Goal: Task Accomplishment & Management: Manage account settings

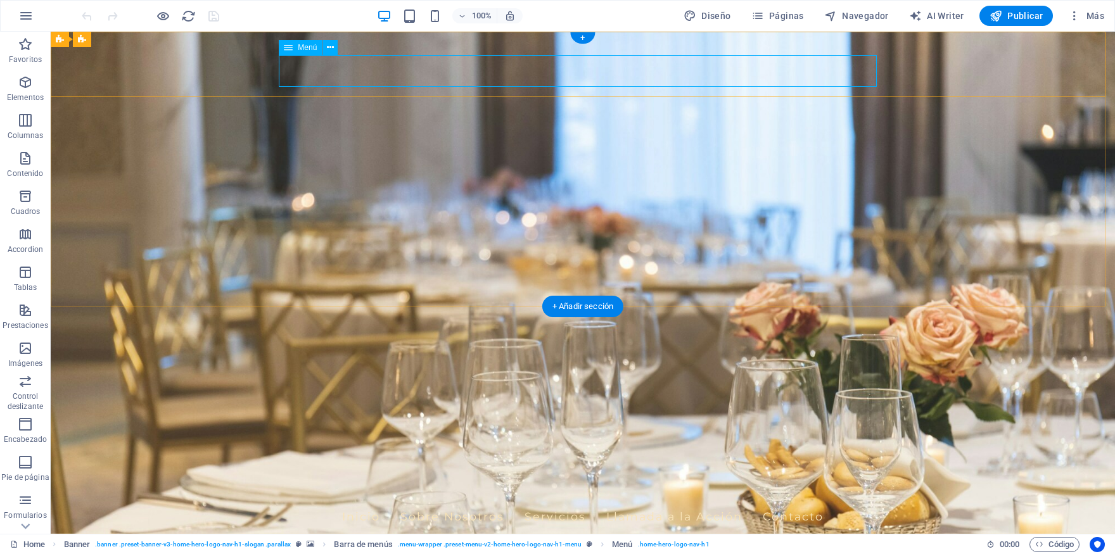
click at [360, 501] on nav "Inicio Sobre Nosotros Servicios Llamada a la Acción Contacto" at bounding box center [583, 517] width 598 height 32
select select
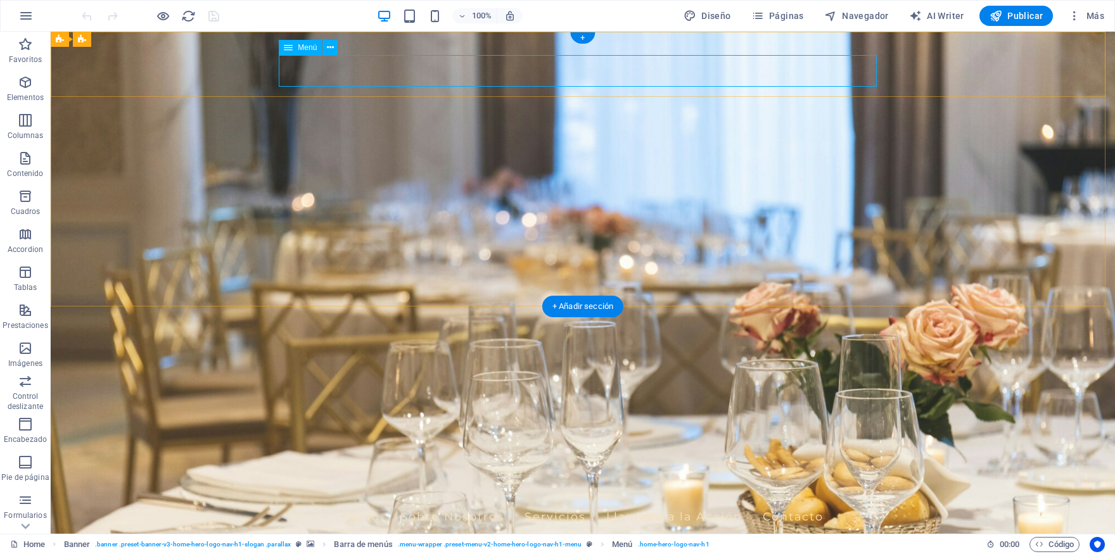
select select
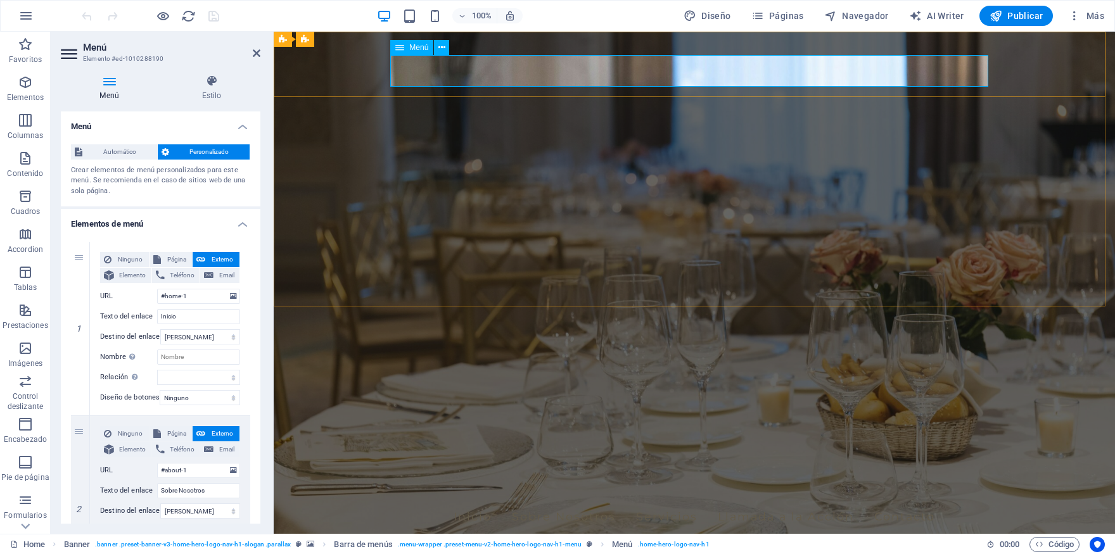
click at [652, 501] on nav "Inicio Sobre Nosotros Servicios Llamada a la Acción Contacto" at bounding box center [694, 517] width 598 height 32
click at [439, 51] on icon at bounding box center [442, 47] width 7 height 13
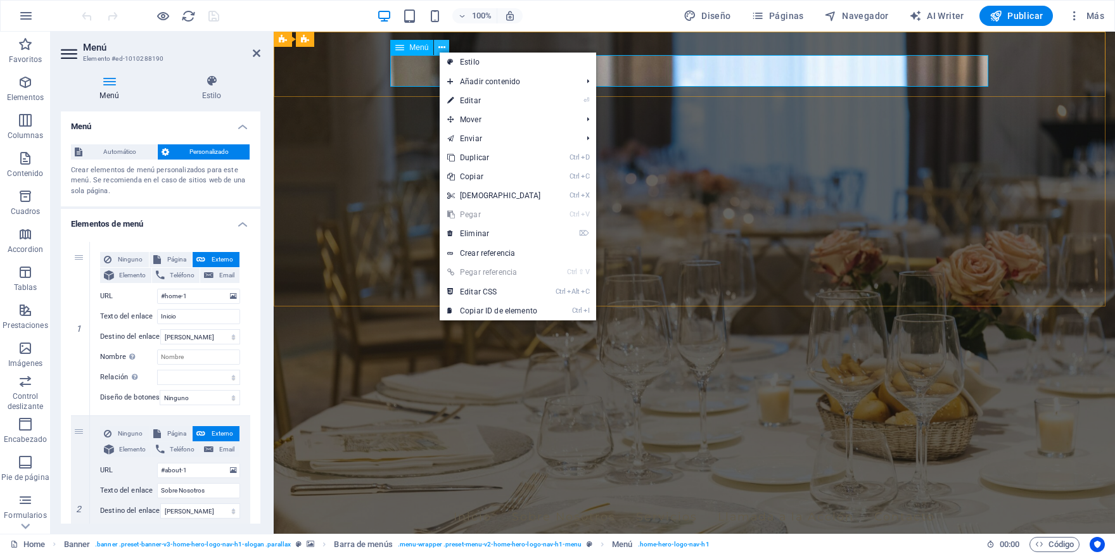
click at [441, 48] on icon at bounding box center [442, 47] width 7 height 13
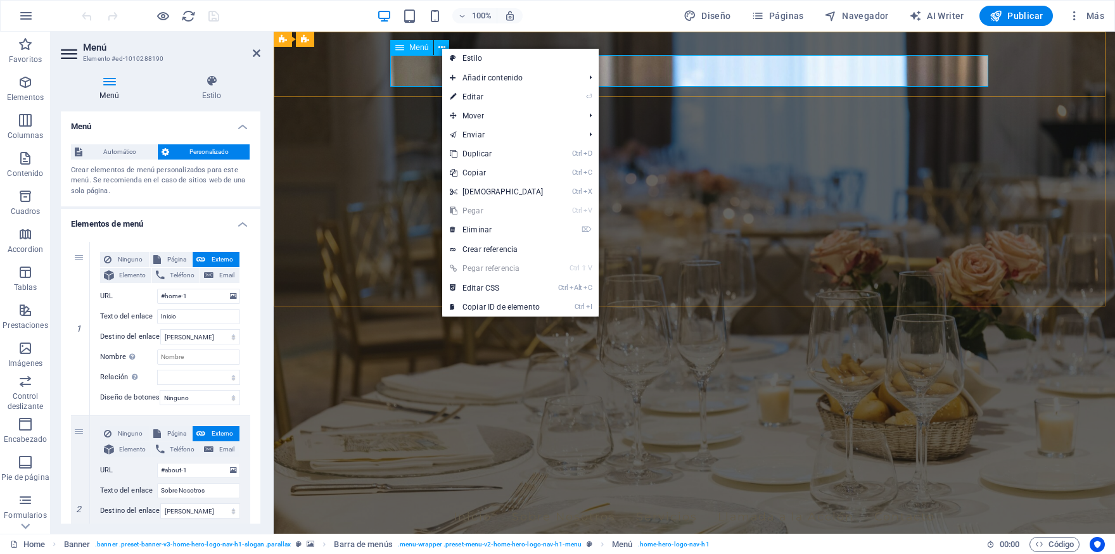
click at [423, 44] on span "Menú" at bounding box center [418, 48] width 19 height 8
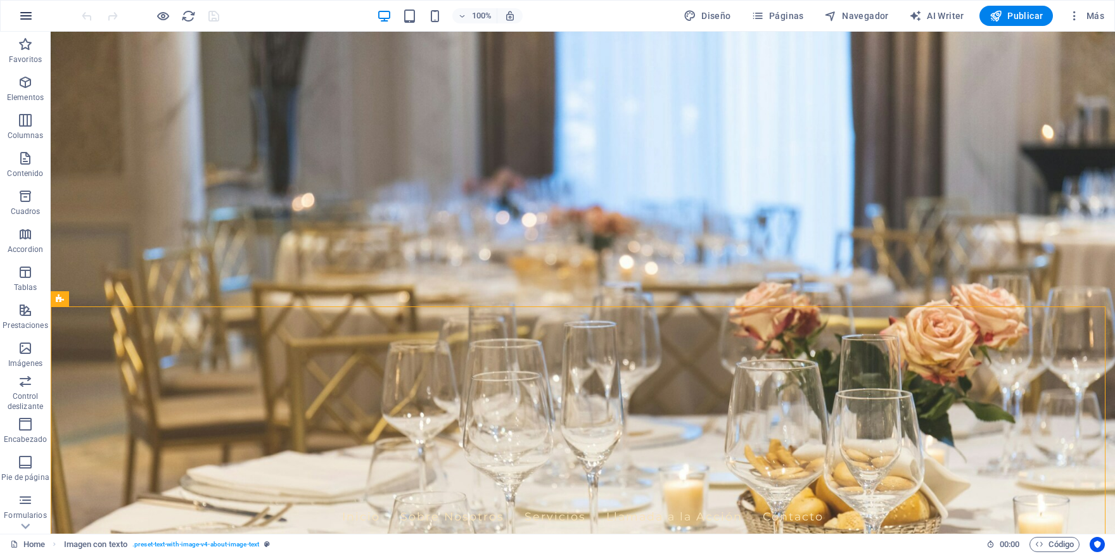
click at [35, 15] on button "button" at bounding box center [26, 16] width 30 height 30
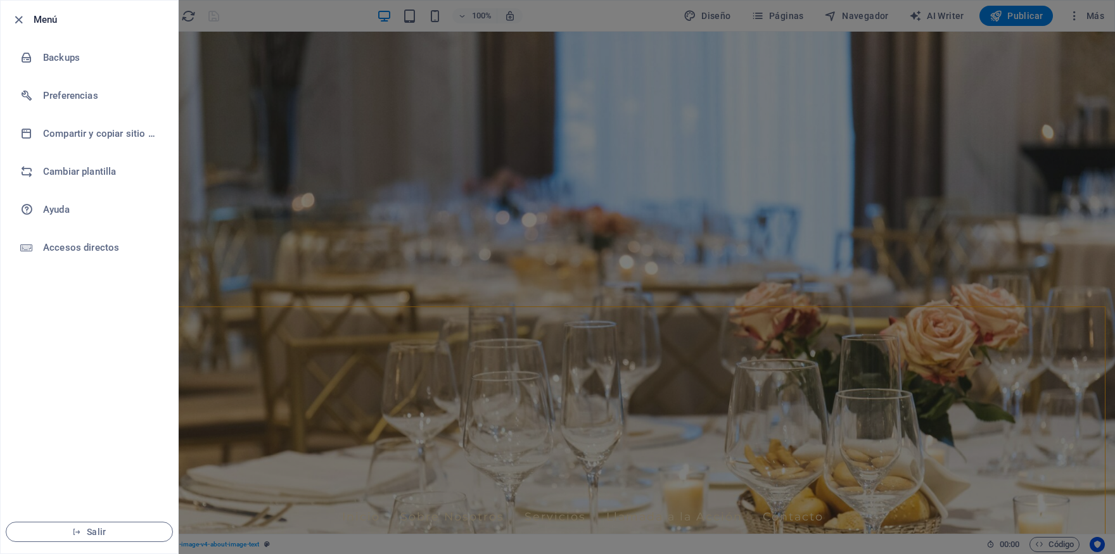
click at [743, 227] on div at bounding box center [557, 277] width 1115 height 554
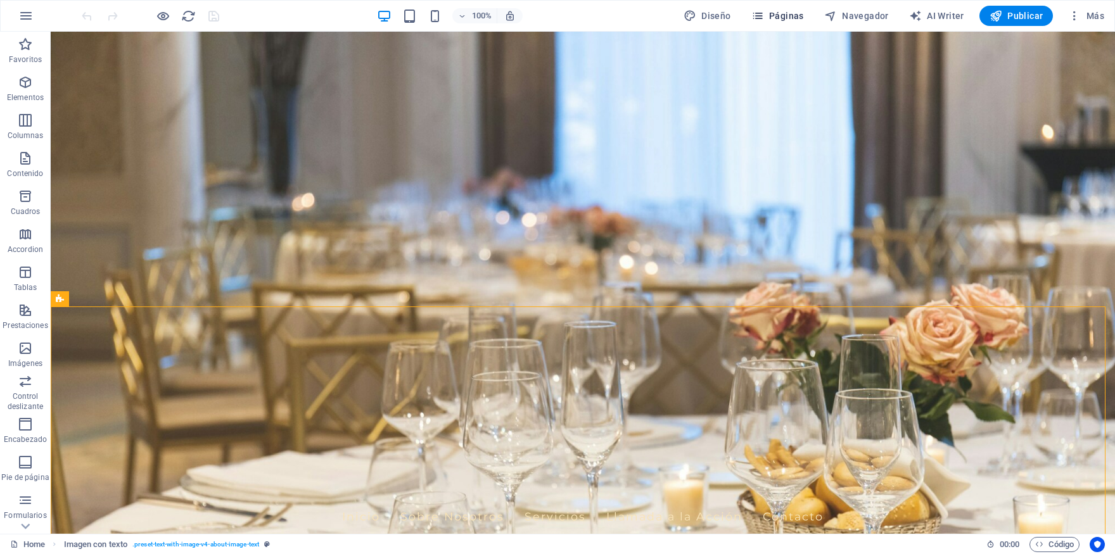
click at [794, 22] on span "Páginas" at bounding box center [778, 16] width 53 height 13
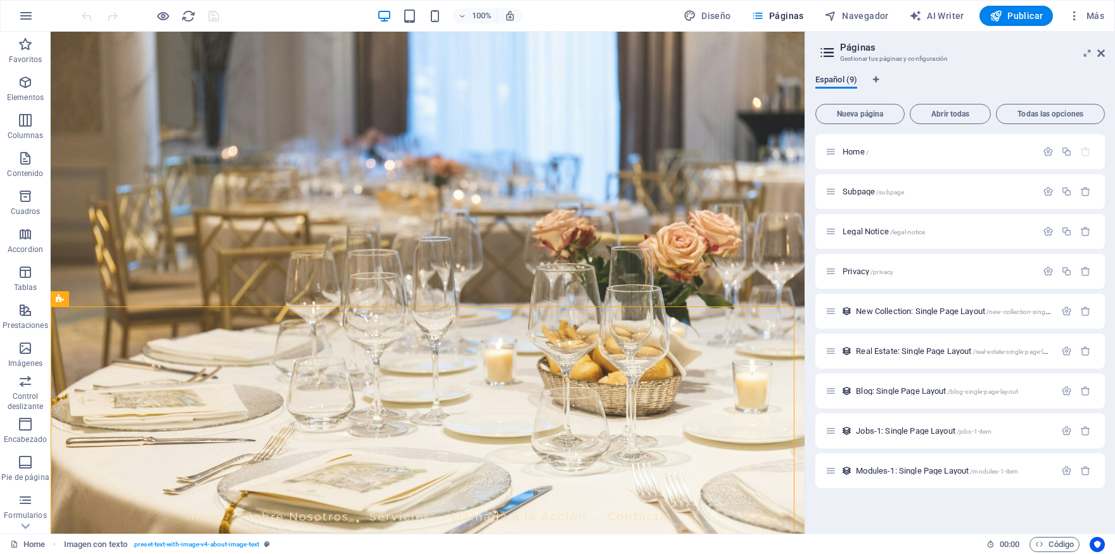
click at [842, 82] on span "Español (9)" at bounding box center [837, 81] width 42 height 18
click at [914, 153] on p "Home /" at bounding box center [938, 152] width 190 height 8
click at [918, 153] on p "Home /" at bounding box center [938, 152] width 190 height 8
click at [833, 152] on icon at bounding box center [831, 151] width 11 height 11
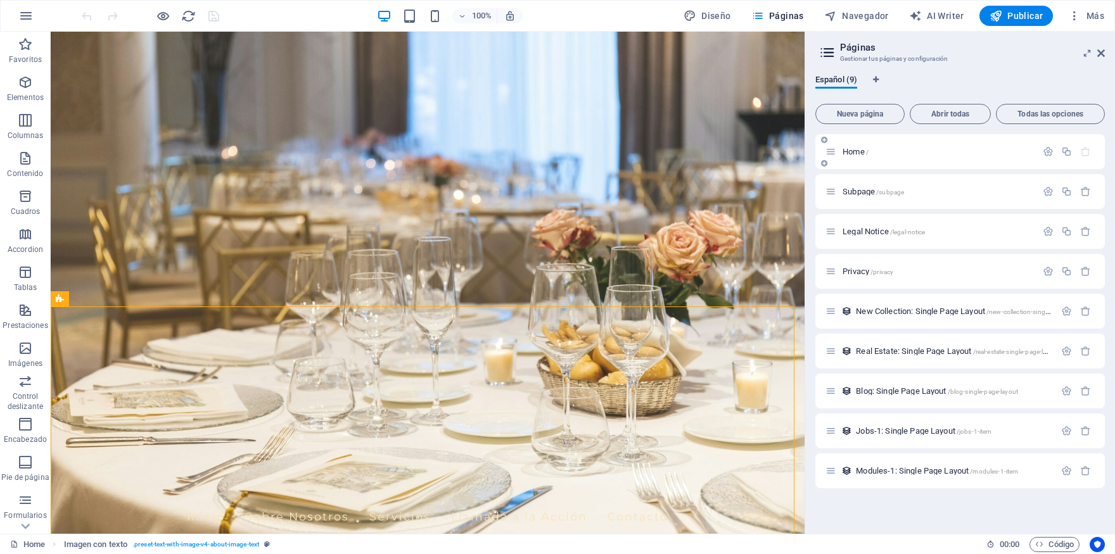
click at [880, 153] on p "Home /" at bounding box center [938, 152] width 190 height 8
click at [1042, 153] on button "button" at bounding box center [1048, 151] width 18 height 11
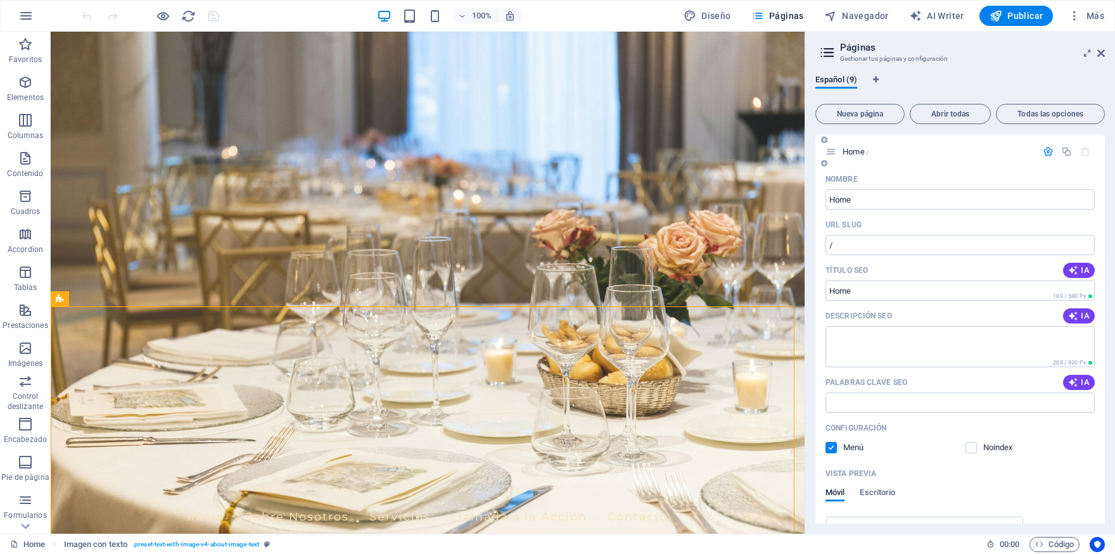
click at [1046, 154] on button "button" at bounding box center [1048, 151] width 18 height 11
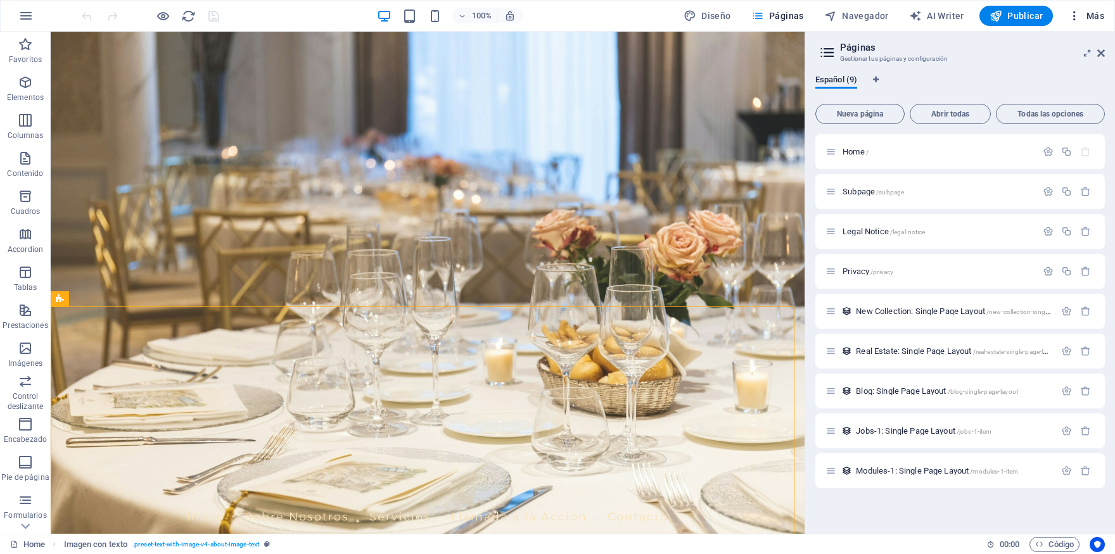
click at [1089, 13] on span "Más" at bounding box center [1086, 16] width 36 height 13
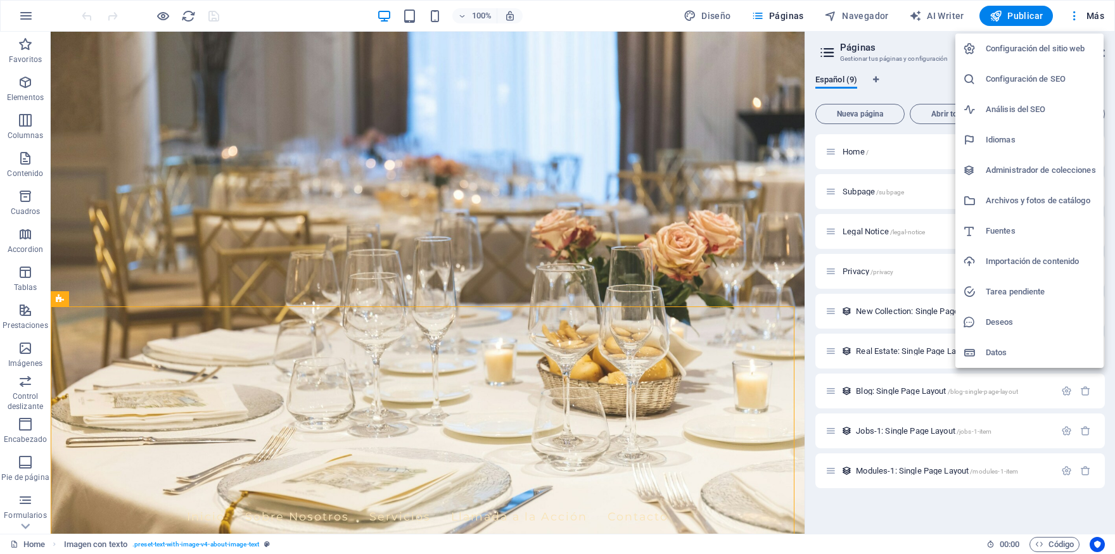
click at [979, 138] on div at bounding box center [974, 140] width 23 height 13
select select "44"
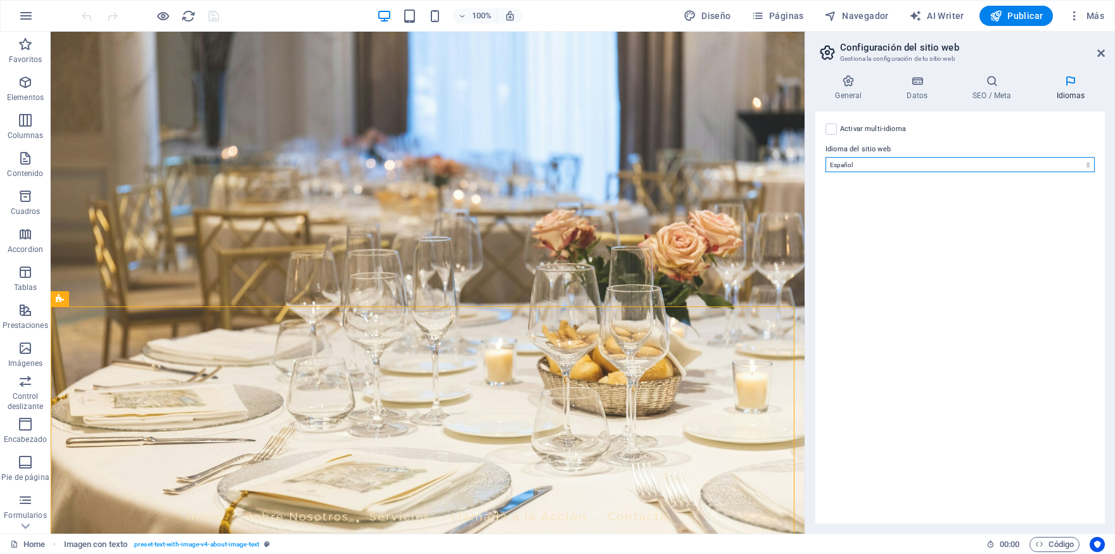
click at [954, 167] on select "Abkhazian Afar Afrikaans Akan Albanés Alemán Amharic Árabe Aragonese Armenian A…" at bounding box center [960, 164] width 269 height 15
click at [832, 128] on label at bounding box center [831, 129] width 11 height 11
click at [0, 0] on input "Activar multi-idioma Para desactivar la opción multi-idioma, elimine todos los …" at bounding box center [0, 0] width 0 height 0
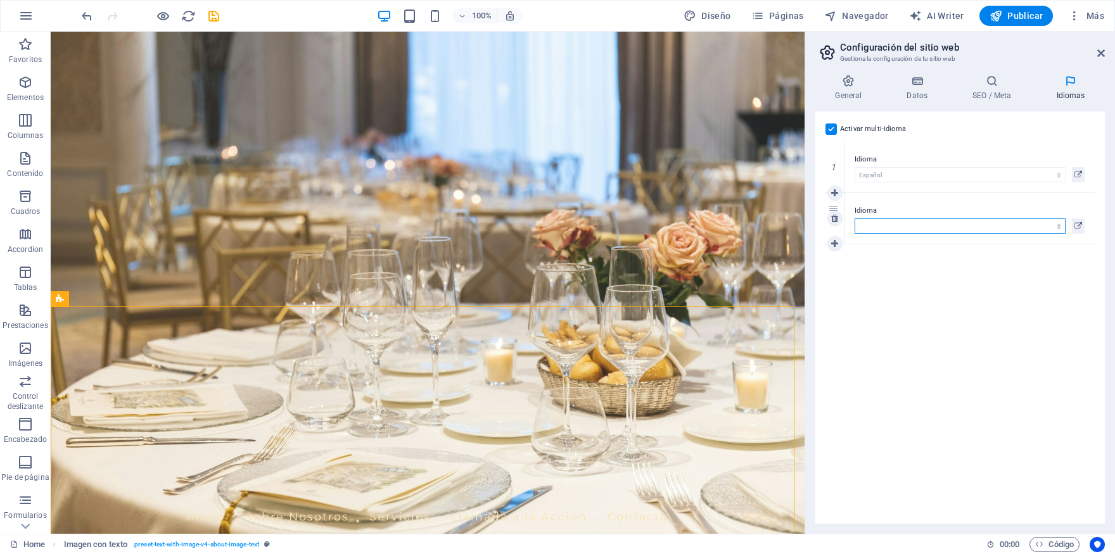
select select "55"
click option "Galician" at bounding box center [0, 0] width 0 height 0
click at [929, 299] on div "Activar multi-idioma Para desactivar la opción multi-idioma, elimine todos los …" at bounding box center [961, 318] width 290 height 413
click at [995, 87] on icon at bounding box center [992, 81] width 79 height 13
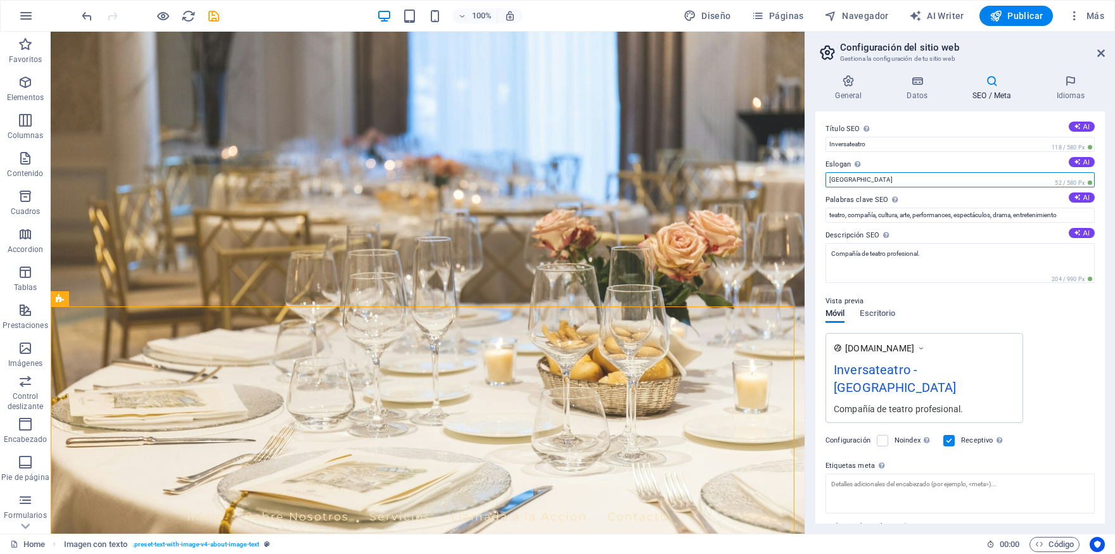
drag, startPoint x: 874, startPoint y: 179, endPoint x: 807, endPoint y: 176, distance: 66.6
click at [826, 176] on input "[GEOGRAPHIC_DATA]" at bounding box center [960, 179] width 269 height 15
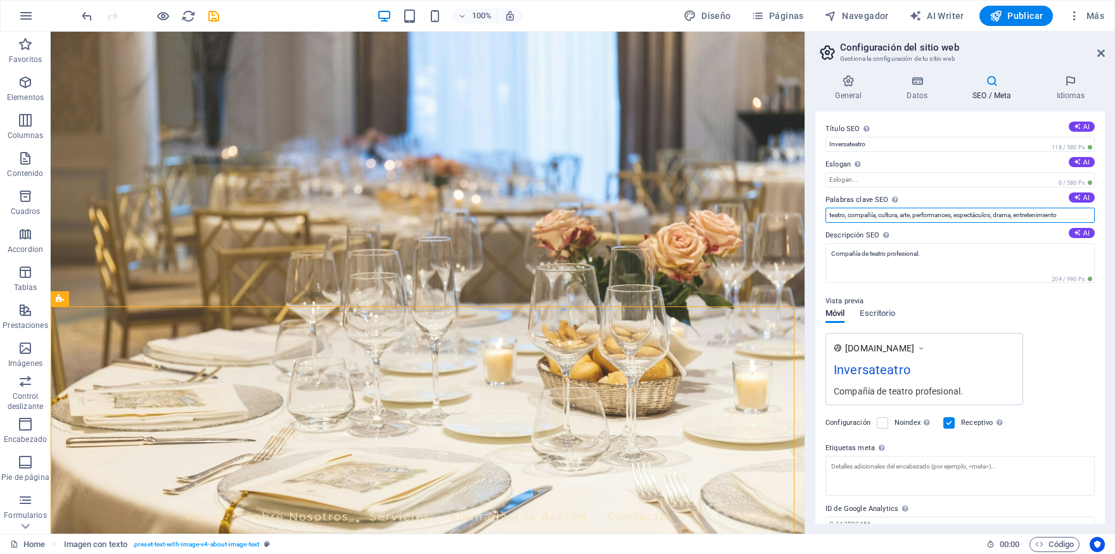
click at [862, 219] on input "teatro, compañía, cultura, arte, performances, espectáculos, drama, entretenimi…" at bounding box center [960, 215] width 269 height 15
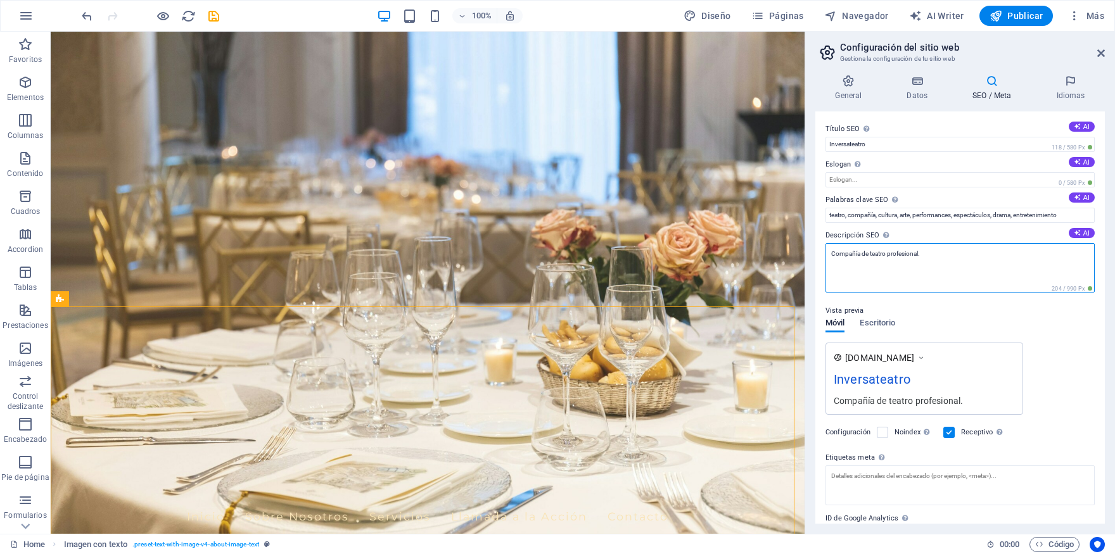
click at [937, 260] on textarea "Compañía de teatro profesional." at bounding box center [960, 267] width 269 height 49
type textarea "Compañía de teatro profesional galega."
click at [963, 329] on div "Vista previa Móvil Escritorio www.example.com Inversateatro Compañía de teatro …" at bounding box center [960, 354] width 269 height 122
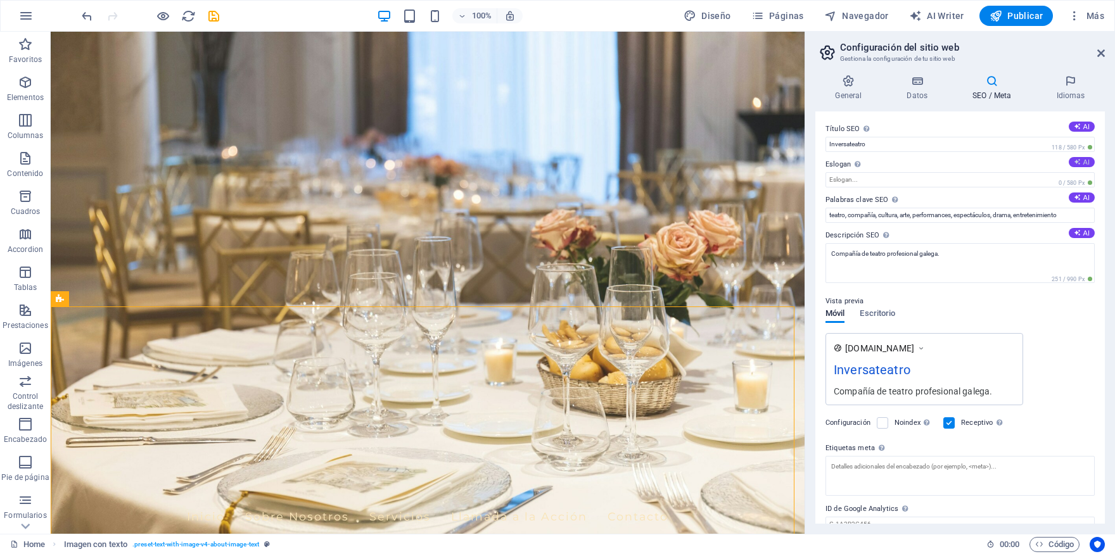
click at [1078, 163] on button "AI" at bounding box center [1082, 162] width 26 height 10
type input "Vive la emoción del teatro en cada función."
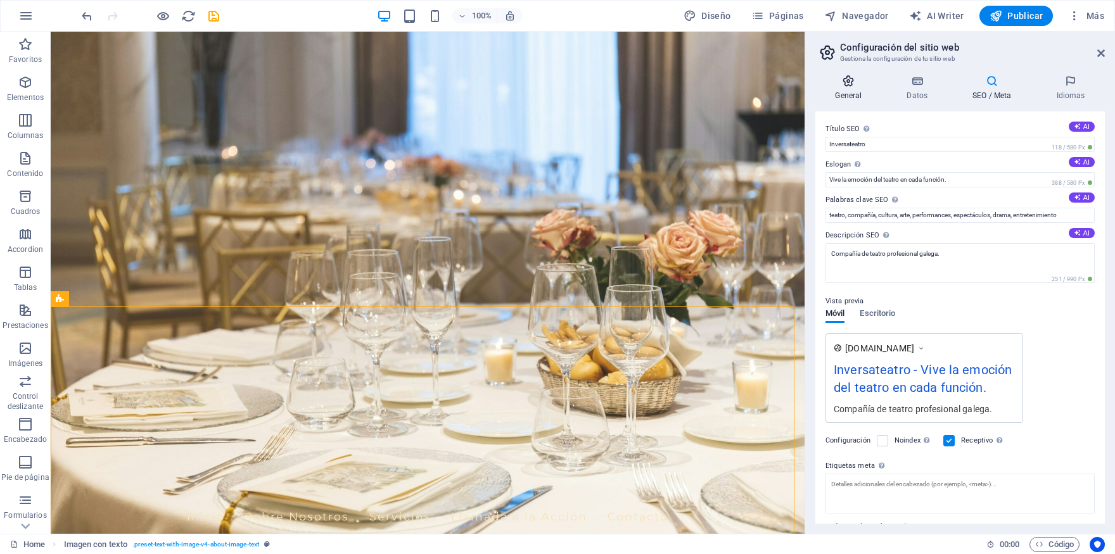
click at [851, 81] on icon at bounding box center [849, 81] width 67 height 13
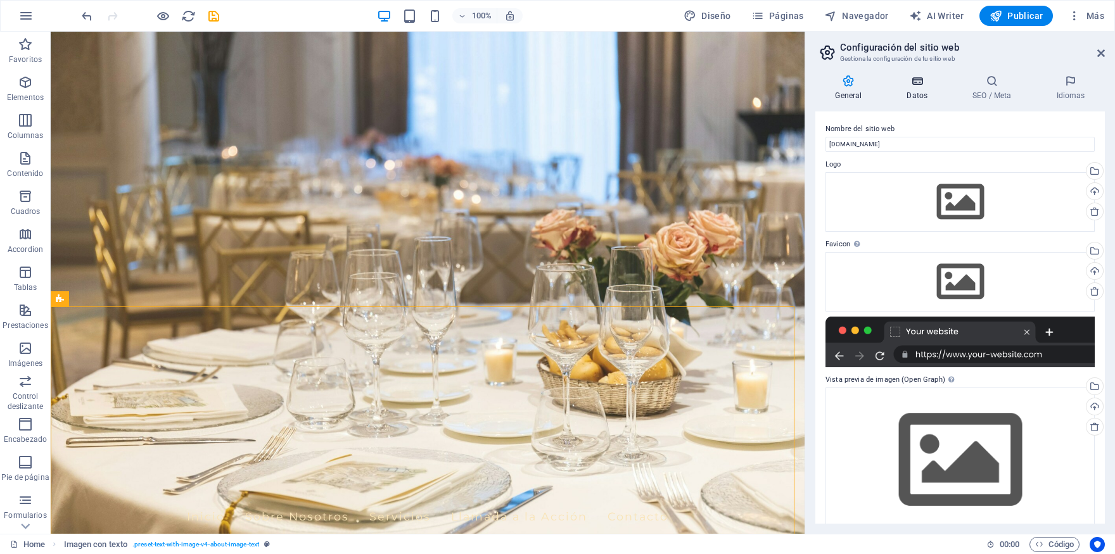
click at [924, 80] on icon at bounding box center [917, 81] width 61 height 13
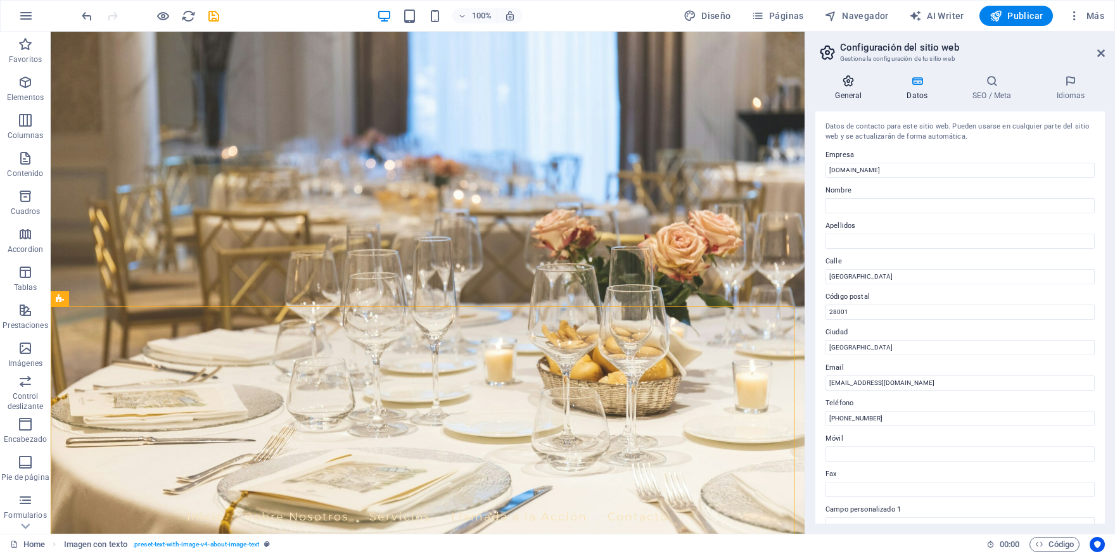
click at [857, 86] on icon at bounding box center [849, 81] width 67 height 13
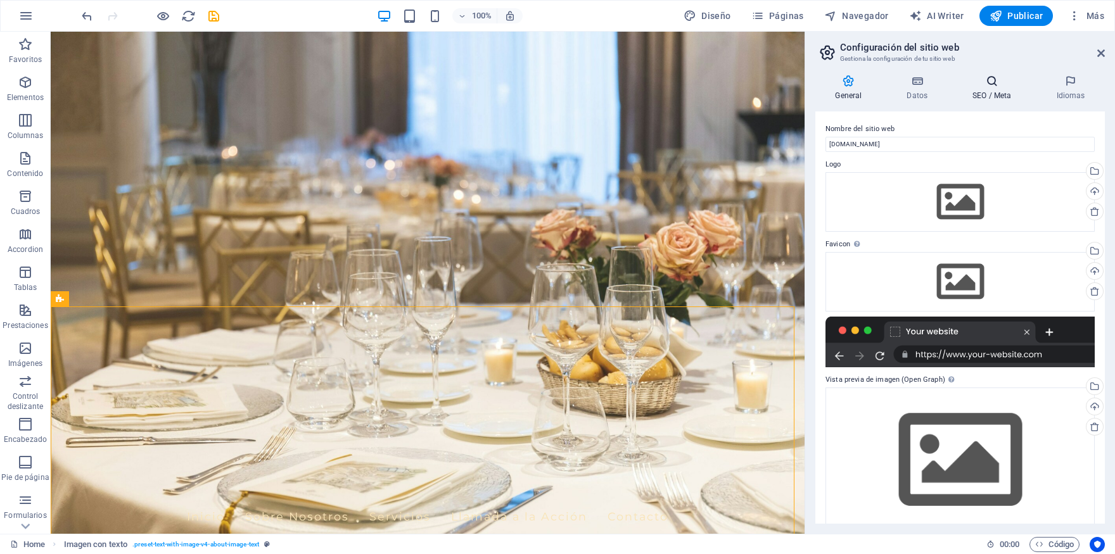
click at [992, 86] on icon at bounding box center [992, 81] width 79 height 13
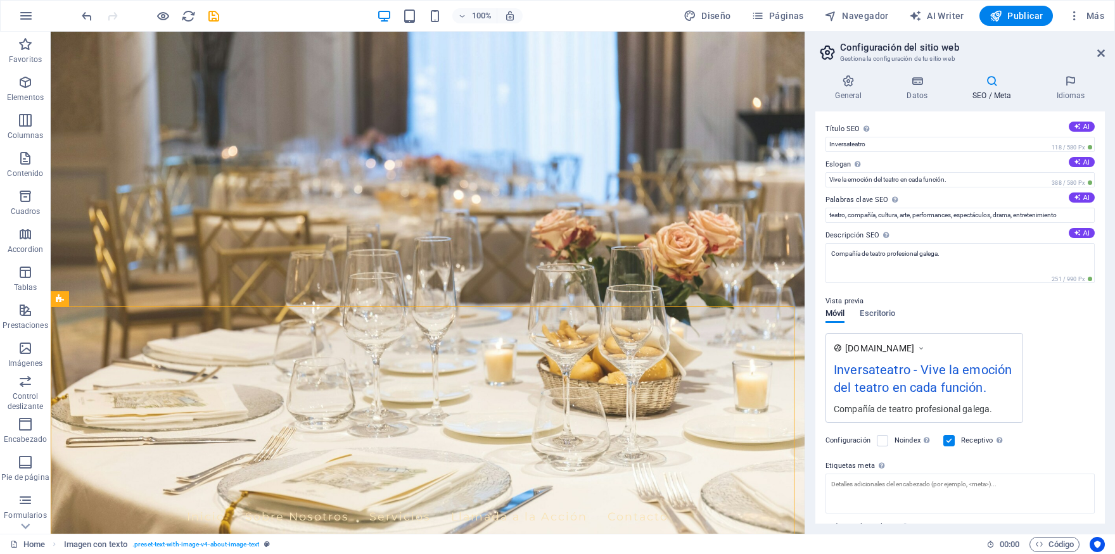
click at [1070, 69] on div "General Datos SEO / Meta Idiomas Nombre del sitio web inversateatropruebas.com …" at bounding box center [960, 300] width 310 height 470
click at [861, 84] on icon at bounding box center [849, 81] width 67 height 13
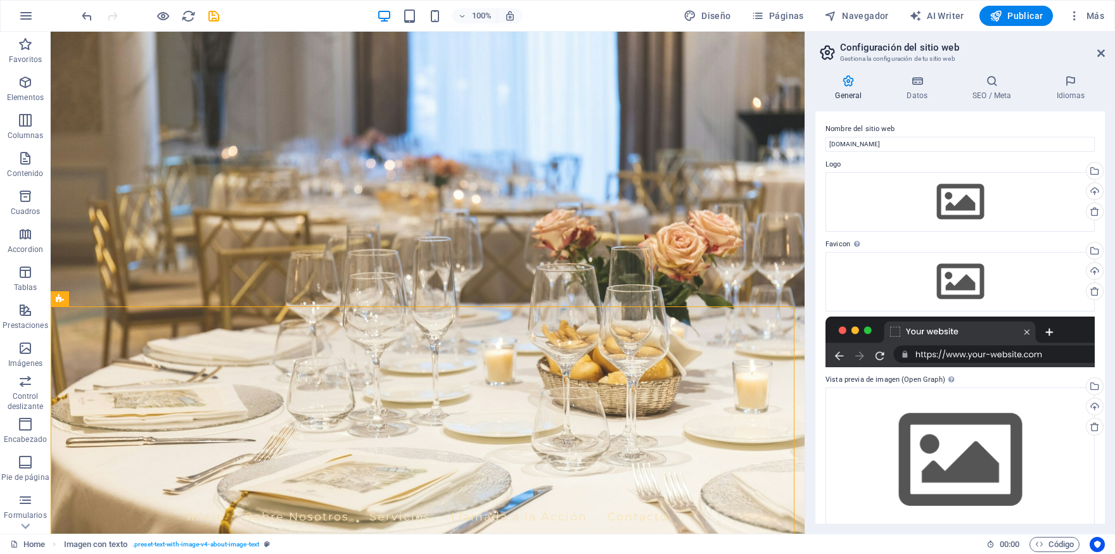
click at [1099, 46] on h2 "Configuración del sitio web" at bounding box center [972, 47] width 265 height 11
click at [1101, 51] on icon at bounding box center [1102, 53] width 8 height 10
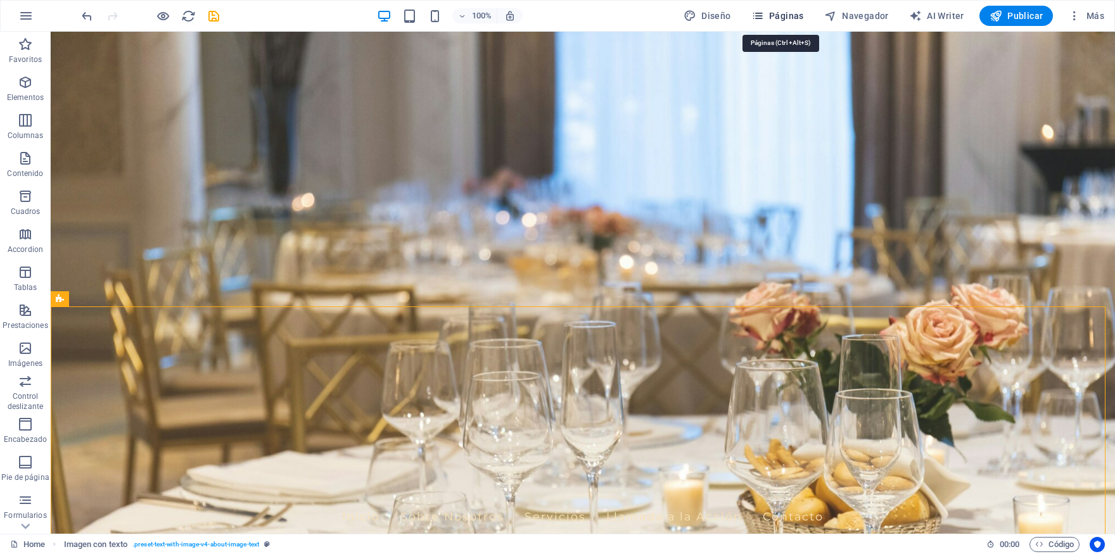
click at [786, 18] on span "Páginas" at bounding box center [778, 16] width 53 height 13
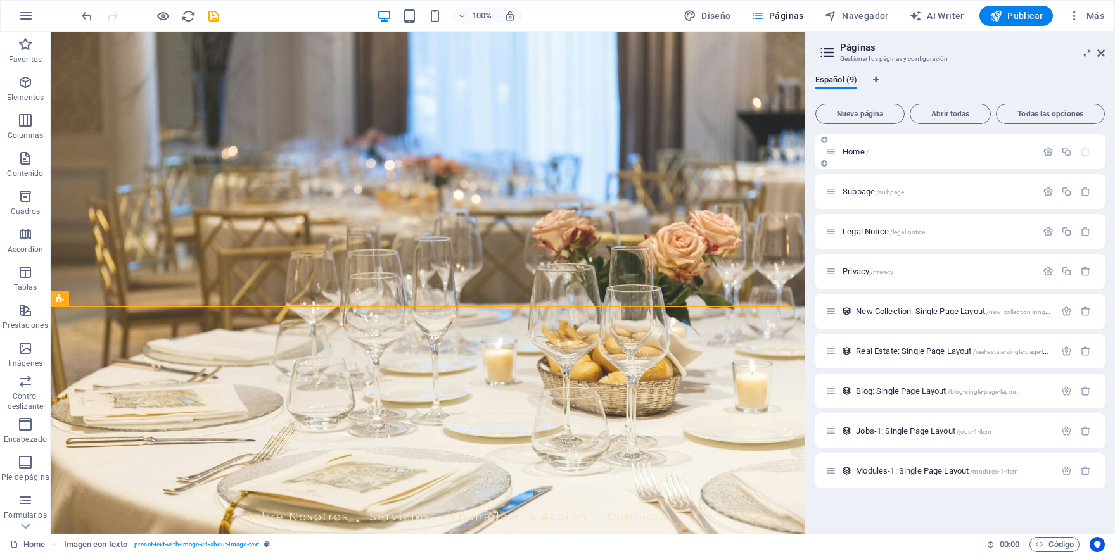
click at [862, 157] on div "Home /" at bounding box center [931, 151] width 211 height 15
click at [862, 152] on span "Home /" at bounding box center [856, 152] width 26 height 10
click at [1046, 152] on icon "button" at bounding box center [1048, 151] width 11 height 11
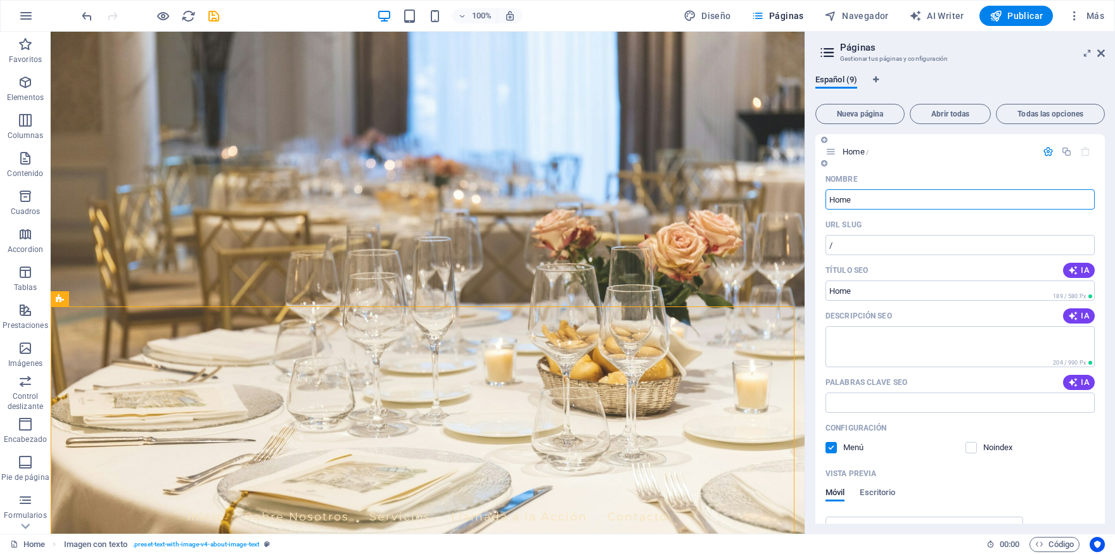
click at [868, 198] on input "Home" at bounding box center [960, 199] width 269 height 20
type input "U"
type input "In"
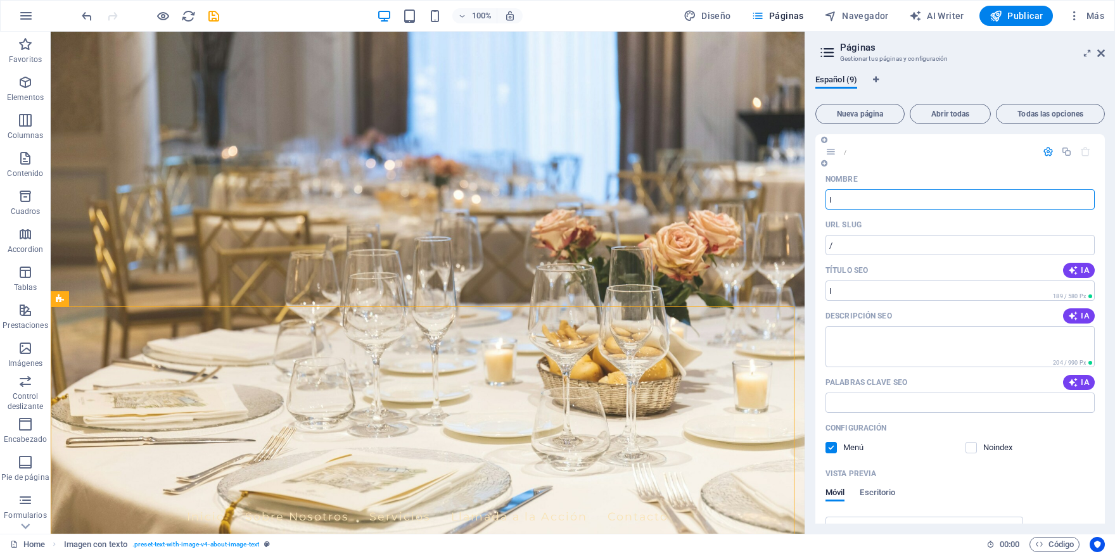
type input "/i"
type input "Ini"
type input "/ini"
type input "Inicio"
type input "/inicio"
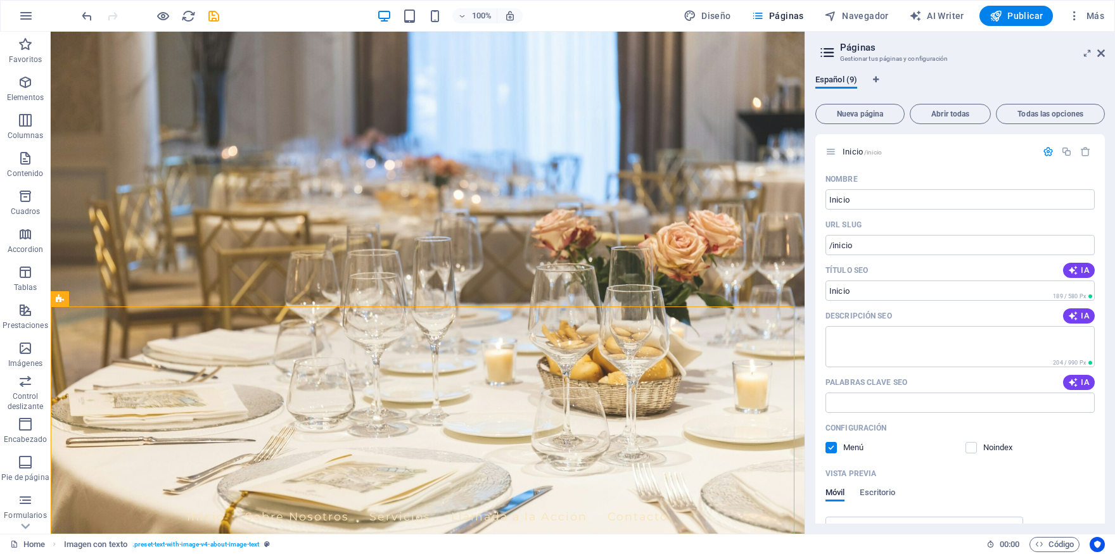
click at [811, 328] on div "Español (9) Nueva página Abrir todas Todas las opciones Inicio /inicio Nombre I…" at bounding box center [960, 300] width 310 height 470
click at [862, 326] on div "Descripción SEO IA" at bounding box center [960, 316] width 269 height 20
click at [865, 340] on textarea "Descripción SEO" at bounding box center [960, 346] width 269 height 41
click at [1076, 314] on span "IA" at bounding box center [1079, 316] width 22 height 10
type textarea "Descubre la magia del teatro con Inversa Teatro. Obras originales, talleres y e…"
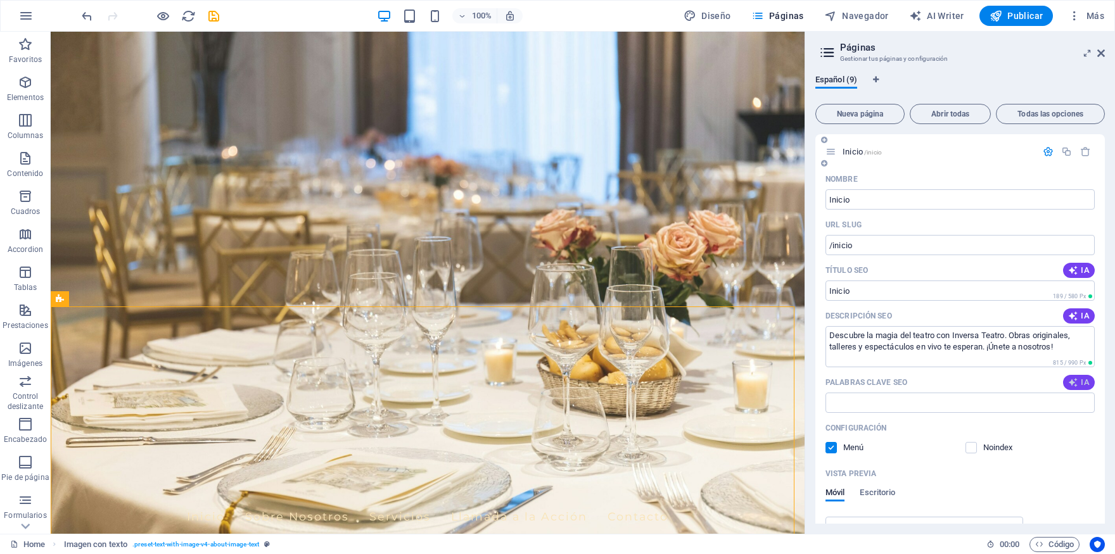
click at [1068, 379] on icon "button" at bounding box center [1073, 383] width 10 height 10
type input "teatro en vivo, producción teatral, talleres de teatro, espectáculos dramáticos…"
click at [877, 80] on icon "Pestañas de idiomas" at bounding box center [876, 80] width 6 height 8
select select "44"
select select "55"
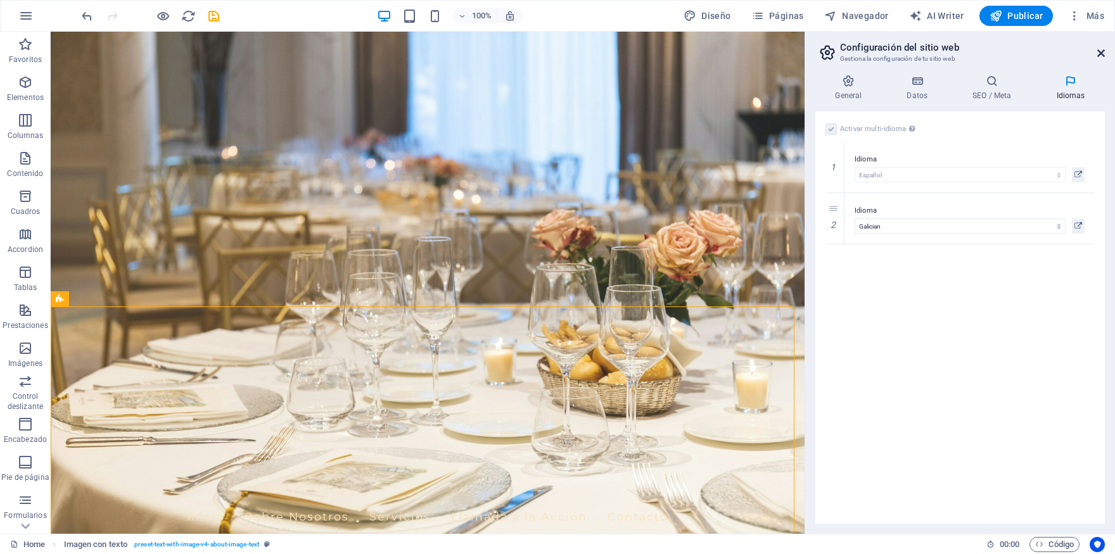
click at [1101, 56] on icon at bounding box center [1102, 53] width 8 height 10
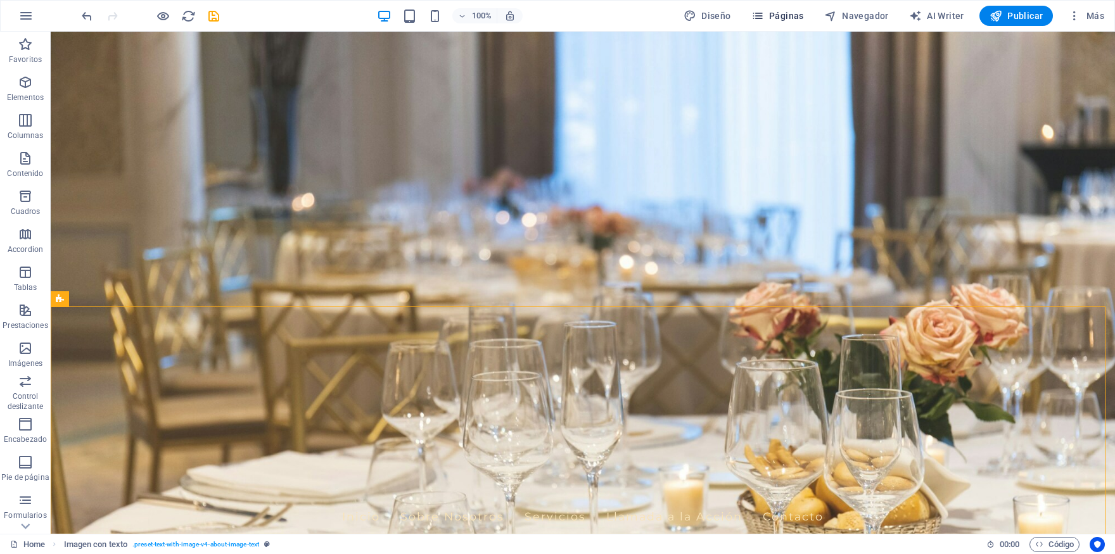
click at [795, 18] on span "Páginas" at bounding box center [778, 16] width 53 height 13
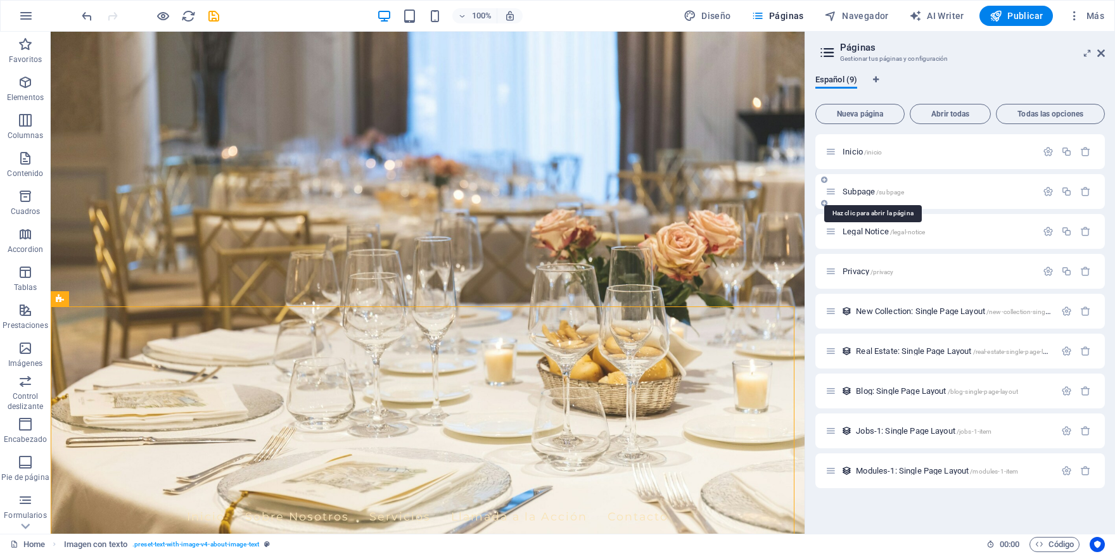
click at [866, 192] on span "Subpage /subpage" at bounding box center [873, 192] width 61 height 10
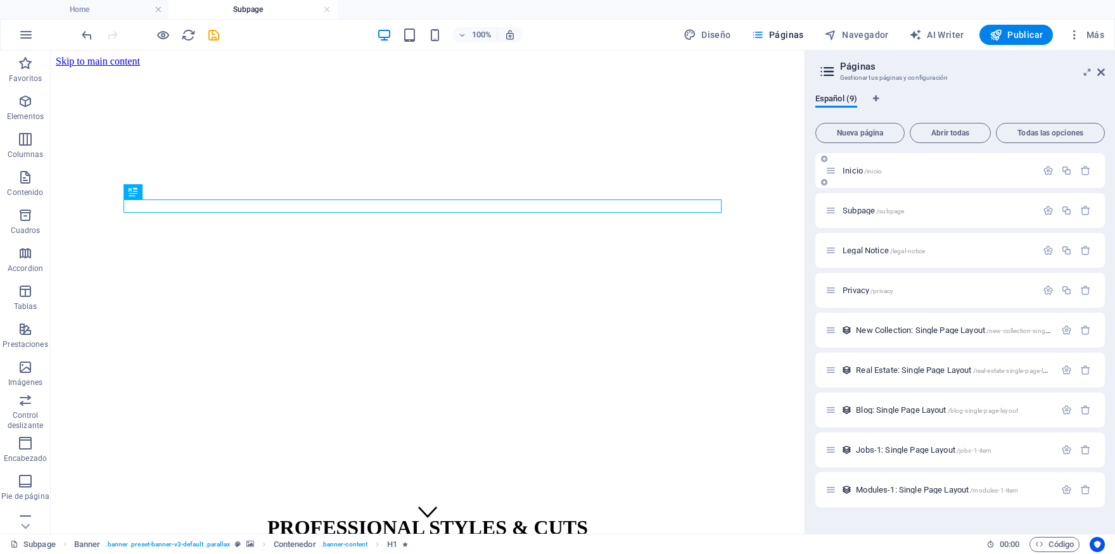
click at [856, 170] on span "Inicio /inicio" at bounding box center [862, 171] width 39 height 10
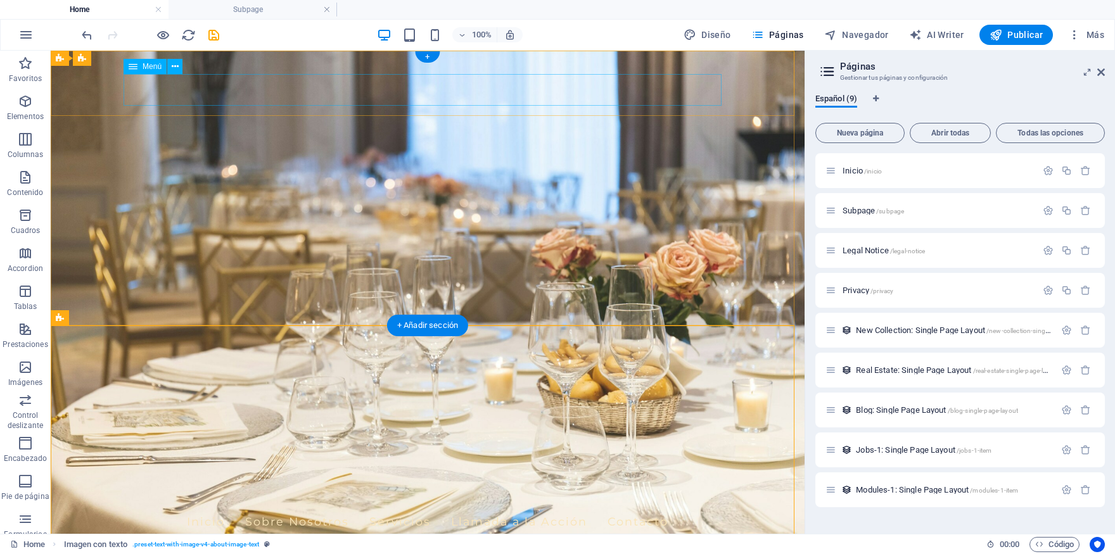
click at [279, 506] on nav "Inicio Sobre Nosotros Servicios Llamada a la Acción Contacto" at bounding box center [428, 522] width 598 height 32
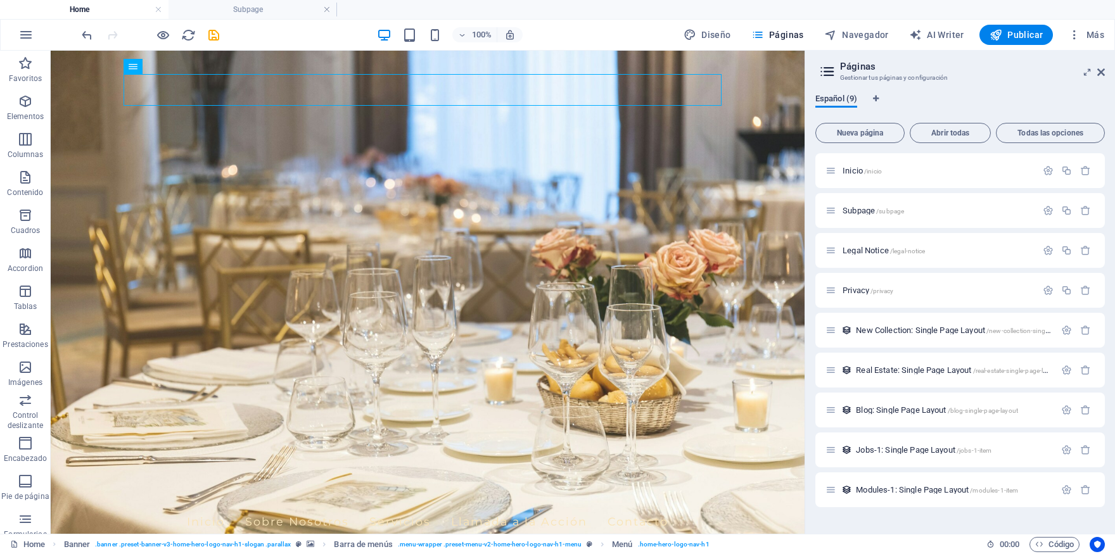
click at [833, 99] on span "Español (9)" at bounding box center [837, 100] width 42 height 18
click at [1089, 492] on icon "button" at bounding box center [1085, 490] width 11 height 11
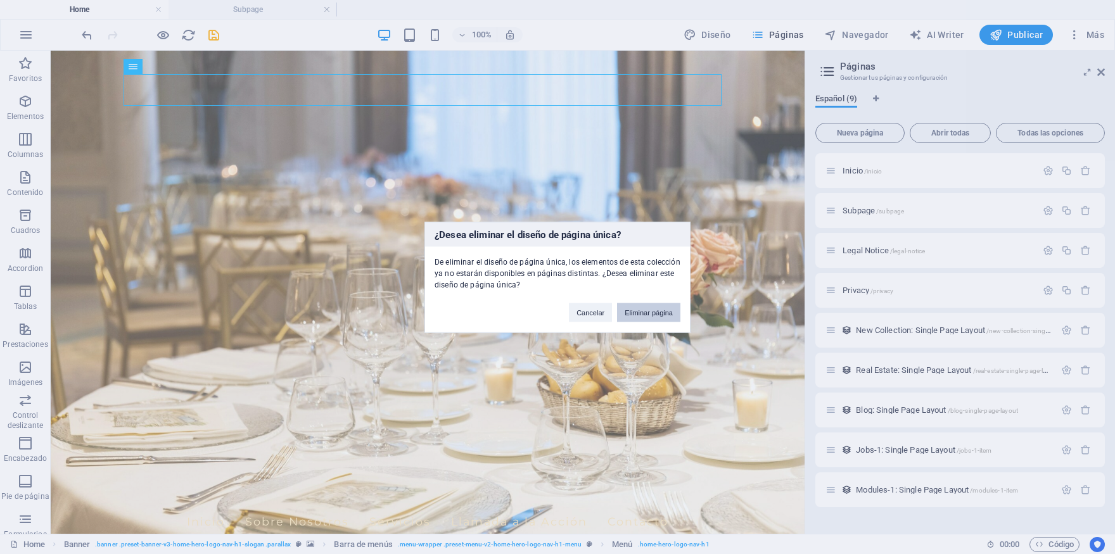
click at [628, 307] on button "Eliminar página" at bounding box center [648, 312] width 63 height 19
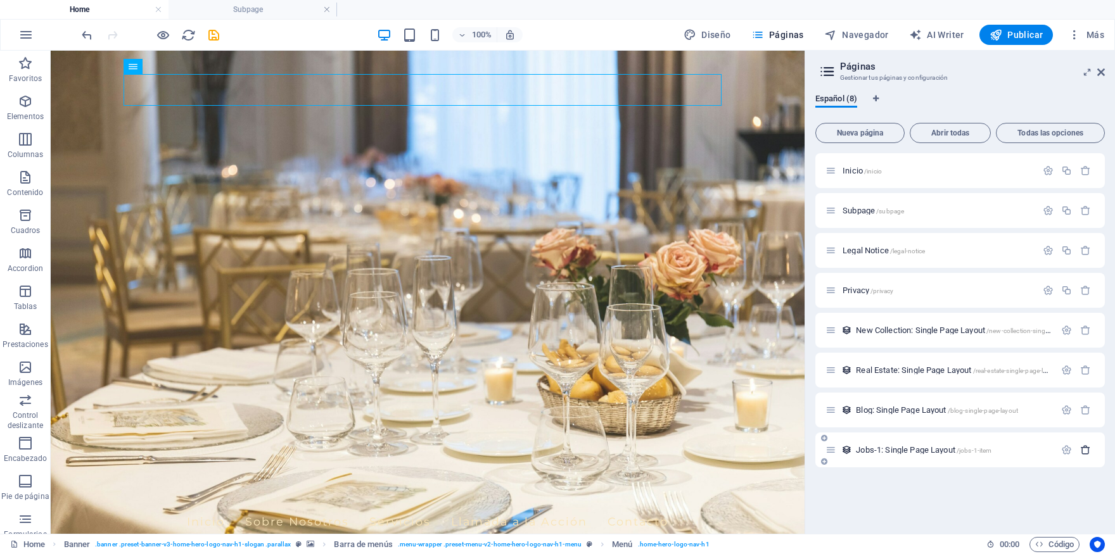
click at [1086, 448] on icon "button" at bounding box center [1085, 450] width 11 height 11
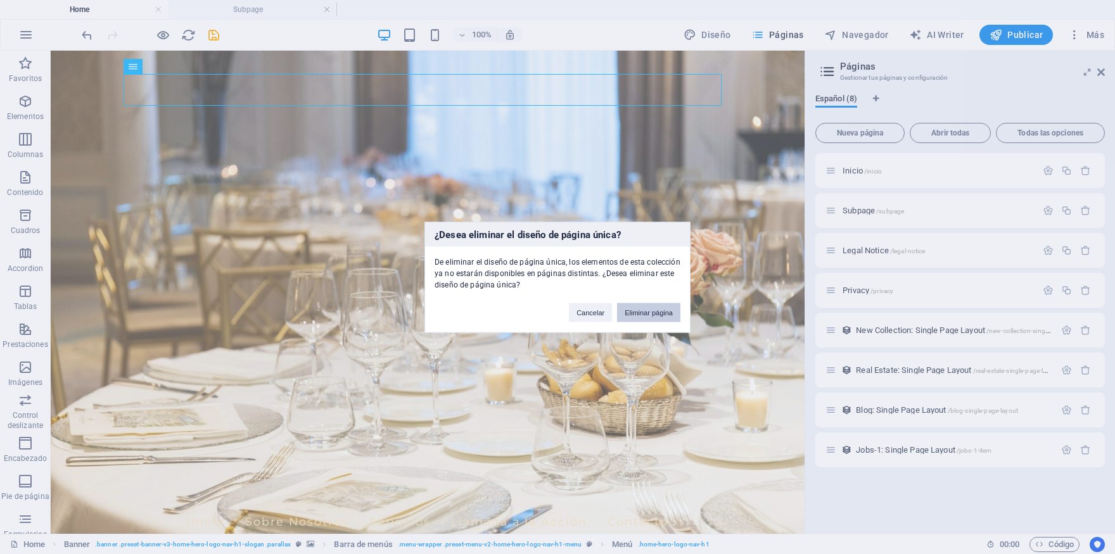
click at [665, 318] on button "Eliminar página" at bounding box center [648, 312] width 63 height 19
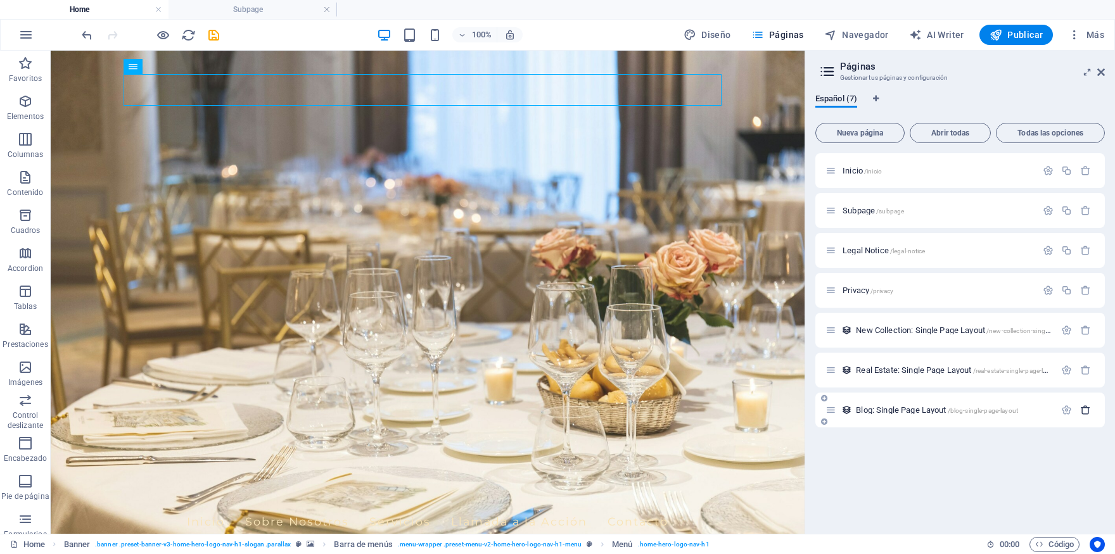
click at [1088, 409] on icon "button" at bounding box center [1085, 410] width 11 height 11
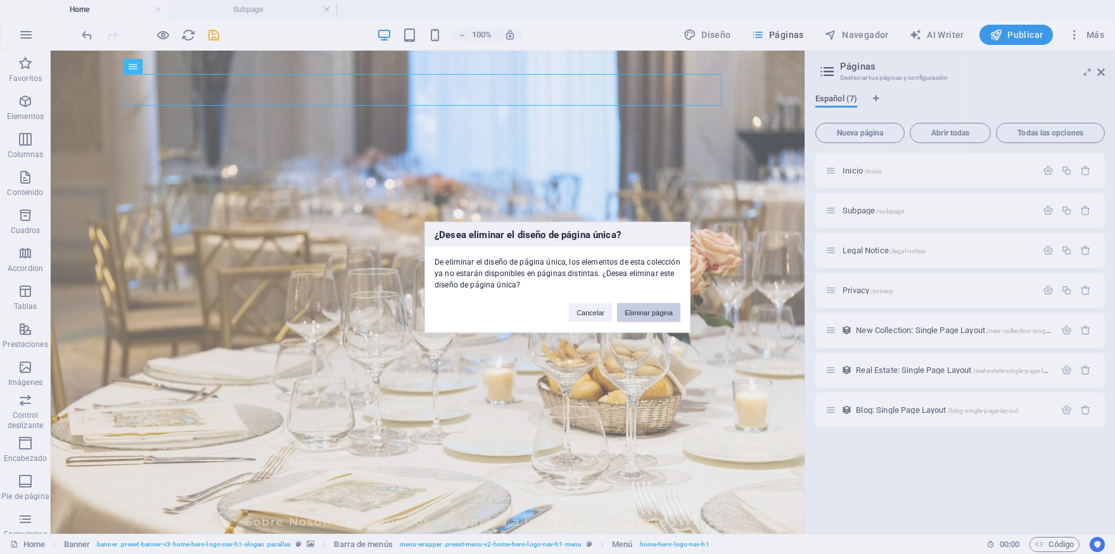
click at [651, 319] on button "Eliminar página" at bounding box center [648, 312] width 63 height 19
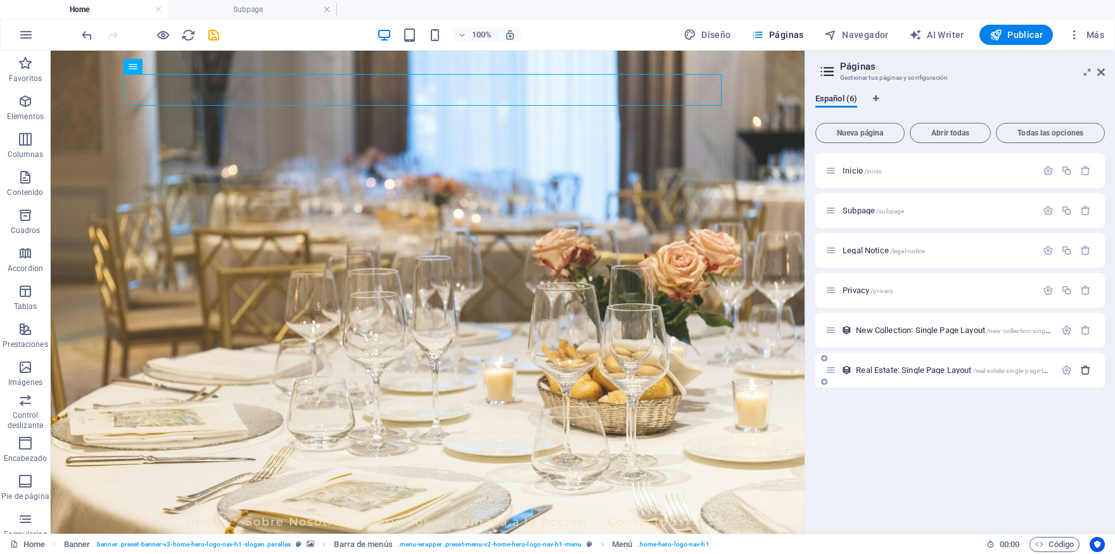
click at [1086, 368] on icon "button" at bounding box center [1085, 370] width 11 height 11
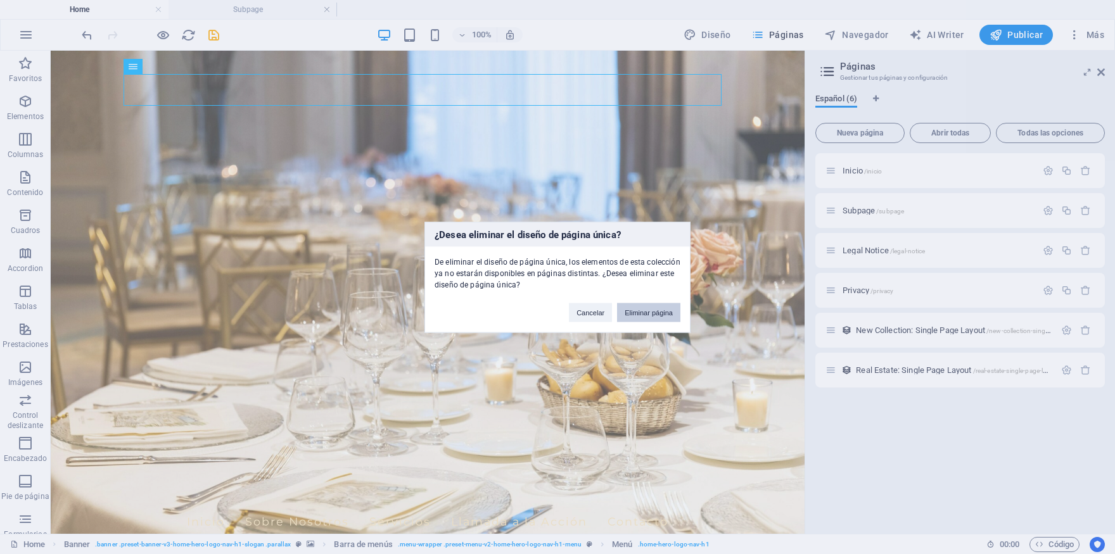
click at [636, 312] on button "Eliminar página" at bounding box center [648, 312] width 63 height 19
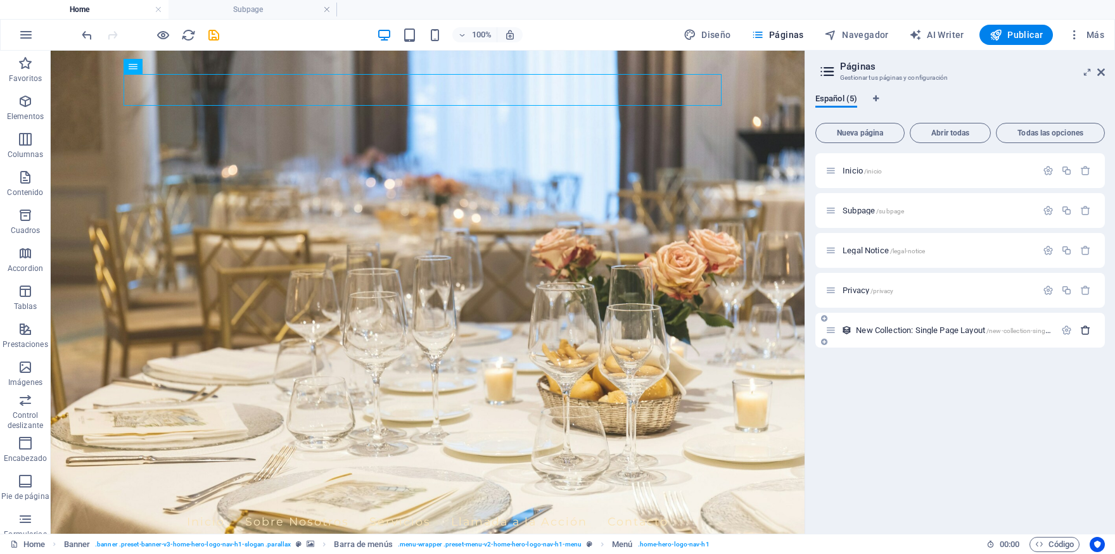
click at [1087, 329] on icon "button" at bounding box center [1085, 330] width 11 height 11
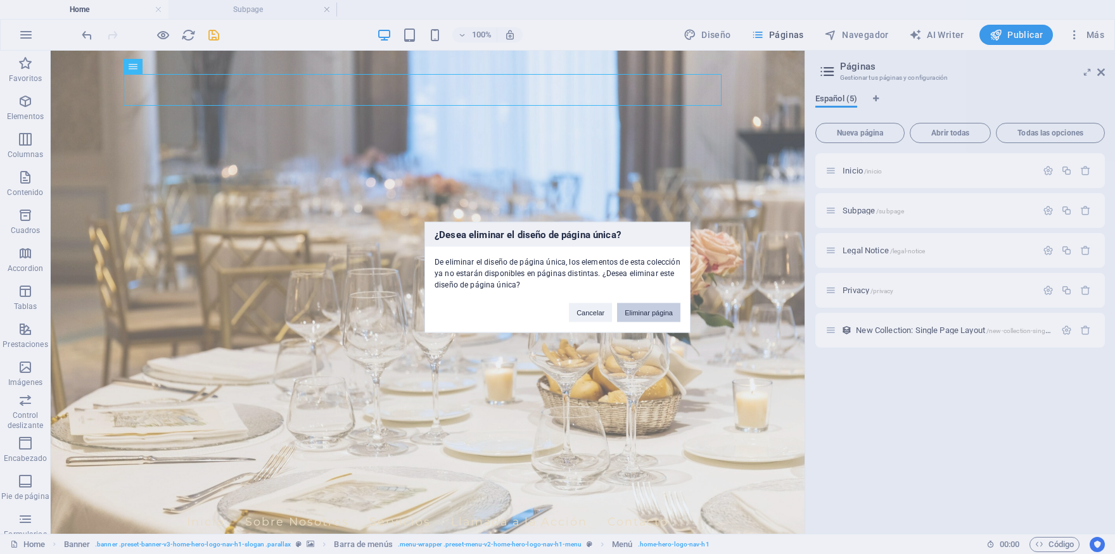
click at [665, 311] on button "Eliminar página" at bounding box center [648, 312] width 63 height 19
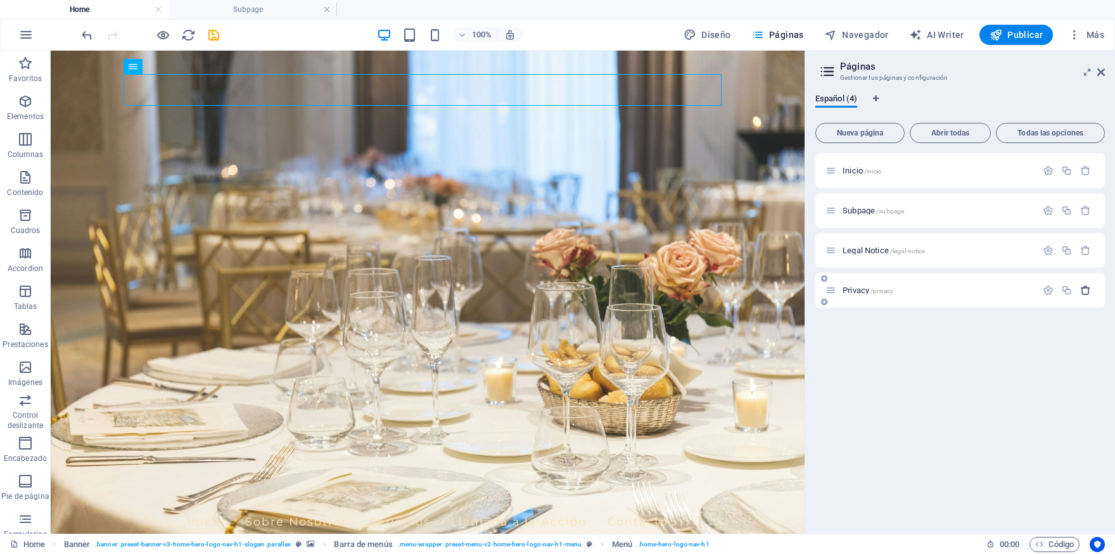
click at [1089, 291] on icon "button" at bounding box center [1085, 290] width 11 height 11
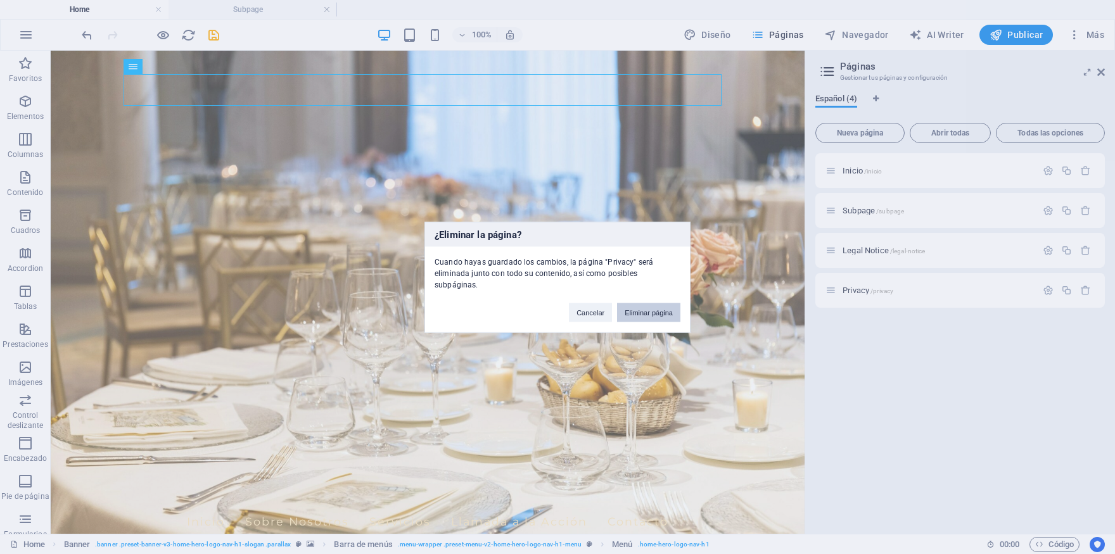
click at [643, 304] on button "Eliminar página" at bounding box center [648, 312] width 63 height 19
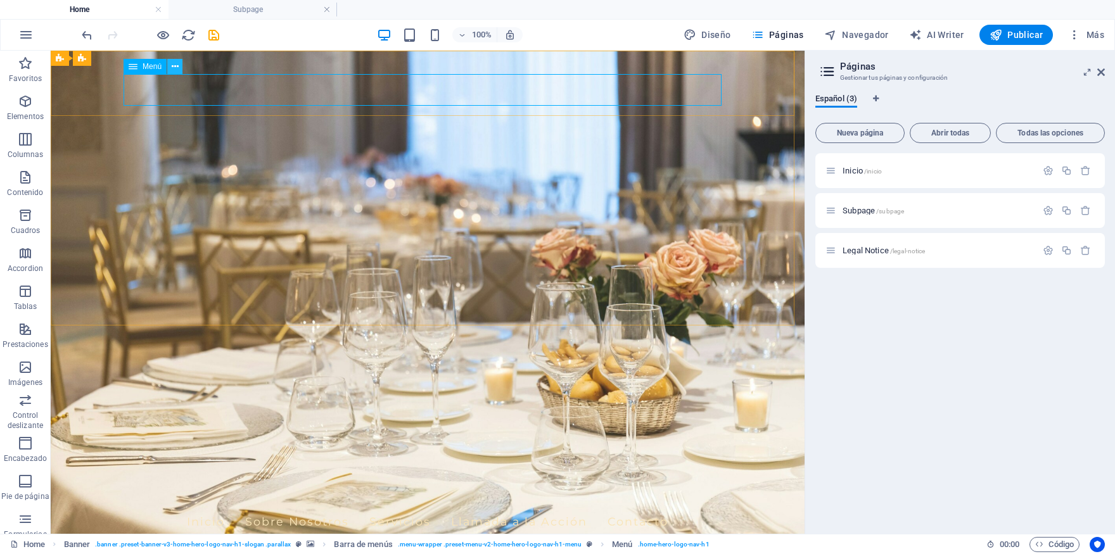
click at [177, 67] on icon at bounding box center [175, 66] width 7 height 13
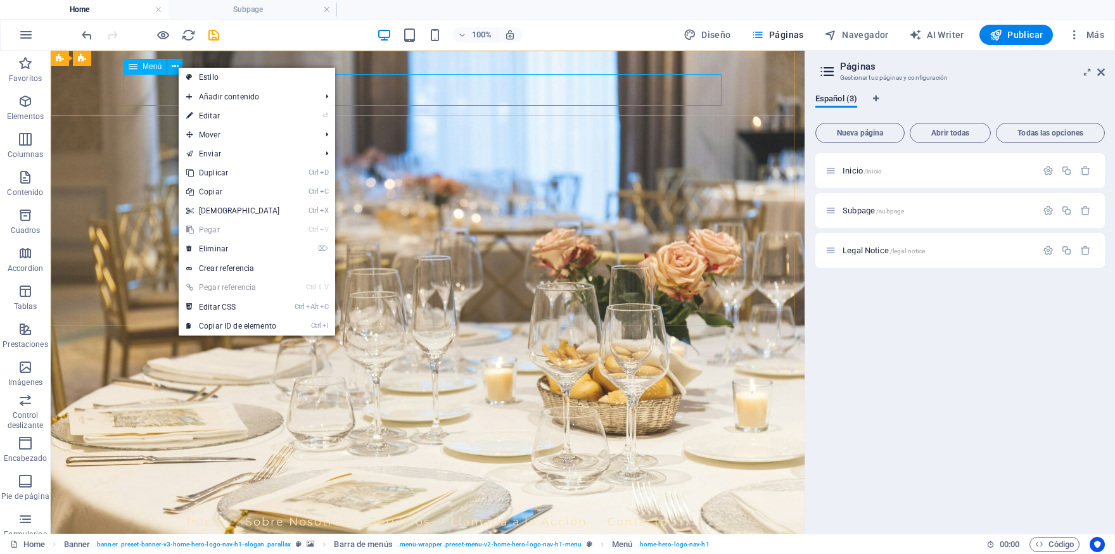
click at [134, 70] on icon at bounding box center [133, 66] width 9 height 15
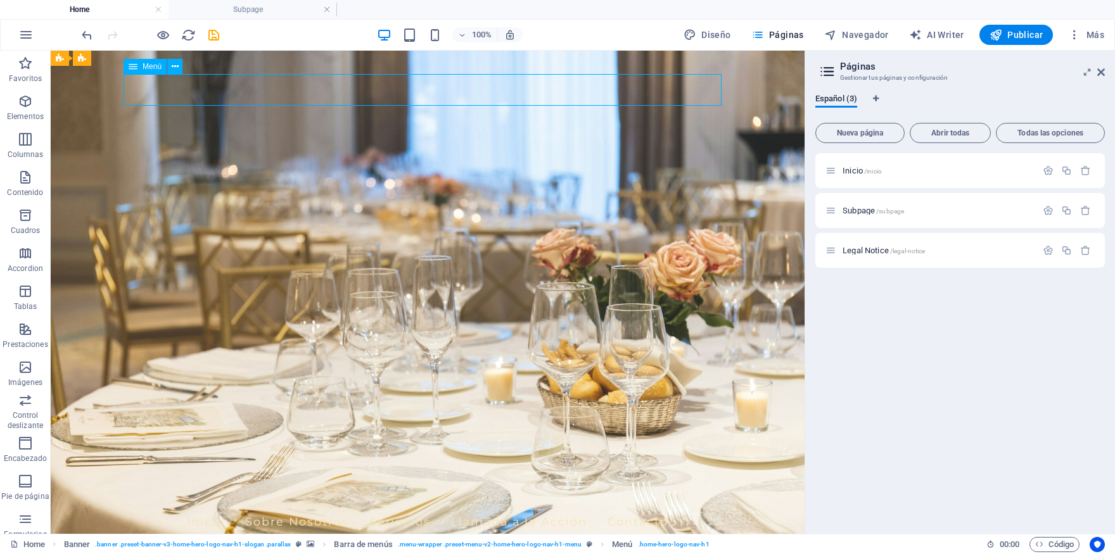
click at [134, 70] on icon at bounding box center [133, 66] width 9 height 15
select select
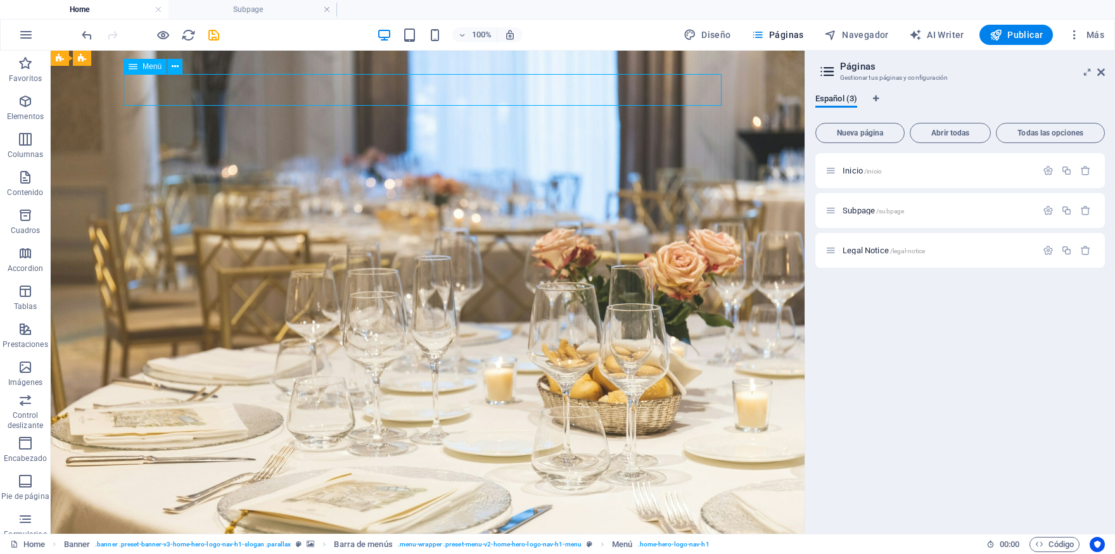
select select
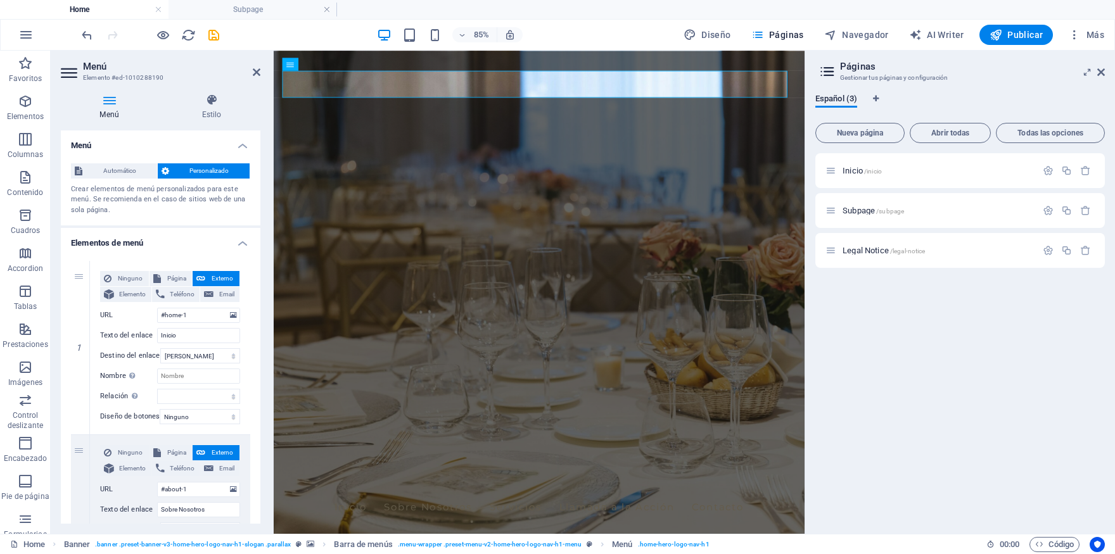
click at [205, 91] on div "Menú Estilo Menú Automático Personalizado Crear elementos de menú personalizado…" at bounding box center [161, 309] width 220 height 451
click at [125, 168] on span "Automático" at bounding box center [119, 170] width 67 height 15
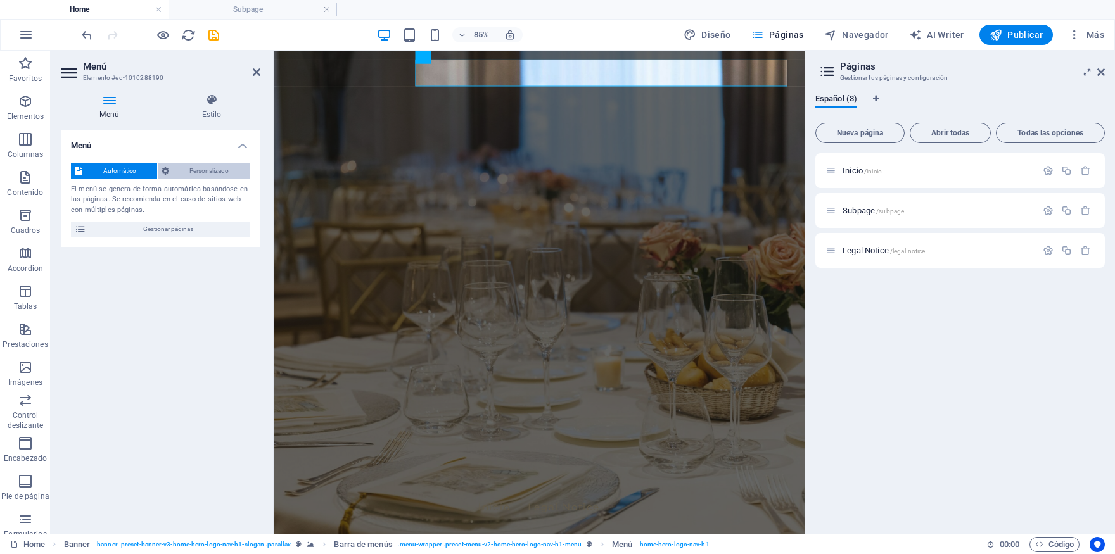
click at [204, 172] on span "Personalizado" at bounding box center [210, 170] width 74 height 15
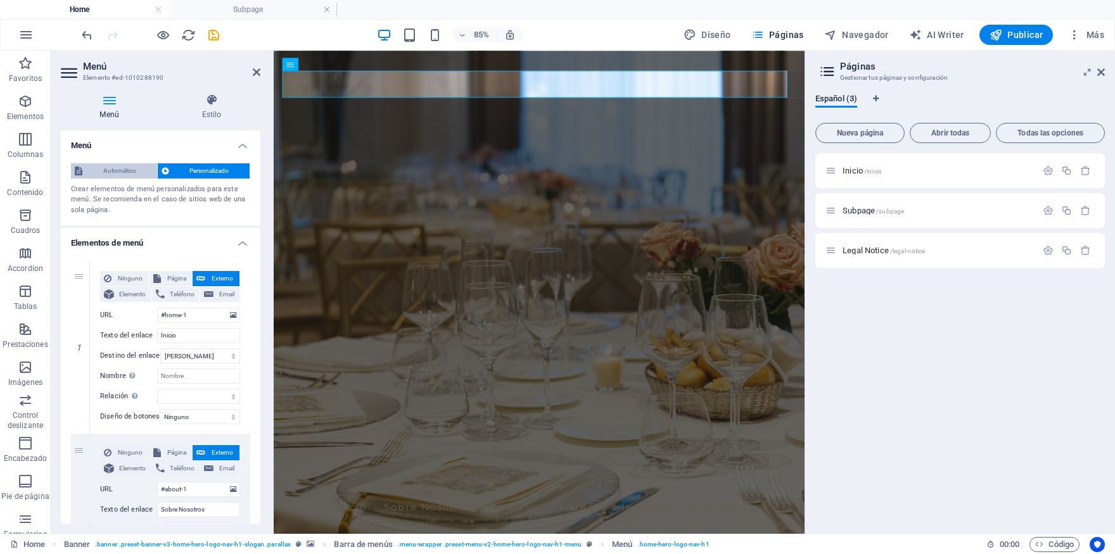
click at [126, 173] on span "Automático" at bounding box center [119, 170] width 67 height 15
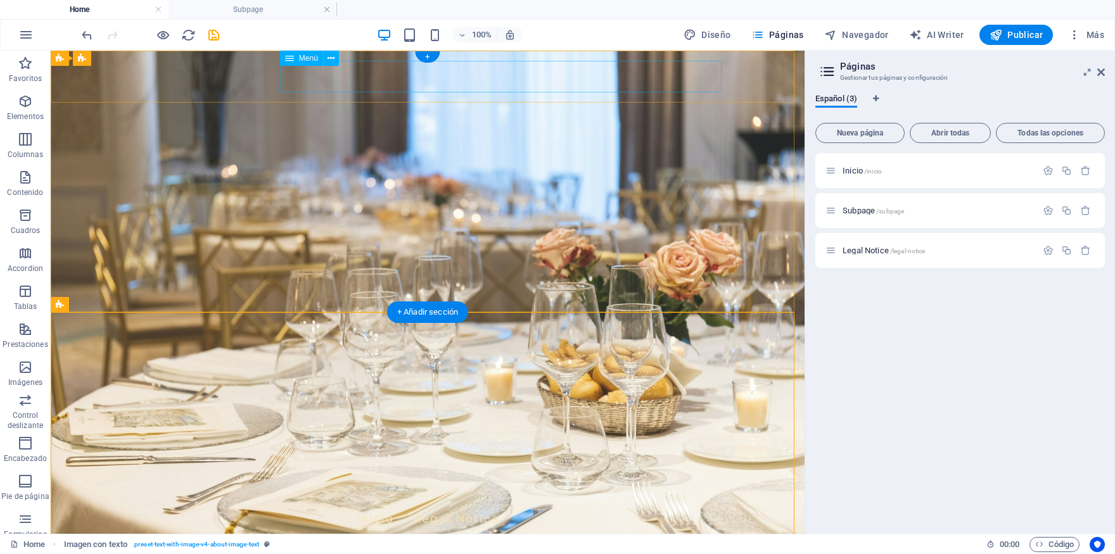
click at [315, 503] on nav "Inicio Legal Notice" at bounding box center [428, 519] width 598 height 32
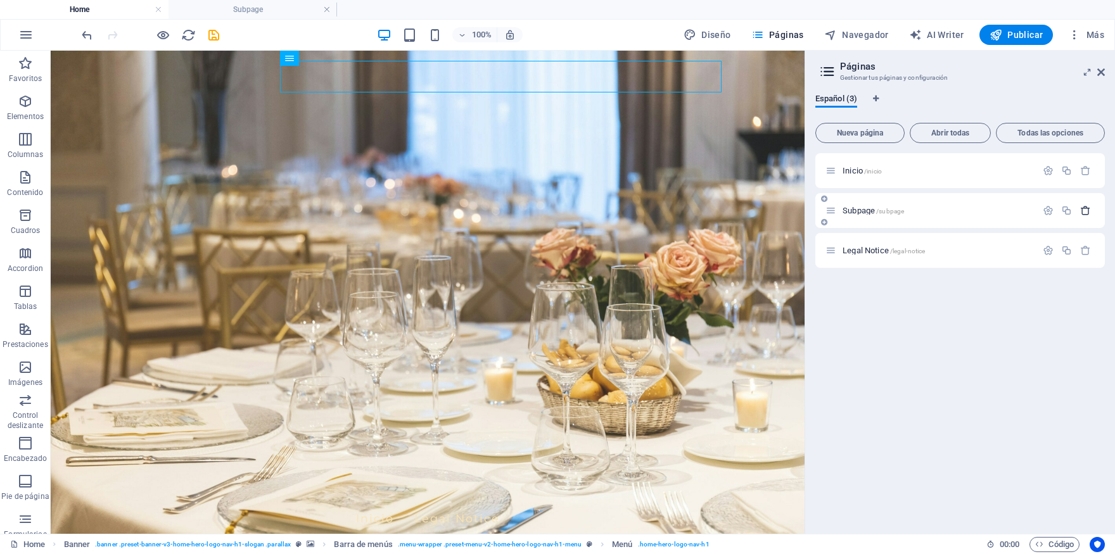
click at [1086, 212] on icon "button" at bounding box center [1085, 210] width 11 height 11
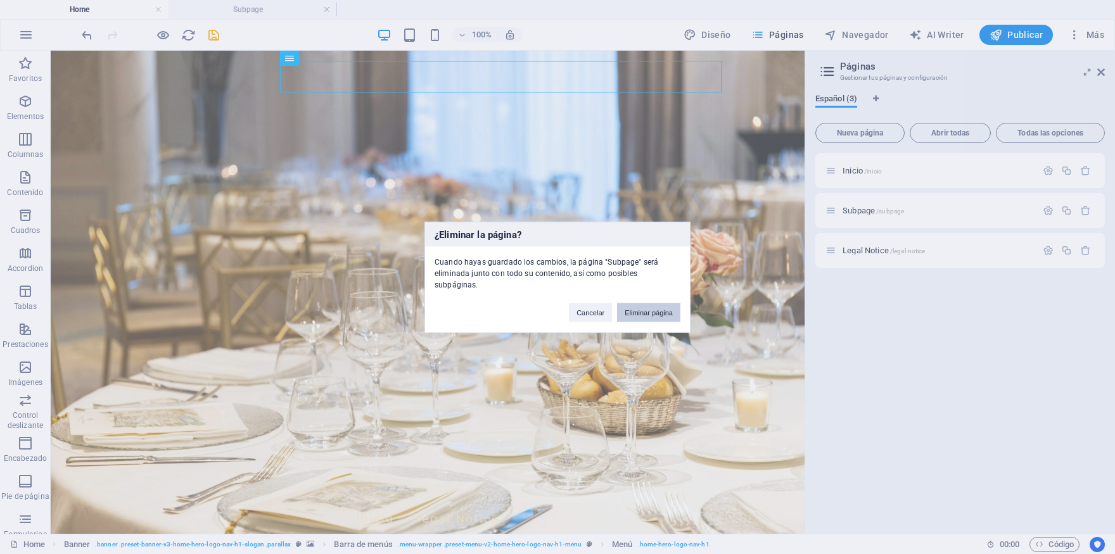
drag, startPoint x: 636, startPoint y: 307, endPoint x: 582, endPoint y: 275, distance: 61.9
click at [636, 307] on button "Eliminar página" at bounding box center [648, 312] width 63 height 19
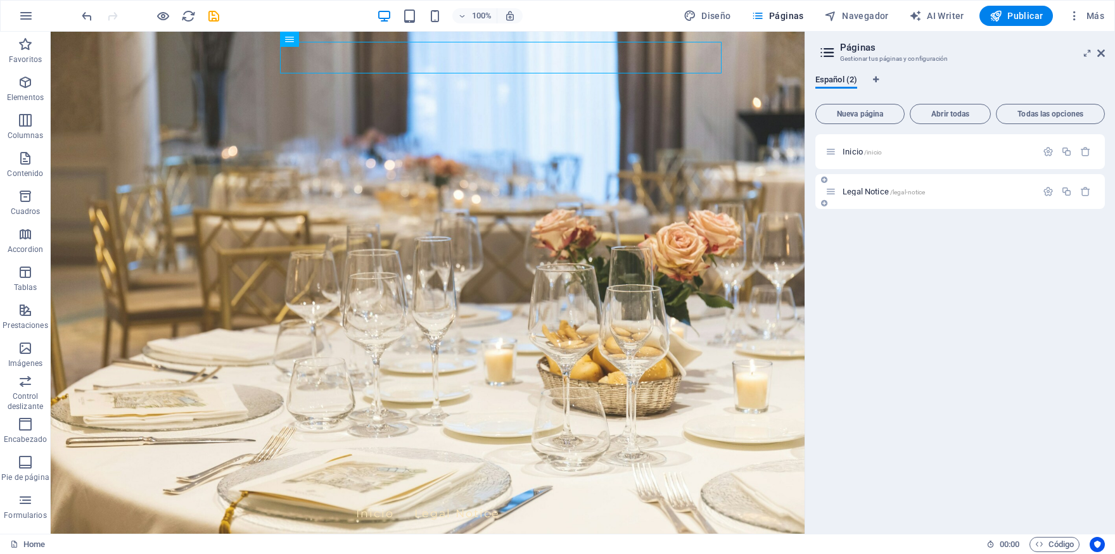
click at [917, 191] on span "/legal-notice" at bounding box center [907, 192] width 35 height 7
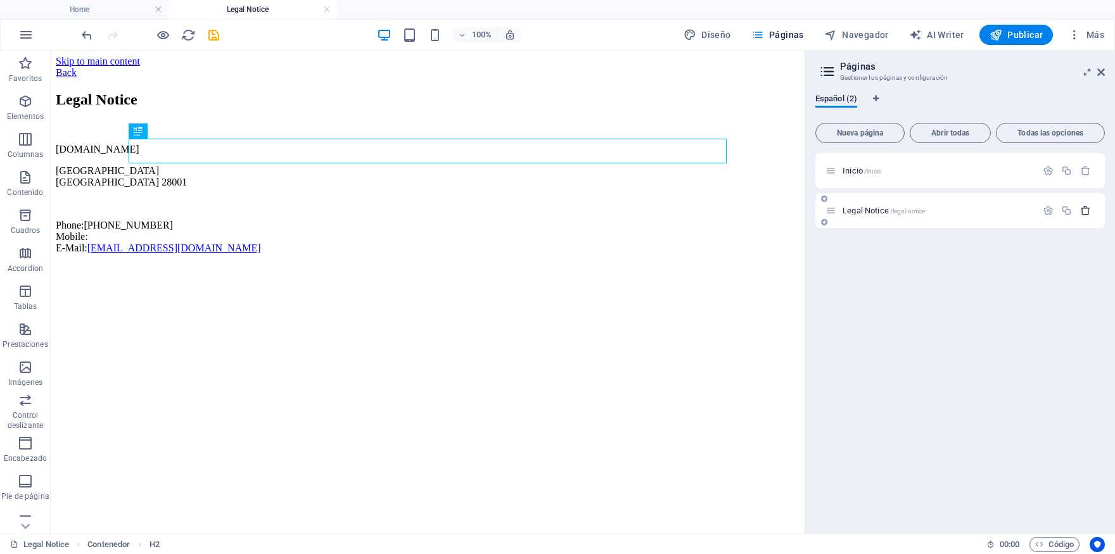
click at [1085, 207] on icon "button" at bounding box center [1085, 210] width 11 height 11
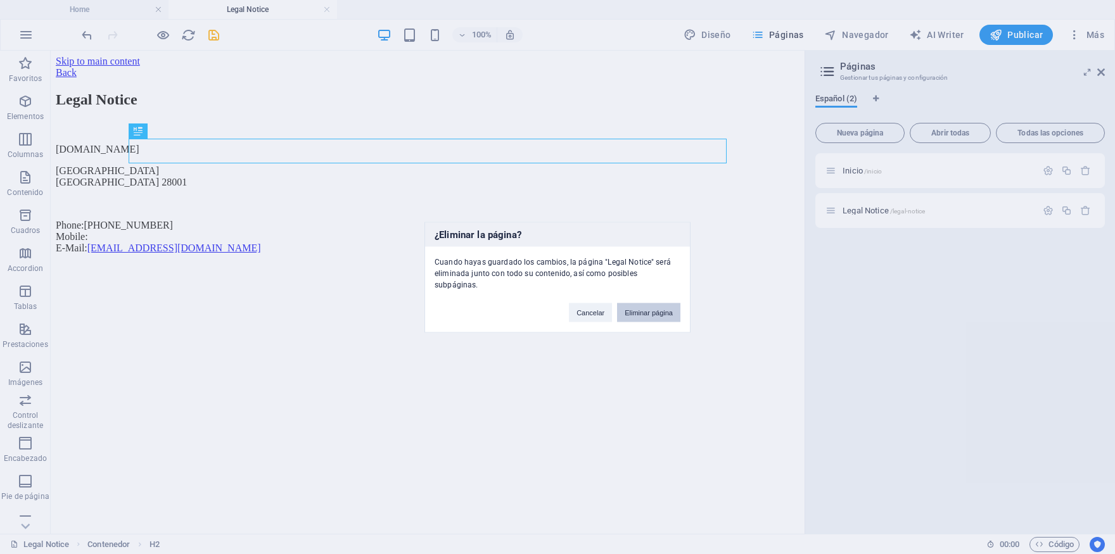
click at [657, 310] on button "Eliminar página" at bounding box center [648, 312] width 63 height 19
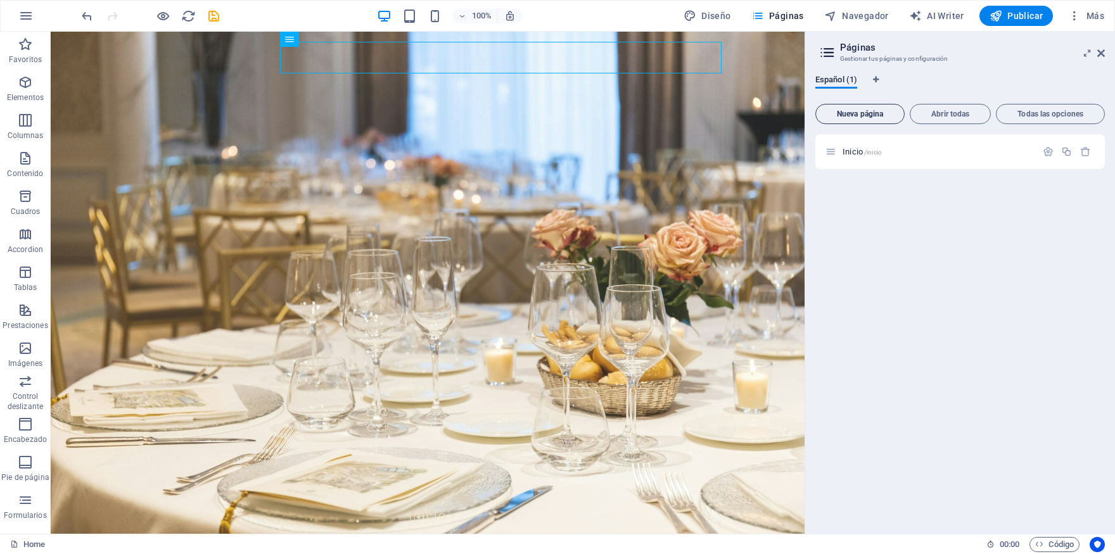
click at [853, 120] on button "Nueva página" at bounding box center [860, 114] width 89 height 20
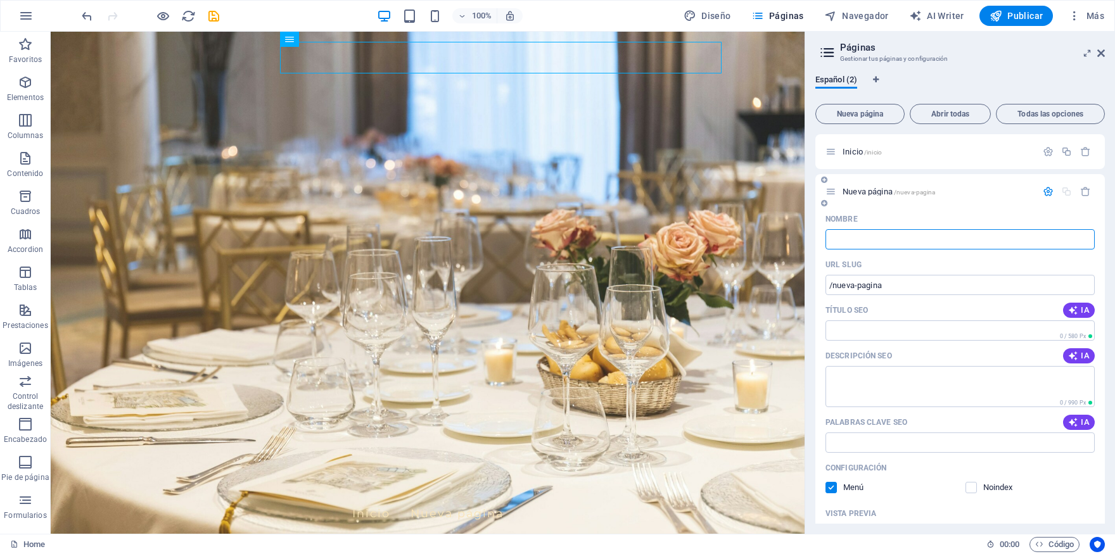
type input "/"
type input "Mart"
type input "/mart"
type input "Mart"
type input "Marta"
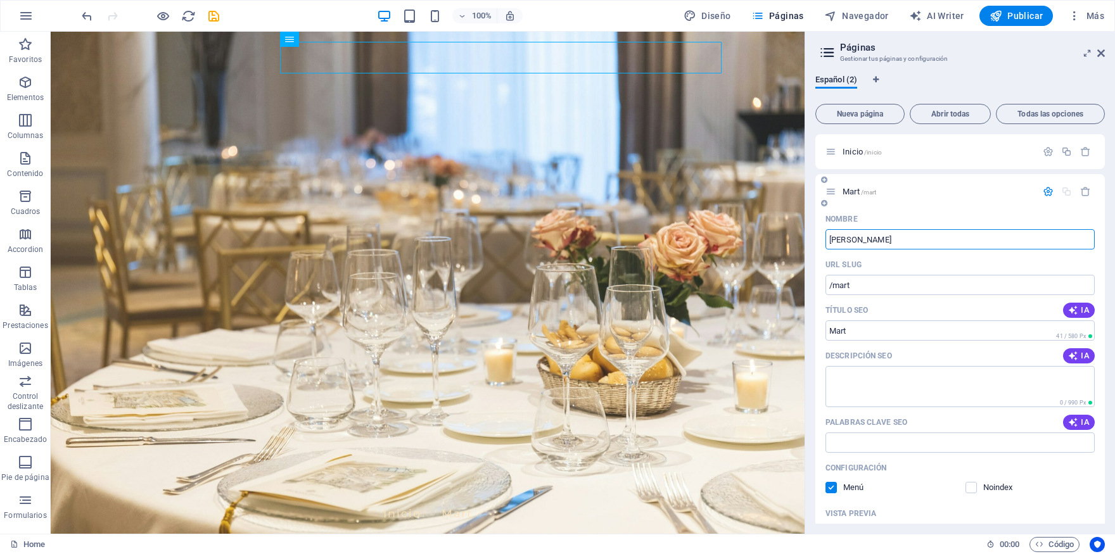
type input "/marta"
type input "Marta"
type input "Marta Pe"
type input "/marta-p"
type input "Marta P"
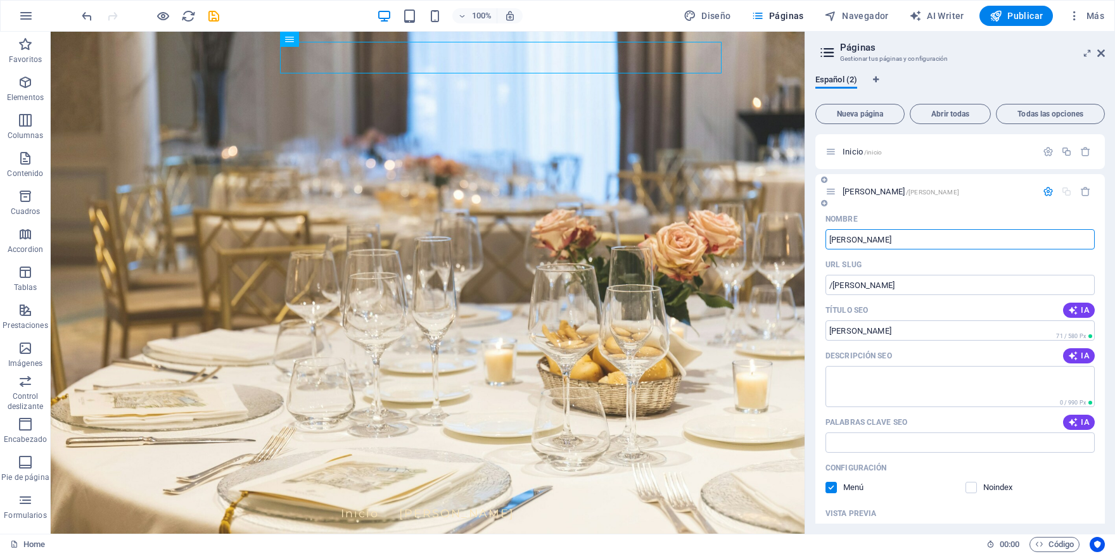
type input "Marta Per"
type input "/marta-pere"
type input "Marta Pere"
type input "Marta P"
type input "/marta-p"
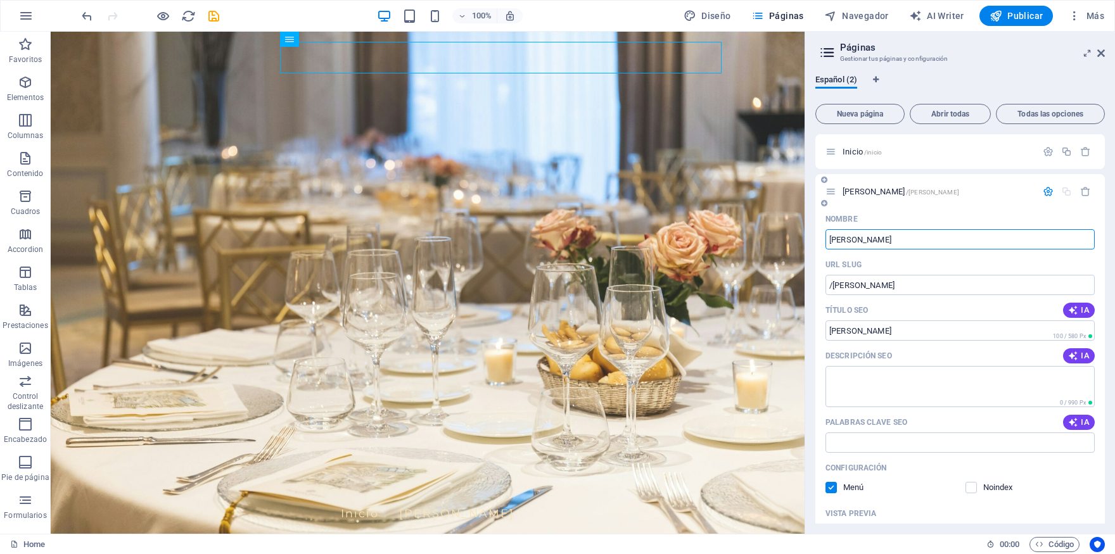
type input "Marta P"
type input "Marta Péerez"
type input "/marta-peerez"
type input "Marta Péerez"
type input "[PERSON_NAME]"
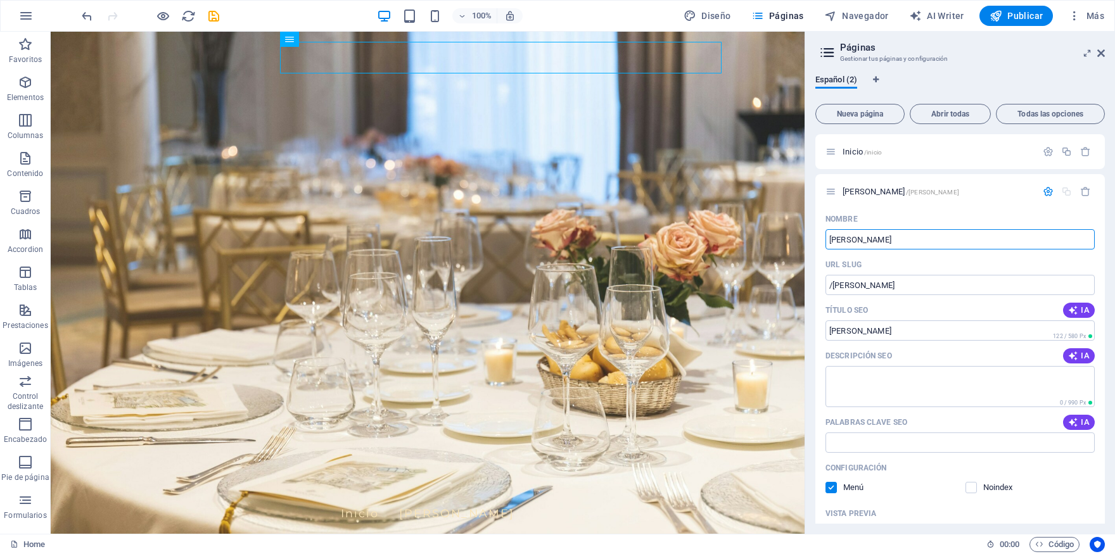
type input "/marta-perez"
type input "[PERSON_NAME]"
click at [901, 265] on div "URL SLUG" at bounding box center [960, 265] width 269 height 20
click at [875, 369] on textarea "Descripción SEO" at bounding box center [960, 386] width 269 height 41
click at [1073, 419] on span "IA" at bounding box center [1079, 423] width 22 height 10
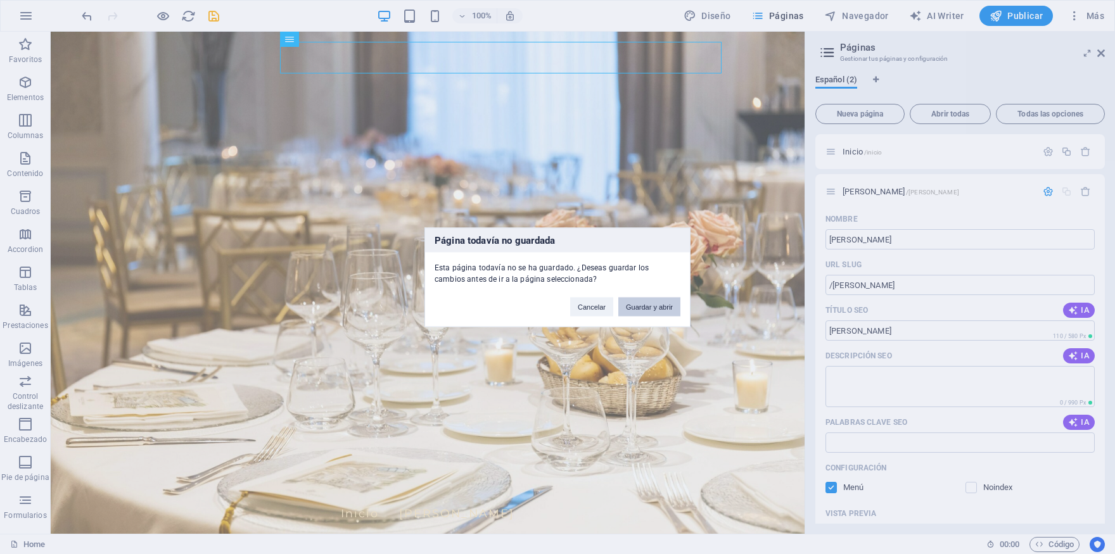
click at [653, 311] on button "Guardar y abrir" at bounding box center [649, 306] width 62 height 19
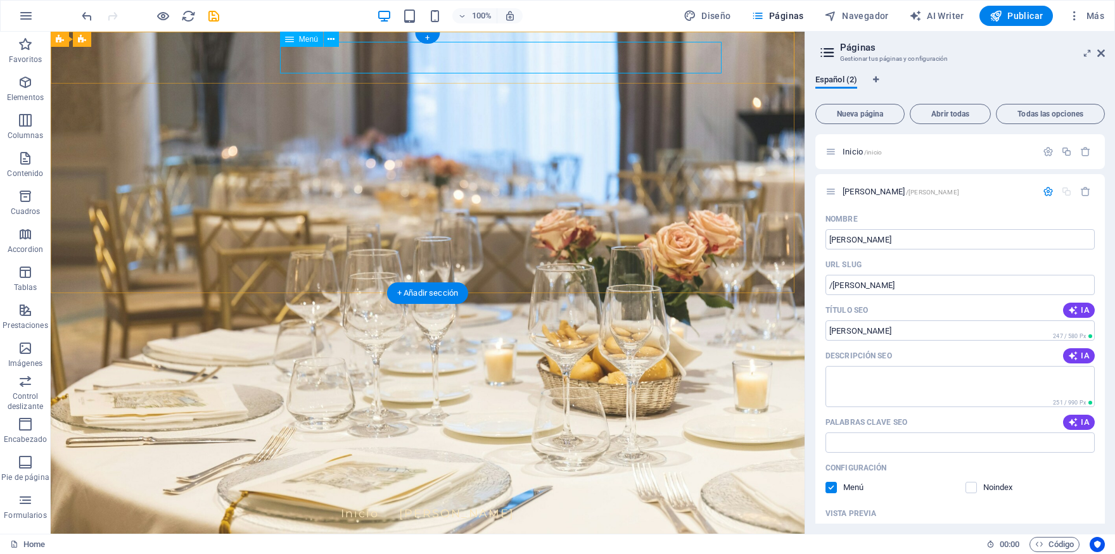
click at [520, 498] on nav "Inicio Marta Pérez" at bounding box center [428, 514] width 598 height 32
click at [529, 498] on nav "Inicio Marta Pérez" at bounding box center [428, 514] width 598 height 32
click at [1067, 418] on button "IA" at bounding box center [1079, 422] width 32 height 15
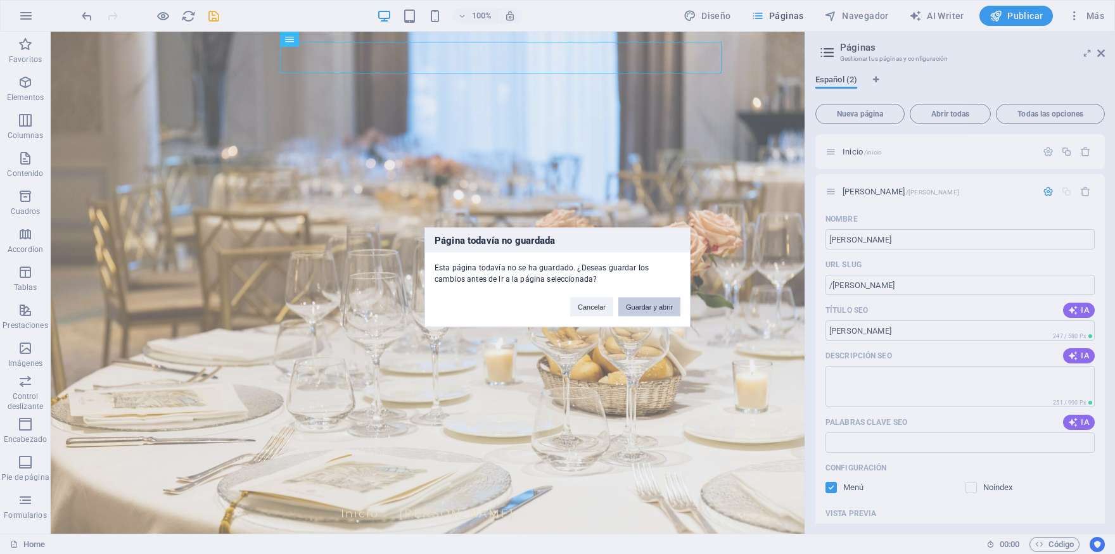
click at [647, 304] on button "Guardar y abrir" at bounding box center [649, 306] width 62 height 19
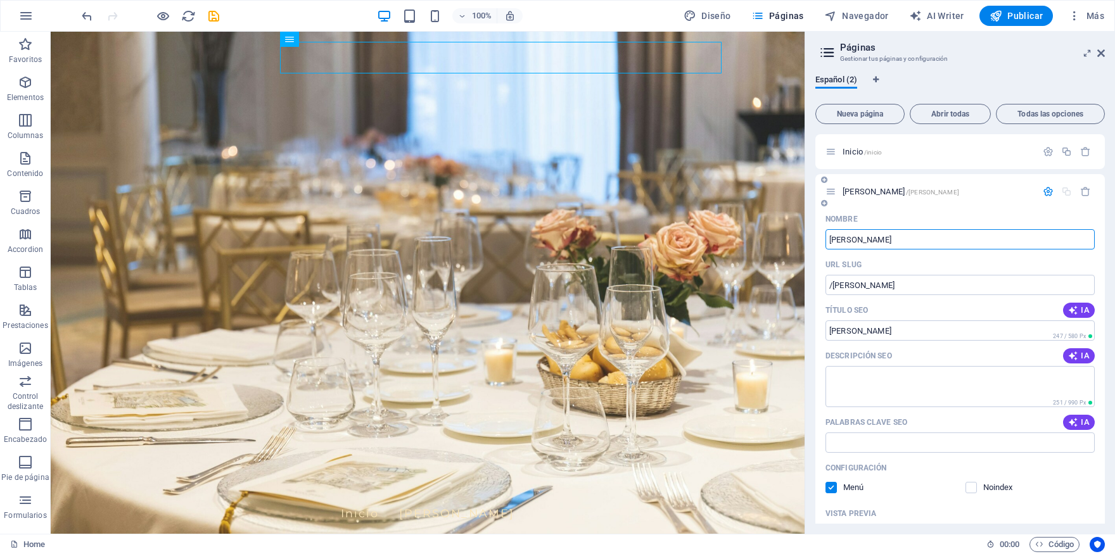
click at [961, 261] on div "URL SLUG" at bounding box center [960, 265] width 269 height 20
click at [714, 25] on button "Diseño" at bounding box center [708, 16] width 58 height 20
click at [772, 16] on span "Páginas" at bounding box center [778, 16] width 53 height 13
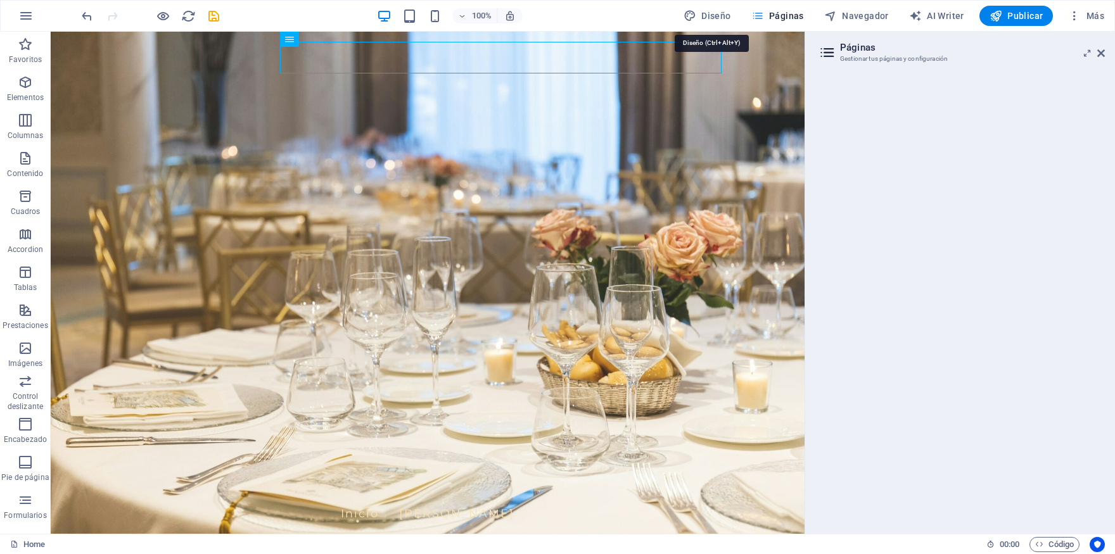
click at [790, 20] on span "Páginas" at bounding box center [778, 16] width 53 height 13
click at [886, 53] on h2 "Páginas" at bounding box center [972, 47] width 265 height 11
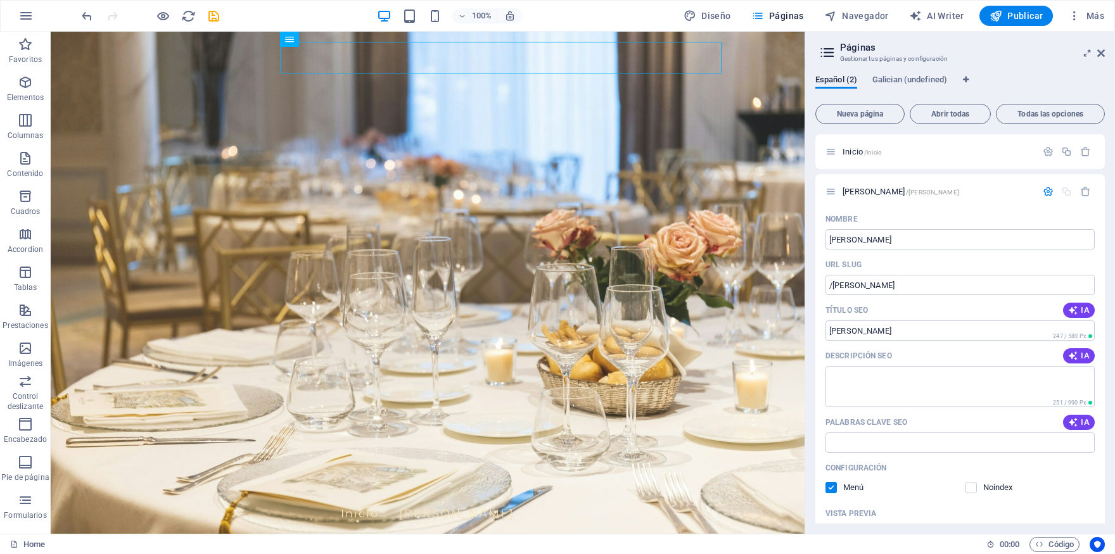
click at [852, 53] on h2 "Páginas" at bounding box center [972, 47] width 265 height 11
click at [1068, 425] on icon "button" at bounding box center [1073, 423] width 10 height 10
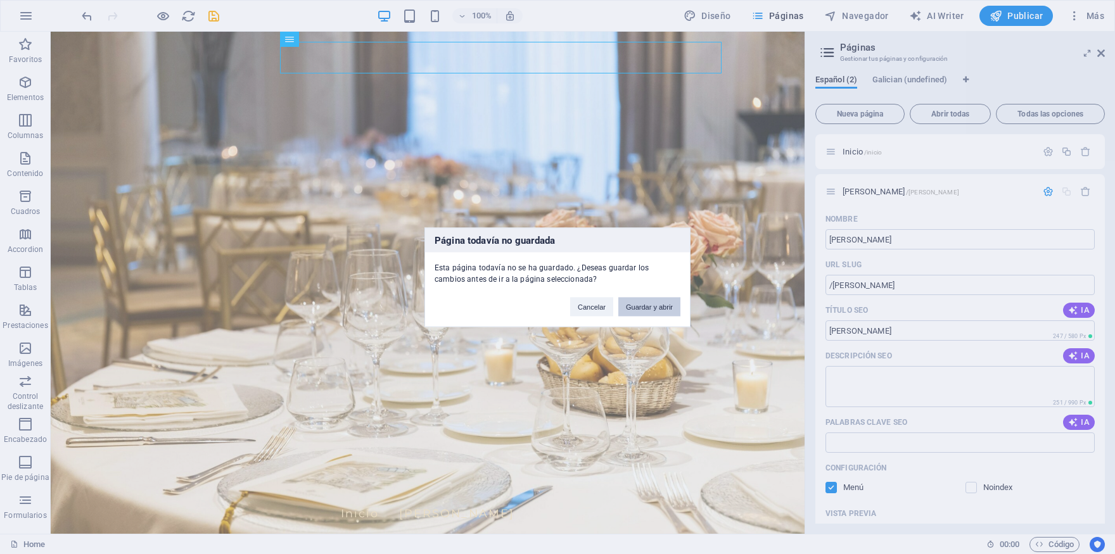
click at [652, 305] on button "Guardar y abrir" at bounding box center [649, 306] width 62 height 19
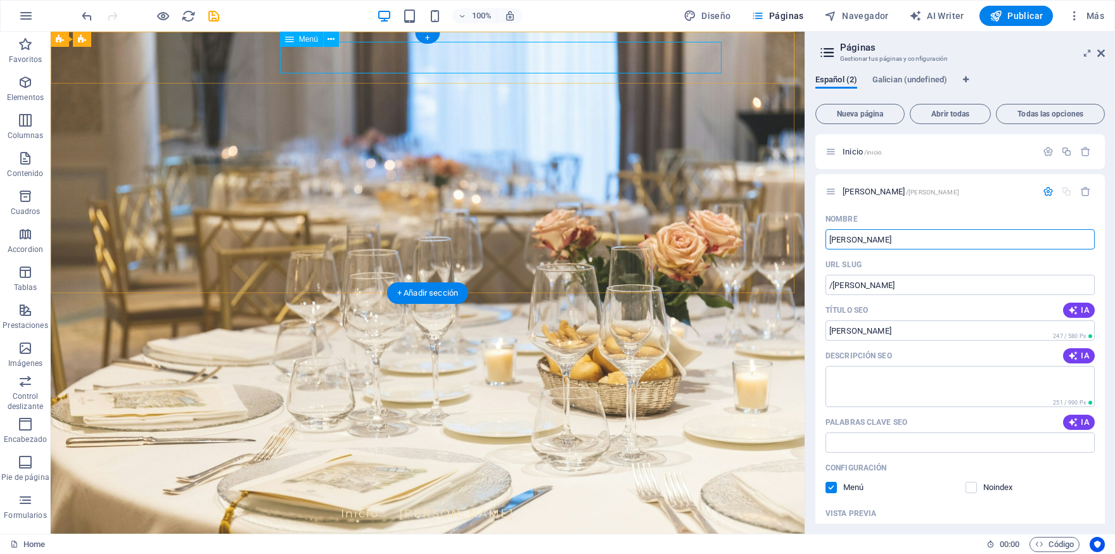
click at [553, 498] on nav "Inicio Marta Pérez" at bounding box center [428, 514] width 598 height 32
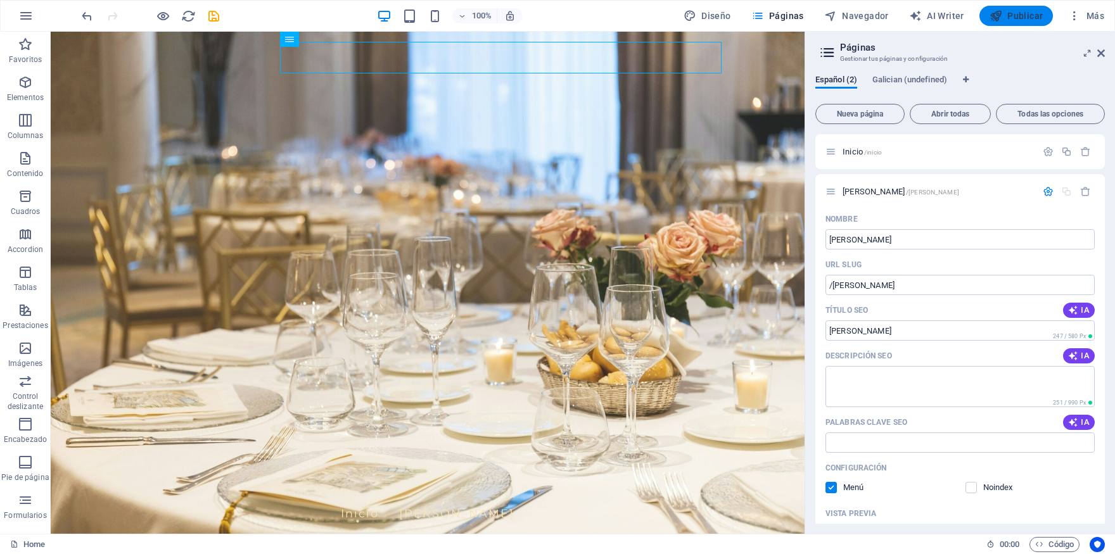
click at [1022, 22] on span "Publicar" at bounding box center [1017, 16] width 54 height 13
checkbox input "false"
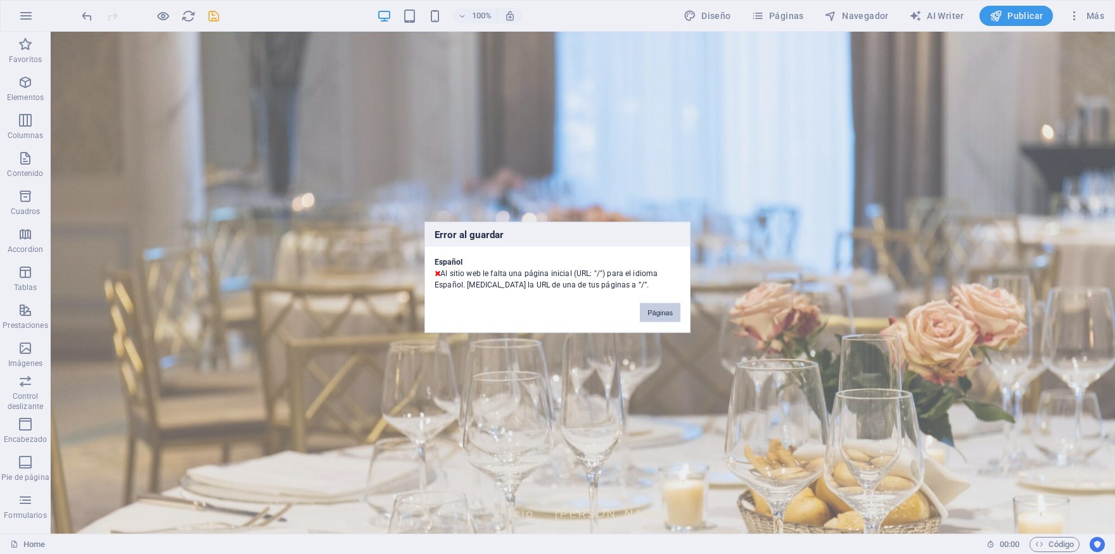
click at [665, 314] on button "Páginas" at bounding box center [660, 312] width 41 height 19
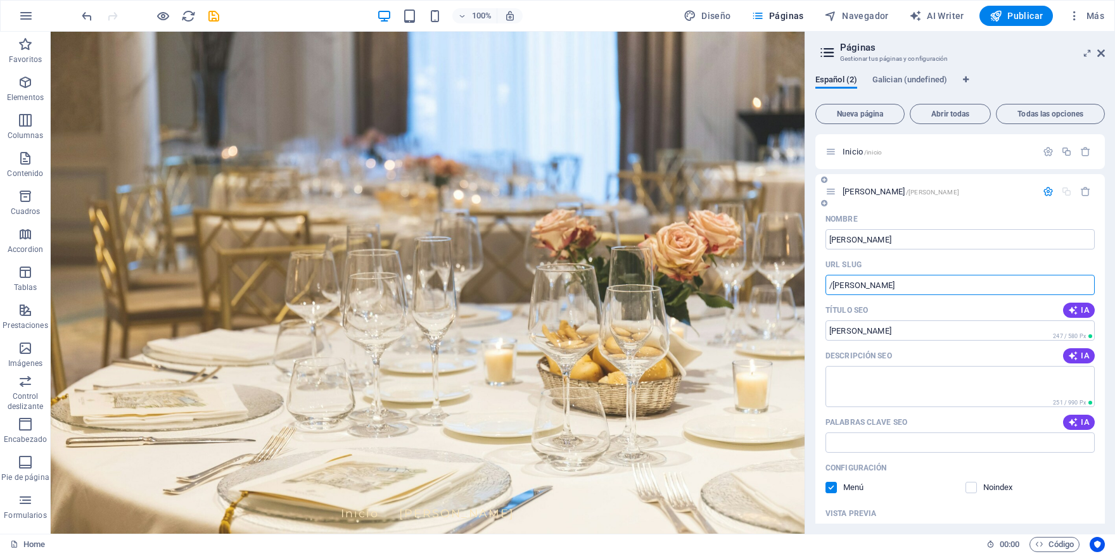
click at [902, 286] on input "/marta-perez" at bounding box center [960, 285] width 269 height 20
click at [907, 255] on div "URL SLUG" at bounding box center [960, 265] width 269 height 20
drag, startPoint x: 854, startPoint y: 240, endPoint x: 874, endPoint y: 269, distance: 35.7
click at [860, 247] on input "[PERSON_NAME]" at bounding box center [960, 239] width 269 height 20
click at [856, 246] on input "[PERSON_NAME]" at bounding box center [960, 239] width 269 height 20
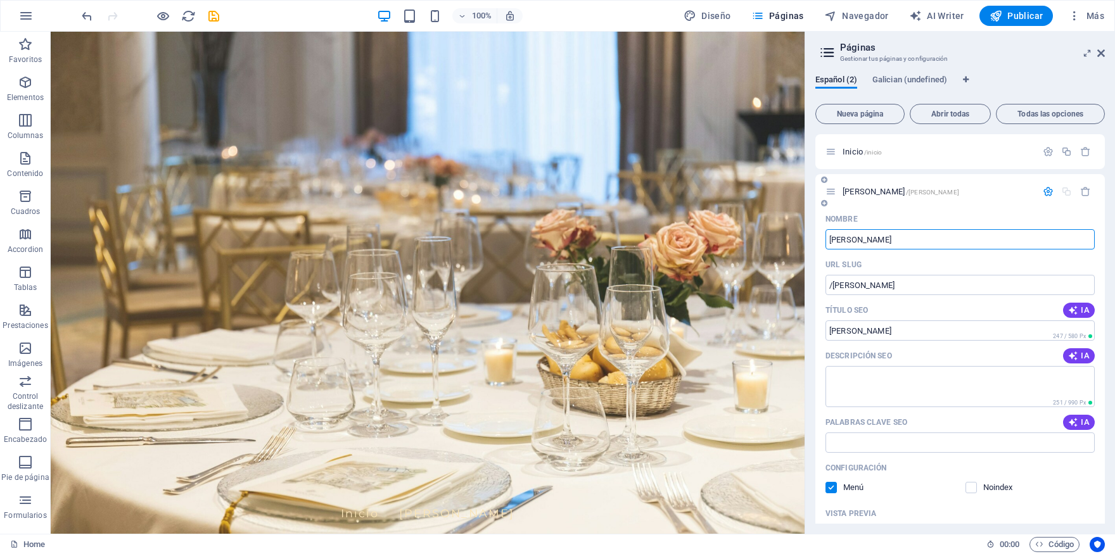
click at [862, 241] on input "[PERSON_NAME]" at bounding box center [960, 239] width 269 height 20
click at [1016, 22] on span "Publicar" at bounding box center [1017, 16] width 54 height 13
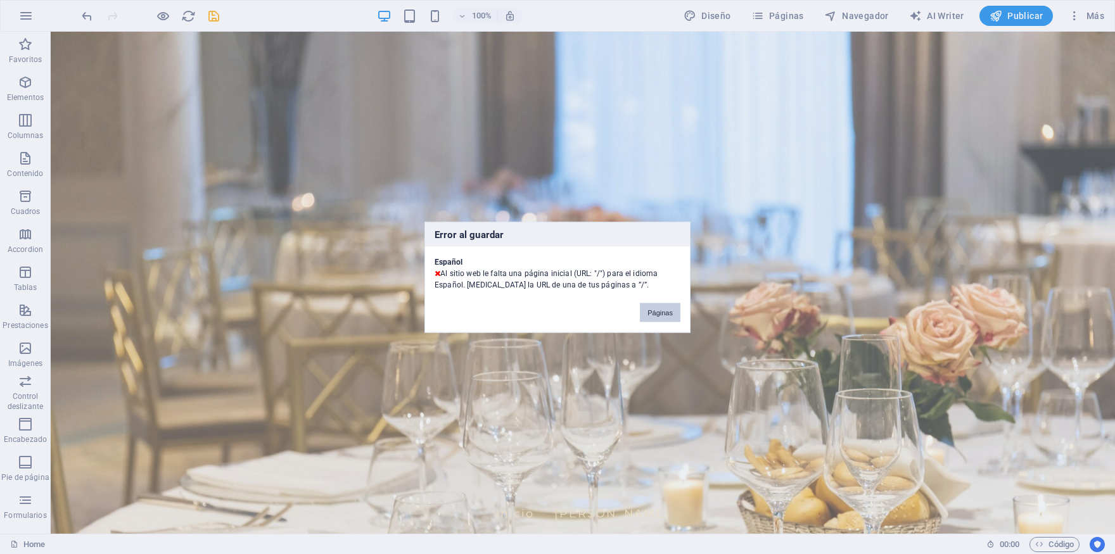
drag, startPoint x: 656, startPoint y: 309, endPoint x: 608, endPoint y: 275, distance: 58.6
click at [656, 309] on button "Páginas" at bounding box center [660, 312] width 41 height 19
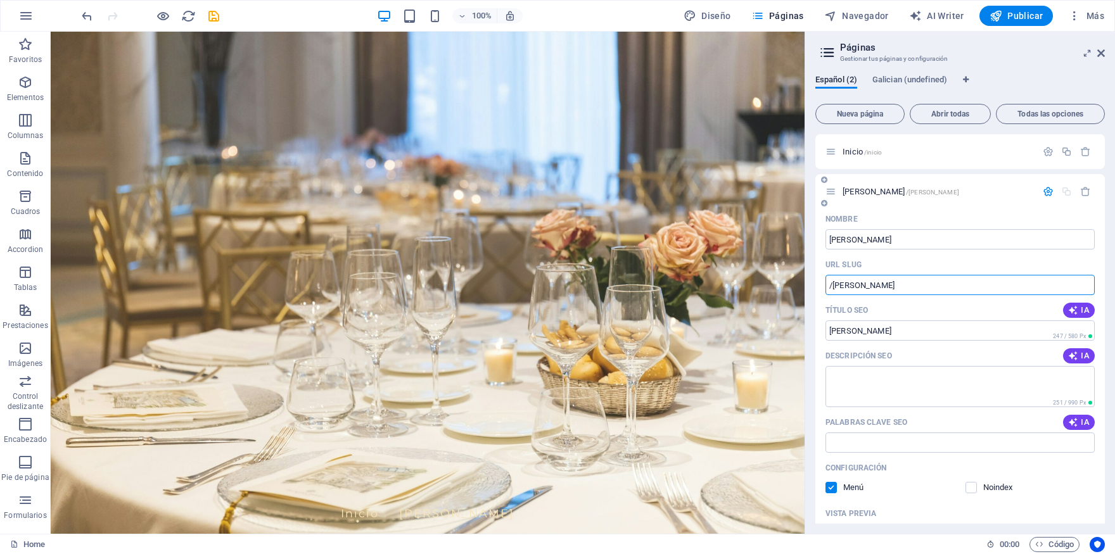
click at [897, 283] on input "/marta-perez" at bounding box center [960, 285] width 269 height 20
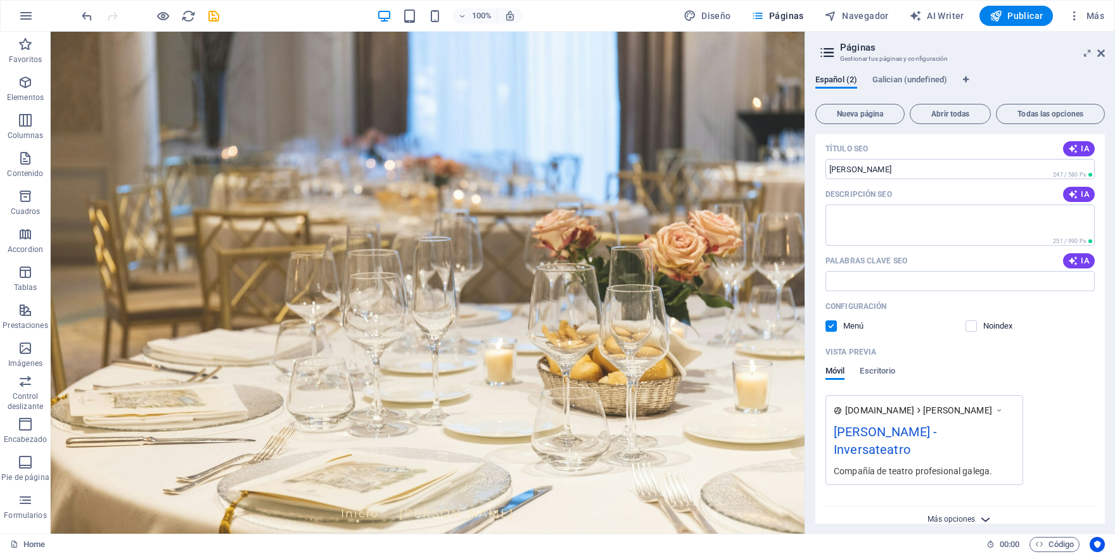
click at [966, 515] on span "Más opciones" at bounding box center [952, 519] width 48 height 9
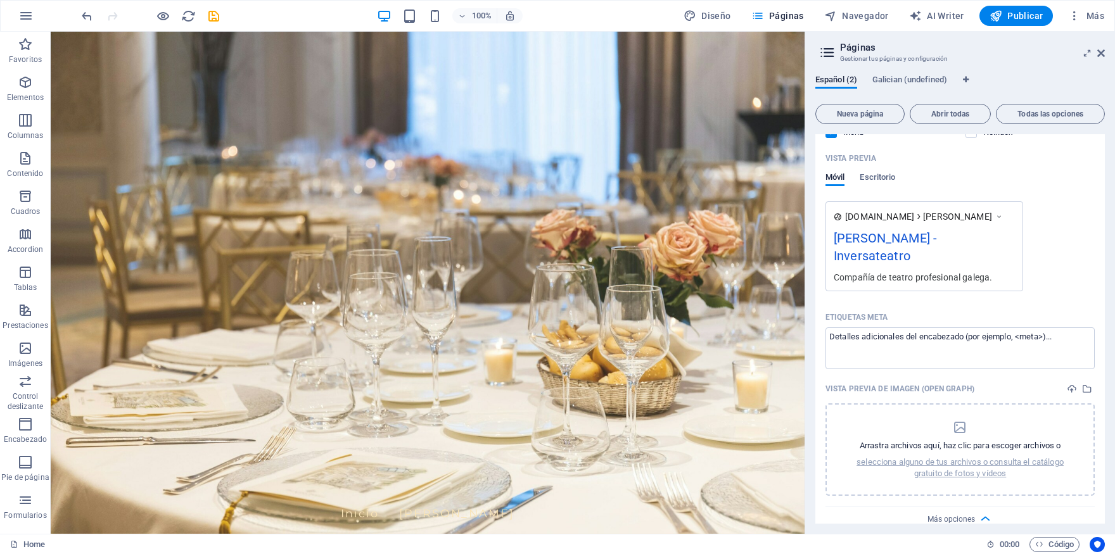
scroll to position [0, 0]
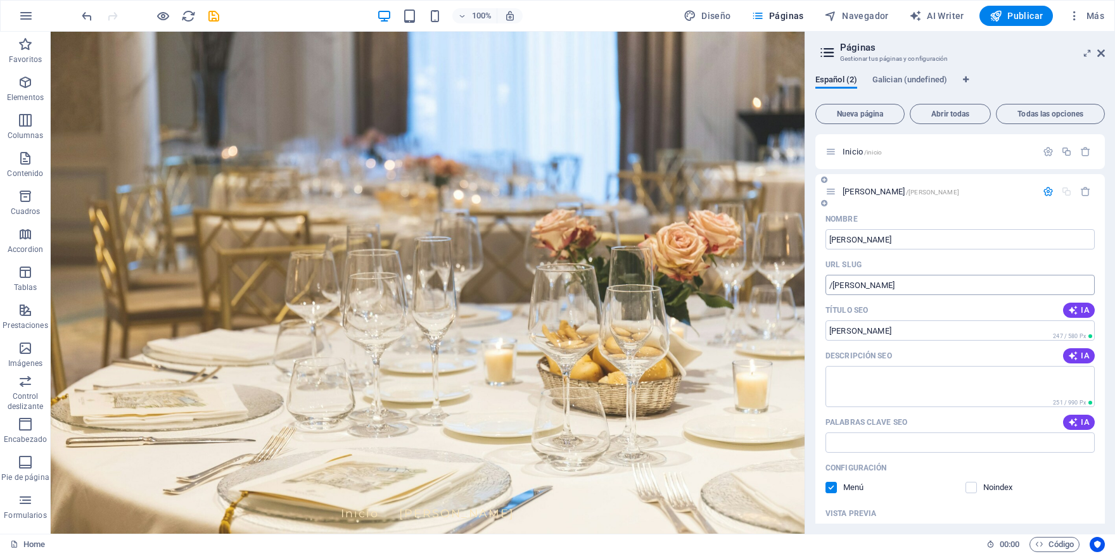
click at [879, 286] on input "/marta-perez" at bounding box center [960, 285] width 269 height 20
click at [895, 284] on input "/marta-perez" at bounding box center [960, 285] width 269 height 20
click at [861, 150] on span "Inicio /inicio" at bounding box center [862, 152] width 39 height 10
click at [826, 148] on div "Inicio /inicio" at bounding box center [961, 151] width 290 height 35
click at [833, 151] on icon at bounding box center [831, 151] width 11 height 11
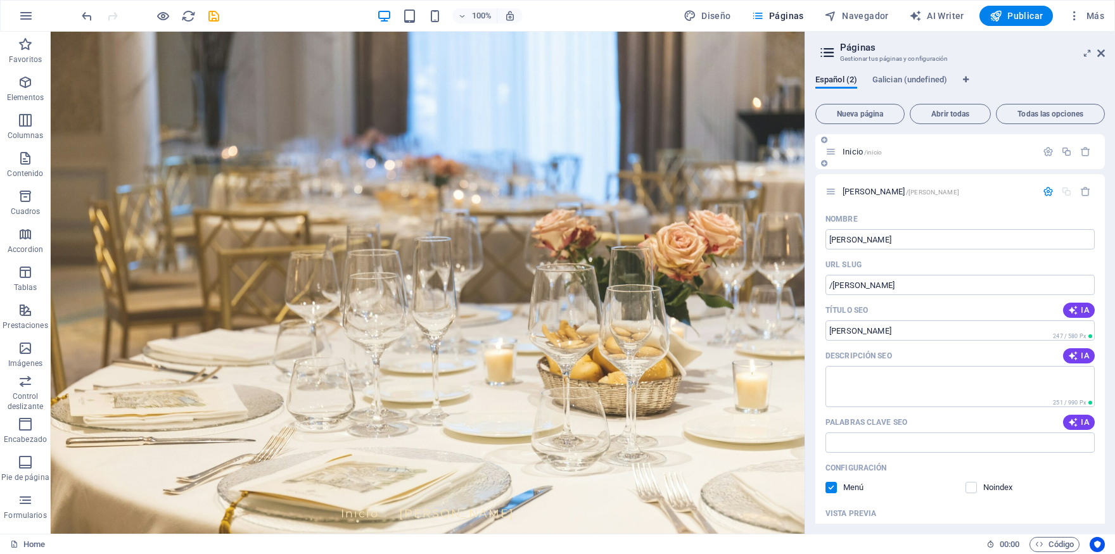
click at [833, 151] on icon at bounding box center [831, 151] width 11 height 11
click at [1043, 152] on icon "button" at bounding box center [1048, 151] width 11 height 11
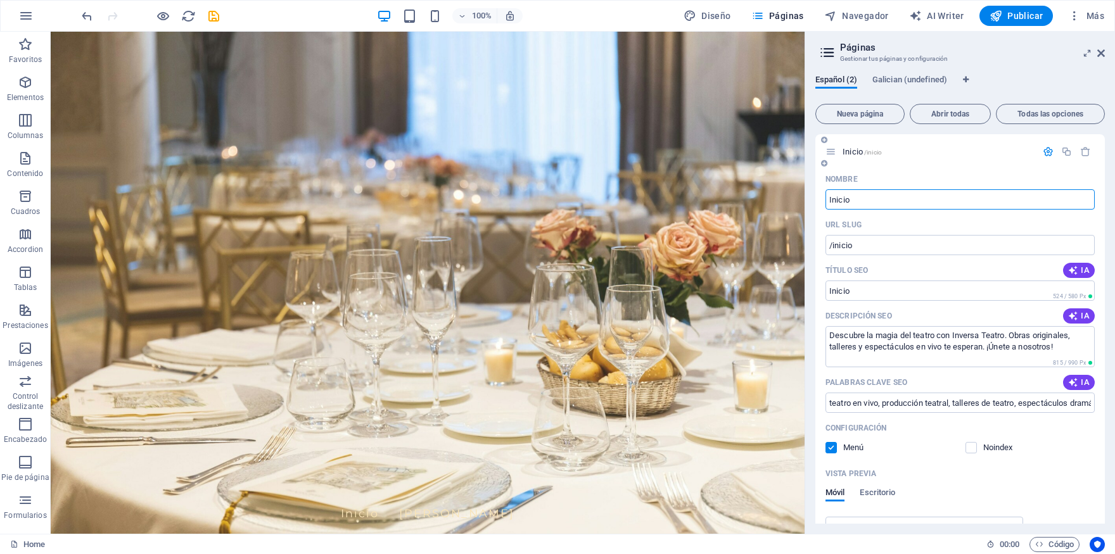
click at [836, 153] on icon at bounding box center [831, 151] width 11 height 11
click at [859, 154] on span "Inicio /inicio" at bounding box center [862, 152] width 39 height 10
click at [1027, 25] on button "Publicar" at bounding box center [1017, 16] width 74 height 20
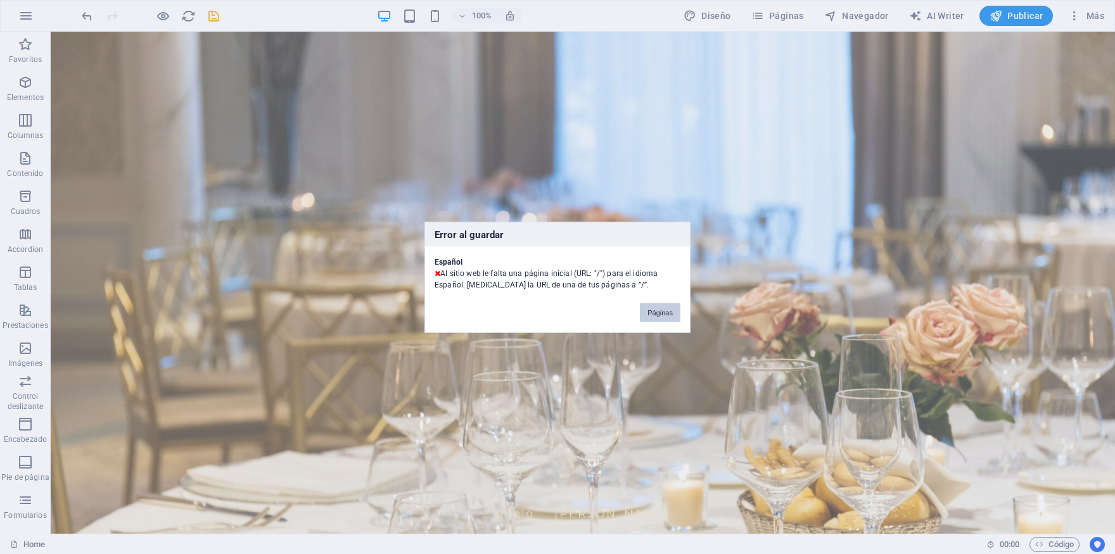
drag, startPoint x: 653, startPoint y: 311, endPoint x: 684, endPoint y: 271, distance: 50.1
click at [653, 311] on button "Páginas" at bounding box center [660, 312] width 41 height 19
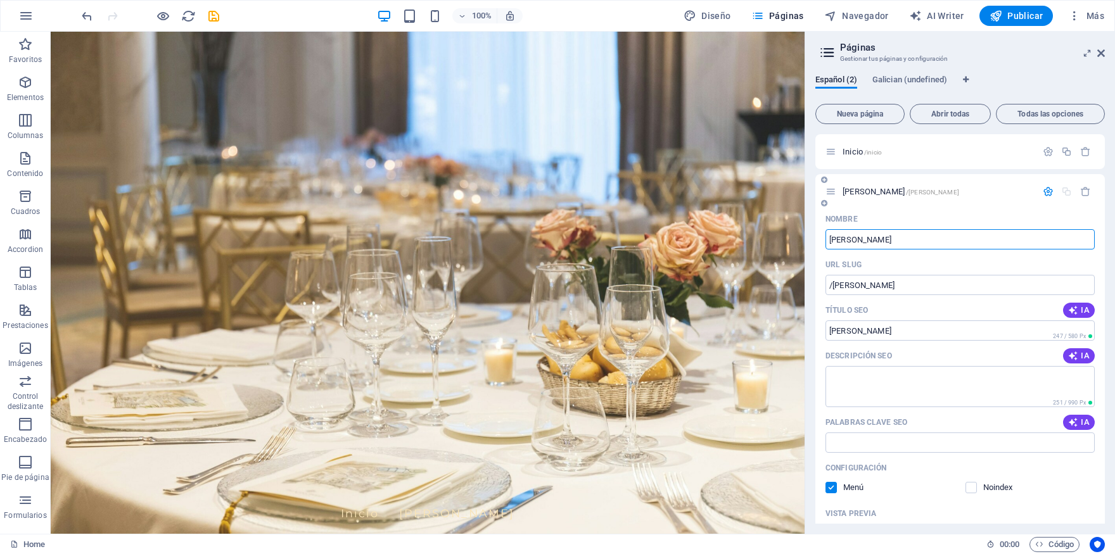
click at [833, 241] on input "[PERSON_NAME]" at bounding box center [960, 239] width 269 height 20
click at [1047, 150] on button "button" at bounding box center [1048, 151] width 18 height 11
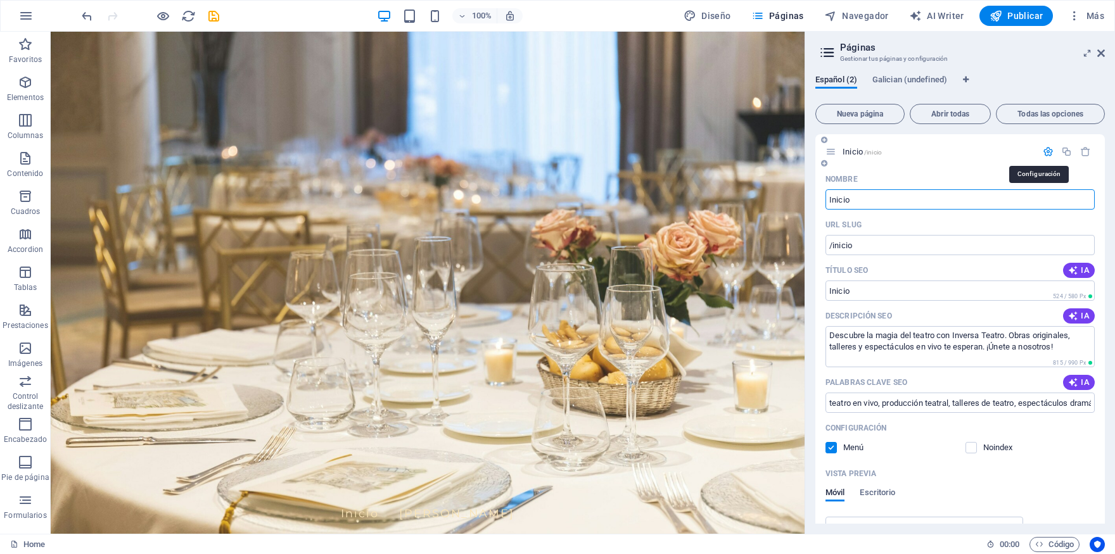
click at [1044, 150] on icon "button" at bounding box center [1048, 151] width 11 height 11
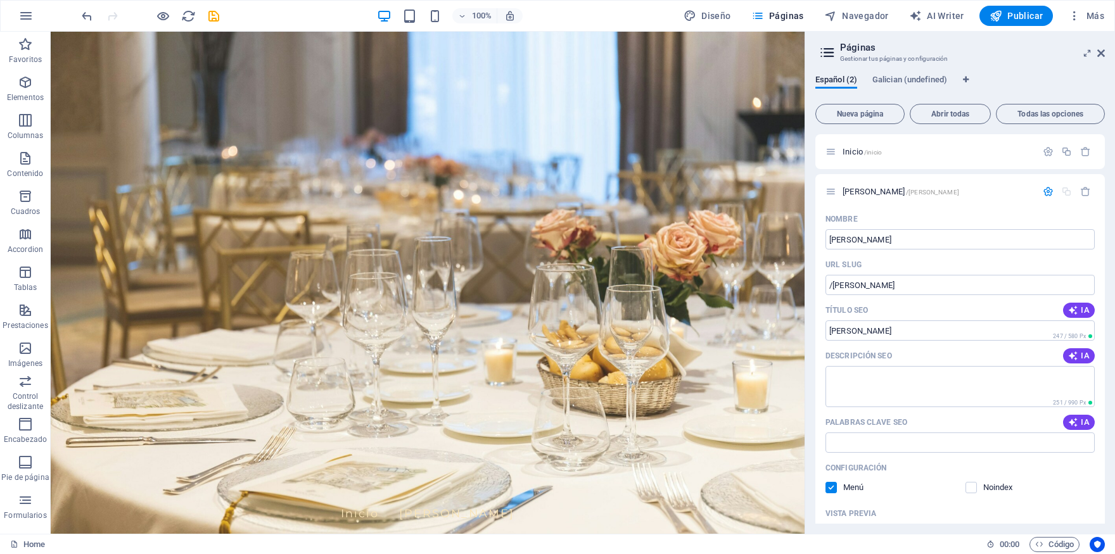
click at [1111, 48] on aside "Páginas Gestionar tus páginas y configuración Español (2) Galician (undefined) …" at bounding box center [960, 283] width 311 height 503
click at [1100, 53] on icon at bounding box center [1102, 53] width 8 height 10
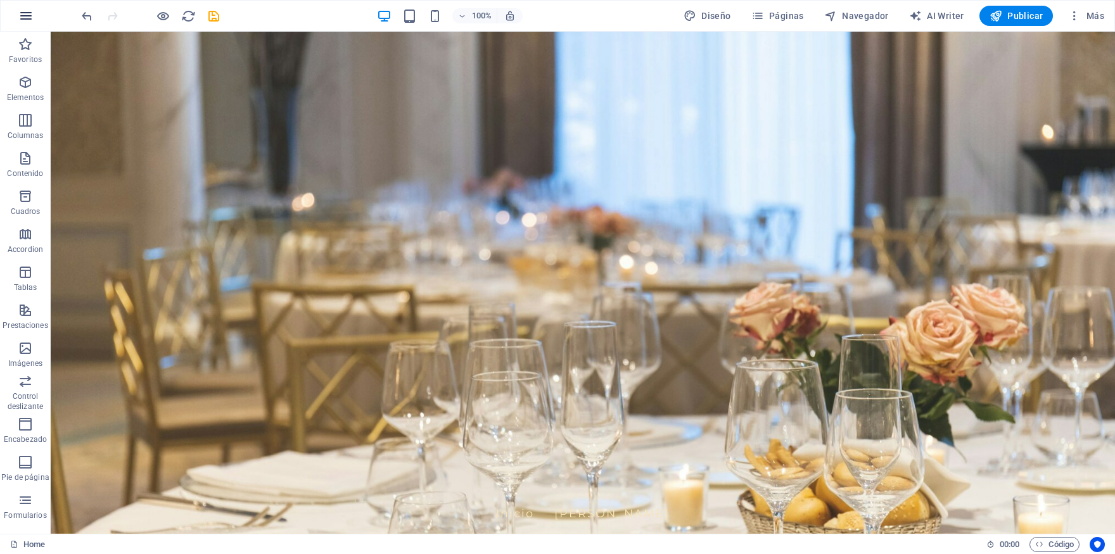
click at [28, 15] on icon "button" at bounding box center [25, 15] width 15 height 15
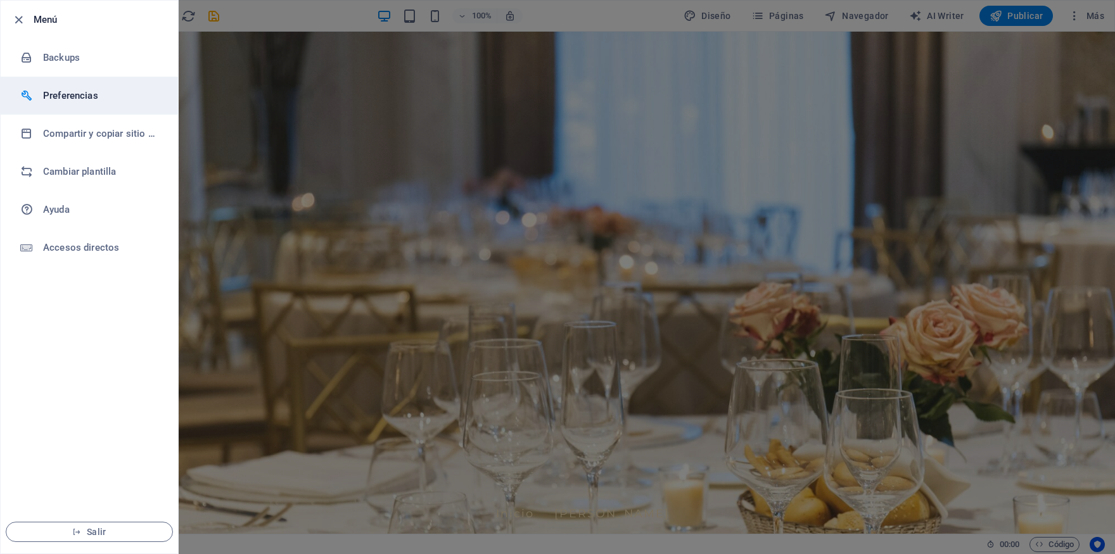
click at [69, 93] on h6 "Preferencias" at bounding box center [101, 95] width 117 height 15
select select "es"
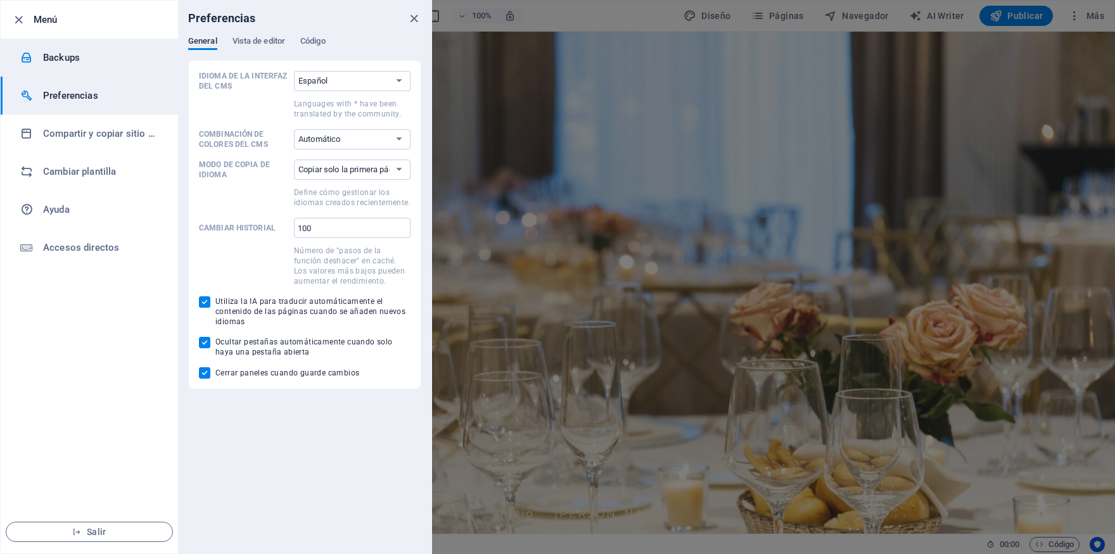
click at [74, 72] on li "Backups" at bounding box center [89, 58] width 177 height 38
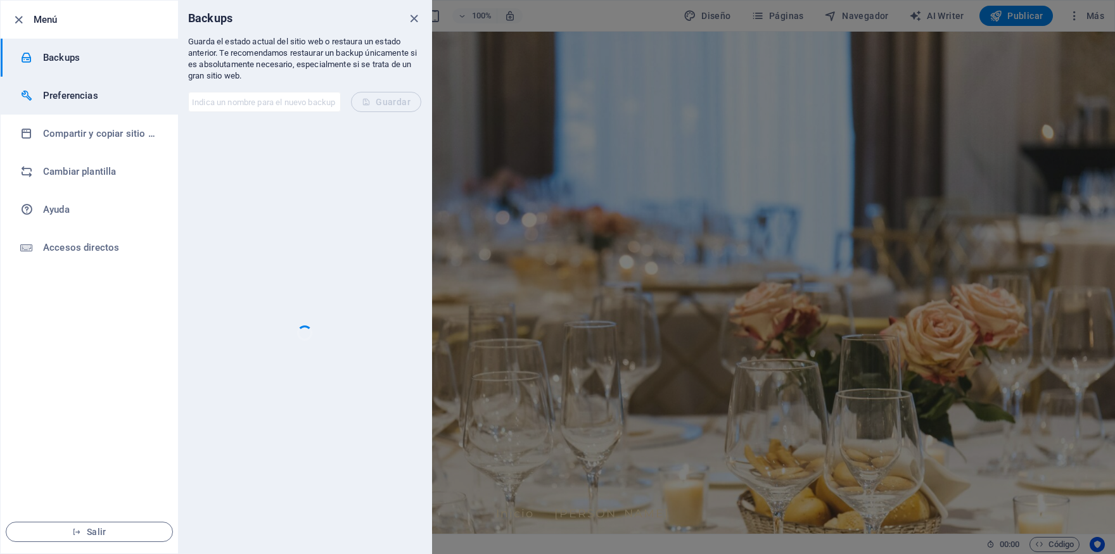
click at [78, 100] on h6 "Preferencias" at bounding box center [101, 95] width 117 height 15
select select "es"
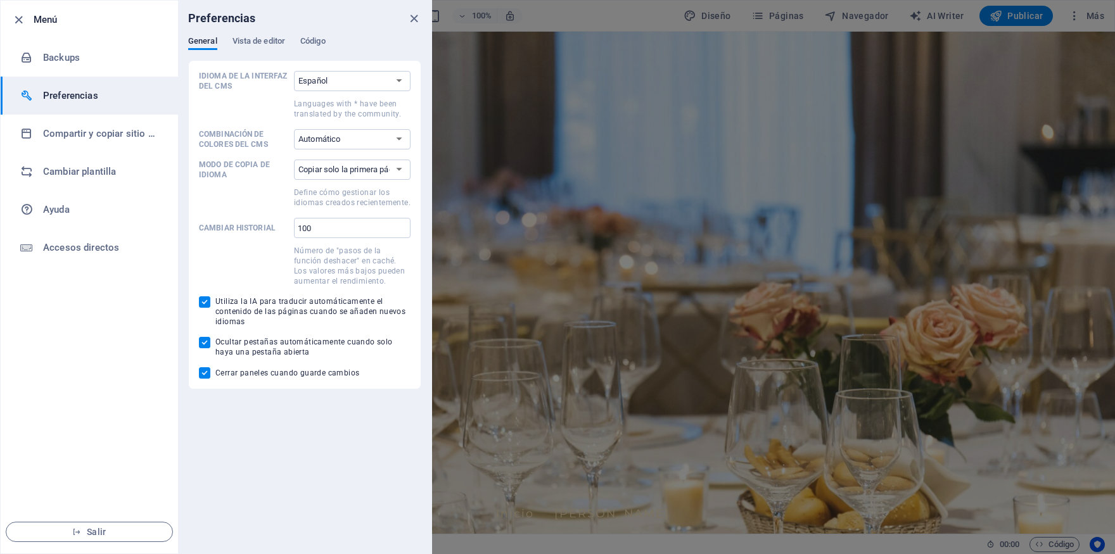
click at [78, 100] on h6 "Preferencias" at bounding box center [101, 95] width 117 height 15
click at [70, 139] on h6 "Compartir y copiar sitio web" at bounding box center [101, 133] width 117 height 15
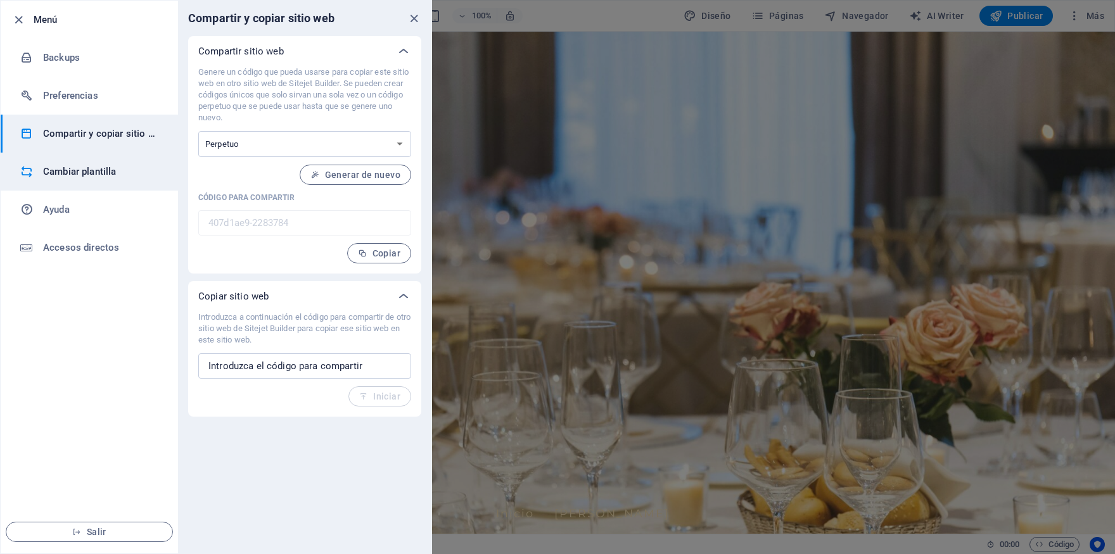
click at [59, 170] on h6 "Cambiar plantilla" at bounding box center [101, 171] width 117 height 15
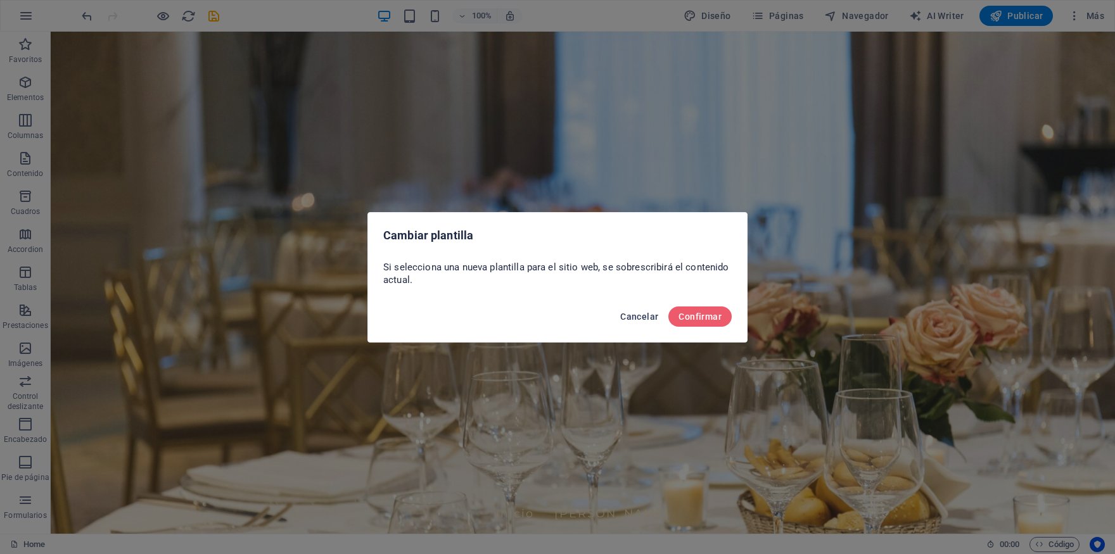
click at [631, 312] on span "Cancelar" at bounding box center [639, 317] width 38 height 10
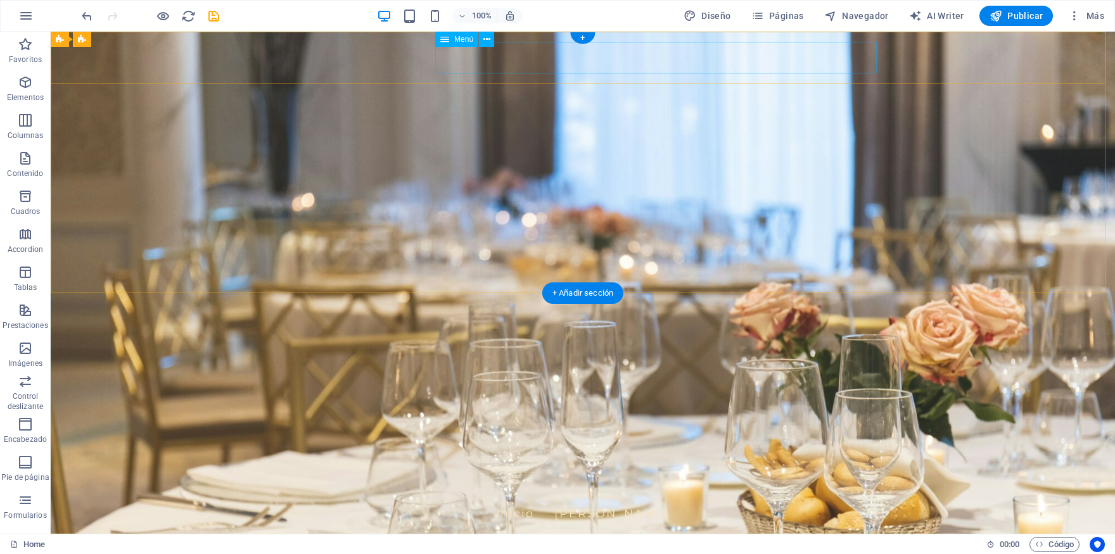
click at [677, 498] on nav "Inicio Marta Pérez" at bounding box center [583, 514] width 598 height 32
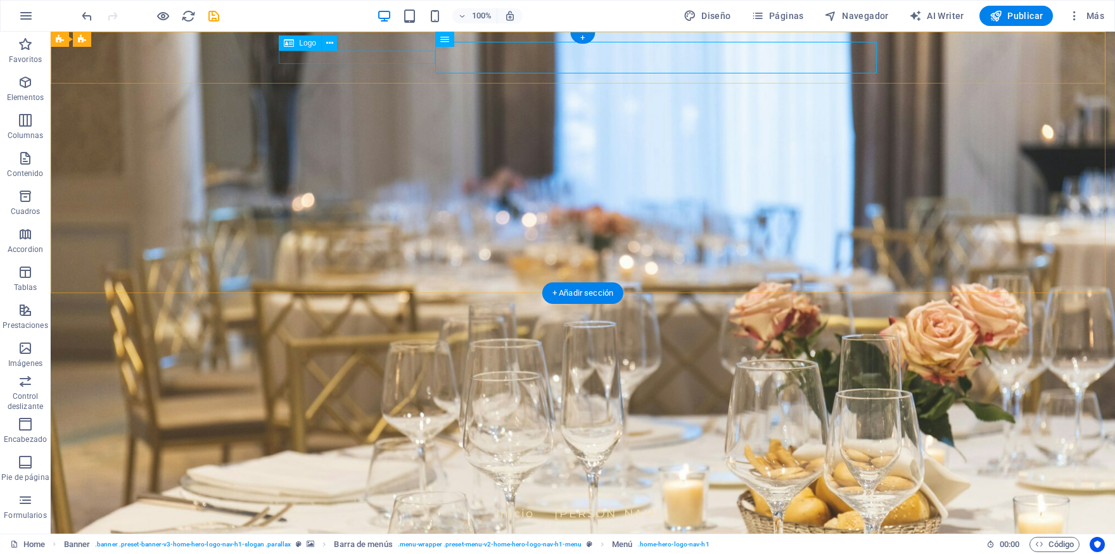
click at [364, 485] on div "inversateatropruebas.com" at bounding box center [583, 491] width 598 height 13
click at [691, 498] on nav "Inicio Marta Pérez" at bounding box center [583, 514] width 598 height 32
click at [465, 42] on span "Menú" at bounding box center [463, 39] width 19 height 8
click at [488, 39] on icon at bounding box center [487, 39] width 7 height 13
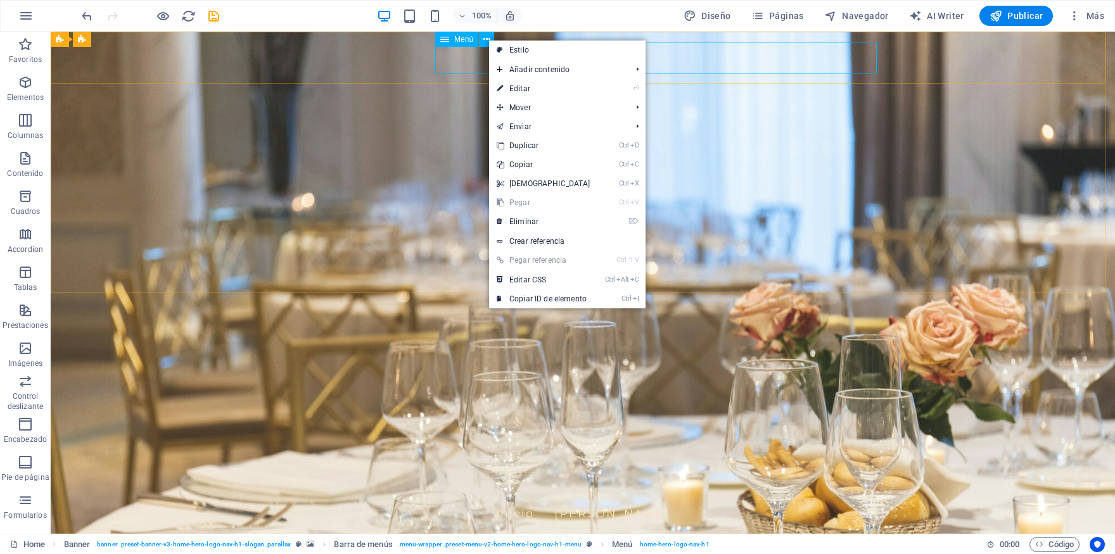
click at [446, 41] on icon at bounding box center [444, 39] width 9 height 15
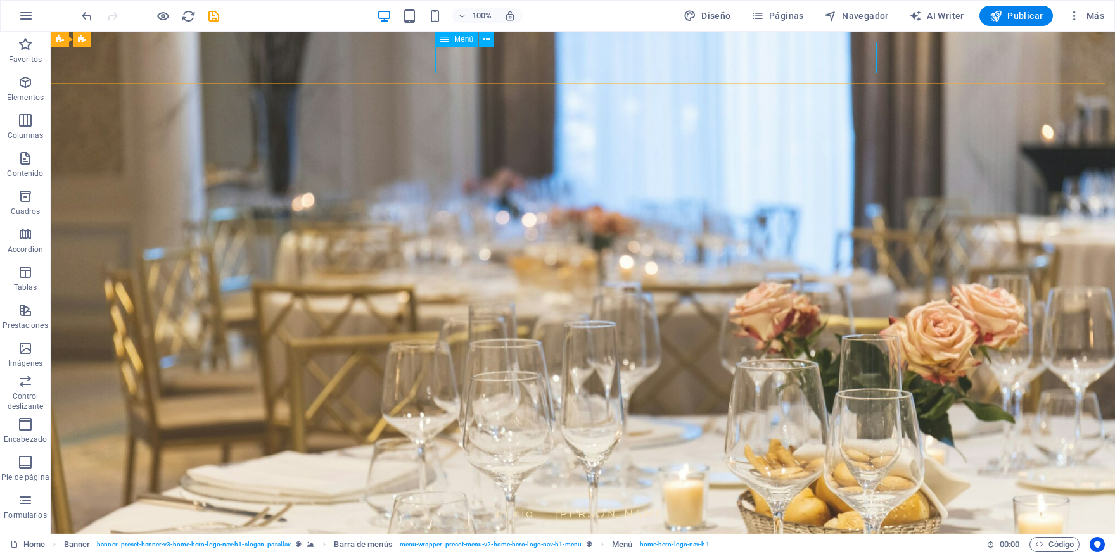
click at [446, 41] on icon at bounding box center [444, 39] width 9 height 15
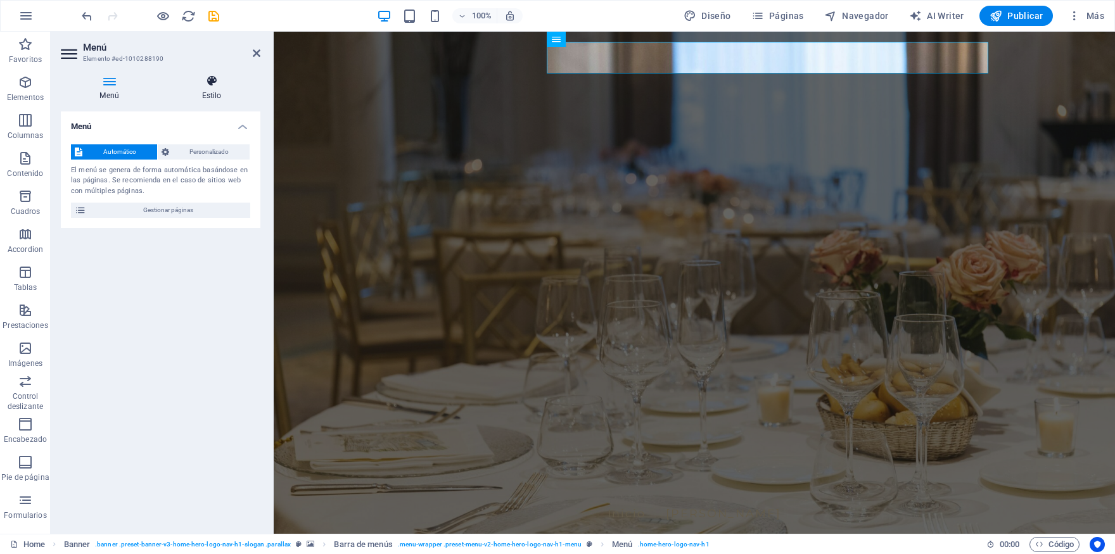
click at [220, 89] on h4 "Estilo" at bounding box center [212, 88] width 98 height 27
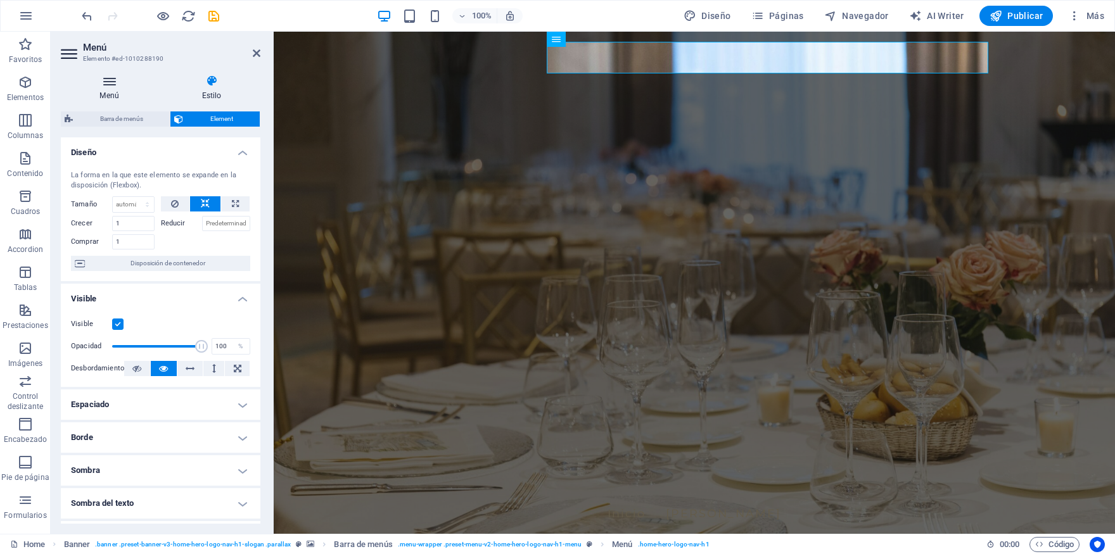
click at [115, 83] on icon at bounding box center [109, 81] width 97 height 13
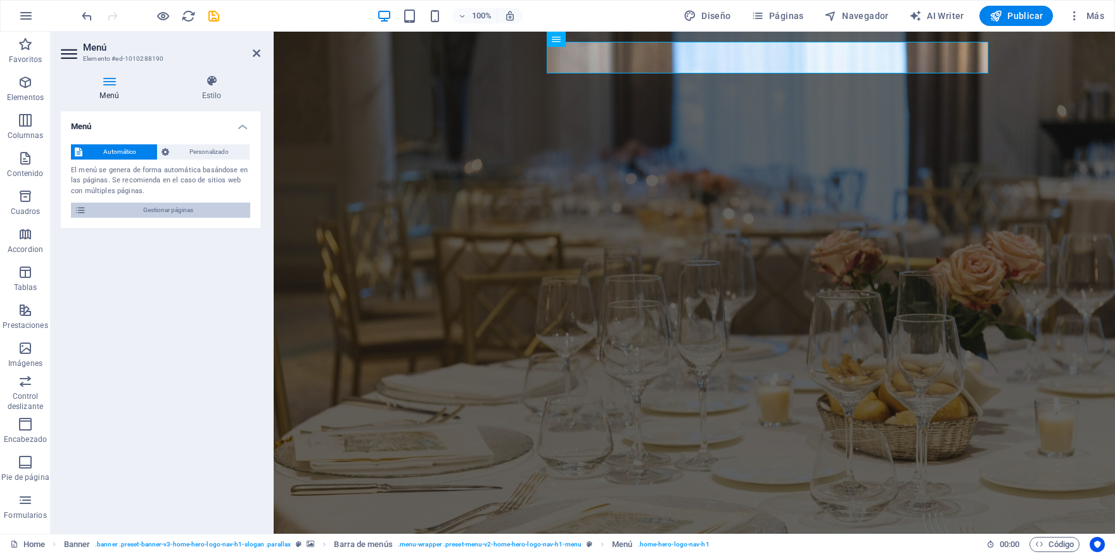
click at [160, 206] on span "Gestionar páginas" at bounding box center [168, 210] width 157 height 15
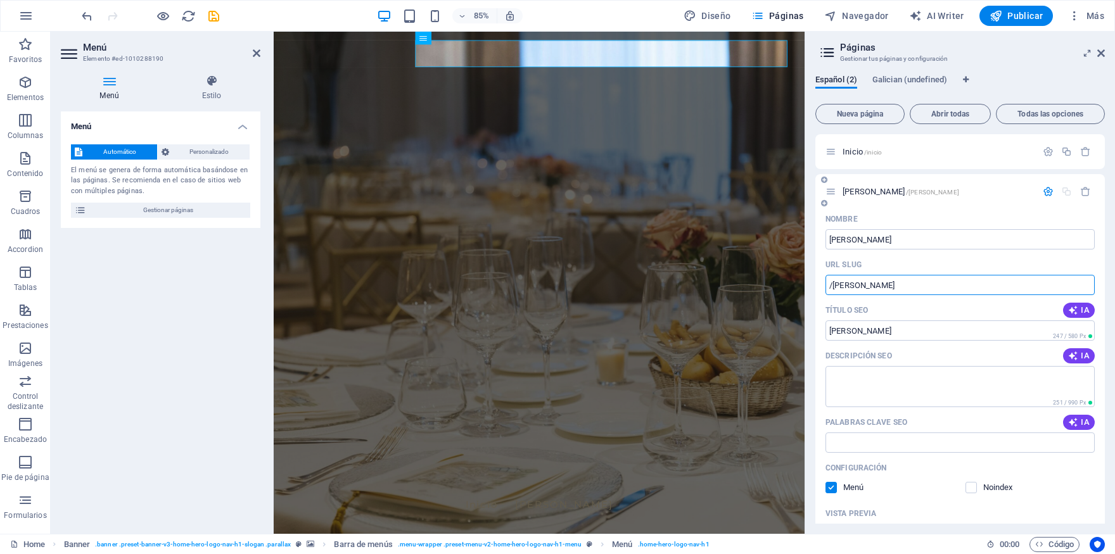
click at [903, 287] on input "/marta-perez" at bounding box center [960, 285] width 269 height 20
click at [889, 337] on input "[PERSON_NAME]" at bounding box center [960, 331] width 269 height 20
click at [883, 87] on span "Galician (undefined)" at bounding box center [910, 81] width 75 height 18
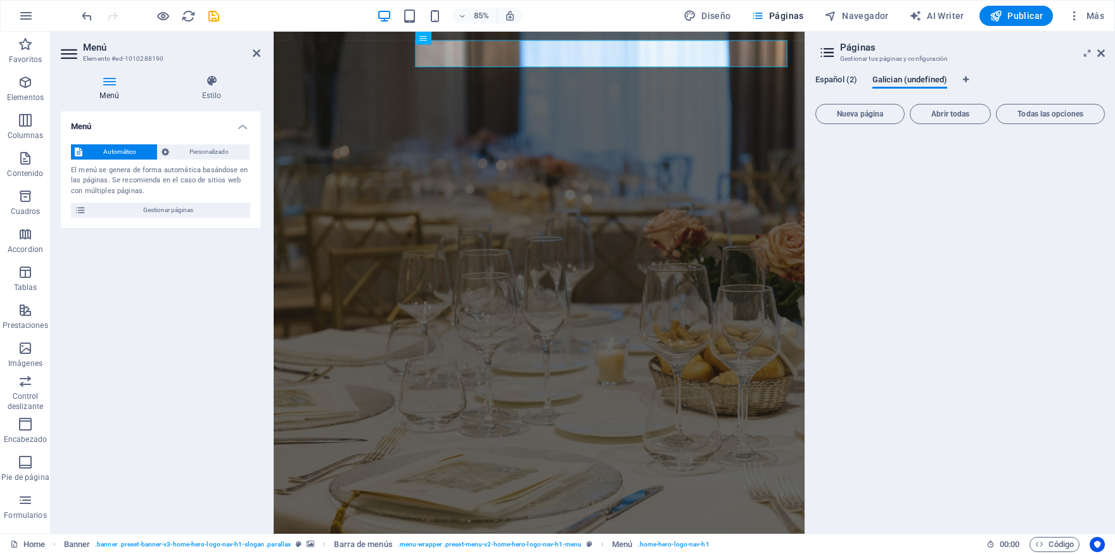
click at [835, 82] on span "Español (2)" at bounding box center [837, 81] width 42 height 18
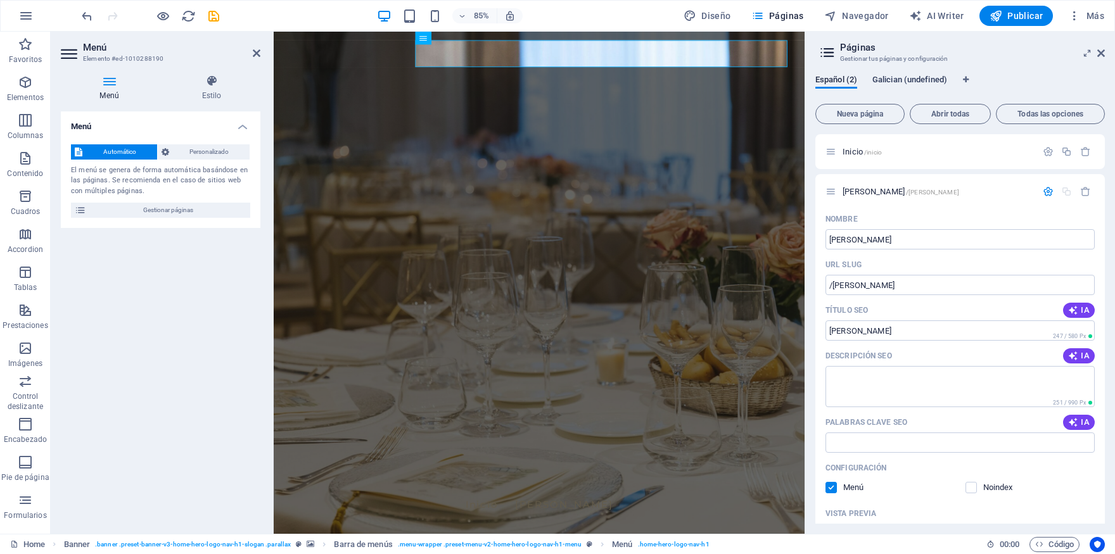
click at [891, 80] on span "Galician (undefined)" at bounding box center [910, 81] width 75 height 18
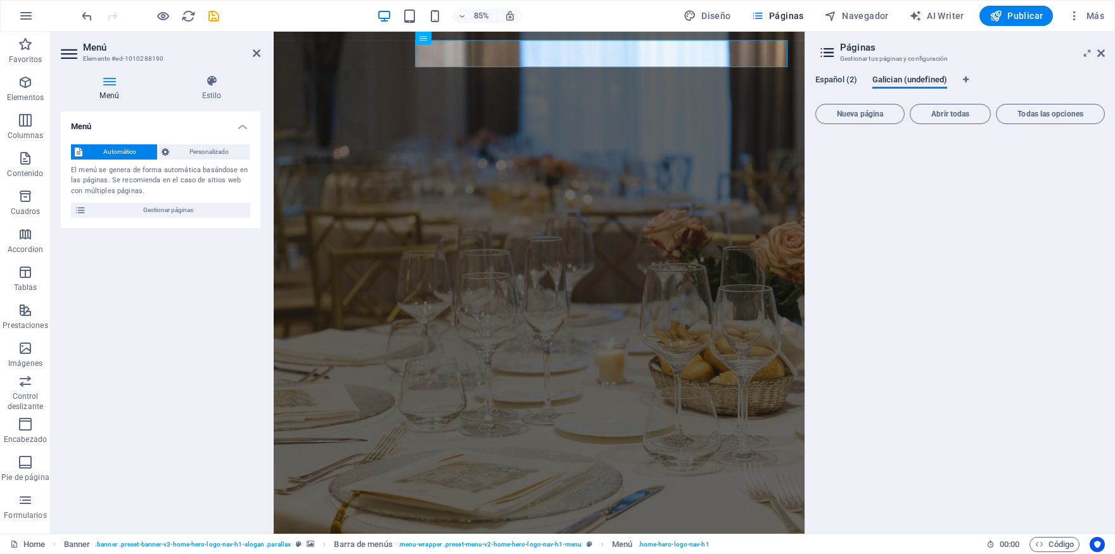
click at [828, 81] on span "Español (2)" at bounding box center [837, 81] width 42 height 18
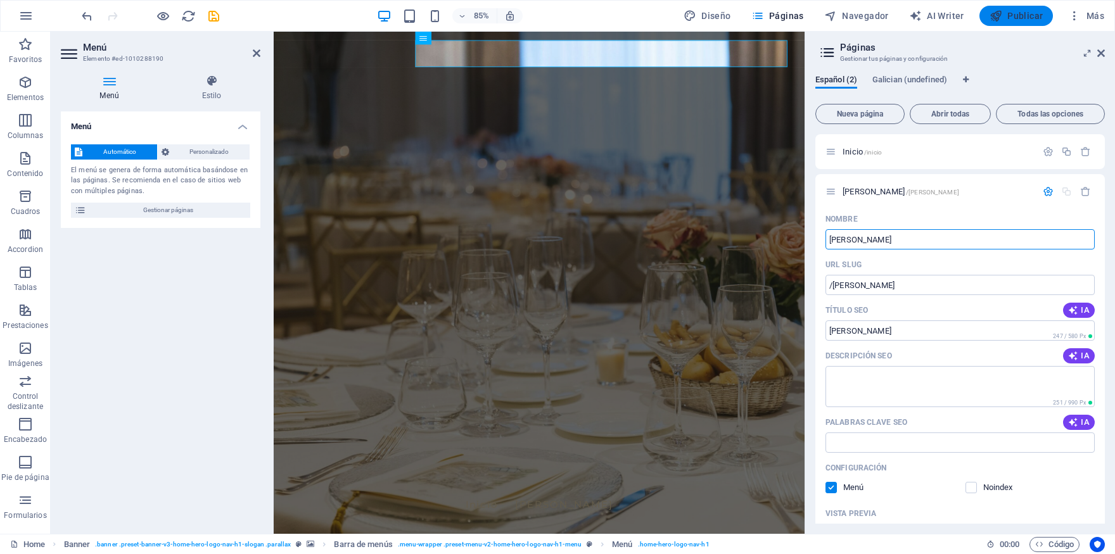
click at [1001, 18] on icon "button" at bounding box center [996, 16] width 13 height 13
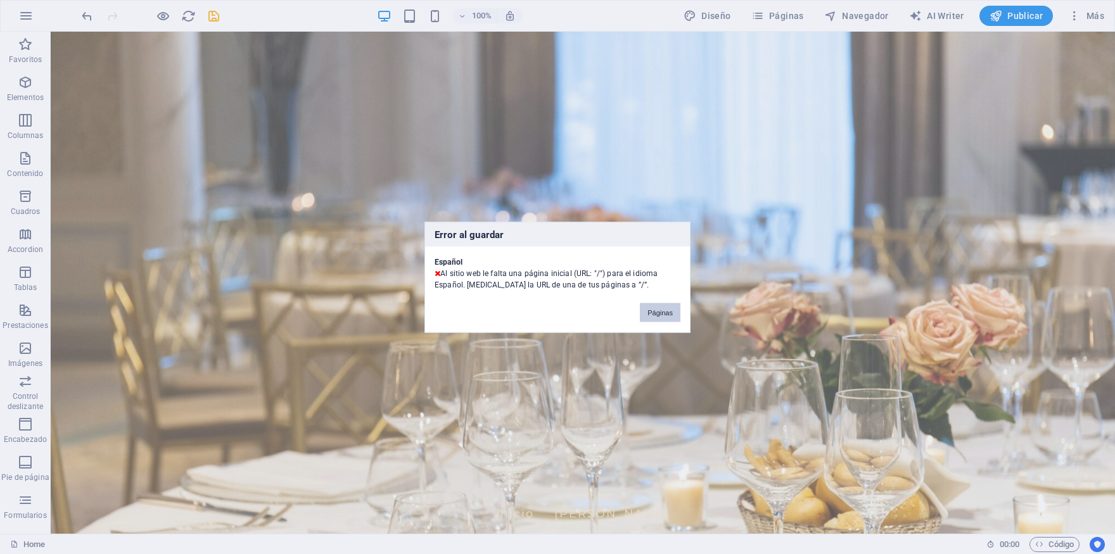
click at [665, 311] on button "Páginas" at bounding box center [660, 312] width 41 height 19
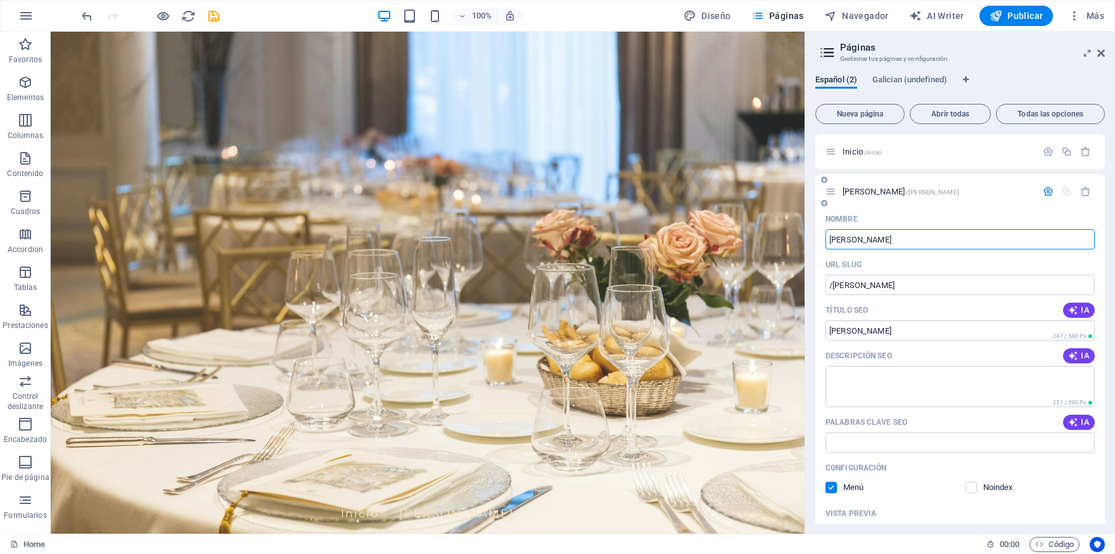
click at [833, 243] on input "[PERSON_NAME]" at bounding box center [960, 239] width 269 height 20
click at [865, 236] on input "[PERSON_NAME]" at bounding box center [960, 239] width 269 height 20
type input "Marta Perez"
click at [1030, 16] on span "Publicar" at bounding box center [1017, 16] width 54 height 13
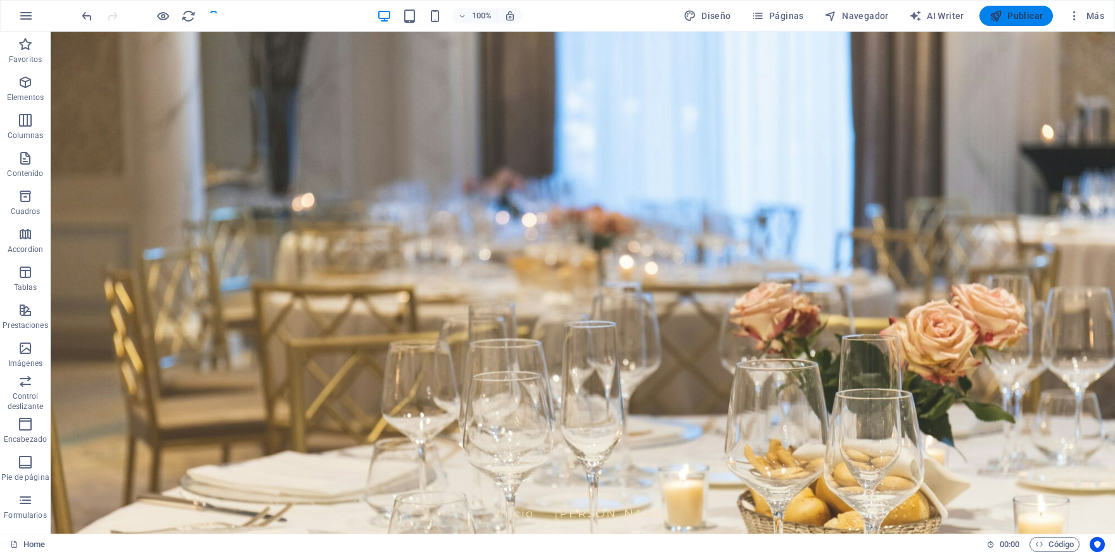
checkbox input "false"
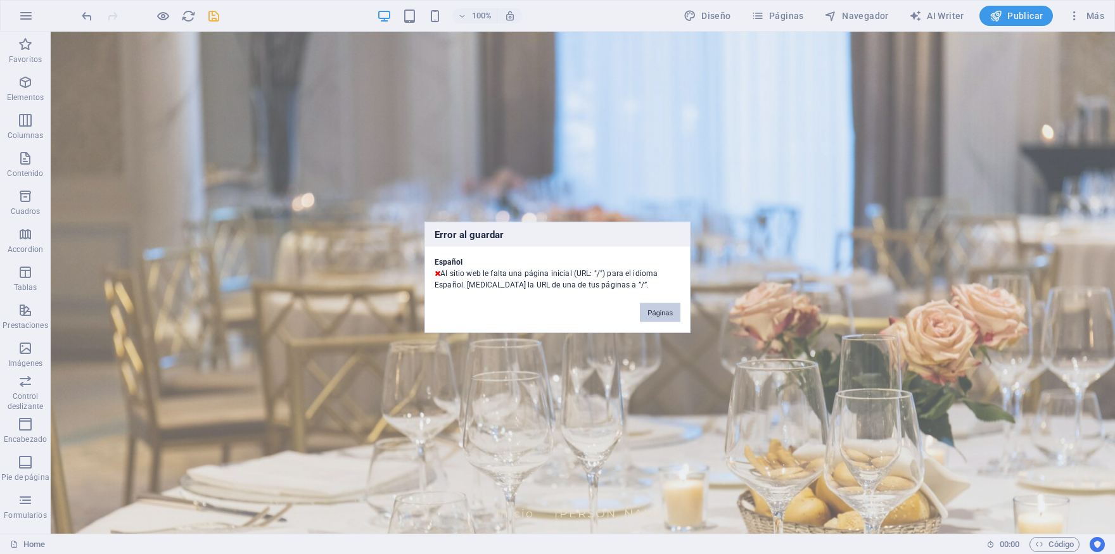
click at [663, 309] on button "Páginas" at bounding box center [660, 312] width 41 height 19
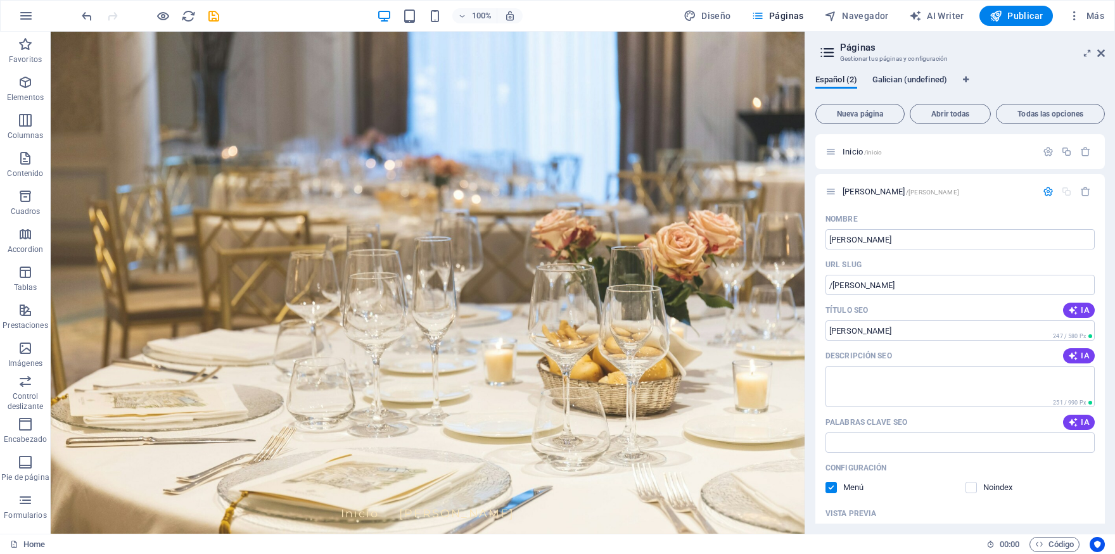
click at [938, 78] on span "Galician (undefined)" at bounding box center [910, 81] width 75 height 18
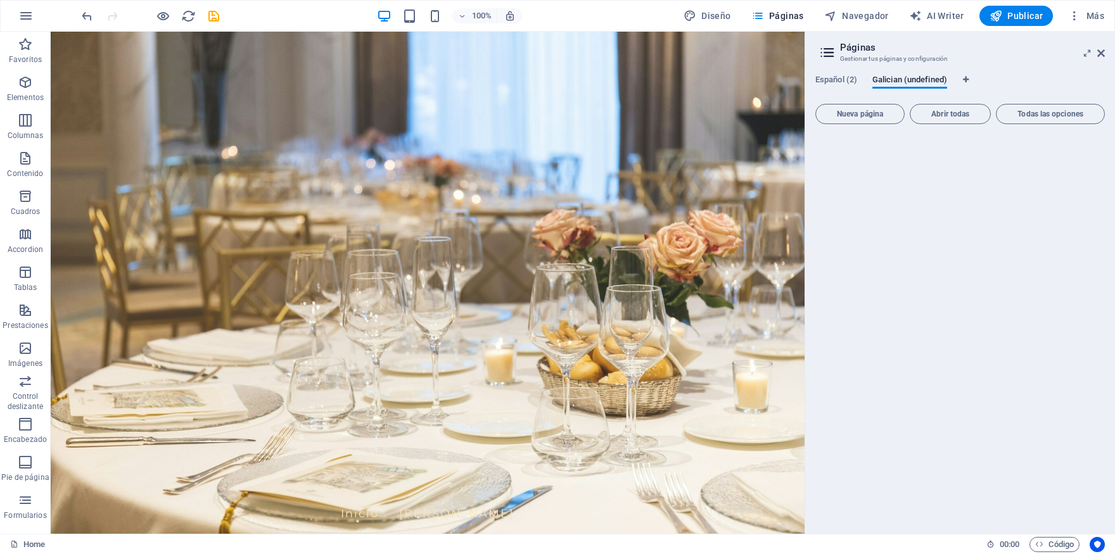
click at [1113, 16] on div "100% Diseño Páginas Navegador AI Writer Publicar Más" at bounding box center [558, 16] width 1114 height 30
click at [1091, 19] on span "Más" at bounding box center [1086, 16] width 36 height 13
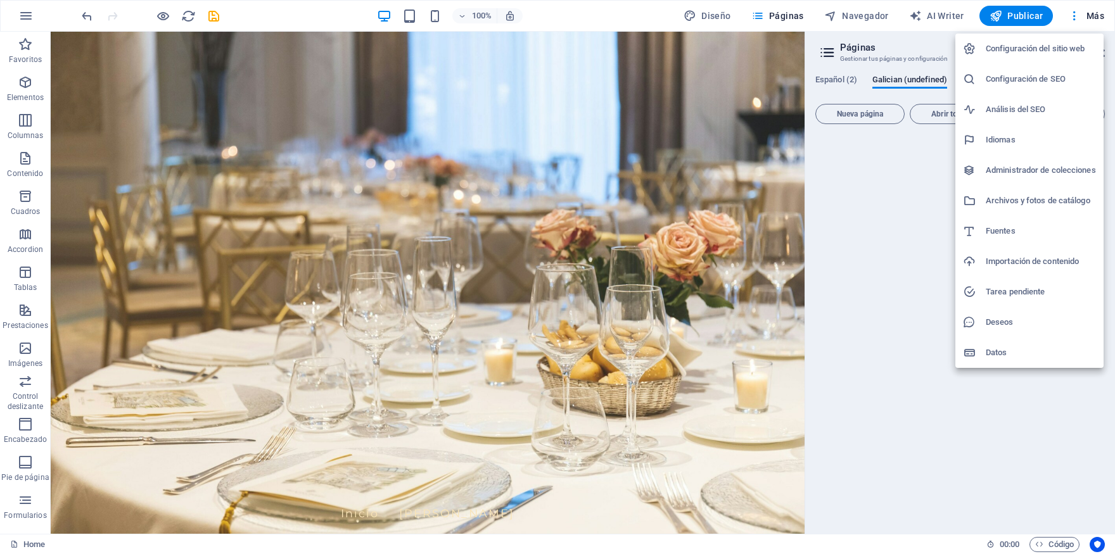
click at [1005, 144] on h6 "Idiomas" at bounding box center [1041, 139] width 110 height 15
select select "44"
select select "55"
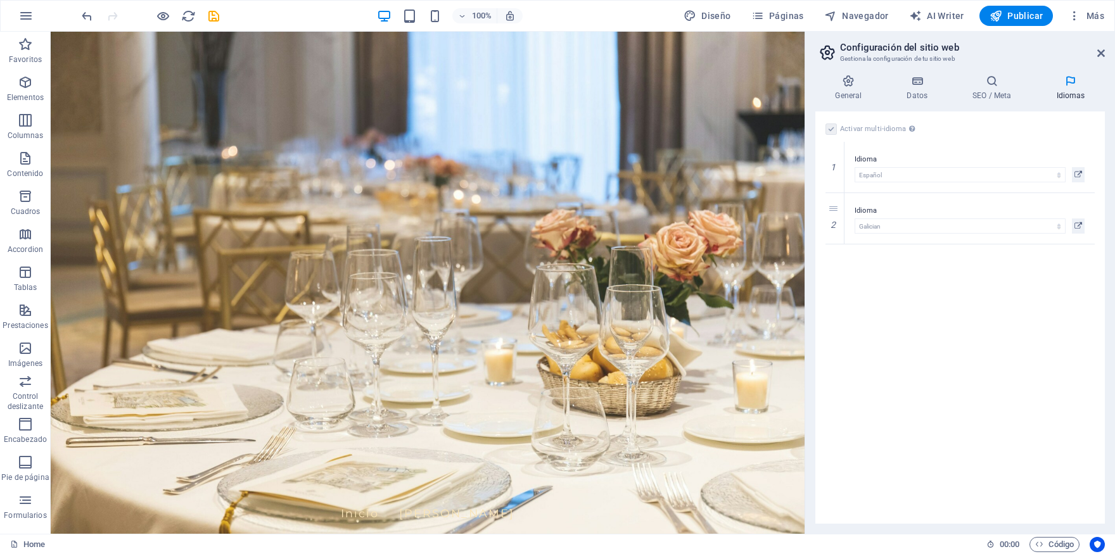
click at [835, 130] on label at bounding box center [831, 129] width 11 height 11
click at [833, 129] on label at bounding box center [831, 129] width 11 height 11
click at [836, 214] on link at bounding box center [835, 218] width 15 height 15
click at [831, 129] on label at bounding box center [831, 129] width 11 height 11
click at [0, 0] on input "Activar multi-idioma Para desactivar la opción multi-idioma, elimine todos los …" at bounding box center [0, 0] width 0 height 0
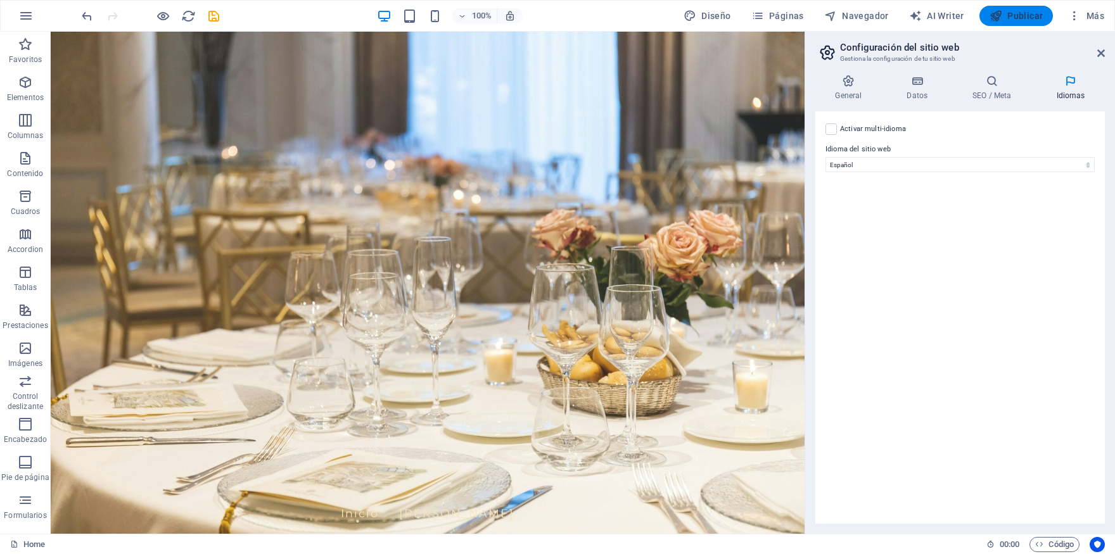
click at [1006, 20] on span "Publicar" at bounding box center [1017, 16] width 54 height 13
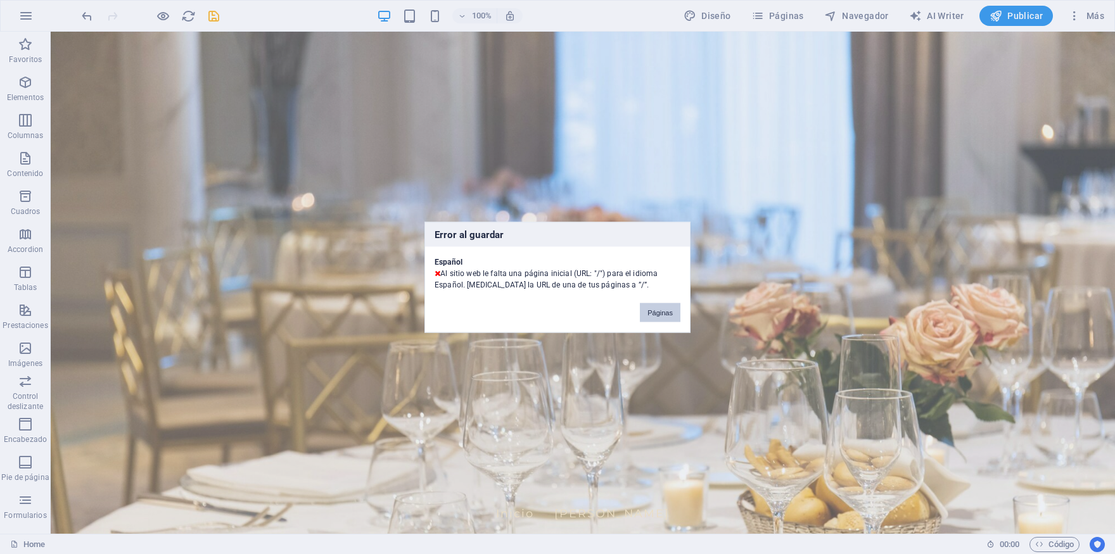
click at [661, 316] on button "Páginas" at bounding box center [660, 312] width 41 height 19
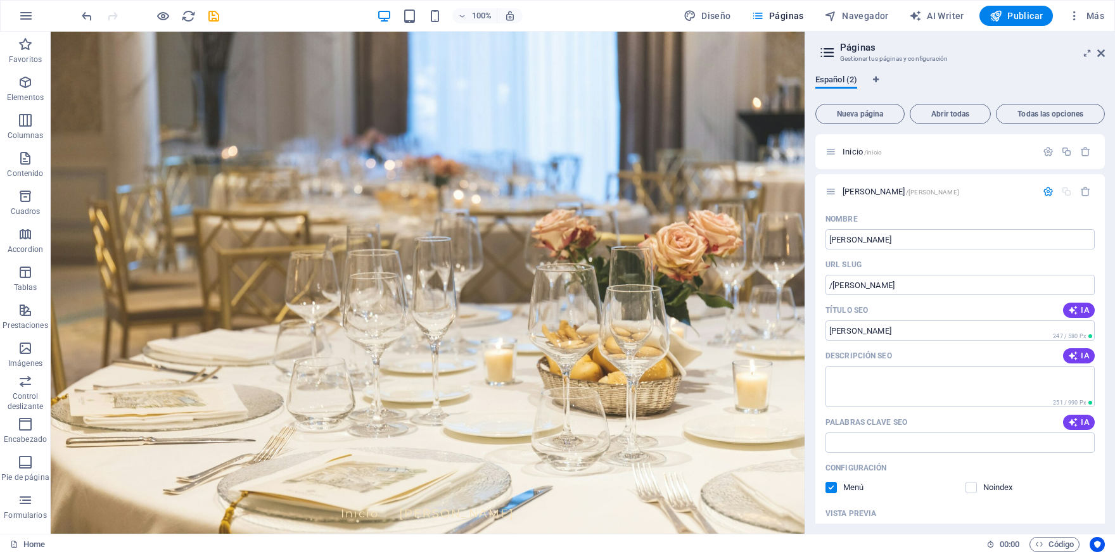
click at [842, 77] on span "Español (2)" at bounding box center [837, 81] width 42 height 18
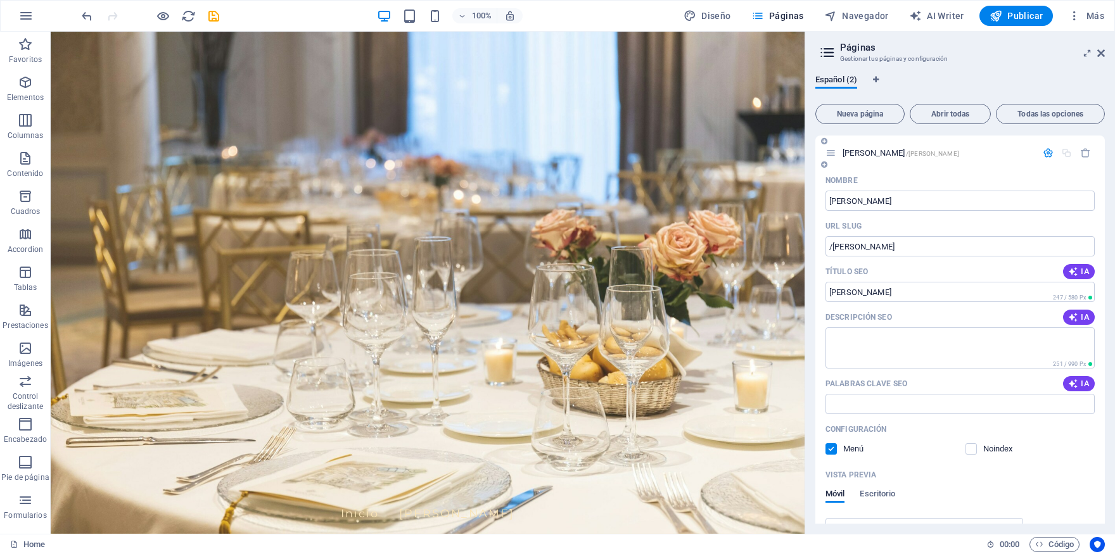
scroll to position [59, 0]
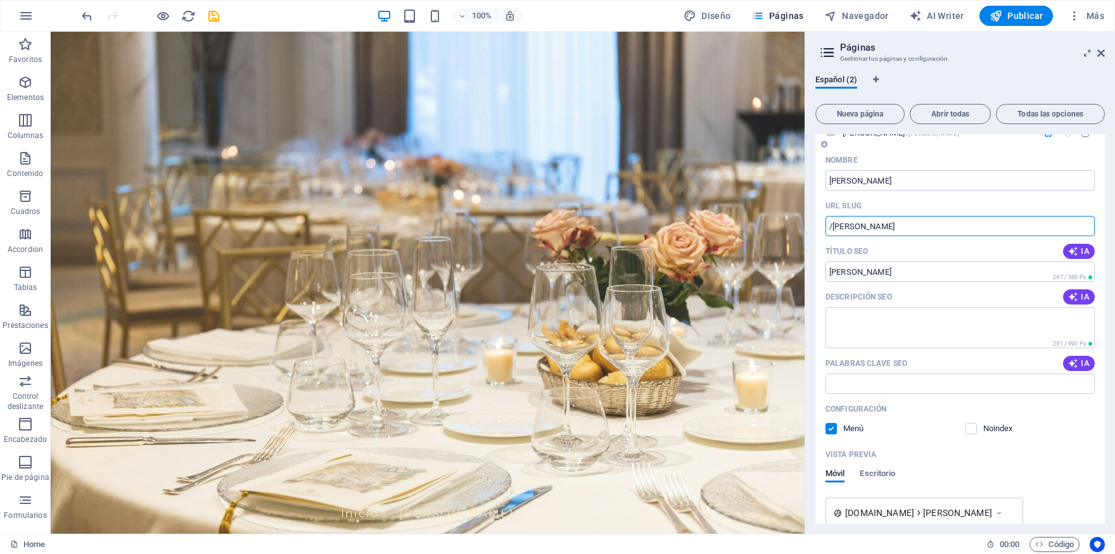
click at [833, 223] on input "/marta-perez" at bounding box center [960, 226] width 269 height 20
click at [1013, 20] on span "Publicar" at bounding box center [1017, 16] width 54 height 13
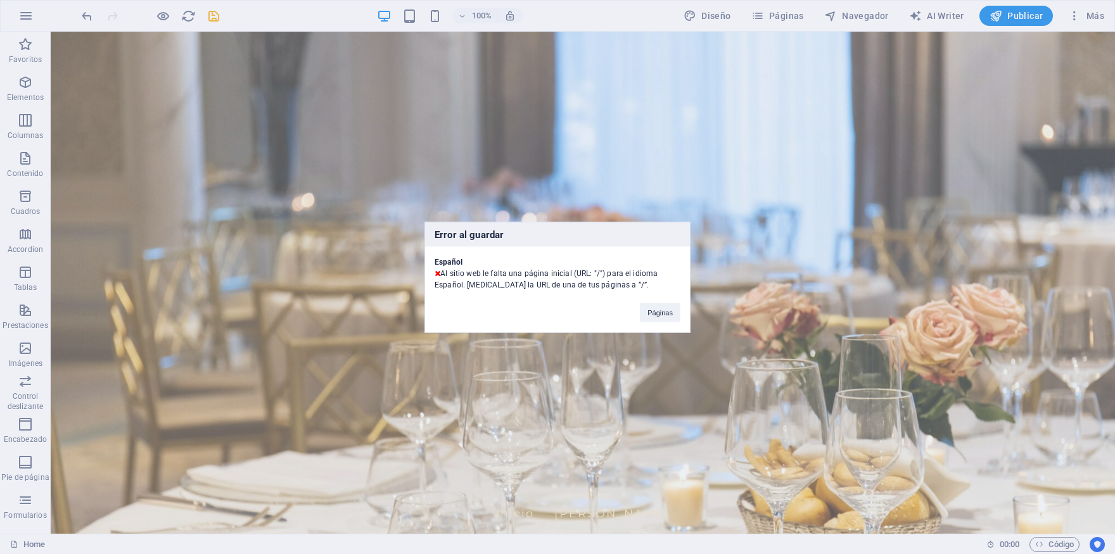
click at [807, 301] on div "Error al guardar Español Al sitio web le falta una página inicial (URL: "/") pa…" at bounding box center [557, 277] width 1115 height 554
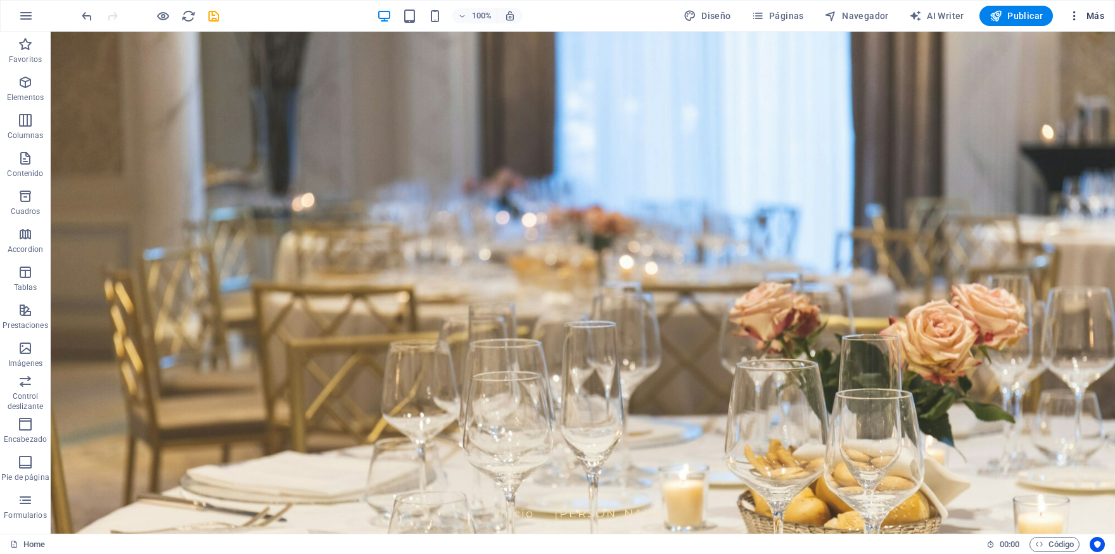
click at [1092, 15] on span "Más" at bounding box center [1086, 16] width 36 height 13
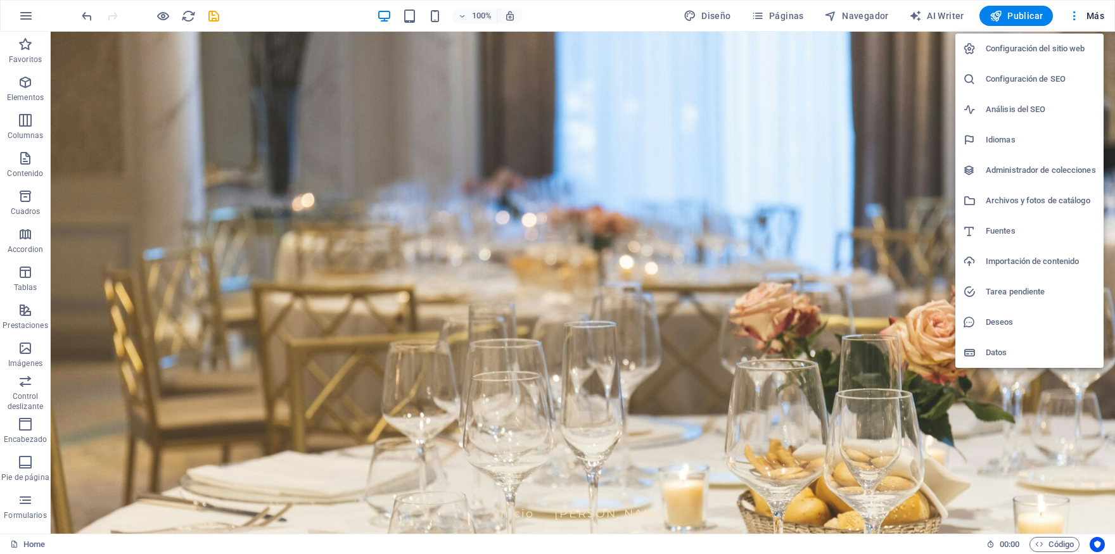
click at [817, 342] on div at bounding box center [557, 277] width 1115 height 554
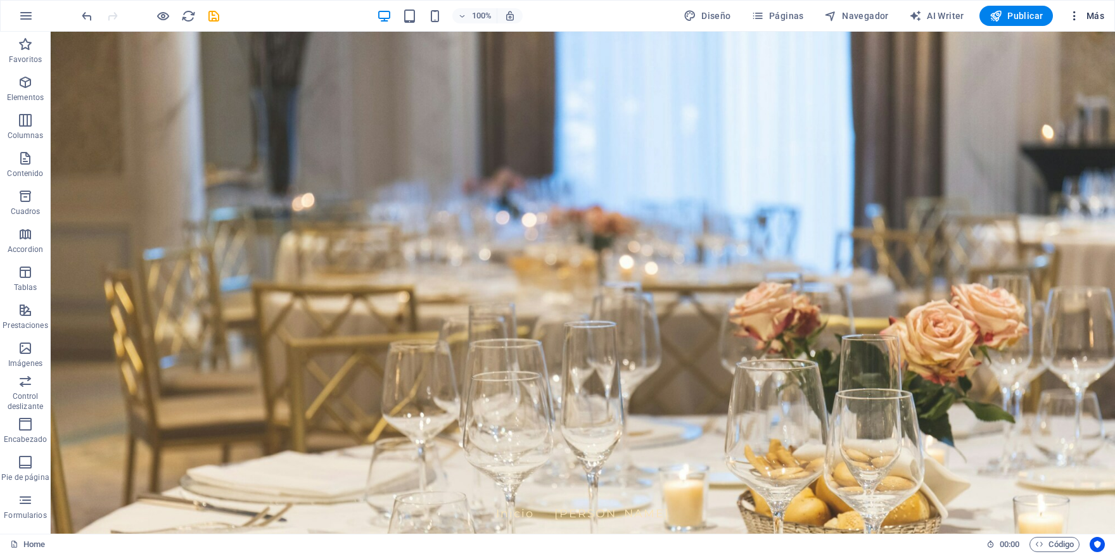
click at [1088, 13] on span "Más" at bounding box center [1086, 16] width 36 height 13
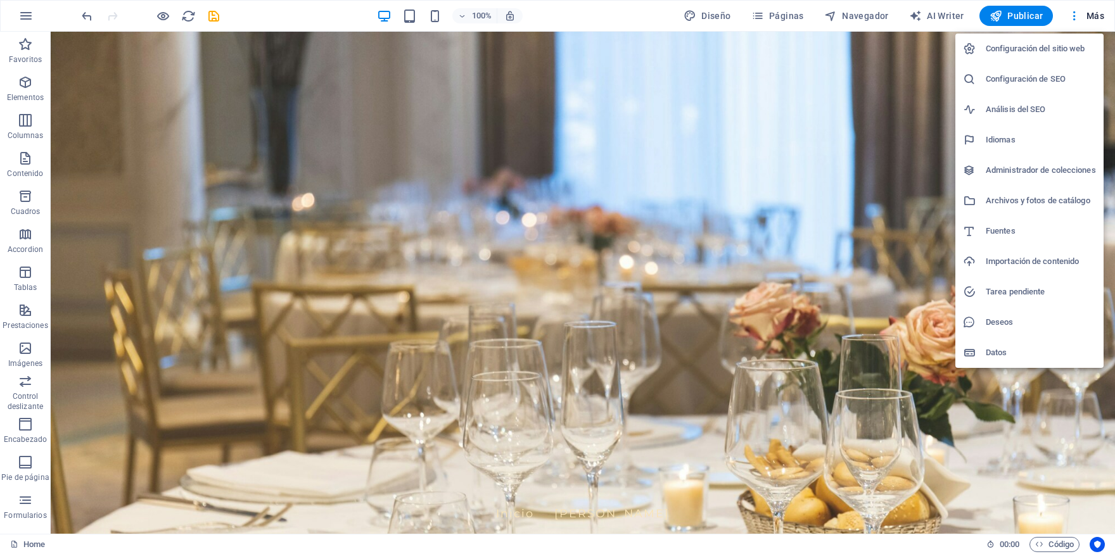
click at [1019, 49] on h6 "Configuración del sitio web" at bounding box center [1041, 48] width 110 height 15
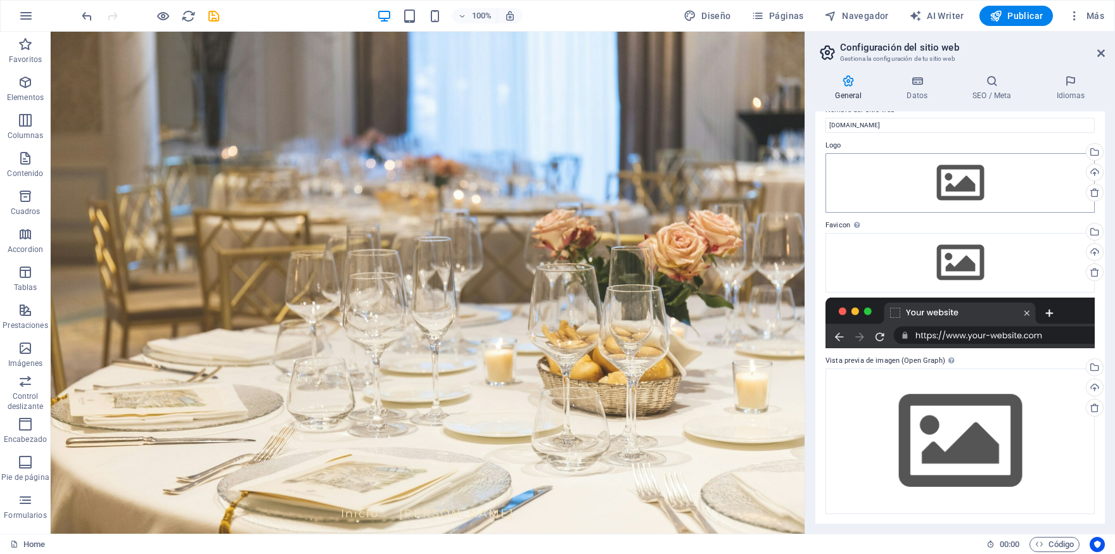
scroll to position [0, 0]
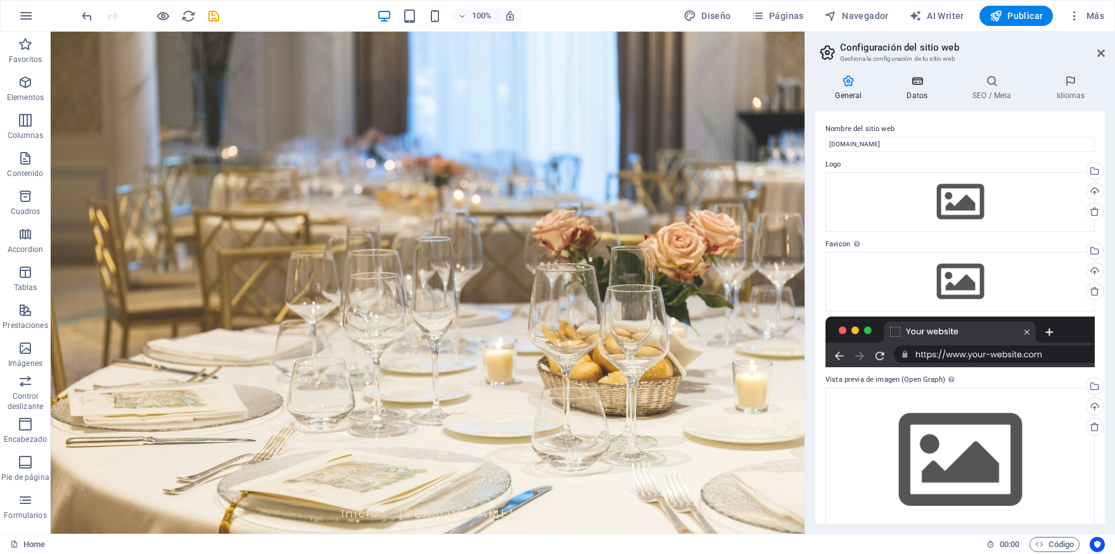
click at [924, 82] on icon at bounding box center [917, 81] width 61 height 13
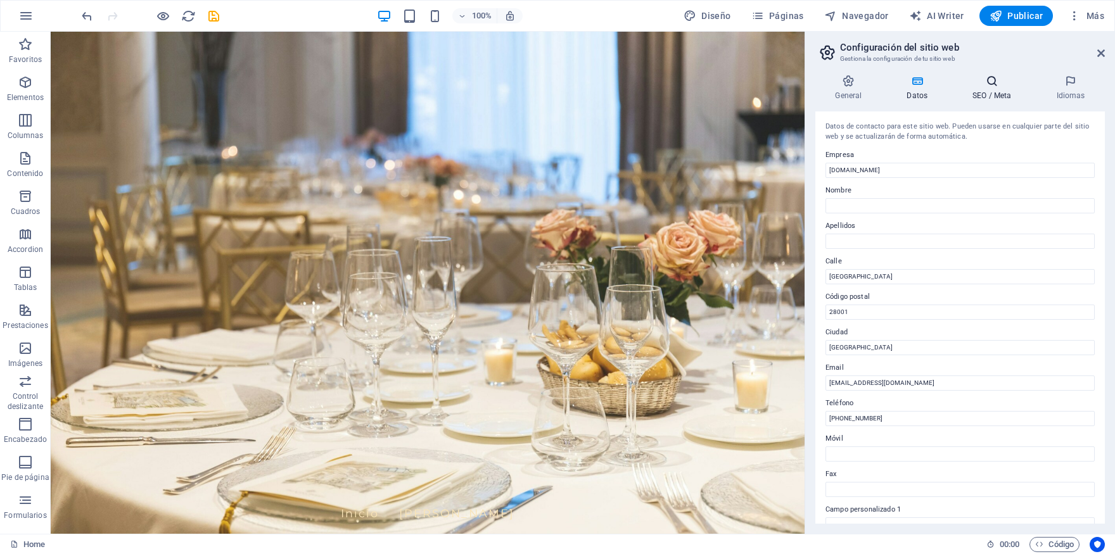
click at [990, 81] on icon at bounding box center [992, 81] width 79 height 13
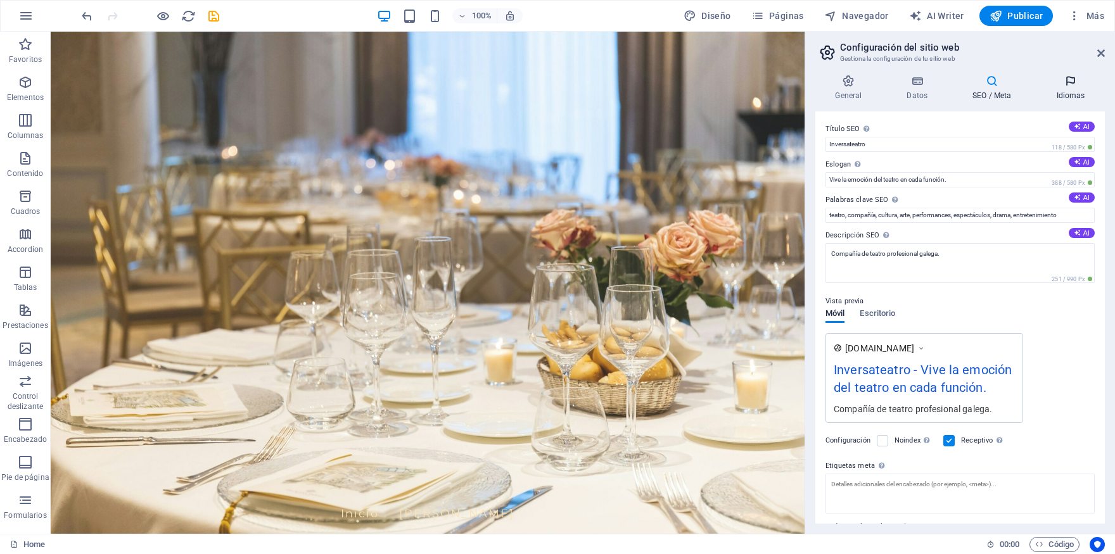
click at [1050, 80] on icon at bounding box center [1071, 81] width 68 height 13
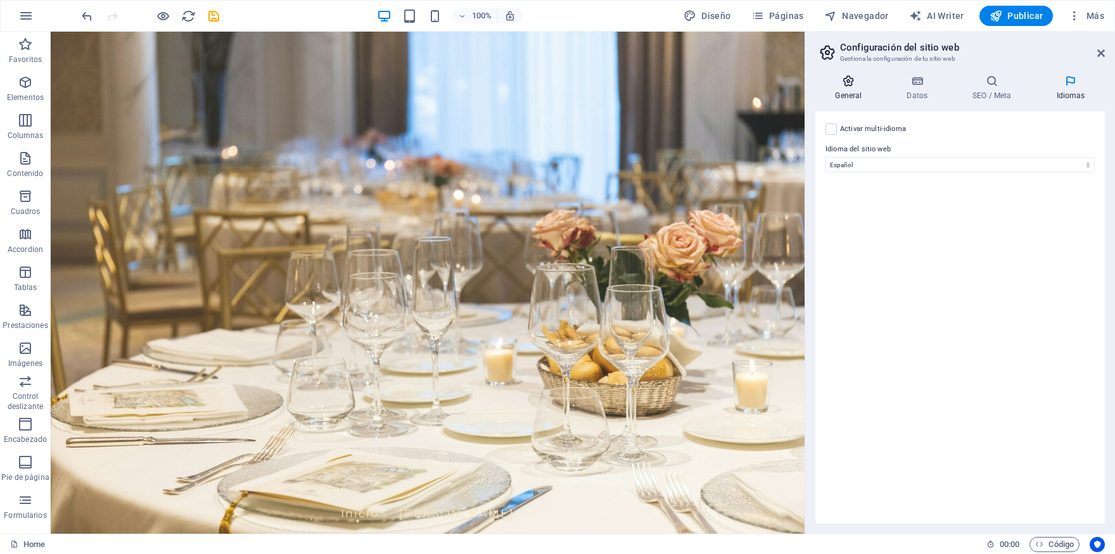
click at [854, 78] on icon at bounding box center [849, 81] width 67 height 13
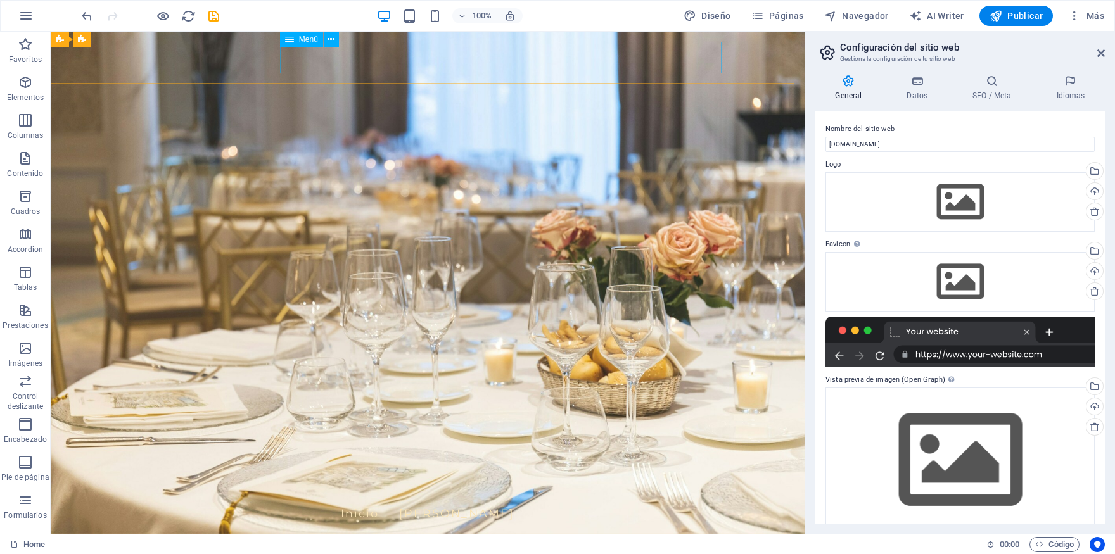
click at [298, 44] on div "Menú" at bounding box center [301, 39] width 43 height 15
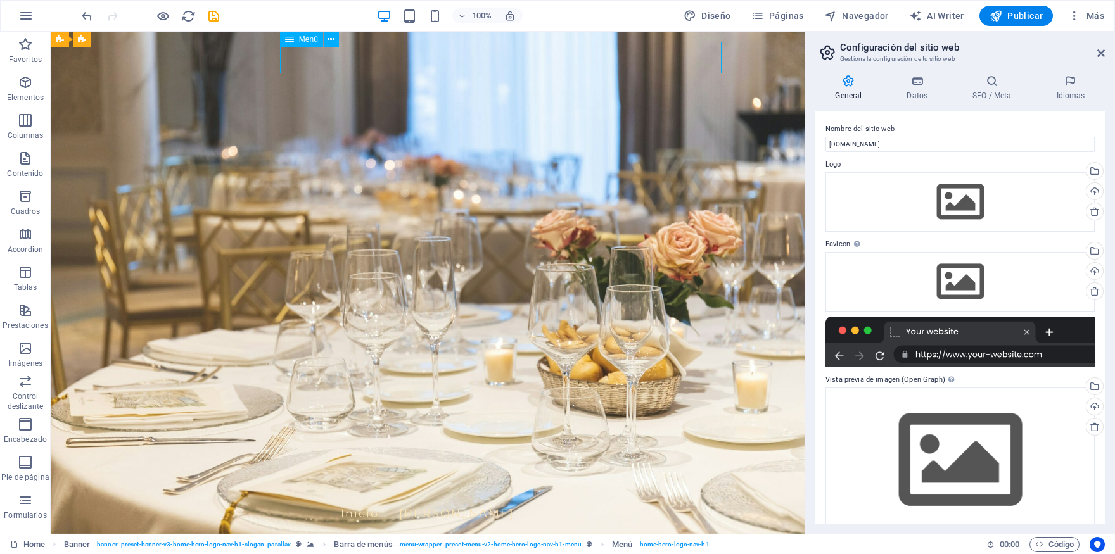
click at [293, 43] on icon at bounding box center [289, 39] width 9 height 15
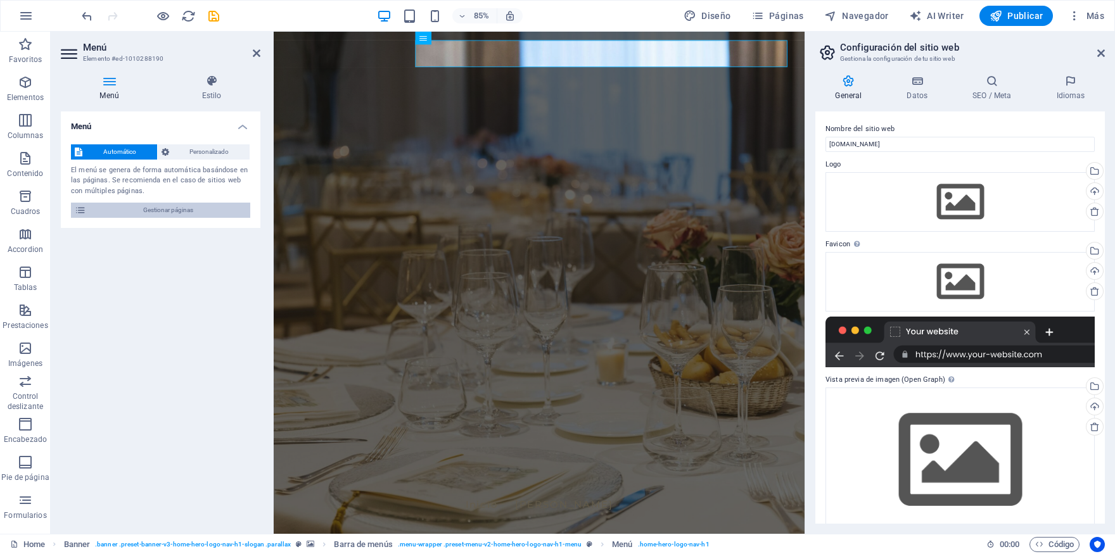
drag, startPoint x: 162, startPoint y: 213, endPoint x: 451, endPoint y: 229, distance: 288.8
click at [162, 213] on span "Gestionar páginas" at bounding box center [168, 210] width 157 height 15
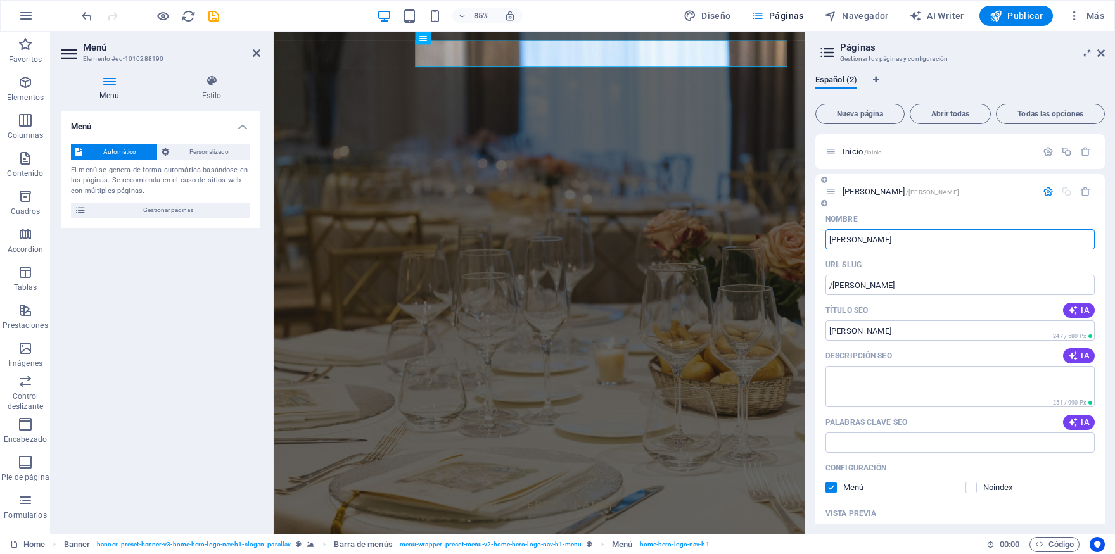
click at [933, 243] on input "Marta Perez" at bounding box center [960, 239] width 269 height 20
click at [1035, 25] on button "Publicar" at bounding box center [1017, 16] width 74 height 20
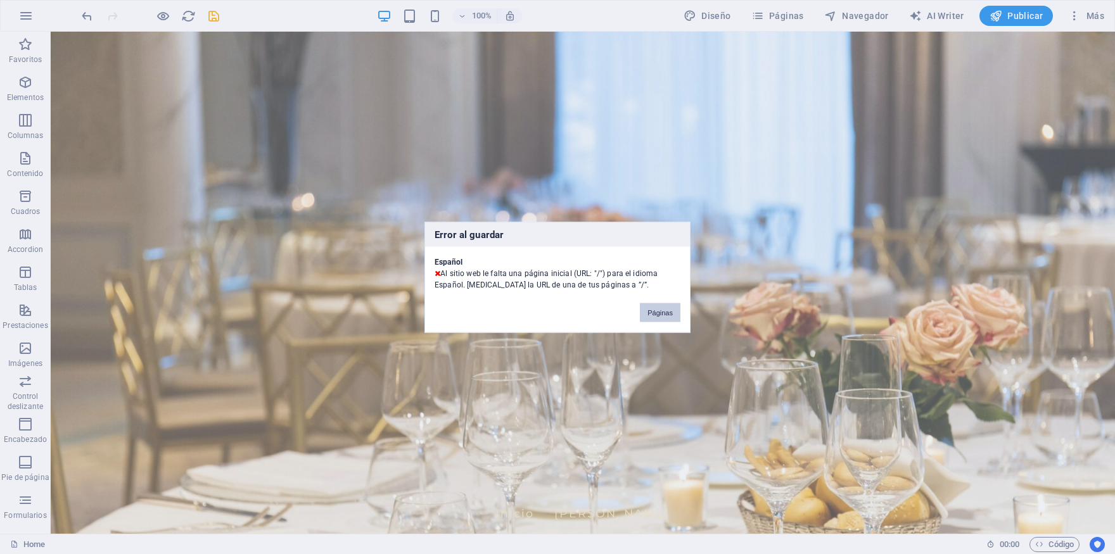
click at [665, 314] on button "Páginas" at bounding box center [660, 312] width 41 height 19
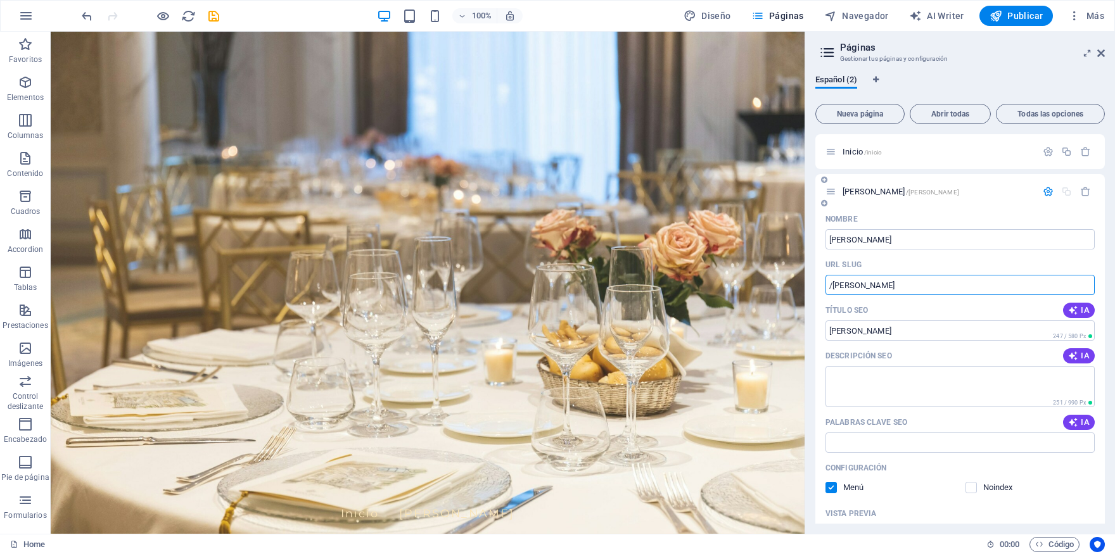
click at [886, 276] on input "/marta-perez" at bounding box center [960, 285] width 269 height 20
click at [847, 150] on span "Inicio /inicio" at bounding box center [862, 152] width 39 height 10
click at [1068, 360] on icon "button" at bounding box center [1073, 356] width 10 height 10
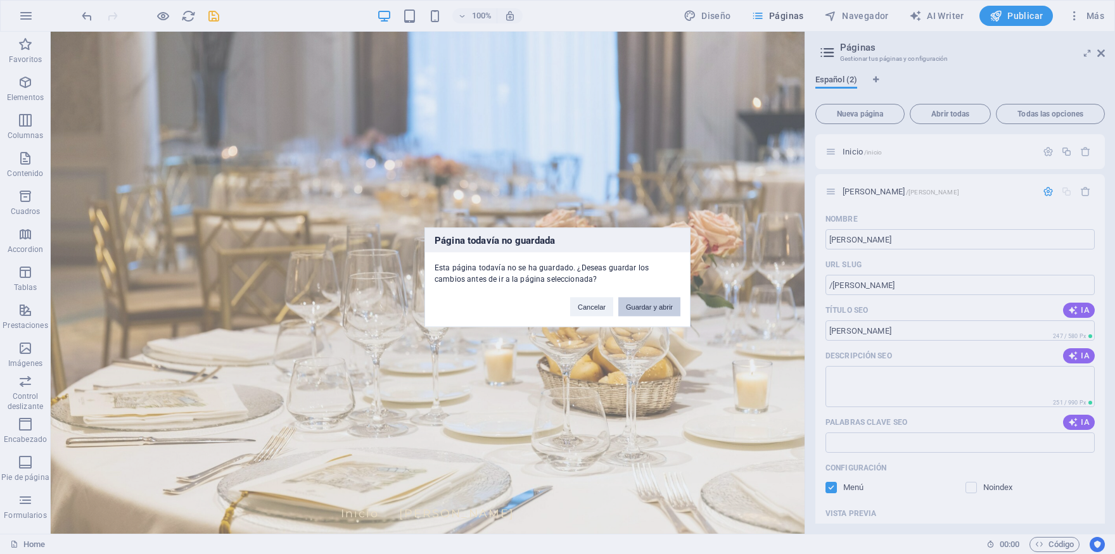
click at [677, 298] on button "Guardar y abrir" at bounding box center [649, 306] width 62 height 19
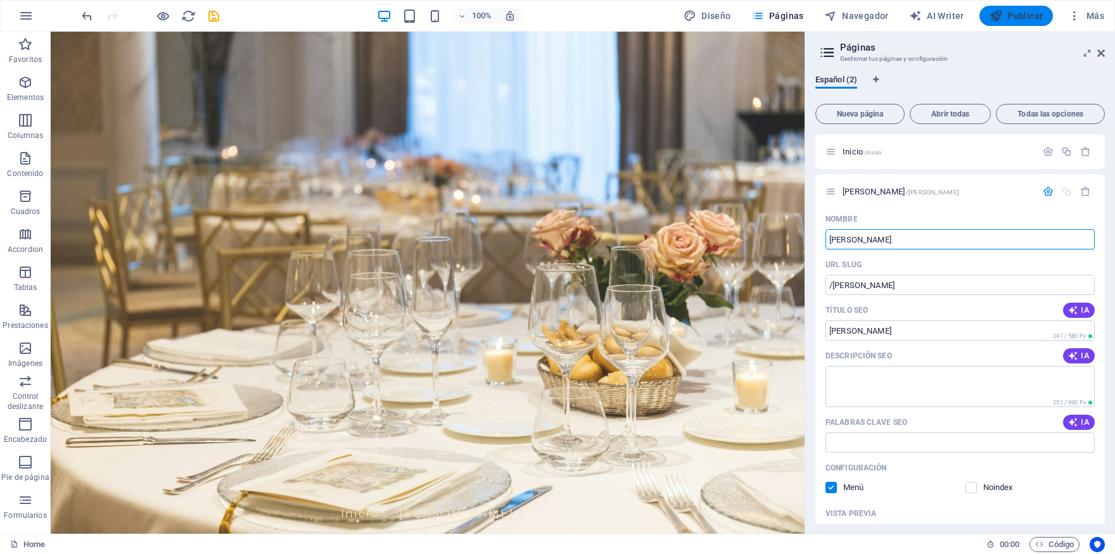
click at [1029, 11] on span "Publicar" at bounding box center [1017, 16] width 54 height 13
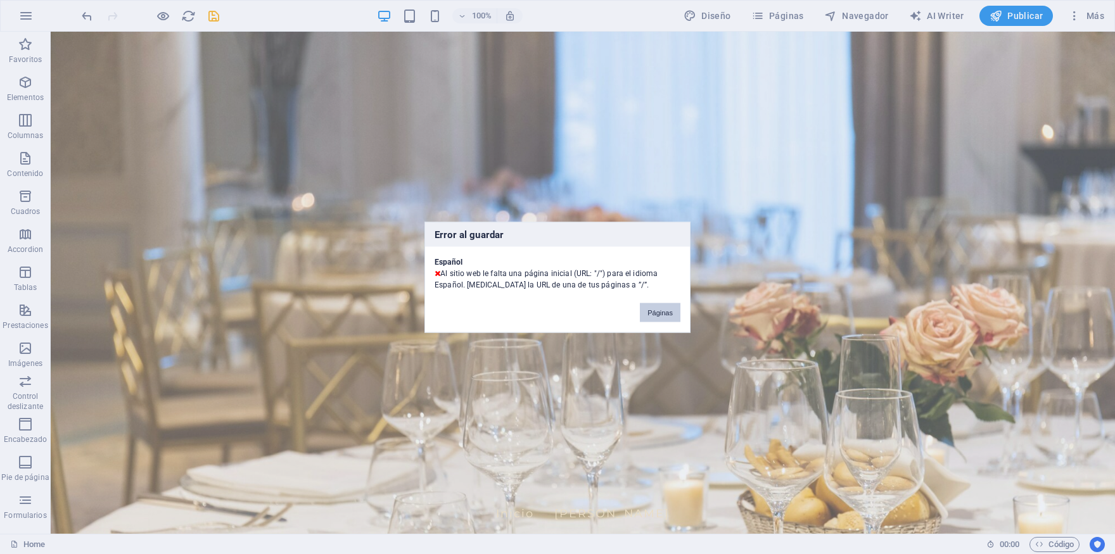
drag, startPoint x: 655, startPoint y: 310, endPoint x: 658, endPoint y: 223, distance: 86.9
click at [655, 310] on button "Páginas" at bounding box center [660, 312] width 41 height 19
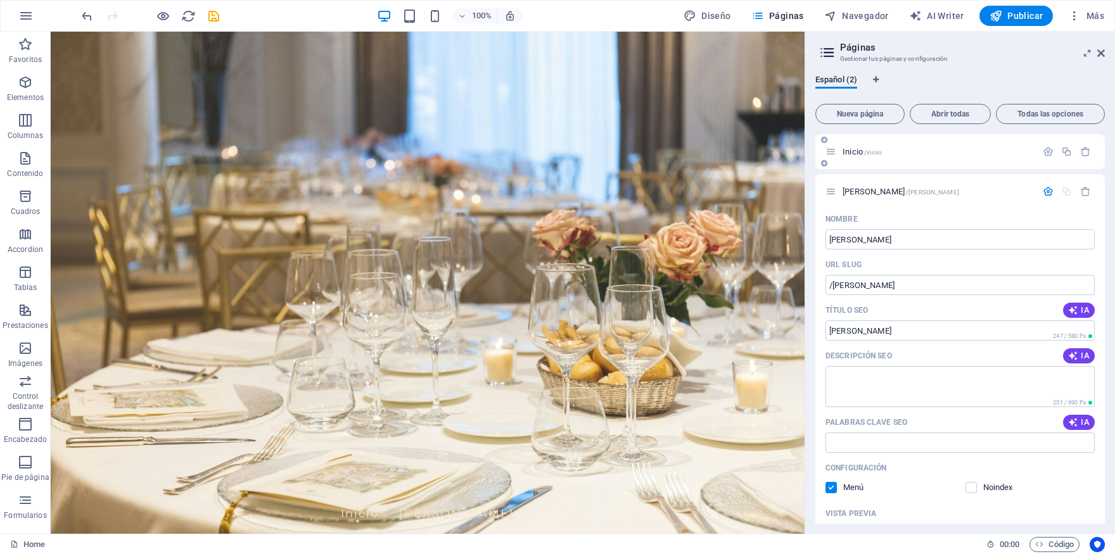
click at [849, 151] on span "Inicio /inicio" at bounding box center [862, 152] width 39 height 10
click at [1043, 148] on icon "button" at bounding box center [1048, 151] width 11 height 11
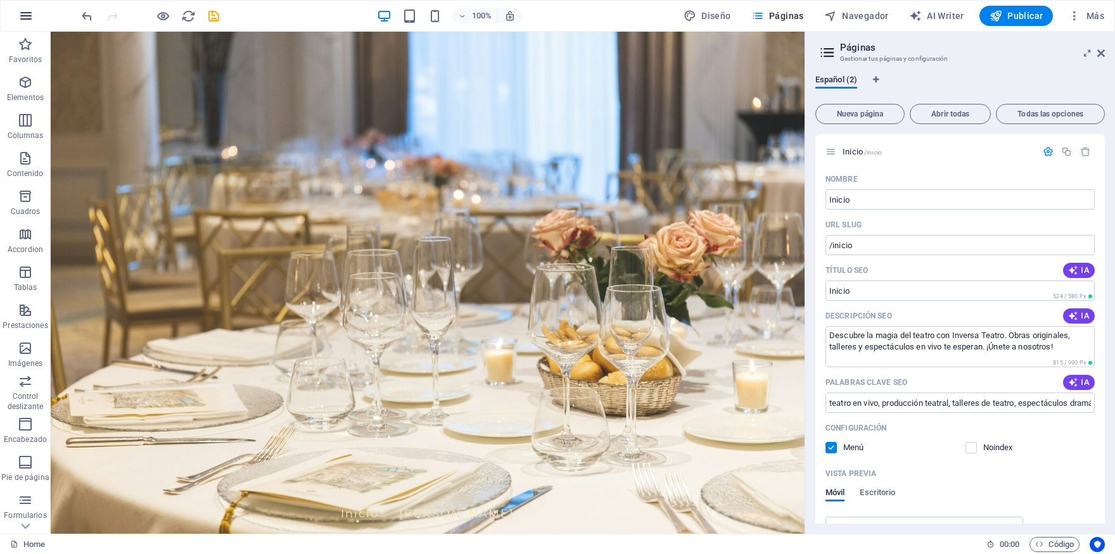
click at [18, 13] on button "button" at bounding box center [26, 16] width 30 height 30
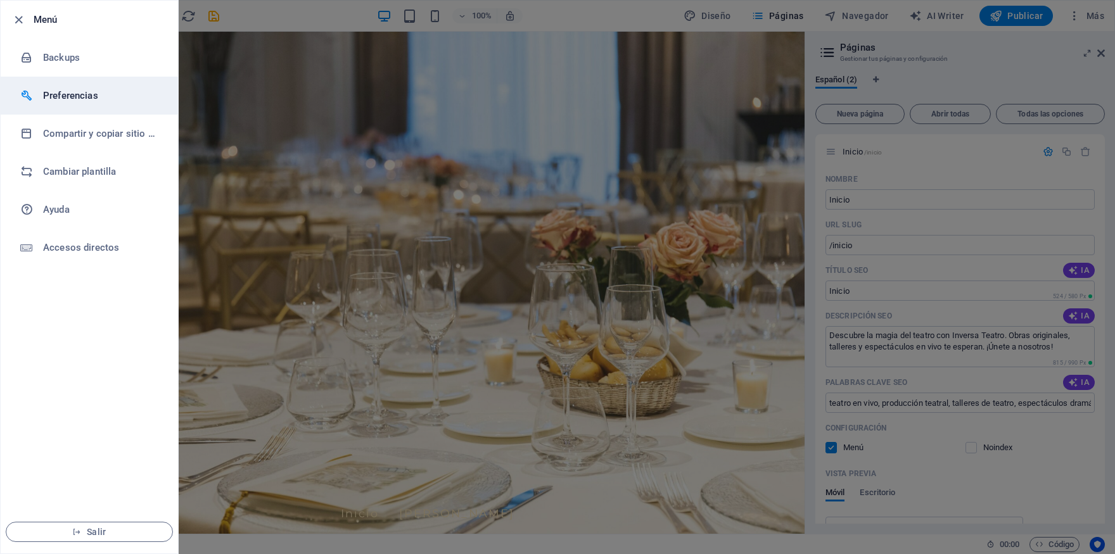
click at [67, 93] on h6 "Preferencias" at bounding box center [101, 95] width 117 height 15
select select "es"
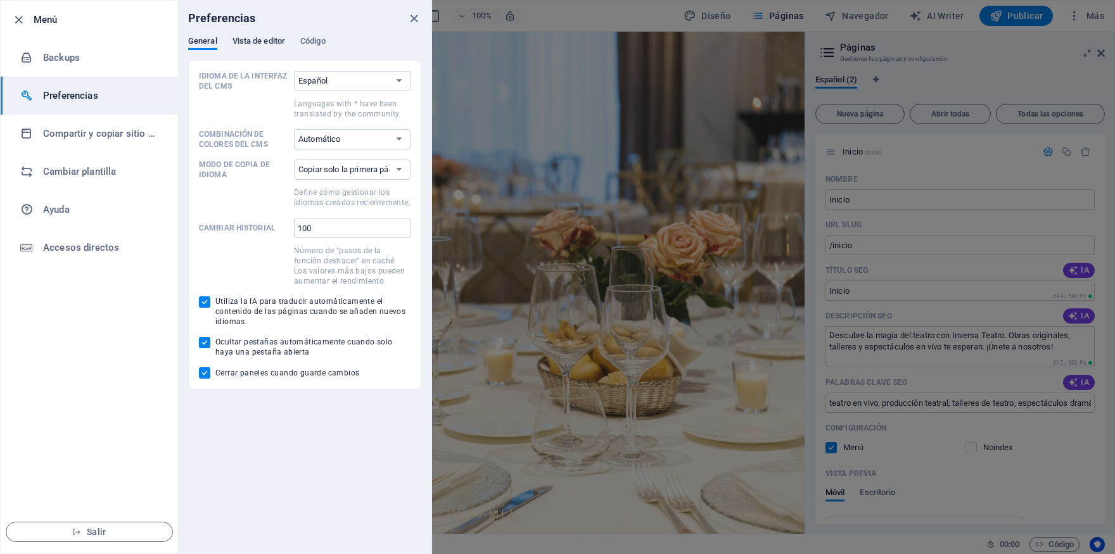
click at [262, 46] on span "Vista de editor" at bounding box center [259, 43] width 53 height 18
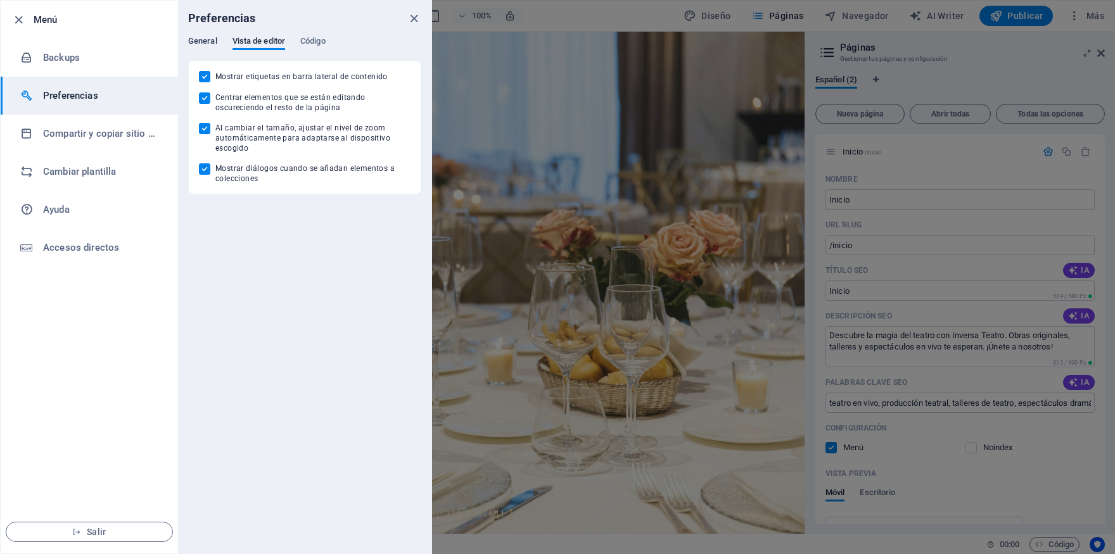
click at [191, 41] on span "General" at bounding box center [202, 43] width 29 height 18
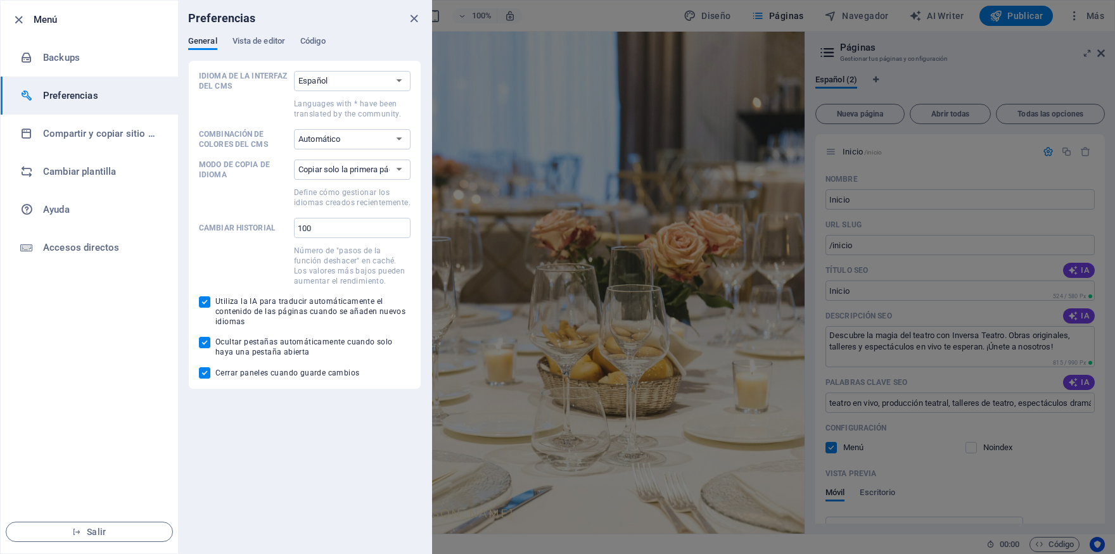
click at [662, 172] on div at bounding box center [557, 277] width 1115 height 554
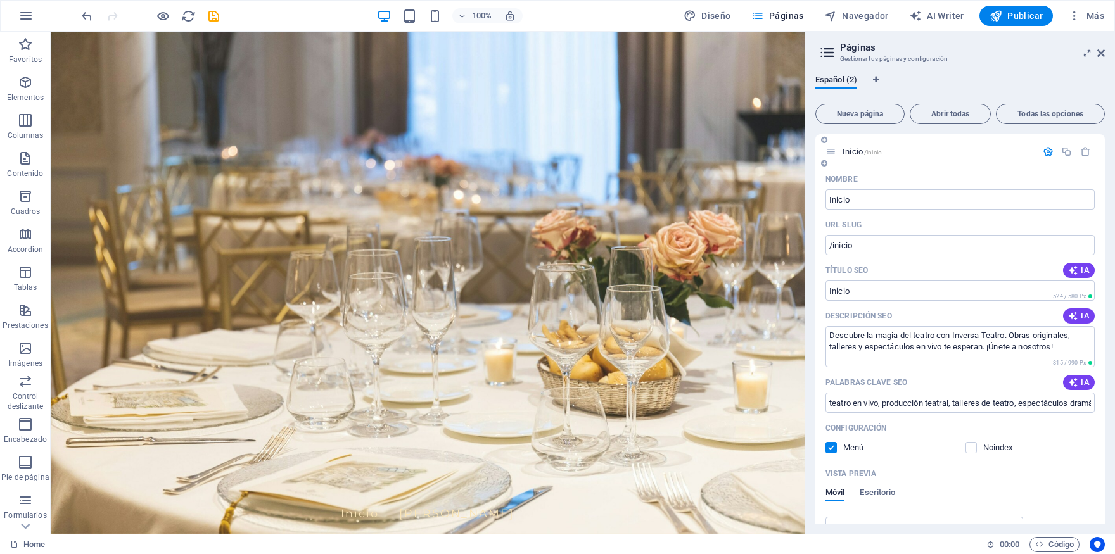
click at [865, 155] on span "/inicio" at bounding box center [873, 152] width 18 height 7
click at [870, 151] on span "/inicio" at bounding box center [873, 152] width 18 height 7
click at [868, 153] on span "/inicio" at bounding box center [873, 152] width 18 height 7
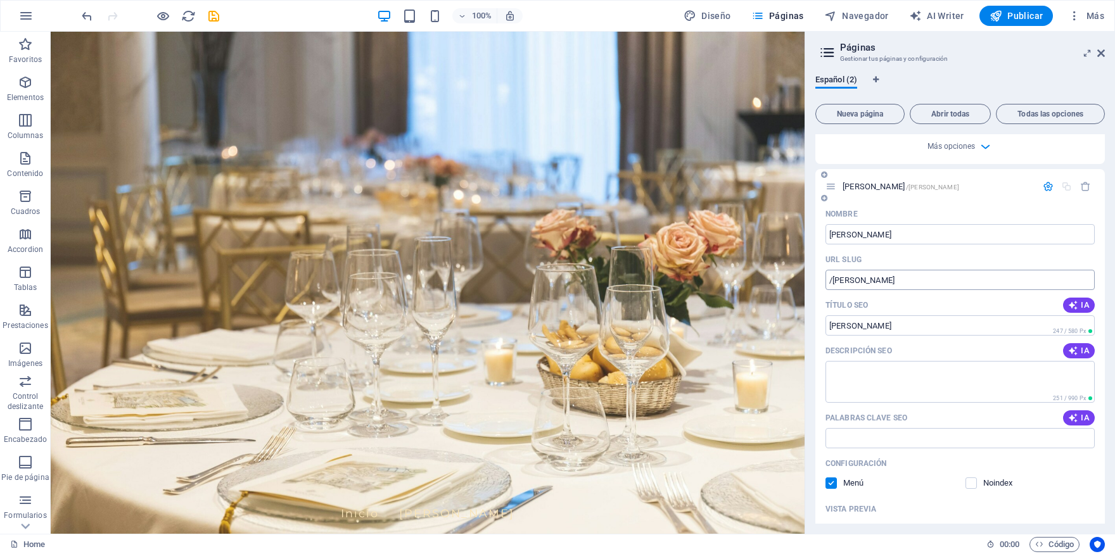
scroll to position [356, 0]
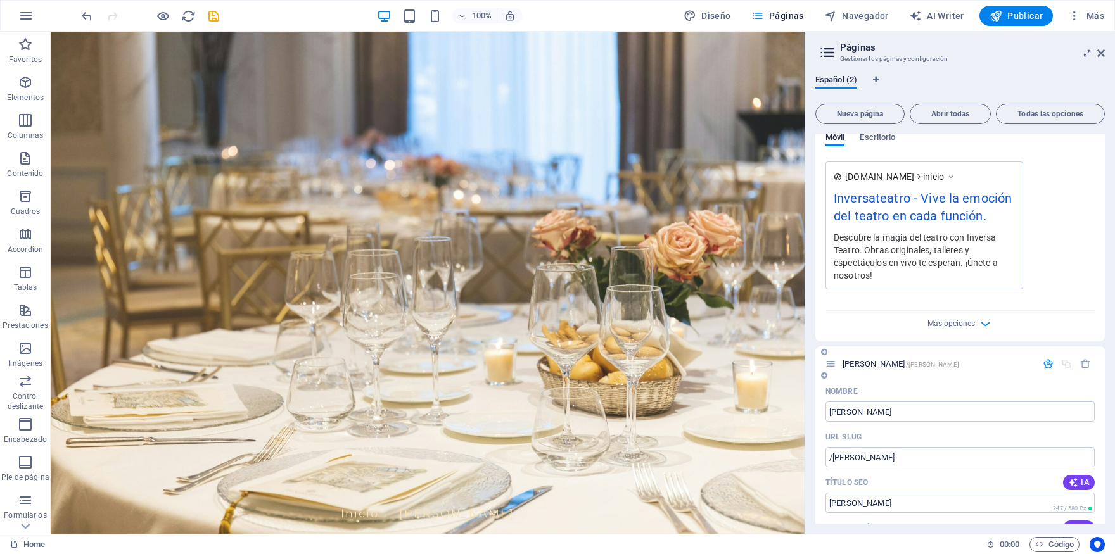
click at [1043, 362] on icon "button" at bounding box center [1048, 364] width 11 height 11
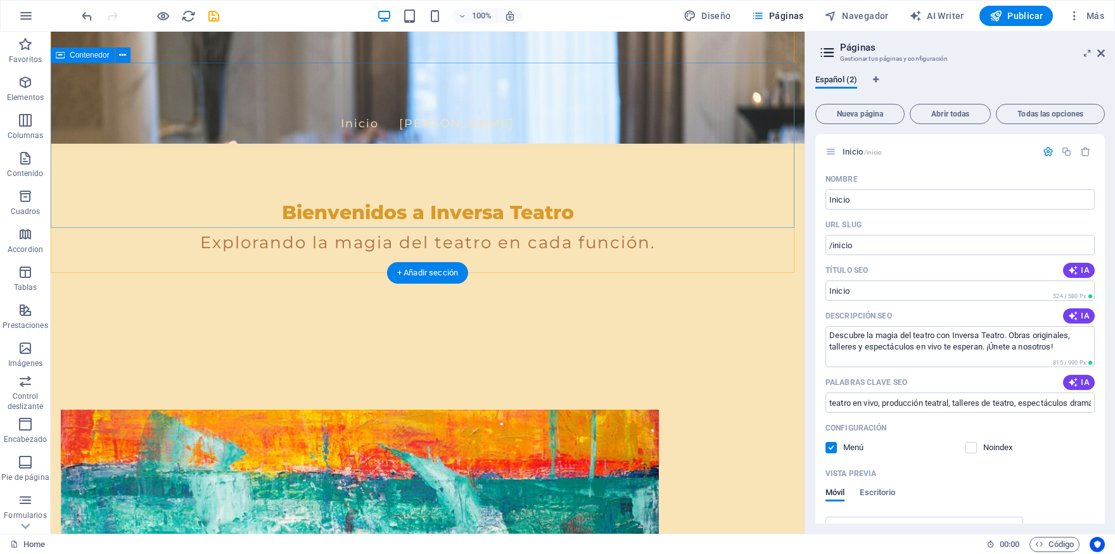
scroll to position [0, 0]
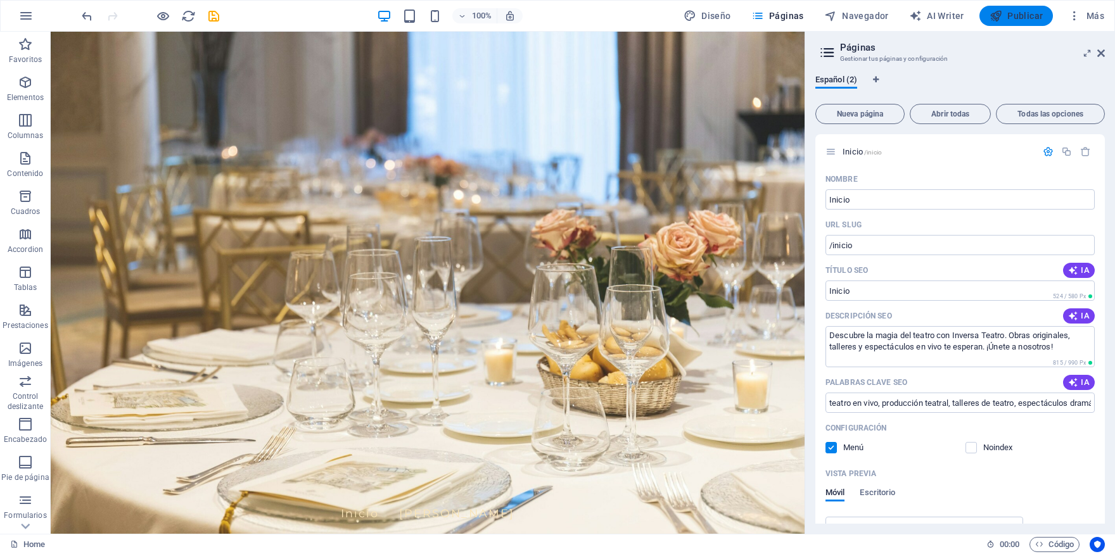
click at [1001, 13] on icon "button" at bounding box center [996, 16] width 13 height 13
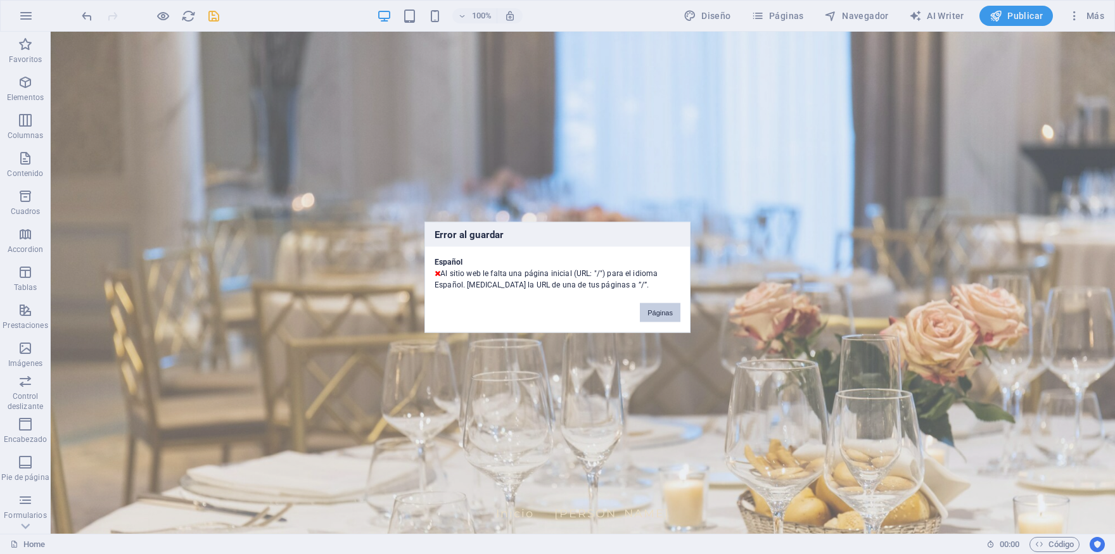
click at [659, 309] on button "Páginas" at bounding box center [660, 312] width 41 height 19
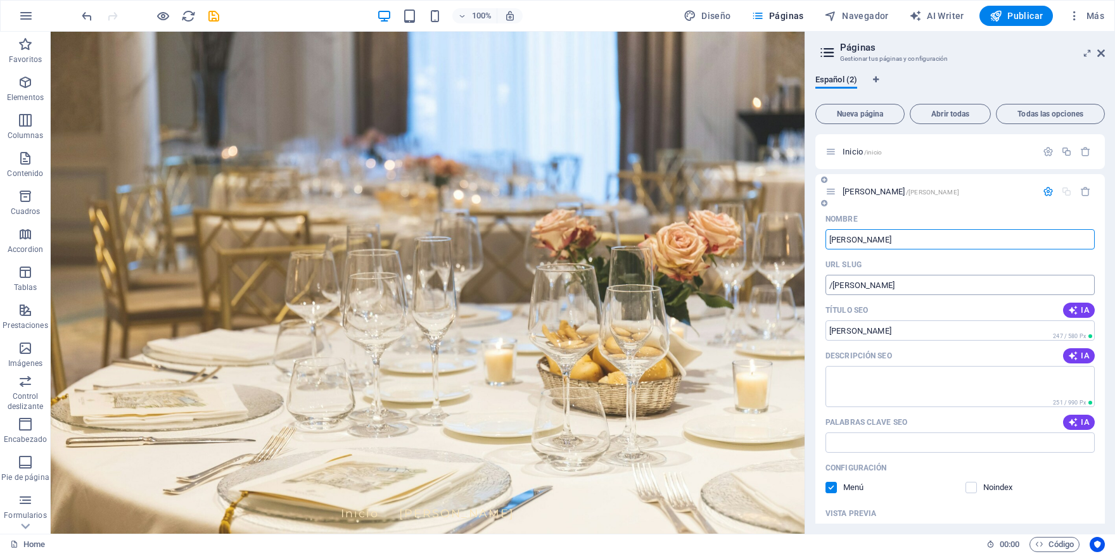
click at [831, 288] on input "/marta-perez" at bounding box center [960, 285] width 269 height 20
click at [845, 286] on input "/marta-perez" at bounding box center [960, 285] width 269 height 20
click at [832, 283] on input "/marta-perez" at bounding box center [960, 285] width 269 height 20
click at [828, 286] on input "/marta-perez" at bounding box center [960, 285] width 269 height 20
click at [857, 152] on span "Inicio /inicio" at bounding box center [862, 152] width 39 height 10
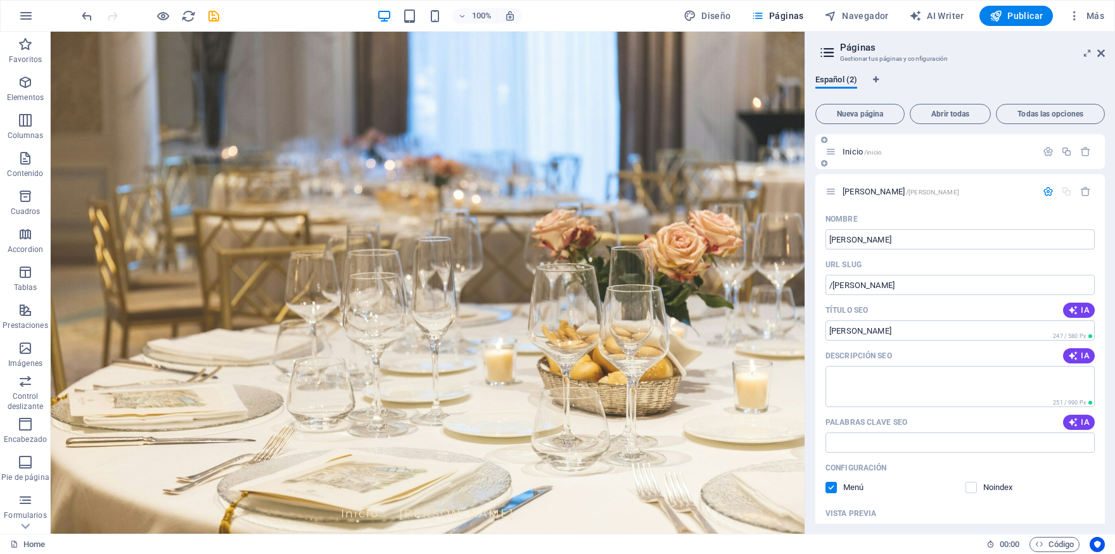
click at [838, 149] on div "Inicio /inicio" at bounding box center [931, 151] width 211 height 15
click at [25, 19] on icon "button" at bounding box center [25, 15] width 15 height 15
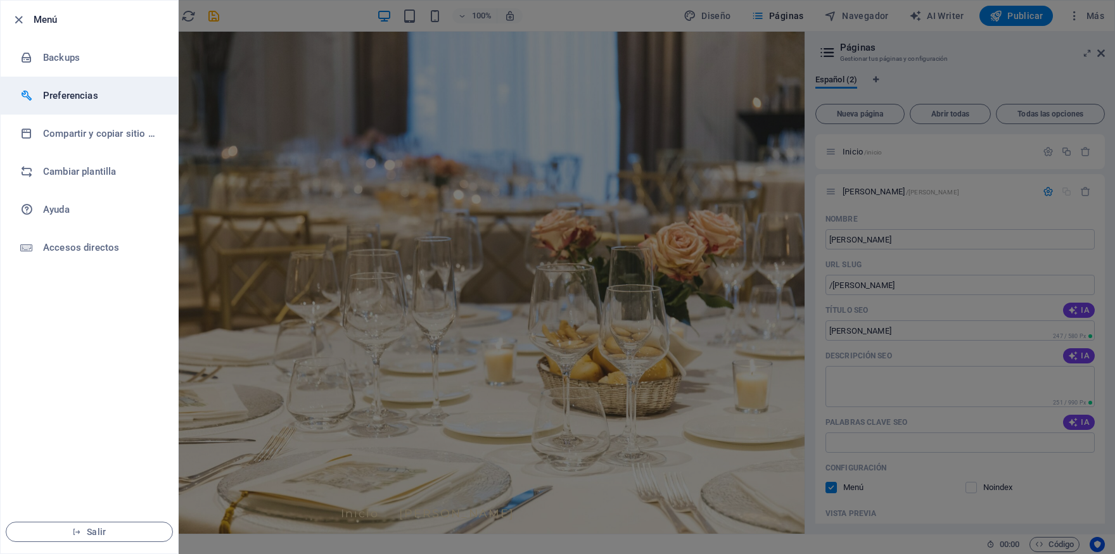
click at [80, 106] on li "Preferencias" at bounding box center [89, 96] width 177 height 38
select select "es"
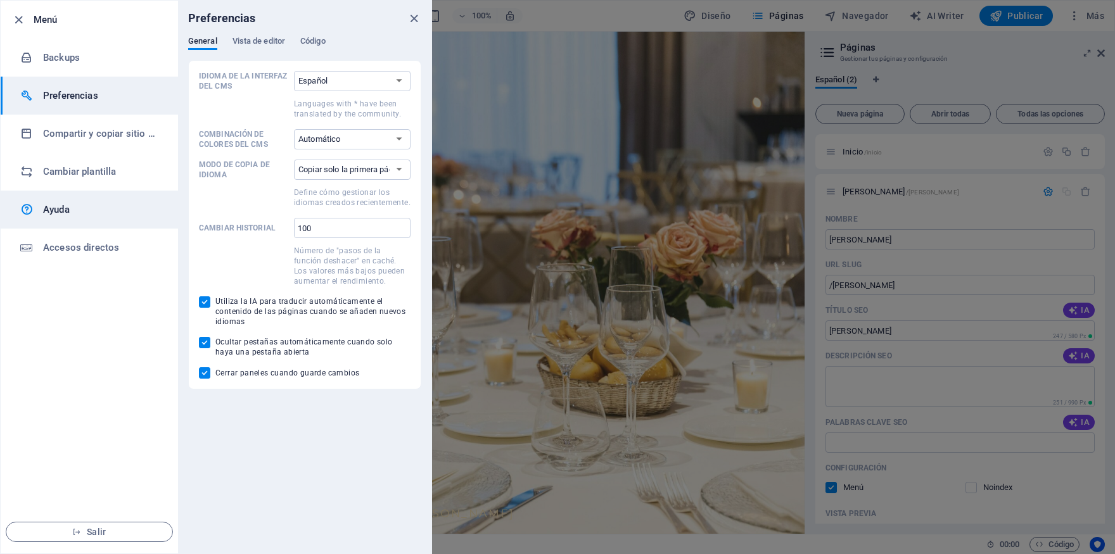
click at [60, 202] on h6 "Ayuda" at bounding box center [101, 209] width 117 height 15
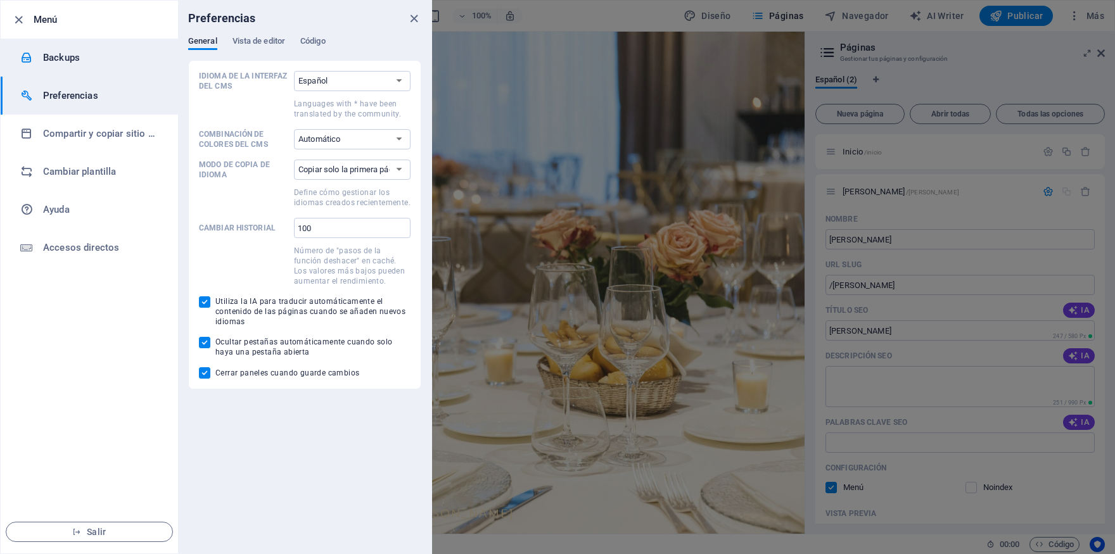
click at [88, 51] on h6 "Backups" at bounding box center [101, 57] width 117 height 15
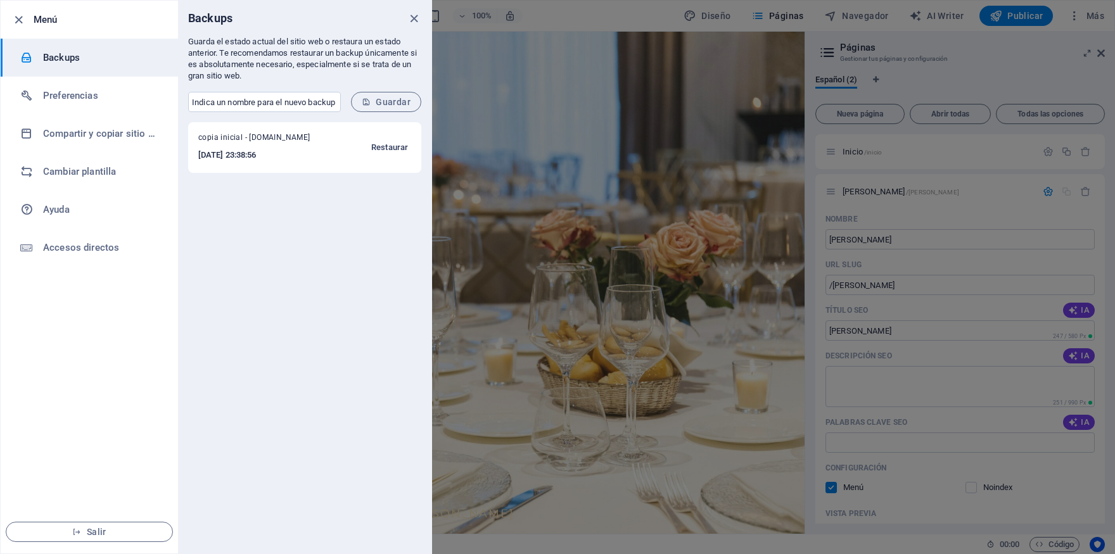
click at [384, 148] on span "Restaurar" at bounding box center [389, 147] width 37 height 15
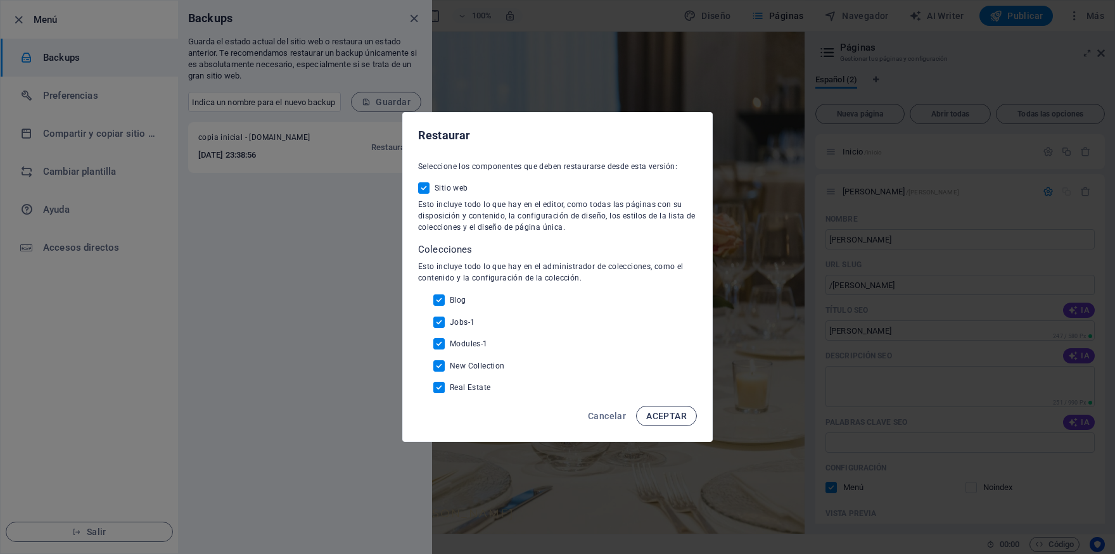
click at [681, 414] on span "ACEPTAR" at bounding box center [666, 416] width 41 height 10
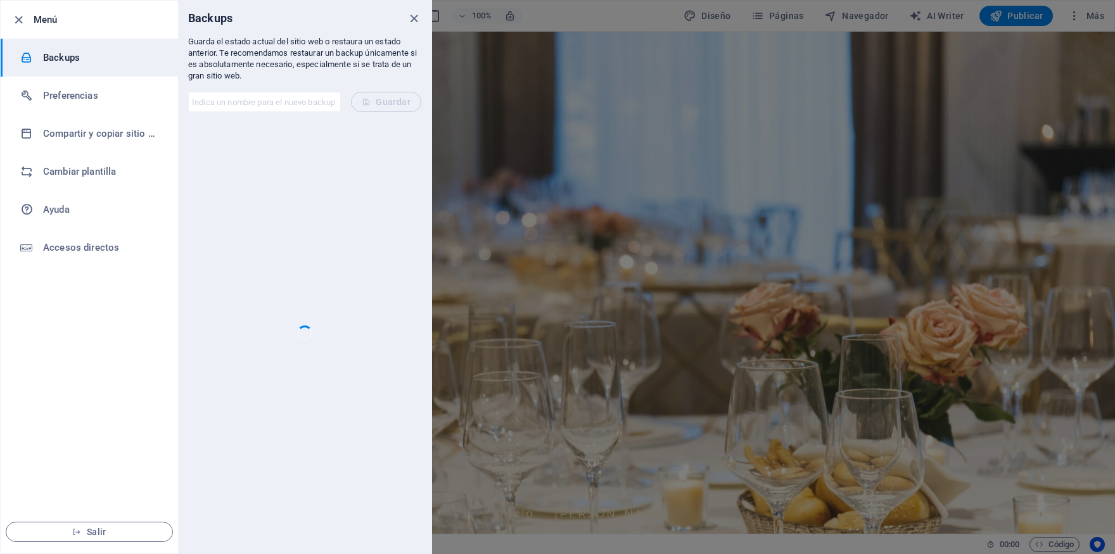
checkbox input "false"
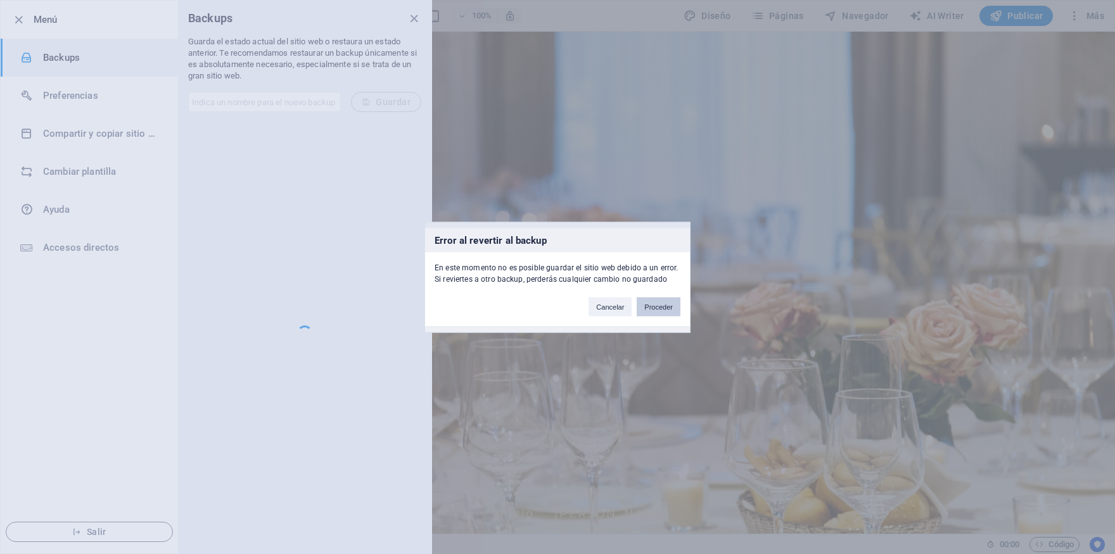
click at [644, 307] on button "Proceder" at bounding box center [659, 306] width 44 height 19
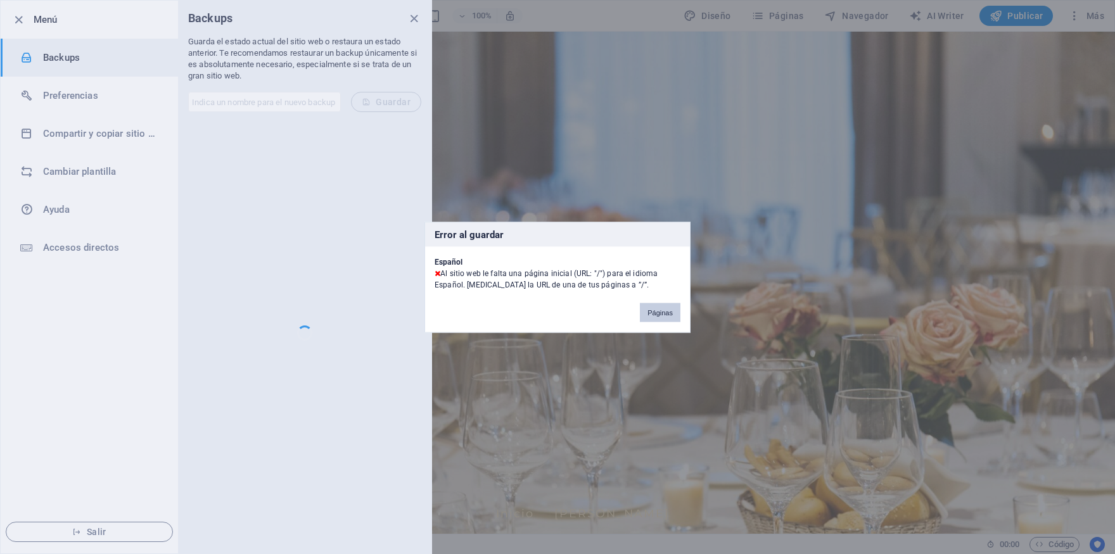
click at [654, 308] on button "Páginas" at bounding box center [660, 312] width 41 height 19
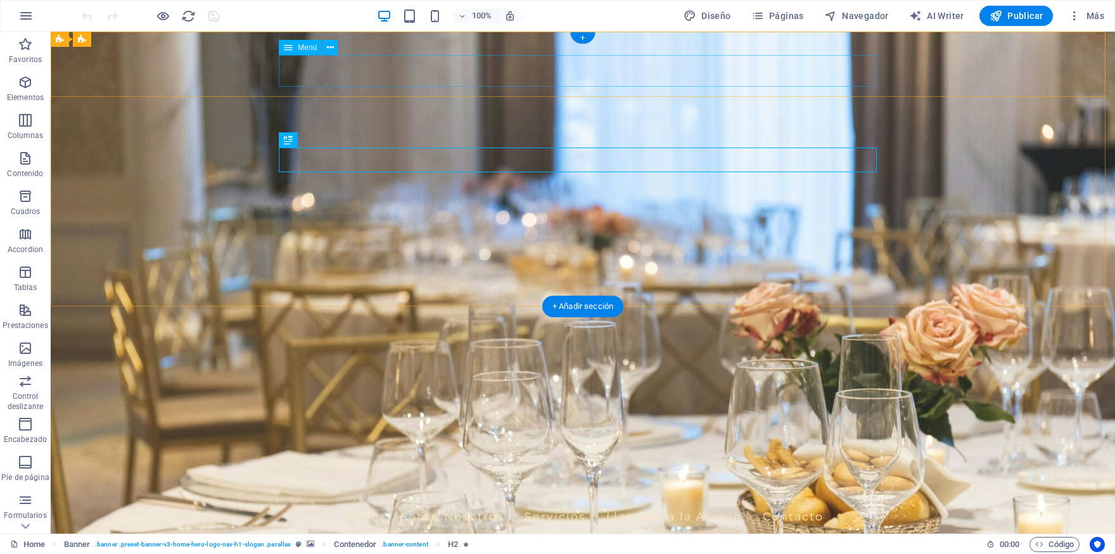
click at [366, 501] on nav "Inicio Sobre Nosotros Servicios Llamada a la Acción Contacto" at bounding box center [583, 517] width 598 height 32
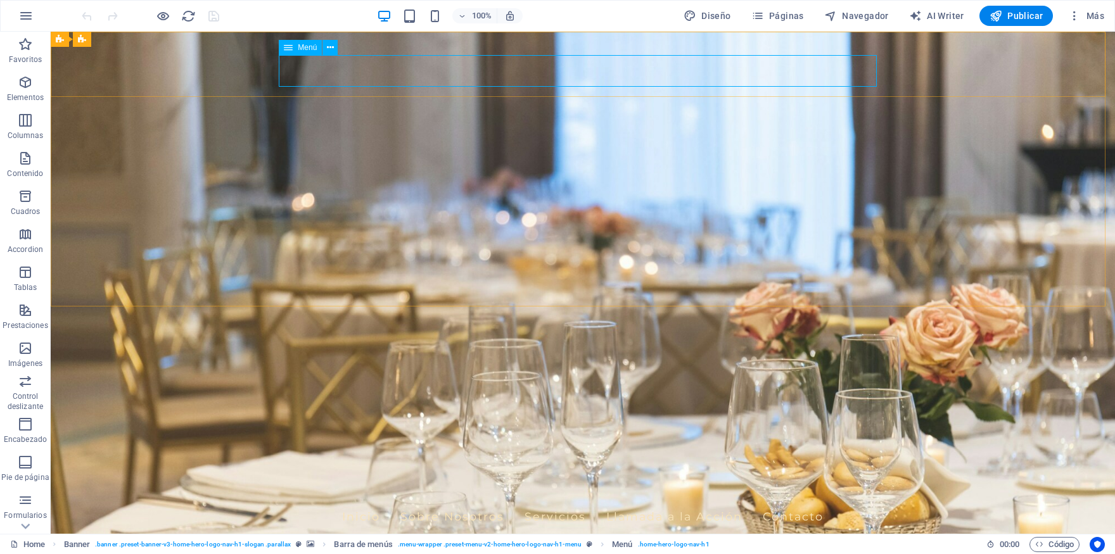
click at [307, 47] on span "Menú" at bounding box center [307, 48] width 19 height 8
click at [307, 49] on span "Menú" at bounding box center [307, 48] width 19 height 8
select select
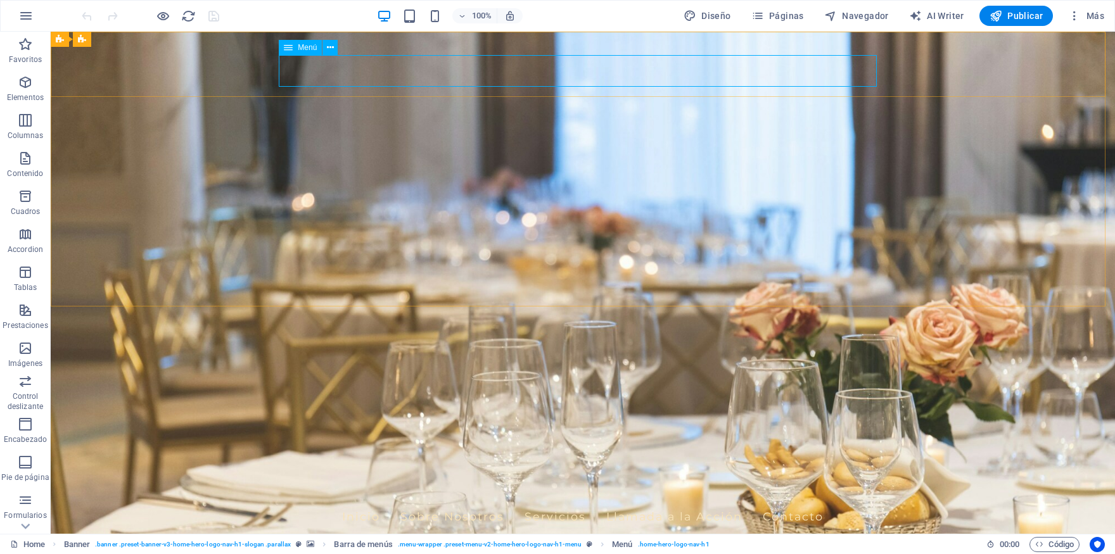
select select
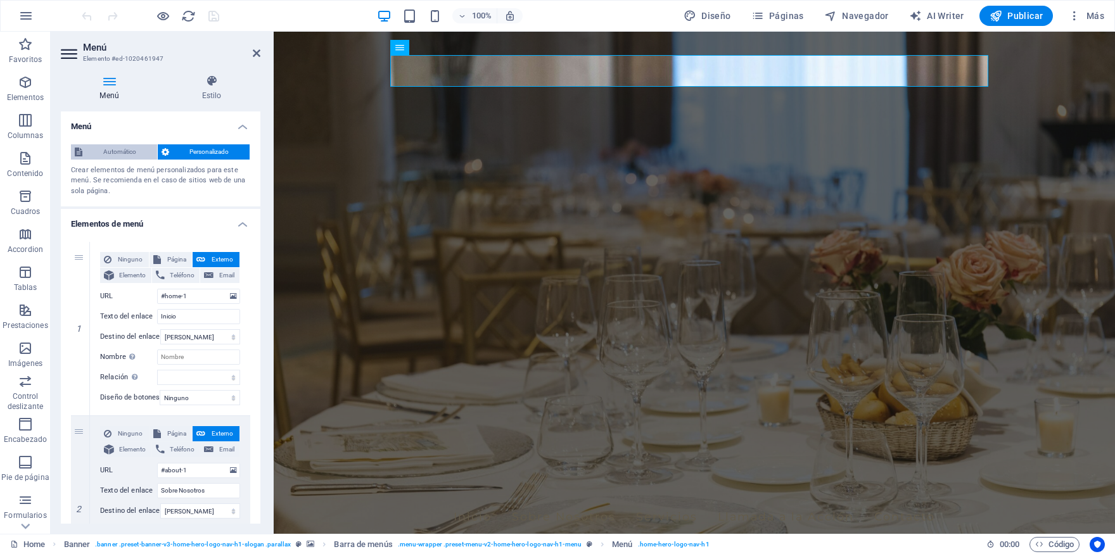
click at [122, 151] on span "Automático" at bounding box center [119, 151] width 67 height 15
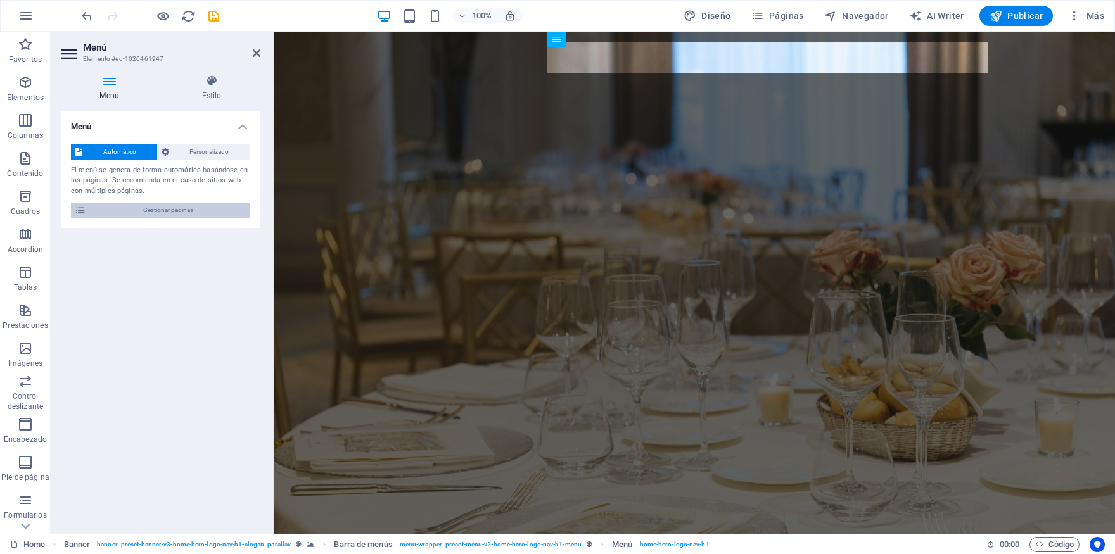
click at [151, 209] on span "Gestionar páginas" at bounding box center [168, 210] width 157 height 15
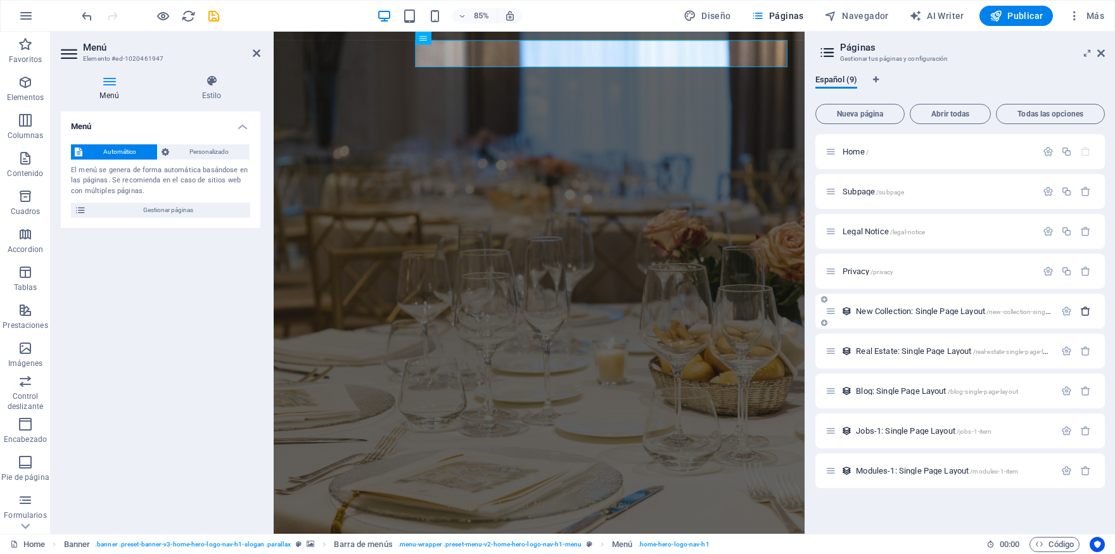
click at [1086, 311] on icon "button" at bounding box center [1085, 311] width 11 height 11
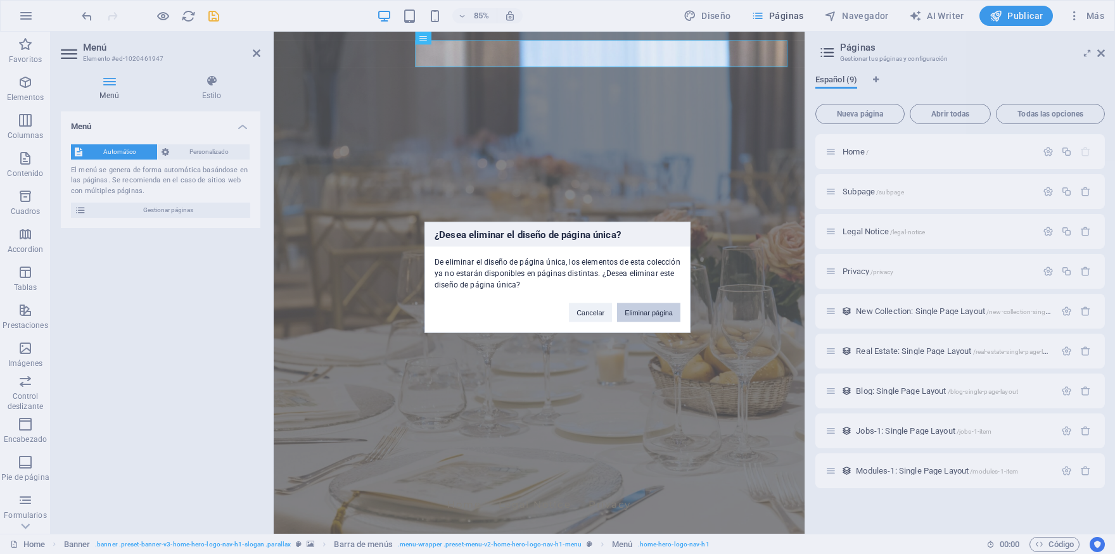
click at [647, 311] on button "Eliminar página" at bounding box center [648, 312] width 63 height 19
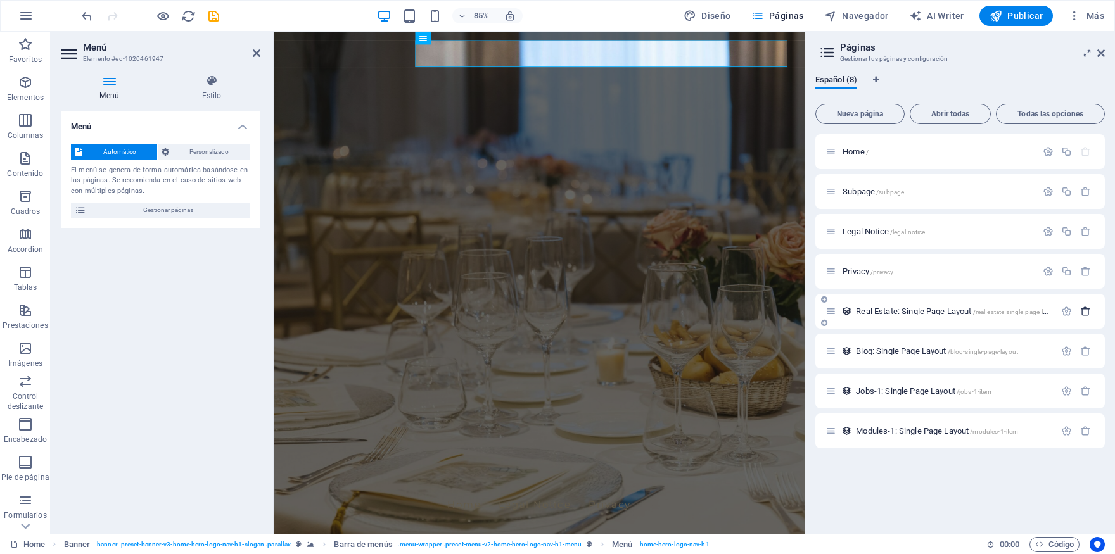
click at [1086, 311] on icon "button" at bounding box center [1085, 311] width 11 height 11
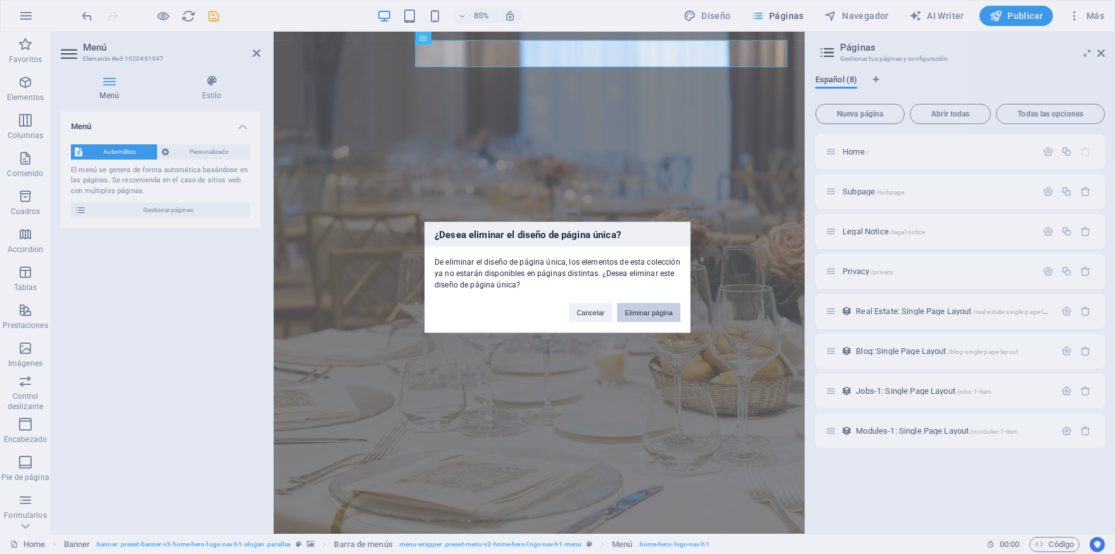
click at [667, 311] on button "Eliminar página" at bounding box center [648, 312] width 63 height 19
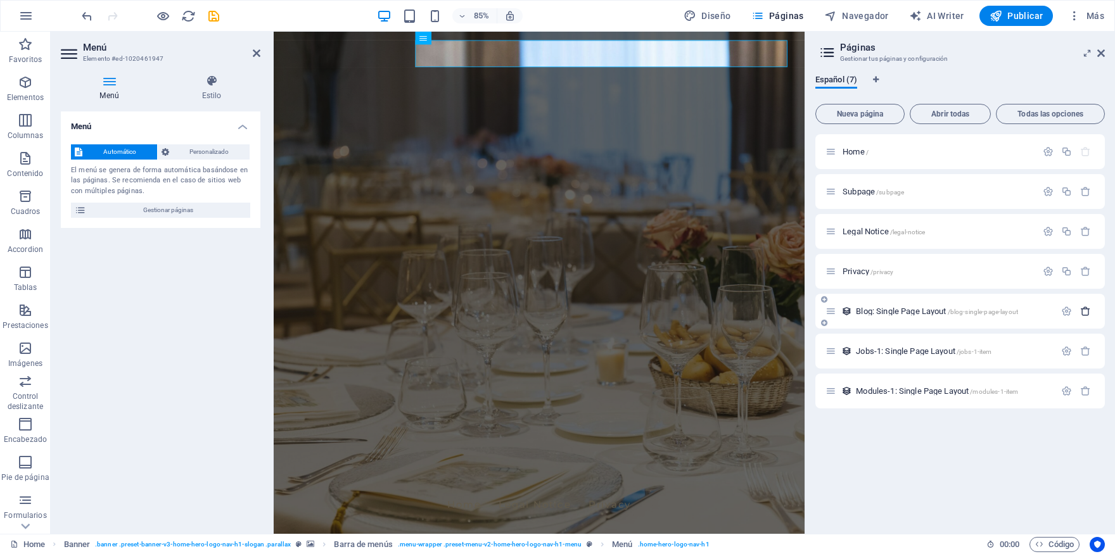
click at [1082, 310] on icon "button" at bounding box center [1085, 311] width 11 height 11
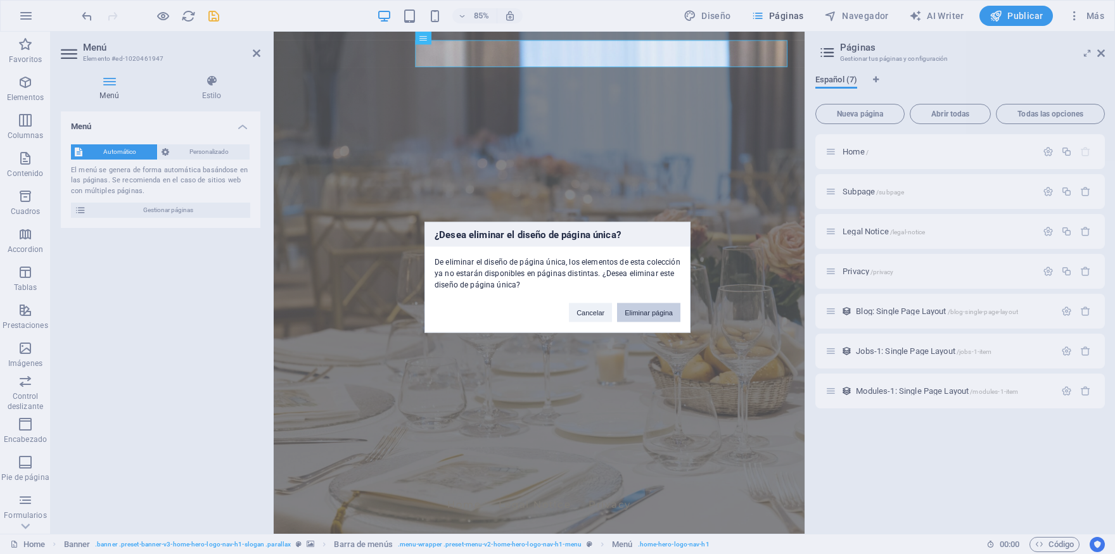
click at [652, 312] on button "Eliminar página" at bounding box center [648, 312] width 63 height 19
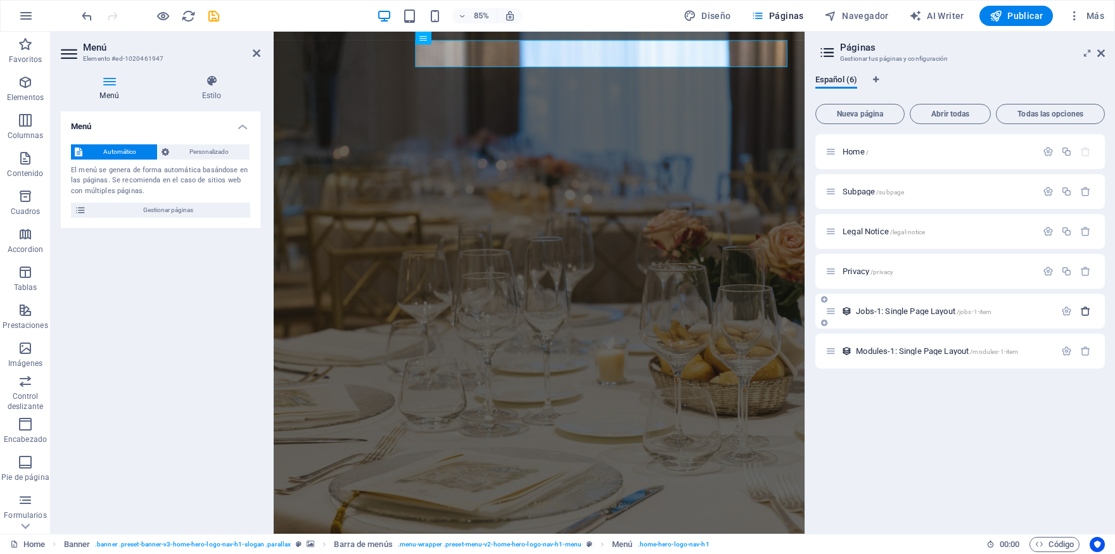
click at [1088, 311] on icon "button" at bounding box center [1085, 311] width 11 height 11
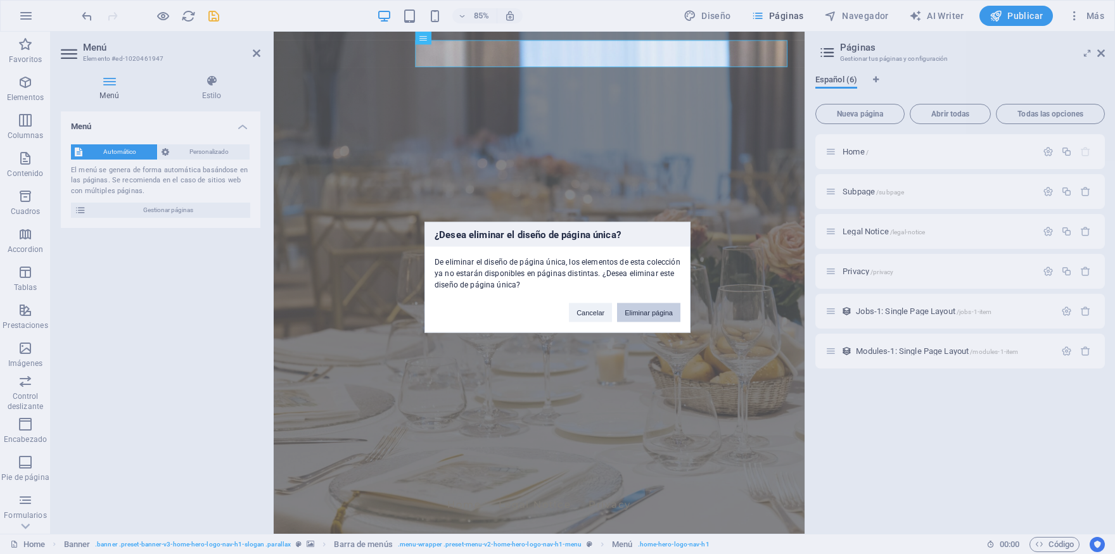
click at [630, 305] on button "Eliminar página" at bounding box center [648, 312] width 63 height 19
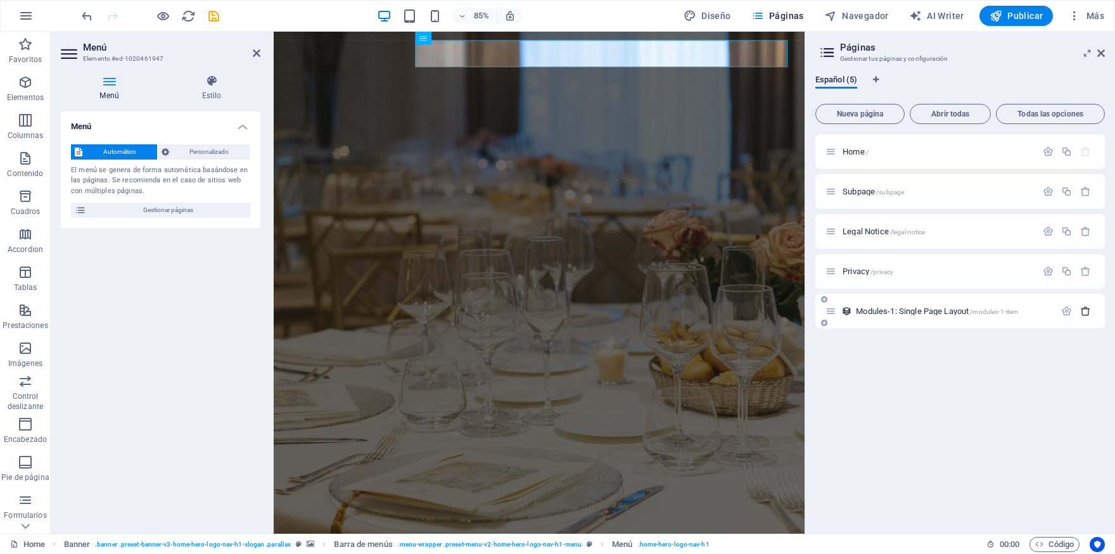
click at [1083, 309] on icon "button" at bounding box center [1085, 311] width 11 height 11
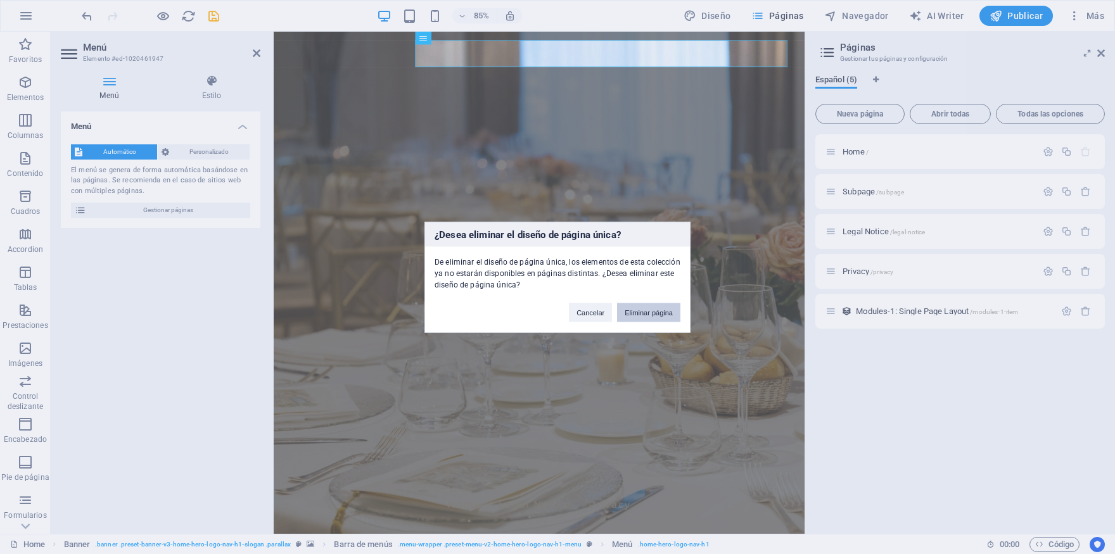
click at [640, 311] on button "Eliminar página" at bounding box center [648, 312] width 63 height 19
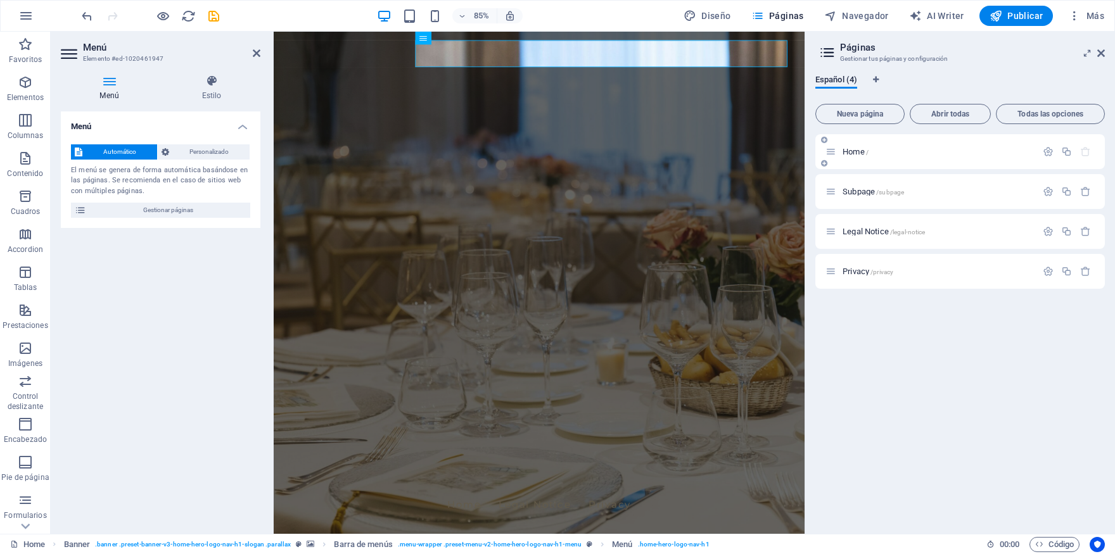
click at [847, 157] on div "Home /" at bounding box center [931, 151] width 211 height 15
click at [854, 156] on span "Home /" at bounding box center [856, 152] width 26 height 10
click at [857, 156] on span "Home /" at bounding box center [856, 152] width 26 height 10
drag, startPoint x: 1043, startPoint y: 150, endPoint x: 988, endPoint y: 149, distance: 55.1
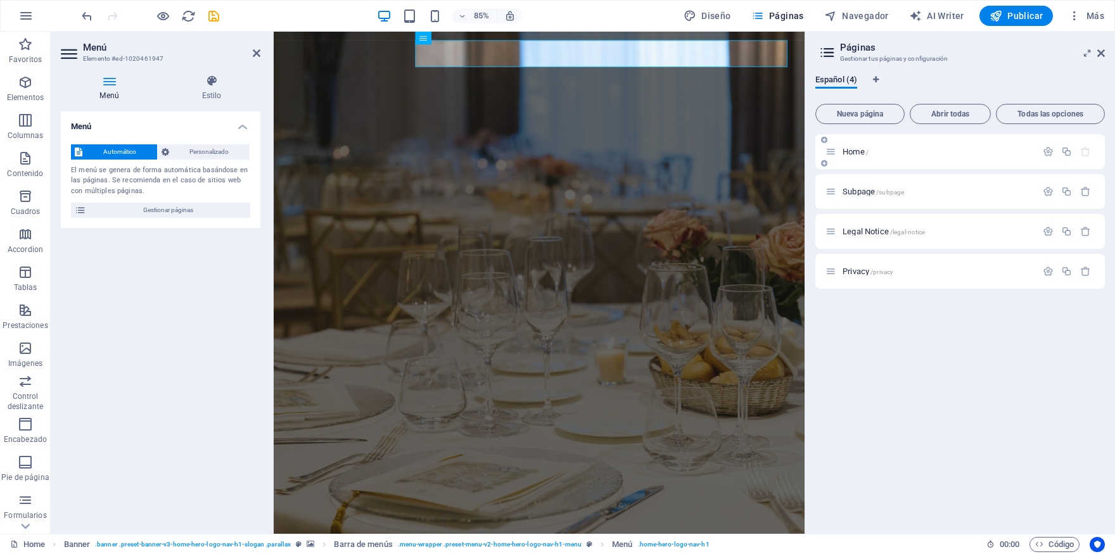
click at [1044, 150] on button "button" at bounding box center [1048, 151] width 18 height 11
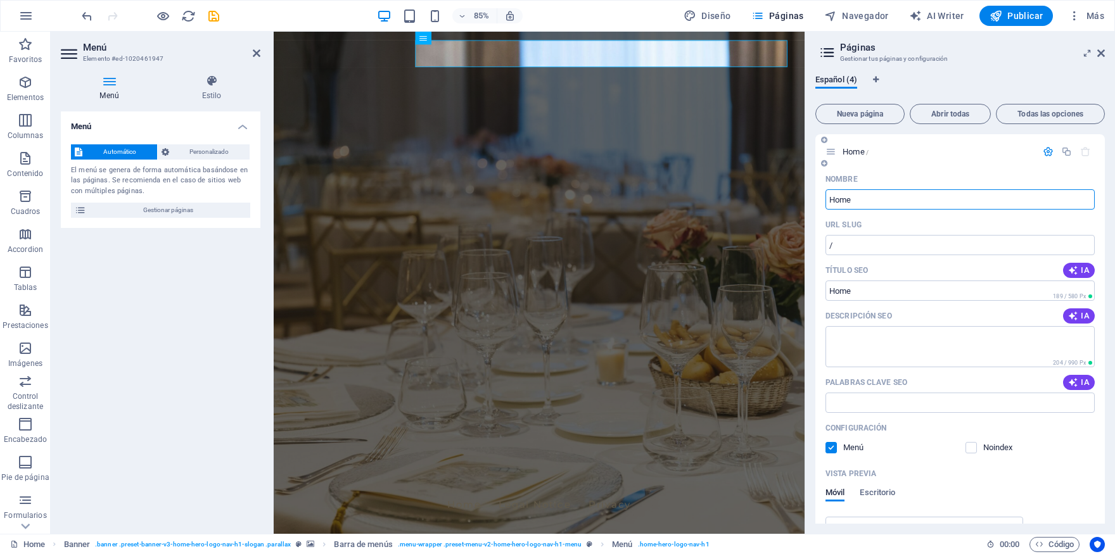
click at [858, 205] on input "Home" at bounding box center [960, 199] width 269 height 20
type input "i"
type input "Ini"
type input "/ini"
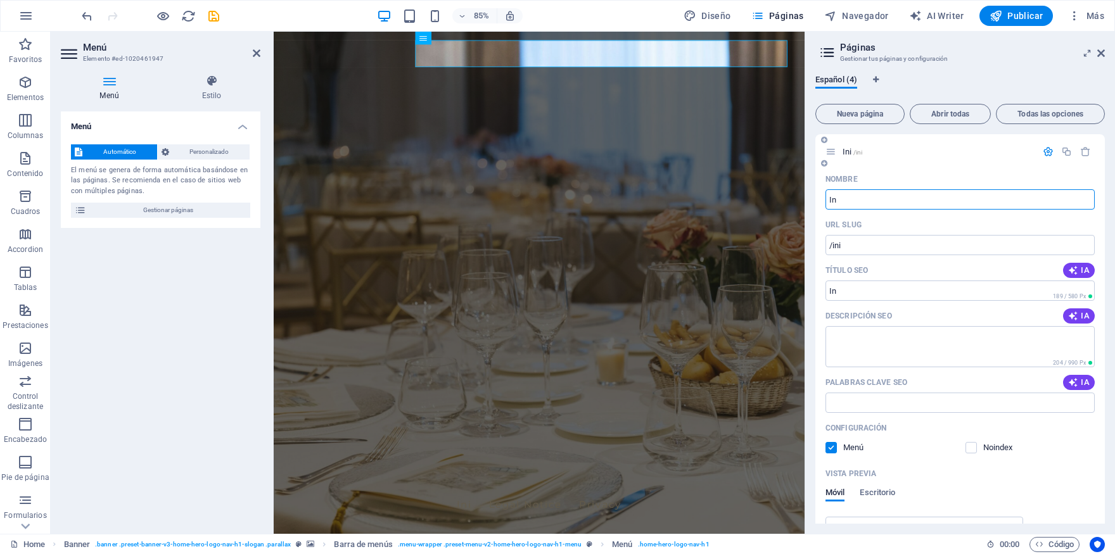
type input "I"
type input "/"
click at [823, 307] on div "Nombre ​ URL SLUG / ​ Título SEO IA ​ 189 / 580 Px Descripción SEO IA ​ 204 / 9…" at bounding box center [961, 414] width 290 height 490
click at [1075, 274] on span "IA" at bounding box center [1079, 271] width 22 height 10
type input "Descubre la Magia Teatral"
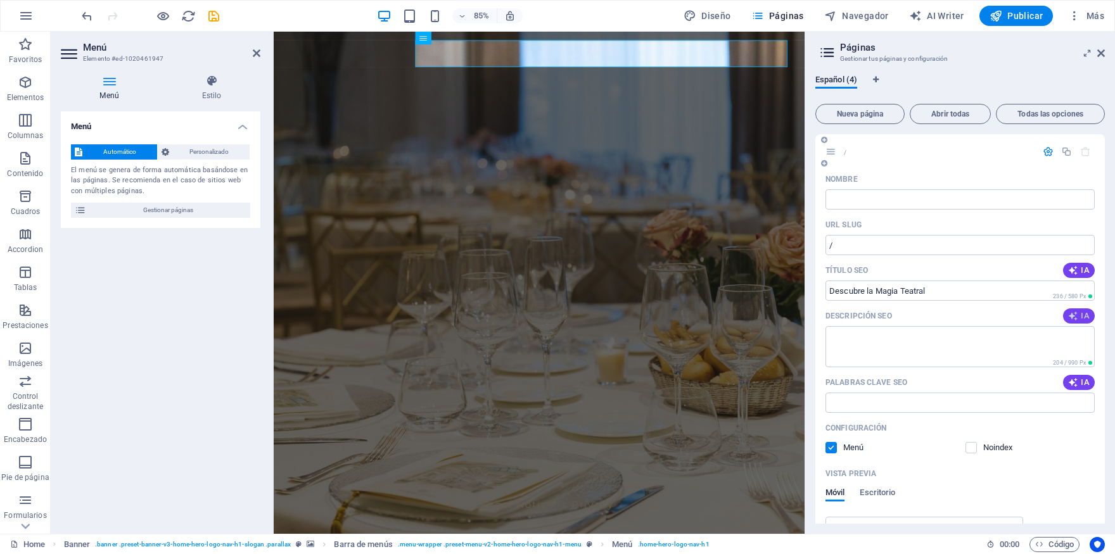
click at [1074, 313] on span "IA" at bounding box center [1079, 316] width 22 height 10
type textarea "Descubre la magia del teatro con Inversa Teatro: espectáculos, talleres y produ…"
click at [1068, 387] on icon "button" at bounding box center [1073, 383] width 10 height 10
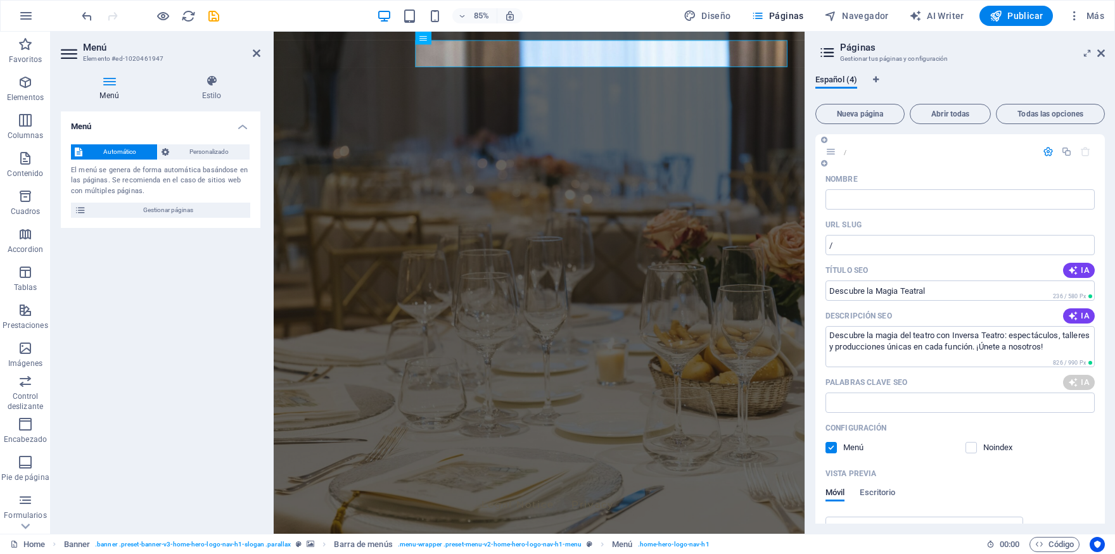
click at [1066, 381] on div "IA" at bounding box center [1079, 382] width 32 height 15
type input "teatro en vivo, producción teatral, talleres de teatro, espectáculos en vivo, c…"
drag, startPoint x: 1012, startPoint y: 23, endPoint x: 958, endPoint y: 0, distance: 58.7
click at [1012, 23] on button "Publicar" at bounding box center [1017, 16] width 74 height 20
checkbox input "false"
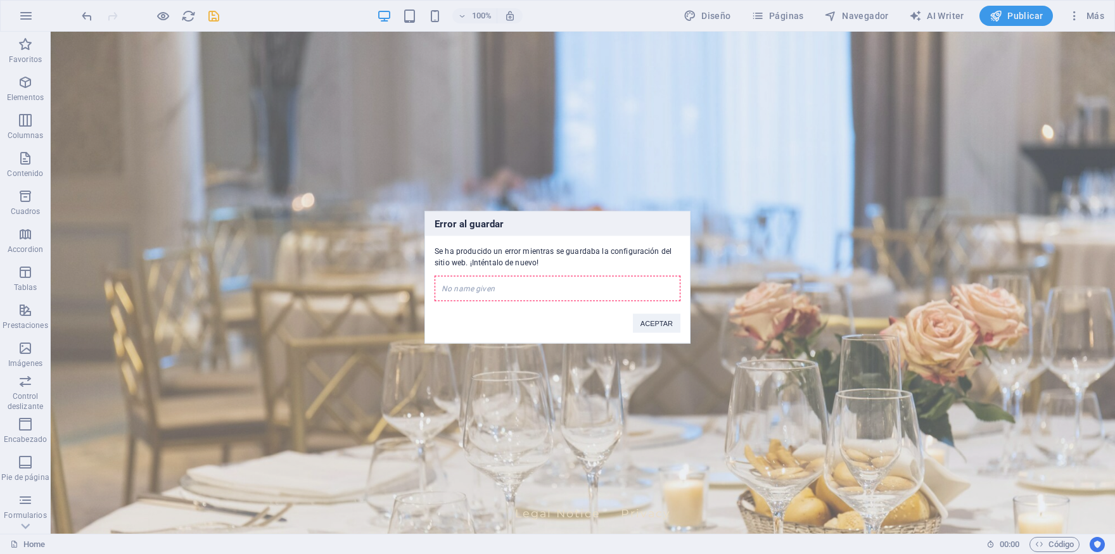
click at [558, 286] on div "No name given" at bounding box center [558, 288] width 246 height 25
click at [506, 292] on div "No name given" at bounding box center [558, 288] width 246 height 25
click at [663, 317] on button "ACEPTAR" at bounding box center [657, 323] width 48 height 19
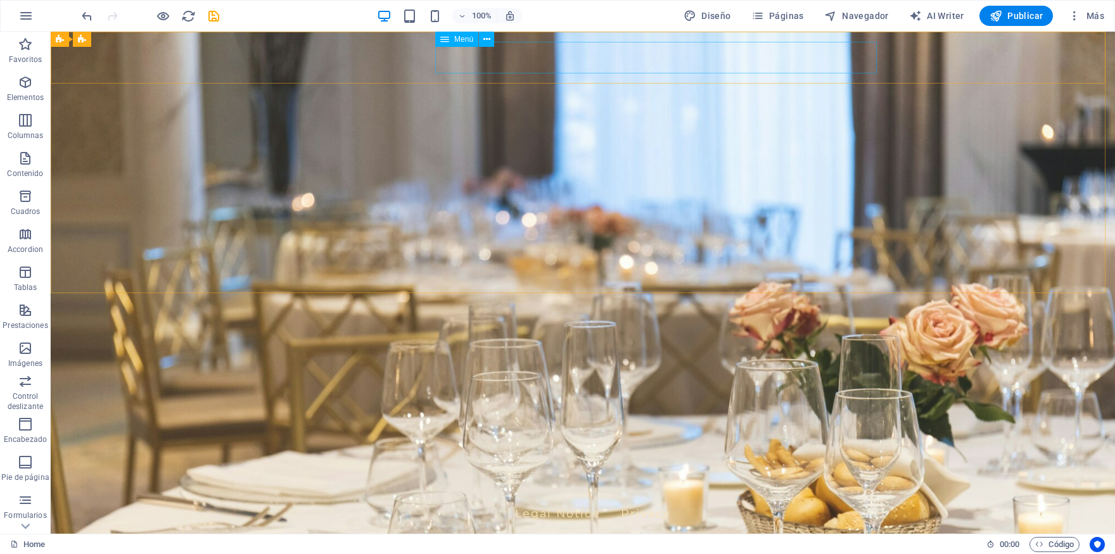
click at [443, 41] on icon at bounding box center [444, 39] width 9 height 15
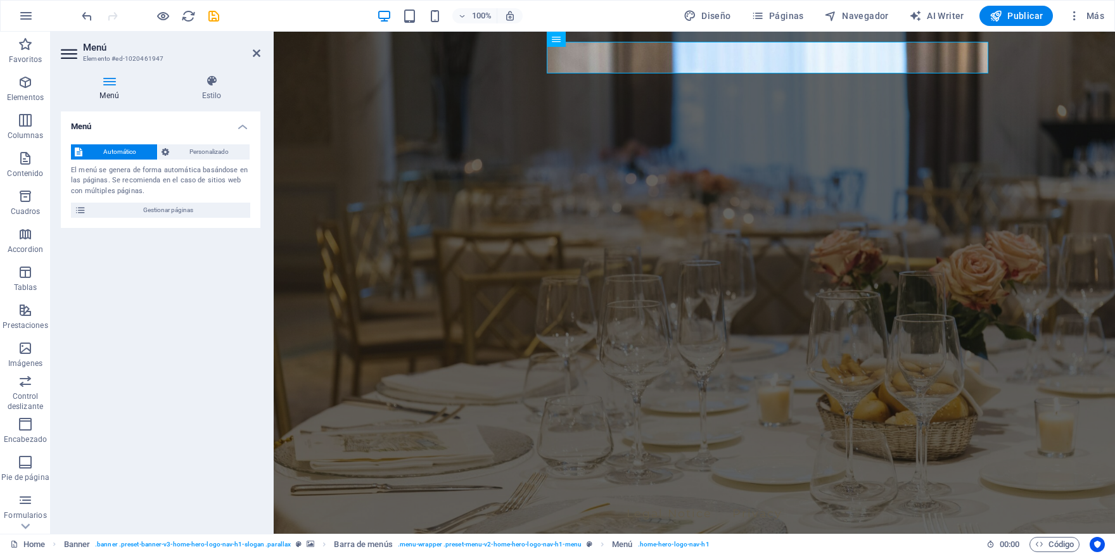
click at [170, 200] on div "Automático Personalizado El menú se genera de forma automática basándose en las…" at bounding box center [161, 181] width 200 height 94
click at [171, 205] on span "Gestionar páginas" at bounding box center [168, 210] width 157 height 15
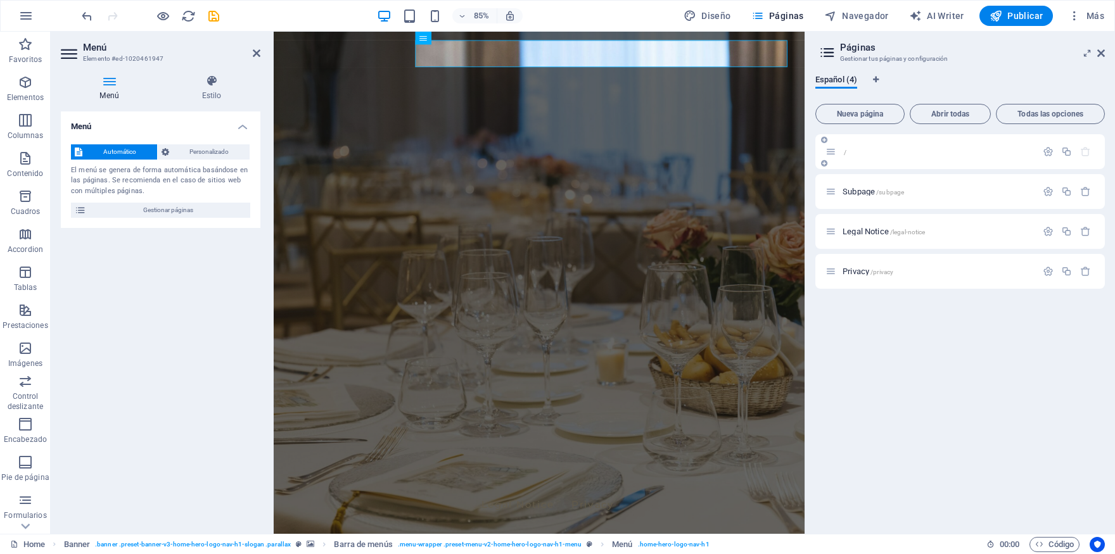
click at [861, 154] on p "/" at bounding box center [938, 152] width 190 height 8
click at [895, 152] on p "/" at bounding box center [938, 152] width 190 height 8
click at [1048, 151] on icon "button" at bounding box center [1048, 151] width 11 height 11
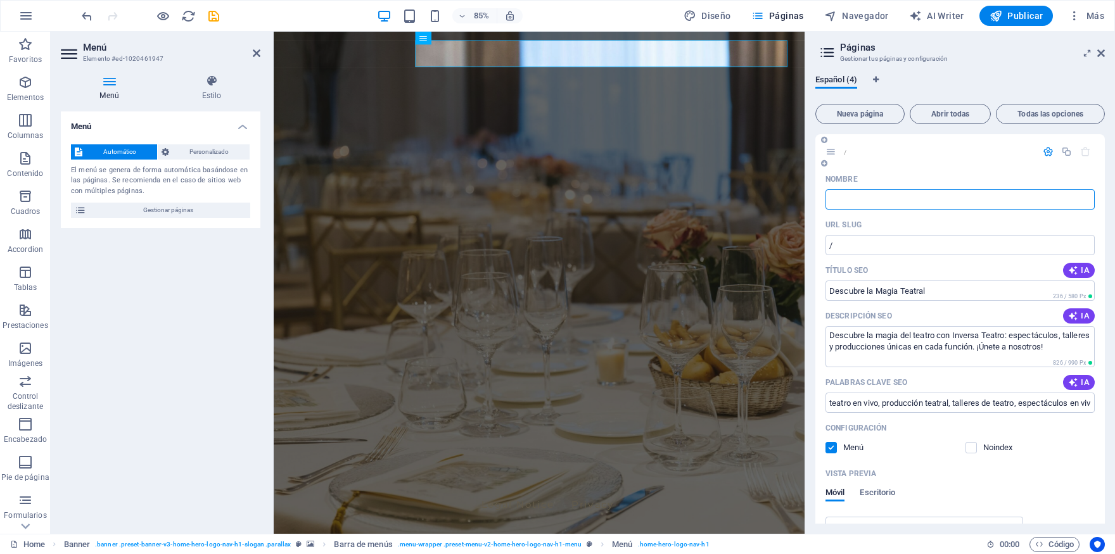
click at [905, 198] on input "Nombre" at bounding box center [960, 199] width 269 height 20
type input "Inici"
type input "/inicia"
type input "Inicio"
type input "/inicio"
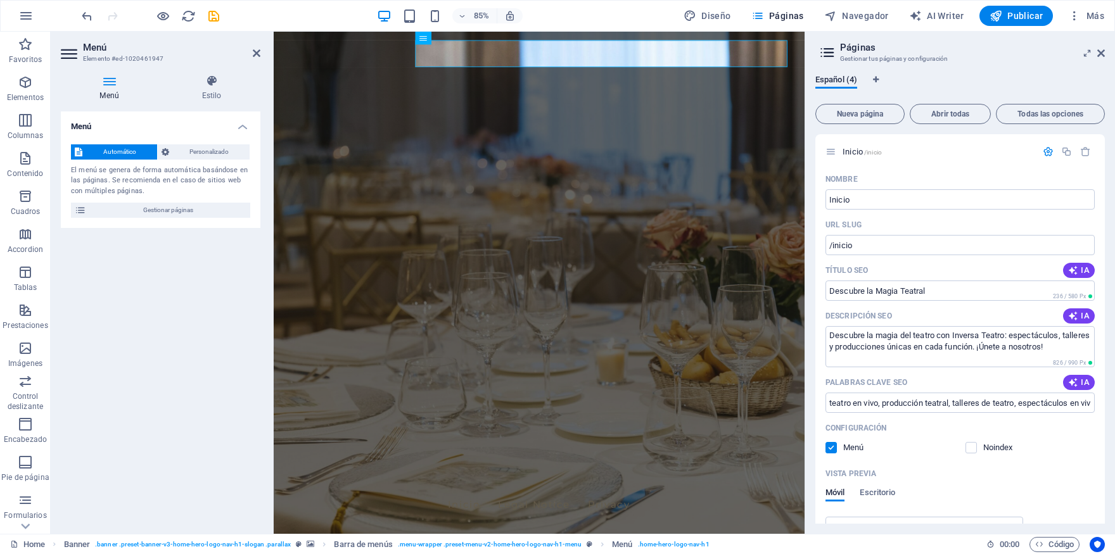
click at [1022, 5] on div "85% Diseño Páginas Navegador AI Writer Publicar Más" at bounding box center [558, 16] width 1114 height 30
click at [1024, 8] on button "Publicar" at bounding box center [1017, 16] width 74 height 20
checkbox input "false"
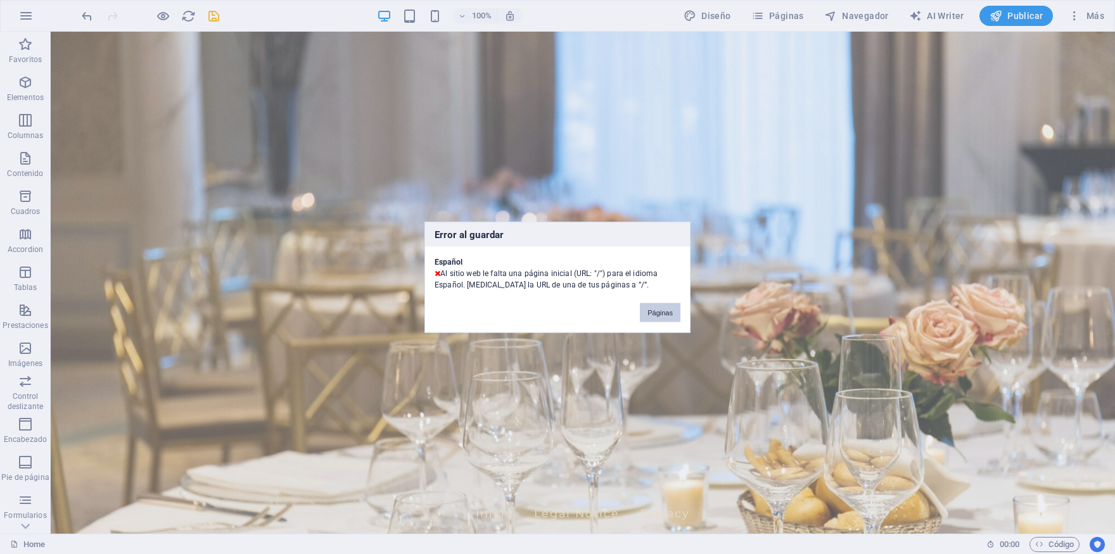
click at [666, 305] on button "Páginas" at bounding box center [660, 312] width 41 height 19
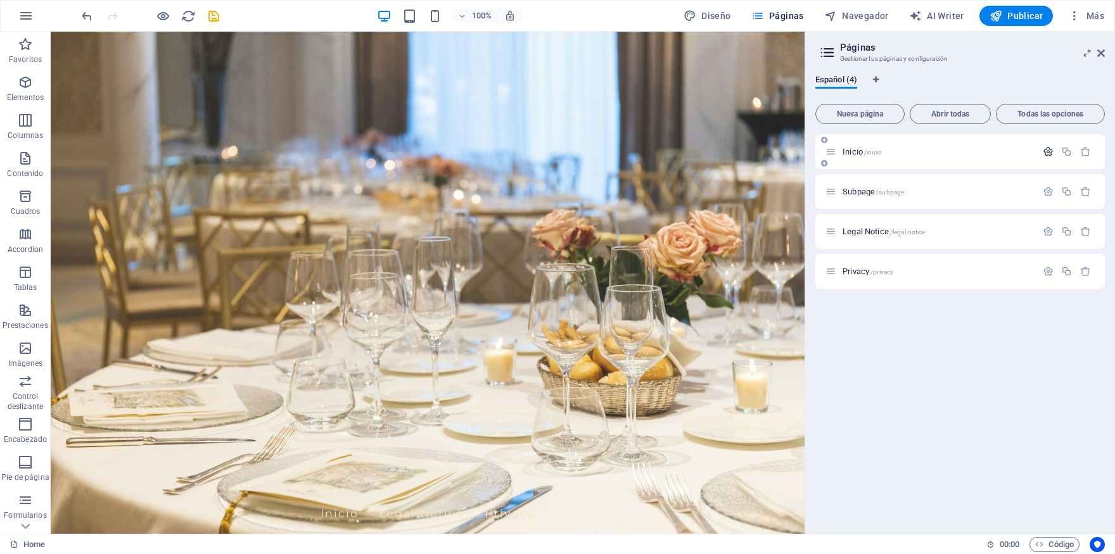
click at [1054, 150] on button "button" at bounding box center [1048, 151] width 18 height 11
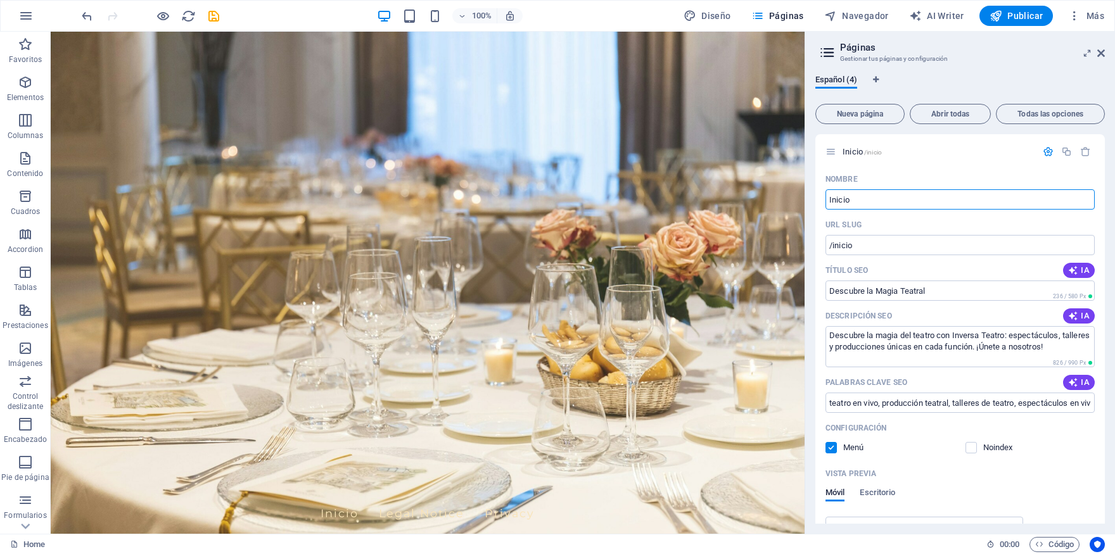
click at [1021, 29] on div "100% Diseño Páginas Navegador AI Writer Publicar Más" at bounding box center [558, 16] width 1114 height 30
click at [1020, 18] on span "Publicar" at bounding box center [1017, 16] width 54 height 13
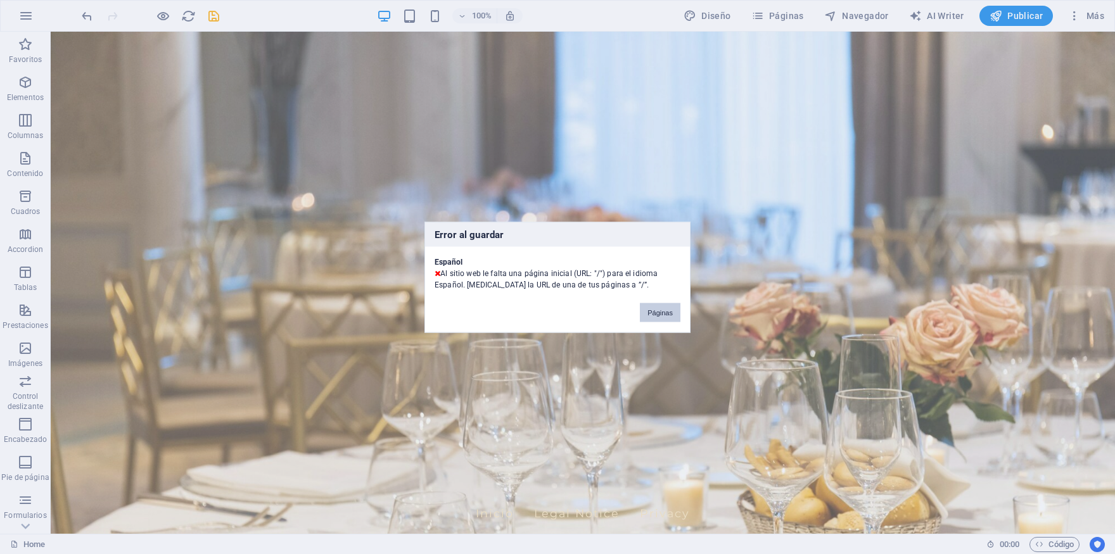
click at [667, 304] on button "Páginas" at bounding box center [660, 312] width 41 height 19
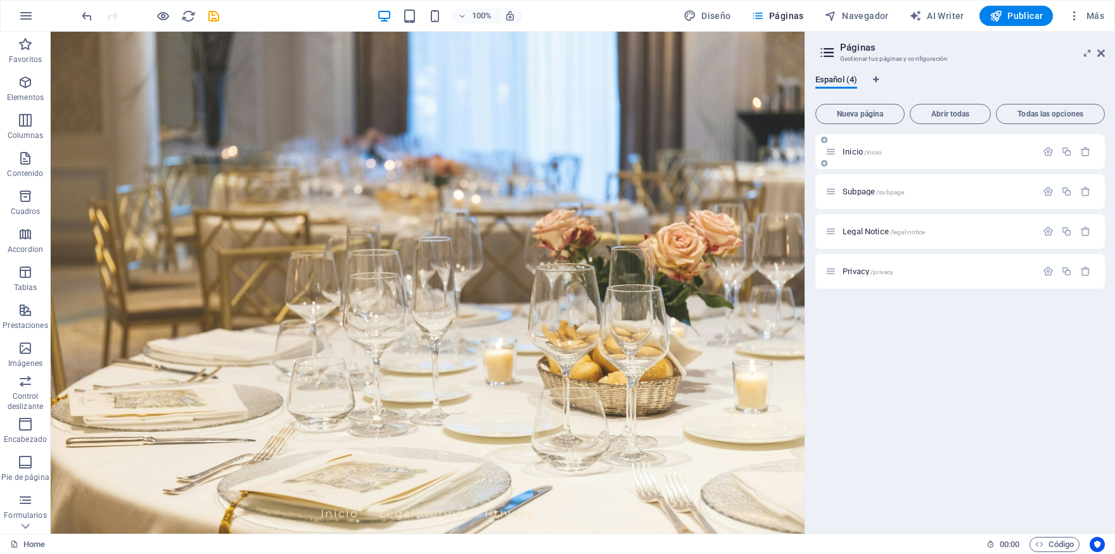
click at [847, 151] on span "Inicio /inicio" at bounding box center [862, 152] width 39 height 10
click at [1046, 151] on icon "button" at bounding box center [1048, 151] width 11 height 11
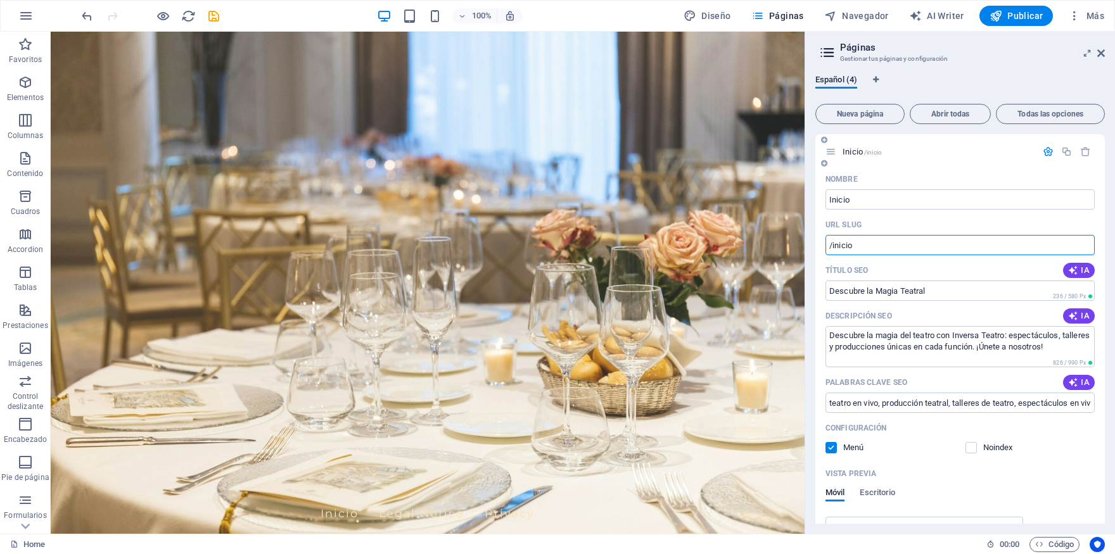
click at [830, 246] on input "/inicio" at bounding box center [960, 245] width 269 height 20
type input "/inicio"
click at [831, 248] on input "/inicio" at bounding box center [960, 245] width 269 height 20
click at [1022, 14] on span "Publicar" at bounding box center [1017, 16] width 54 height 13
checkbox input "false"
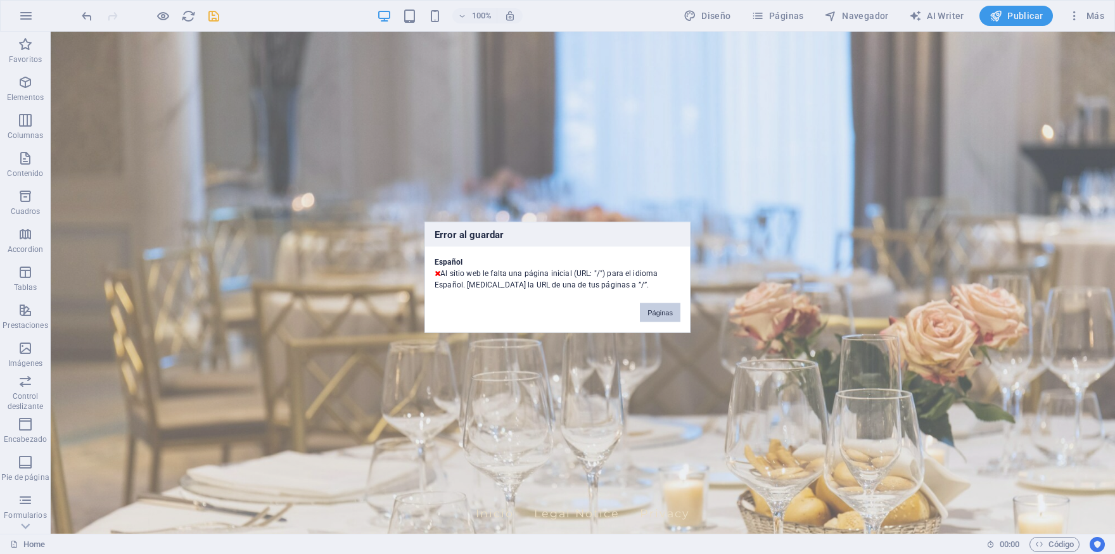
click at [662, 312] on button "Páginas" at bounding box center [660, 312] width 41 height 19
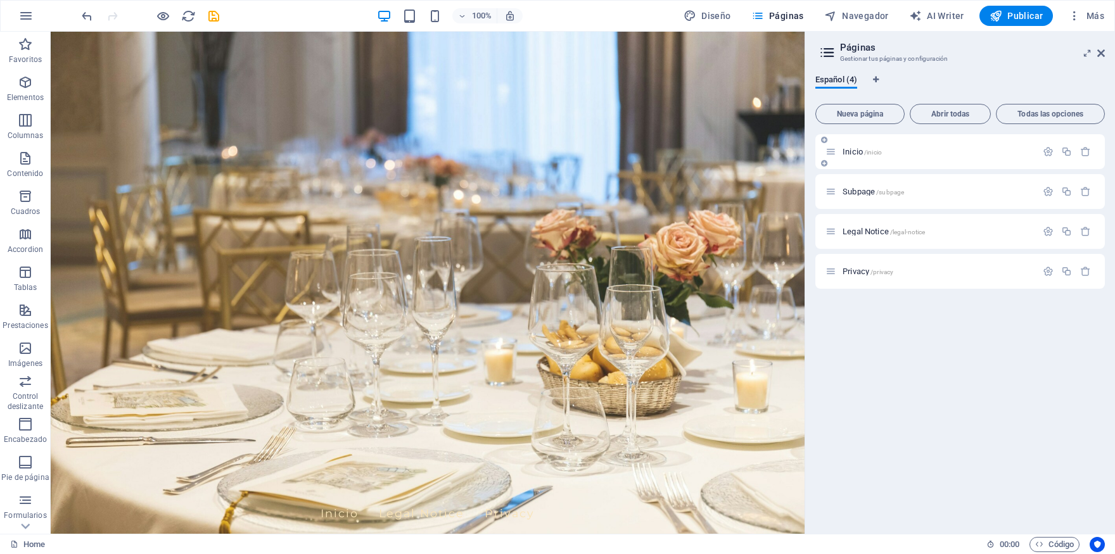
click at [854, 148] on span "Inicio /inicio" at bounding box center [862, 152] width 39 height 10
click at [1049, 148] on icon "button" at bounding box center [1048, 151] width 11 height 11
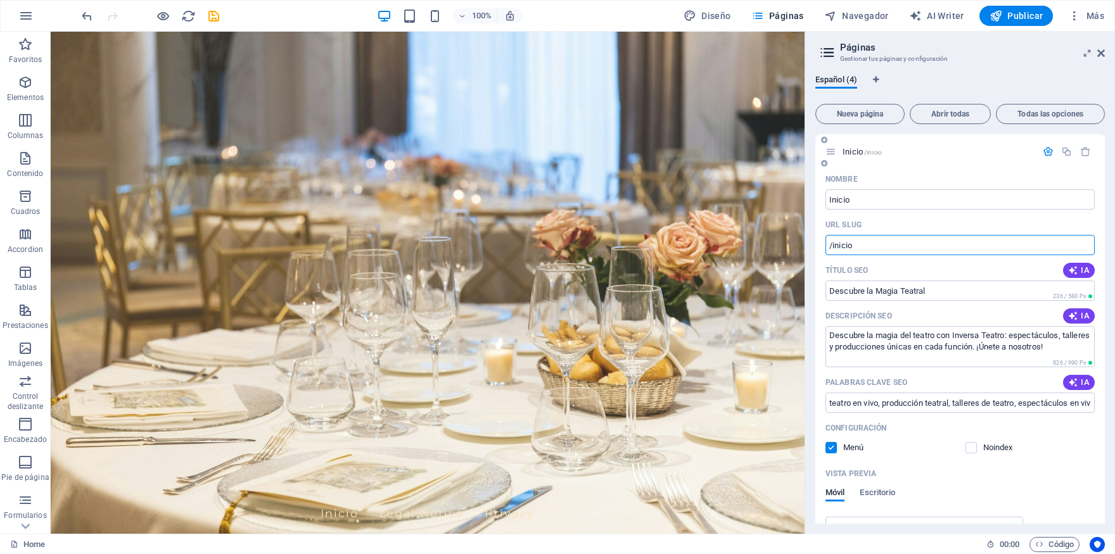
click at [830, 247] on input "/inicio" at bounding box center [960, 245] width 269 height 20
click at [878, 247] on input "inversateatro/inicio" at bounding box center [960, 245] width 269 height 20
type input "i"
type input "/incio"
click at [1008, 13] on span "Publicar" at bounding box center [1017, 16] width 54 height 13
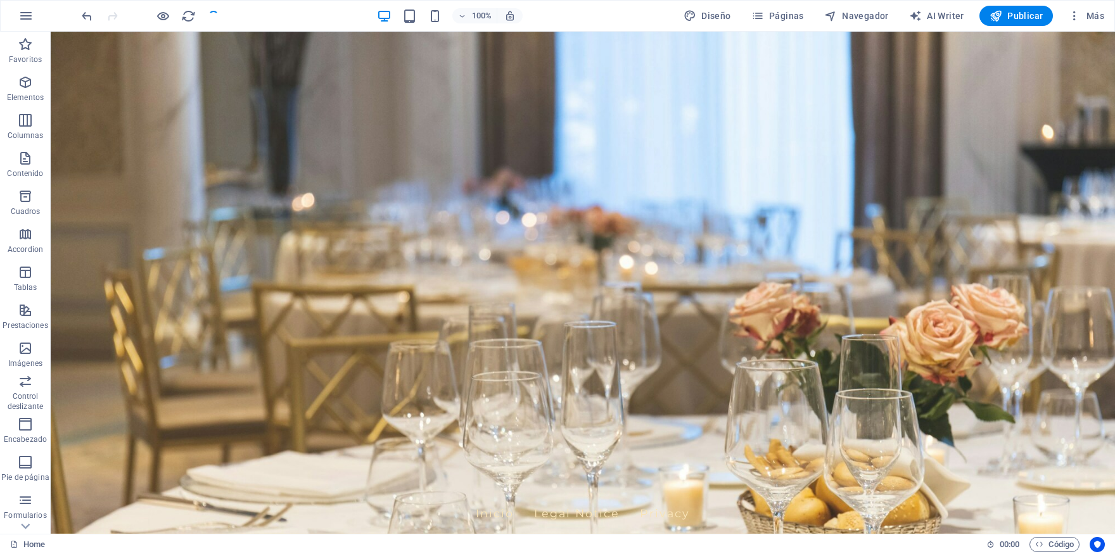
checkbox input "false"
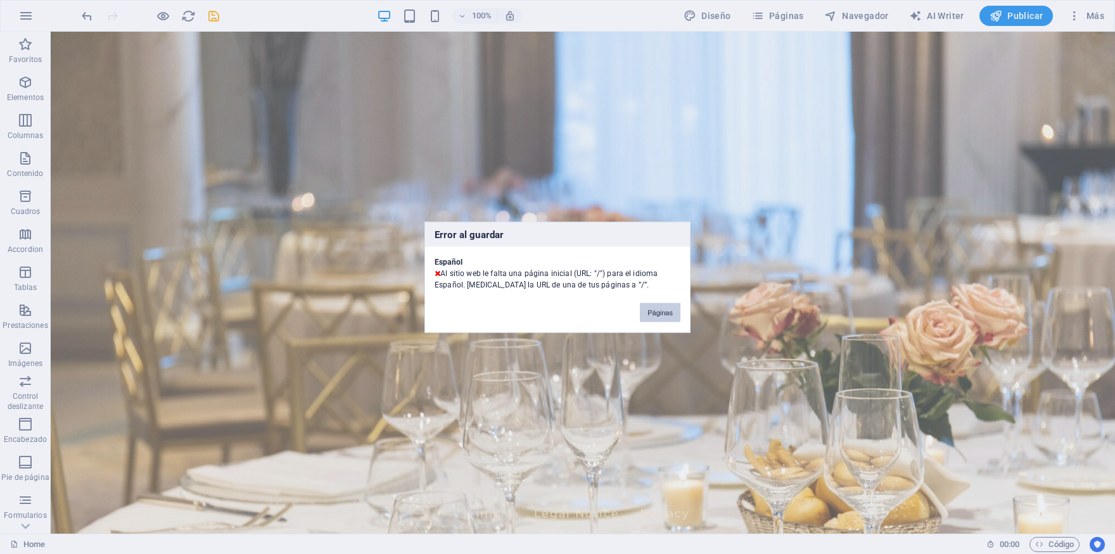
click at [648, 305] on button "Páginas" at bounding box center [660, 312] width 41 height 19
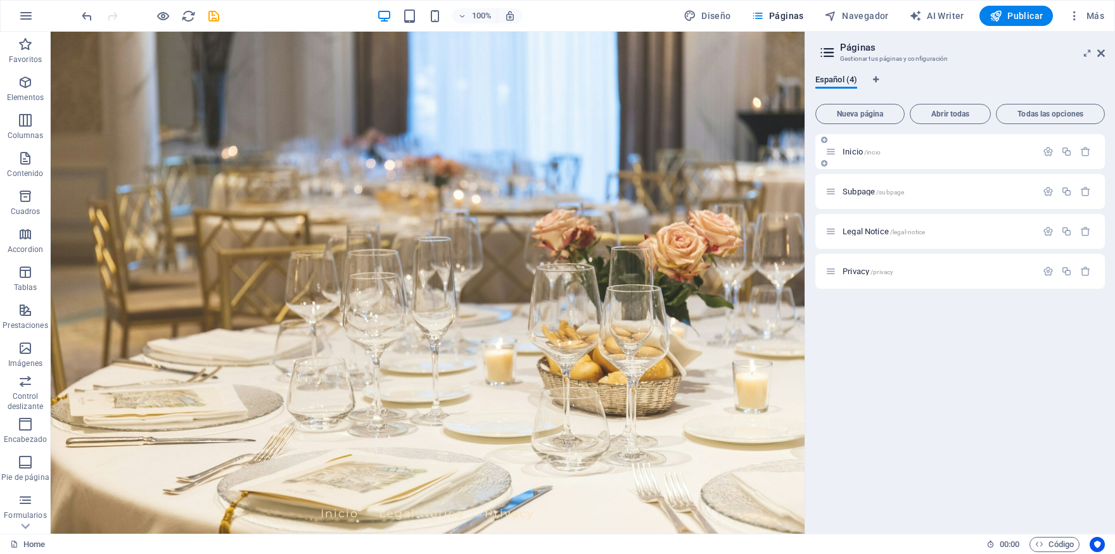
click at [868, 150] on span "/incio" at bounding box center [872, 152] width 16 height 7
click at [831, 153] on icon at bounding box center [831, 151] width 11 height 11
click at [1049, 146] on icon "button" at bounding box center [1048, 151] width 11 height 11
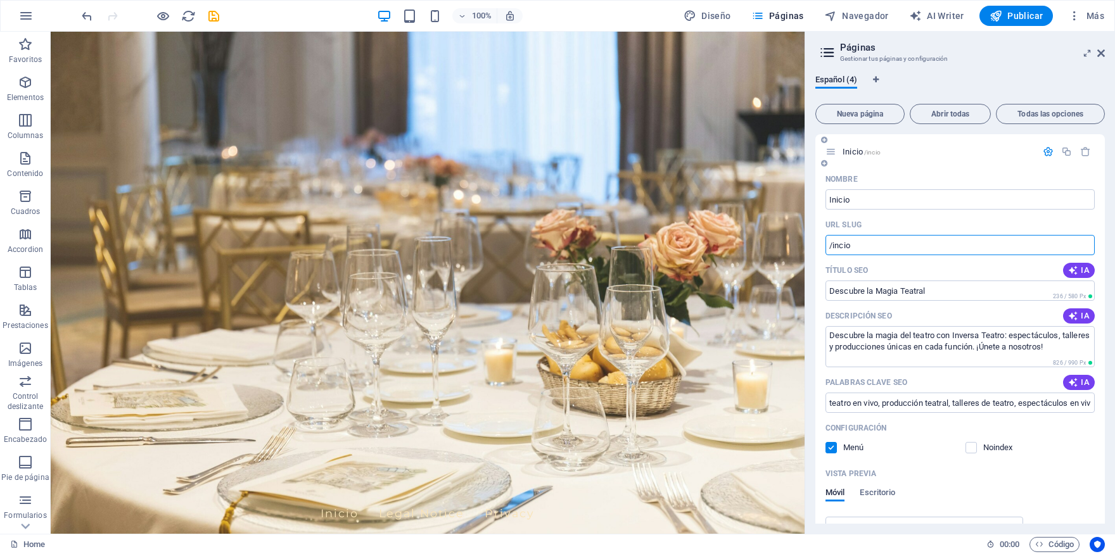
click at [871, 247] on input "/incio" at bounding box center [960, 245] width 269 height 20
click at [830, 248] on input "/incio" at bounding box center [960, 245] width 269 height 20
type input "inversateatro/incio"
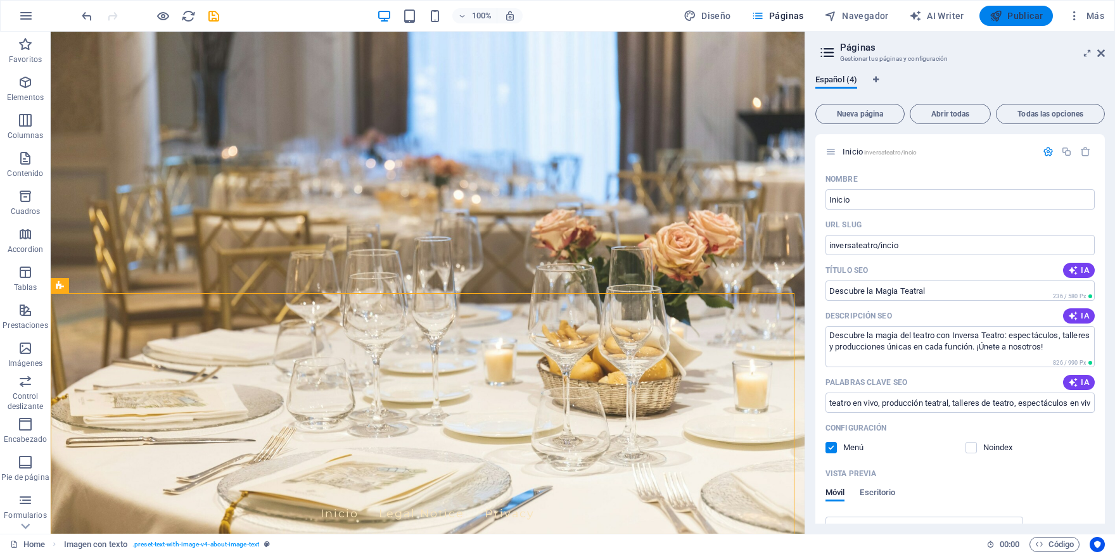
click at [1008, 13] on span "Publicar" at bounding box center [1017, 16] width 54 height 13
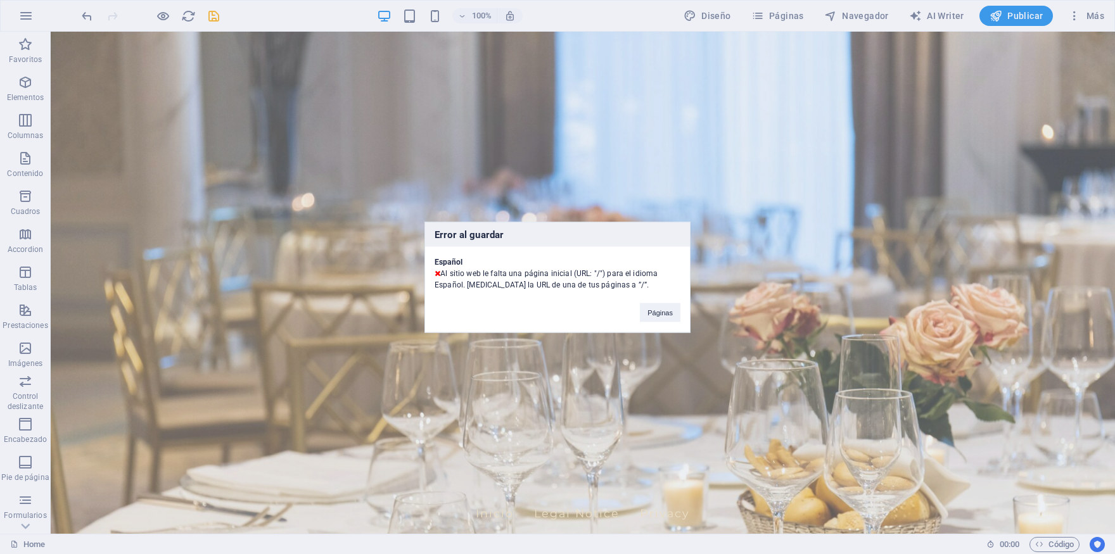
click at [689, 311] on div "Páginas" at bounding box center [661, 306] width 60 height 32
click at [658, 309] on button "Páginas" at bounding box center [660, 312] width 41 height 19
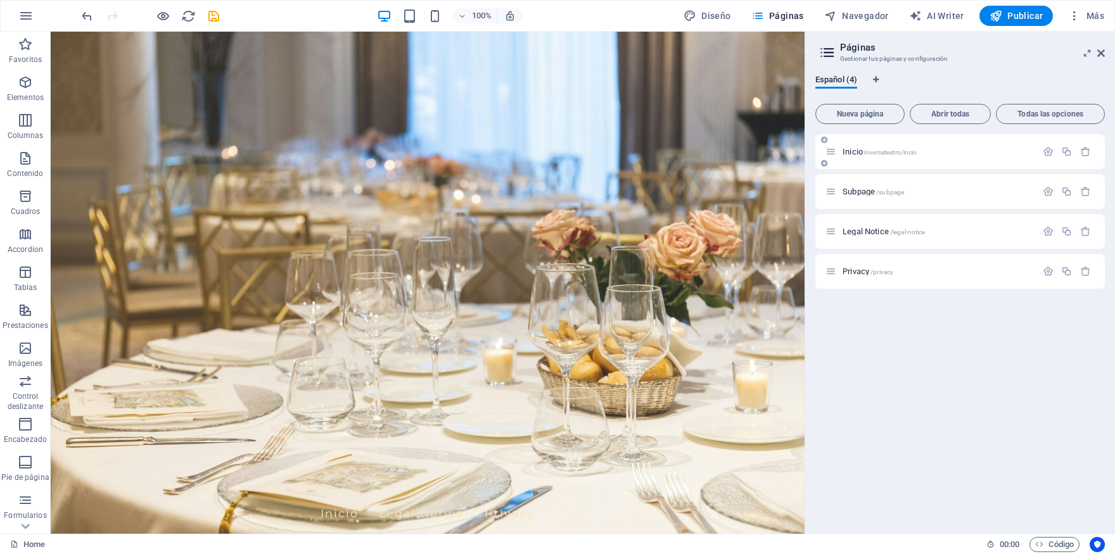
click at [883, 151] on span "inversateatro/incio" at bounding box center [890, 152] width 53 height 7
click at [855, 157] on div "Inicio inversateatro/incio" at bounding box center [931, 151] width 211 height 15
click at [27, 23] on icon "button" at bounding box center [25, 15] width 15 height 15
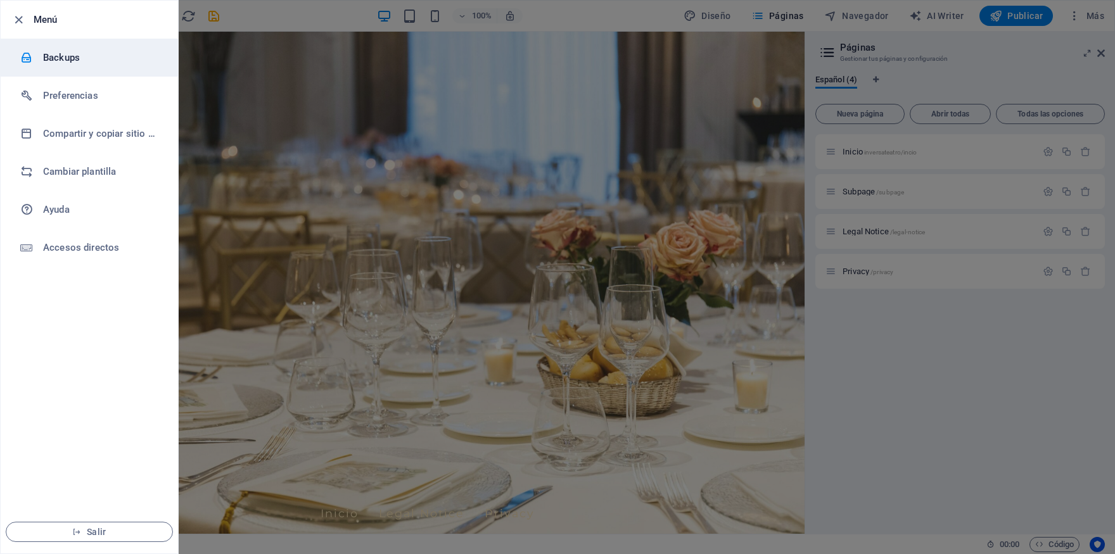
click at [74, 53] on h6 "Backups" at bounding box center [101, 57] width 117 height 15
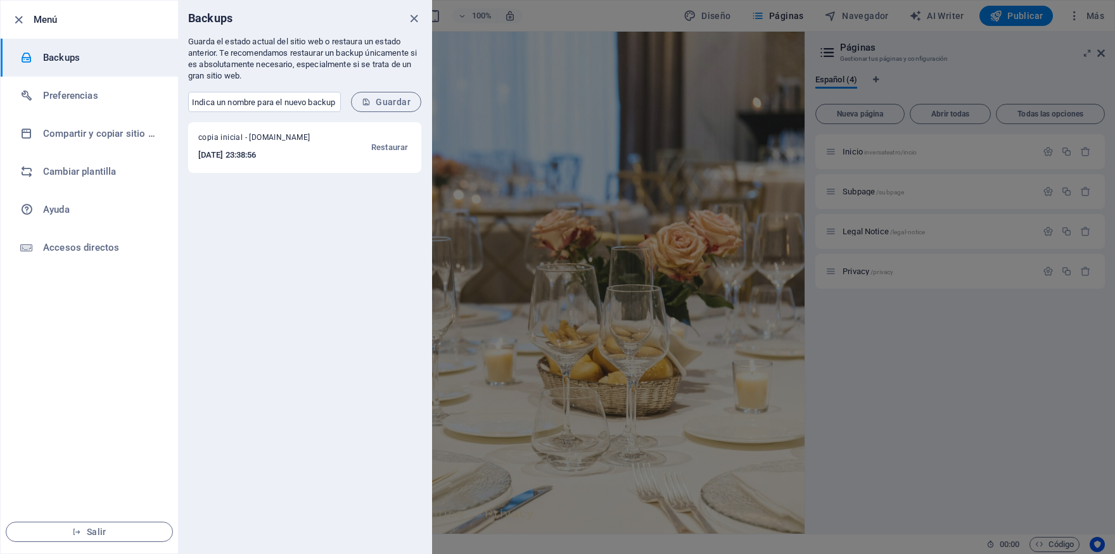
click at [277, 153] on h6 "2025-10-03 23:38:56" at bounding box center [262, 155] width 128 height 15
click at [373, 153] on span "Restaurar" at bounding box center [389, 147] width 37 height 15
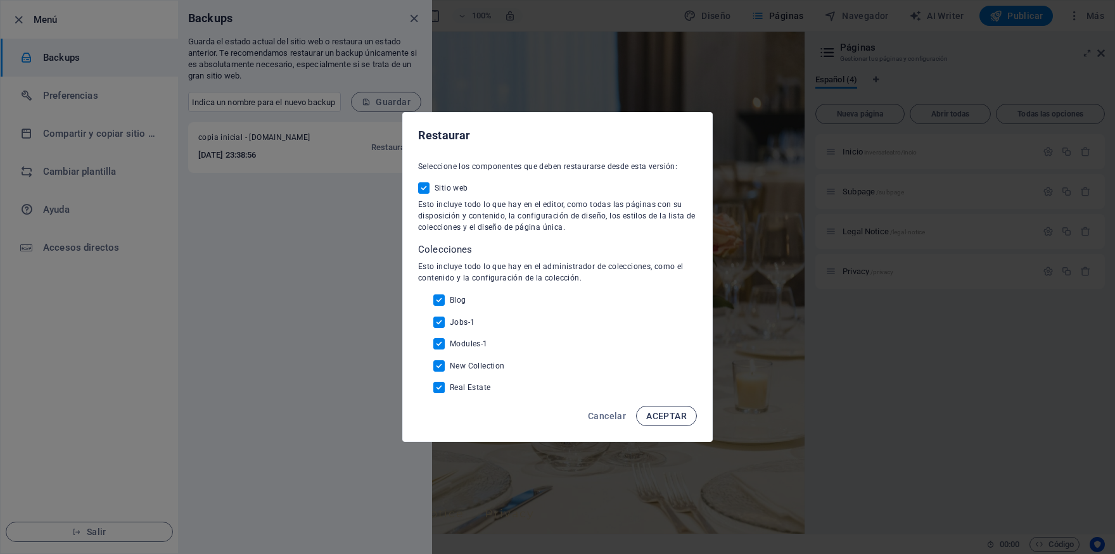
click at [658, 418] on span "ACEPTAR" at bounding box center [666, 416] width 41 height 10
checkbox input "false"
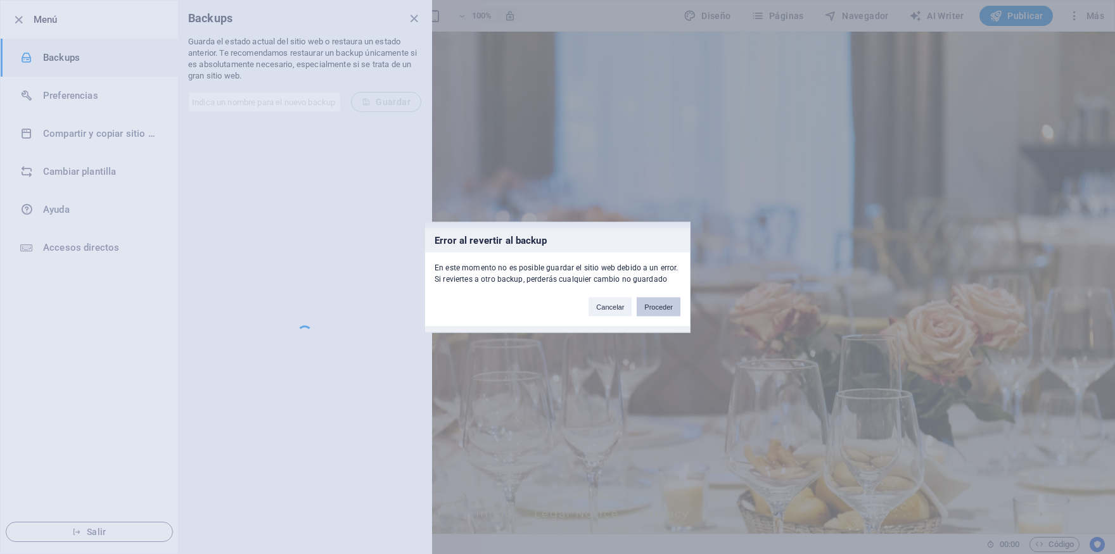
click at [643, 314] on button "Proceder" at bounding box center [659, 306] width 44 height 19
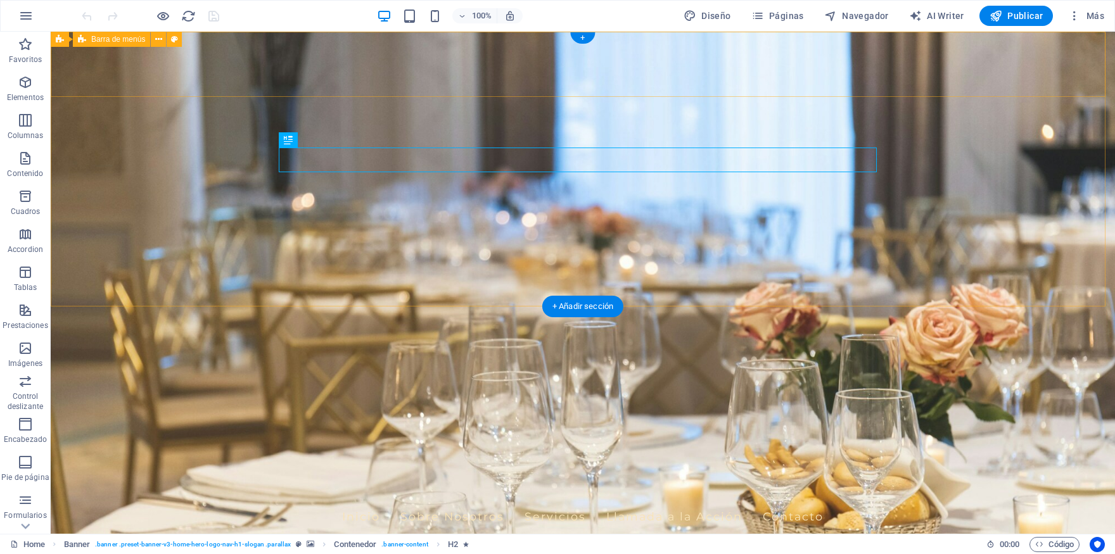
click at [548, 478] on div "inversateatropruebas.com Inicio Sobre Nosotros Servicios Llamada a la Acción Co…" at bounding box center [583, 510] width 1065 height 65
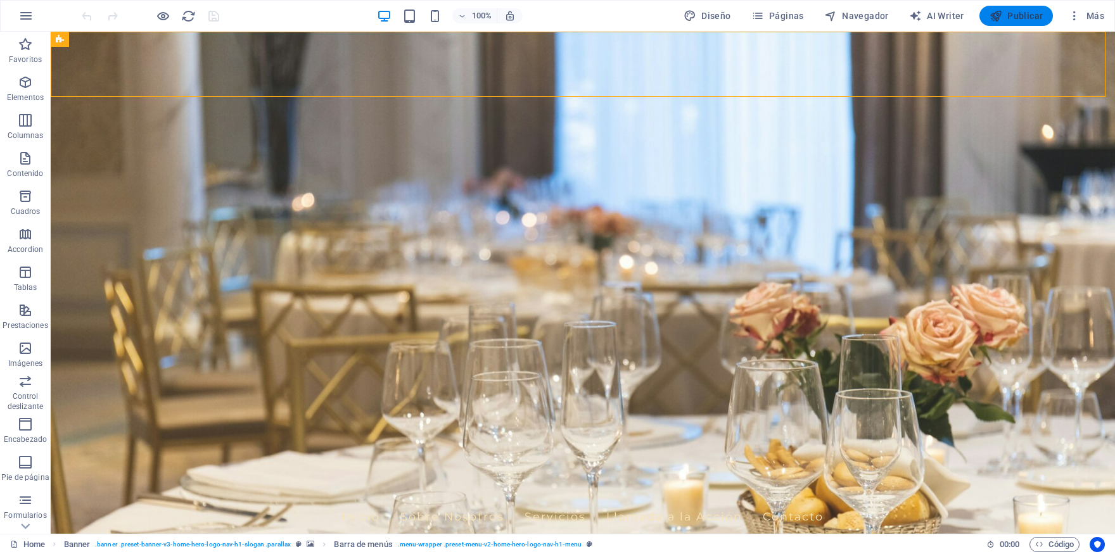
click at [1022, 15] on span "Publicar" at bounding box center [1017, 16] width 54 height 13
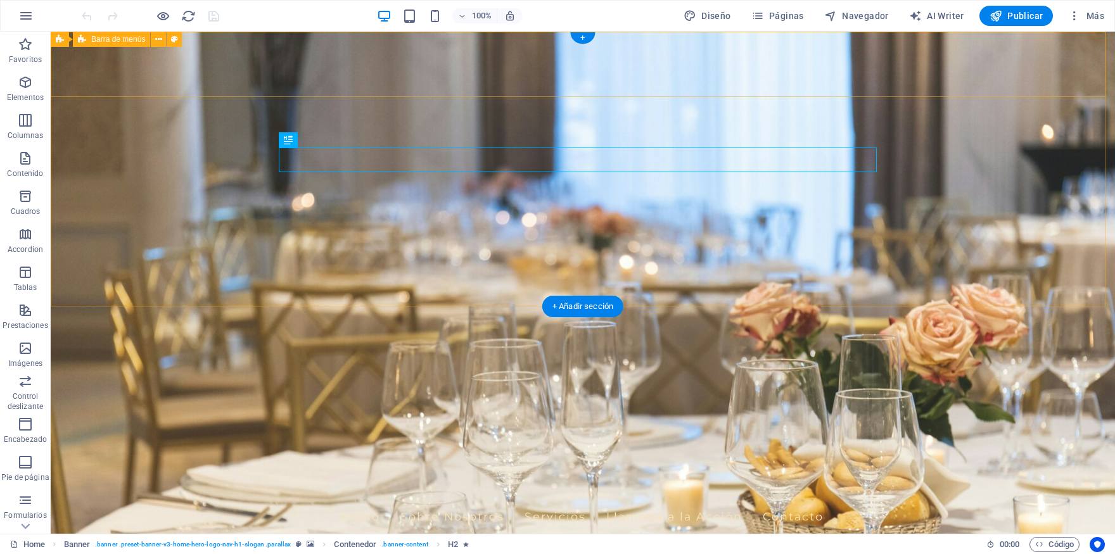
click at [361, 501] on nav "Inicio Sobre Nosotros Servicios Llamada a la Acción Contacto" at bounding box center [583, 517] width 598 height 32
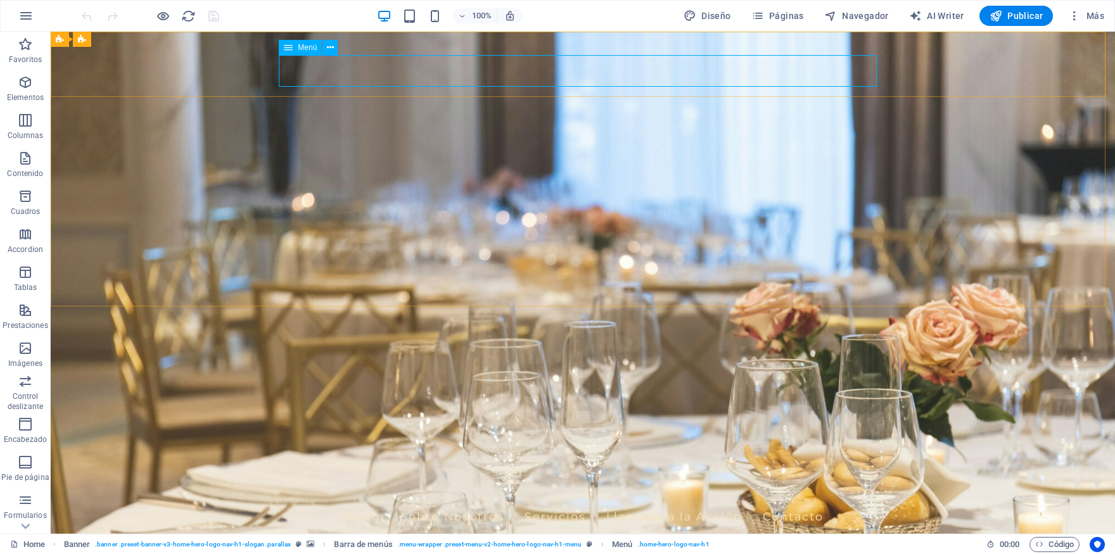
click at [289, 45] on icon at bounding box center [288, 47] width 9 height 15
click at [304, 48] on span "Menú" at bounding box center [307, 48] width 19 height 8
drag, startPoint x: 304, startPoint y: 48, endPoint x: 39, endPoint y: 67, distance: 265.0
click at [304, 48] on span "Menú" at bounding box center [307, 48] width 19 height 8
select select
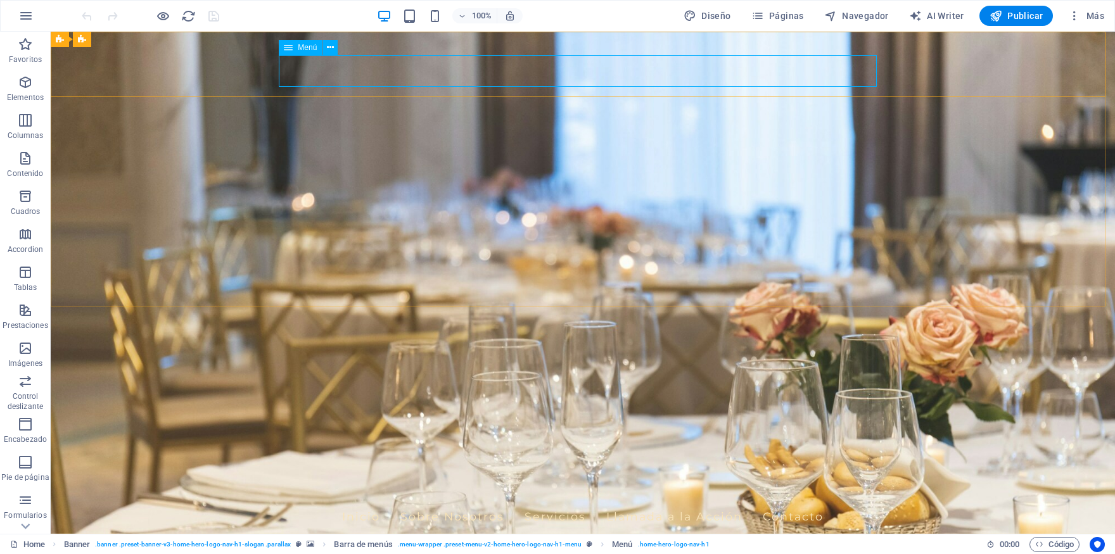
select select
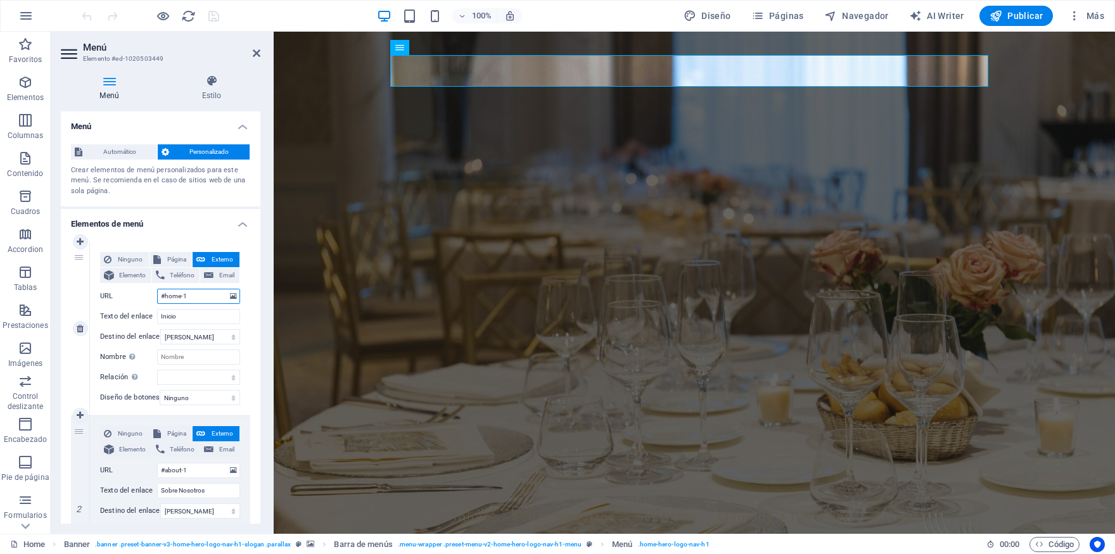
click at [187, 304] on input "#home-1" at bounding box center [198, 296] width 83 height 15
click at [256, 50] on icon at bounding box center [257, 53] width 8 height 10
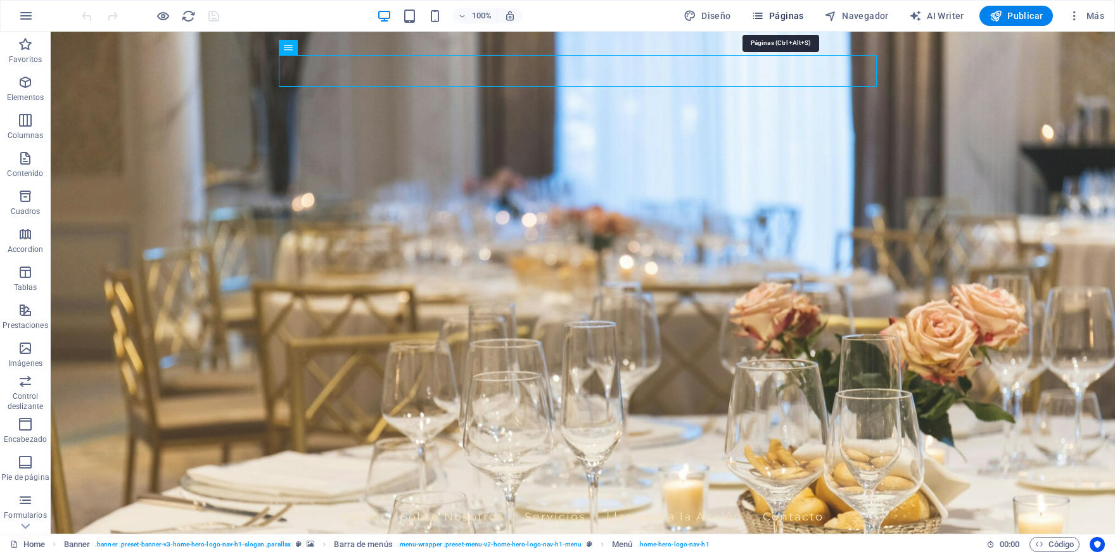
click at [804, 14] on span "Páginas" at bounding box center [778, 16] width 53 height 13
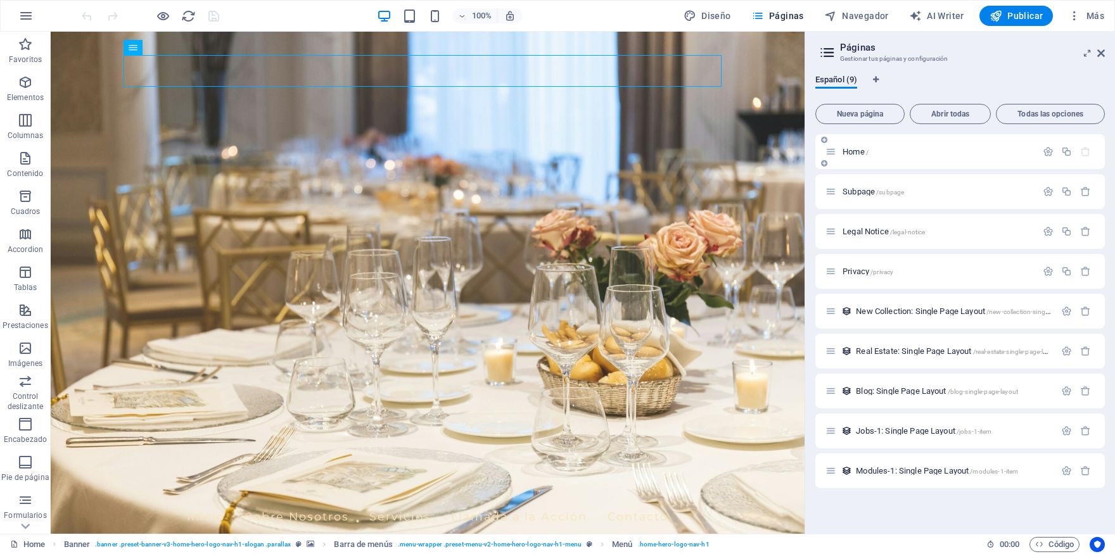
click at [887, 153] on p "Home /" at bounding box center [938, 152] width 190 height 8
click at [833, 150] on icon at bounding box center [831, 151] width 11 height 11
click at [868, 153] on span "/" at bounding box center [867, 152] width 3 height 7
click at [211, 501] on nav "Inicio Sobre Nosotros Servicios Llamada a la Acción Contacto" at bounding box center [428, 517] width 598 height 32
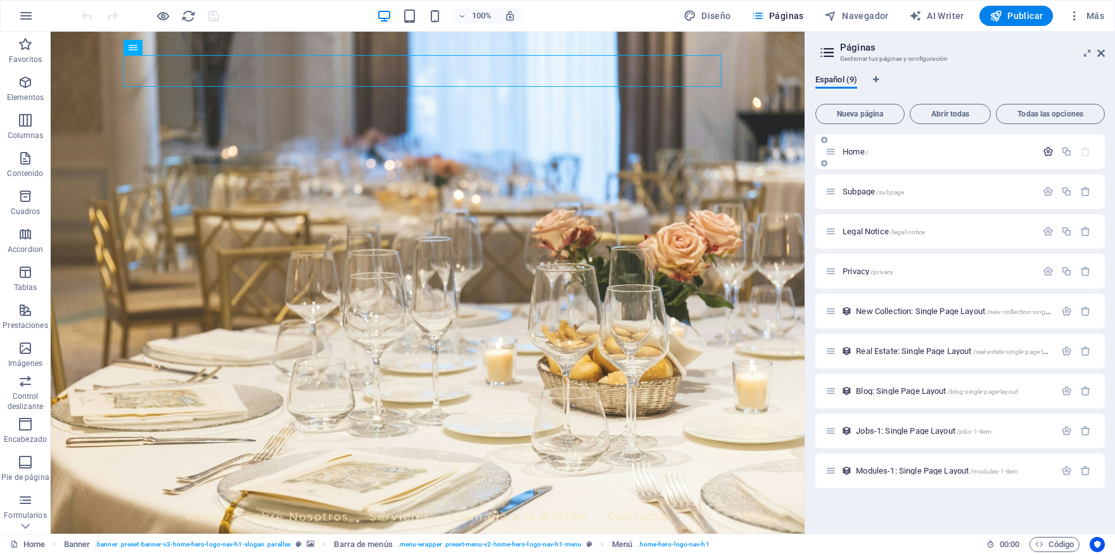
click at [1048, 151] on icon "button" at bounding box center [1048, 151] width 11 height 11
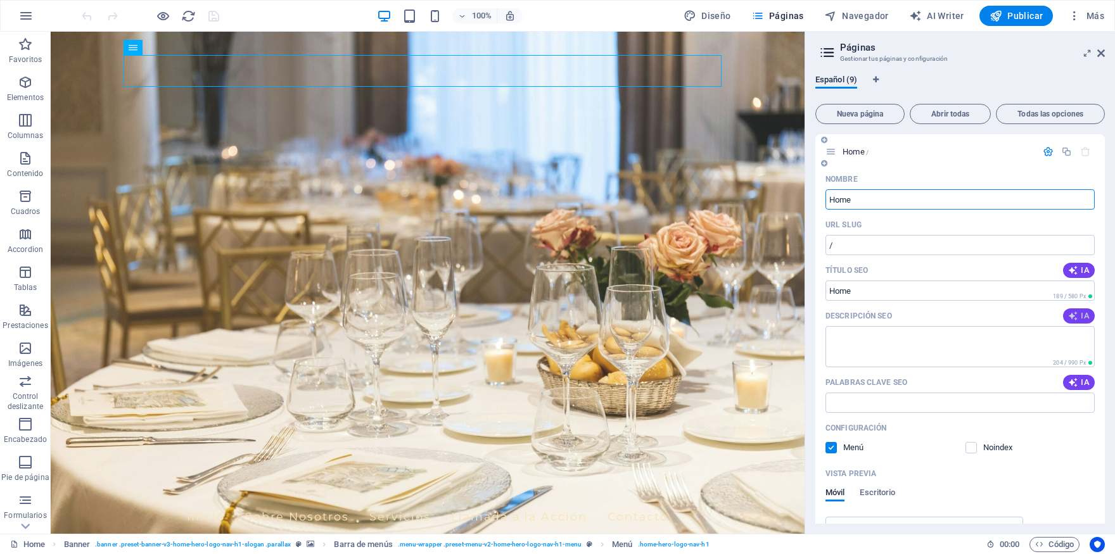
click at [1069, 322] on button "IA" at bounding box center [1079, 316] width 32 height 15
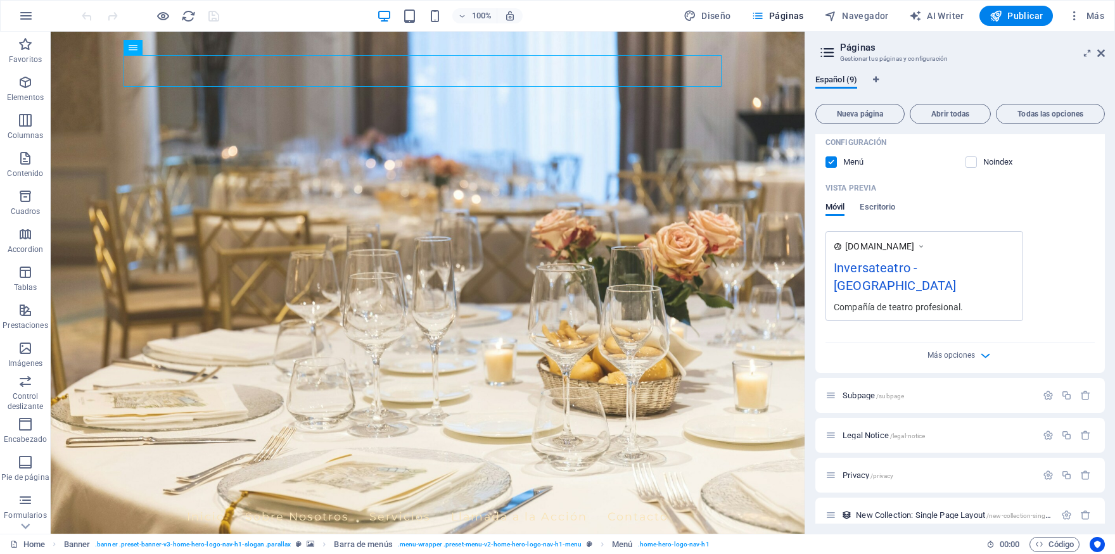
scroll to position [296, 0]
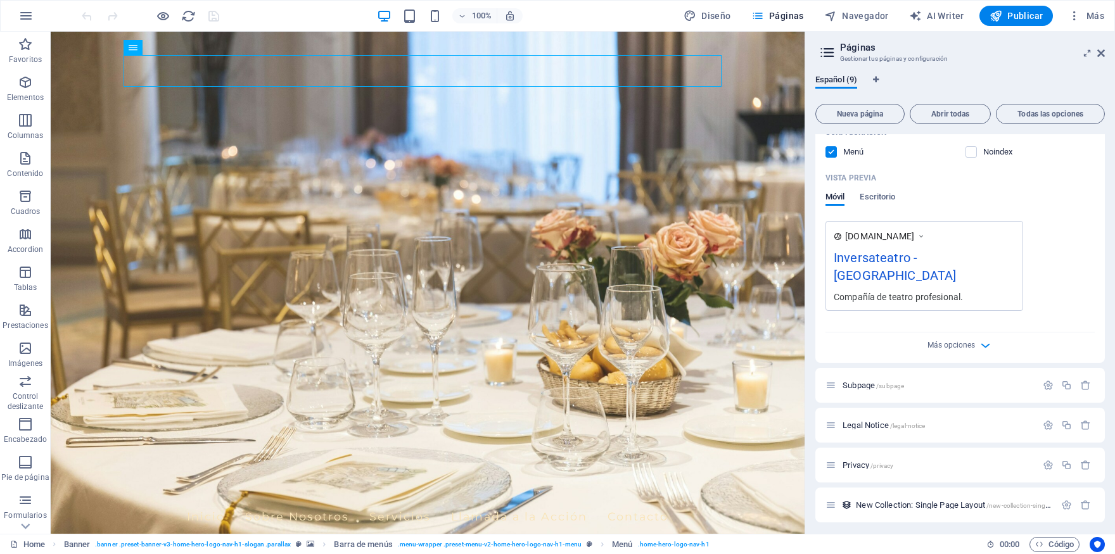
type textarea "Descubre la magia del teatro con Inversa Teatro: obras originales, talleres y e…"
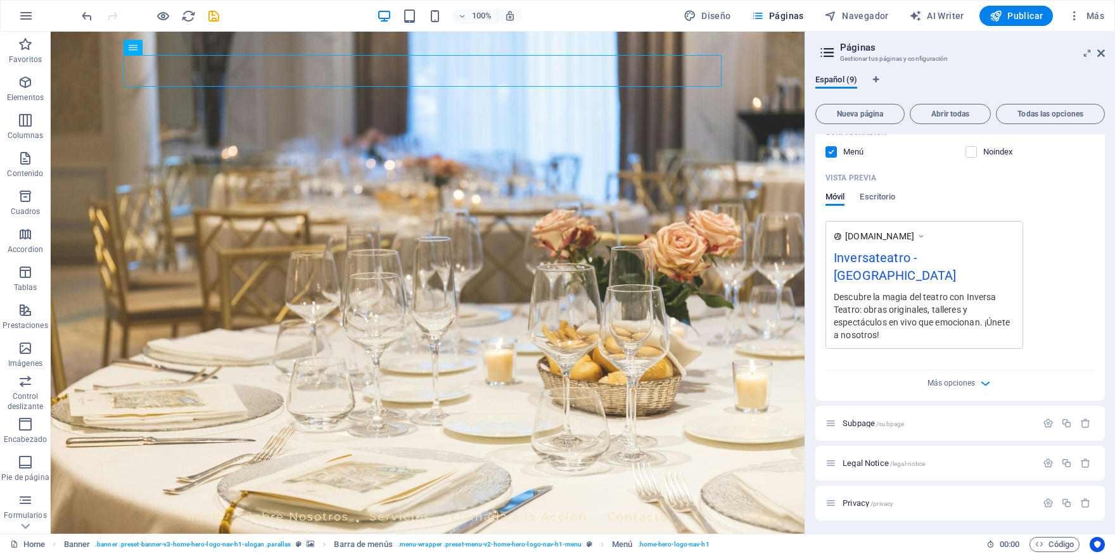
scroll to position [0, 0]
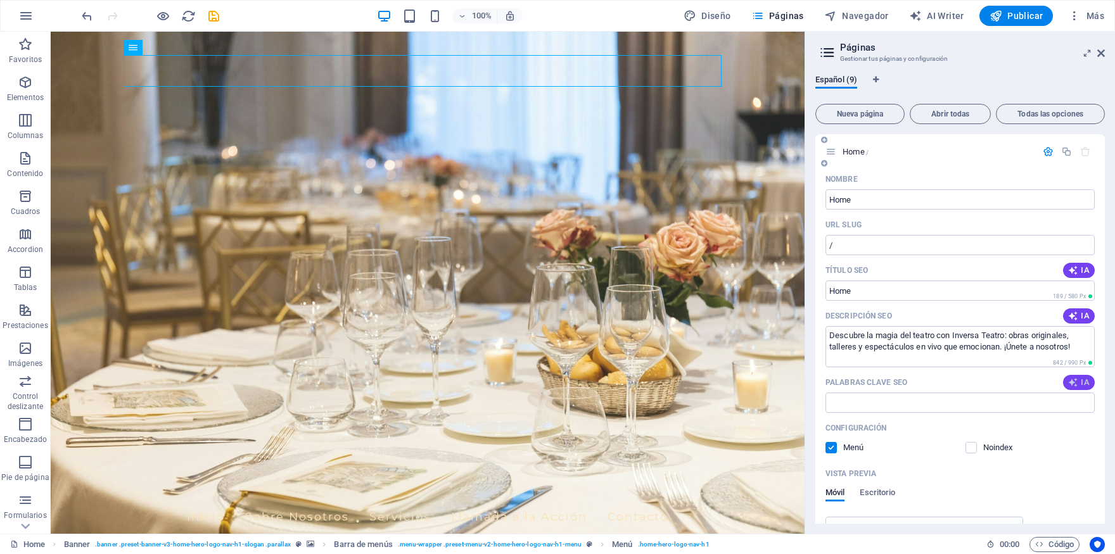
click at [1068, 381] on icon "button" at bounding box center [1073, 383] width 10 height 10
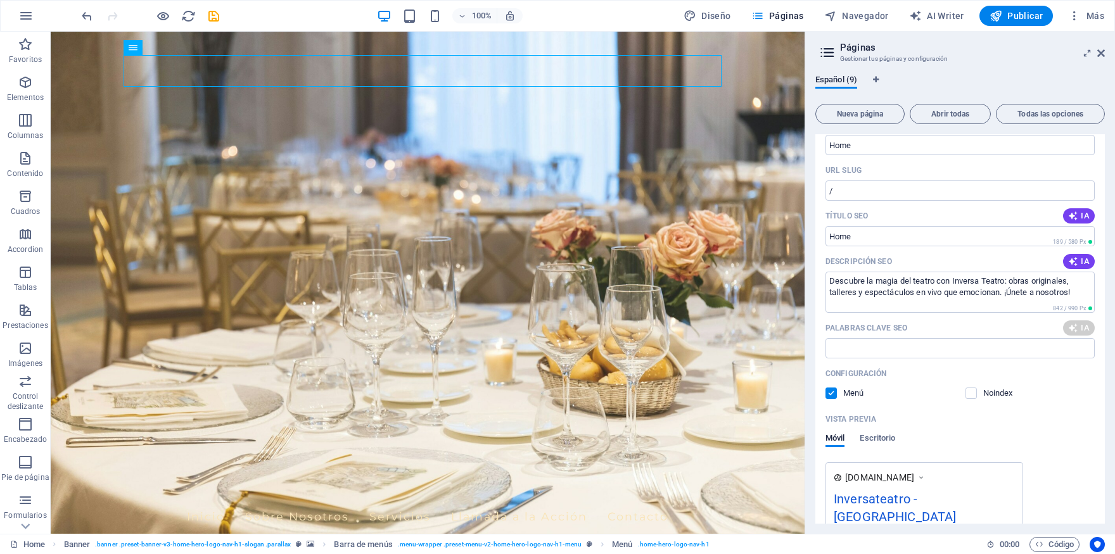
scroll to position [131, 0]
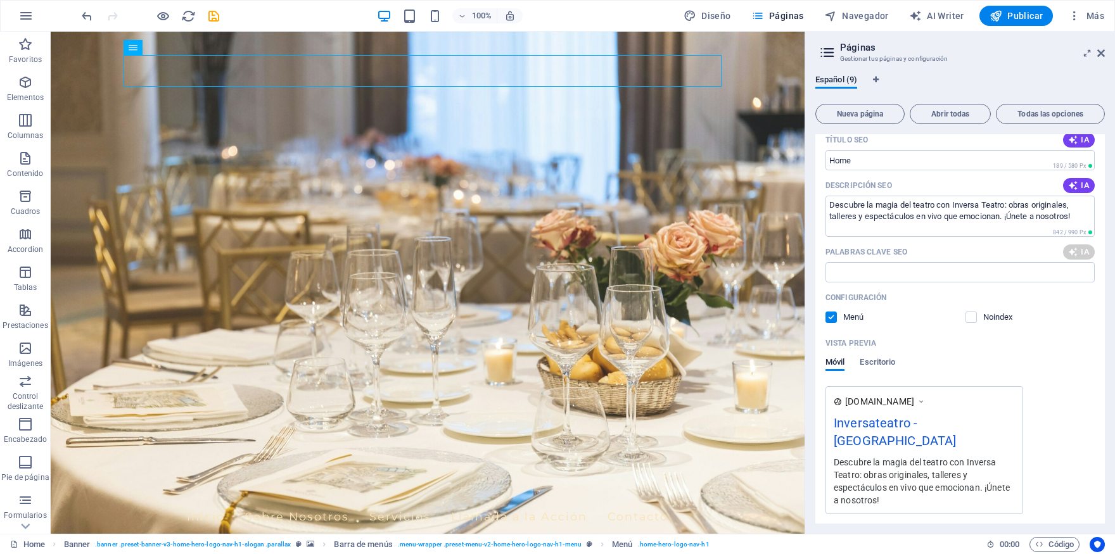
type input "teatro en vivo, producción teatral, talleres de teatro, eventos corporativos, c…"
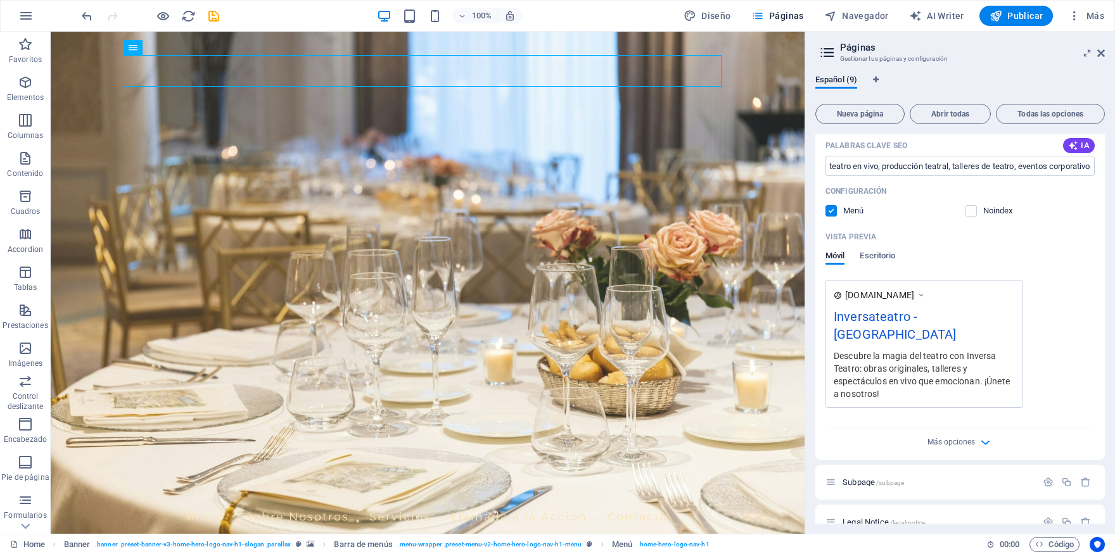
scroll to position [479, 0]
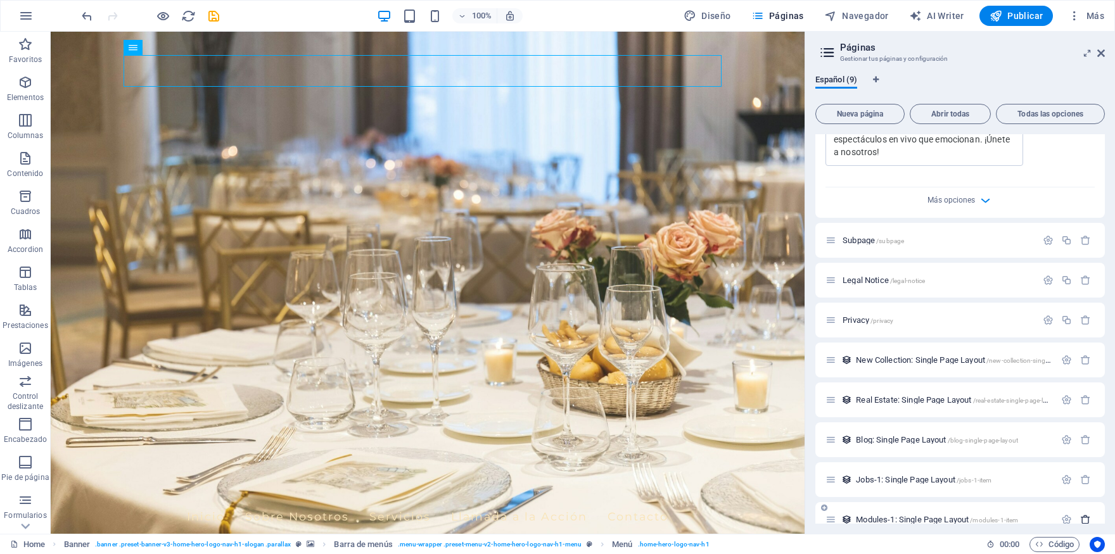
click at [1080, 515] on icon "button" at bounding box center [1085, 520] width 11 height 11
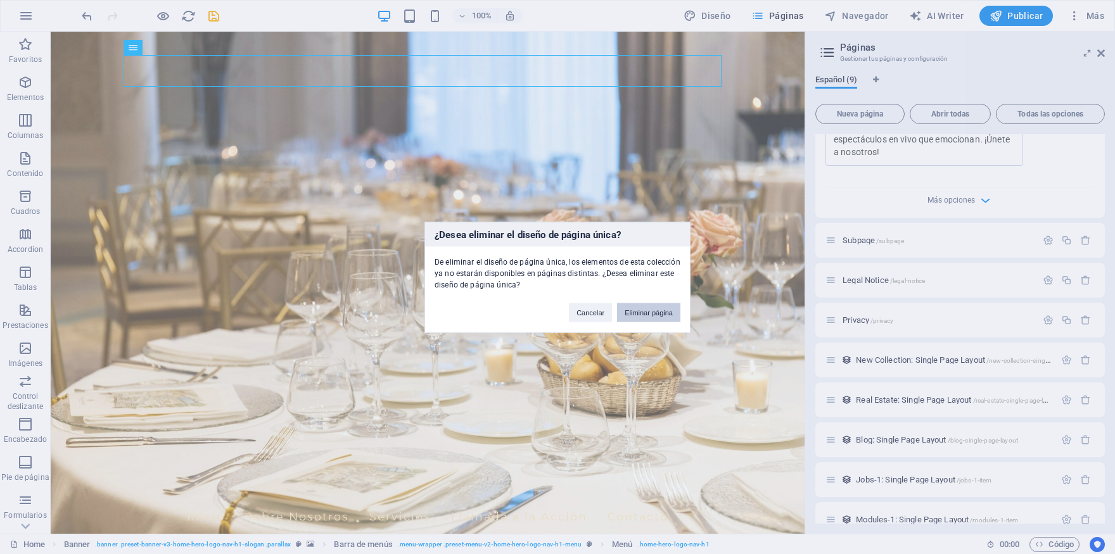
click at [650, 316] on button "Eliminar página" at bounding box center [648, 312] width 63 height 19
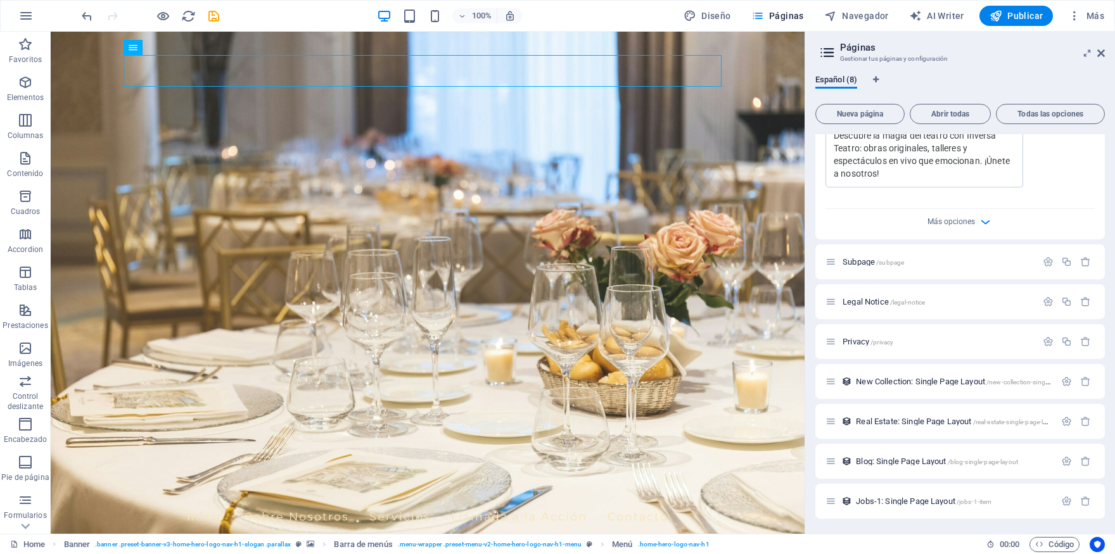
scroll to position [439, 0]
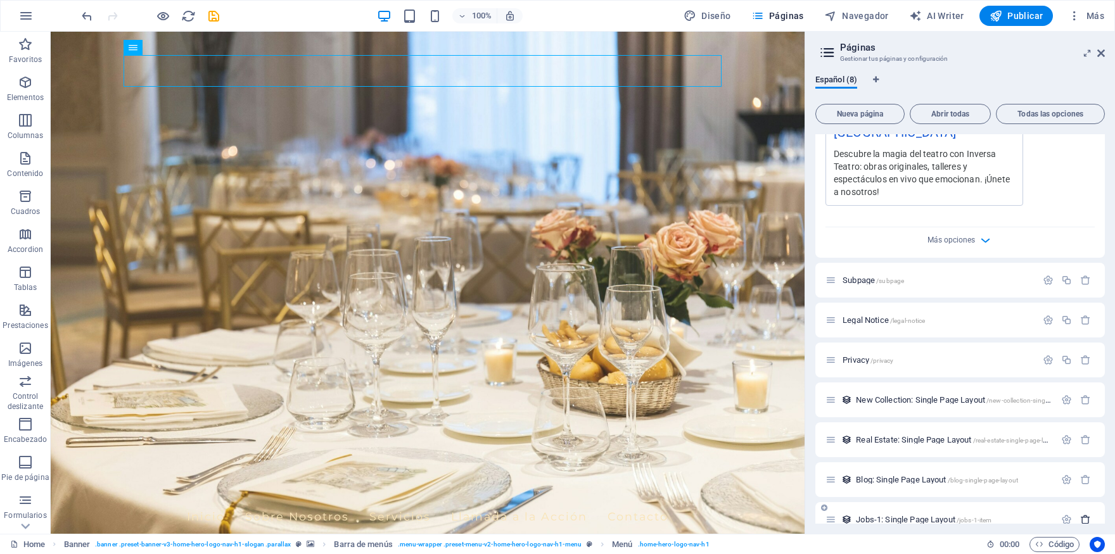
click at [1080, 515] on icon "button" at bounding box center [1085, 520] width 11 height 11
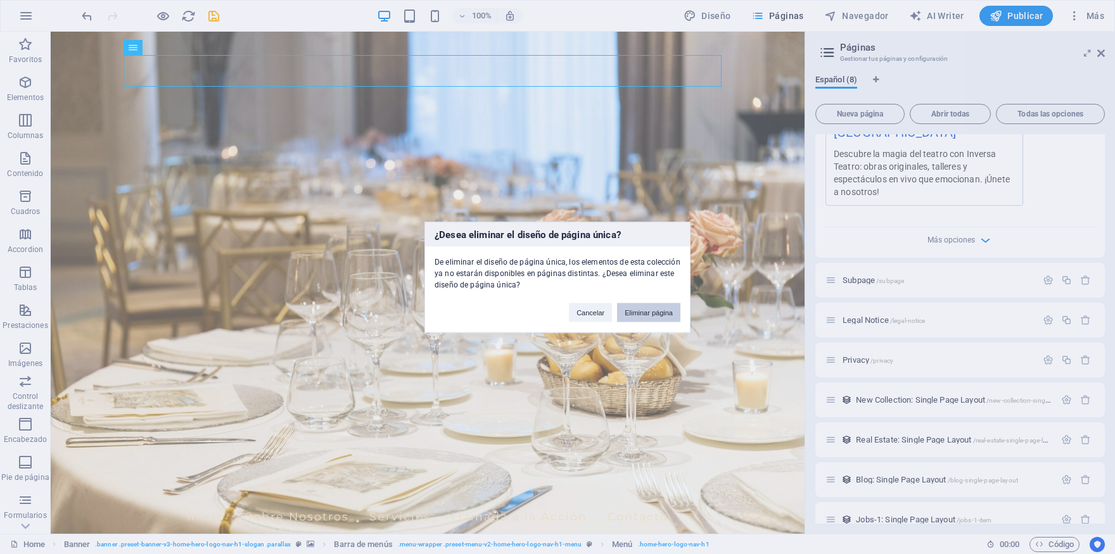
click at [625, 317] on button "Eliminar página" at bounding box center [648, 312] width 63 height 19
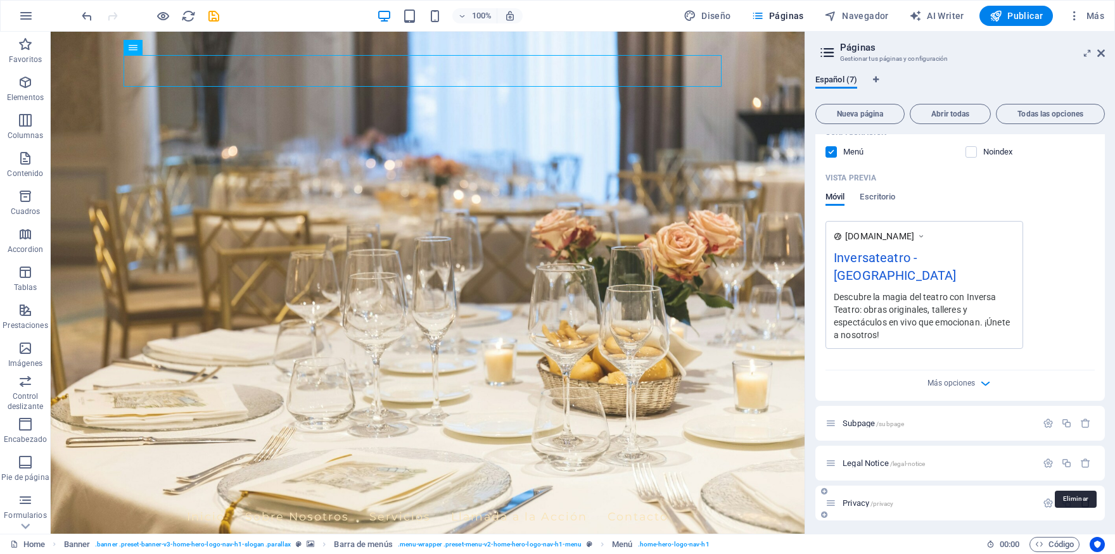
scroll to position [399, 0]
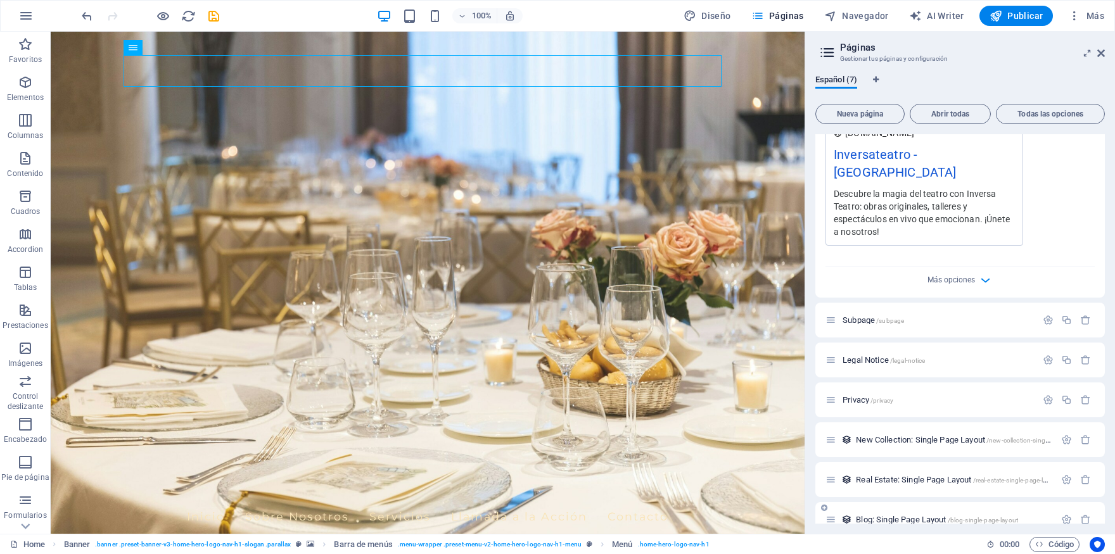
click at [1077, 513] on div at bounding box center [1076, 520] width 37 height 14
click at [1080, 515] on icon "button" at bounding box center [1085, 520] width 11 height 11
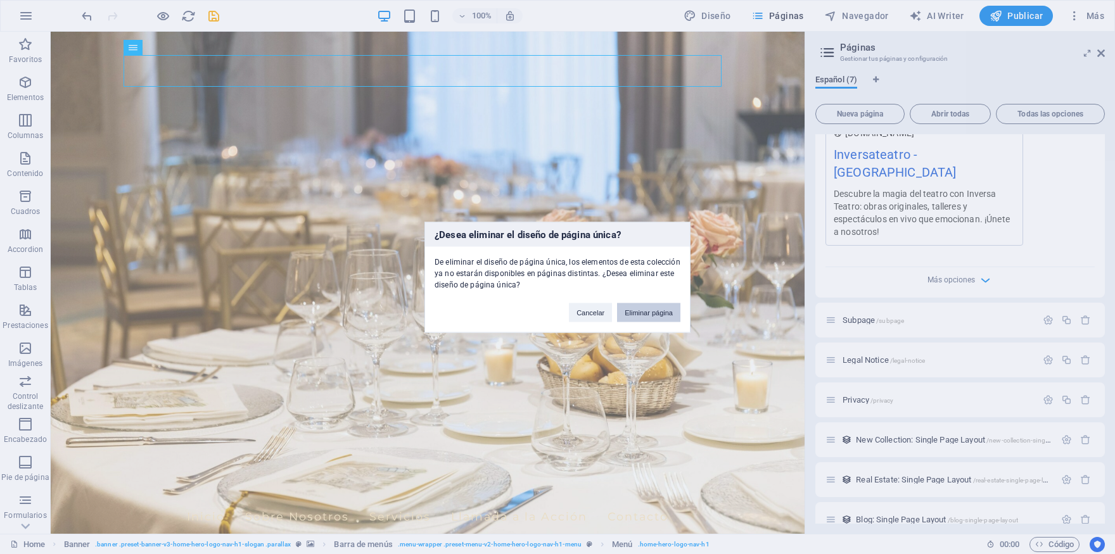
click at [639, 318] on button "Eliminar página" at bounding box center [648, 312] width 63 height 19
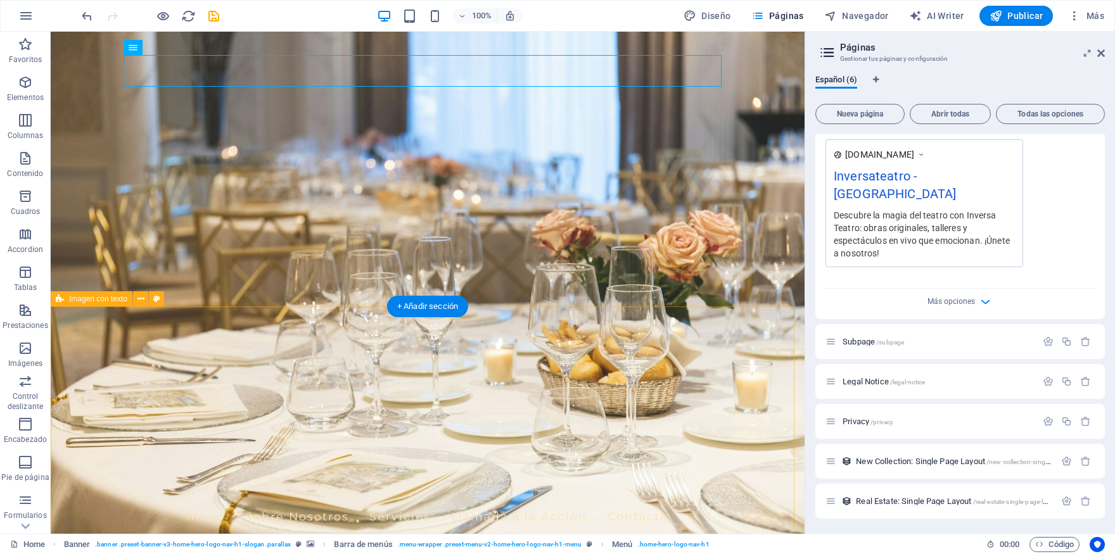
scroll to position [359, 0]
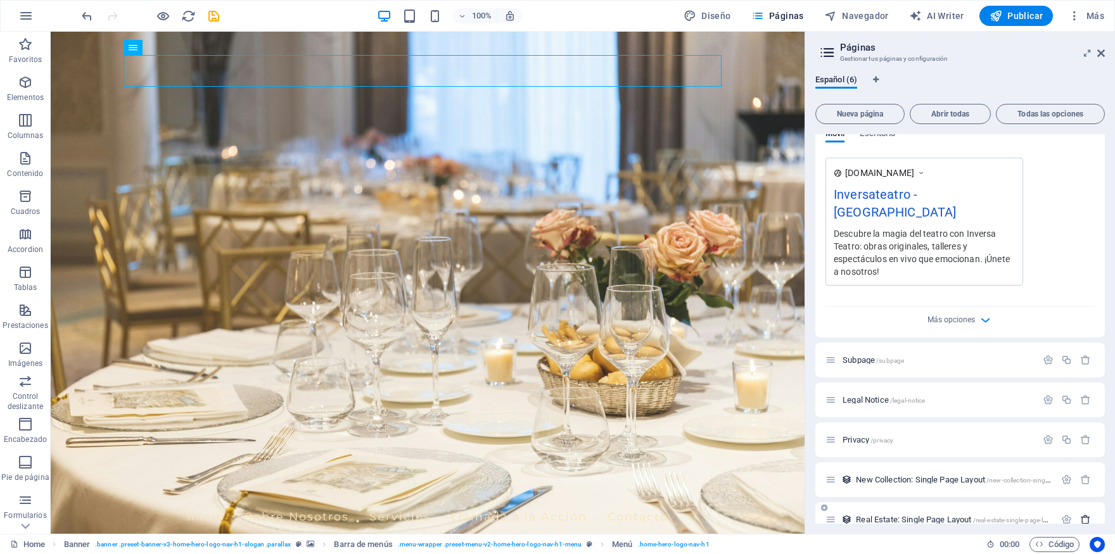
click at [1080, 515] on icon "button" at bounding box center [1085, 520] width 11 height 11
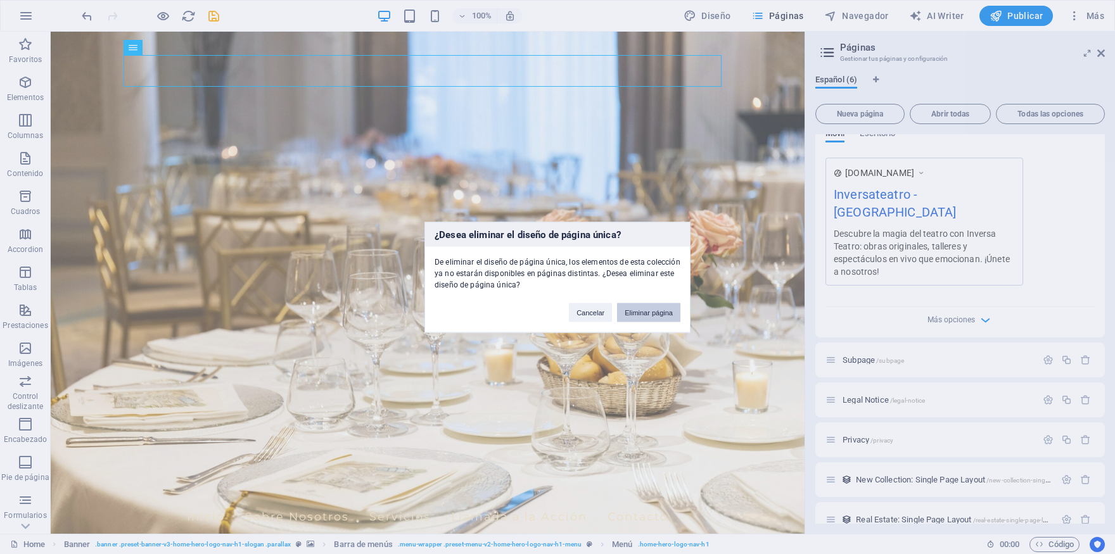
click at [655, 312] on button "Eliminar página" at bounding box center [648, 312] width 63 height 19
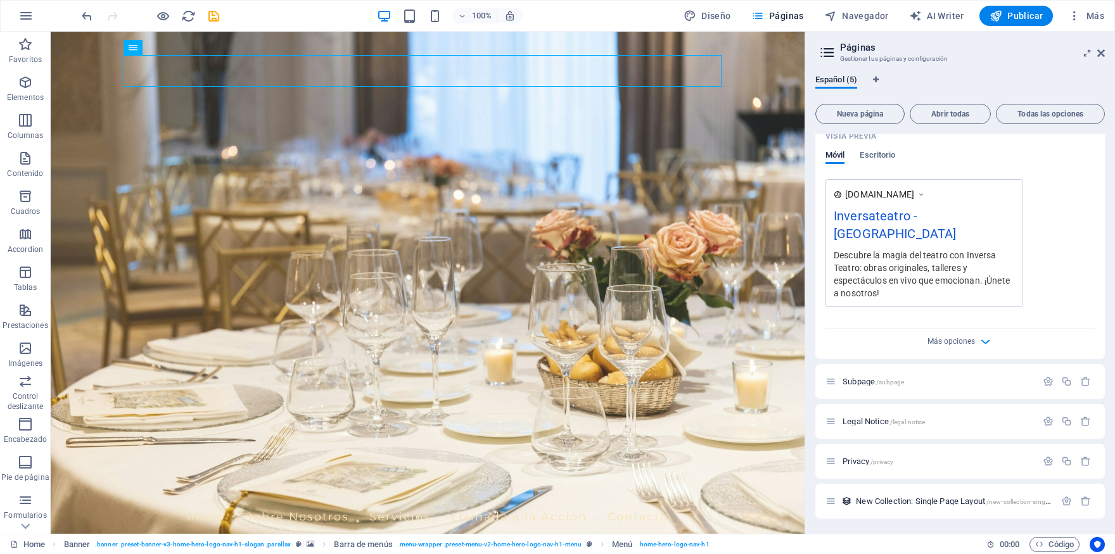
scroll to position [319, 0]
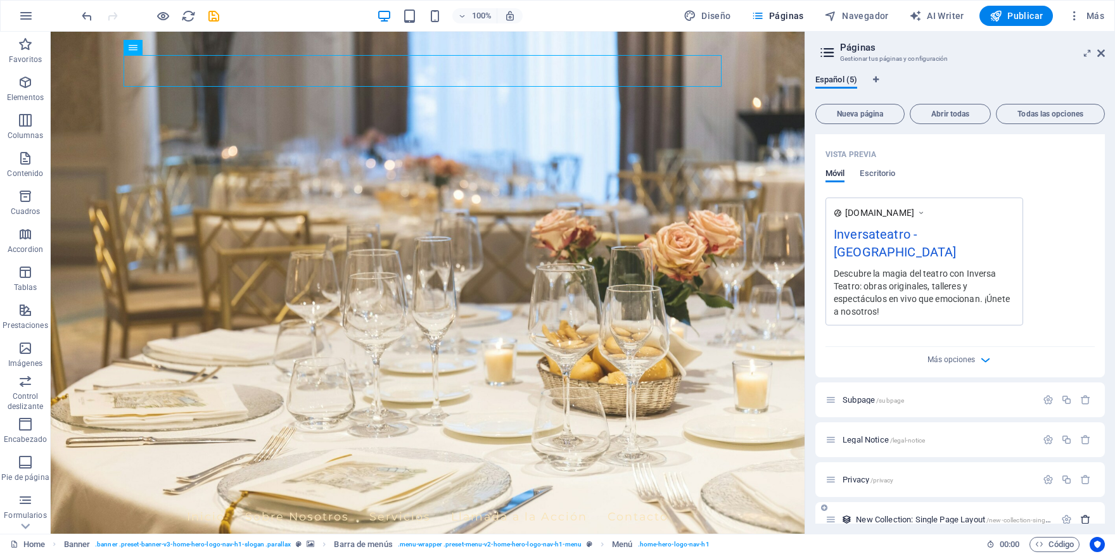
click at [1080, 515] on icon "button" at bounding box center [1085, 520] width 11 height 11
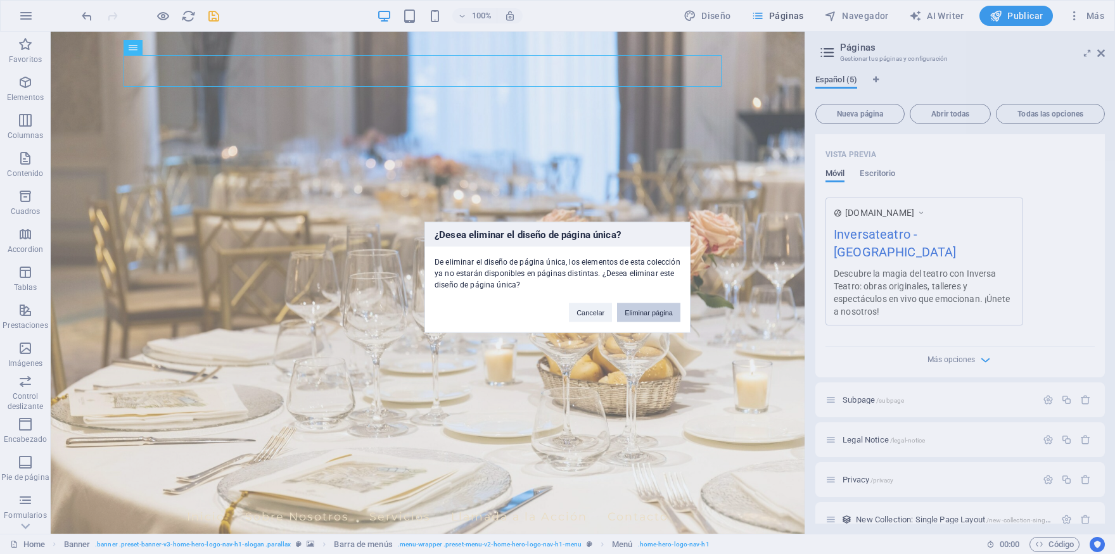
click at [674, 314] on button "Eliminar página" at bounding box center [648, 312] width 63 height 19
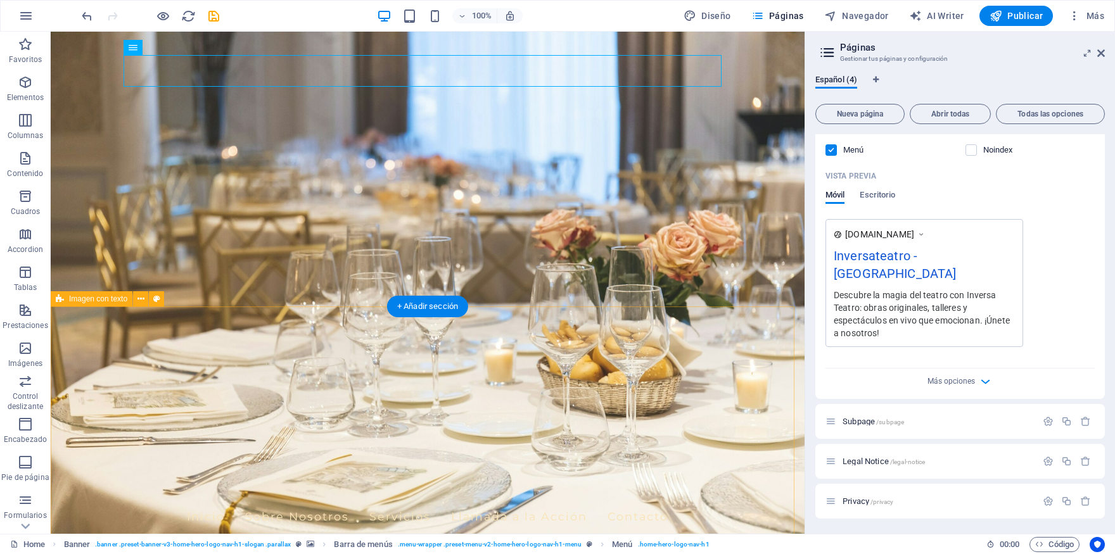
scroll to position [279, 0]
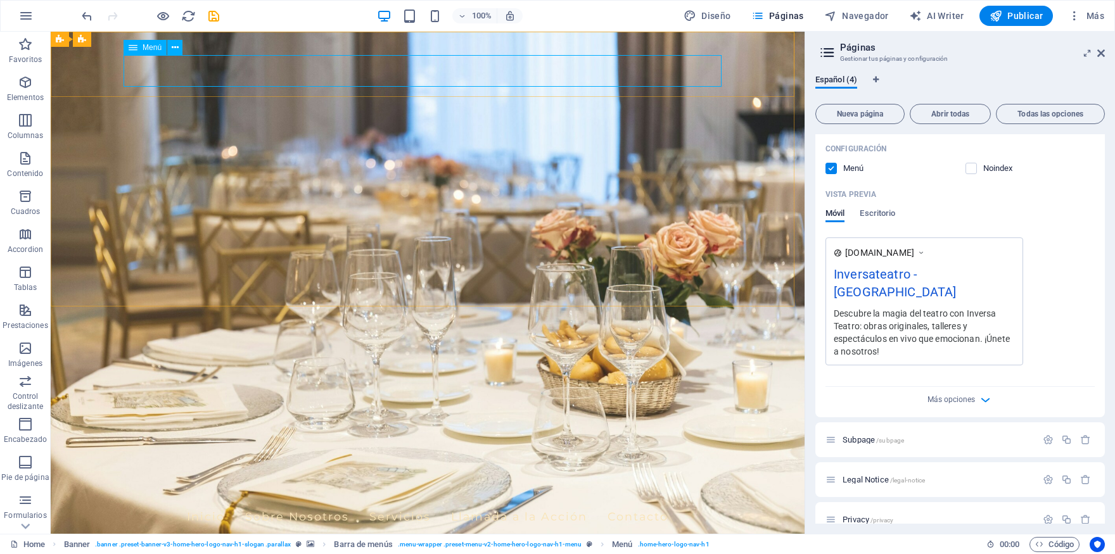
click at [132, 49] on icon at bounding box center [133, 47] width 9 height 15
click at [133, 50] on icon at bounding box center [133, 47] width 9 height 15
click at [138, 50] on div "Menú" at bounding box center [145, 47] width 43 height 15
select select
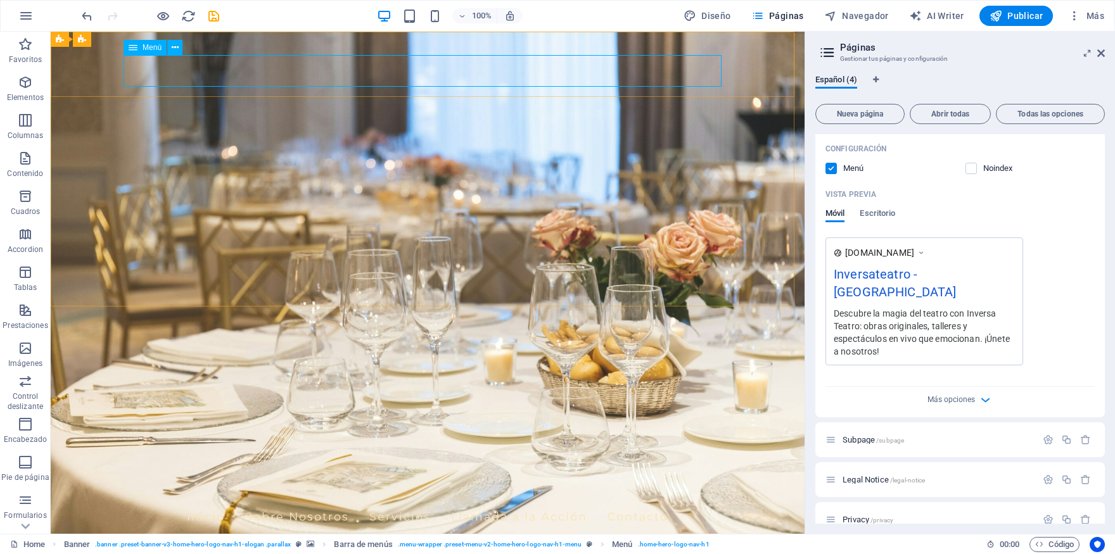
select select
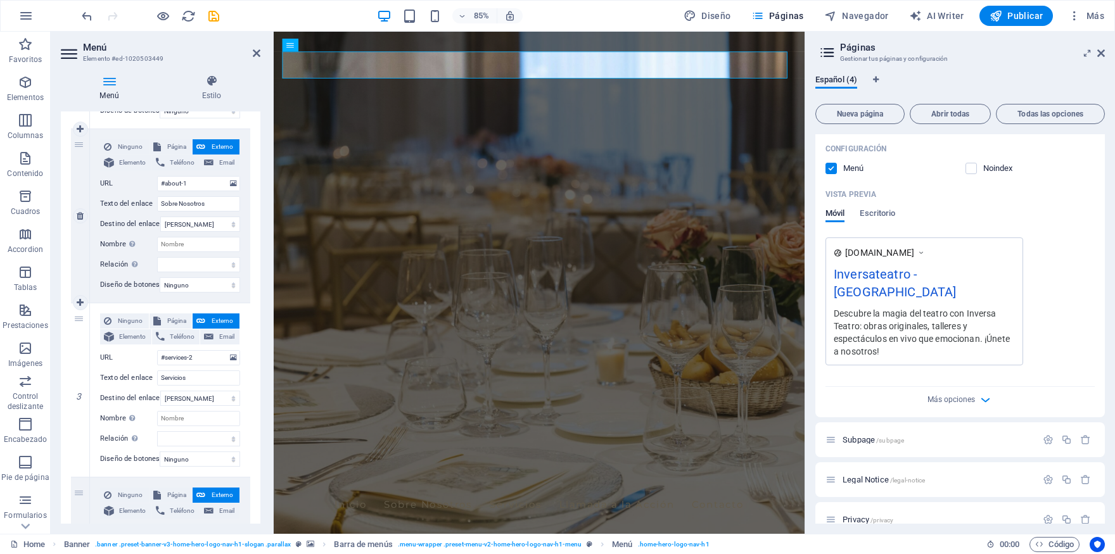
scroll to position [296, 0]
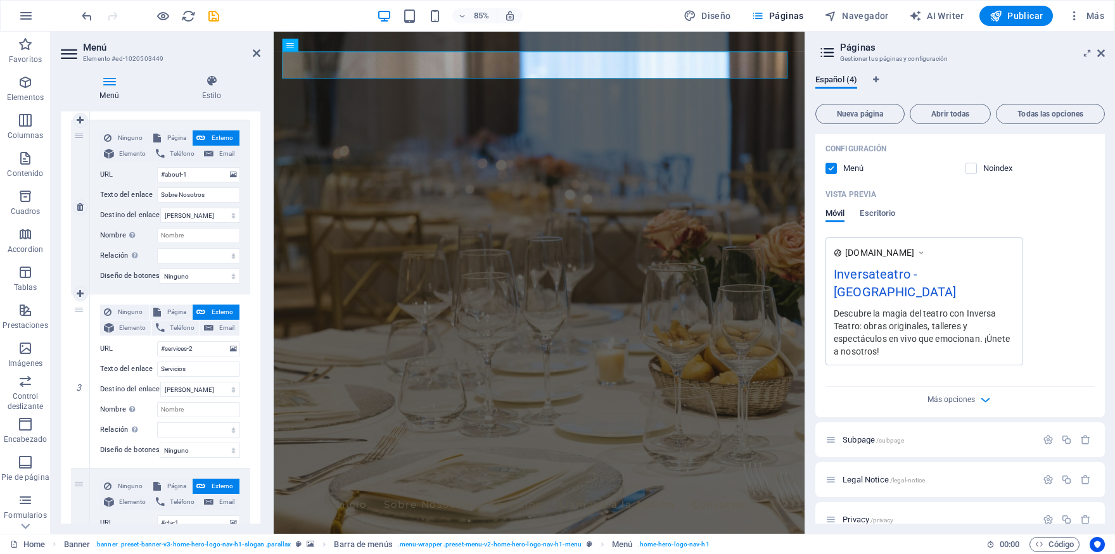
click at [209, 146] on span "Externo" at bounding box center [222, 138] width 27 height 15
click at [176, 146] on span "Página" at bounding box center [177, 138] width 24 height 15
select select
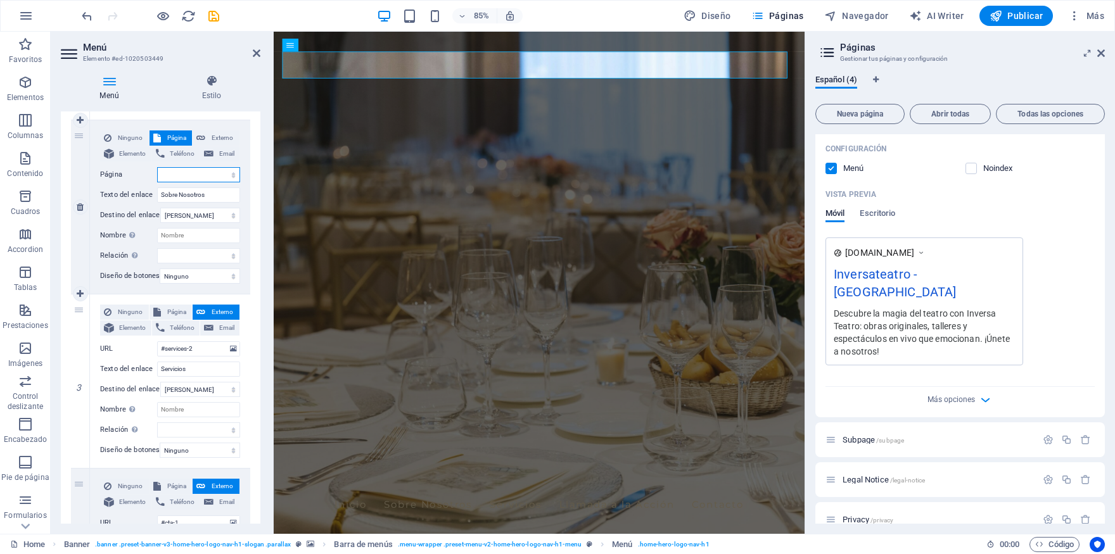
select select
click at [196, 146] on icon at bounding box center [200, 138] width 9 height 15
select select
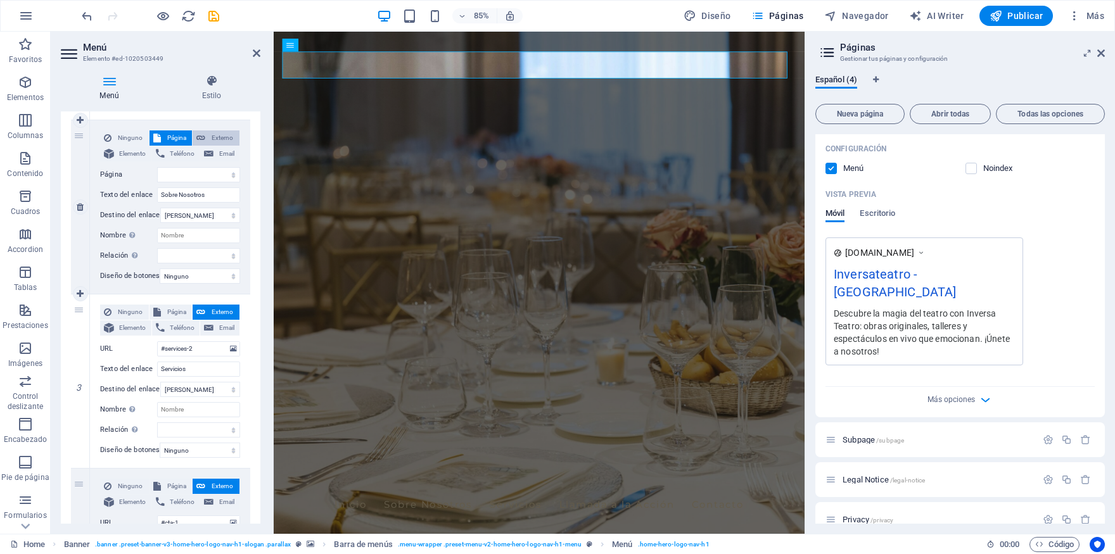
select select
select select "blank"
select select
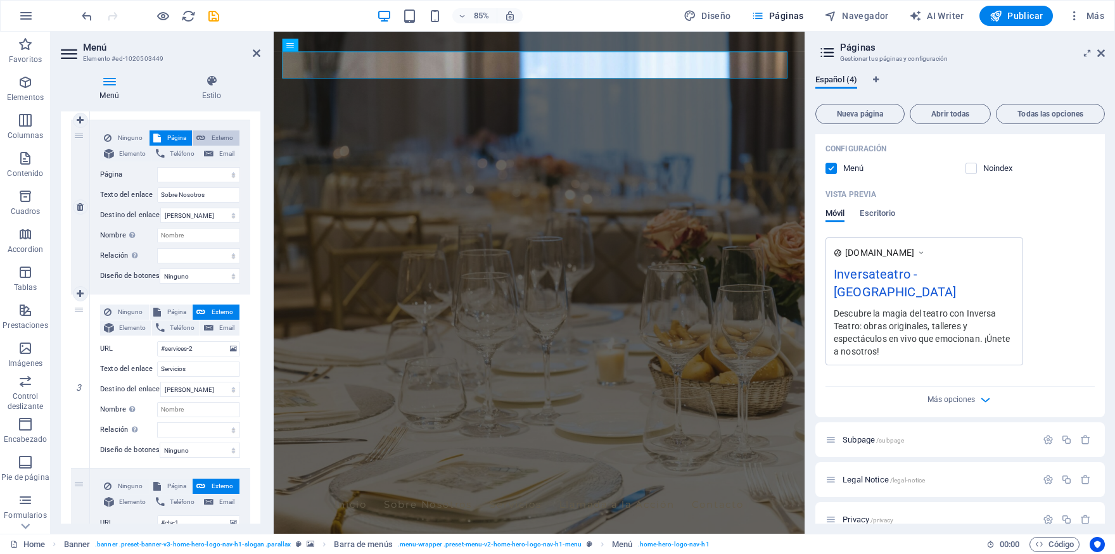
select select
click at [165, 146] on span "Página" at bounding box center [177, 138] width 24 height 15
select select
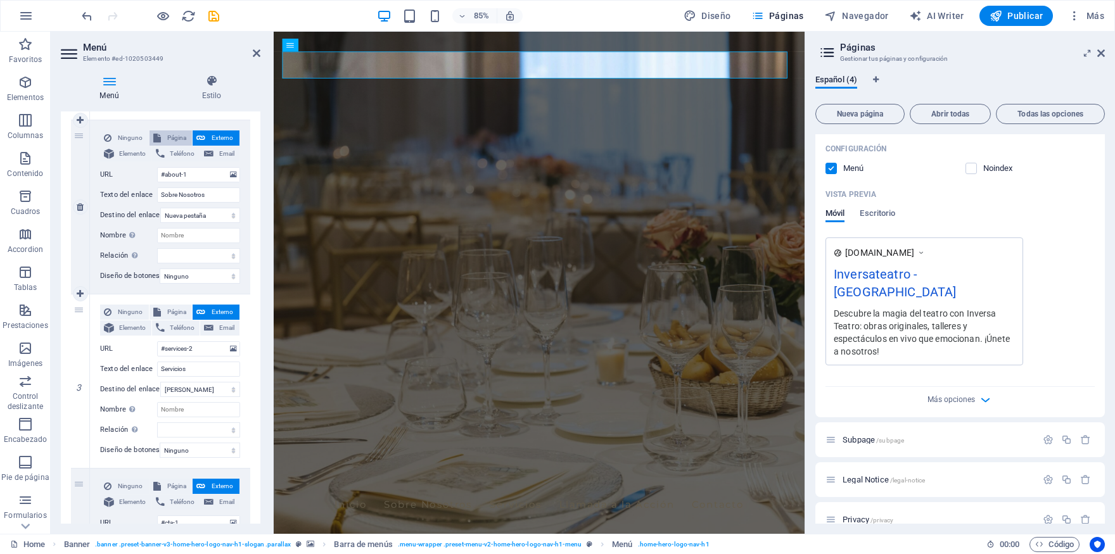
select select
click at [157, 167] on select "Home Subpage Legal Notice Privacy" at bounding box center [198, 174] width 83 height 15
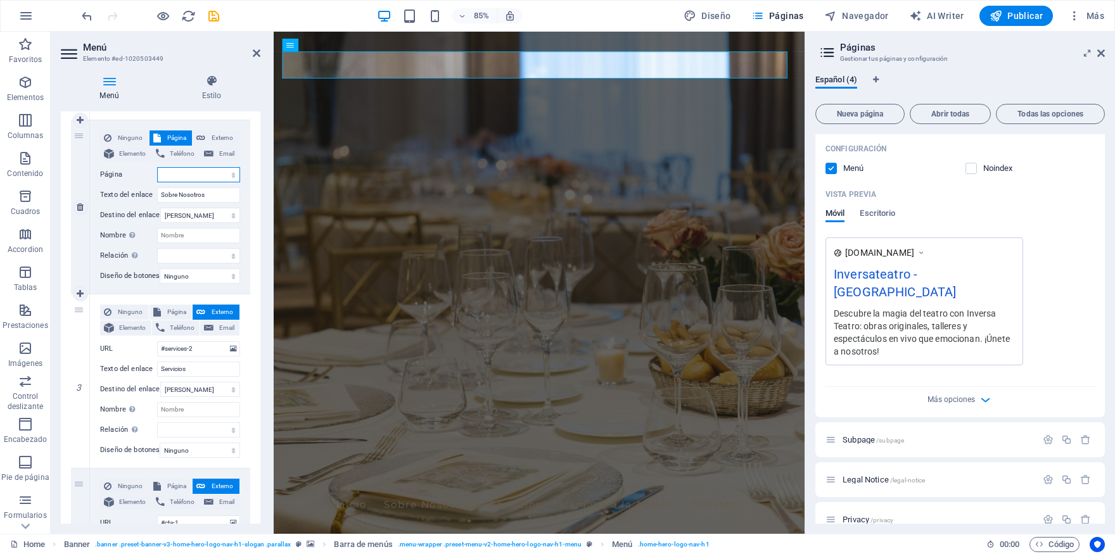
select select "0"
click option "Home" at bounding box center [0, 0] width 0 height 0
select select
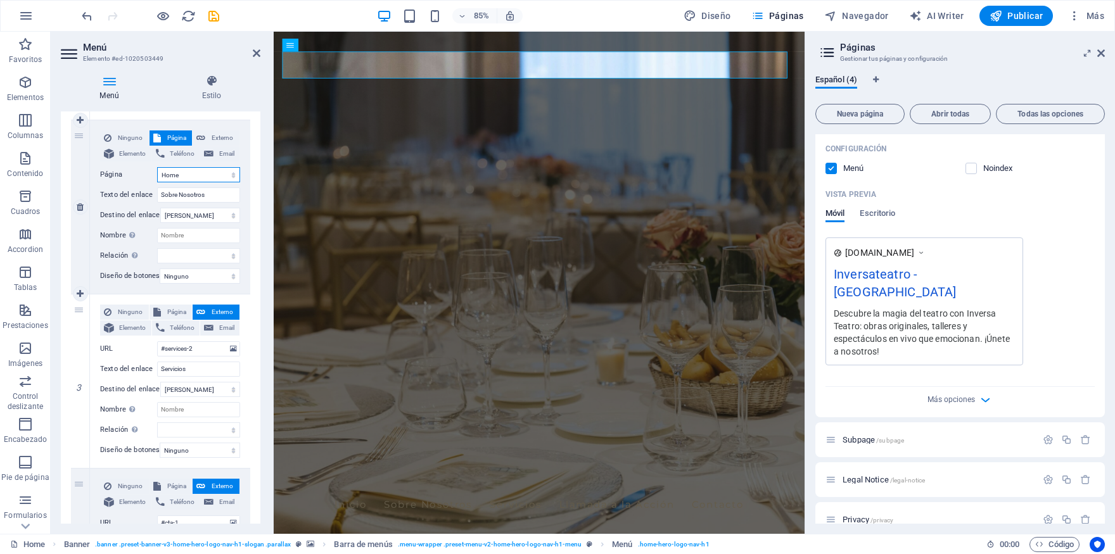
select select
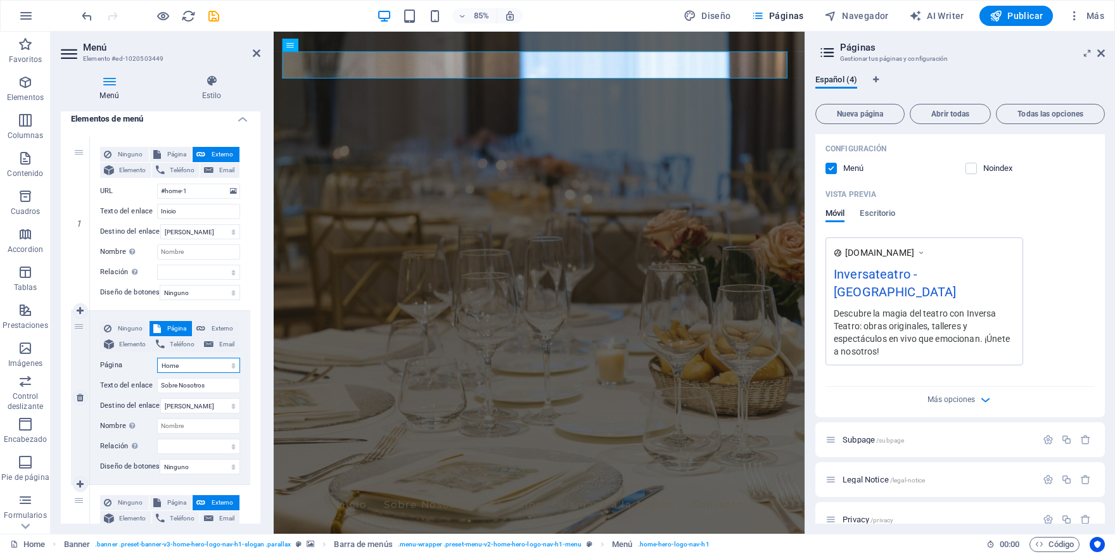
scroll to position [177, 0]
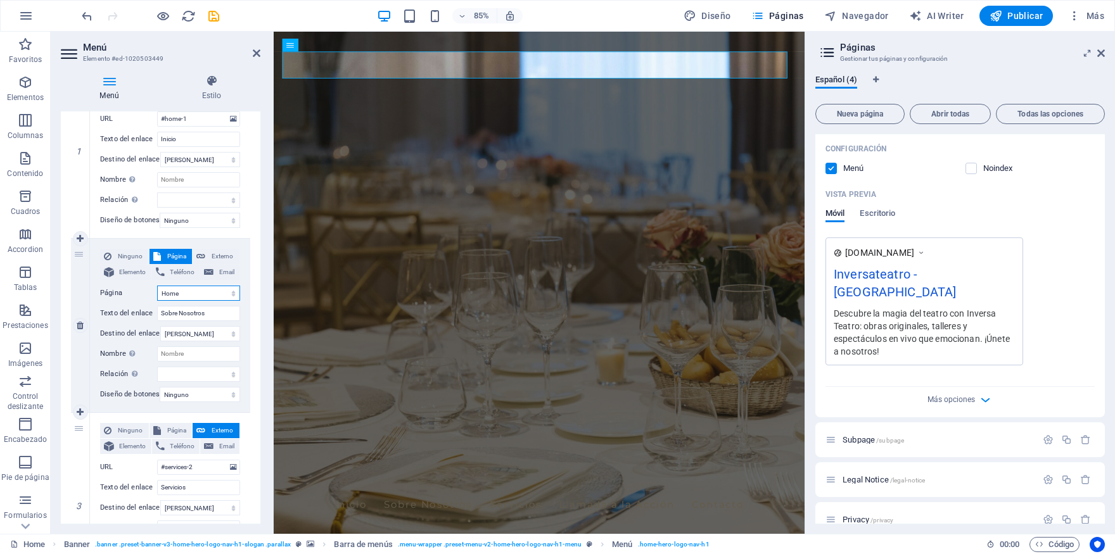
click at [157, 286] on select "Home Subpage Legal Notice Privacy" at bounding box center [198, 293] width 83 height 15
select select "1"
click option "Subpage" at bounding box center [0, 0] width 0 height 0
select select
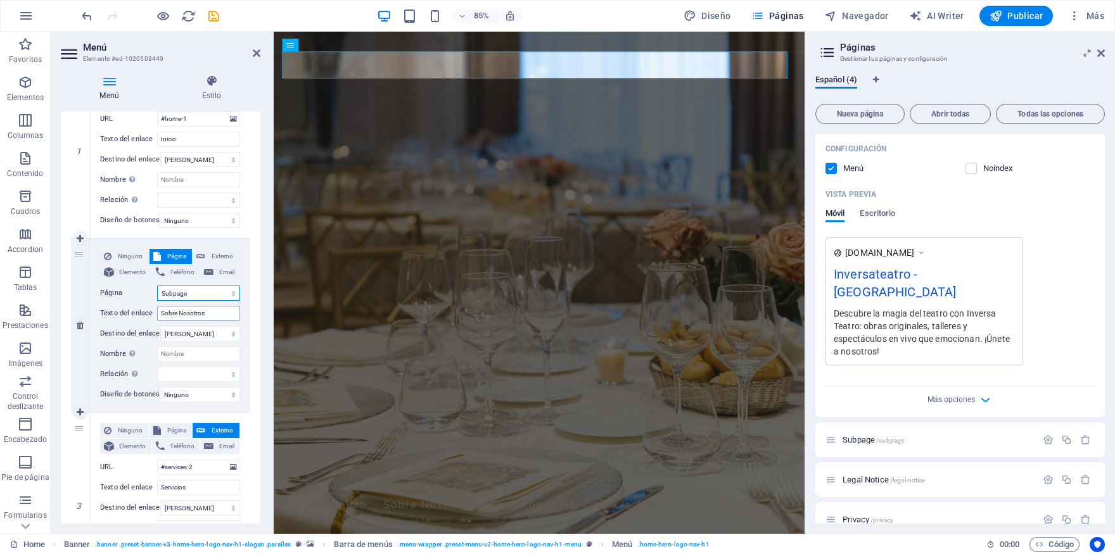
select select
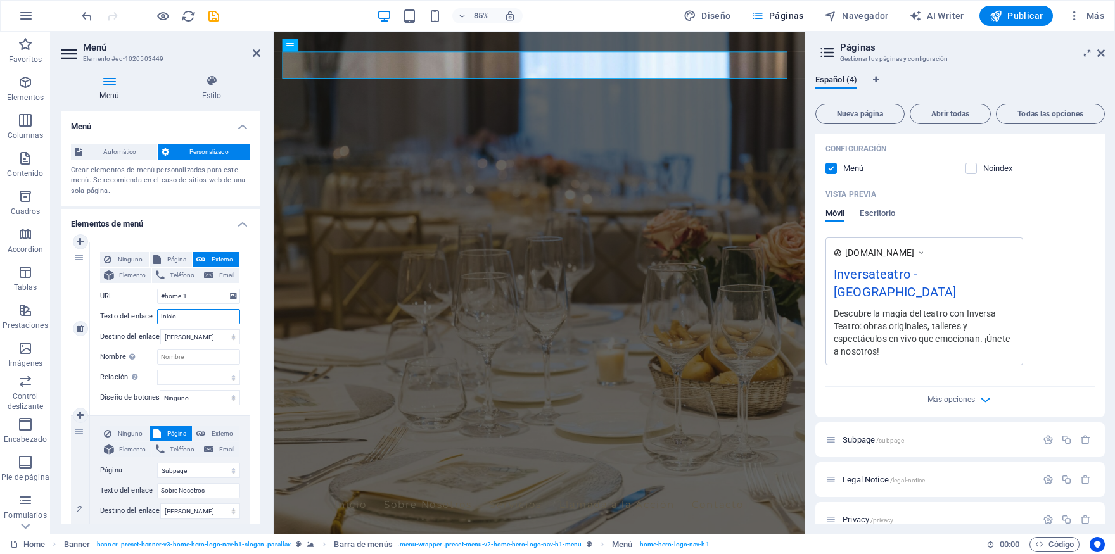
click at [189, 324] on input "Inicio" at bounding box center [198, 316] width 83 height 15
drag, startPoint x: 165, startPoint y: 314, endPoint x: 190, endPoint y: 316, distance: 24.8
click at [190, 304] on input "#home-1" at bounding box center [198, 296] width 83 height 15
type input "#"
select select
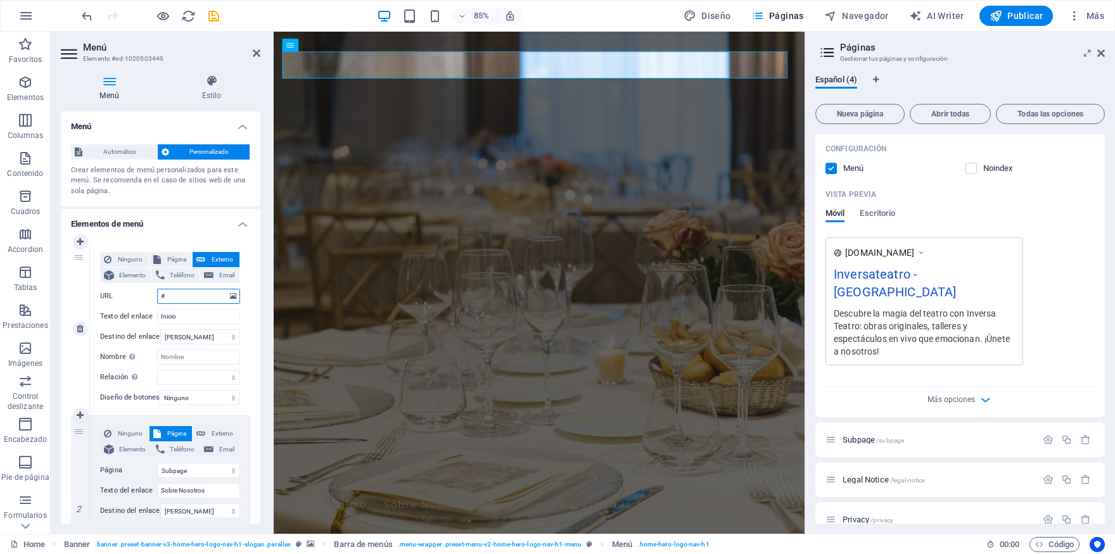
select select
type input "#Iion"
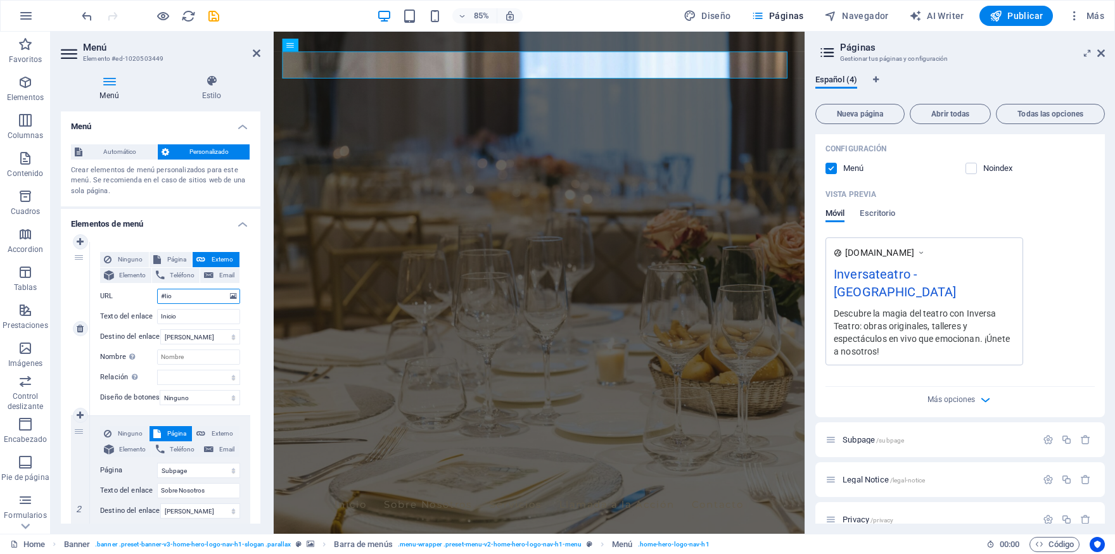
select select
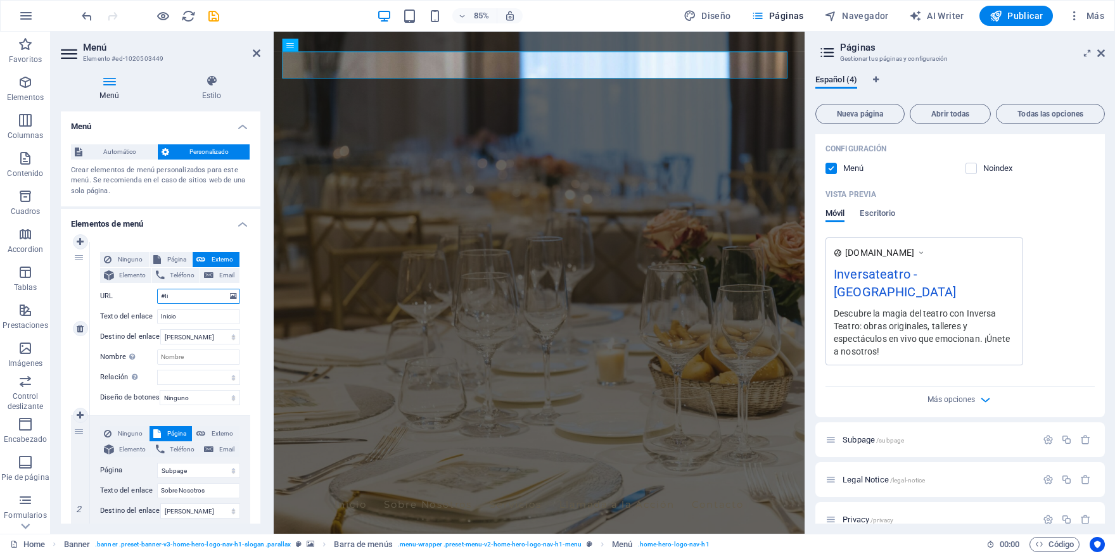
type input "#I"
select select
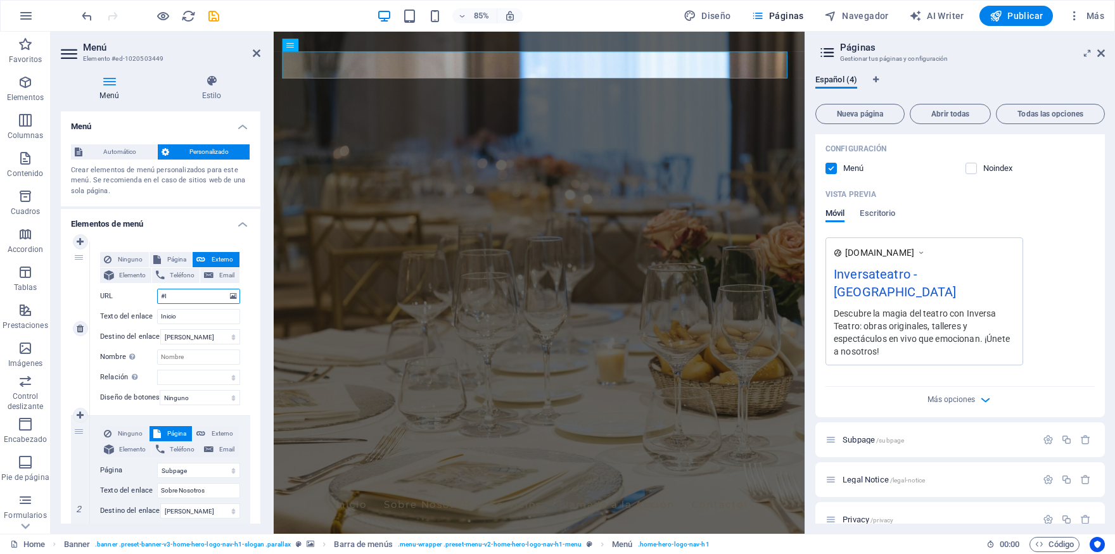
select select
type input "#Inio"
select select
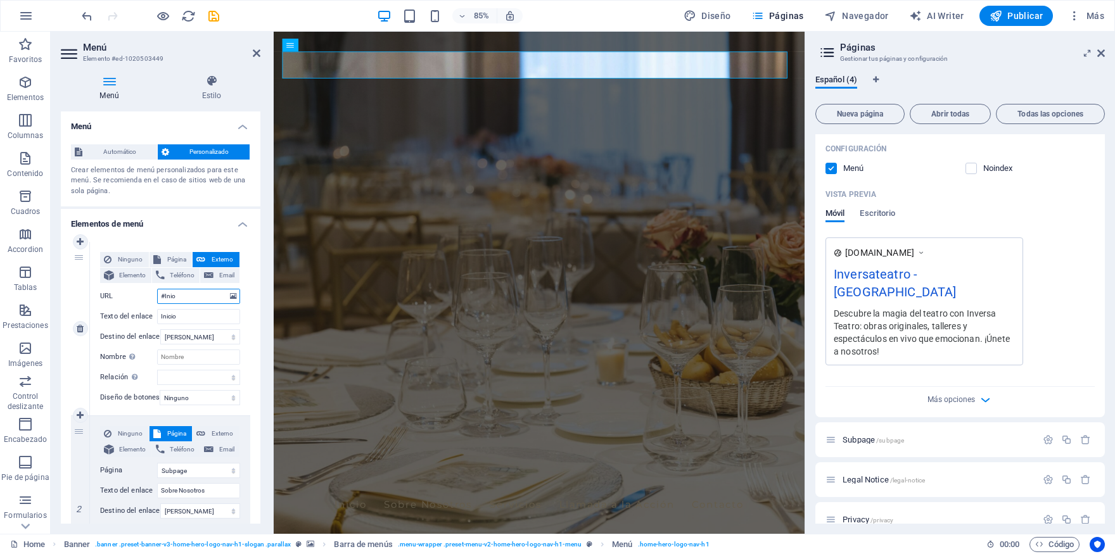
select select
type input "#Ini"
select select
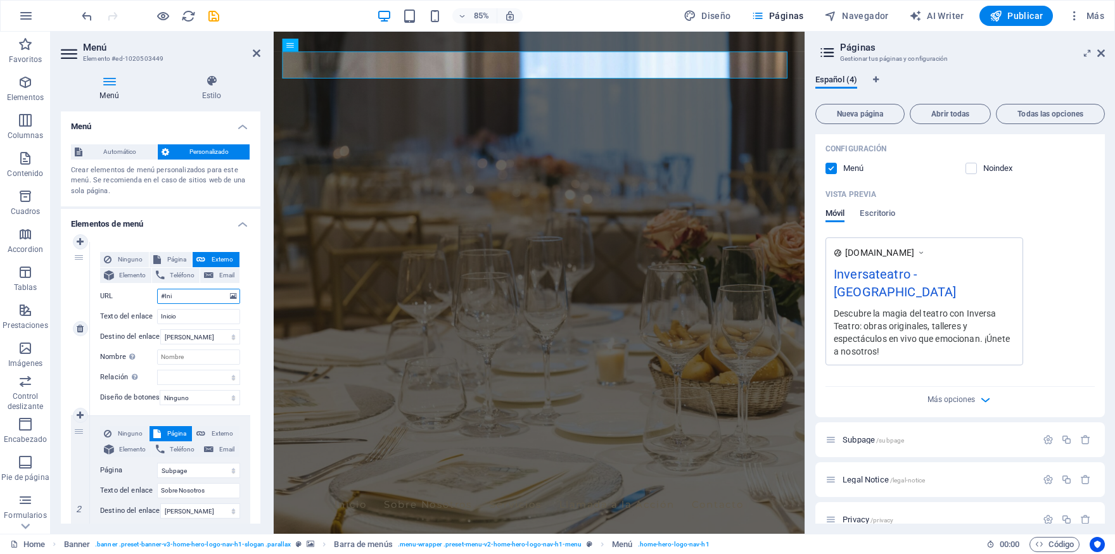
select select
type input "#Inicio"
select select
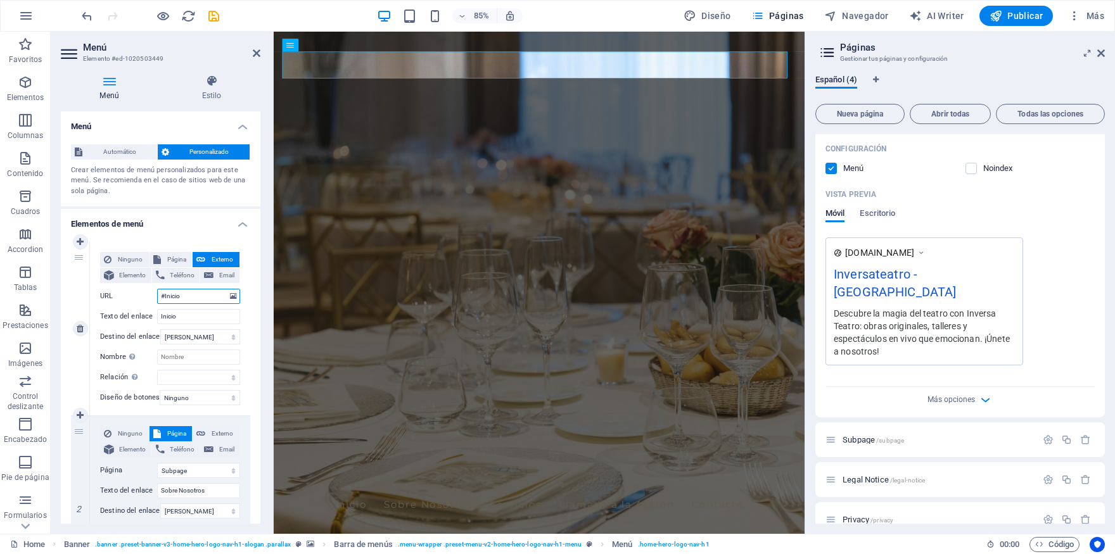
select select
type input "#Inicio"
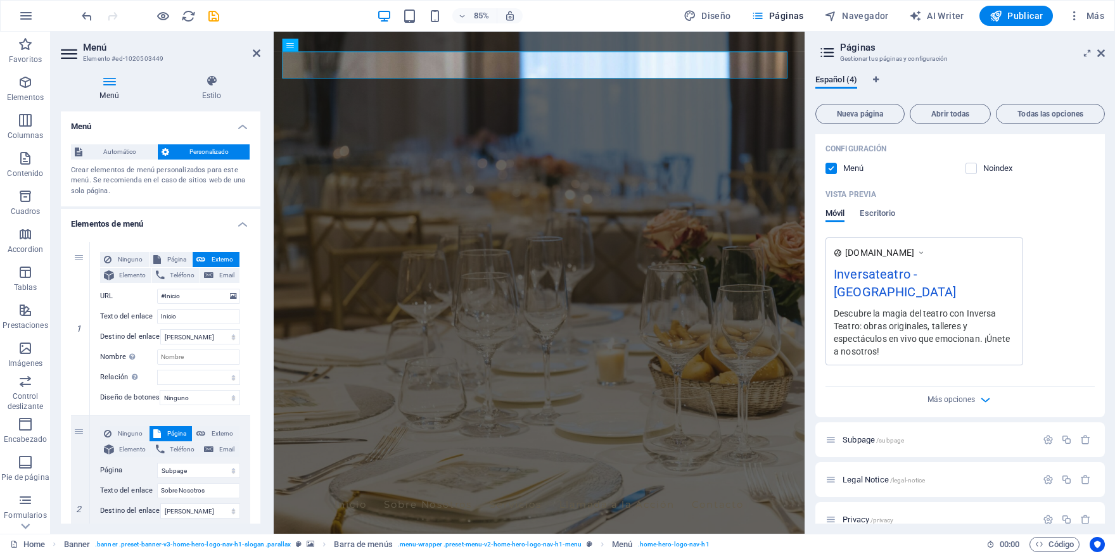
click at [160, 330] on select "Nueva pestaña Misma pestaña Superposición" at bounding box center [200, 337] width 80 height 15
click at [172, 255] on span "Página" at bounding box center [177, 259] width 24 height 15
select select
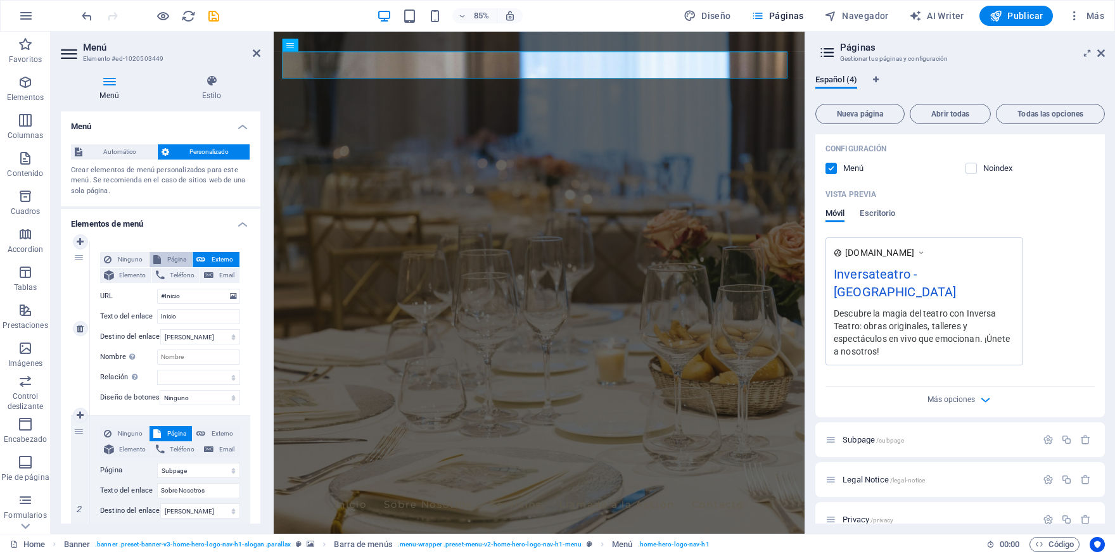
select select
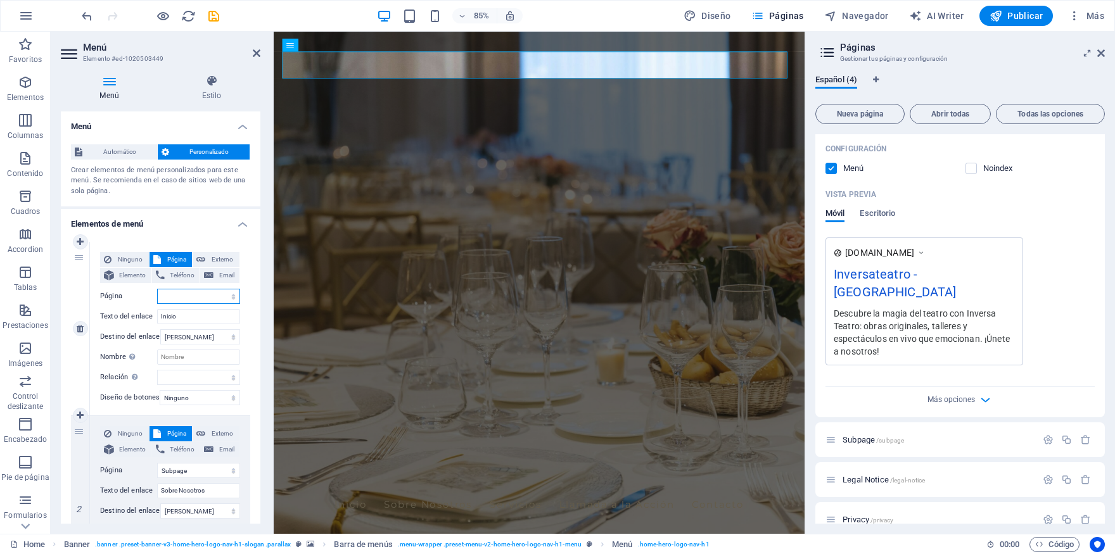
click at [157, 289] on select "Home Subpage Legal Notice Privacy" at bounding box center [198, 296] width 83 height 15
select select "0"
click option "Home" at bounding box center [0, 0] width 0 height 0
select select
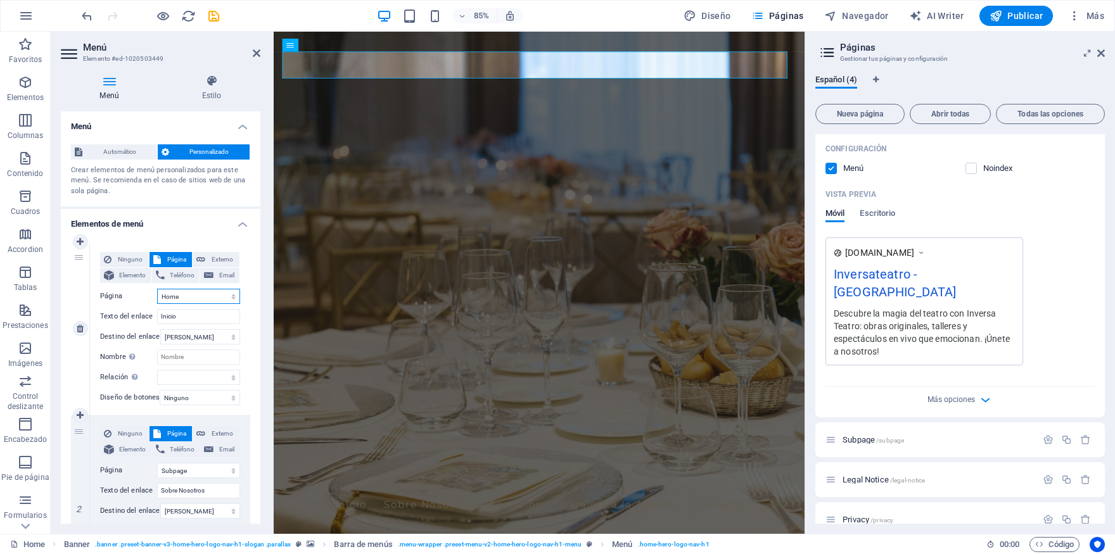
select select
click at [240, 311] on div "Ninguno Página Externo Elemento Teléfono Email Página Home Subpage Legal Notice…" at bounding box center [170, 329] width 160 height 174
click at [126, 152] on span "Automático" at bounding box center [119, 151] width 67 height 15
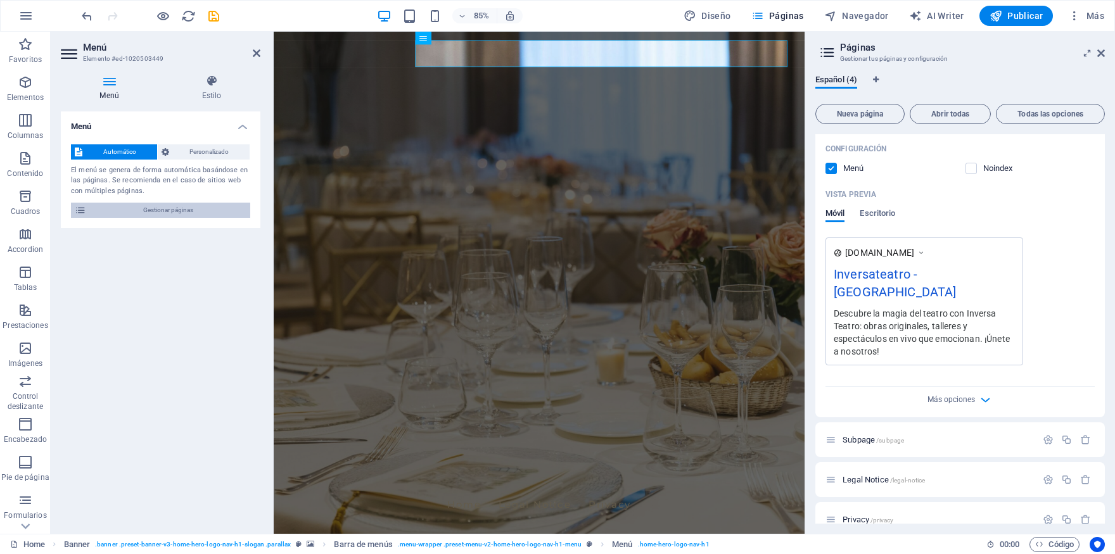
click at [127, 207] on span "Gestionar páginas" at bounding box center [168, 210] width 157 height 15
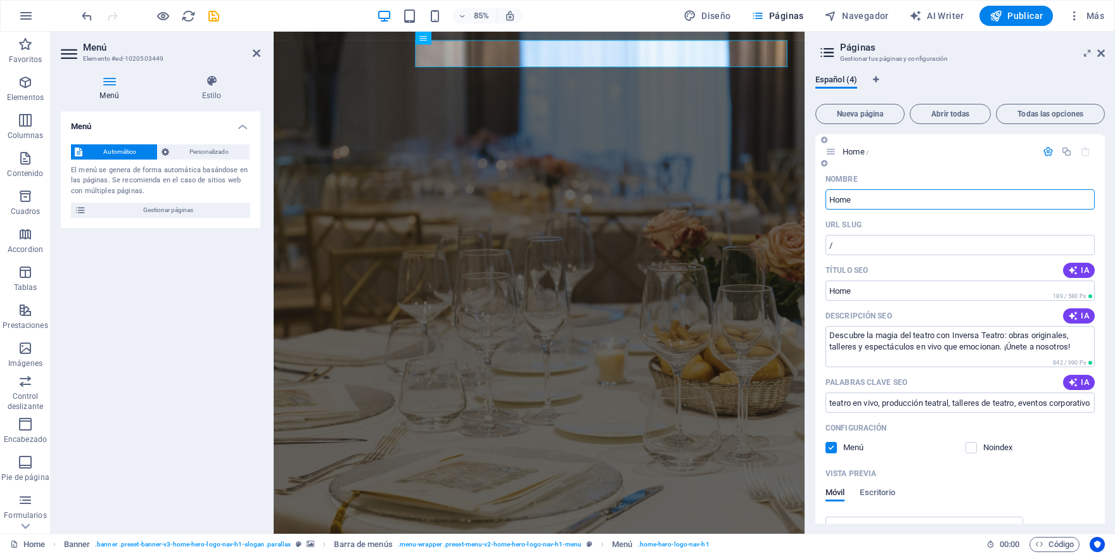
click at [859, 197] on input "Home" at bounding box center [960, 199] width 269 height 20
type input "H"
type input "In"
type input "/i"
type input "Ini"
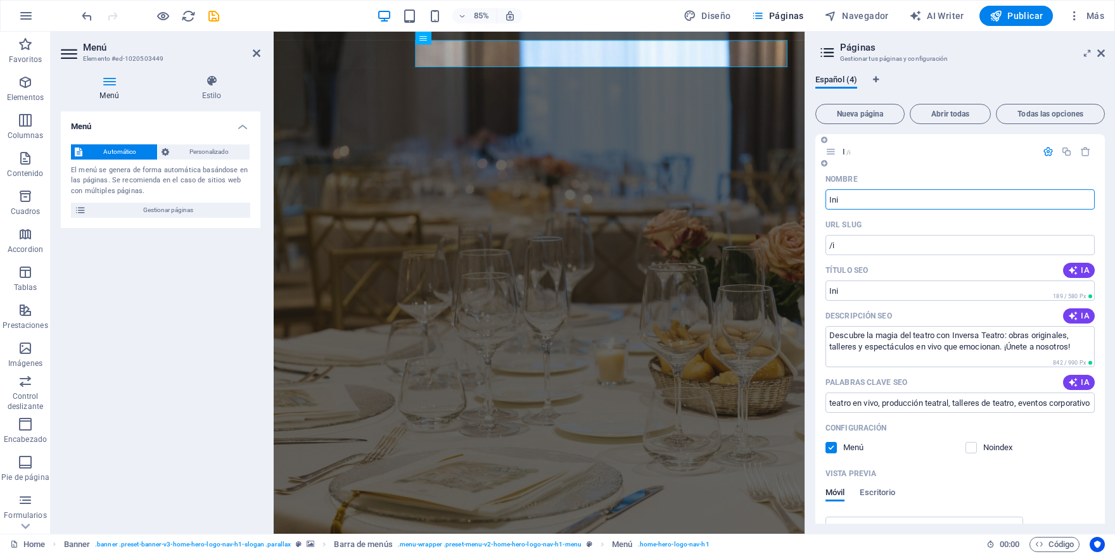
type input "/ini"
type input "Inii"
type input "/iniic"
type input "Inic"
type input "/ini"
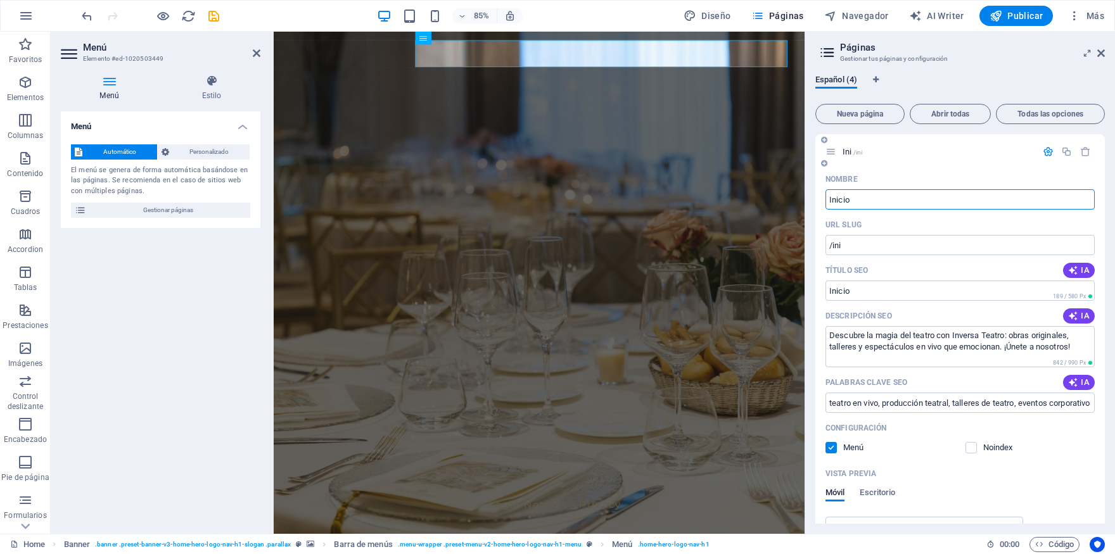
type input "Inicio"
type input "/inicio"
click at [862, 246] on input "/inicio" at bounding box center [960, 245] width 269 height 20
click at [1030, 11] on span "Publicar" at bounding box center [1017, 16] width 54 height 13
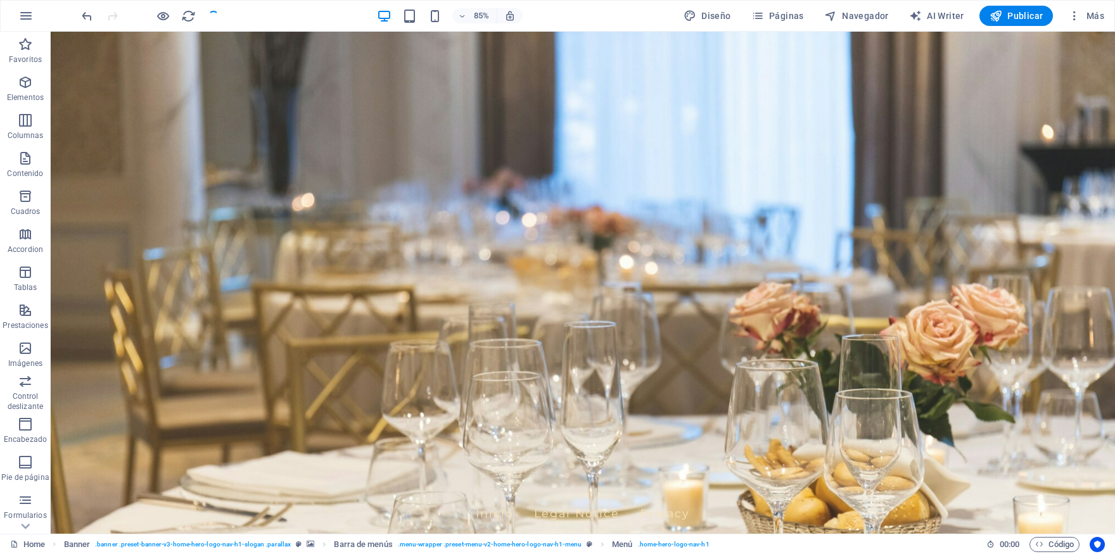
checkbox input "false"
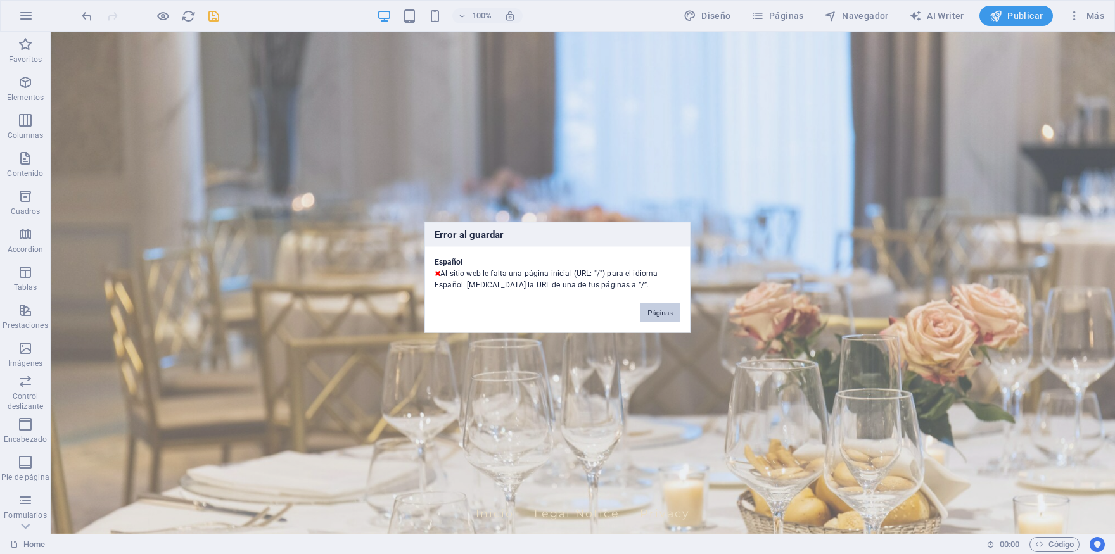
click at [650, 308] on button "Páginas" at bounding box center [660, 312] width 41 height 19
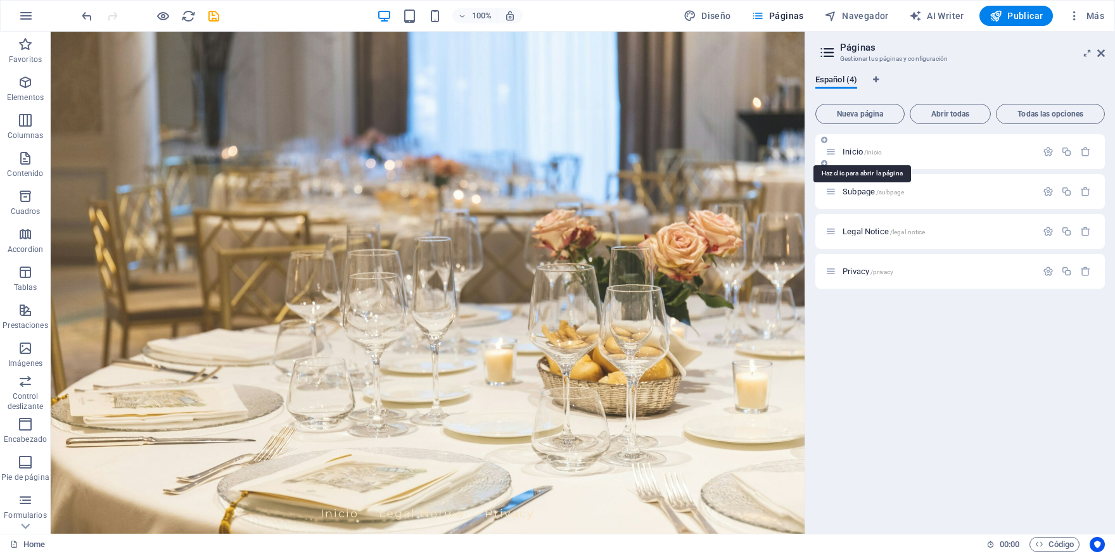
click at [861, 155] on span "Inicio /inicio" at bounding box center [862, 152] width 39 height 10
click at [1018, 111] on span "Todas las opciones" at bounding box center [1051, 114] width 98 height 8
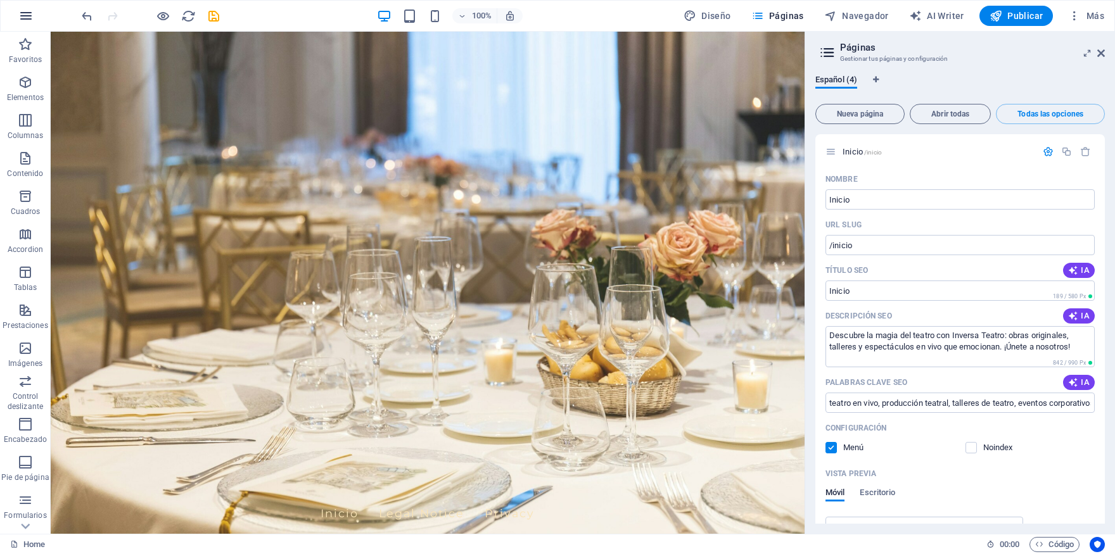
click at [29, 23] on icon "button" at bounding box center [25, 15] width 15 height 15
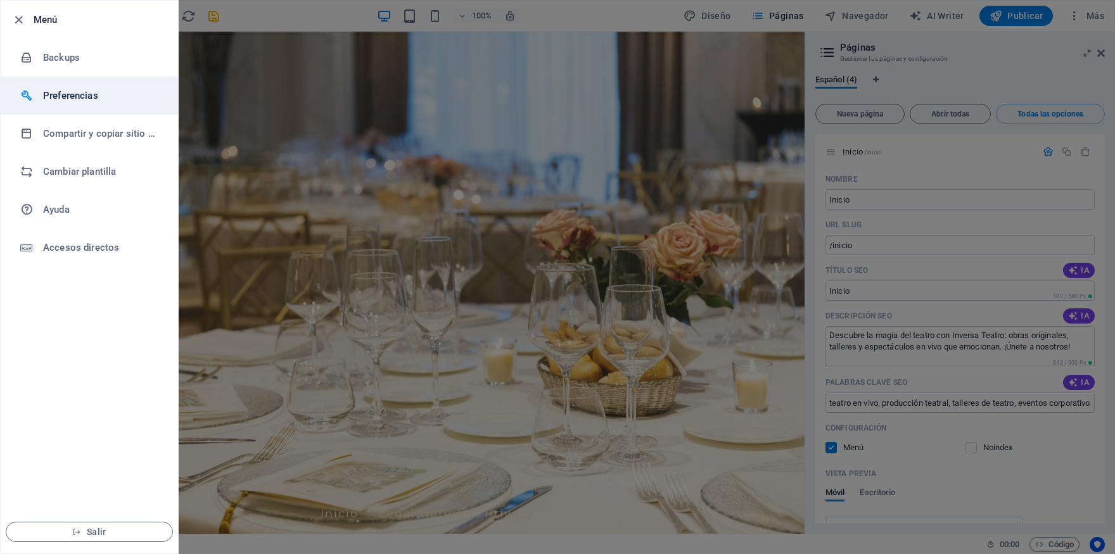
click at [68, 108] on li "Preferencias" at bounding box center [89, 96] width 177 height 38
select select "es"
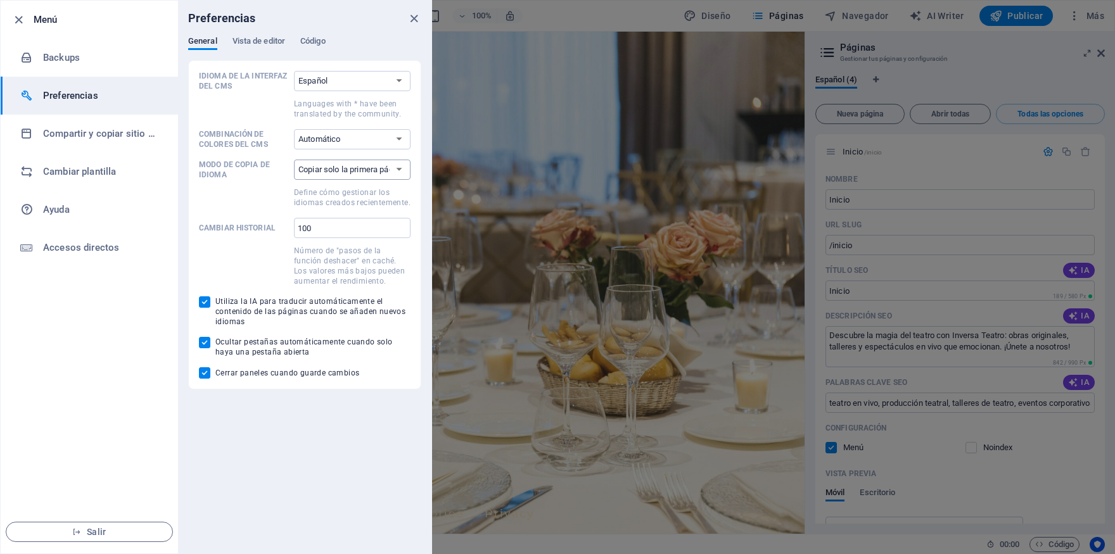
click at [294, 160] on select "Copiar solo la primera página Copiar todas las páginas" at bounding box center [352, 170] width 117 height 20
click at [348, 167] on select "Copiar solo la primera página Copiar todas las páginas" at bounding box center [352, 170] width 117 height 20
click at [271, 42] on span "Vista de editor" at bounding box center [259, 43] width 53 height 18
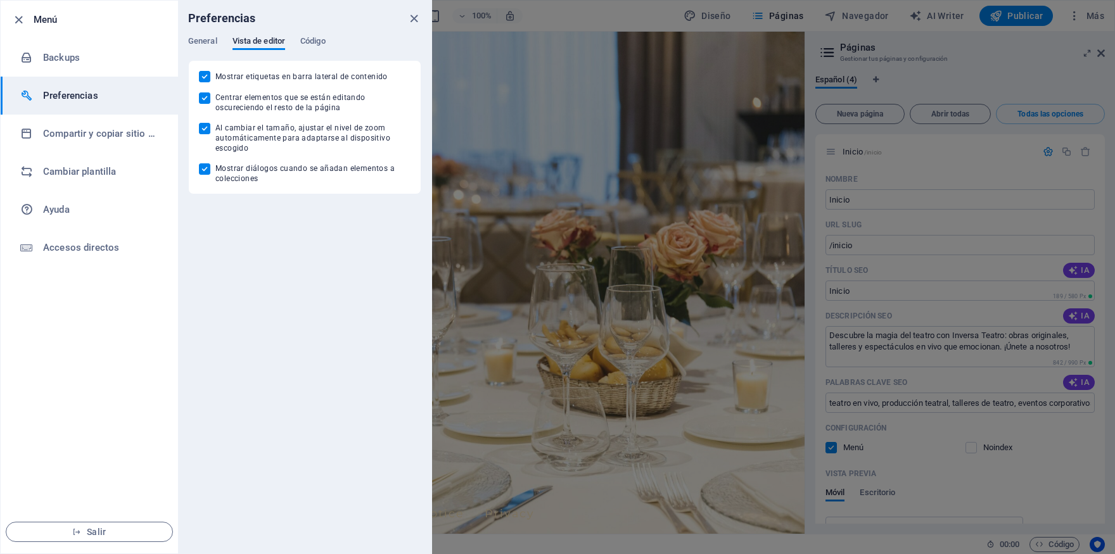
click at [199, 35] on div "Preferencias" at bounding box center [304, 18] width 253 height 35
click at [203, 37] on div "Preferencias General Vista de editor Código Idioma de la interfaz del CMS Prede…" at bounding box center [304, 277] width 253 height 553
click at [118, 144] on li "Compartir y copiar sitio web" at bounding box center [89, 134] width 177 height 38
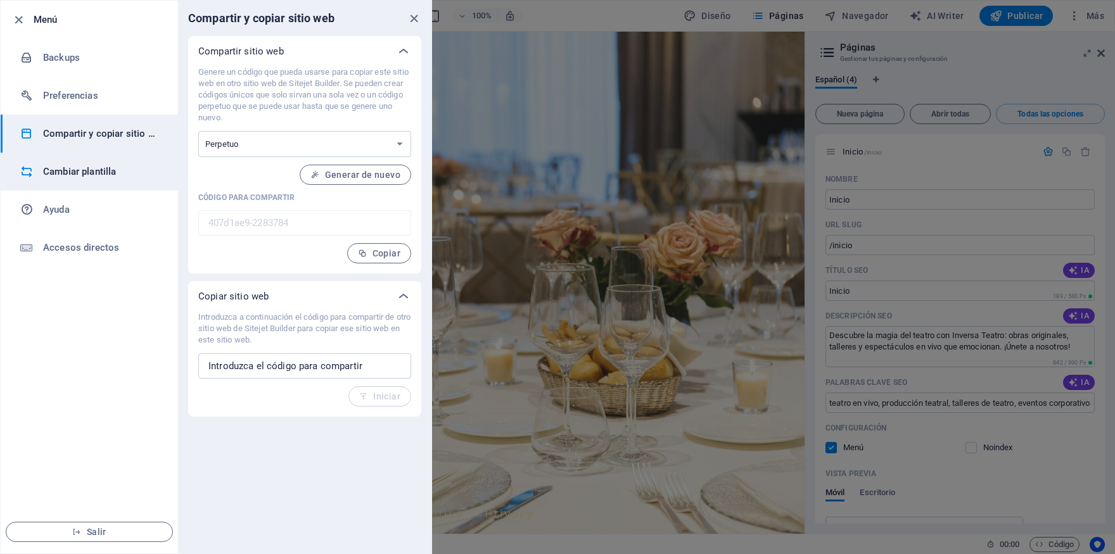
click at [94, 174] on h6 "Cambiar plantilla" at bounding box center [101, 171] width 117 height 15
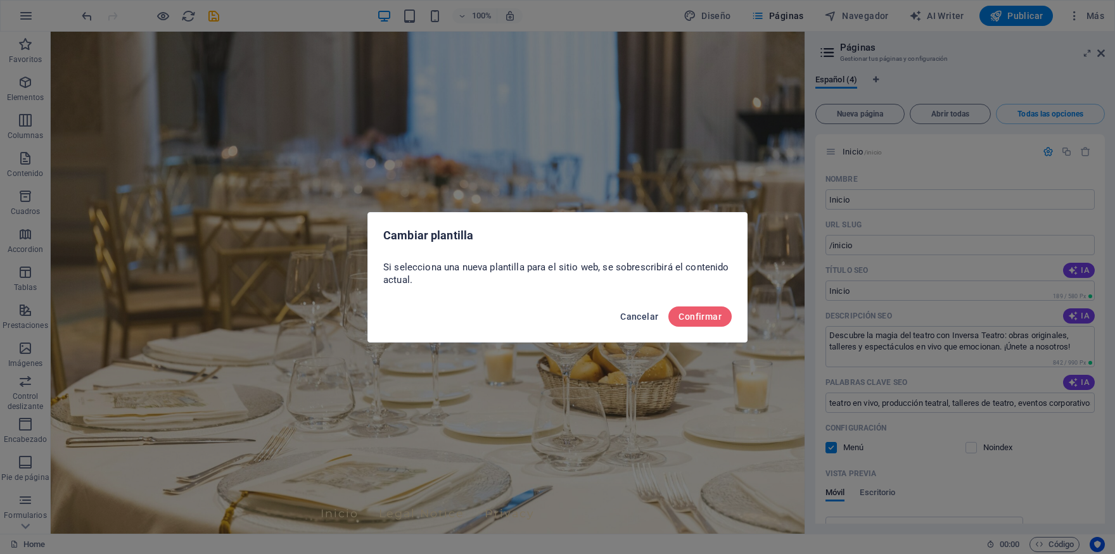
click at [642, 322] on span "Cancelar" at bounding box center [639, 317] width 38 height 10
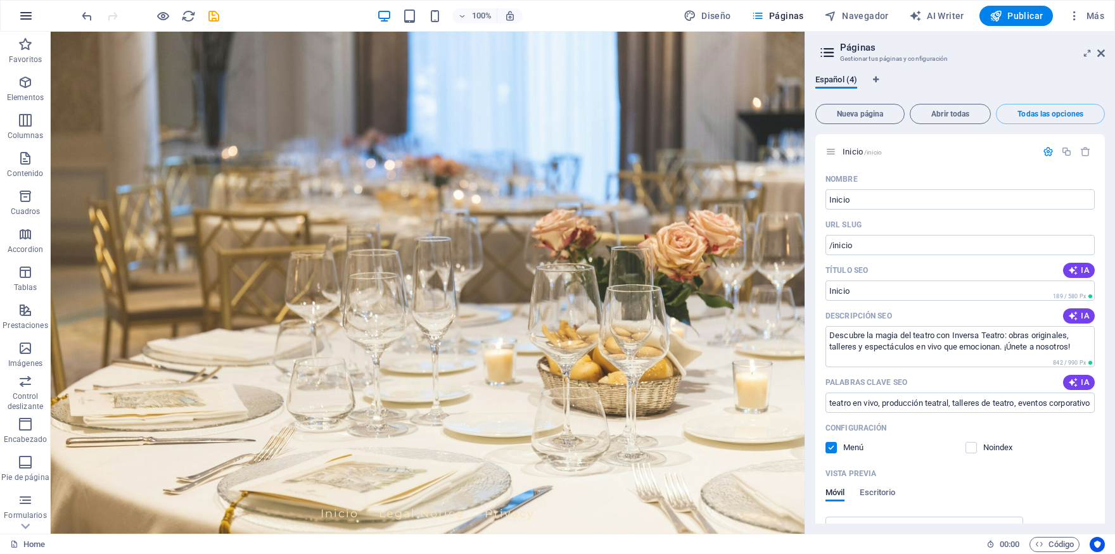
click at [18, 18] on button "button" at bounding box center [26, 16] width 30 height 30
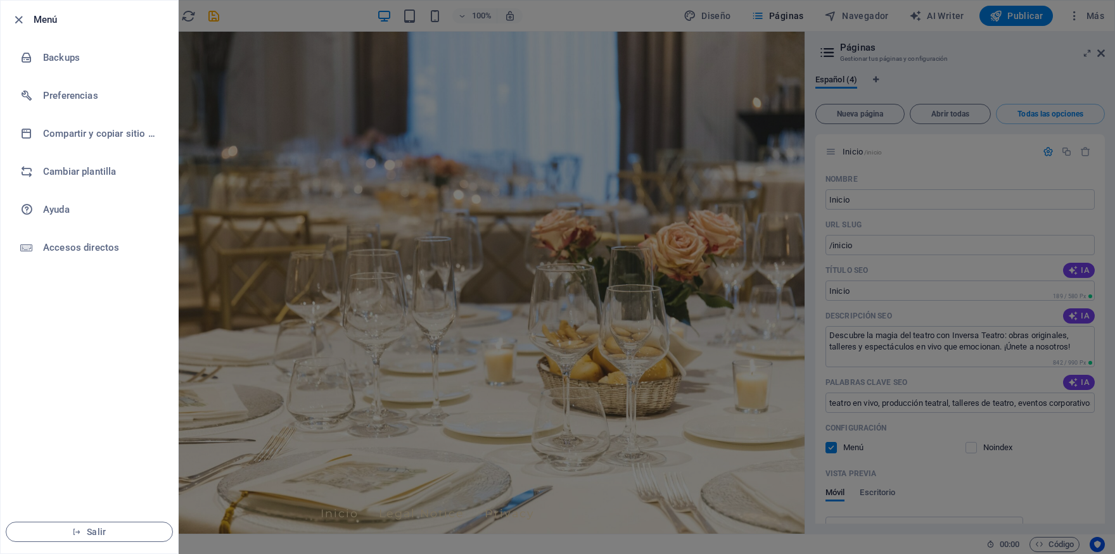
click at [978, 80] on div at bounding box center [557, 277] width 1115 height 554
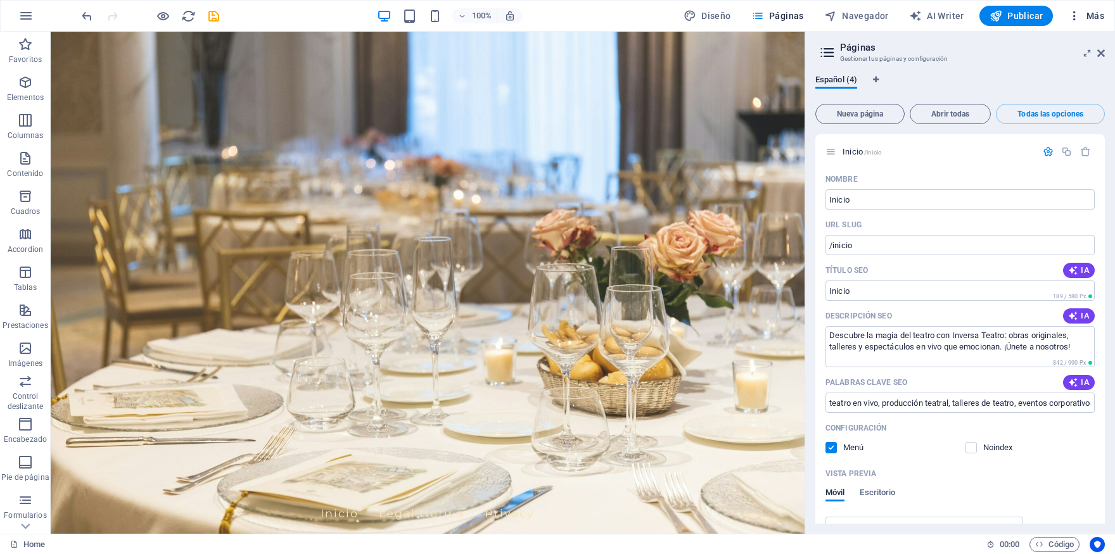
click at [1103, 18] on span "Más" at bounding box center [1086, 16] width 36 height 13
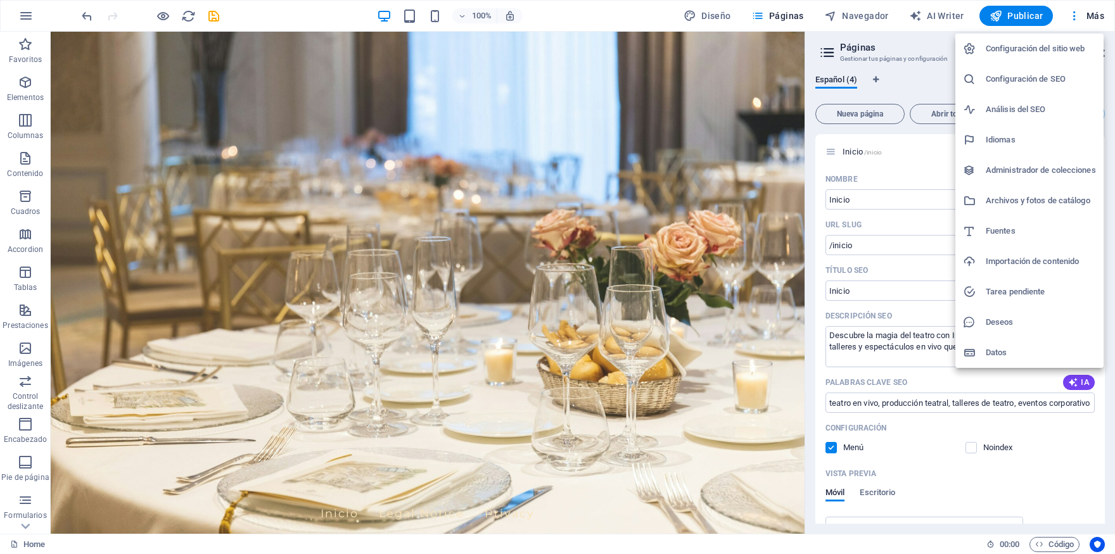
click at [1026, 47] on h6 "Configuración del sitio web" at bounding box center [1041, 48] width 110 height 15
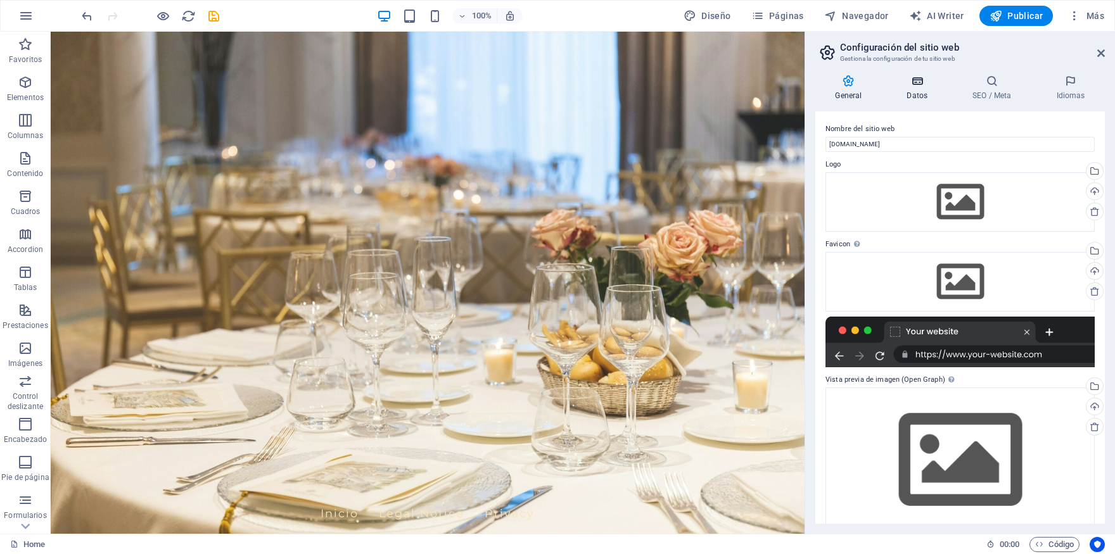
click at [909, 83] on icon at bounding box center [917, 81] width 61 height 13
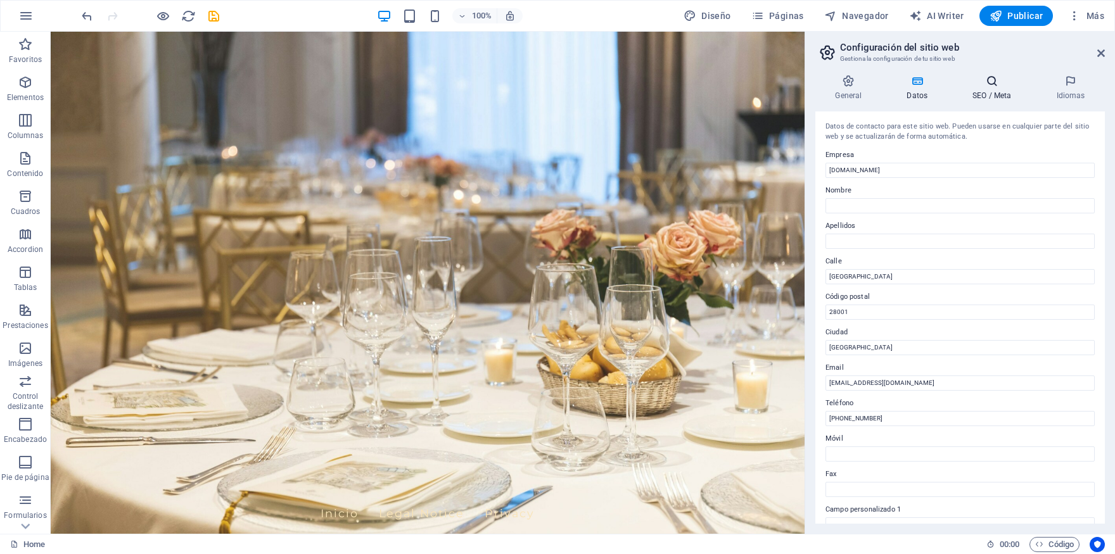
click at [968, 91] on h4 "SEO / Meta" at bounding box center [995, 88] width 84 height 27
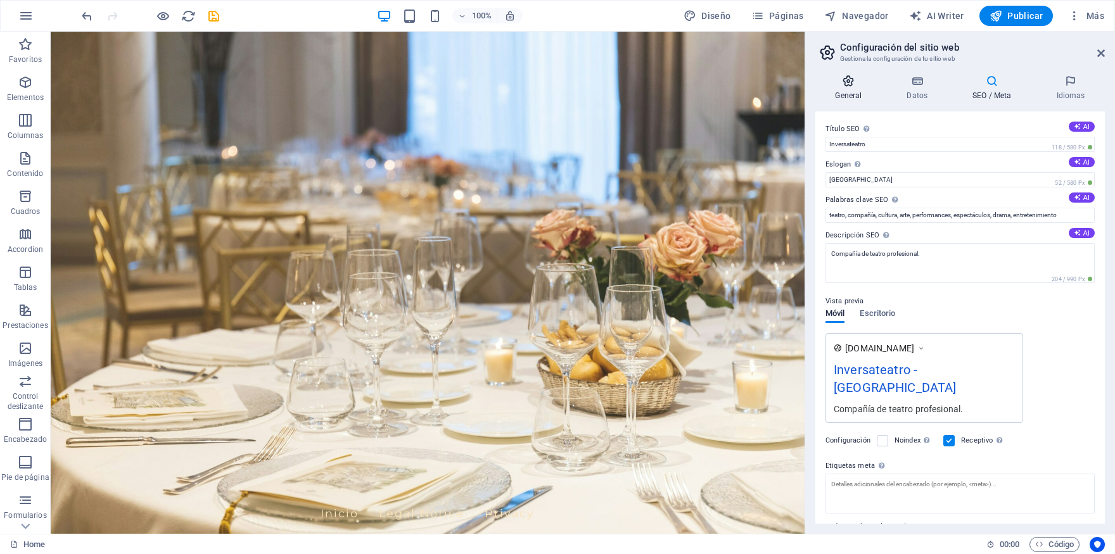
click at [847, 95] on h4 "General" at bounding box center [852, 88] width 72 height 27
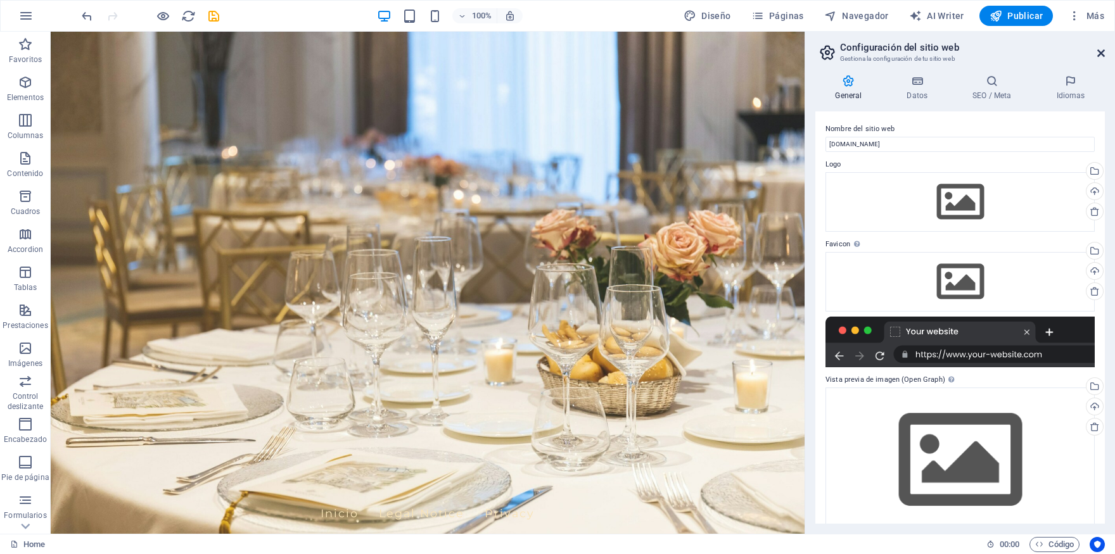
click at [1103, 54] on icon at bounding box center [1102, 53] width 8 height 10
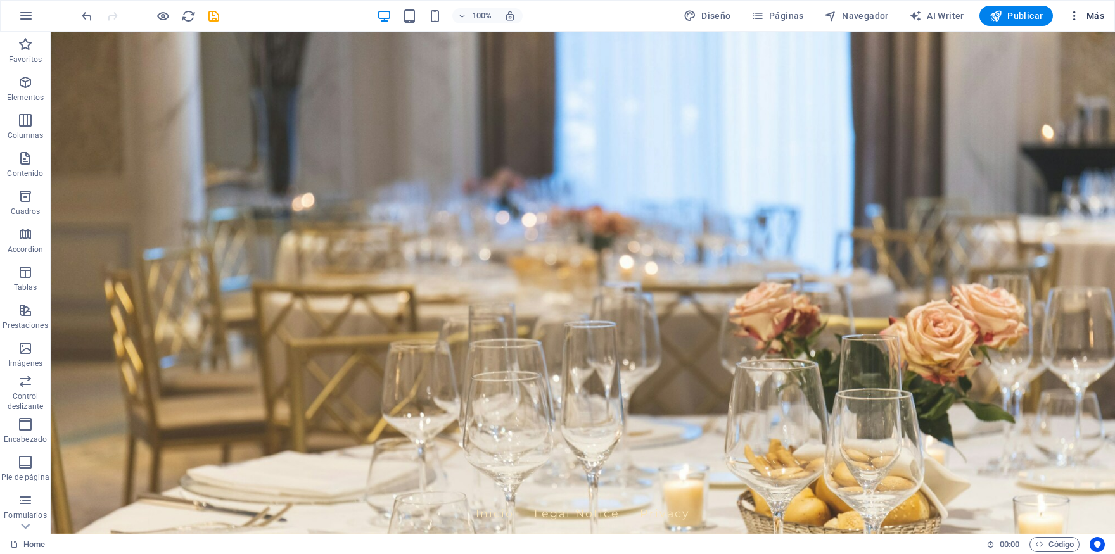
click at [1093, 14] on span "Más" at bounding box center [1086, 16] width 36 height 13
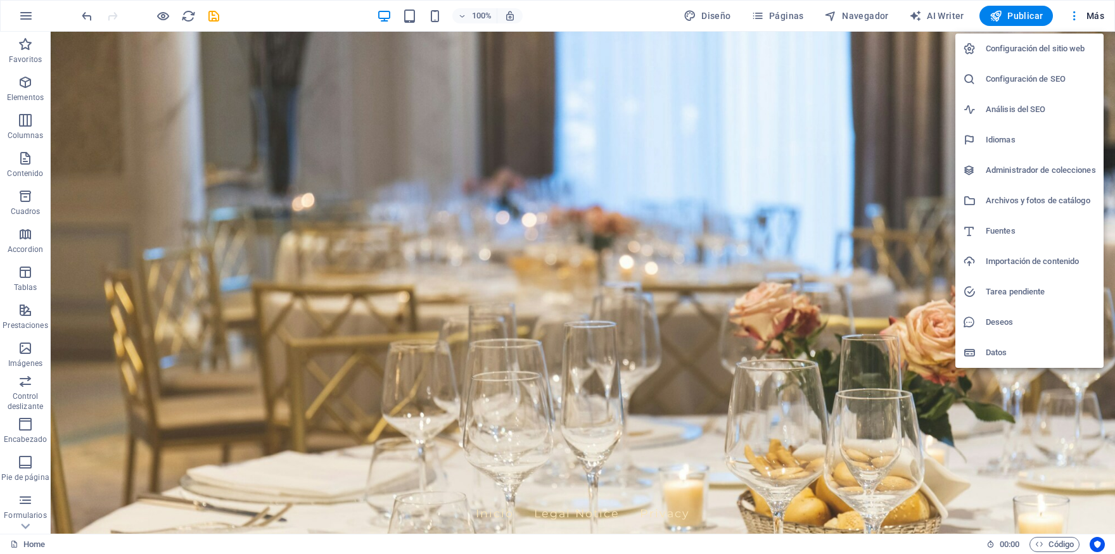
click at [996, 356] on h6 "Datos" at bounding box center [1041, 352] width 110 height 15
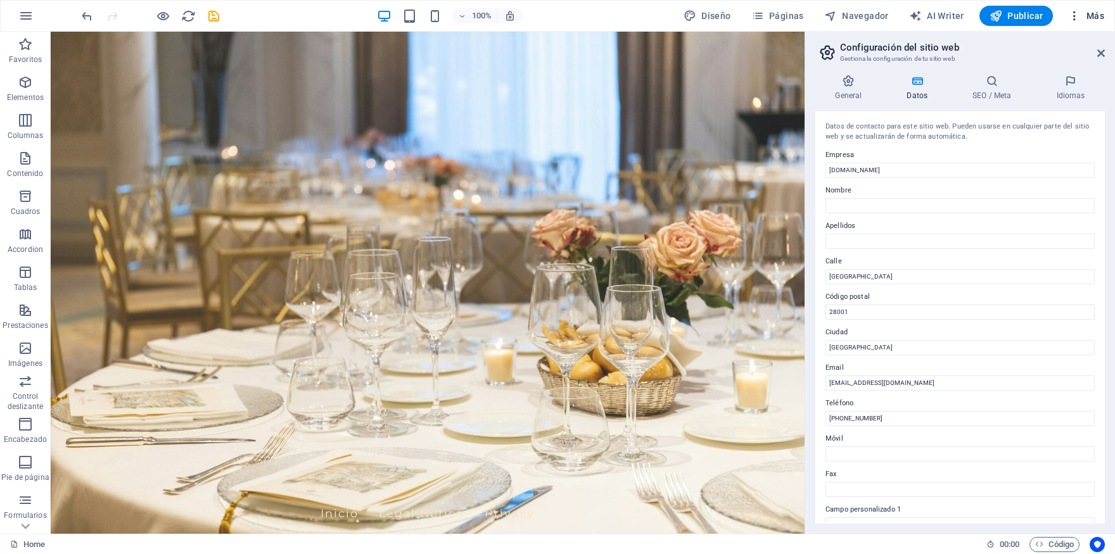
click at [1101, 14] on span "Más" at bounding box center [1086, 16] width 36 height 13
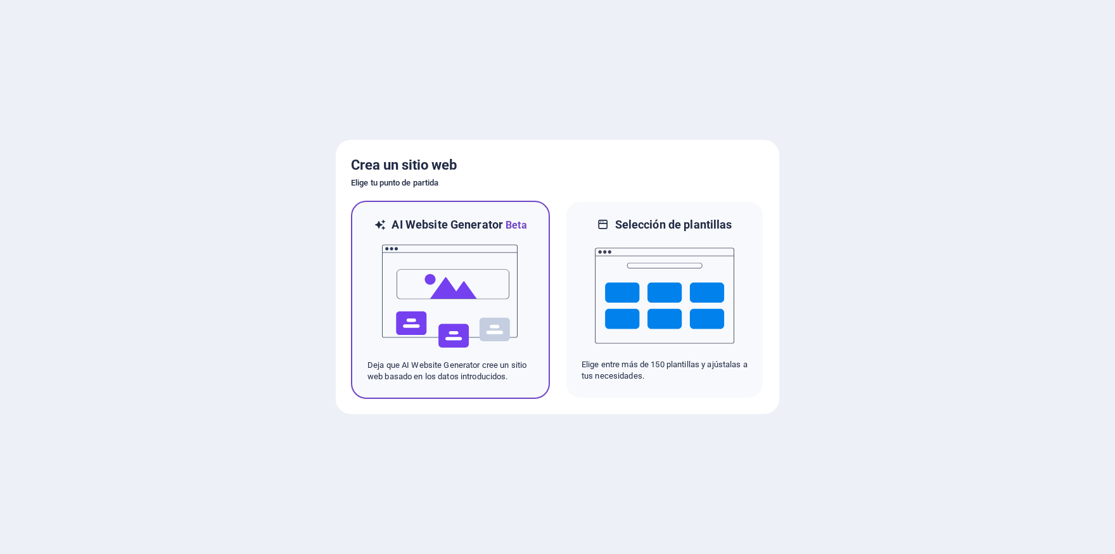
click at [465, 286] on img at bounding box center [450, 296] width 139 height 127
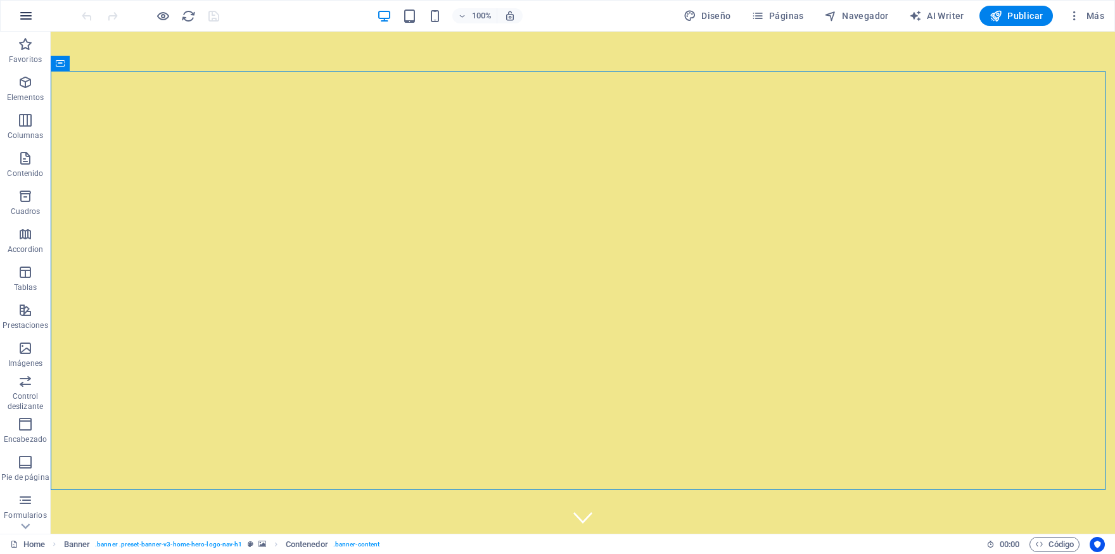
click at [36, 18] on button "button" at bounding box center [26, 16] width 30 height 30
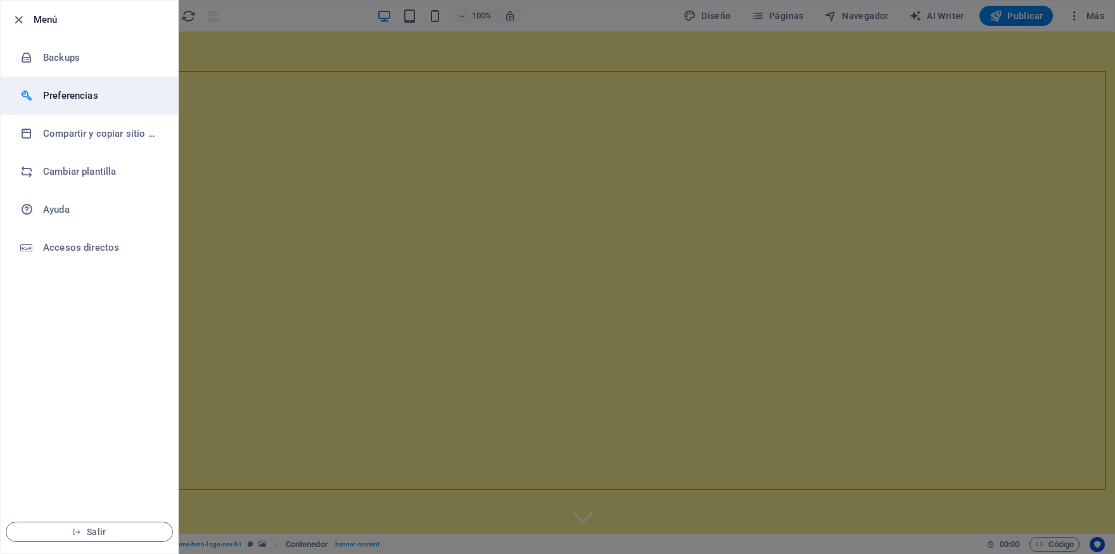
click at [77, 93] on h6 "Preferencias" at bounding box center [101, 95] width 117 height 15
select select "es"
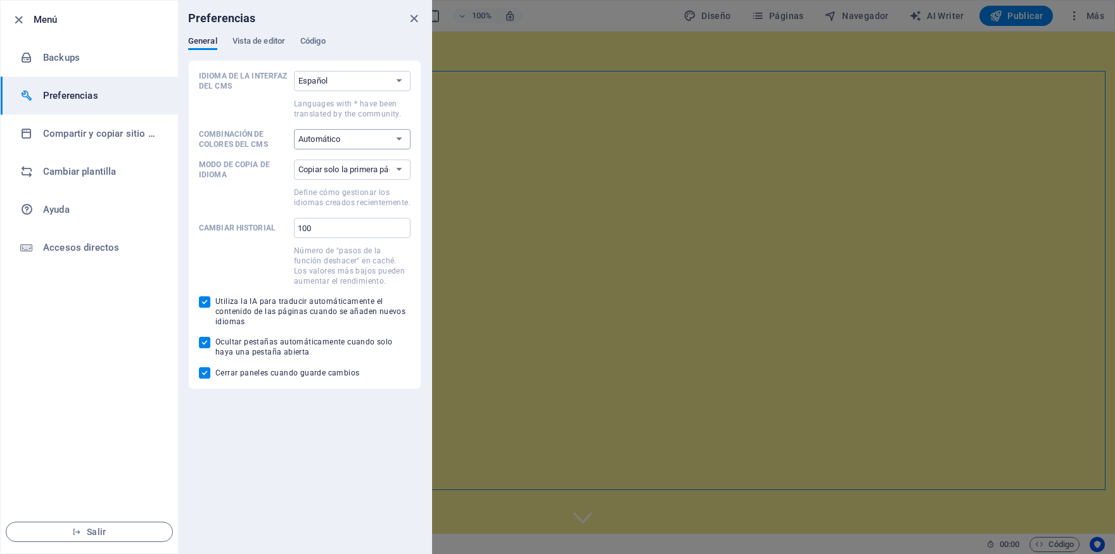
click at [294, 129] on select "Automático Oscuro Claro" at bounding box center [352, 139] width 117 height 20
click at [344, 138] on select "Automático Oscuro Claro" at bounding box center [352, 139] width 117 height 20
click at [294, 129] on select "Automático Oscuro Claro" at bounding box center [352, 139] width 117 height 20
click at [347, 136] on select "Automático Oscuro Claro" at bounding box center [352, 139] width 117 height 20
select select "light"
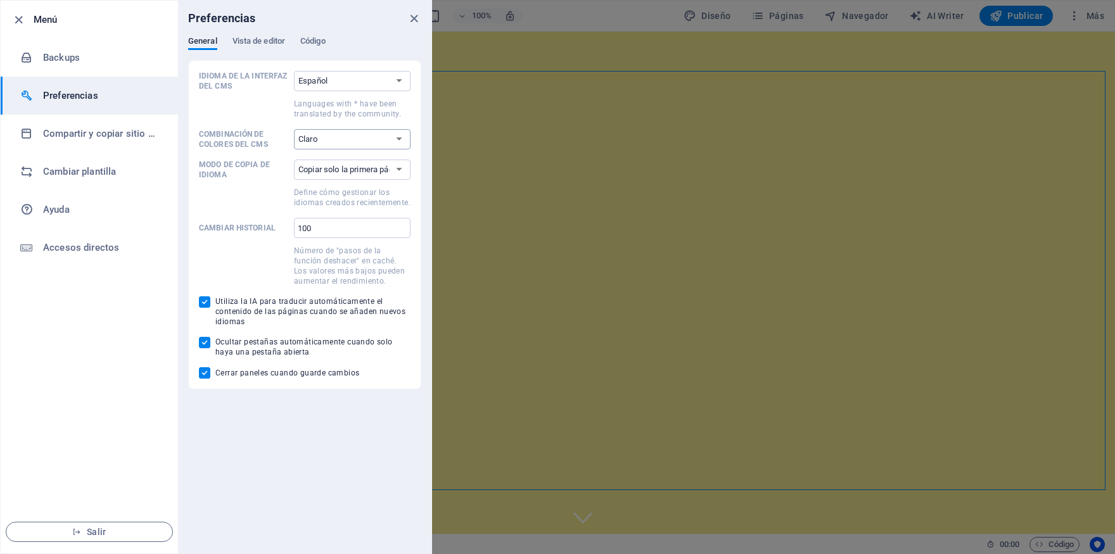
click option "Claro" at bounding box center [0, 0] width 0 height 0
click at [72, 133] on h6 "Compartir y copiar sitio web" at bounding box center [101, 133] width 117 height 15
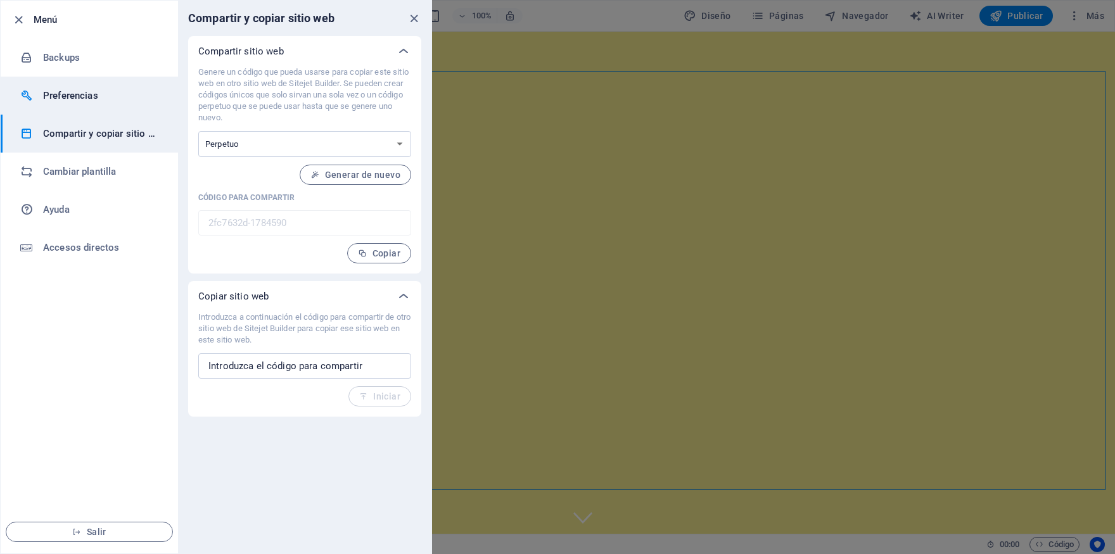
click at [75, 101] on h6 "Preferencias" at bounding box center [101, 95] width 117 height 15
select select "es"
select select "light"
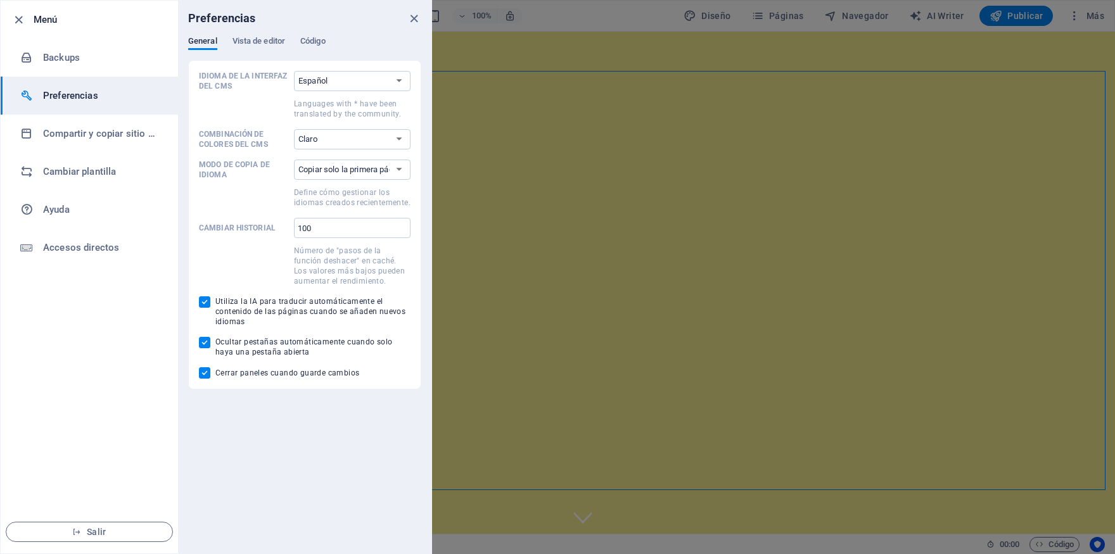
click at [61, 37] on li "Menú" at bounding box center [89, 20] width 177 height 38
click at [60, 48] on li "Backups" at bounding box center [89, 58] width 177 height 38
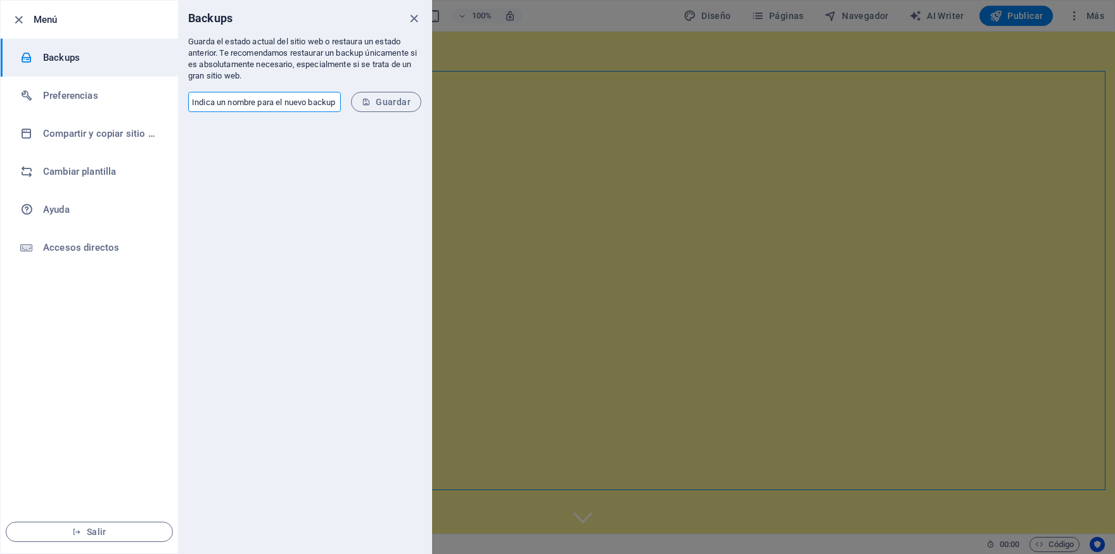
click at [298, 106] on input "text" at bounding box center [264, 102] width 153 height 20
type input "copia inicial"
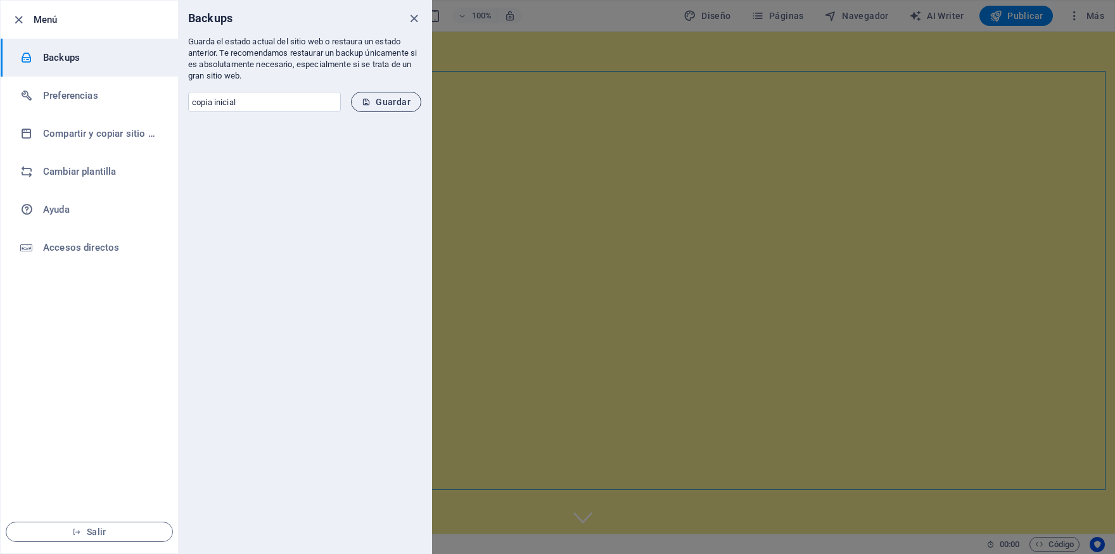
click at [368, 99] on icon "submit" at bounding box center [366, 102] width 9 height 9
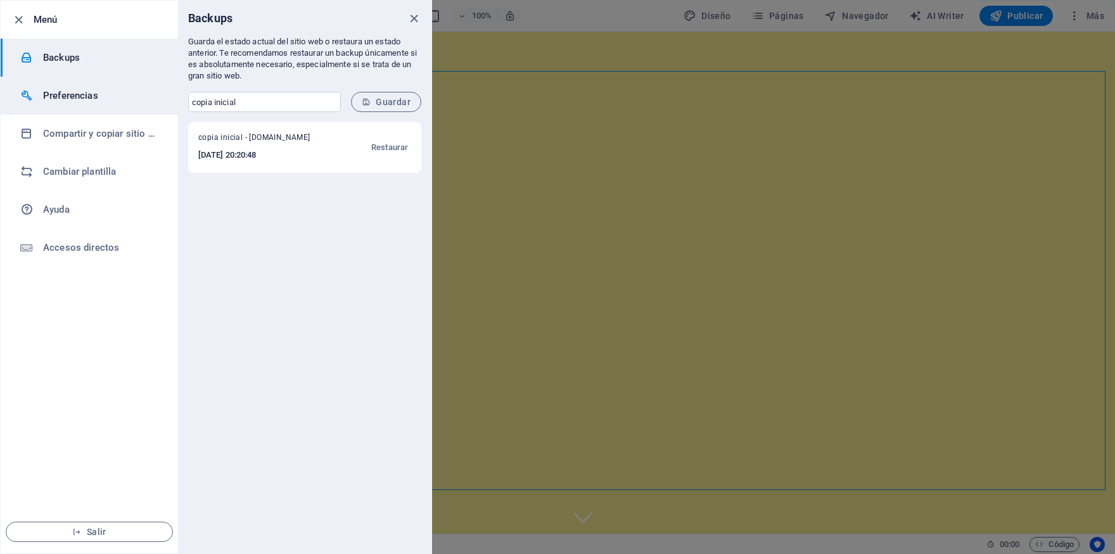
click at [75, 99] on h6 "Preferencias" at bounding box center [101, 95] width 117 height 15
select select "es"
select select "light"
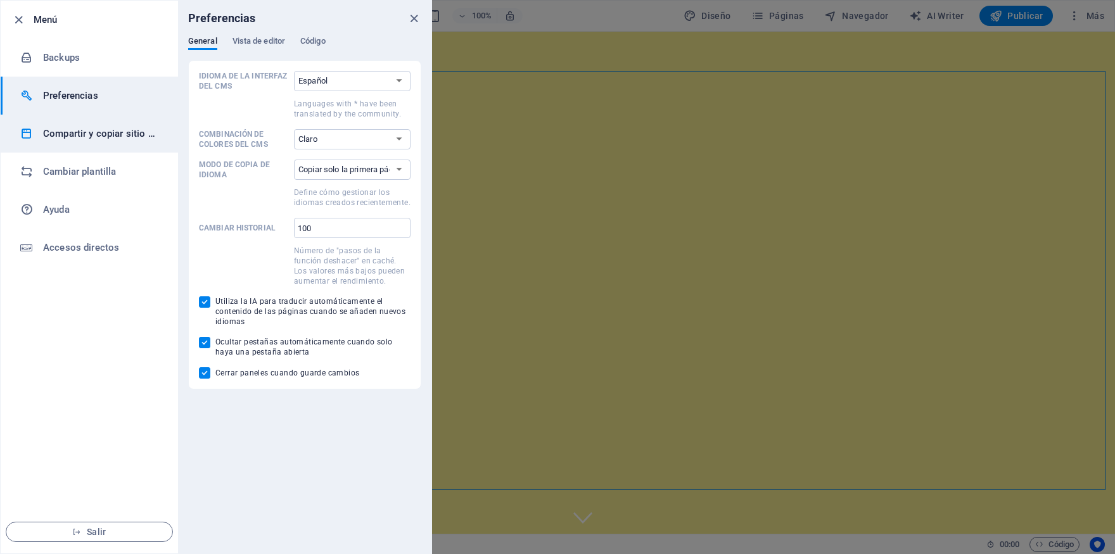
click at [108, 139] on h6 "Compartir y copiar sitio web" at bounding box center [101, 133] width 117 height 15
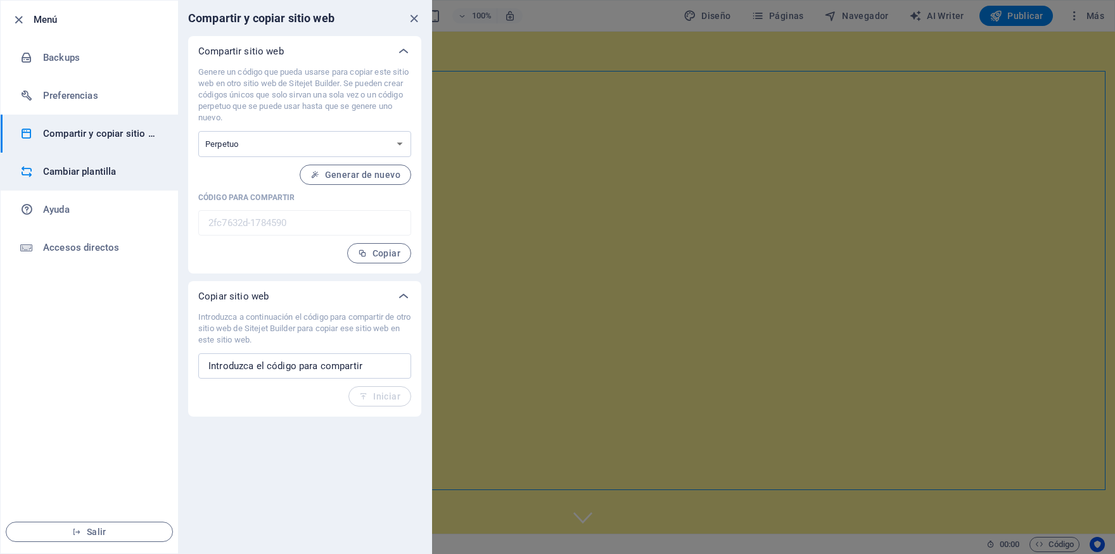
click at [89, 168] on h6 "Cambiar plantilla" at bounding box center [101, 171] width 117 height 15
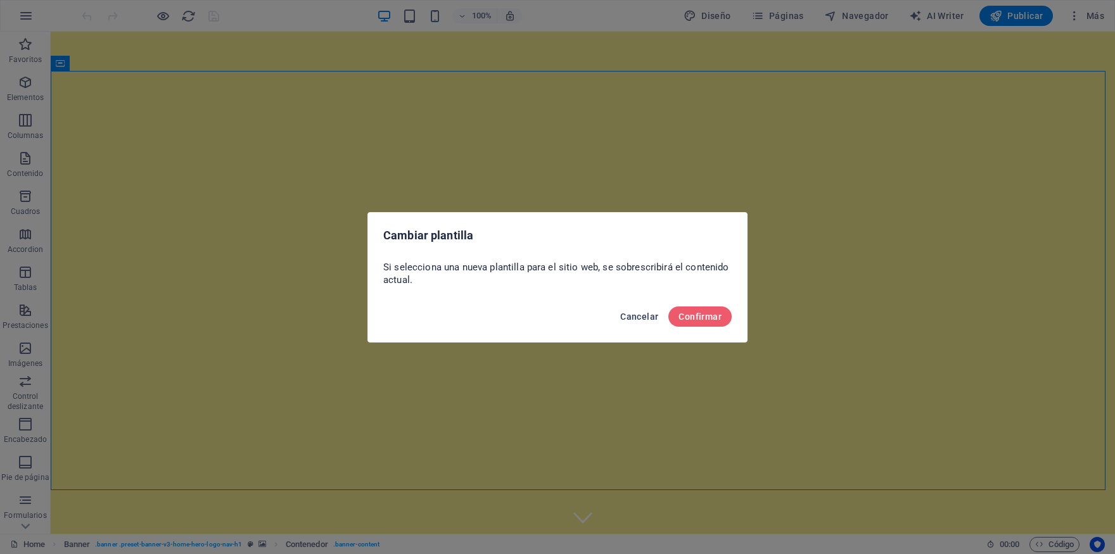
click at [640, 319] on span "Cancelar" at bounding box center [639, 317] width 38 height 10
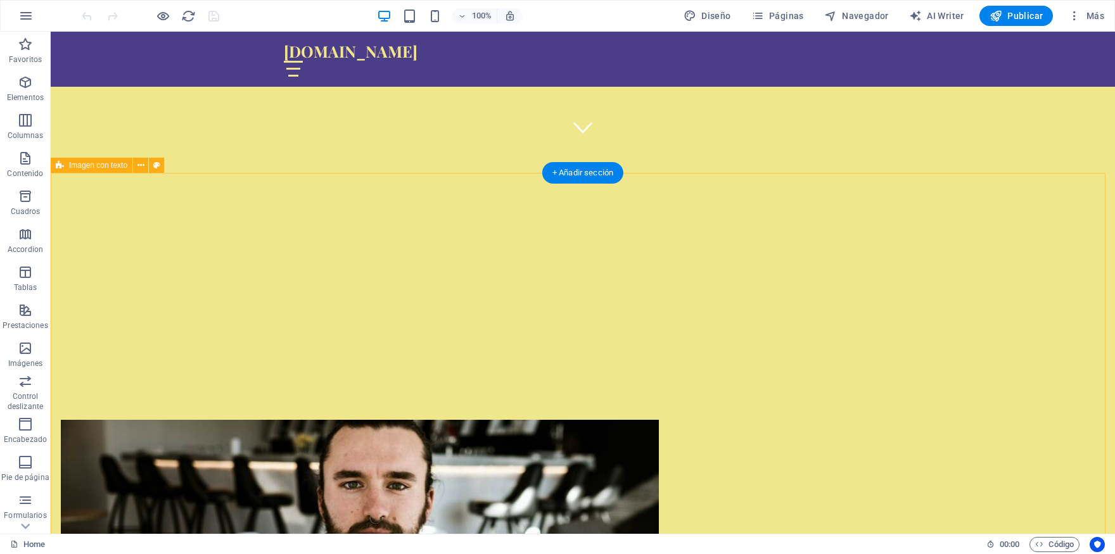
scroll to position [349, 0]
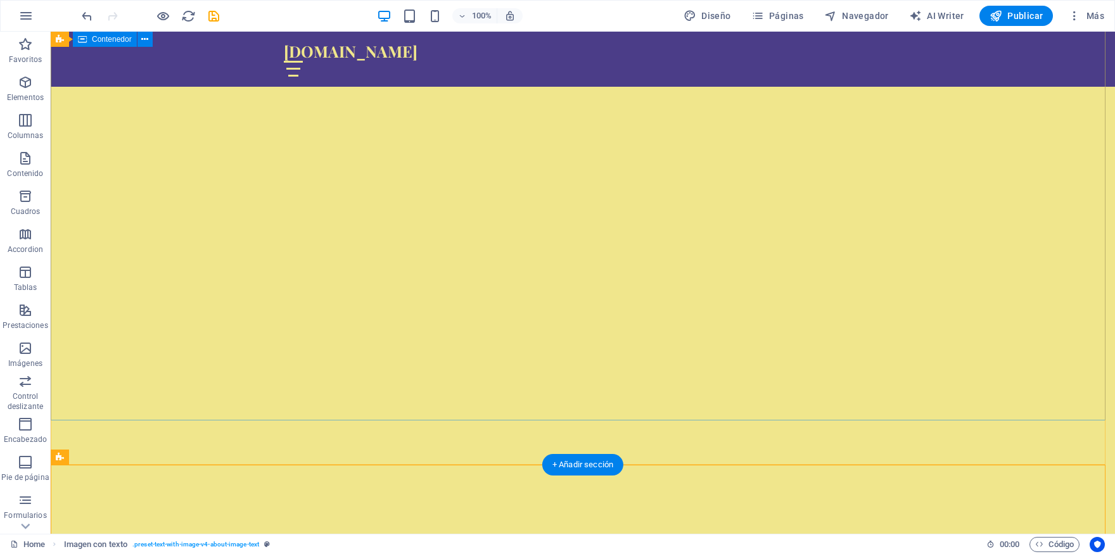
scroll to position [0, 0]
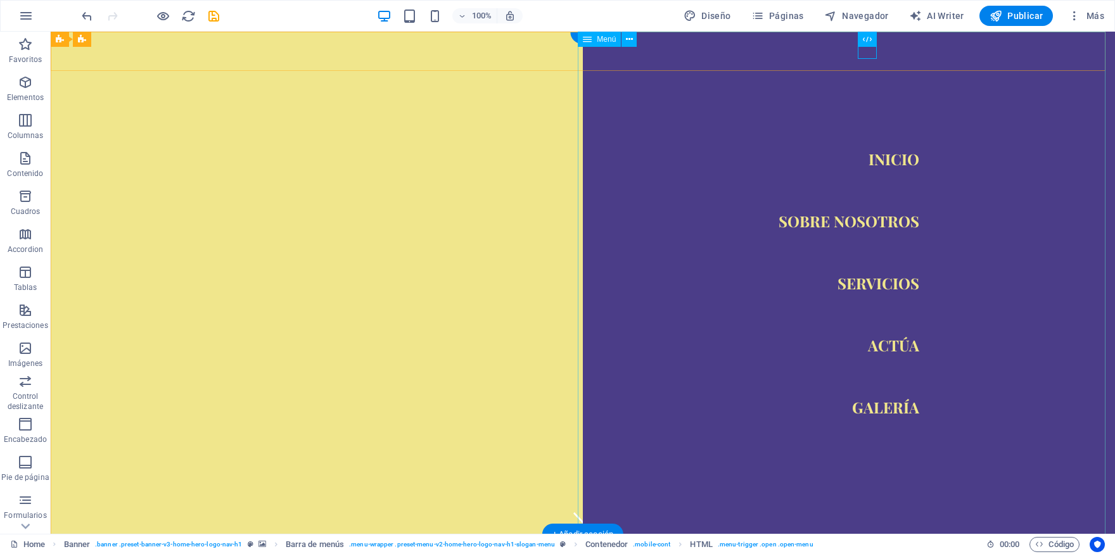
click at [723, 199] on nav "Inicio Sobre nosotros Servicios Actúa Galería" at bounding box center [849, 283] width 532 height 503
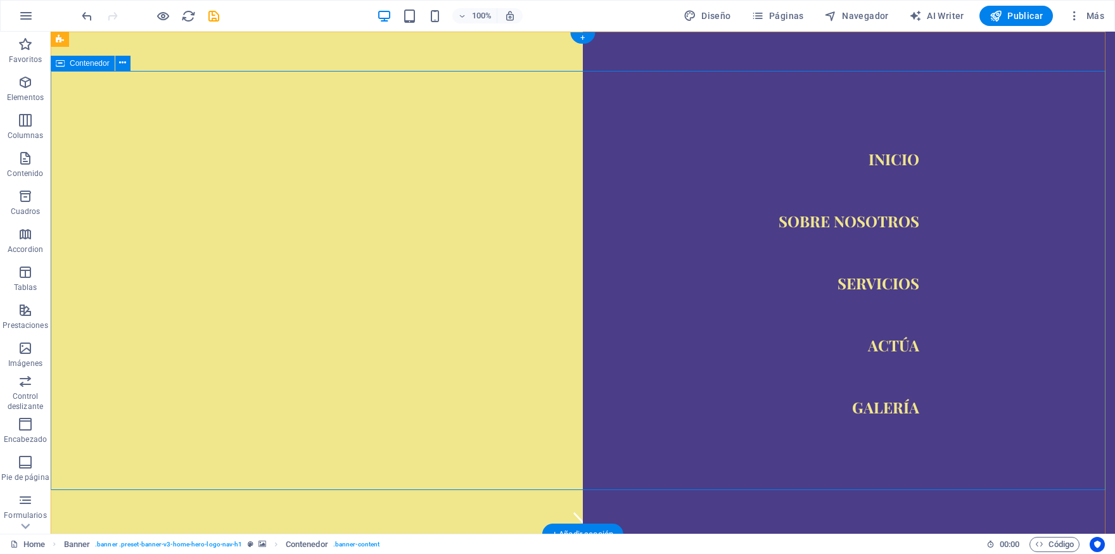
click at [867, 47] on div "HTML" at bounding box center [892, 40] width 69 height 16
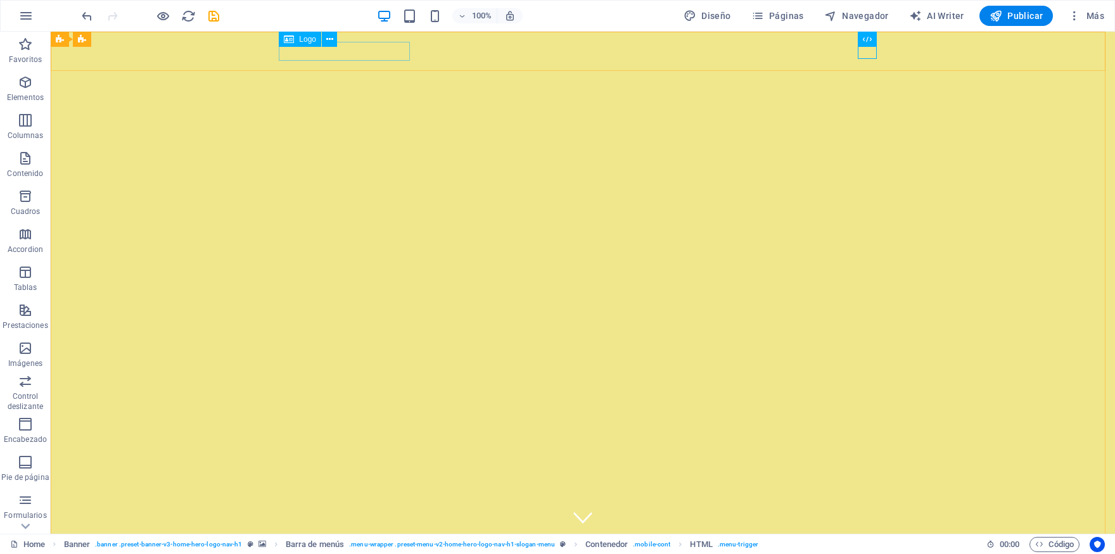
click at [306, 39] on span "Logo" at bounding box center [307, 39] width 17 height 8
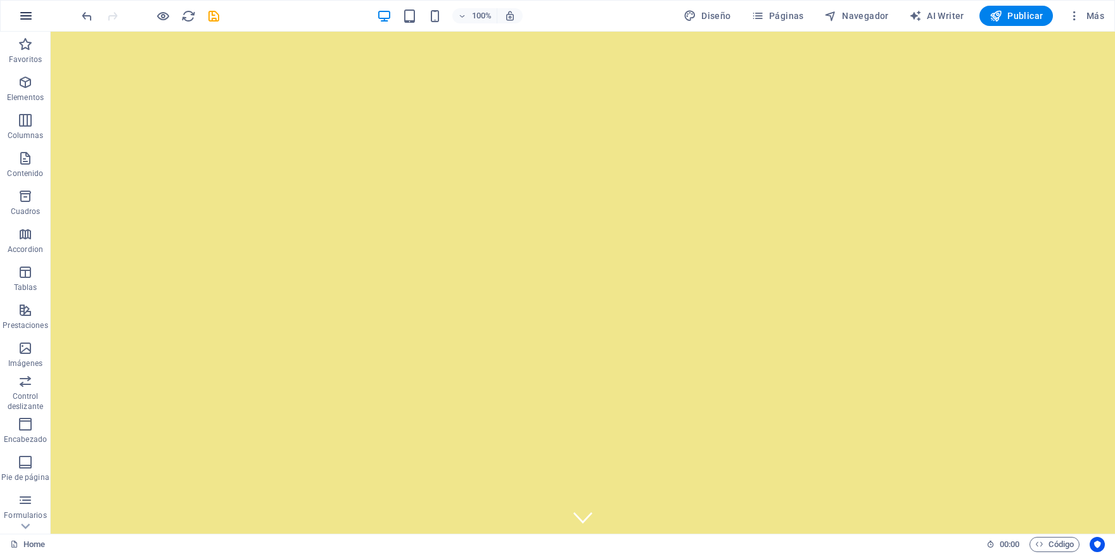
click at [29, 23] on icon "button" at bounding box center [25, 15] width 15 height 15
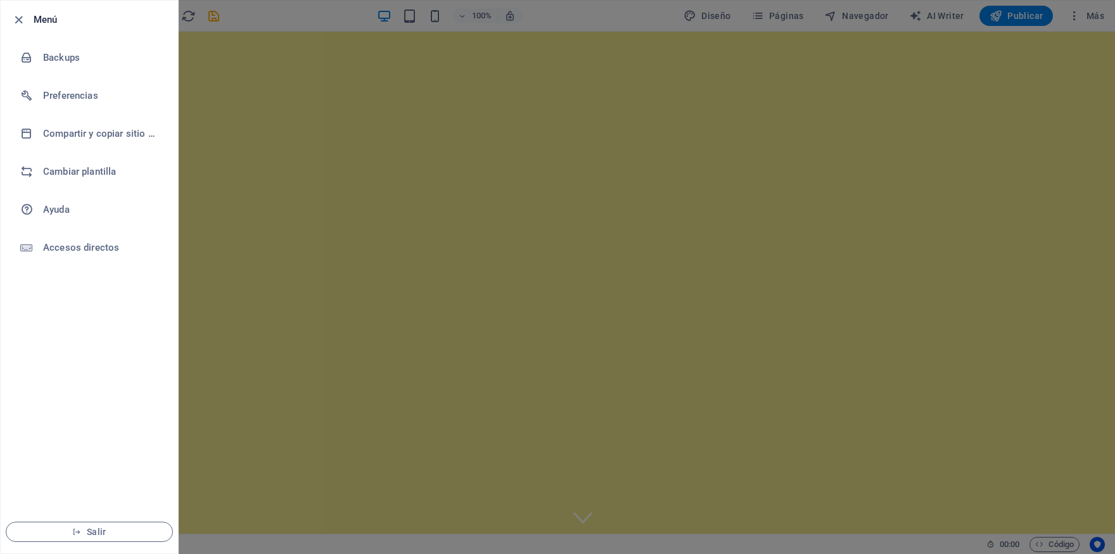
click at [1101, 10] on div at bounding box center [557, 277] width 1115 height 554
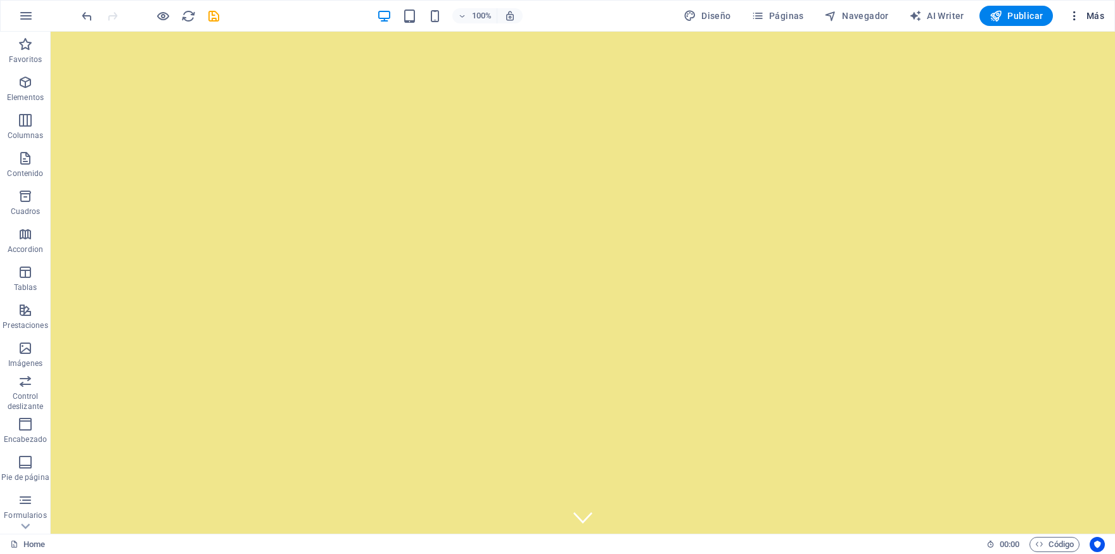
click at [1091, 13] on span "Más" at bounding box center [1086, 16] width 36 height 13
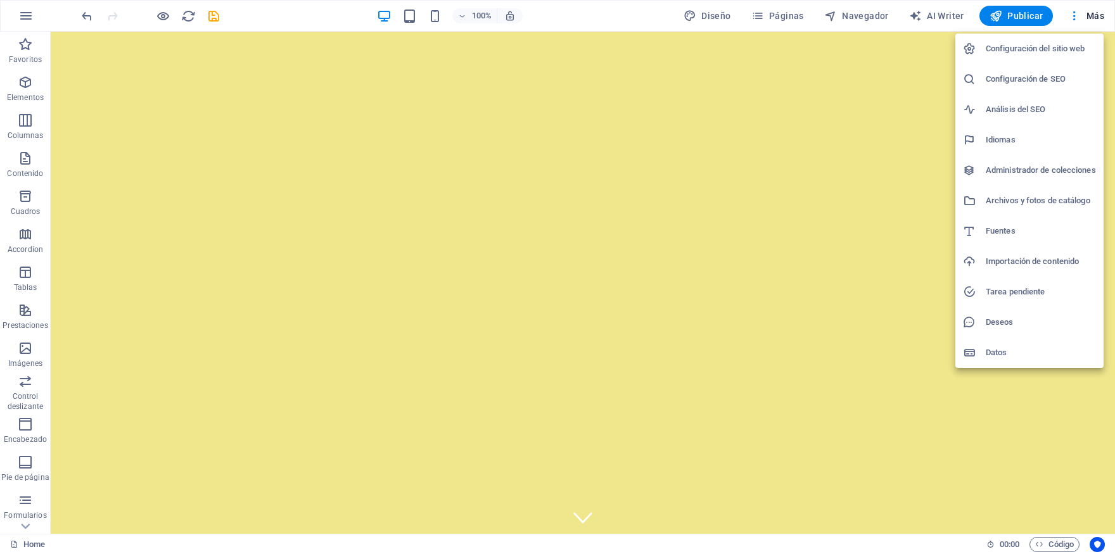
click at [1009, 136] on h6 "Idiomas" at bounding box center [1041, 139] width 110 height 15
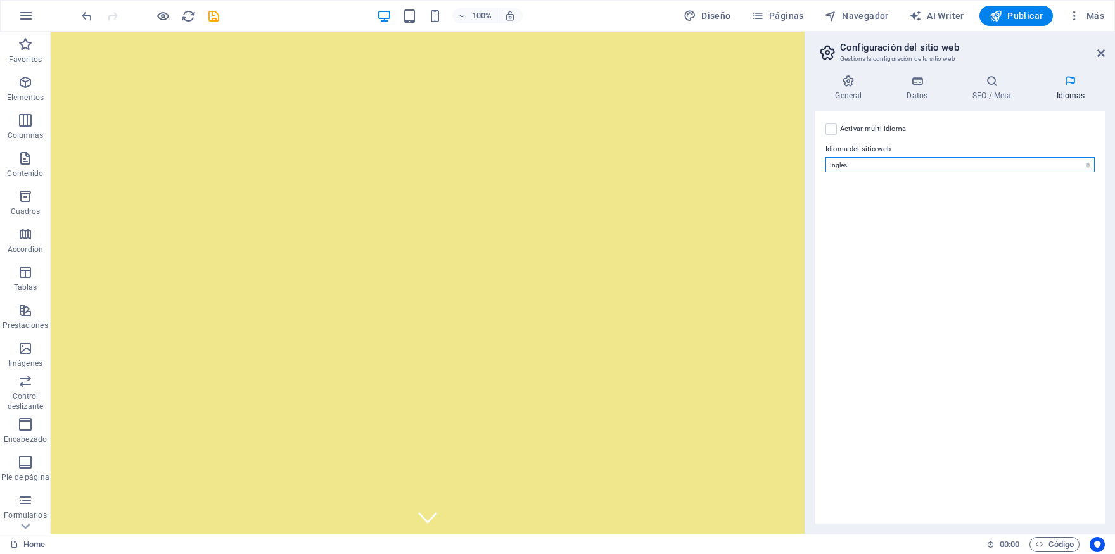
select select "44"
click option "Español" at bounding box center [0, 0] width 0 height 0
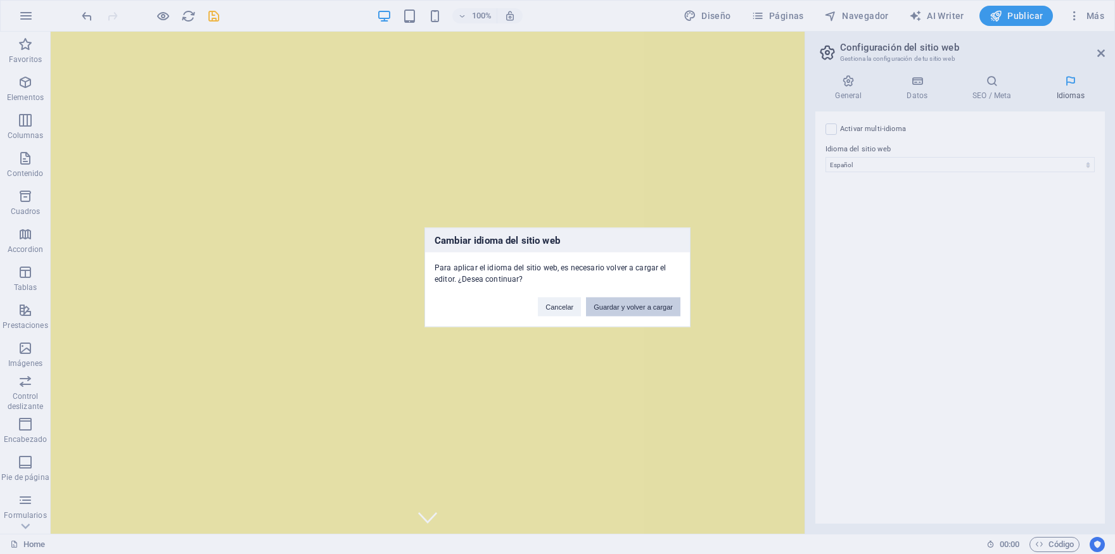
click at [650, 303] on button "Guardar y volver a cargar" at bounding box center [633, 306] width 94 height 19
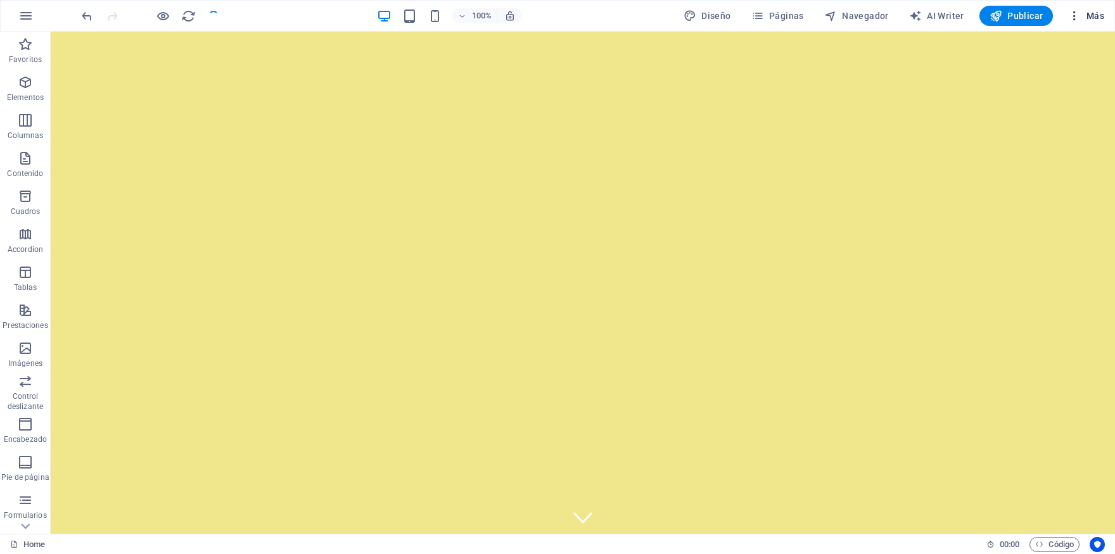
click at [1098, 17] on span "Más" at bounding box center [1086, 16] width 36 height 13
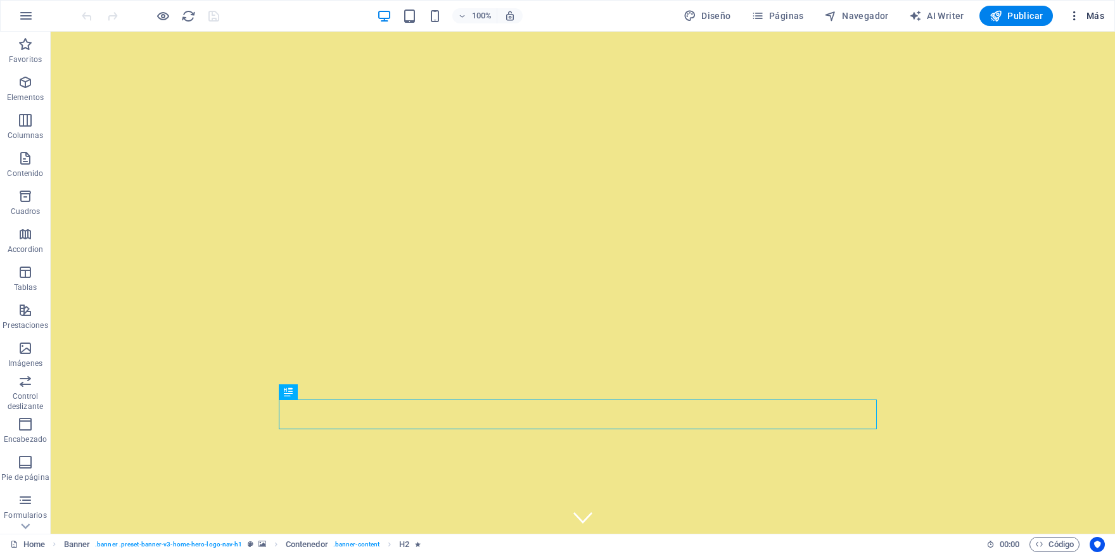
click at [1092, 22] on span "Más" at bounding box center [1086, 16] width 36 height 13
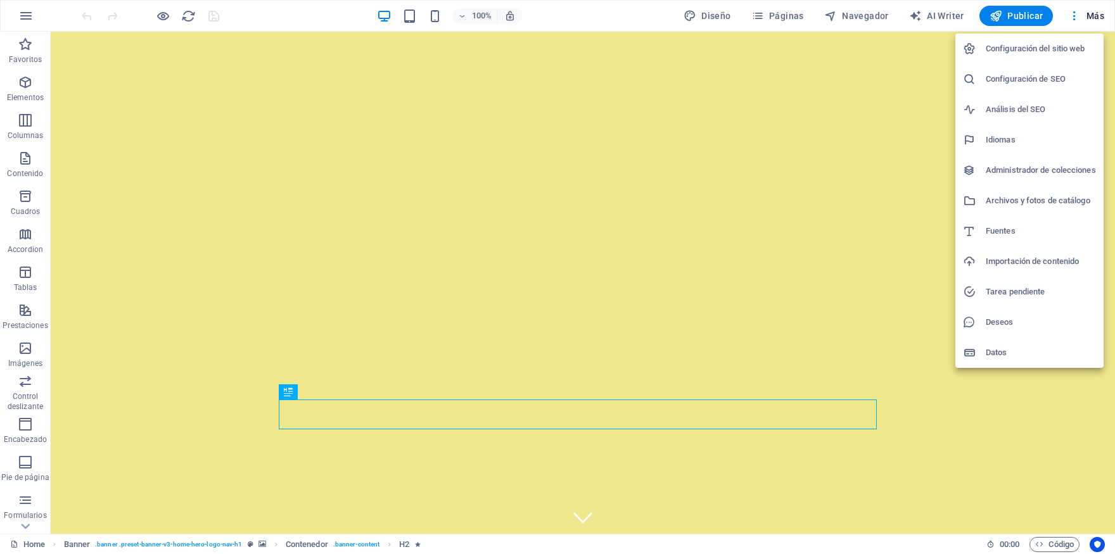
click at [996, 141] on h6 "Idiomas" at bounding box center [1041, 139] width 110 height 15
select select "44"
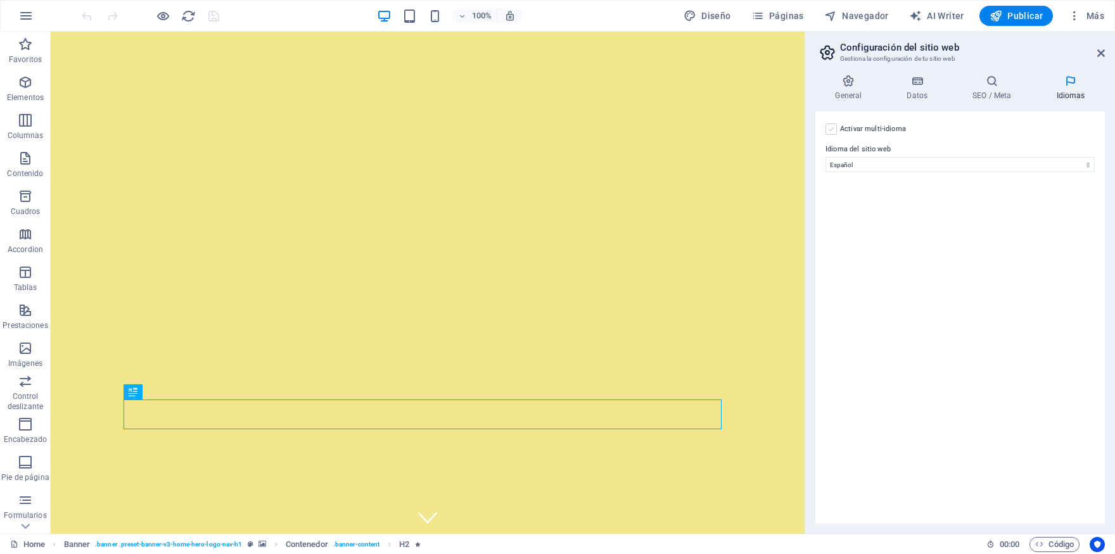
click at [833, 125] on label at bounding box center [831, 129] width 11 height 11
click at [0, 0] on input "Activar multi-idioma Para desactivar la opción multi-idioma, elimine todos los …" at bounding box center [0, 0] width 0 height 0
click at [855, 219] on select "Abkhazian Afar Afrikaans Akan Albanés Alemán Amharic Árabe Aragonese Armenian A…" at bounding box center [960, 226] width 211 height 15
select select "55"
click option "Galician" at bounding box center [0, 0] width 0 height 0
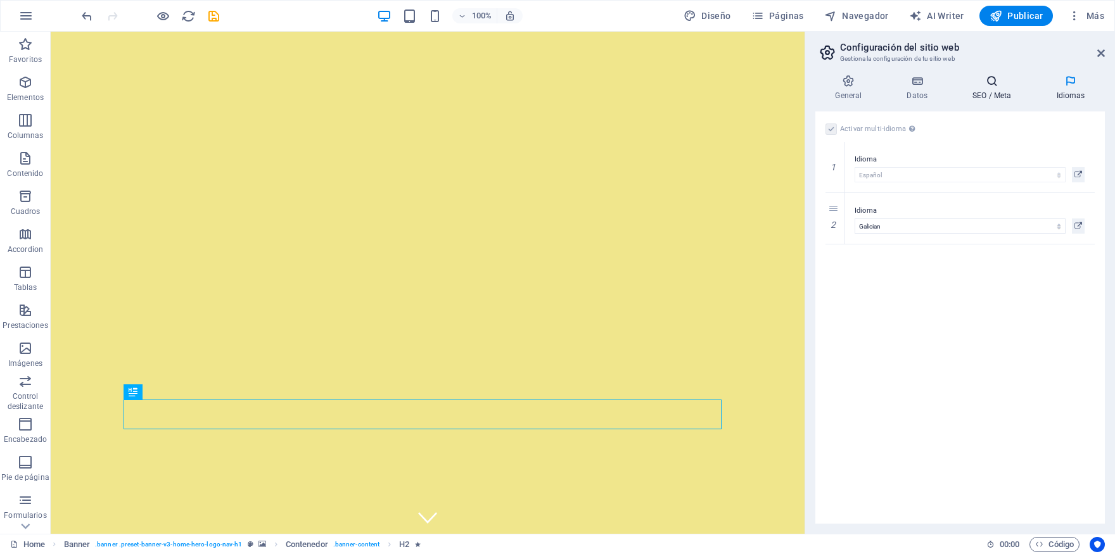
click at [973, 86] on icon at bounding box center [992, 81] width 79 height 13
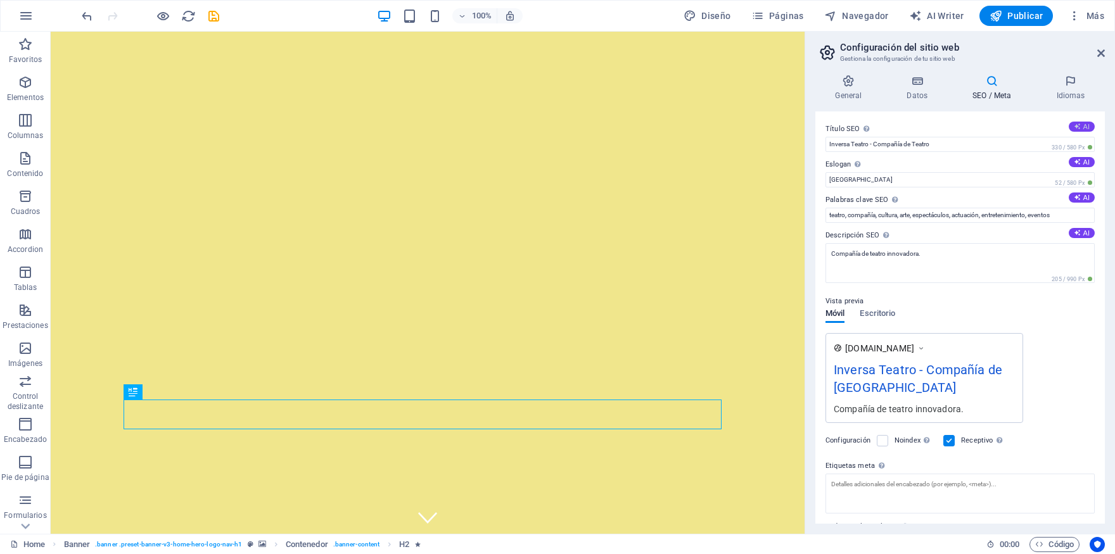
click at [1077, 126] on button "AI" at bounding box center [1082, 127] width 26 height 10
type input "Arte Vivo en Inversateatro"
click at [1072, 162] on button "AI" at bounding box center [1082, 162] width 26 height 10
click at [1073, 197] on button "AI" at bounding box center [1082, 198] width 26 height 10
click at [1071, 229] on button "AI" at bounding box center [1082, 233] width 26 height 10
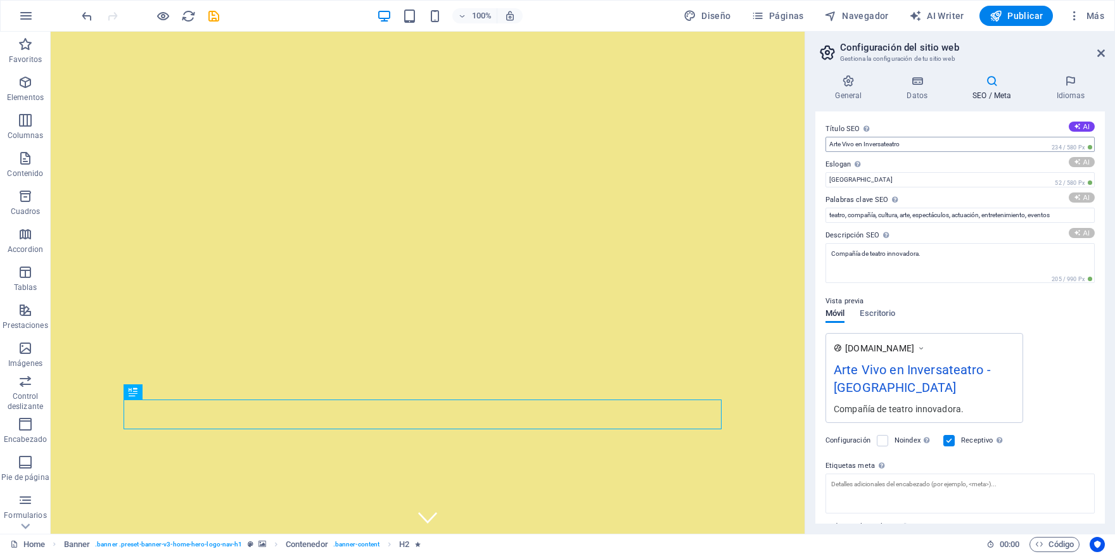
type input "teatro en [GEOGRAPHIC_DATA], obras de teatro, talleres de teatro, eventos cultu…"
type textarea "Descubre Inversateatro: obras de teatro innovadoras, talleres creativos y event…"
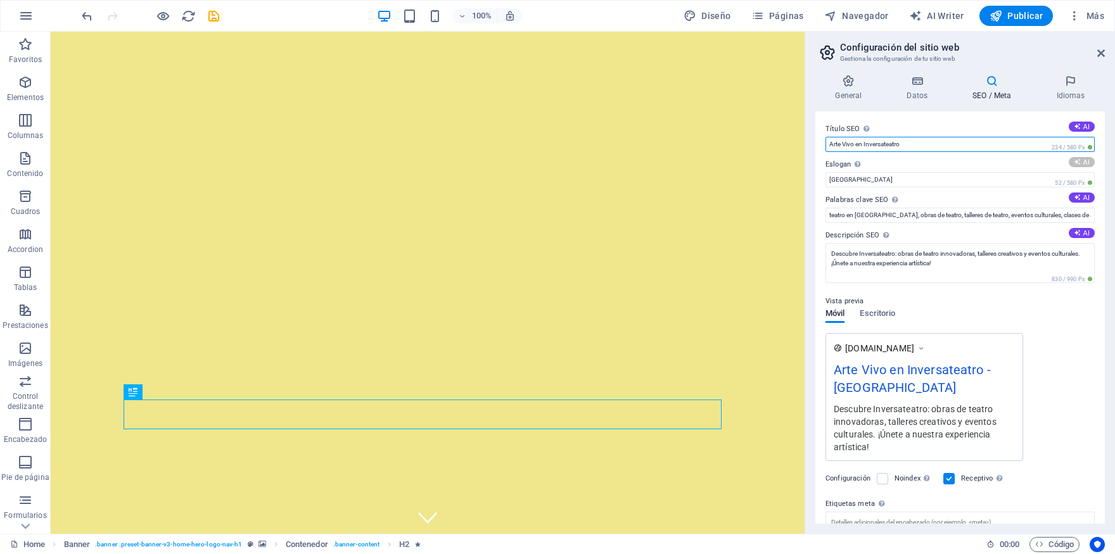
drag, startPoint x: 864, startPoint y: 144, endPoint x: 798, endPoint y: 145, distance: 65.3
click at [826, 145] on input "Arte Vivo en Inversateatro" at bounding box center [960, 144] width 269 height 15
type input "Viviendo el arte y la emoción en cada función"
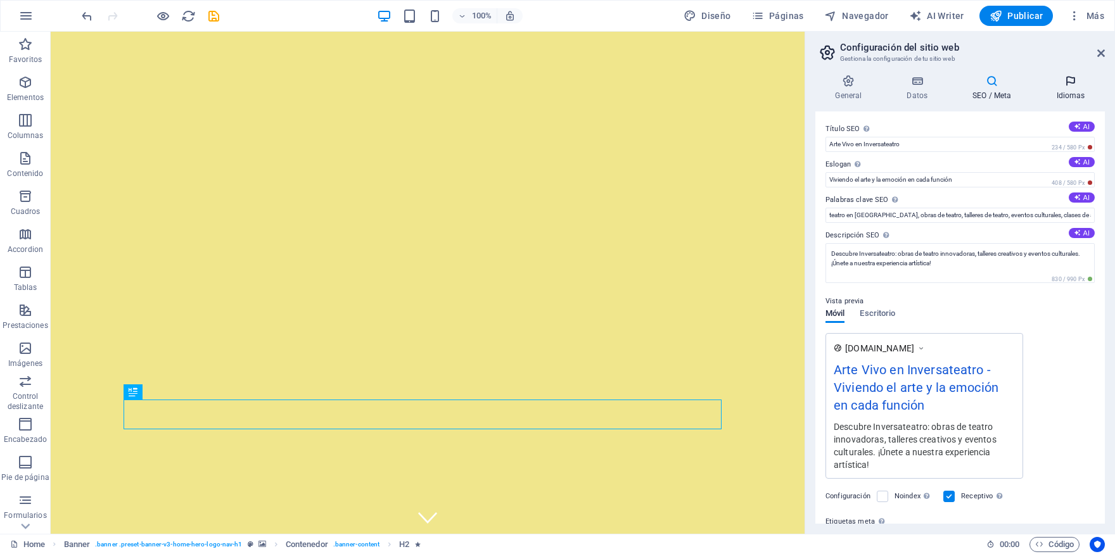
click at [1058, 84] on icon at bounding box center [1071, 81] width 68 height 13
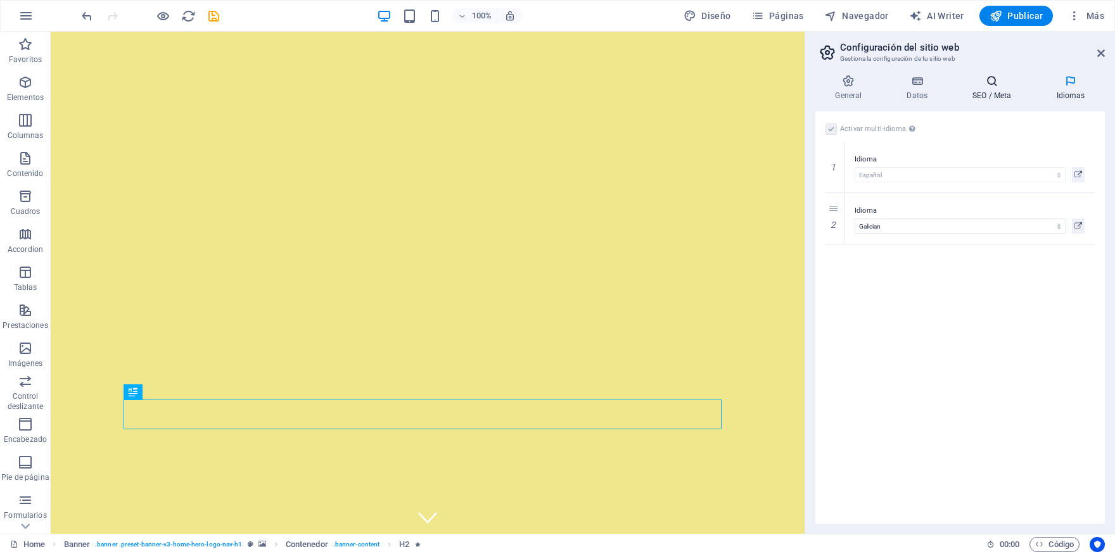
click at [964, 94] on h4 "SEO / Meta" at bounding box center [995, 88] width 84 height 27
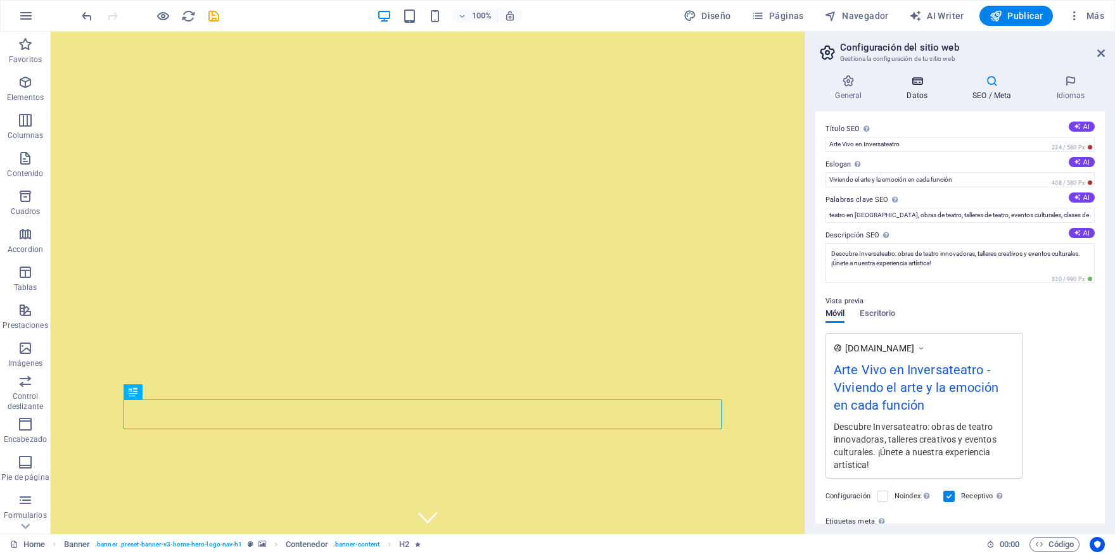
click at [919, 89] on h4 "Datos" at bounding box center [920, 88] width 66 height 27
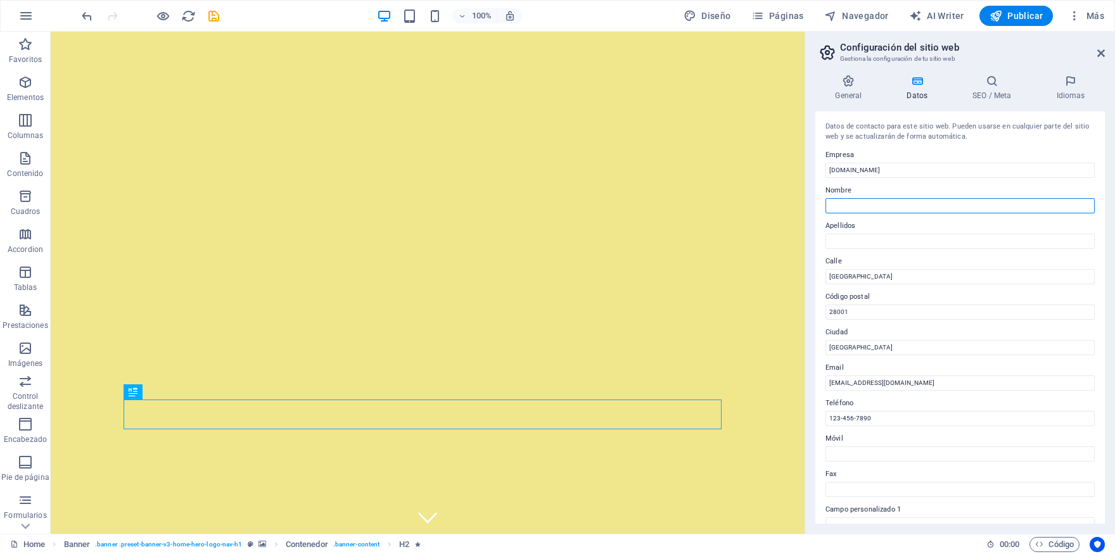
click at [871, 206] on input "Nombre" at bounding box center [960, 205] width 269 height 15
type input "[PERSON_NAME]"
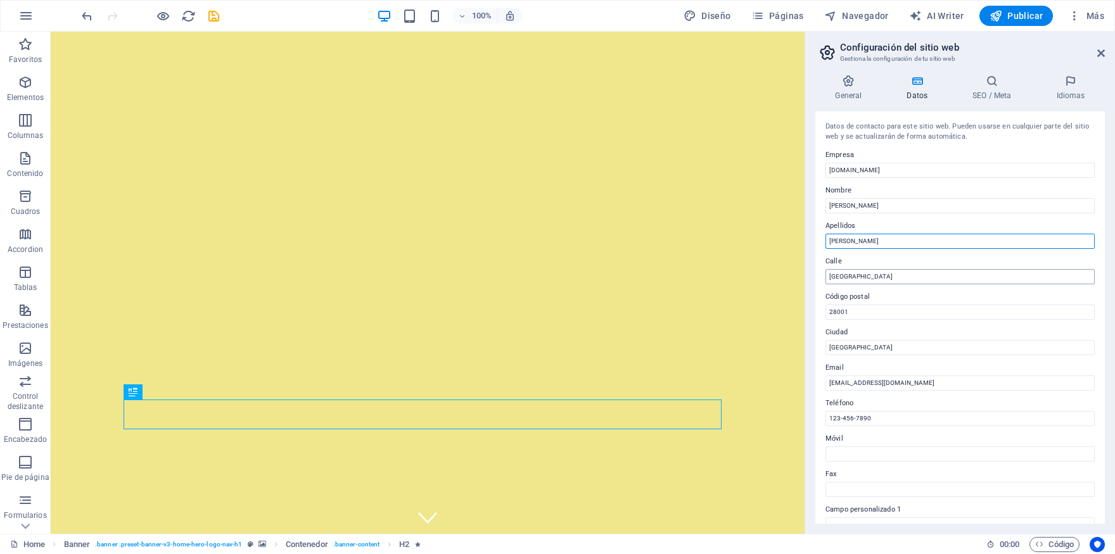
type input "[PERSON_NAME]"
click at [878, 276] on input "[GEOGRAPHIC_DATA]" at bounding box center [960, 276] width 269 height 15
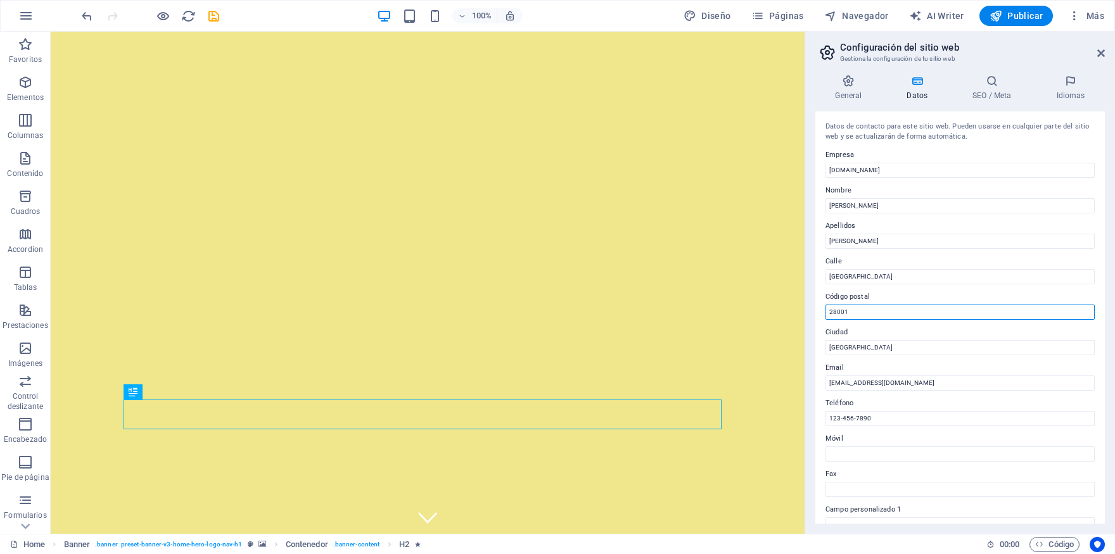
click at [868, 316] on input "28001" at bounding box center [960, 312] width 269 height 15
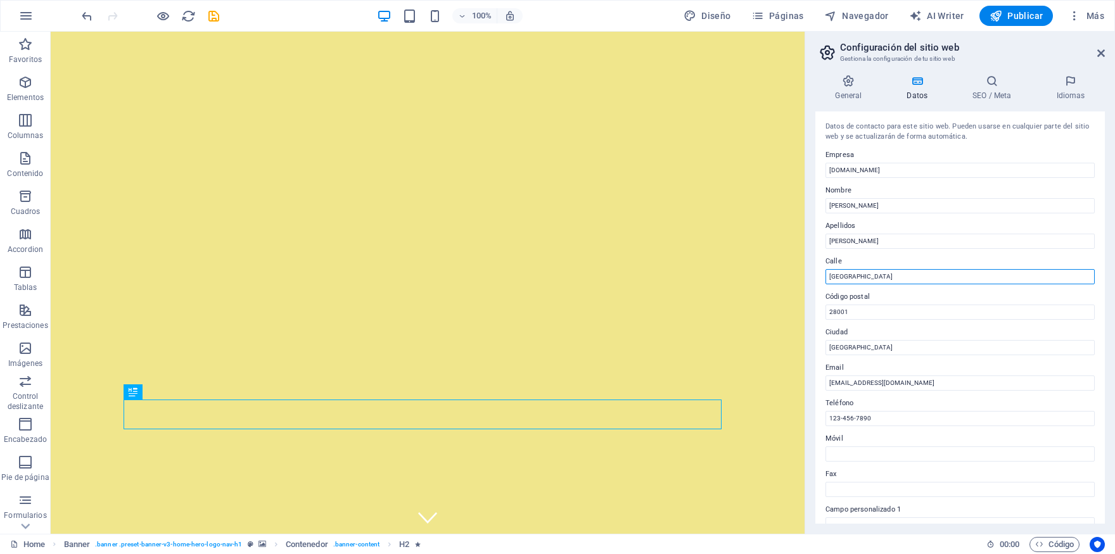
drag, startPoint x: 880, startPoint y: 278, endPoint x: 819, endPoint y: 274, distance: 61.0
click at [826, 274] on input "[GEOGRAPHIC_DATA]" at bounding box center [960, 276] width 269 height 15
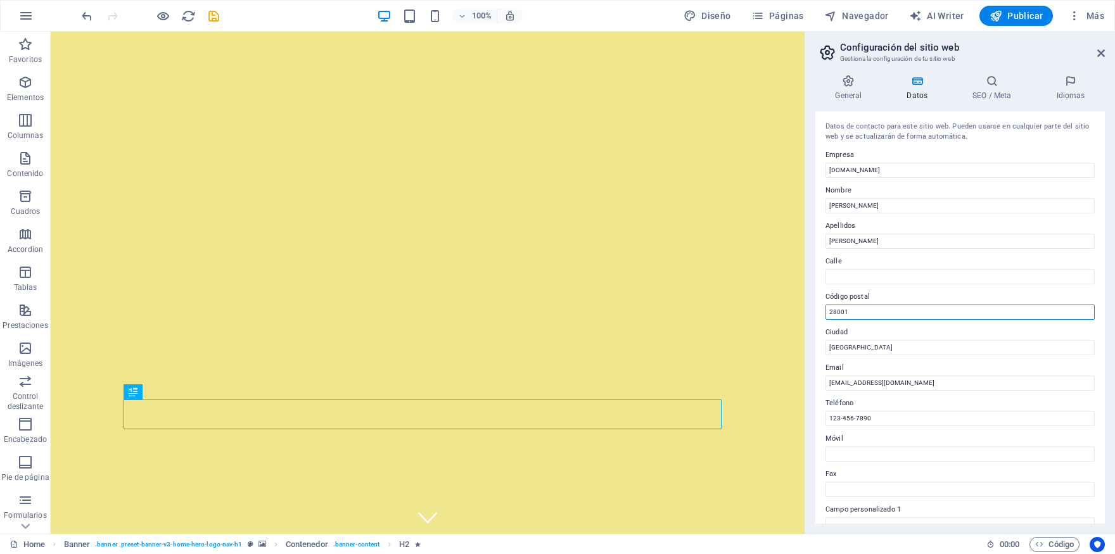
click at [864, 312] on input "28001" at bounding box center [960, 312] width 269 height 15
click at [851, 347] on input "[GEOGRAPHIC_DATA]" at bounding box center [960, 347] width 269 height 15
type input "[GEOGRAPHIC_DATA]"
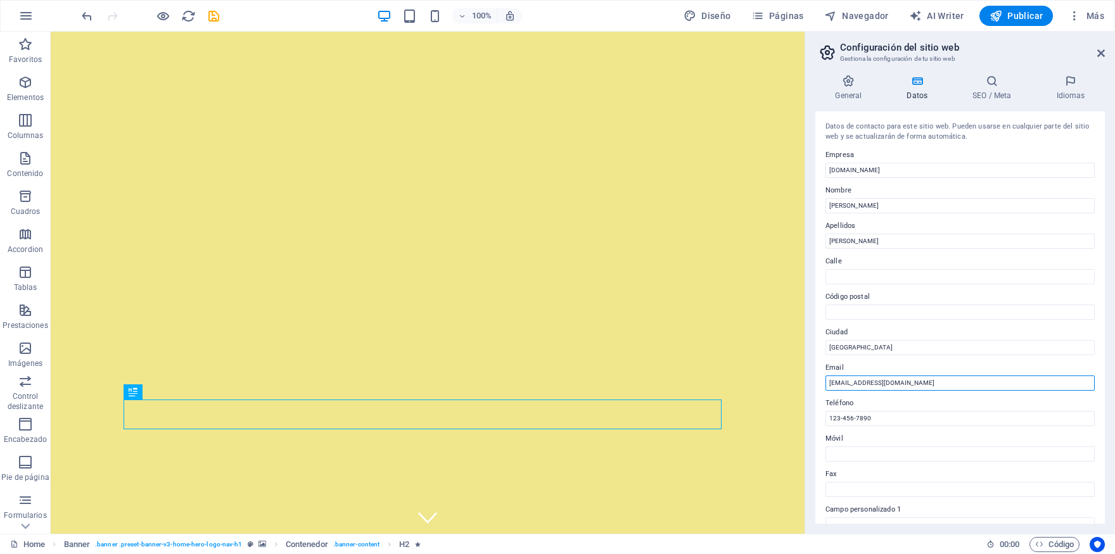
click at [888, 388] on input "[EMAIL_ADDRESS][DOMAIN_NAME]" at bounding box center [960, 383] width 269 height 15
drag, startPoint x: 840, startPoint y: 385, endPoint x: 750, endPoint y: 385, distance: 90.0
click at [826, 385] on input "[EMAIL_ADDRESS][DOMAIN_NAME]" at bounding box center [960, 383] width 269 height 15
type input "[EMAIL_ADDRESS][DOMAIN_NAME]"
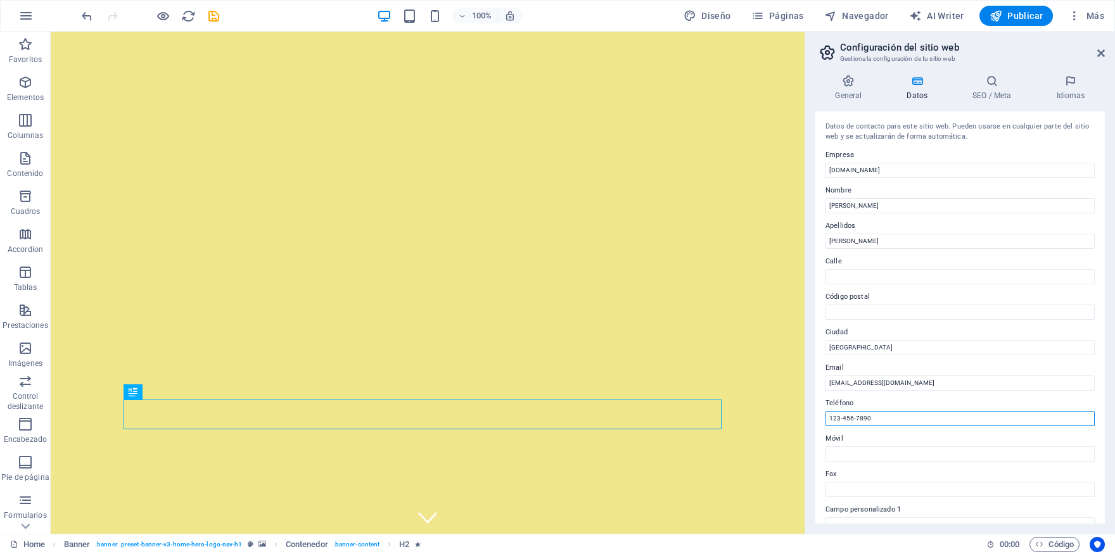
click at [871, 416] on input "123-456-7890" at bounding box center [960, 418] width 269 height 15
paste input "[PHONE_NUMBER]"
type input "[PHONE_NUMBER]"
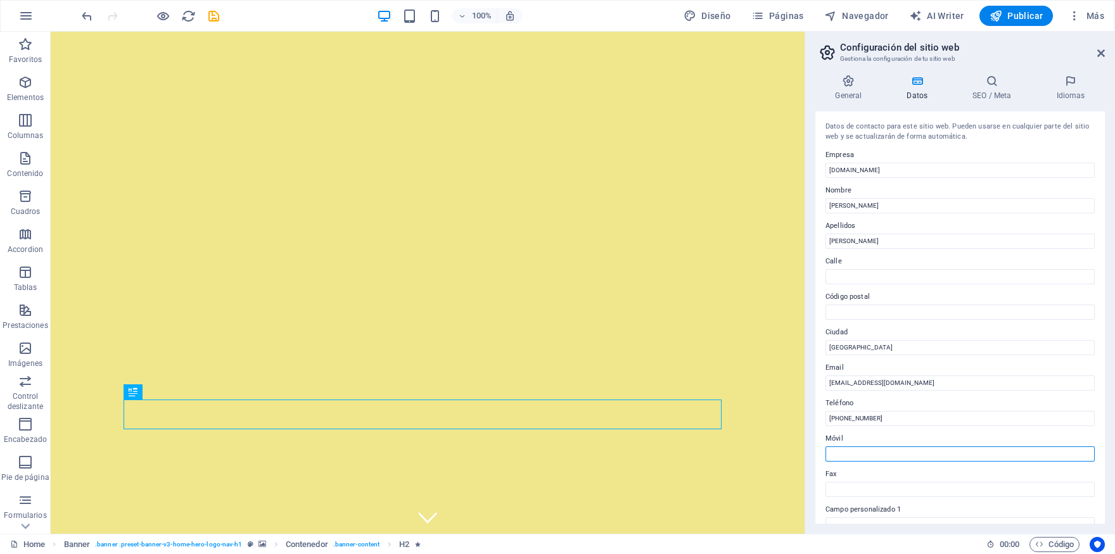
click at [850, 450] on input "Móvil" at bounding box center [960, 454] width 269 height 15
paste input "[PHONE_NUMBER]"
type input "[PHONE_NUMBER]"
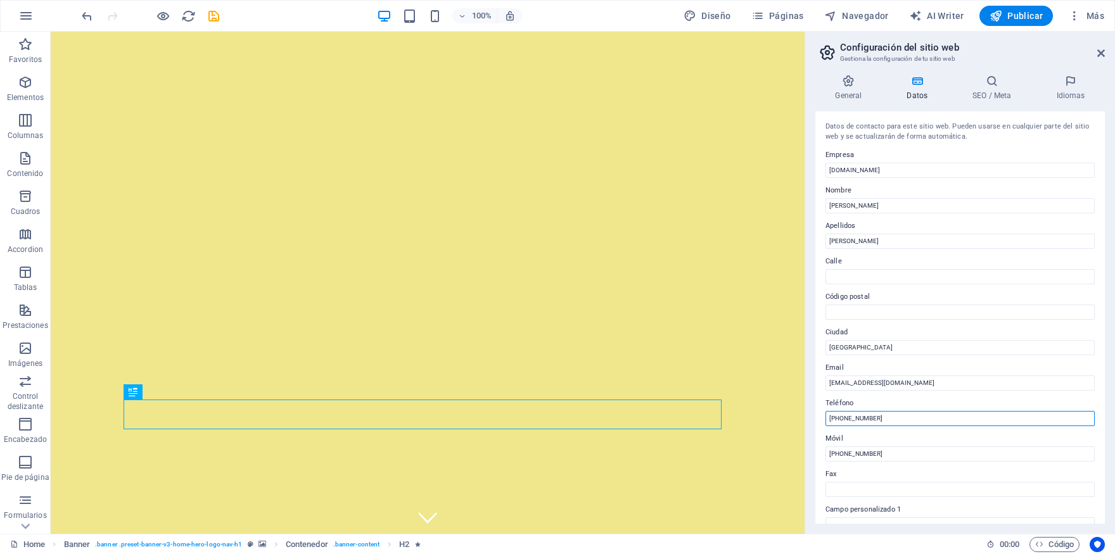
click at [954, 414] on input "[PHONE_NUMBER]" at bounding box center [960, 418] width 269 height 15
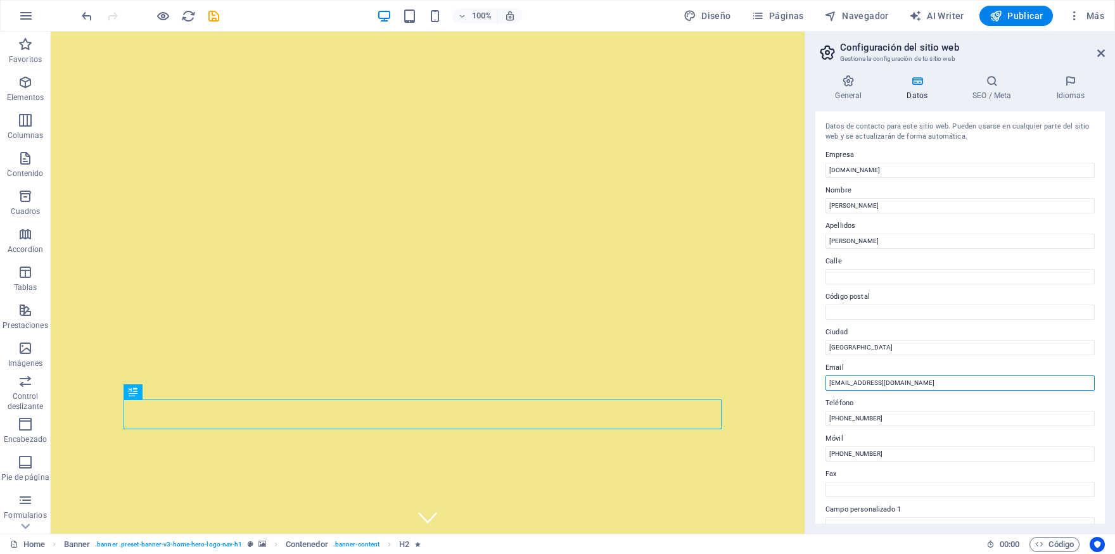
click at [960, 388] on input "[EMAIL_ADDRESS][DOMAIN_NAME]" at bounding box center [960, 383] width 269 height 15
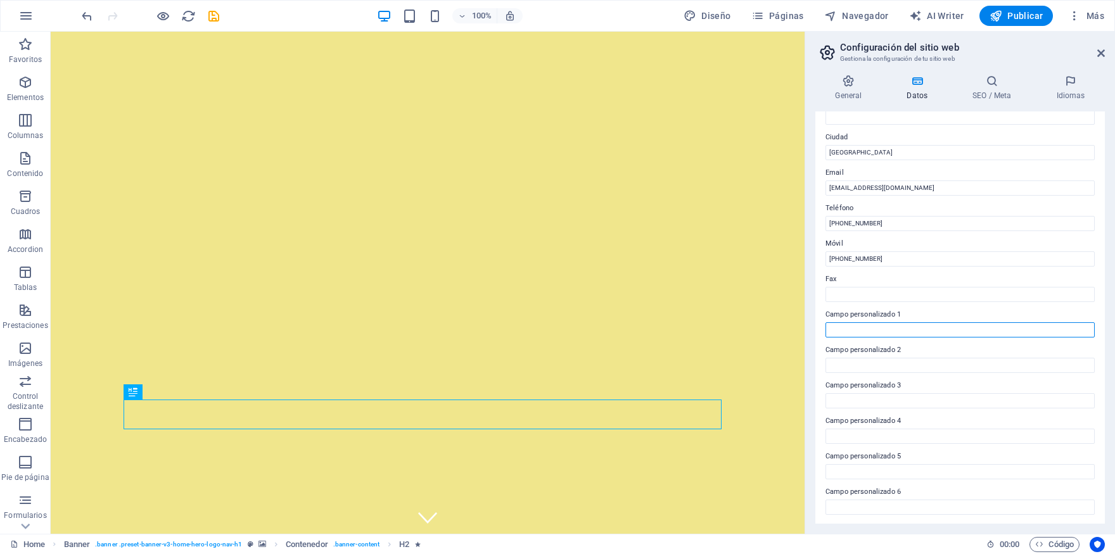
click at [864, 332] on input "Campo personalizado 1" at bounding box center [960, 330] width 269 height 15
click at [857, 331] on input "Campo personalizado 1" at bounding box center [960, 330] width 269 height 15
paste input "[DOMAIN_NAME][URL]"
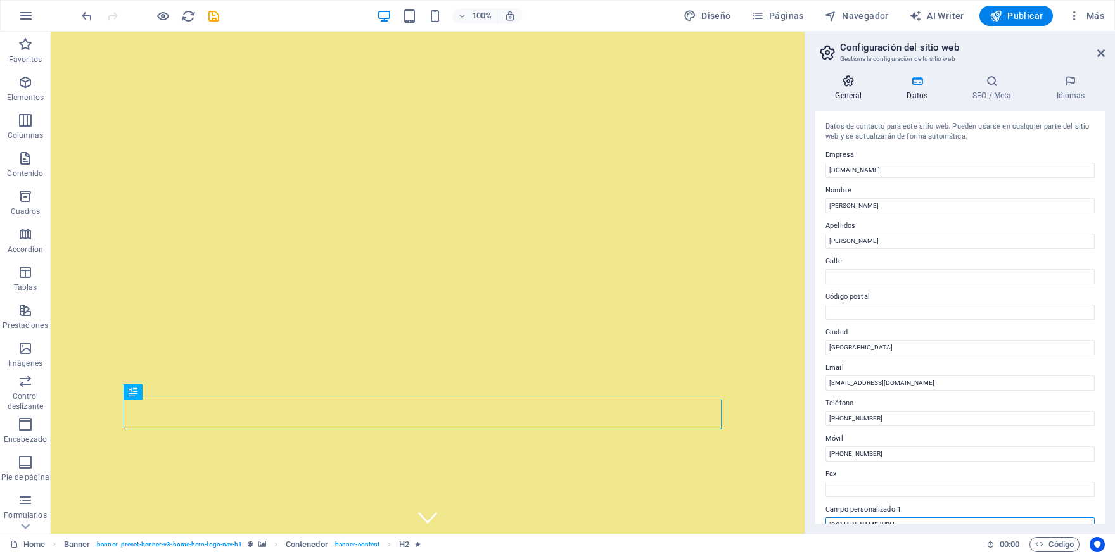
type input "[DOMAIN_NAME][URL]"
click at [849, 87] on icon at bounding box center [849, 81] width 67 height 13
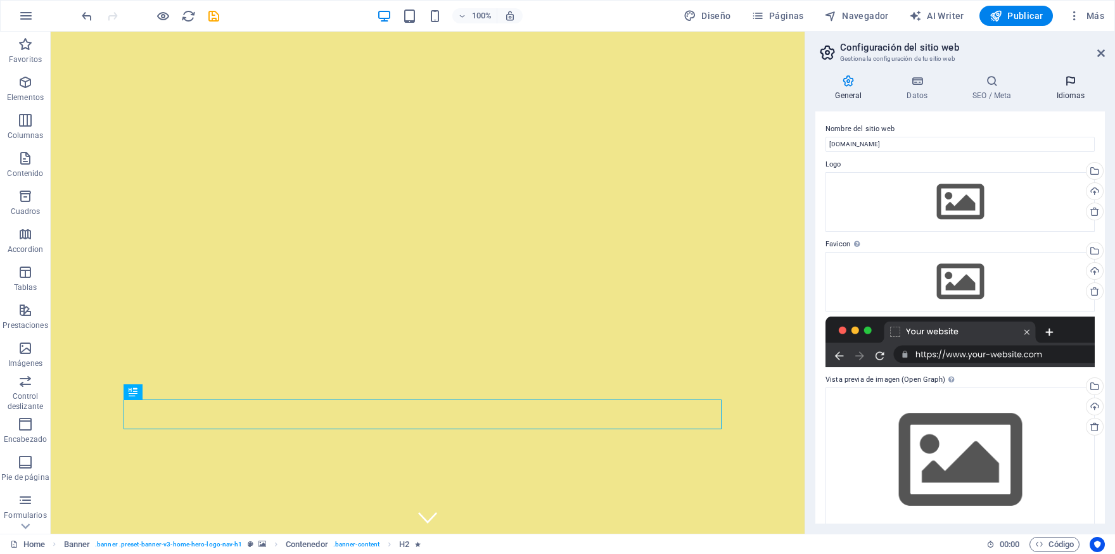
click at [1067, 91] on h4 "Idiomas" at bounding box center [1071, 88] width 68 height 27
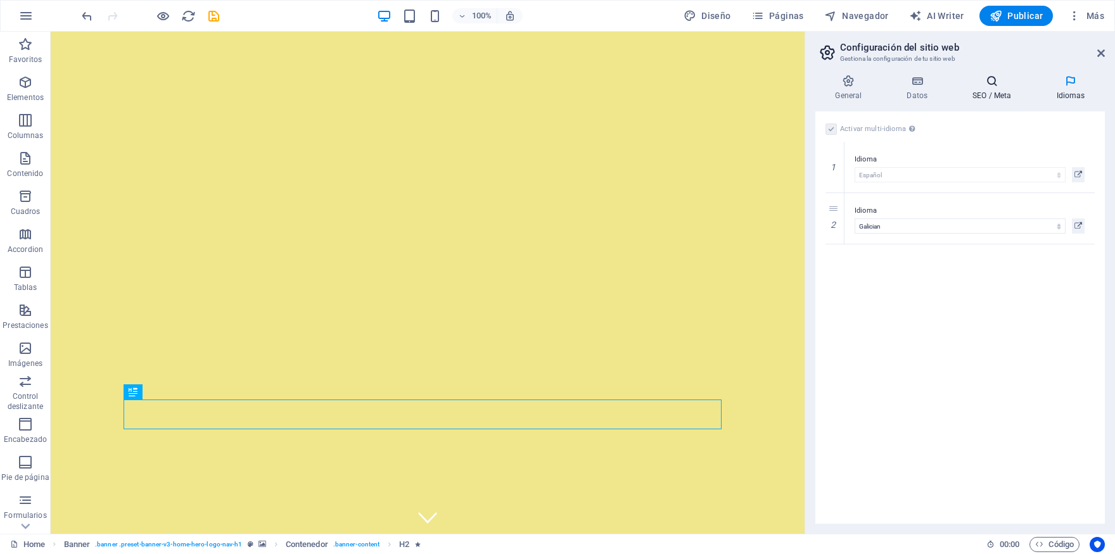
click at [977, 90] on h4 "SEO / Meta" at bounding box center [995, 88] width 84 height 27
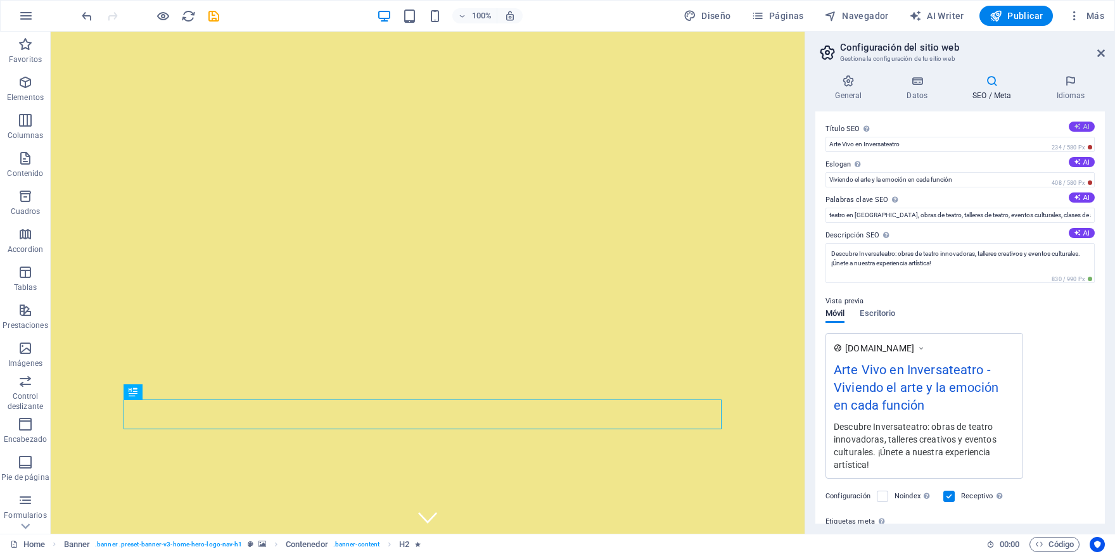
click at [1073, 125] on icon at bounding box center [1077, 127] width 8 height 8
click at [1075, 160] on button "AI" at bounding box center [1082, 162] width 26 height 10
type input "Inversateatro: Arte en Vida"
click at [1072, 194] on button "AI" at bounding box center [1082, 198] width 26 height 10
type input "Arte y emoción en cada escena viva"
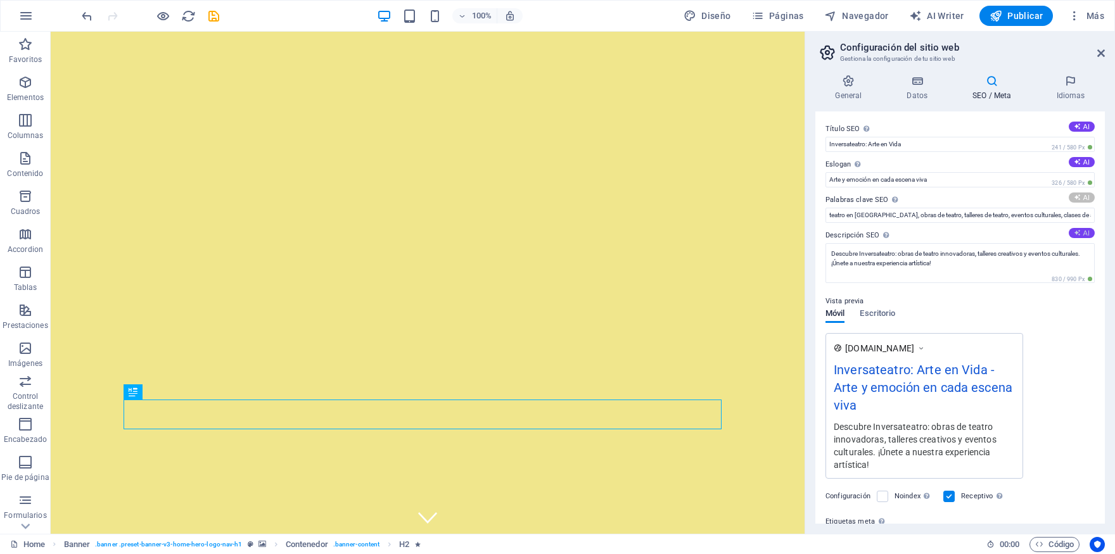
click at [1077, 234] on button "AI" at bounding box center [1082, 233] width 26 height 10
type textarea "Descubre Inversateatro: arte, emoción y creatividad en cada obra. Disfruta de t…"
type input "compañía de teatro, obras de teatro, talleres de teatro, eventos privados, clas…"
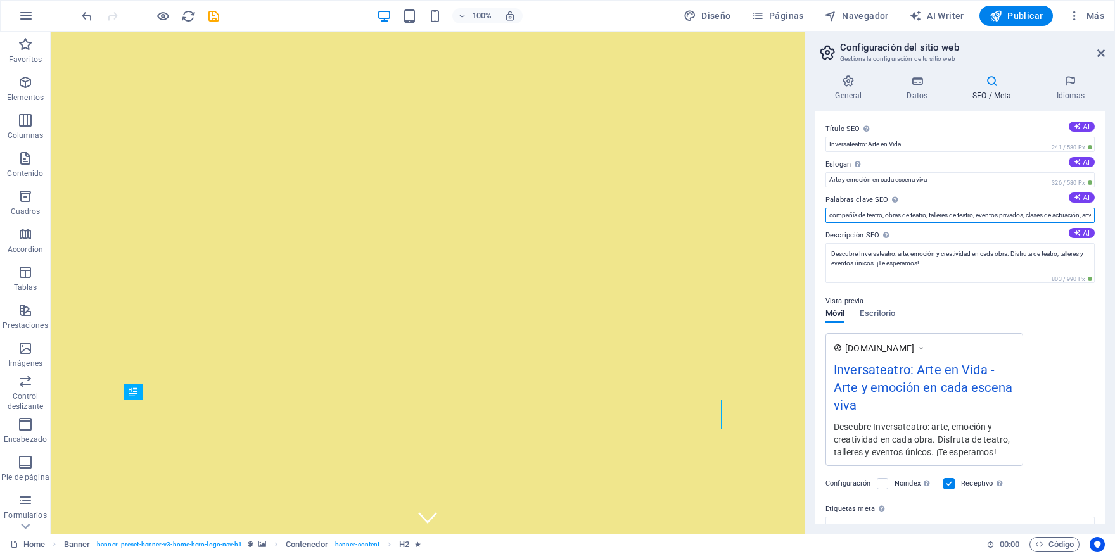
click at [1053, 214] on input "compañía de teatro, obras de teatro, talleres de teatro, eventos privados, clas…" at bounding box center [960, 215] width 269 height 15
click at [983, 269] on textarea "Descubre Inversateatro: arte, emoción y creatividad en cada obra. Disfruta de t…" at bounding box center [960, 263] width 269 height 40
click at [1033, 335] on div "Vista previa Móvil Escritorio [DOMAIN_NAME] Inversateatro: Arte en Vida - Arte …" at bounding box center [960, 375] width 269 height 183
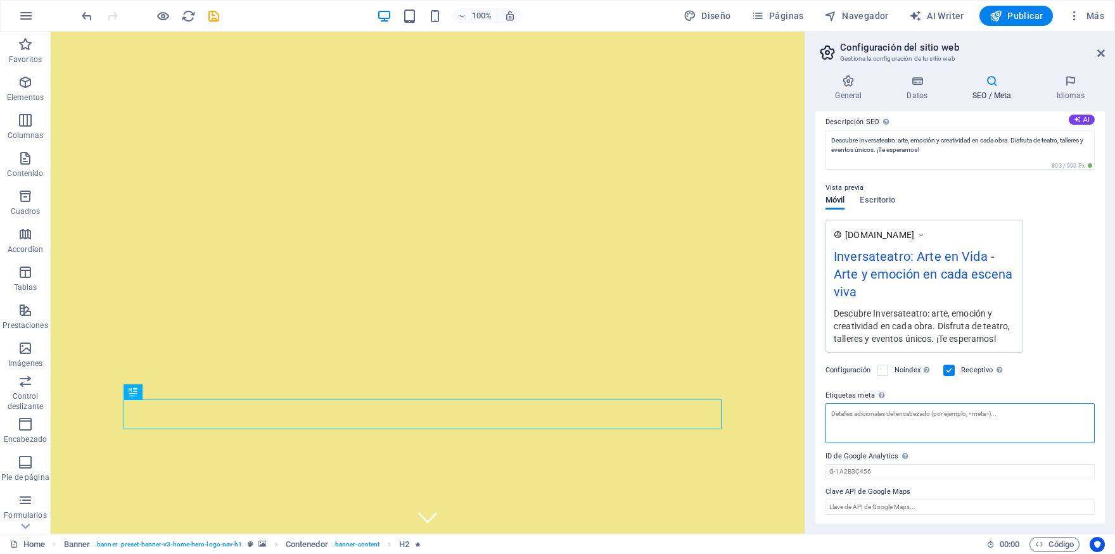
click at [901, 421] on textarea "Etiquetas meta Introduce aquí el código HTML que se incluirá en las etiquetas d…" at bounding box center [960, 424] width 269 height 40
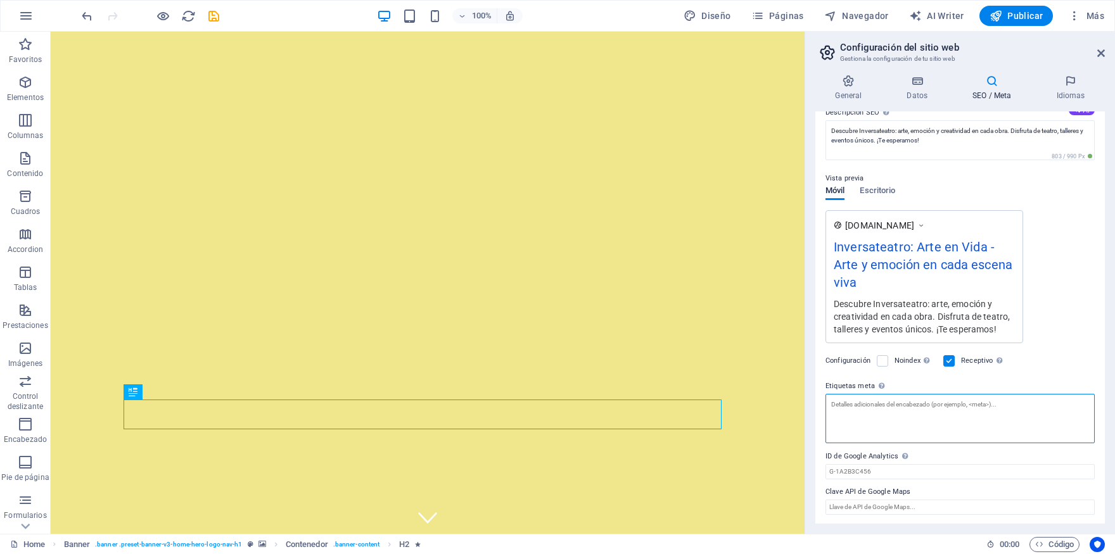
scroll to position [0, 0]
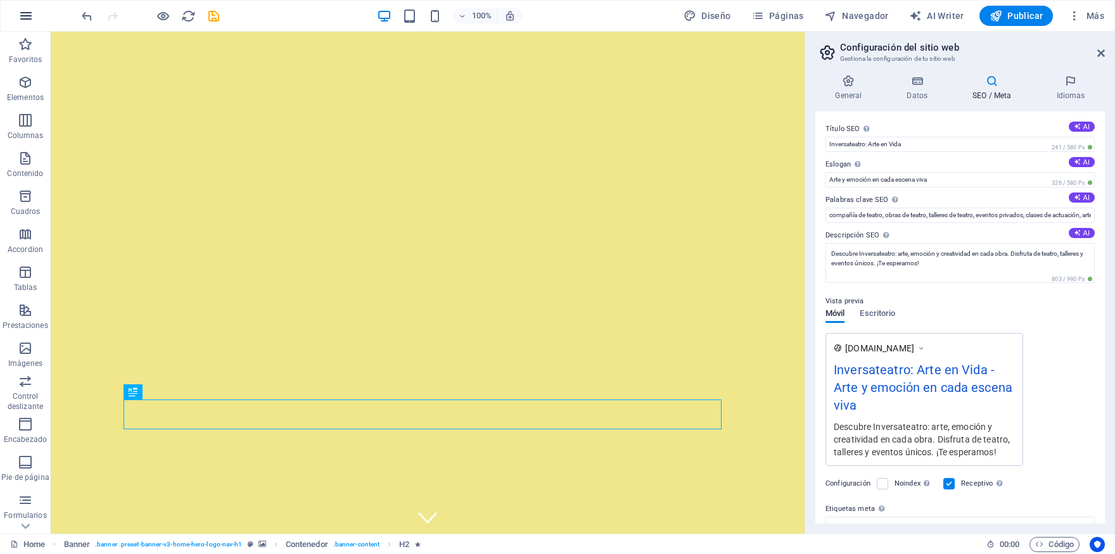
click at [27, 27] on button "button" at bounding box center [26, 16] width 30 height 30
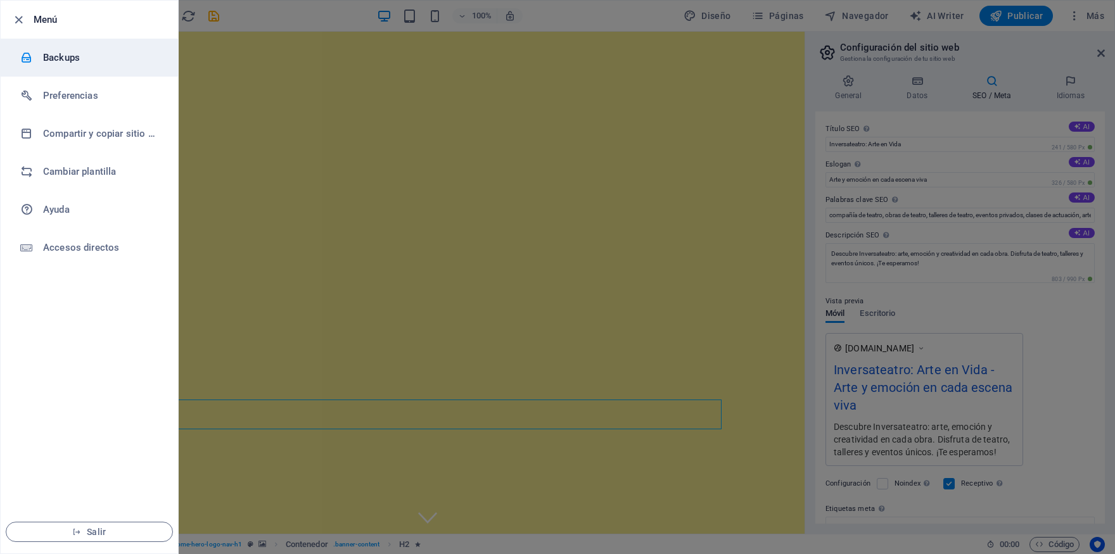
click at [68, 64] on h6 "Backups" at bounding box center [101, 57] width 117 height 15
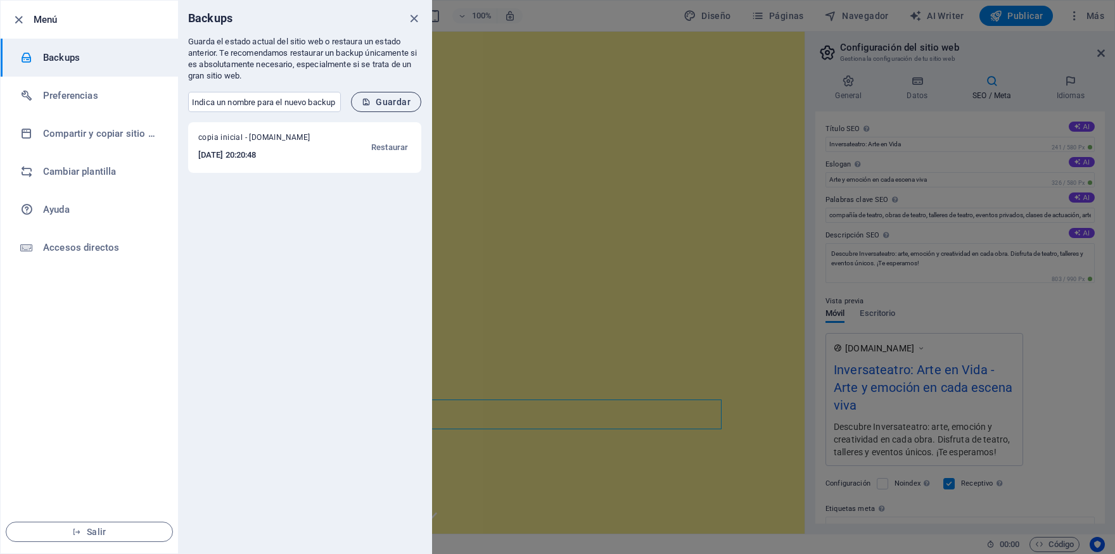
click at [369, 104] on icon "submit" at bounding box center [366, 102] width 9 height 9
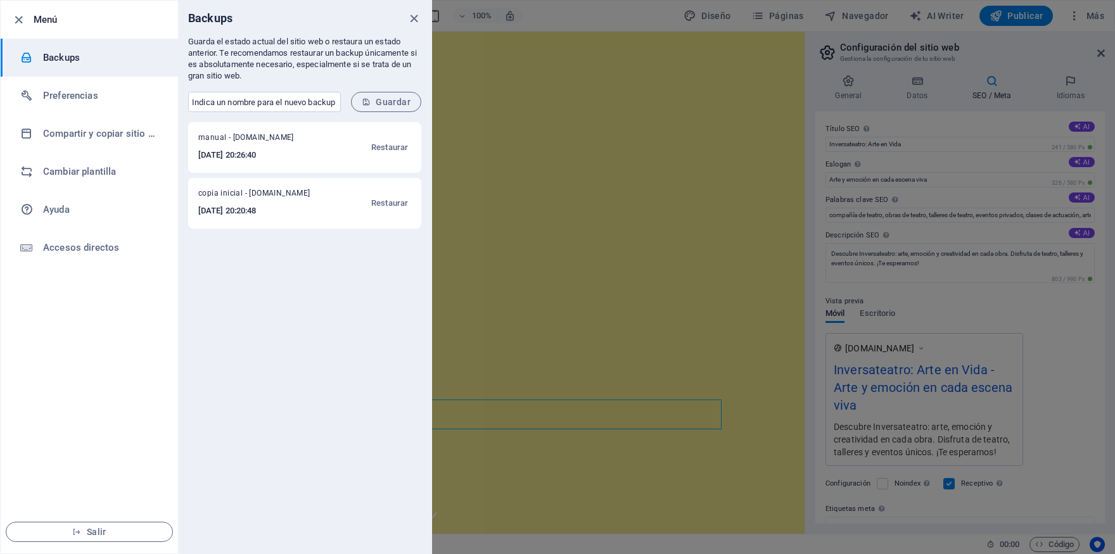
click at [106, 385] on ul "Menú Backups Preferencias Compartir y copiar sitio web Cambiar plantilla Ayuda …" at bounding box center [89, 277] width 177 height 553
click at [615, 329] on div at bounding box center [557, 277] width 1115 height 554
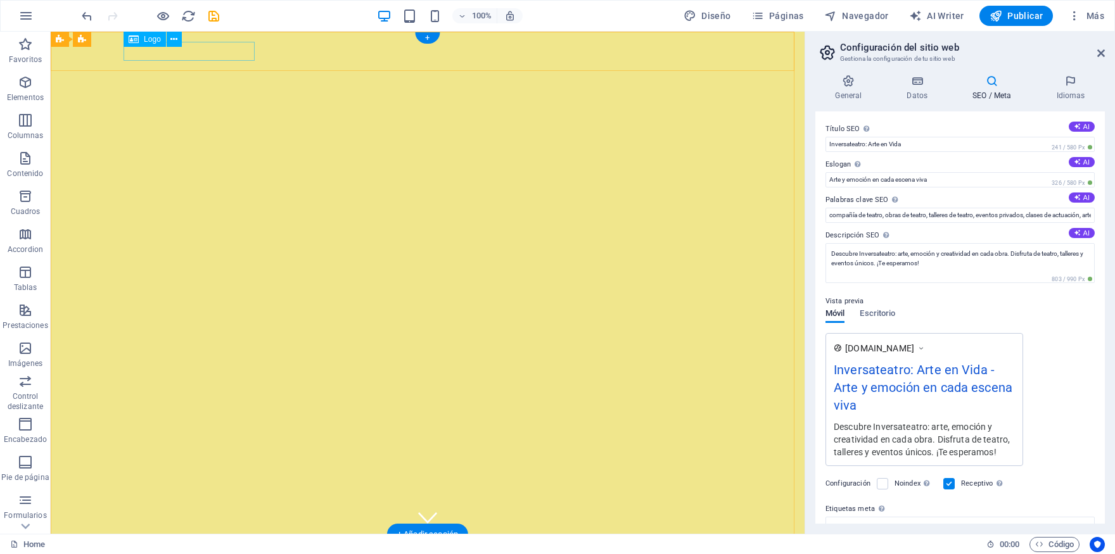
click at [208, 545] on div "[DOMAIN_NAME]" at bounding box center [428, 554] width 598 height 19
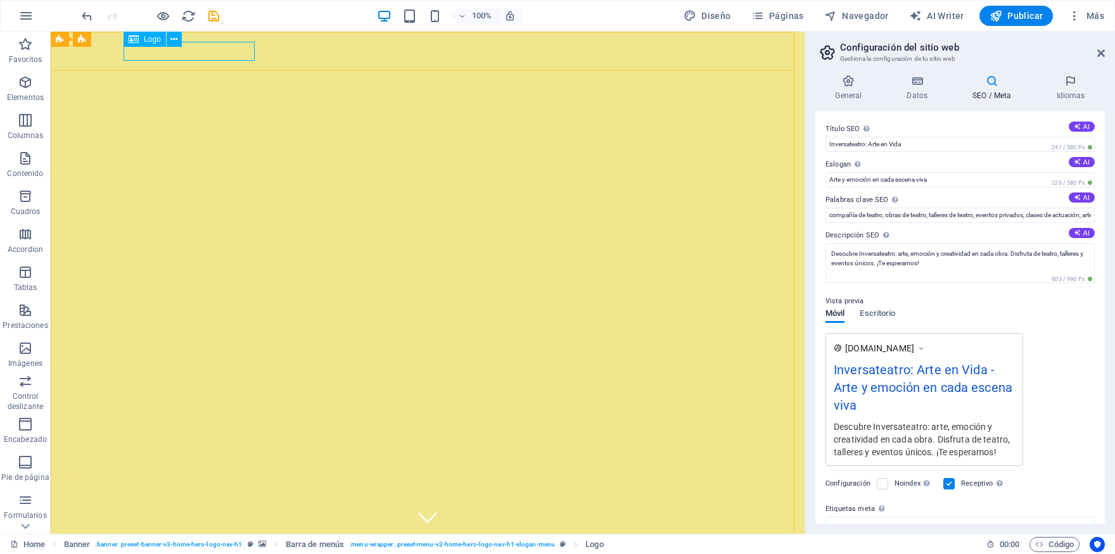
click at [147, 41] on span "Logo" at bounding box center [152, 39] width 17 height 8
click at [169, 37] on button at bounding box center [174, 39] width 15 height 15
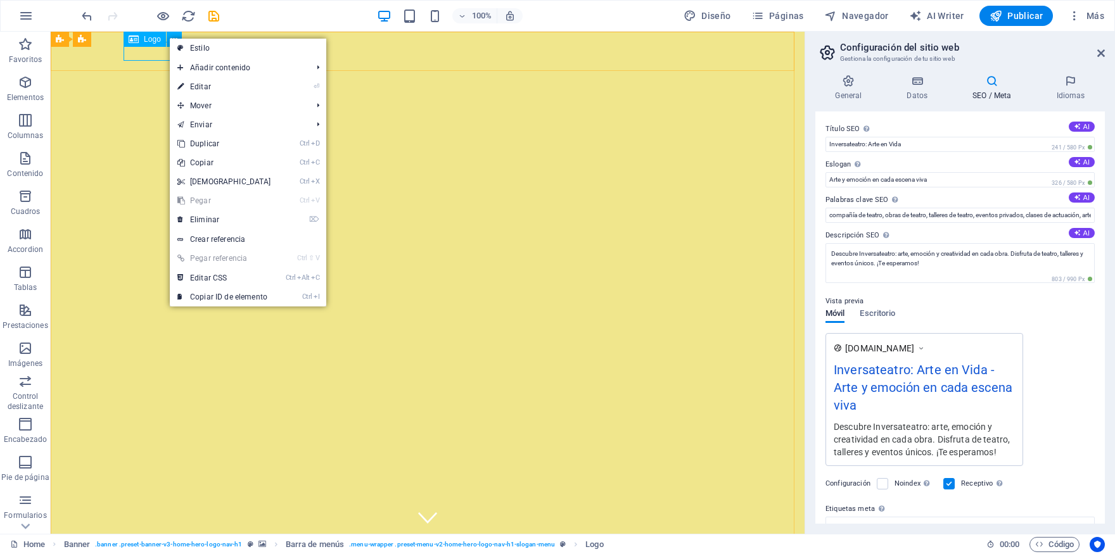
click at [139, 38] on icon at bounding box center [134, 39] width 10 height 15
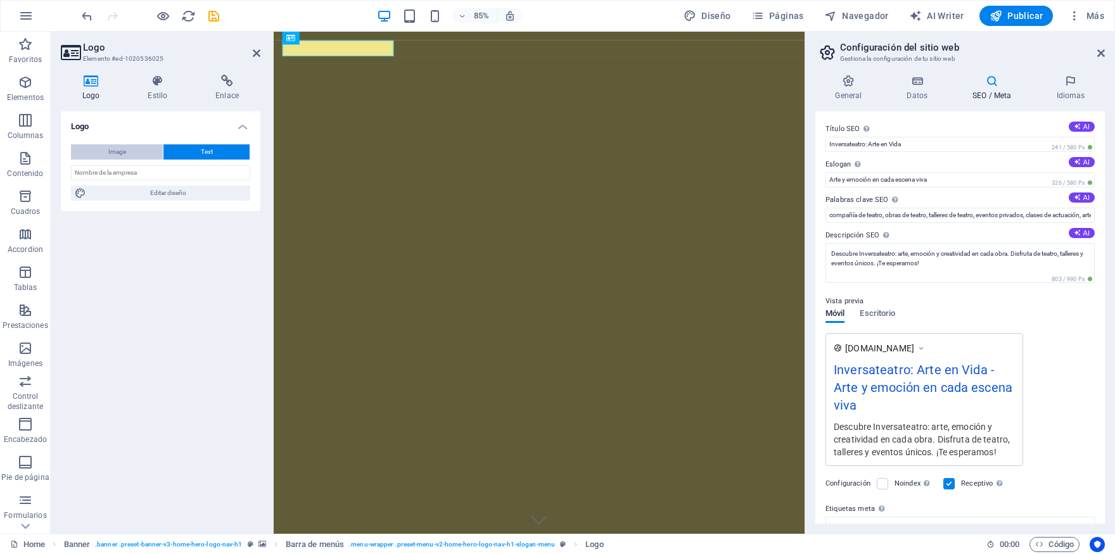
click at [112, 149] on span "Image" at bounding box center [117, 151] width 18 height 15
select select "DISABLED_OPTION_VALUE"
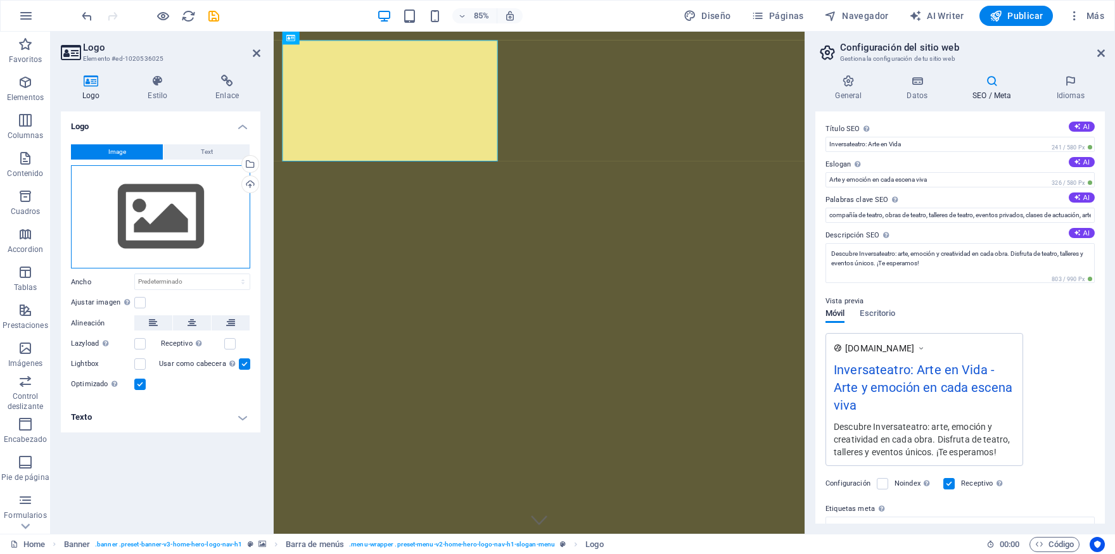
click at [183, 212] on div "Arrastra archivos aquí, haz clic para escoger archivos o selecciona archivos de…" at bounding box center [160, 217] width 179 height 104
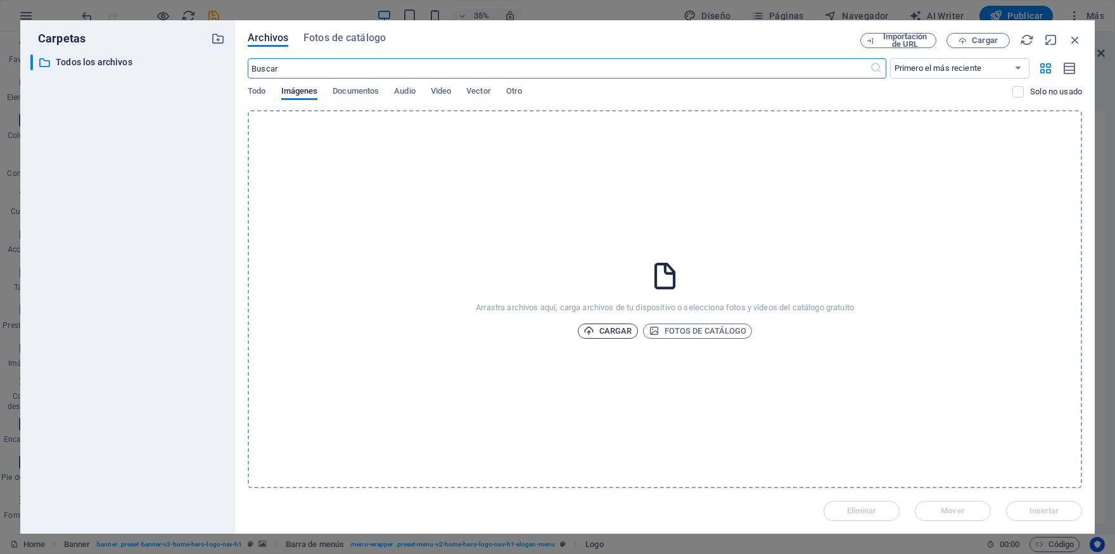
click at [608, 327] on span "Cargar" at bounding box center [608, 331] width 49 height 15
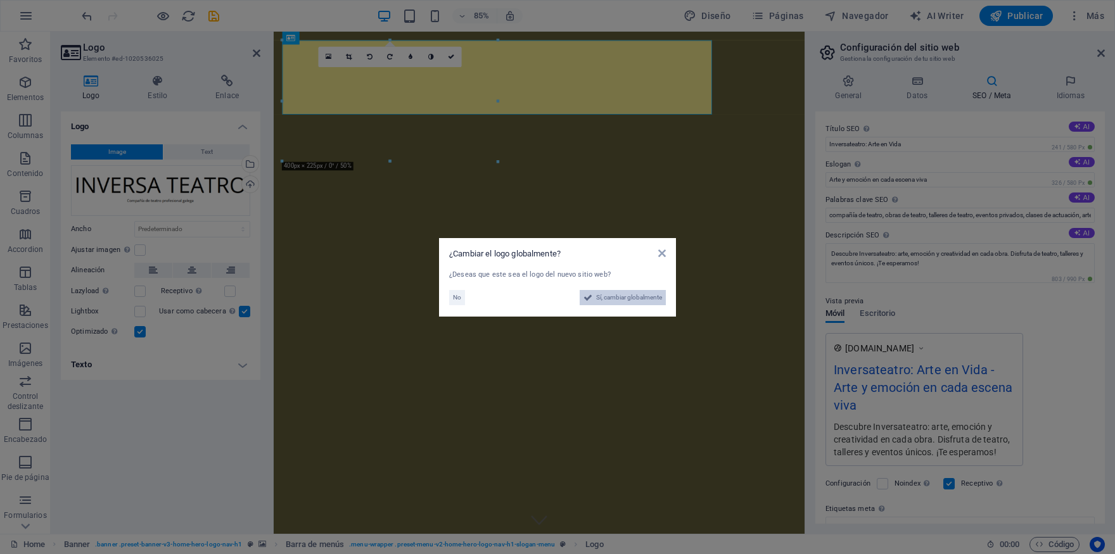
click at [607, 298] on span "Sí, cambiar globalmente" at bounding box center [629, 297] width 66 height 15
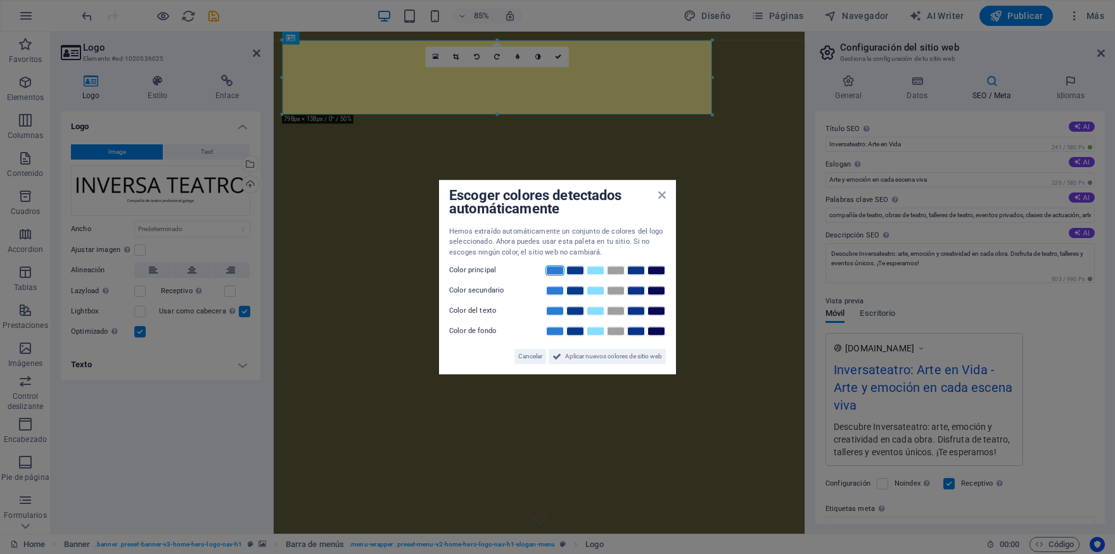
click at [561, 274] on link at bounding box center [555, 271] width 19 height 10
click at [577, 274] on link at bounding box center [575, 271] width 19 height 10
click at [598, 273] on link at bounding box center [595, 271] width 19 height 10
click at [577, 272] on link at bounding box center [575, 271] width 19 height 10
click at [599, 271] on link at bounding box center [595, 271] width 19 height 10
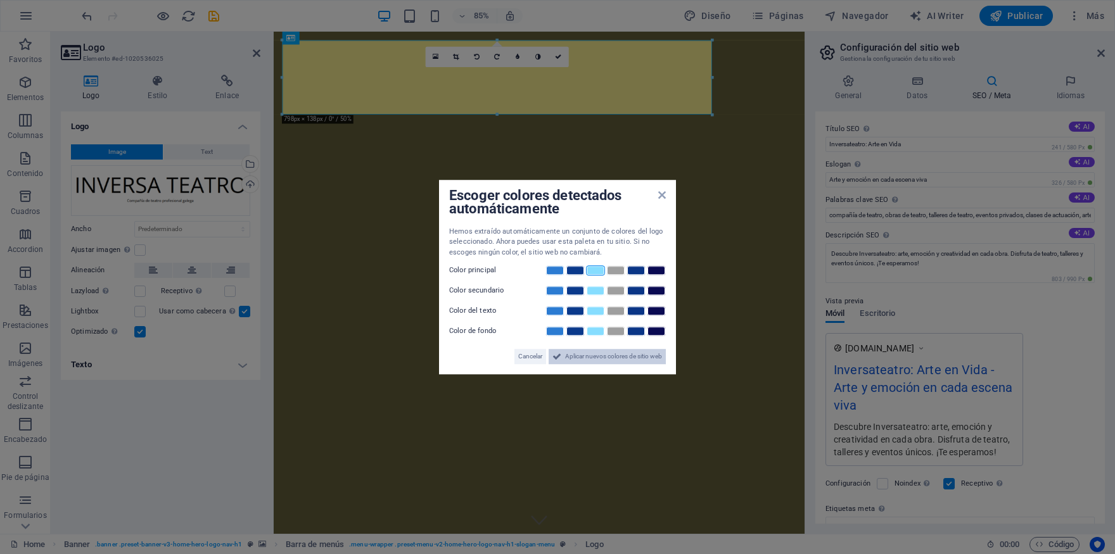
click at [605, 357] on span "Aplicar nuevos colores de sitio web" at bounding box center [613, 356] width 97 height 15
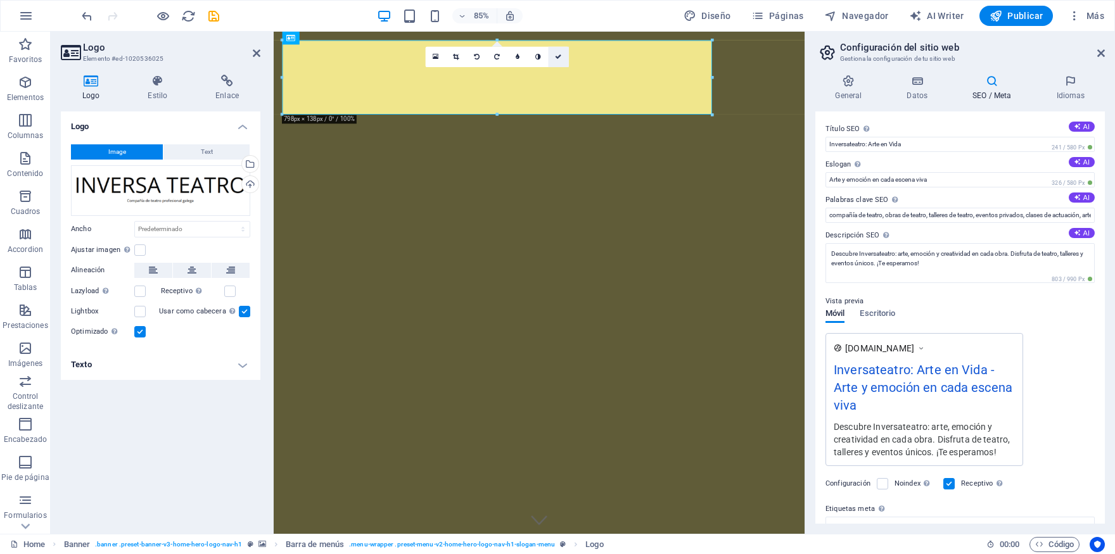
click at [563, 58] on link at bounding box center [559, 57] width 20 height 20
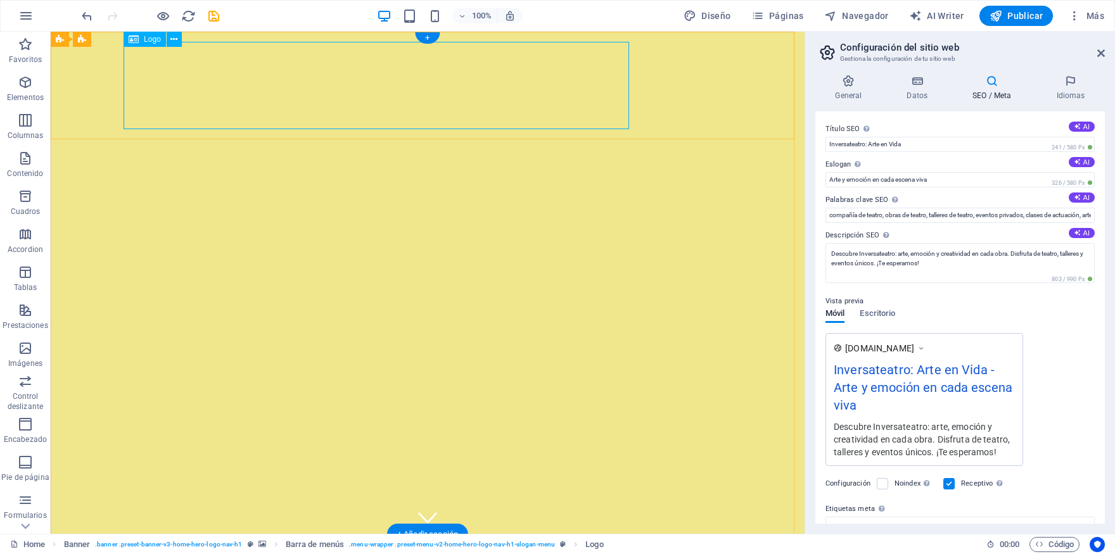
click at [178, 42] on button at bounding box center [174, 39] width 15 height 15
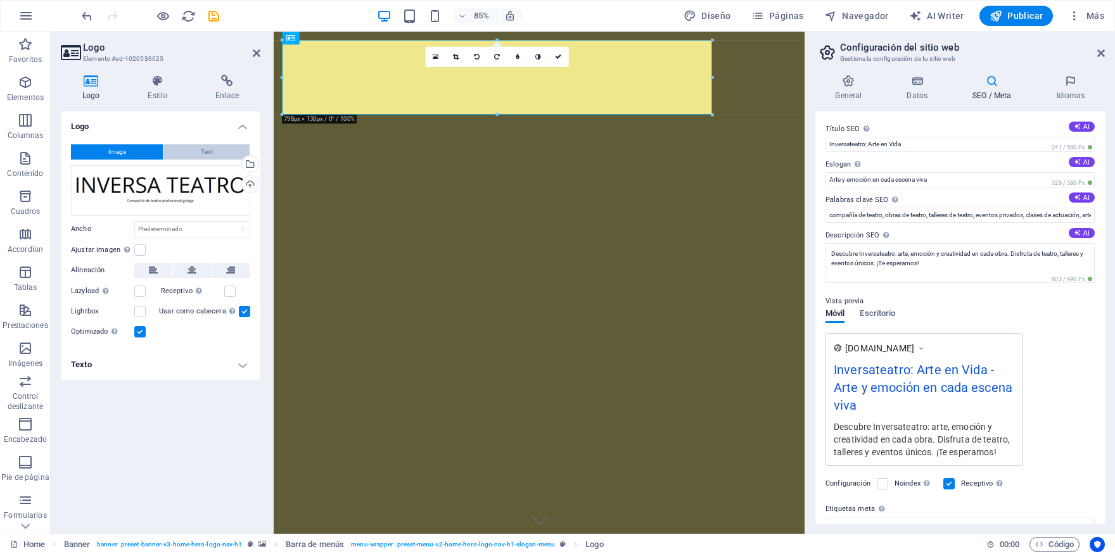
click at [193, 151] on button "Text" at bounding box center [206, 151] width 86 height 15
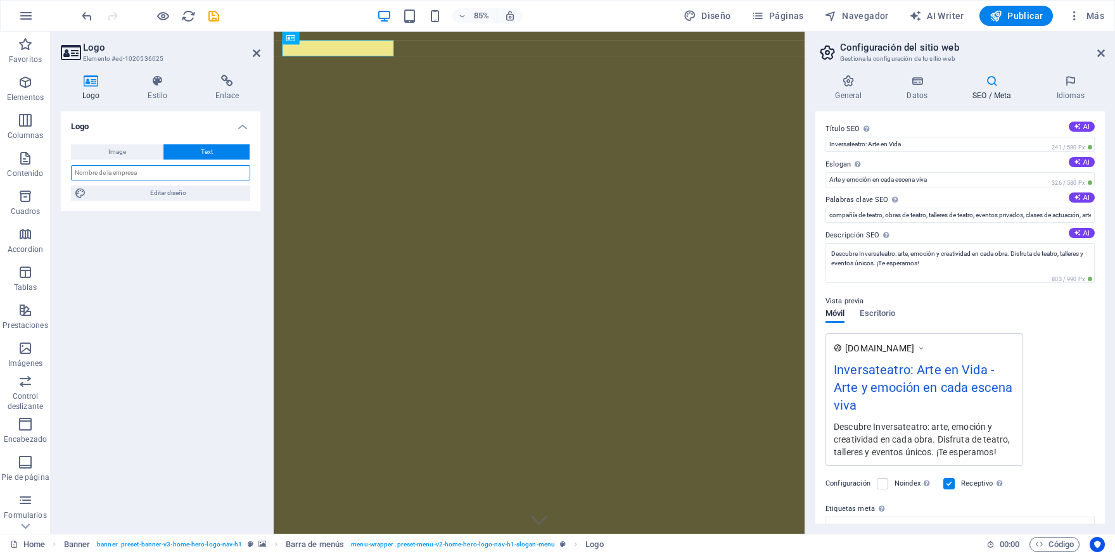
click at [171, 177] on input "text" at bounding box center [160, 172] width 179 height 15
type input "[DOMAIN_NAME]"
click at [172, 189] on span "Editar diseño" at bounding box center [168, 193] width 157 height 15
select select "px"
select select "200"
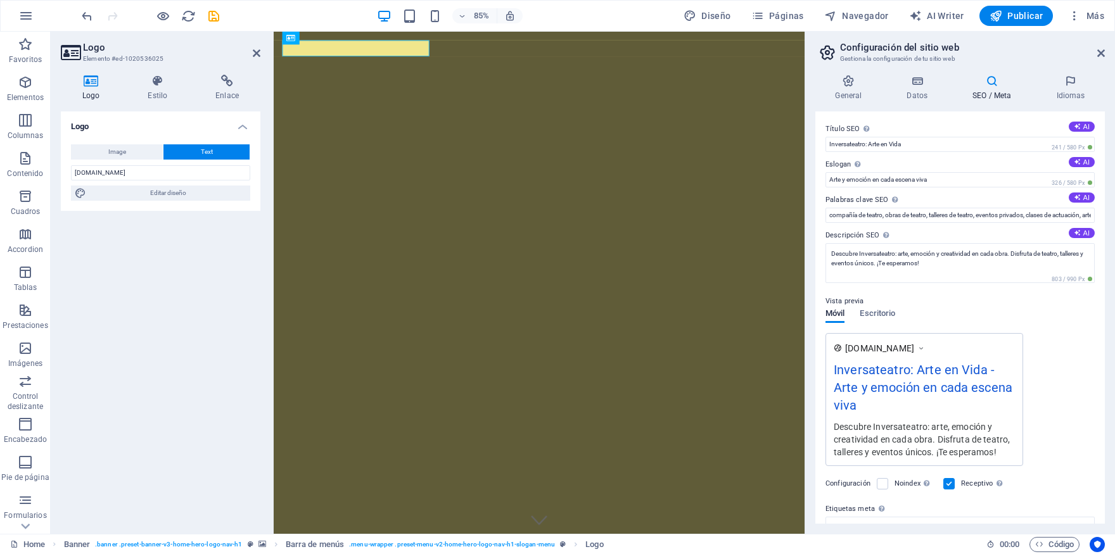
select select "px"
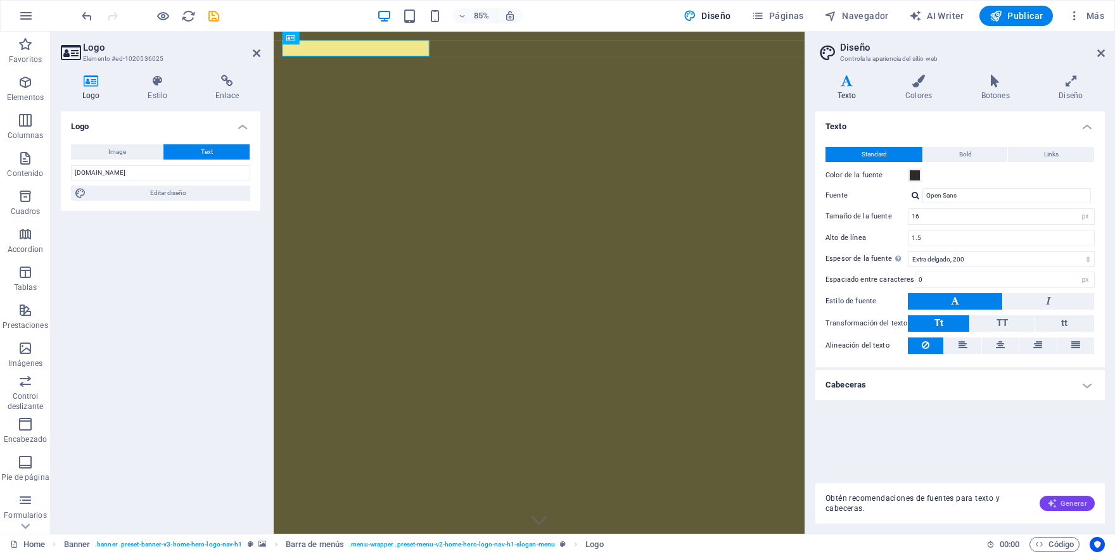
click at [1063, 500] on span "Generar" at bounding box center [1068, 504] width 40 height 10
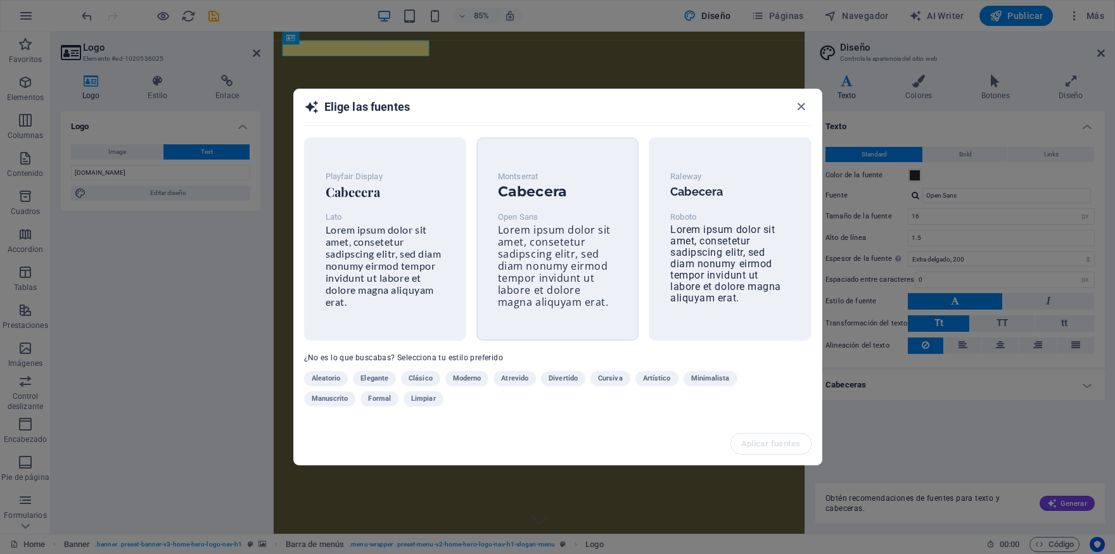
click at [534, 224] on span "Lorem ipsum dolor sit amet, consetetur sadipscing elitr, sed diam nonumy eirmod…" at bounding box center [554, 266] width 113 height 86
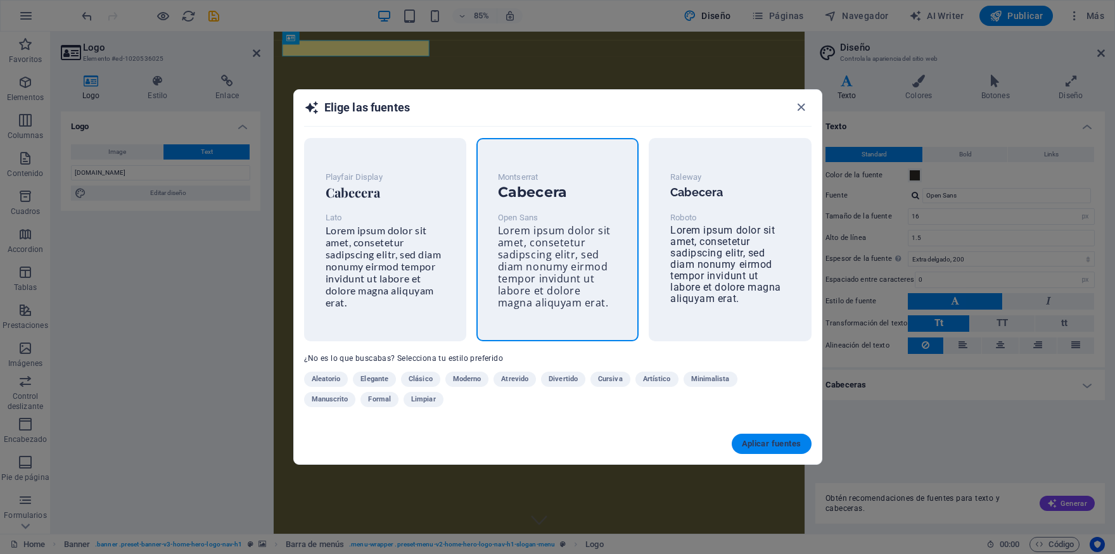
click at [762, 437] on button "Aplicar fuentes" at bounding box center [772, 444] width 80 height 20
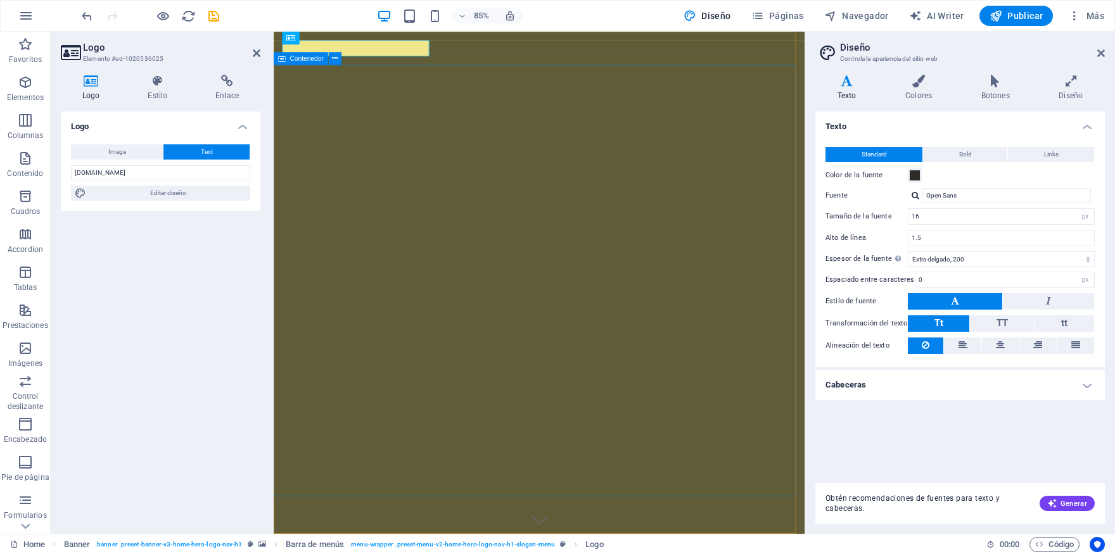
type input "1.6"
select select "400"
click at [923, 95] on h4 "Colores" at bounding box center [921, 88] width 76 height 27
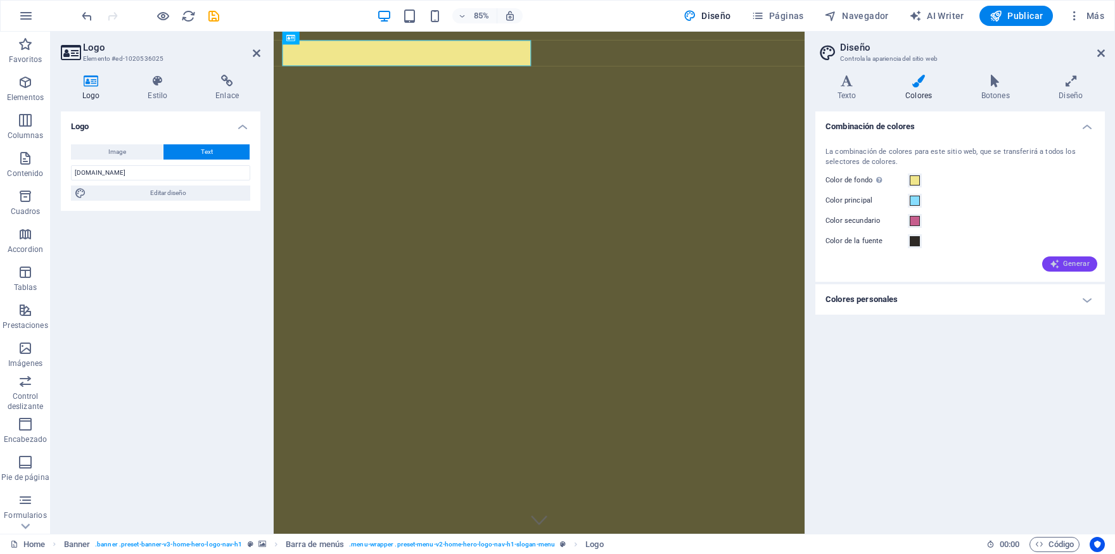
click at [1053, 263] on icon "button" at bounding box center [1055, 264] width 10 height 10
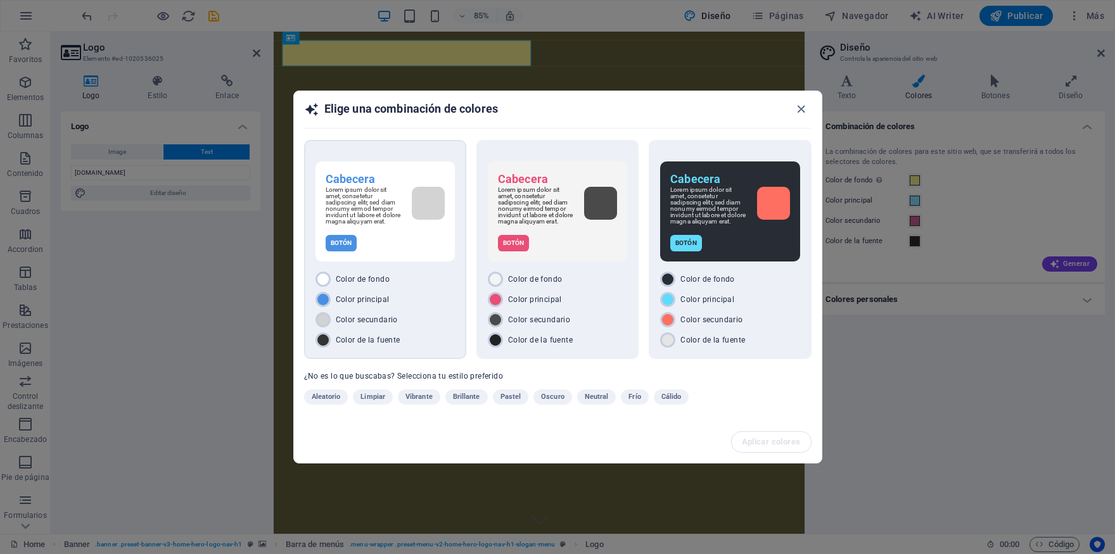
click at [431, 278] on div "Color de fondo" at bounding box center [385, 279] width 139 height 15
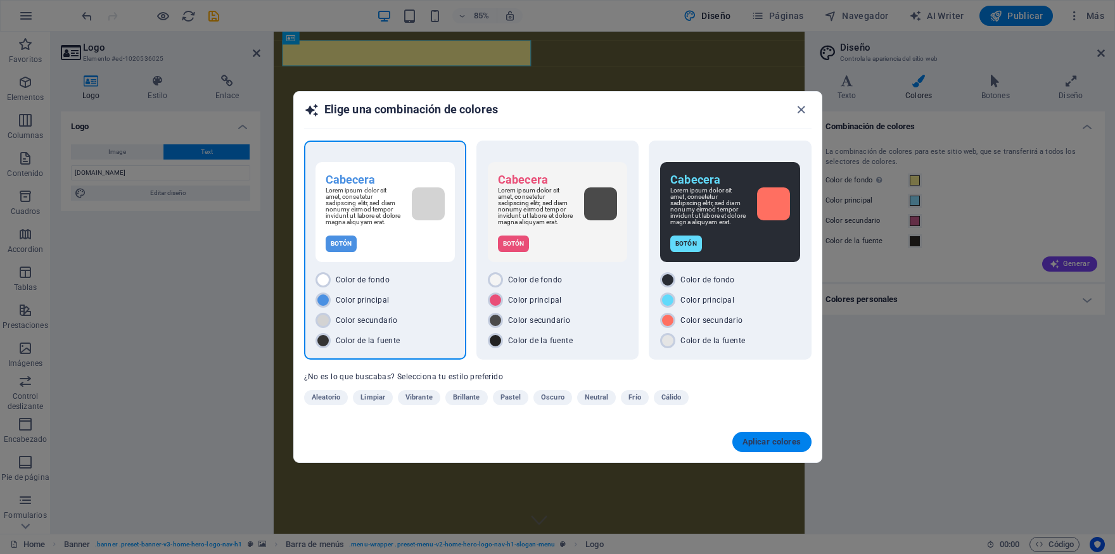
click at [781, 439] on button "Aplicar colores" at bounding box center [772, 442] width 79 height 20
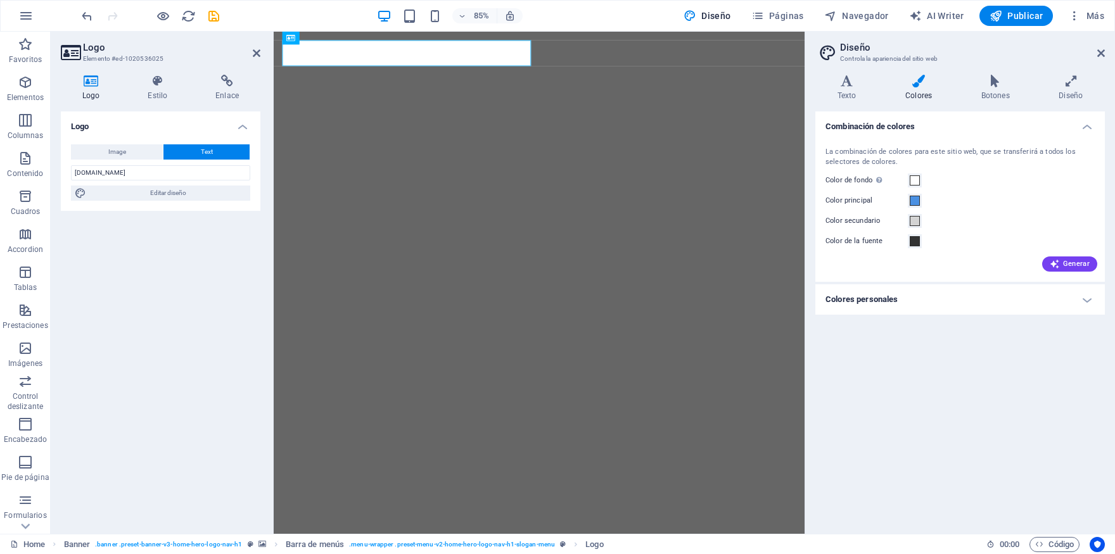
click at [909, 297] on h4 "Colores personales" at bounding box center [961, 300] width 290 height 30
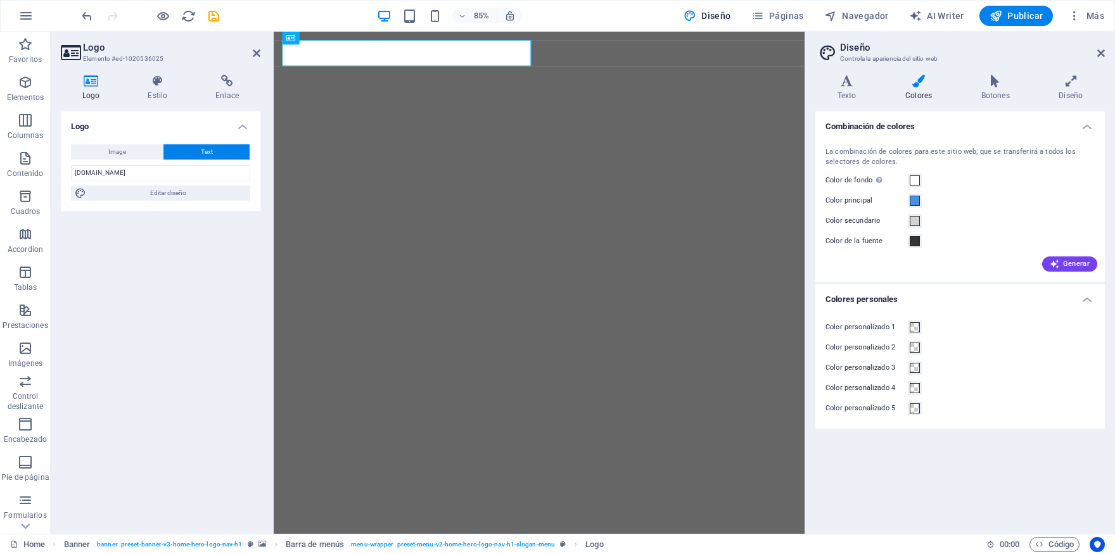
click at [903, 297] on h4 "Colores personales" at bounding box center [961, 296] width 290 height 23
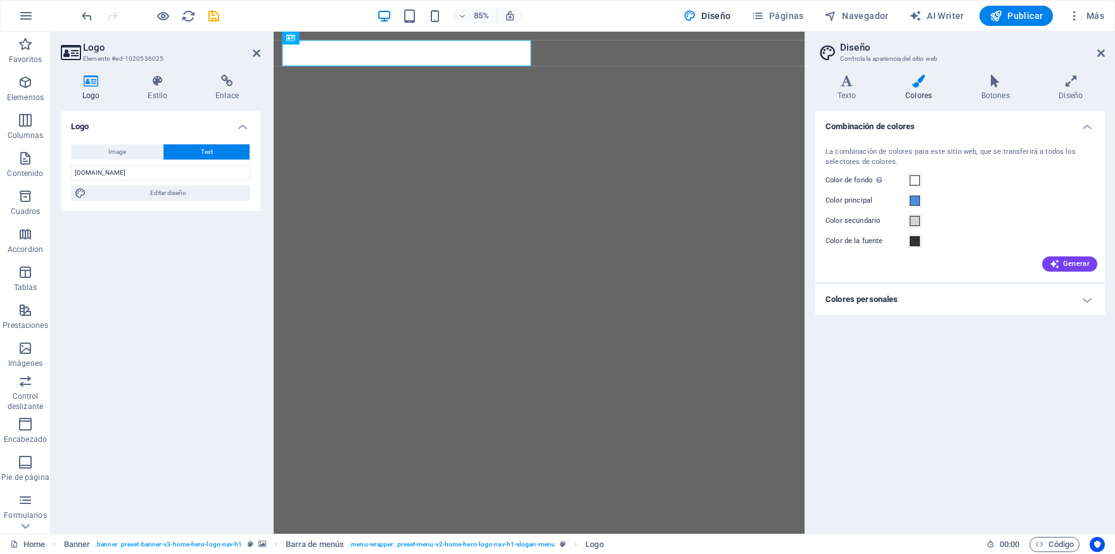
click at [183, 385] on div "Logo Image Text Arrastra archivos aquí, haz clic para escoger archivos o selecc…" at bounding box center [161, 318] width 200 height 413
click at [1046, 292] on h4 "Colores personales" at bounding box center [961, 300] width 290 height 30
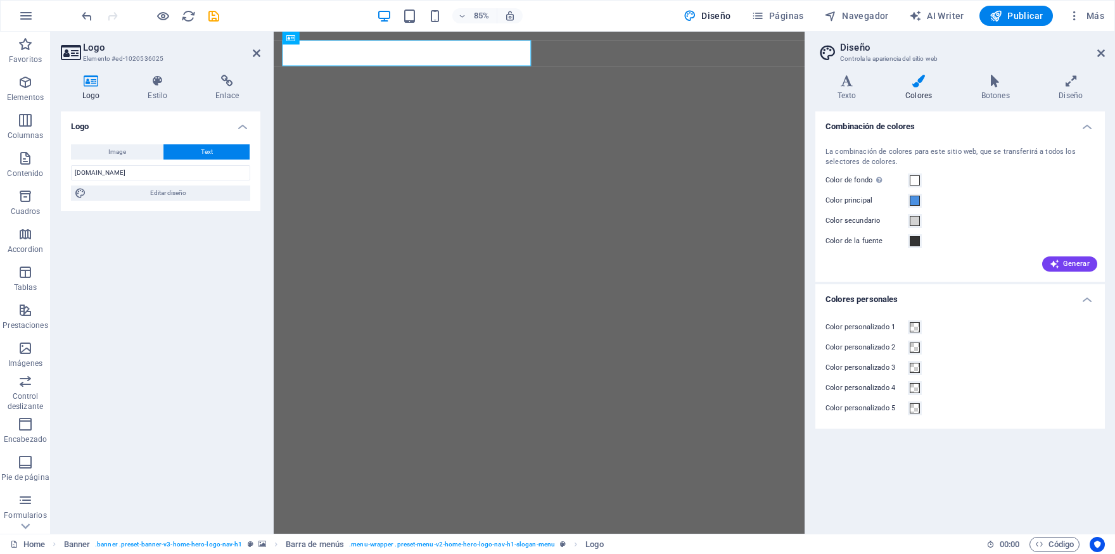
click at [1042, 295] on h4 "Colores personales" at bounding box center [961, 296] width 290 height 23
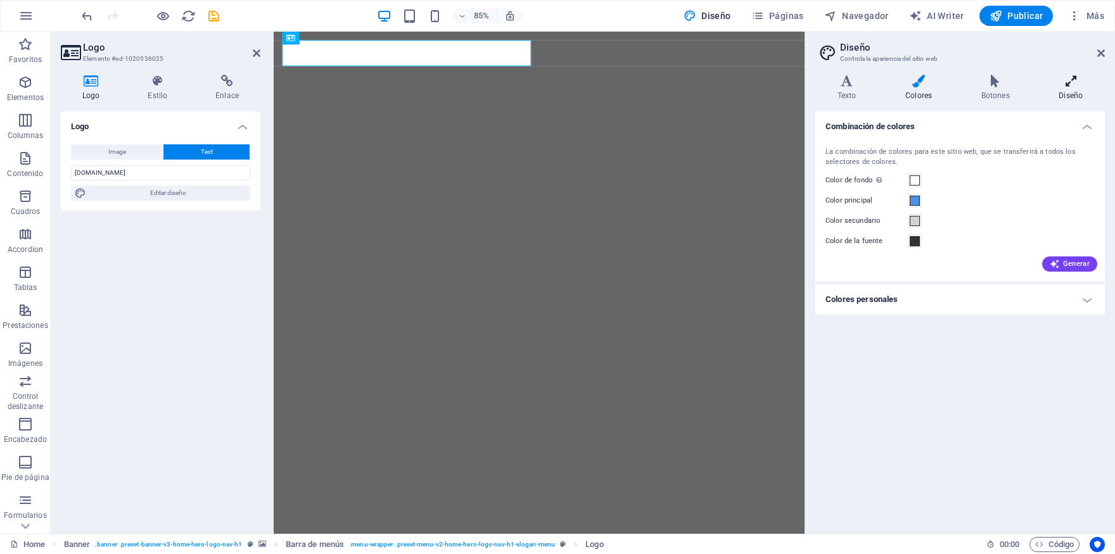
click at [1063, 85] on icon at bounding box center [1071, 81] width 68 height 13
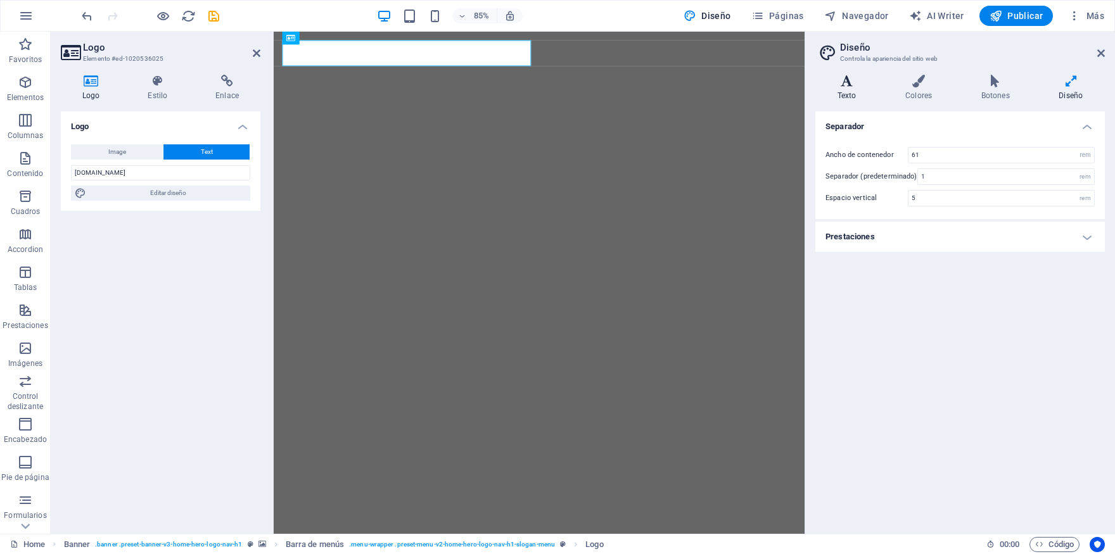
click at [842, 86] on icon at bounding box center [847, 81] width 63 height 13
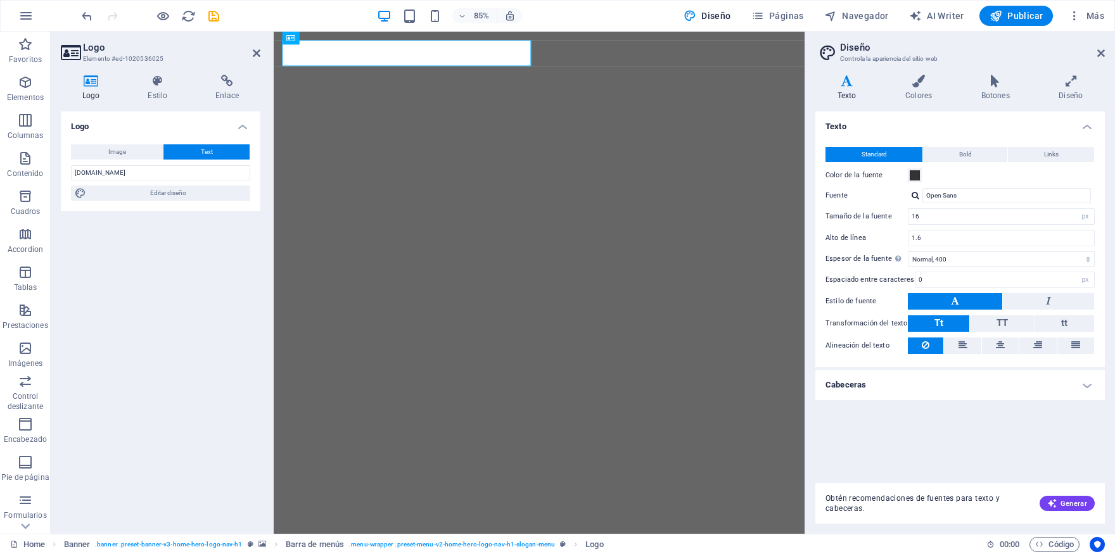
click at [227, 347] on div "Logo Image Text Arrastra archivos aquí, haz clic para escoger archivos o selecc…" at bounding box center [161, 318] width 200 height 413
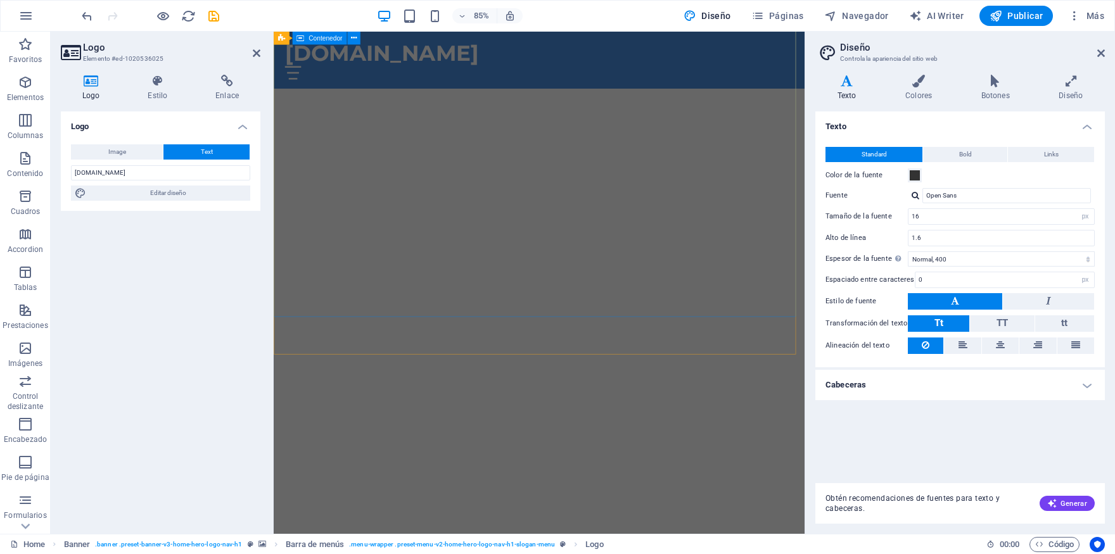
scroll to position [278, 0]
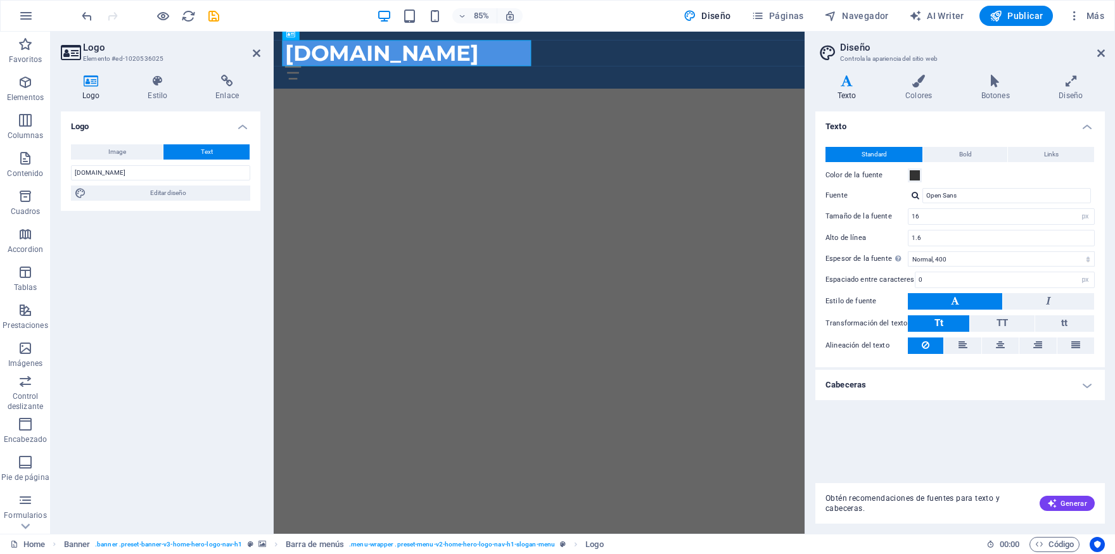
drag, startPoint x: 241, startPoint y: 305, endPoint x: 53, endPoint y: 234, distance: 200.3
click at [241, 305] on div "Logo Image Text Arrastra archivos aquí, haz clic para escoger archivos o selecc…" at bounding box center [161, 318] width 200 height 413
click at [201, 233] on div "Logo Image Text Arrastra archivos aquí, haz clic para escoger archivos o selecc…" at bounding box center [161, 318] width 200 height 413
click at [201, 234] on div "Logo Image Text Arrastra archivos aquí, haz clic para escoger archivos o selecc…" at bounding box center [161, 318] width 200 height 413
click at [34, 81] on span "Elementos" at bounding box center [25, 90] width 51 height 30
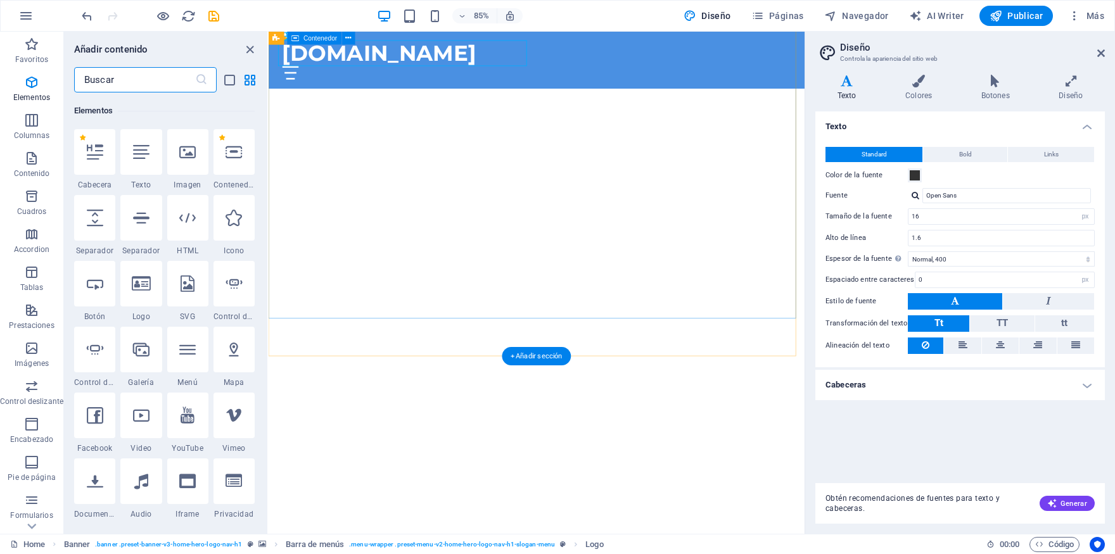
scroll to position [0, 0]
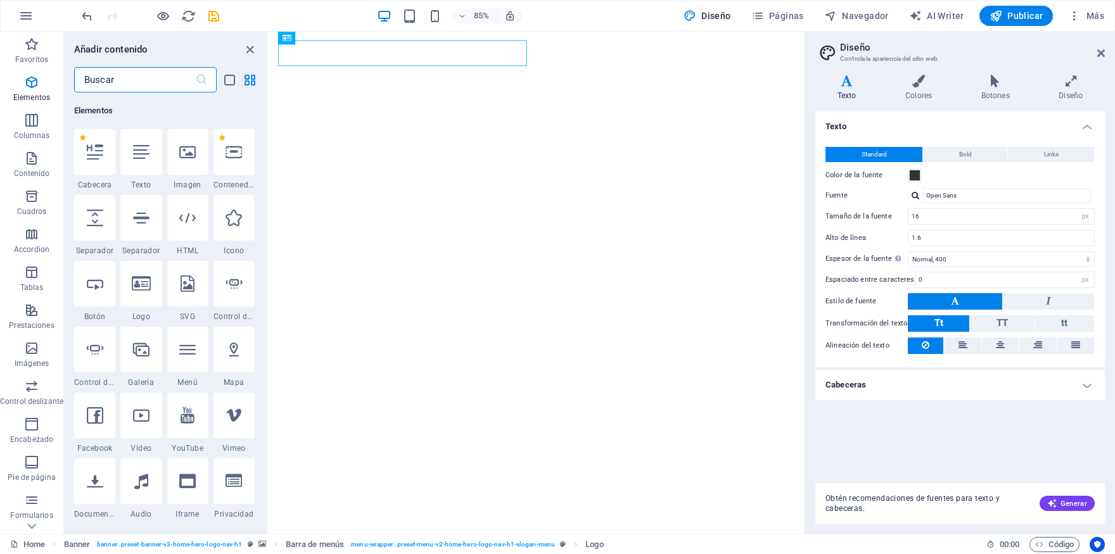
click at [1093, 51] on h2 "Diseño" at bounding box center [972, 47] width 265 height 11
click at [1100, 53] on icon at bounding box center [1102, 53] width 8 height 10
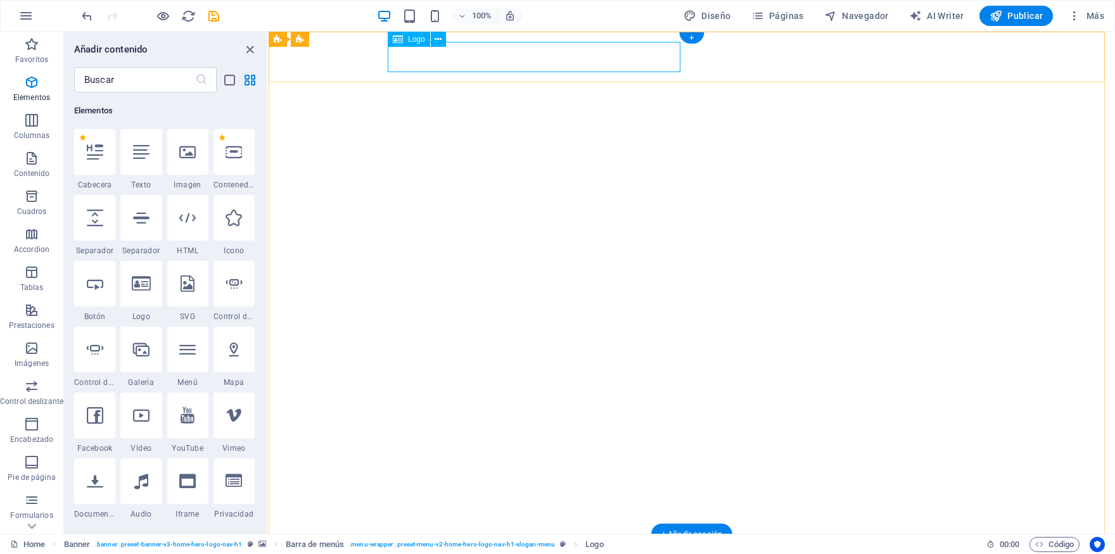
click at [568, 545] on div "[DOMAIN_NAME]" at bounding box center [692, 560] width 598 height 30
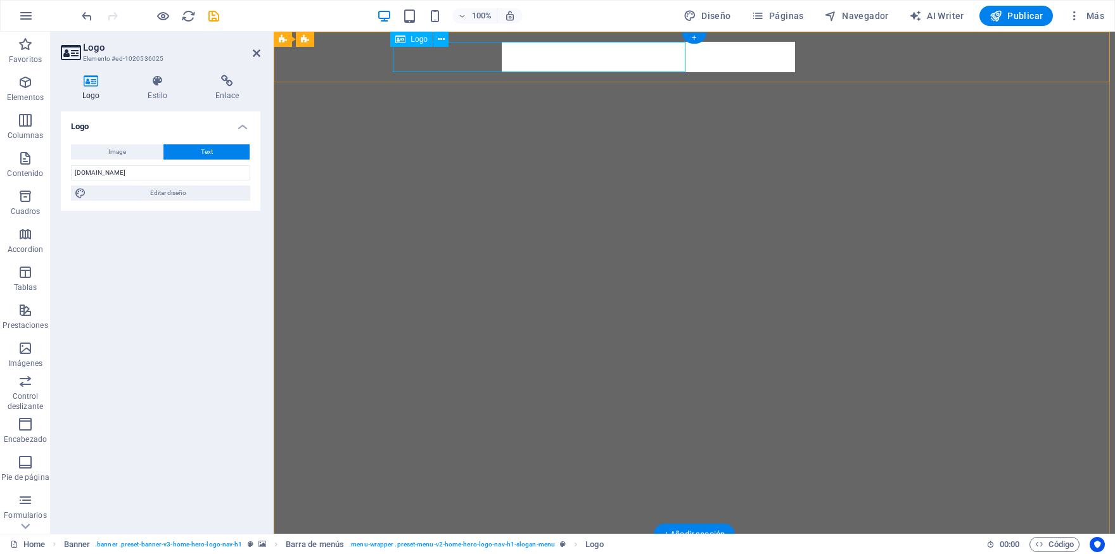
click at [568, 545] on div "[DOMAIN_NAME]" at bounding box center [694, 560] width 598 height 30
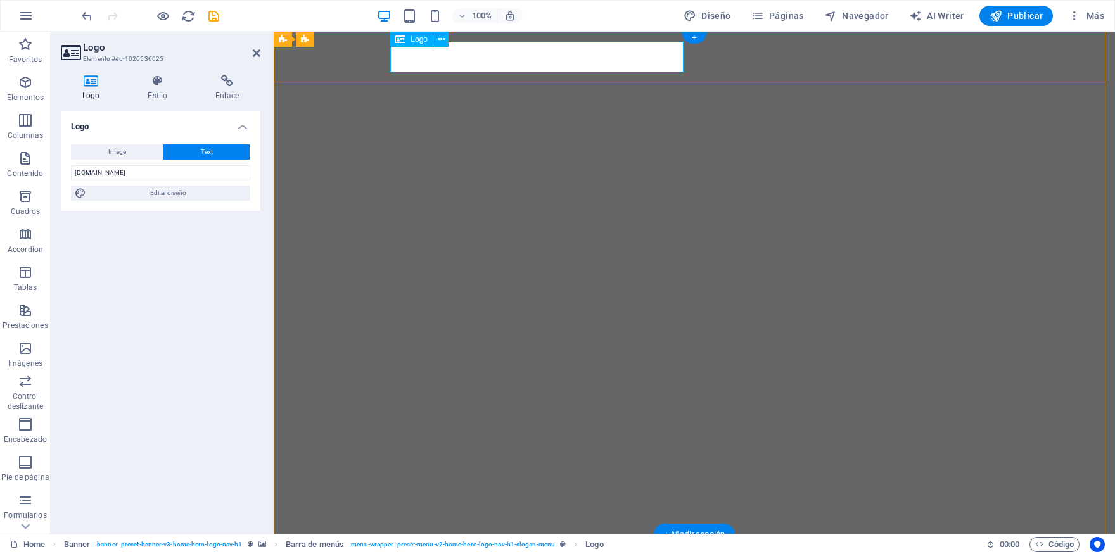
click at [535, 545] on div "[DOMAIN_NAME]" at bounding box center [694, 560] width 598 height 30
click at [473, 545] on div "[DOMAIN_NAME]" at bounding box center [694, 560] width 598 height 30
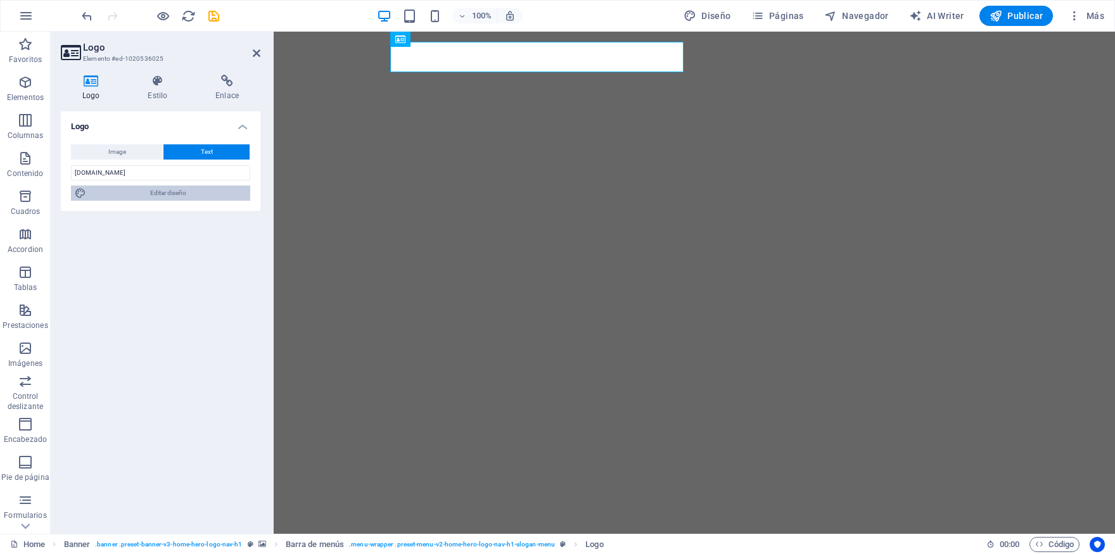
click at [153, 193] on span "Editar diseño" at bounding box center [168, 193] width 157 height 15
select select "px"
select select "400"
select select "px"
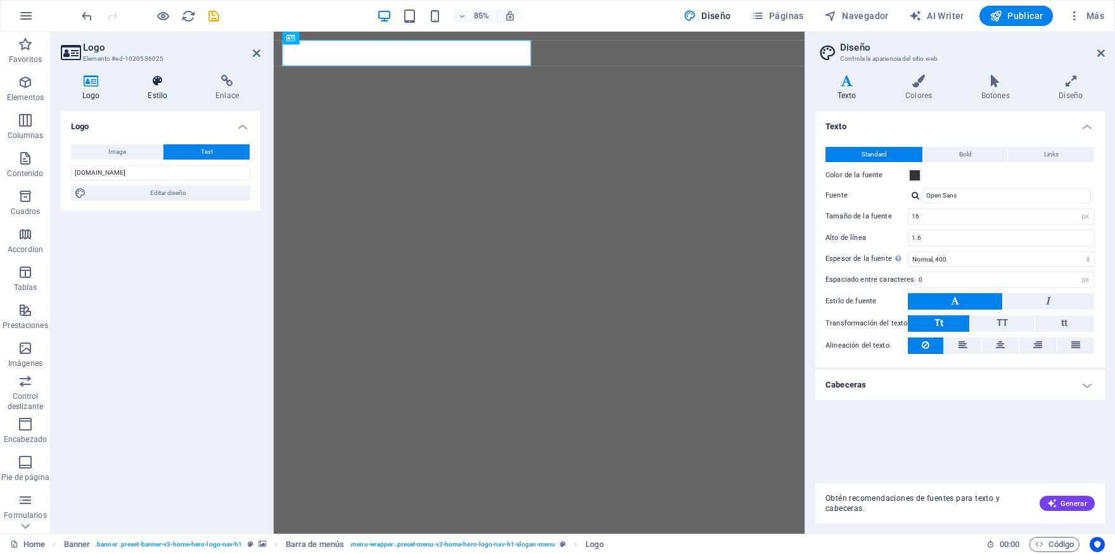
click at [161, 94] on h4 "Estilo" at bounding box center [160, 88] width 68 height 27
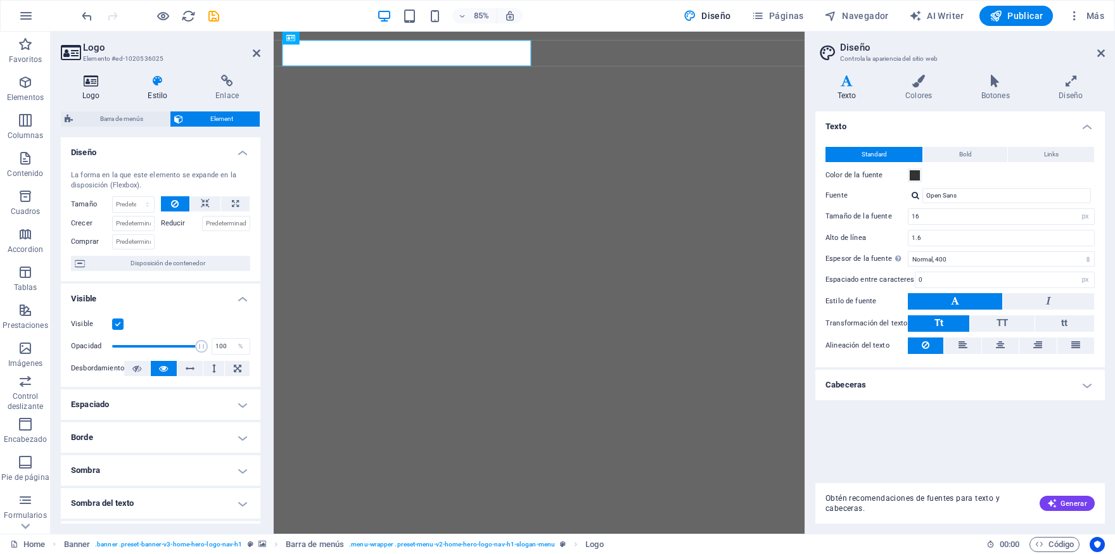
click at [96, 88] on h4 "Logo" at bounding box center [93, 88] width 65 height 27
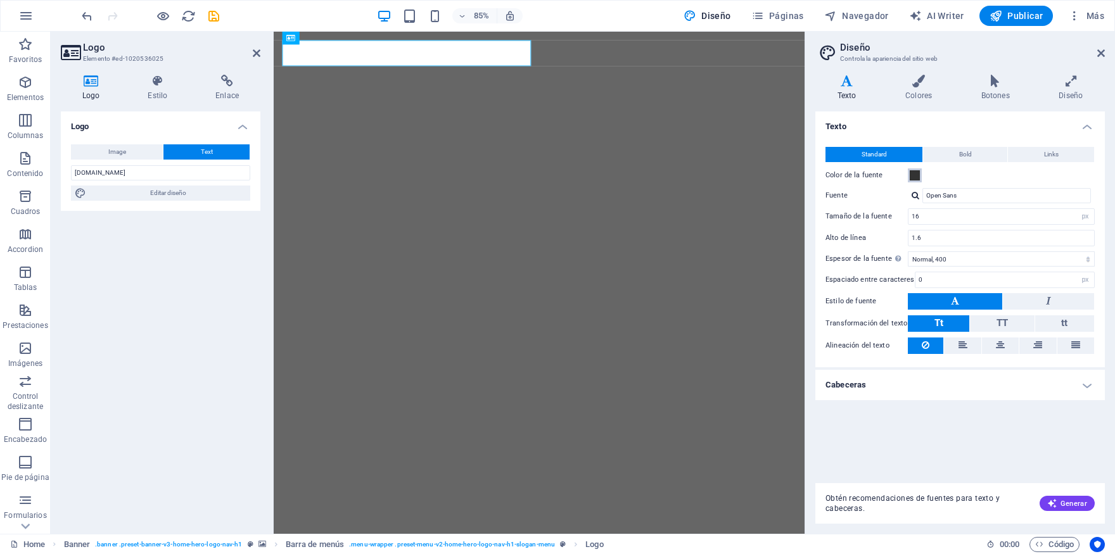
click at [918, 175] on span at bounding box center [915, 175] width 10 height 10
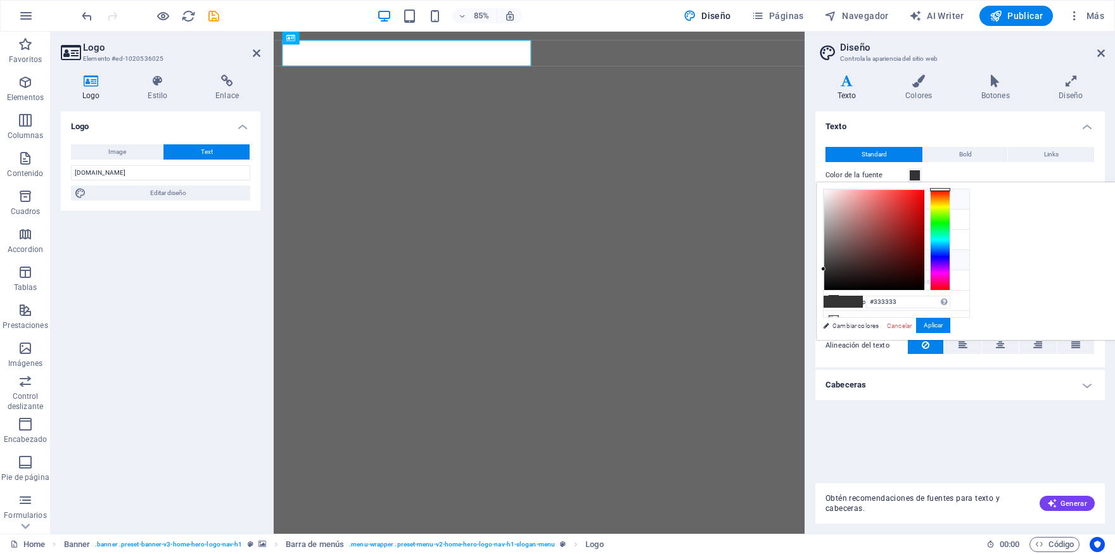
click at [855, 200] on li "Color de fondo #ffffff" at bounding box center [897, 199] width 146 height 20
click at [873, 226] on li "Color principal #4a90e2" at bounding box center [897, 220] width 146 height 20
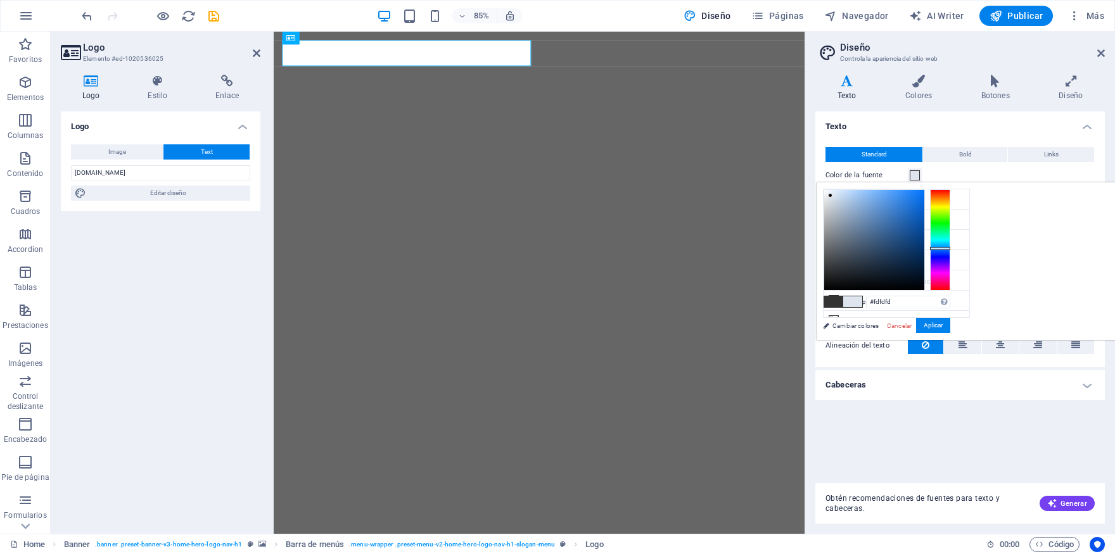
type input "#ffffff"
drag, startPoint x: 994, startPoint y: 198, endPoint x: 980, endPoint y: 186, distance: 18.0
click at [957, 186] on div "#ffffff Formatos soportados #0852ed rgb(8, 82, 237) rgba(8, 82, 237, 90%) hsv(2…" at bounding box center [887, 353] width 140 height 341
click at [241, 395] on div "Logo Image Text Arrastra archivos aquí, haz clic para escoger archivos o selecc…" at bounding box center [161, 318] width 200 height 413
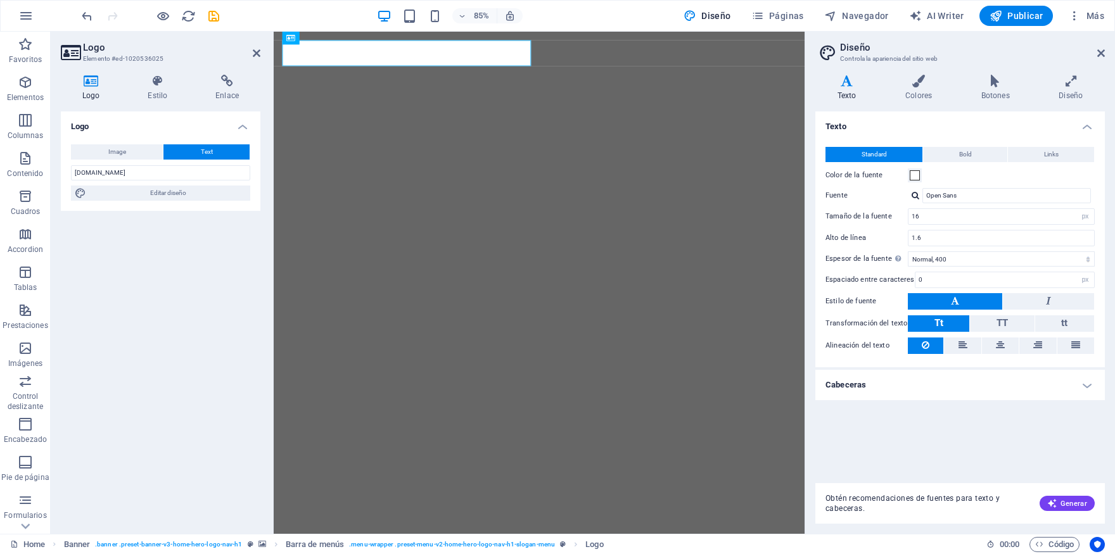
click at [1098, 54] on header "Diseño Controla la apariencia del sitio web" at bounding box center [961, 48] width 287 height 33
click at [1101, 54] on icon at bounding box center [1102, 53] width 8 height 10
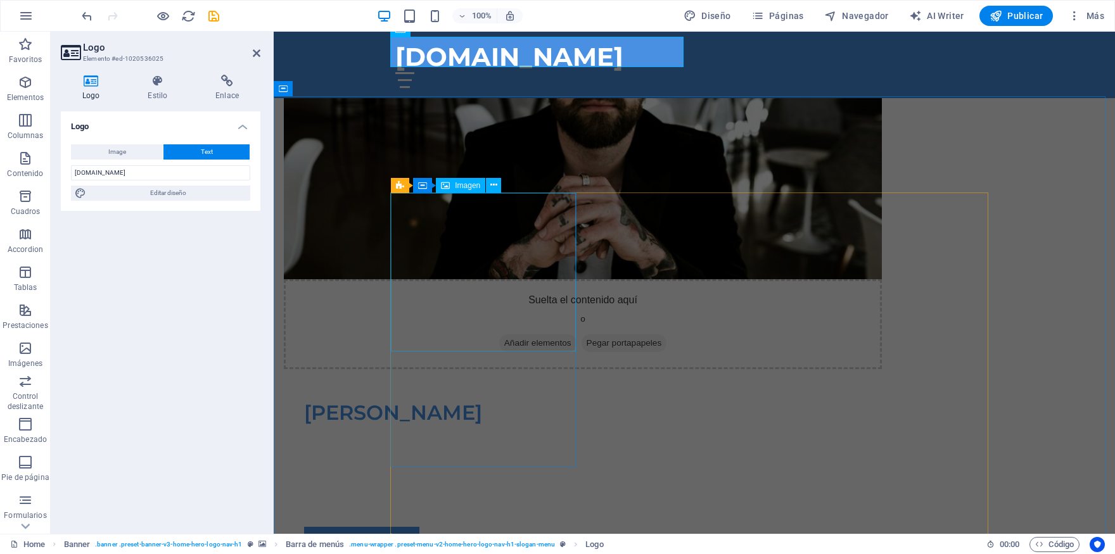
scroll to position [836, 0]
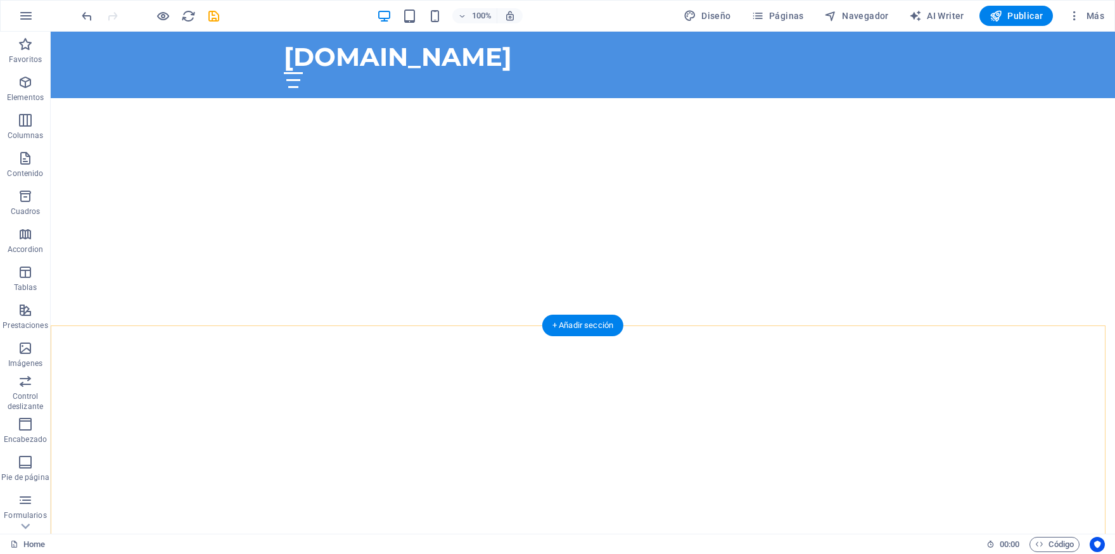
scroll to position [0, 0]
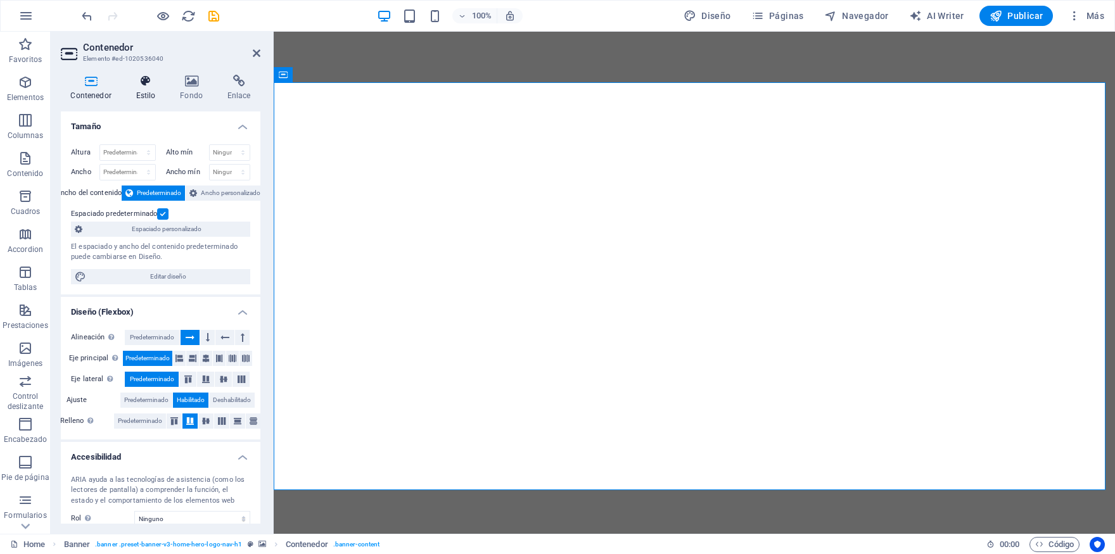
click at [154, 82] on icon at bounding box center [145, 81] width 39 height 13
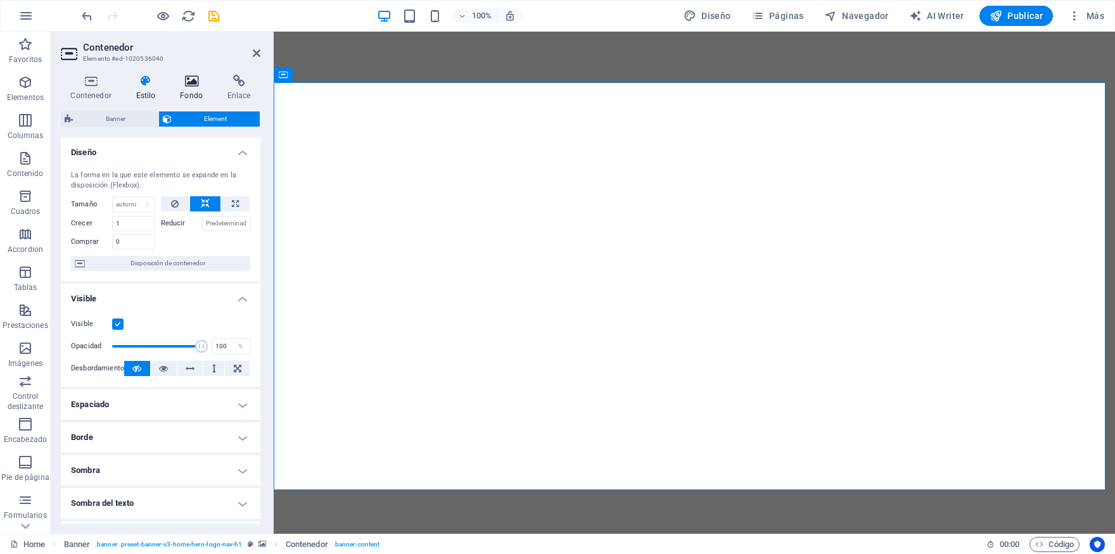
click at [180, 82] on icon at bounding box center [191, 81] width 42 height 13
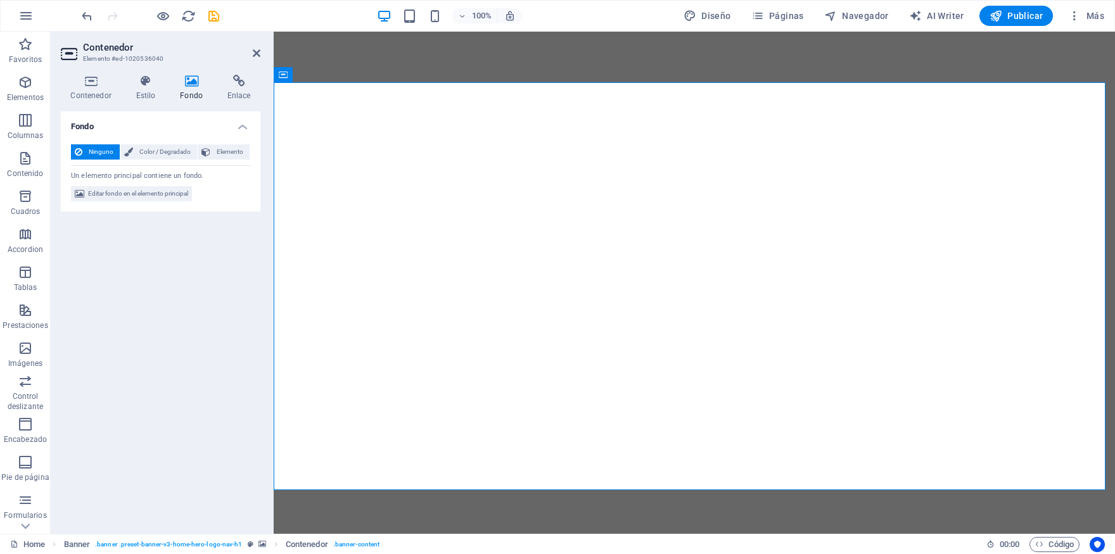
click at [105, 151] on span "Ninguno" at bounding box center [101, 151] width 30 height 15
click at [100, 95] on h4 "Contenedor" at bounding box center [93, 88] width 65 height 27
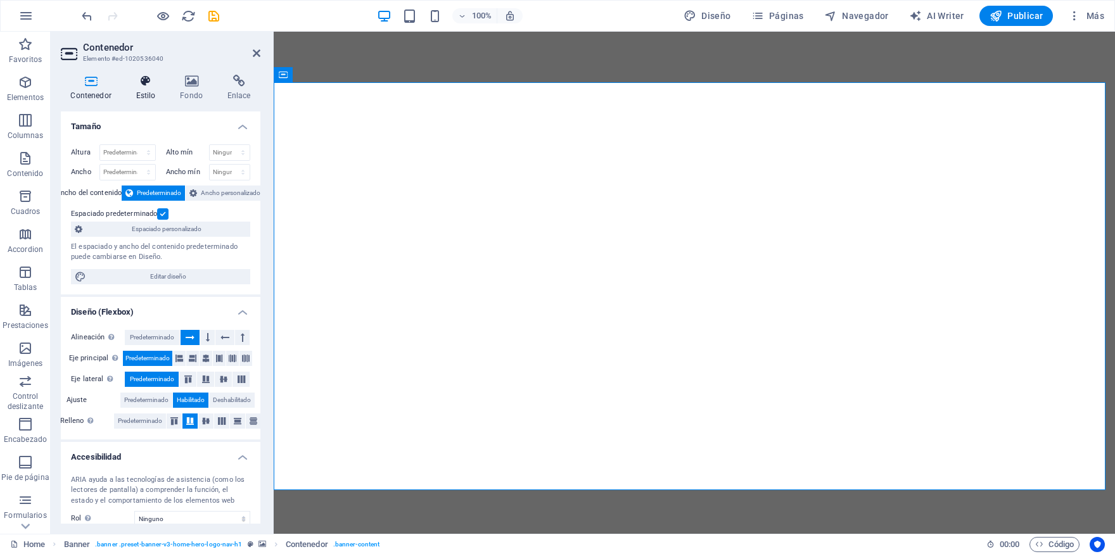
click at [159, 99] on h4 "Estilo" at bounding box center [148, 88] width 44 height 27
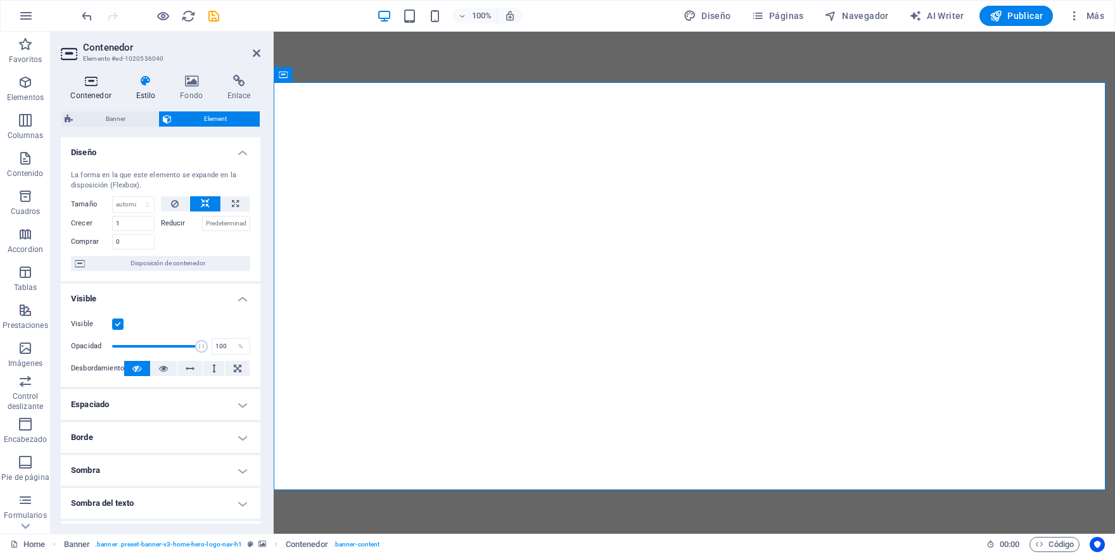
click at [93, 87] on icon at bounding box center [91, 81] width 60 height 13
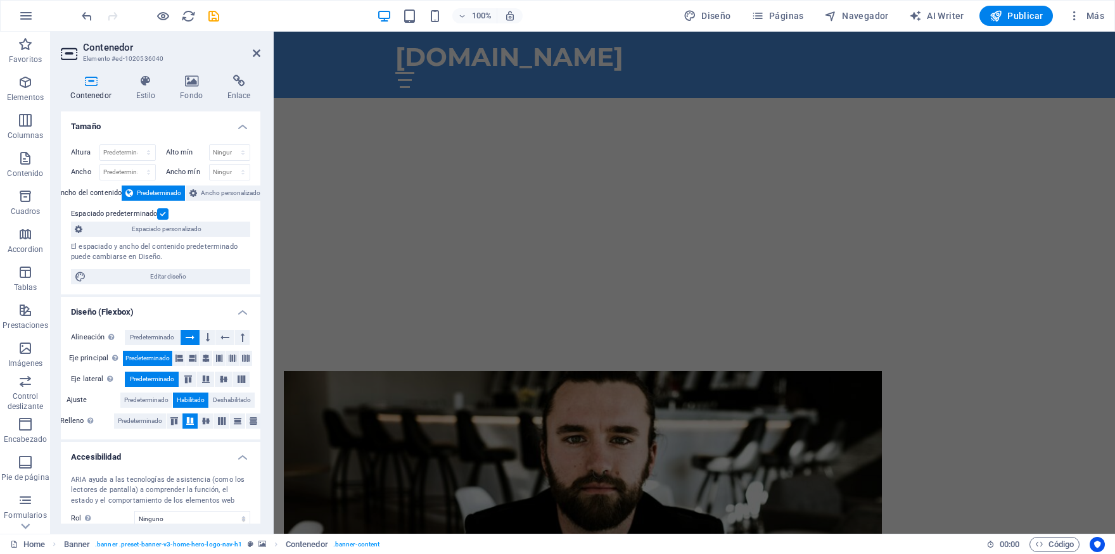
scroll to position [349, 0]
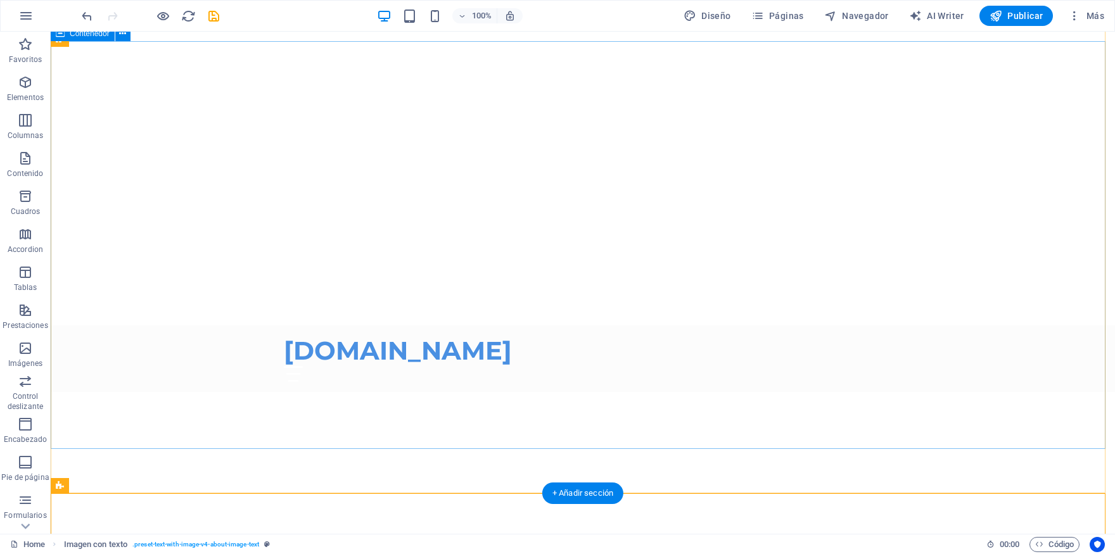
scroll to position [0, 0]
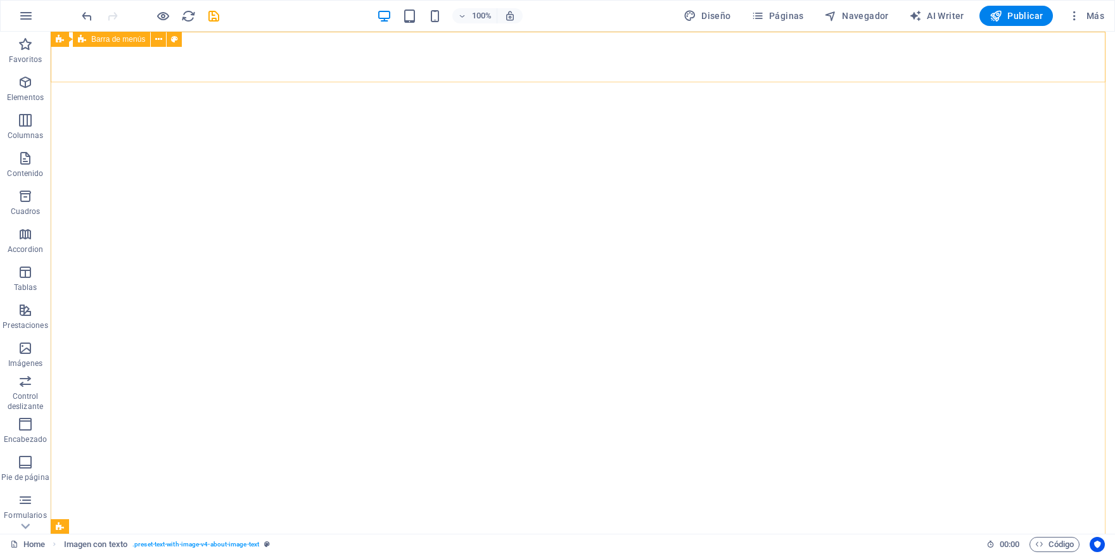
click at [108, 46] on div "Barra de menús" at bounding box center [111, 39] width 77 height 15
click at [111, 41] on span "Barra de menús" at bounding box center [118, 39] width 54 height 8
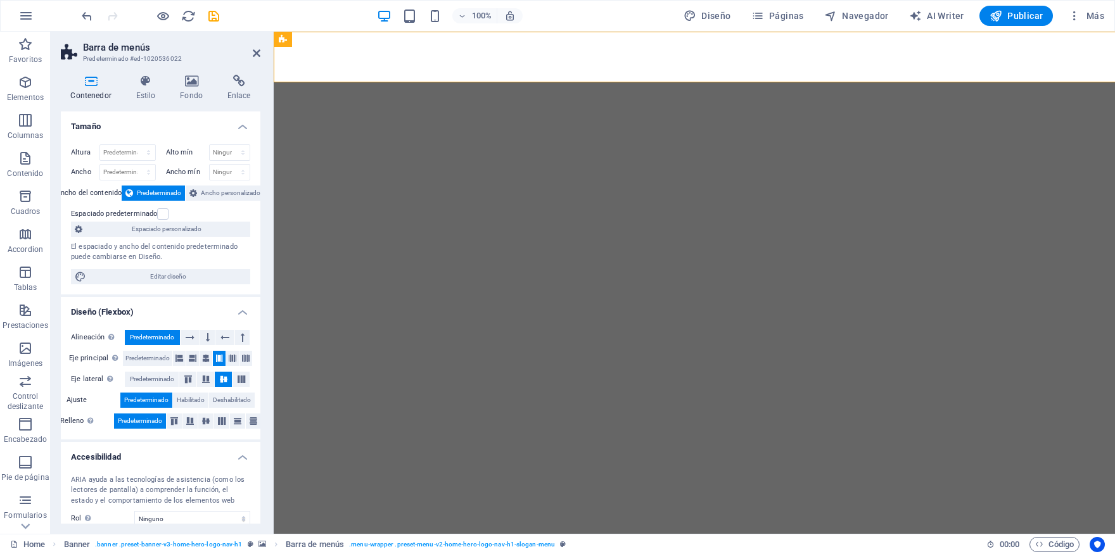
select select "rem"
select select "preset-menu-v2-home-hero-logo-nav-h1-slogan-menu"
click at [150, 86] on icon at bounding box center [145, 81] width 39 height 13
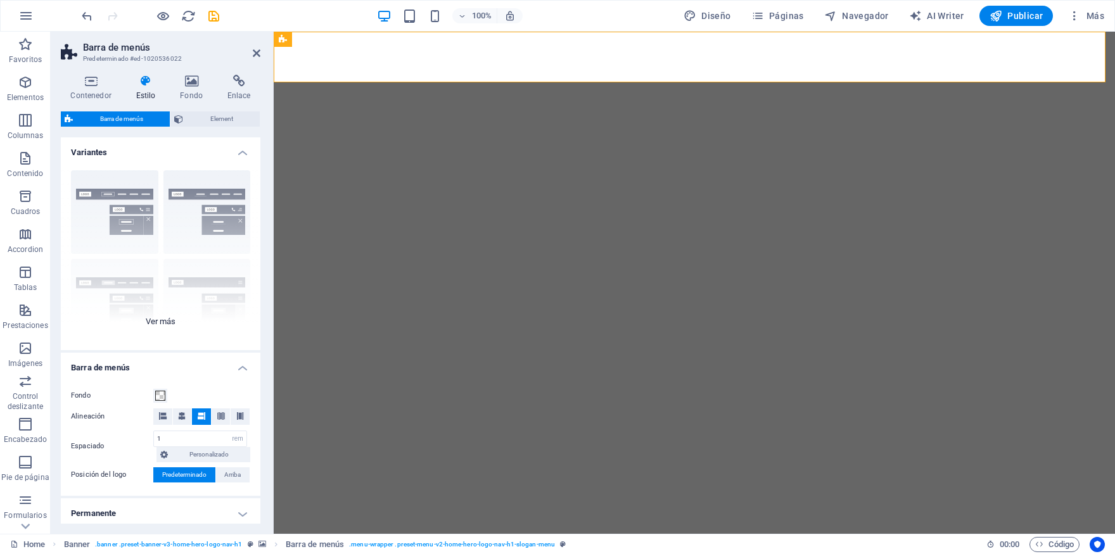
click at [177, 229] on div "Borde Centrado Predeterminado Fijo Loki Desencadenador Ancho XXL" at bounding box center [161, 255] width 200 height 190
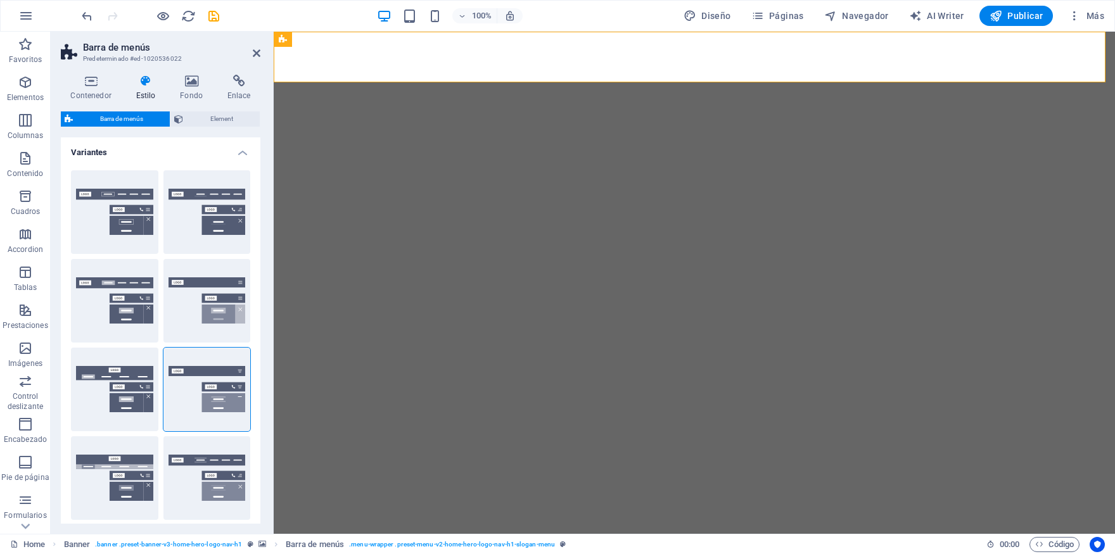
click at [145, 86] on icon at bounding box center [145, 81] width 39 height 13
click at [251, 54] on header "Barra de menús Predeterminado #ed-1020536022" at bounding box center [161, 48] width 200 height 33
click at [259, 53] on icon at bounding box center [257, 53] width 8 height 10
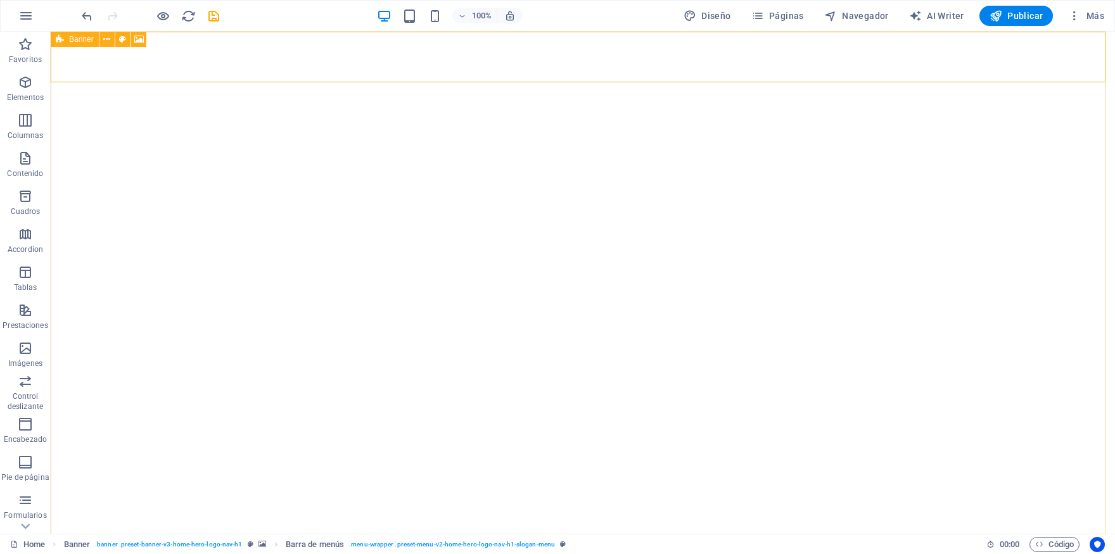
click at [60, 43] on icon at bounding box center [60, 39] width 8 height 15
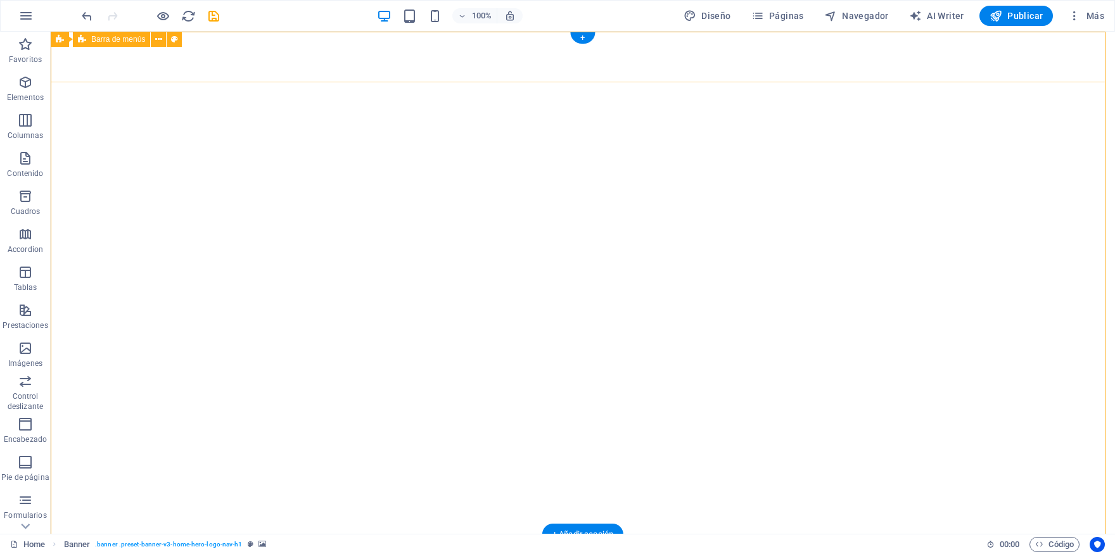
click at [127, 40] on span "Barra de menús" at bounding box center [118, 39] width 54 height 8
select select "rem"
select select "preset-menu-v2-home-hero-logo-nav-h1-slogan-menu"
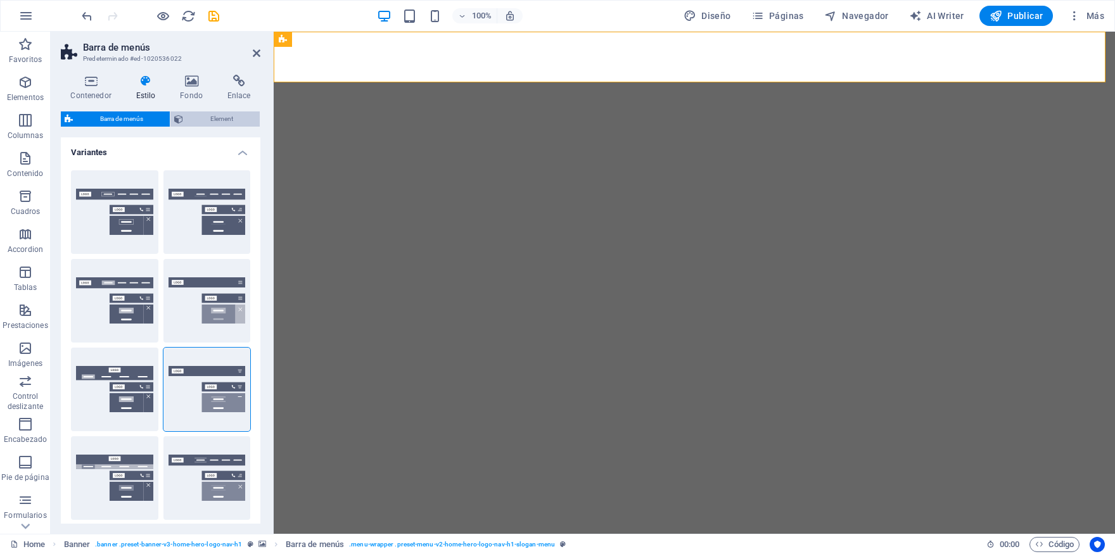
click at [206, 115] on span "Element" at bounding box center [221, 119] width 69 height 15
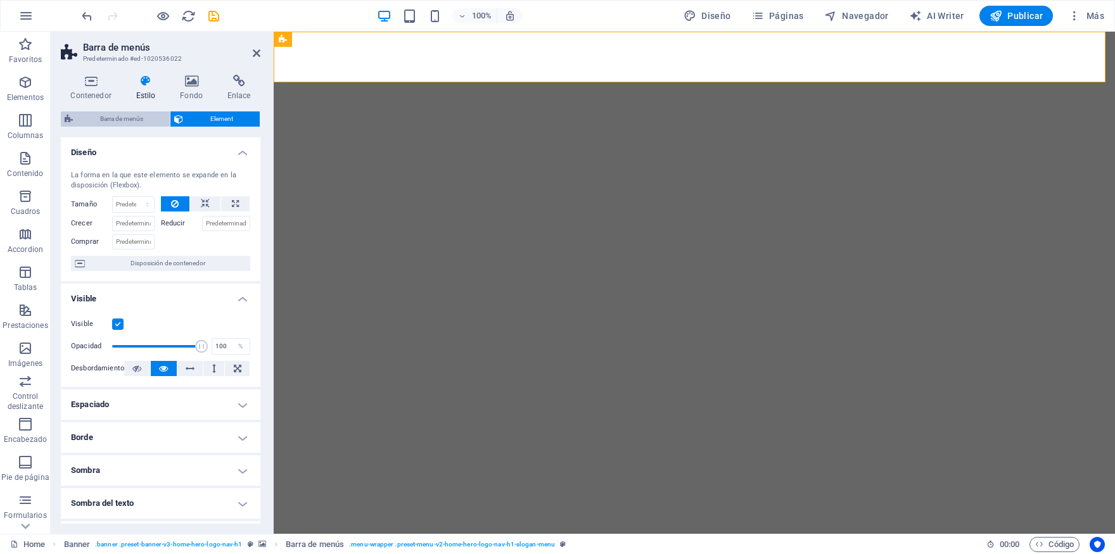
click at [141, 115] on span "Barra de menús" at bounding box center [121, 119] width 89 height 15
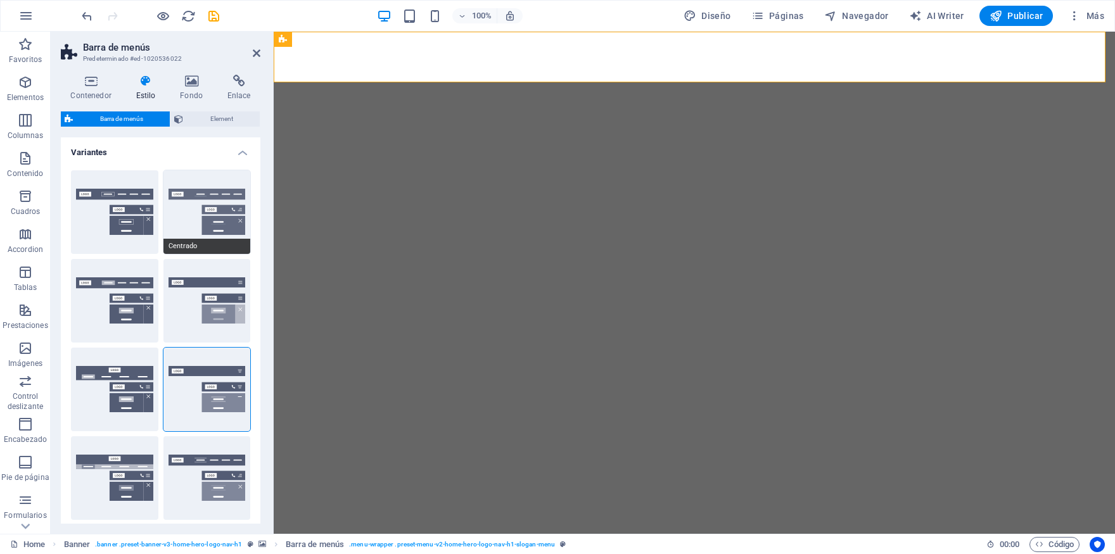
click at [203, 212] on button "Centrado" at bounding box center [206, 212] width 87 height 84
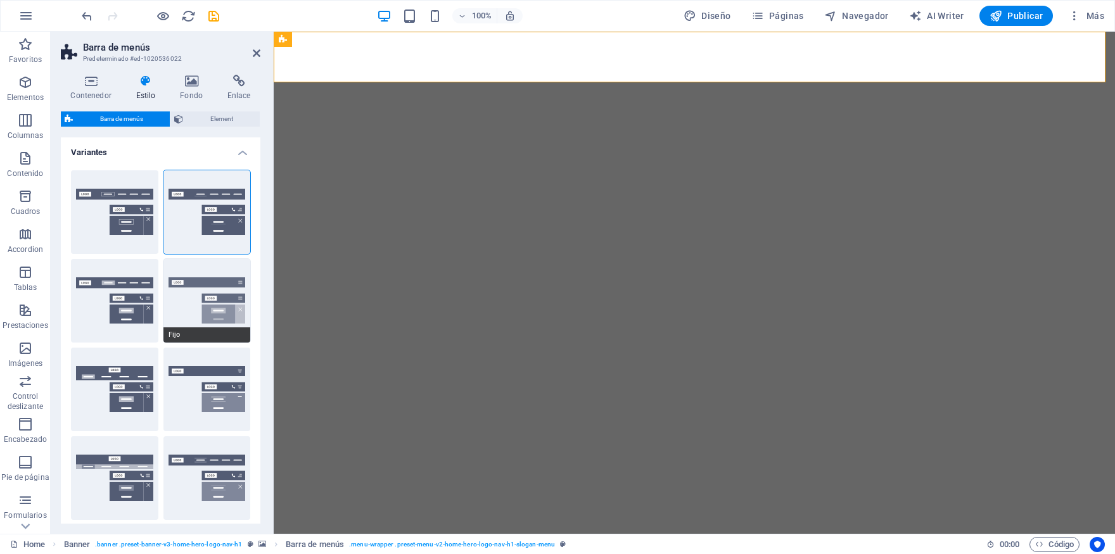
click at [207, 292] on button "Fijo" at bounding box center [206, 301] width 87 height 84
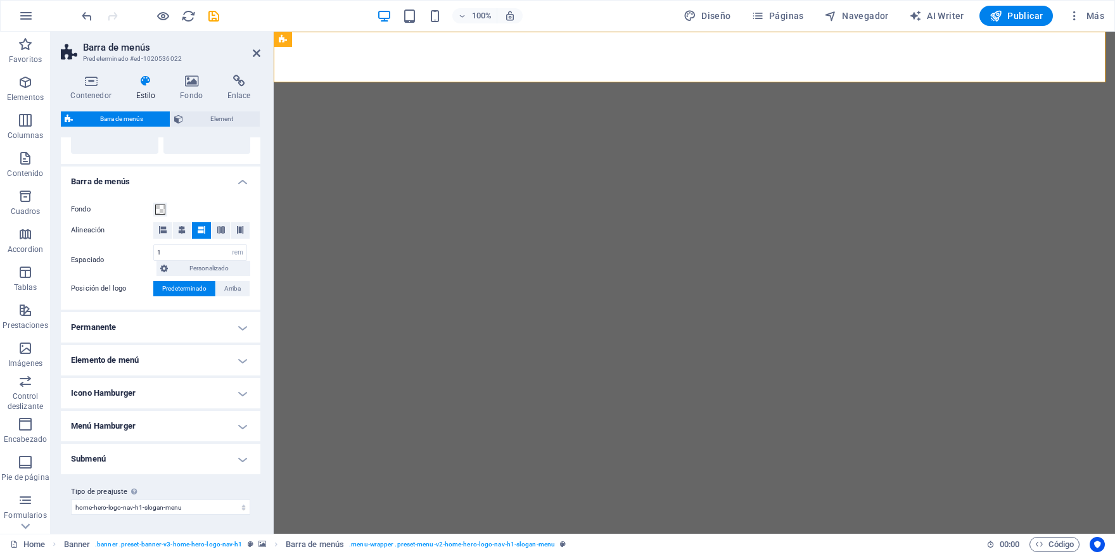
scroll to position [129, 0]
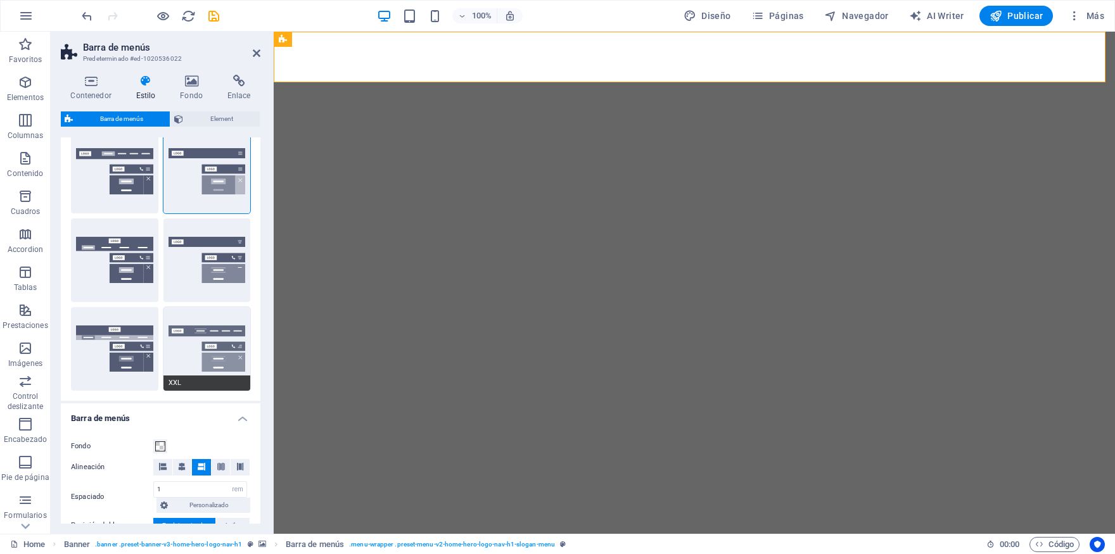
click at [191, 326] on button "XXL" at bounding box center [206, 349] width 87 height 84
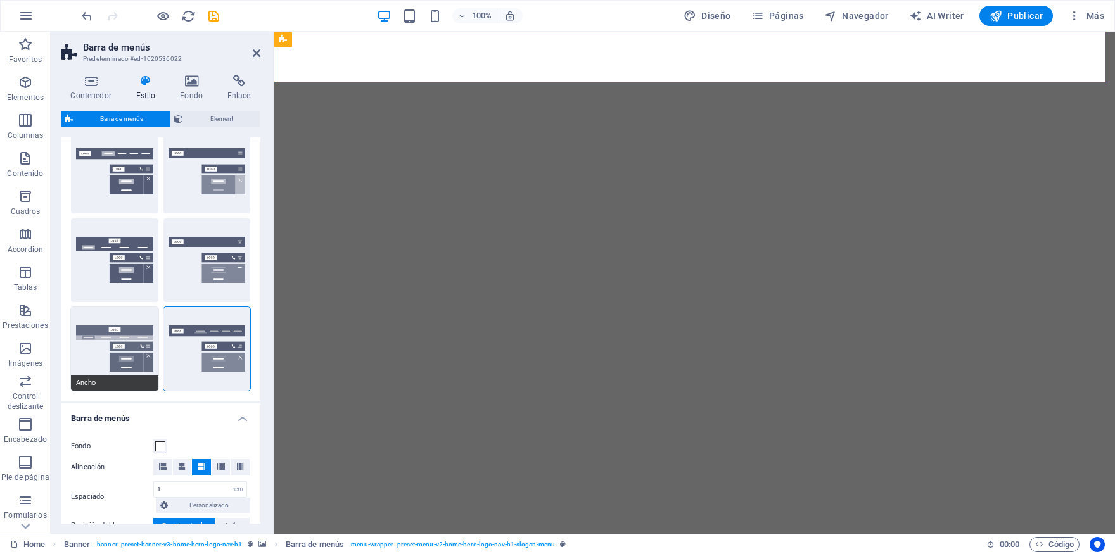
click at [104, 350] on button "Ancho" at bounding box center [114, 349] width 87 height 84
type input "0"
type input "2"
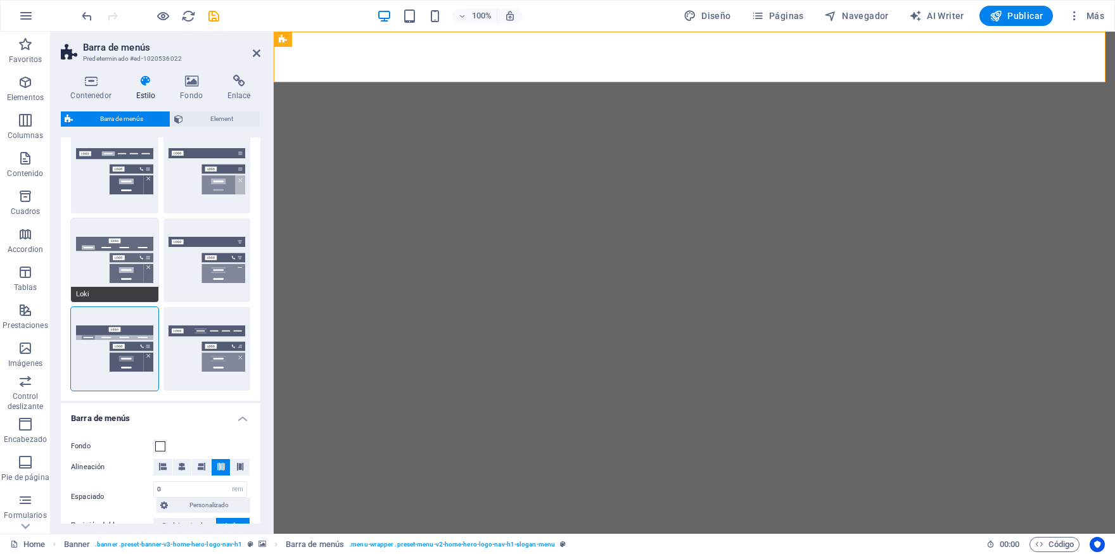
click at [108, 300] on span "Loki" at bounding box center [114, 294] width 87 height 15
type input "0"
select select "DISABLED_OPTION_VALUE"
type input "1"
type input "2"
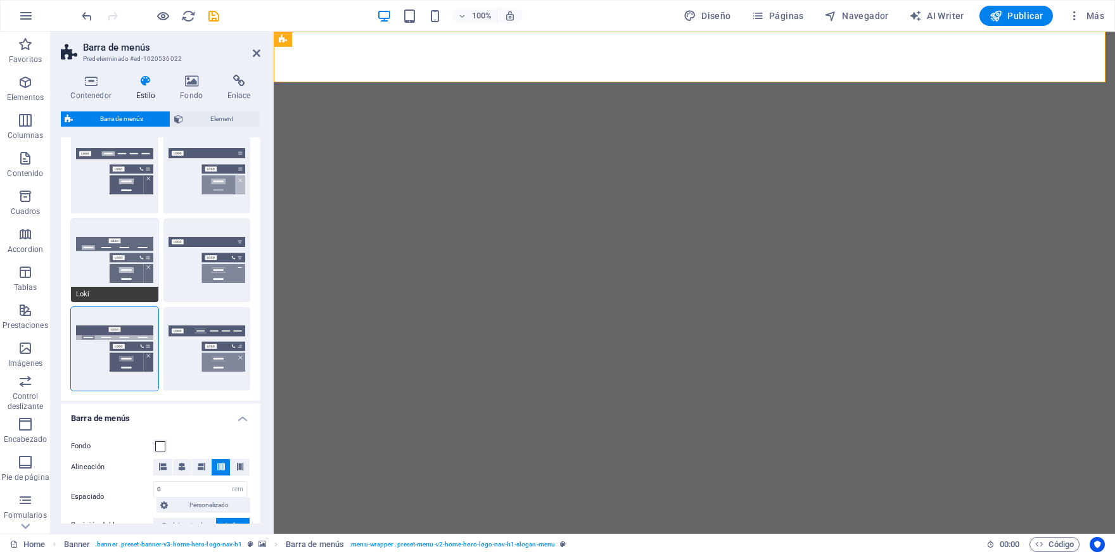
type input "1"
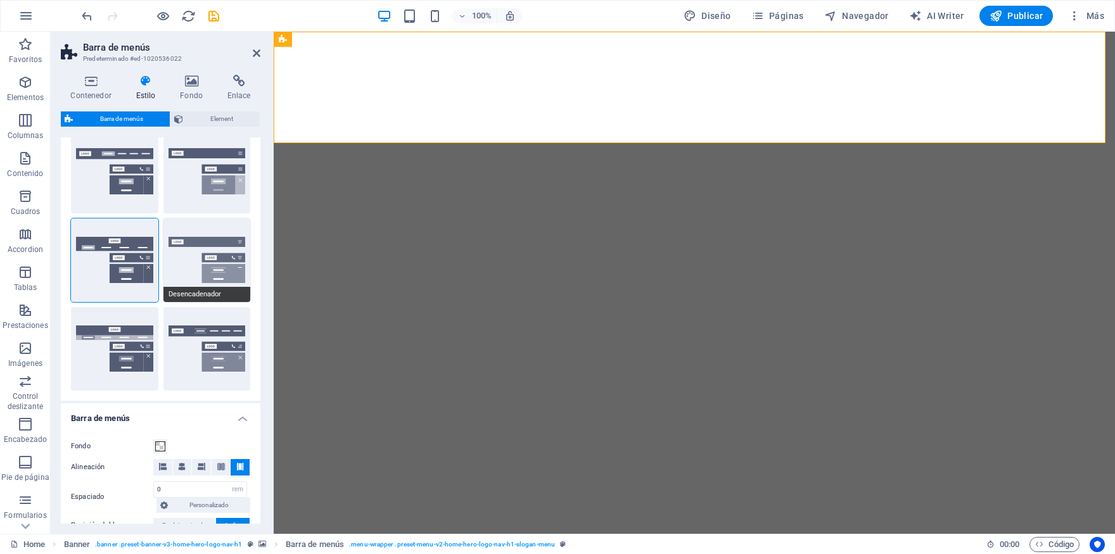
click at [201, 241] on button "Desencadenador" at bounding box center [206, 261] width 87 height 84
type input "1"
select select "rem"
type input "1"
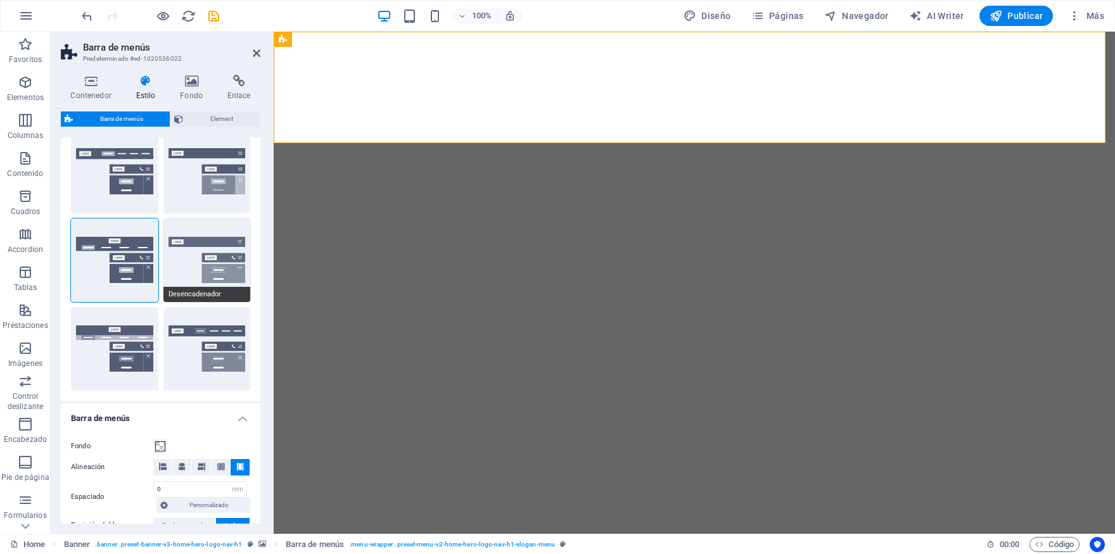
type input "0"
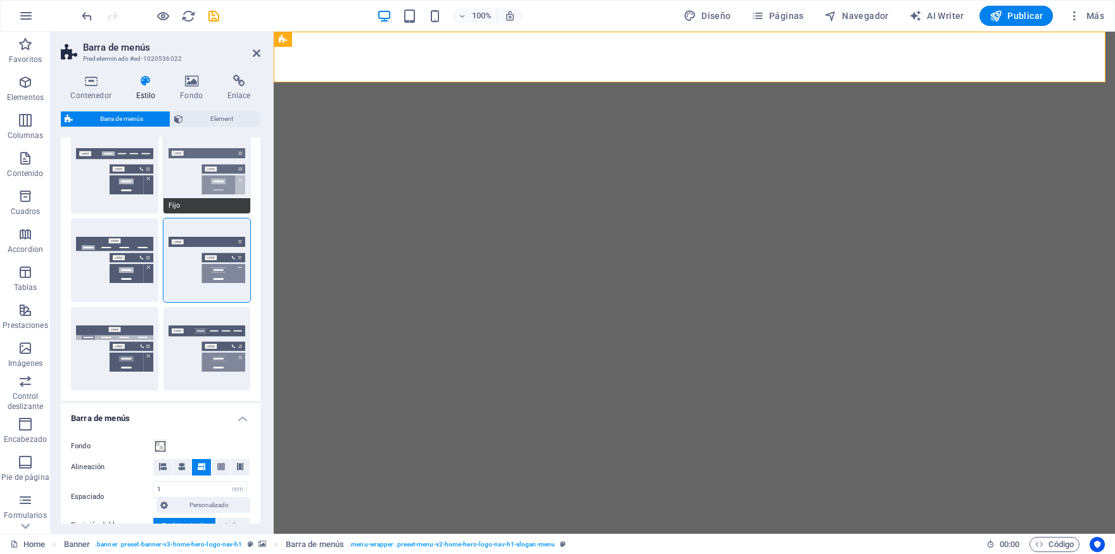
click at [214, 181] on button "Fijo" at bounding box center [206, 172] width 87 height 84
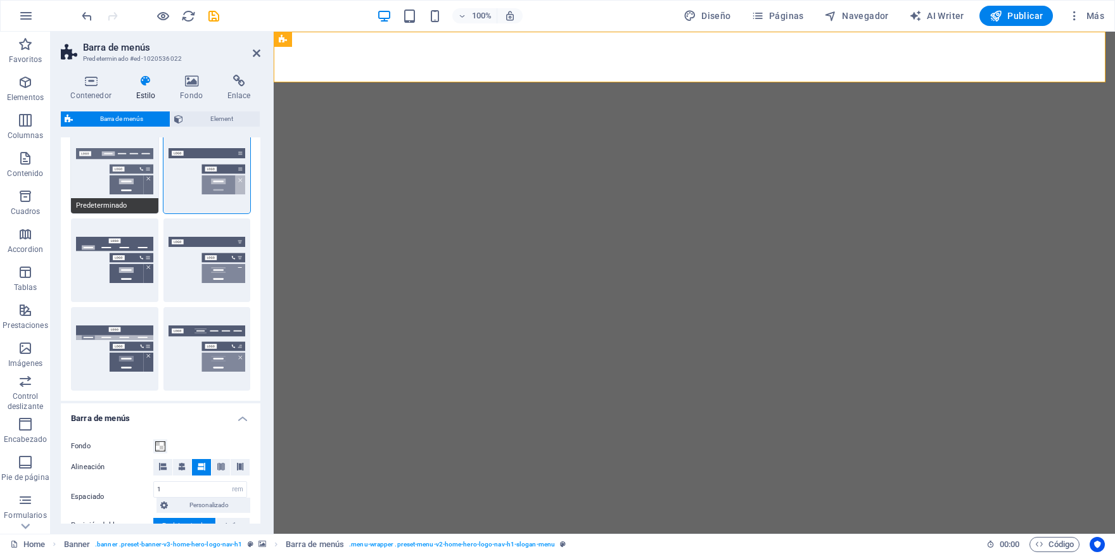
click at [114, 185] on button "Predeterminado" at bounding box center [114, 172] width 87 height 84
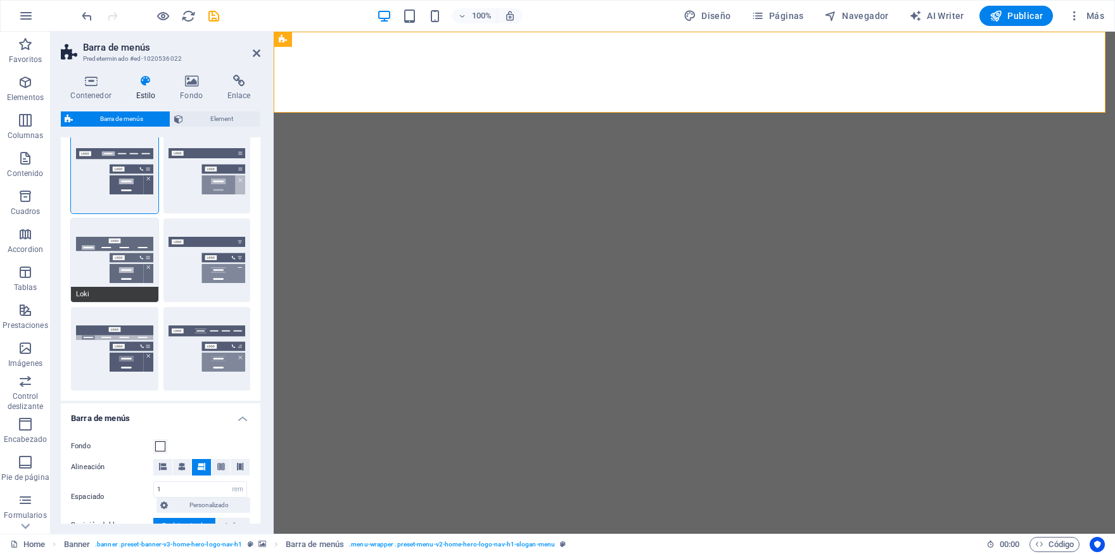
click at [117, 259] on button "Loki" at bounding box center [114, 261] width 87 height 84
type input "0"
select select "DISABLED_OPTION_VALUE"
type input "2"
type input "1"
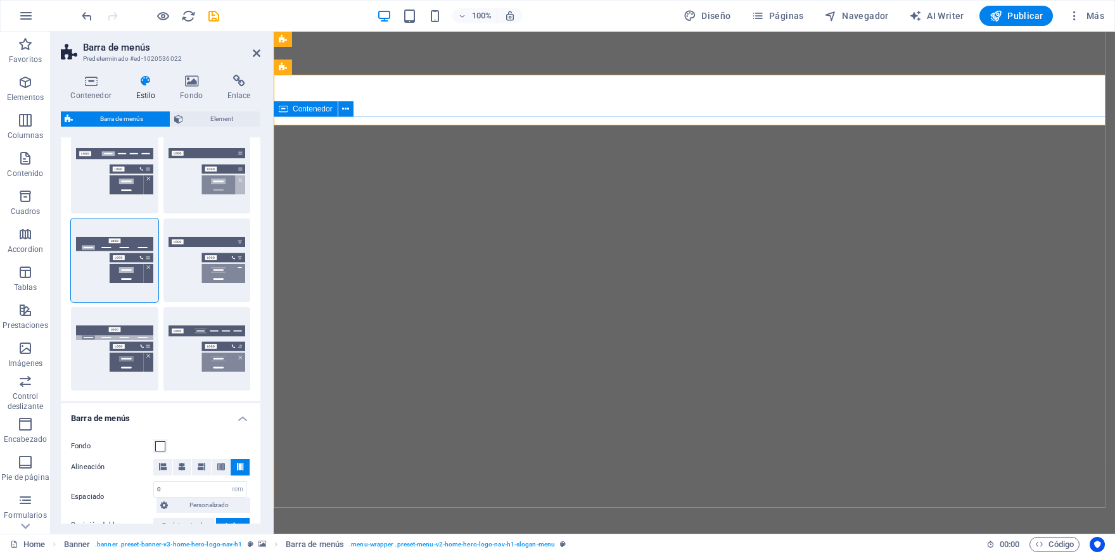
scroll to position [0, 0]
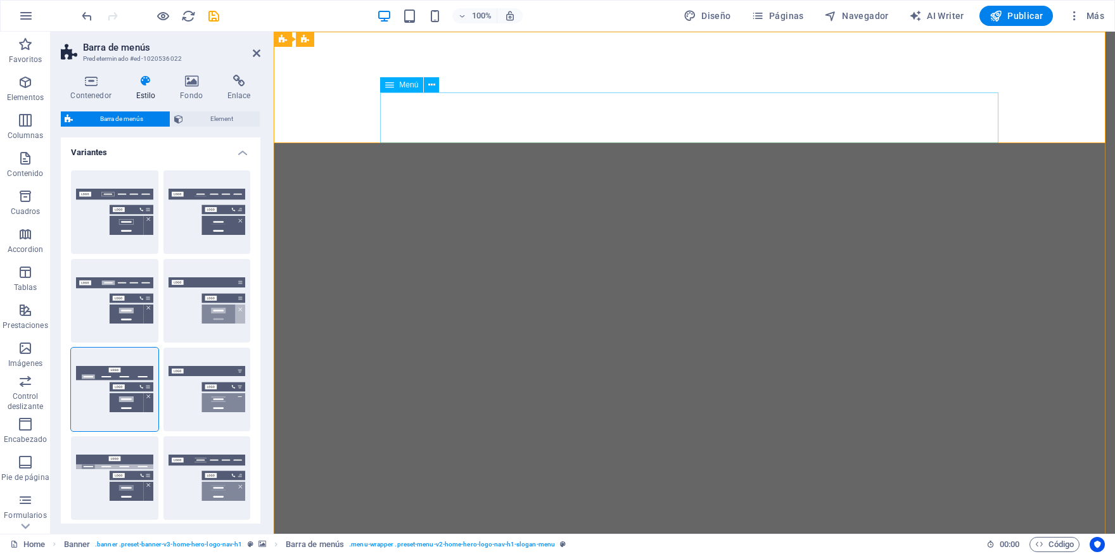
select select "rem"
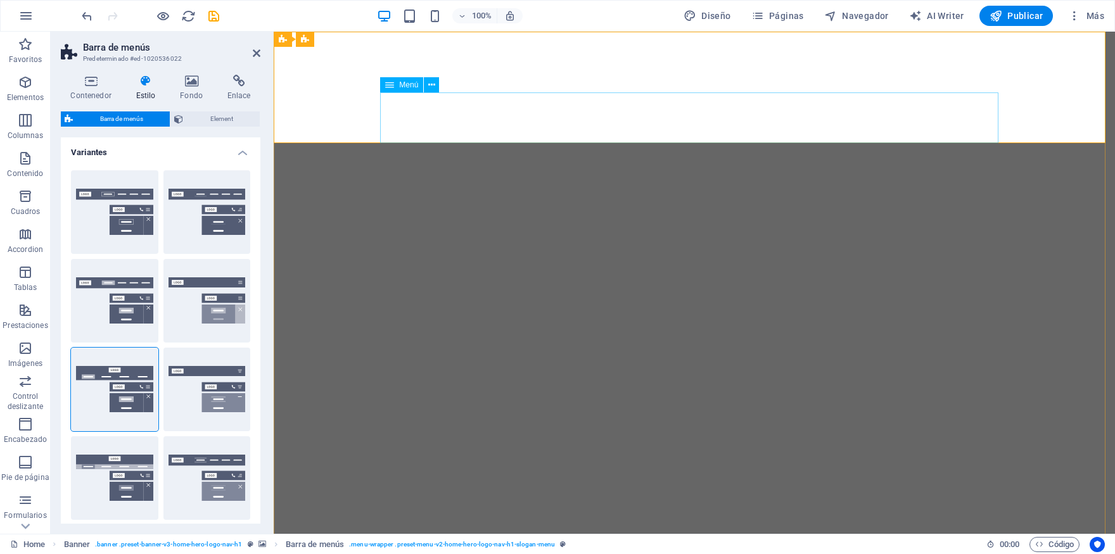
select select "rem"
select select "preset-menu-v2-home-hero-logo-nav-h1-slogan-menu"
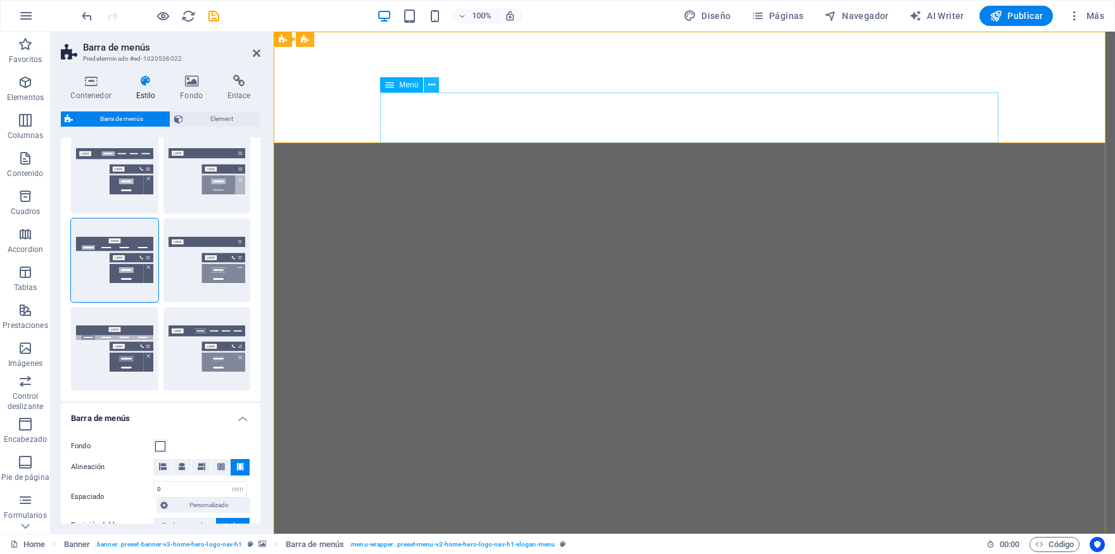
click at [435, 86] on icon at bounding box center [431, 85] width 7 height 13
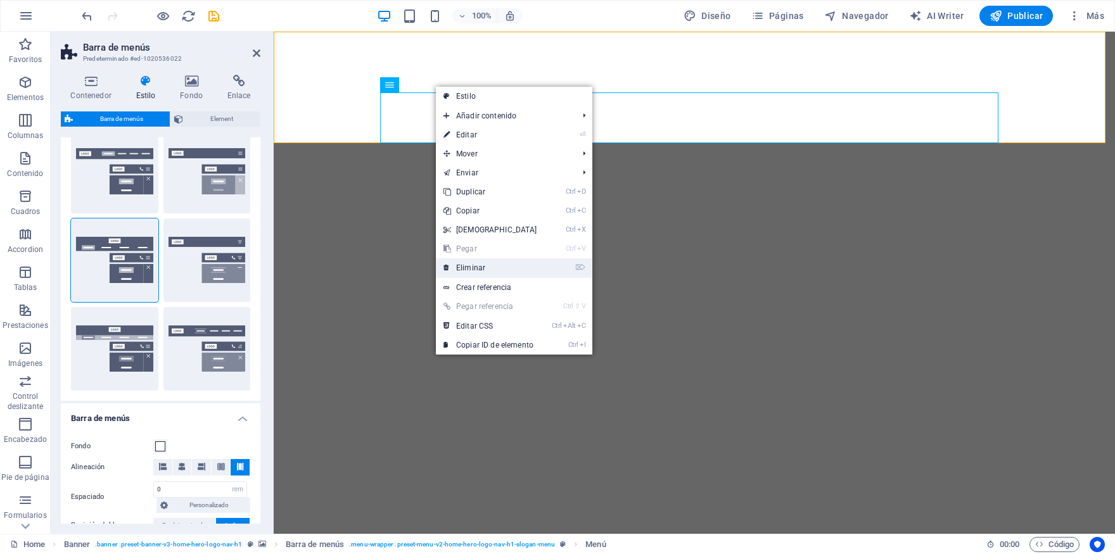
click at [462, 267] on link "⌦ Eliminar" at bounding box center [490, 268] width 109 height 19
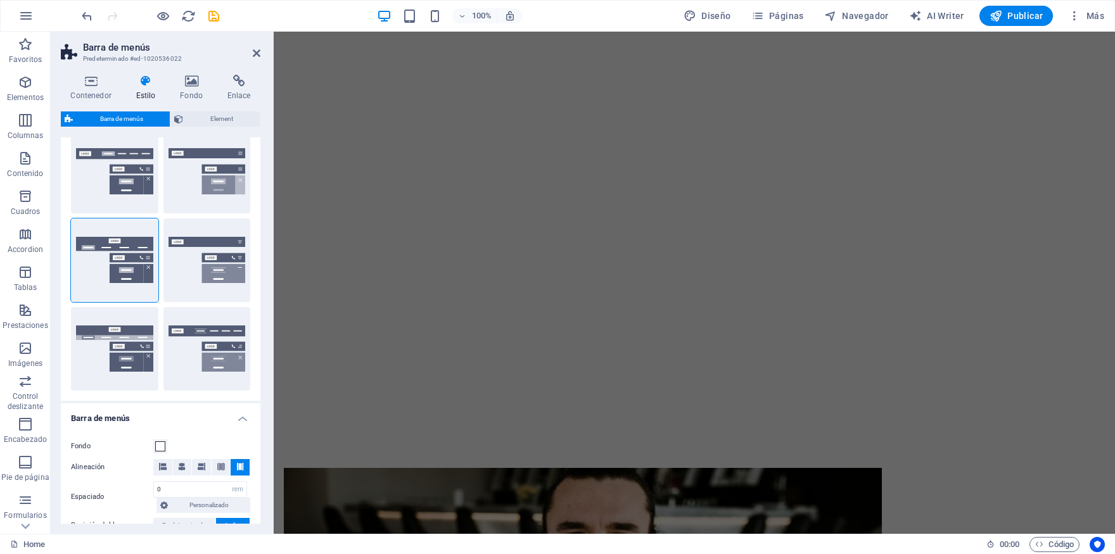
scroll to position [0, 0]
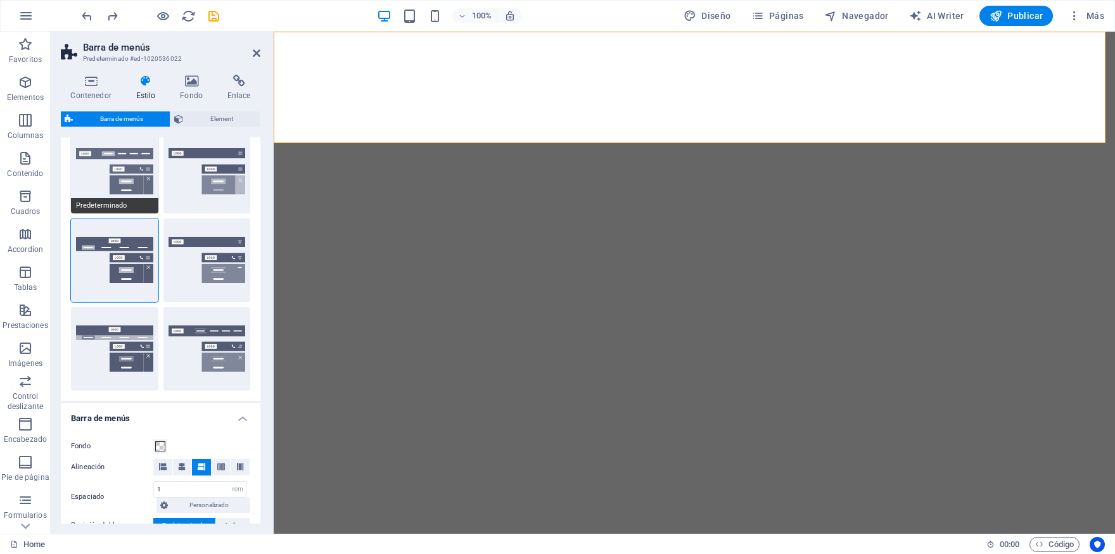
click at [119, 190] on button "Predeterminado" at bounding box center [114, 172] width 87 height 84
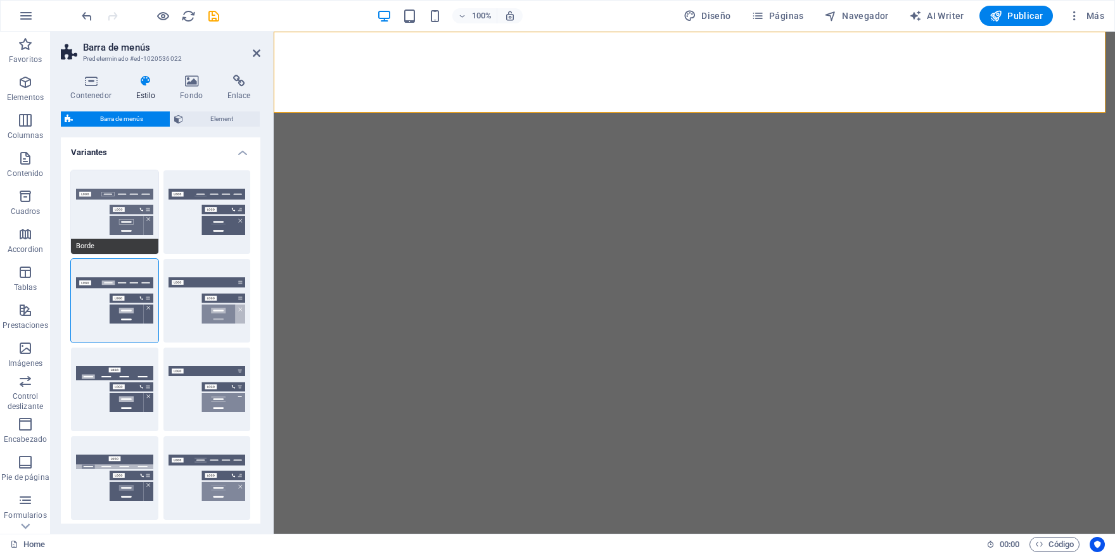
click at [84, 231] on button "Borde" at bounding box center [114, 212] width 87 height 84
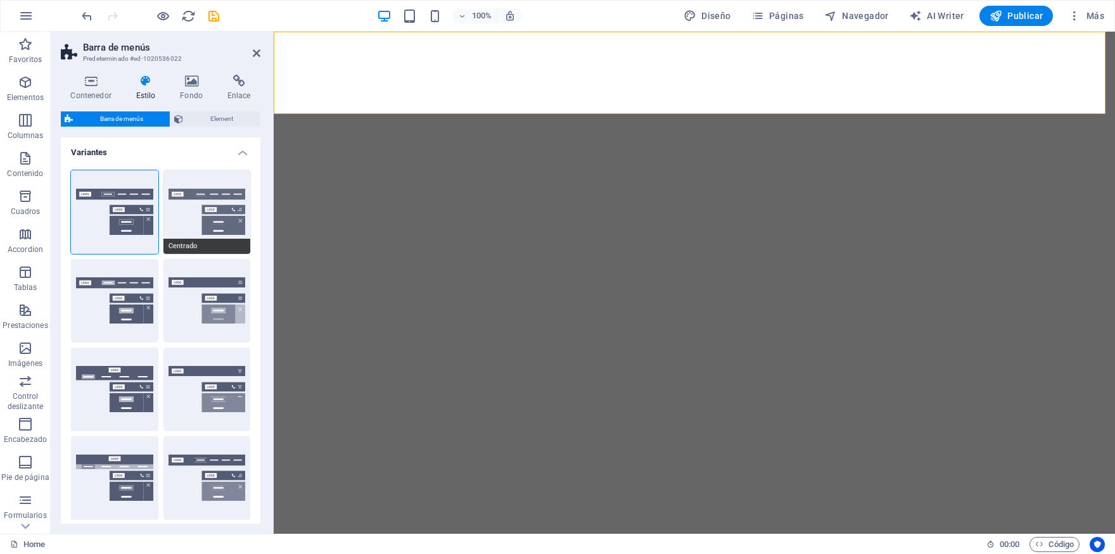
click at [195, 196] on button "Centrado" at bounding box center [206, 212] width 87 height 84
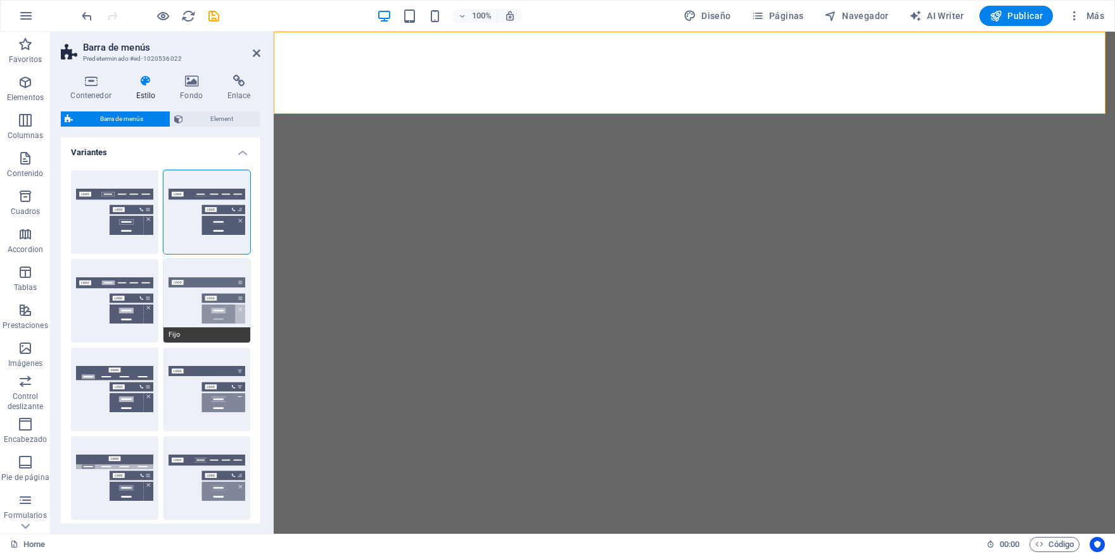
click at [192, 291] on button "Fijo" at bounding box center [206, 301] width 87 height 84
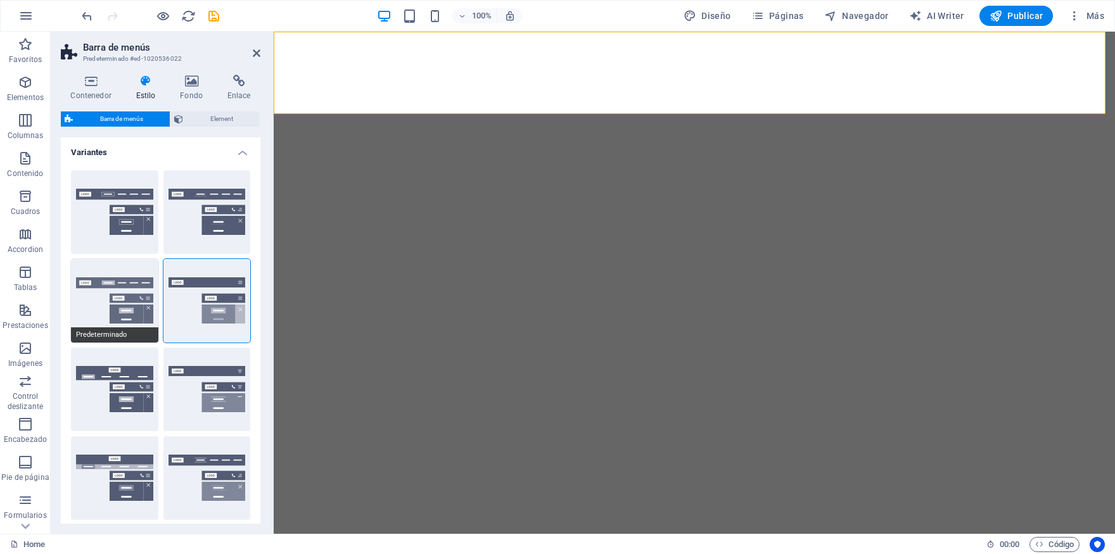
click at [97, 314] on button "Predeterminado" at bounding box center [114, 301] width 87 height 84
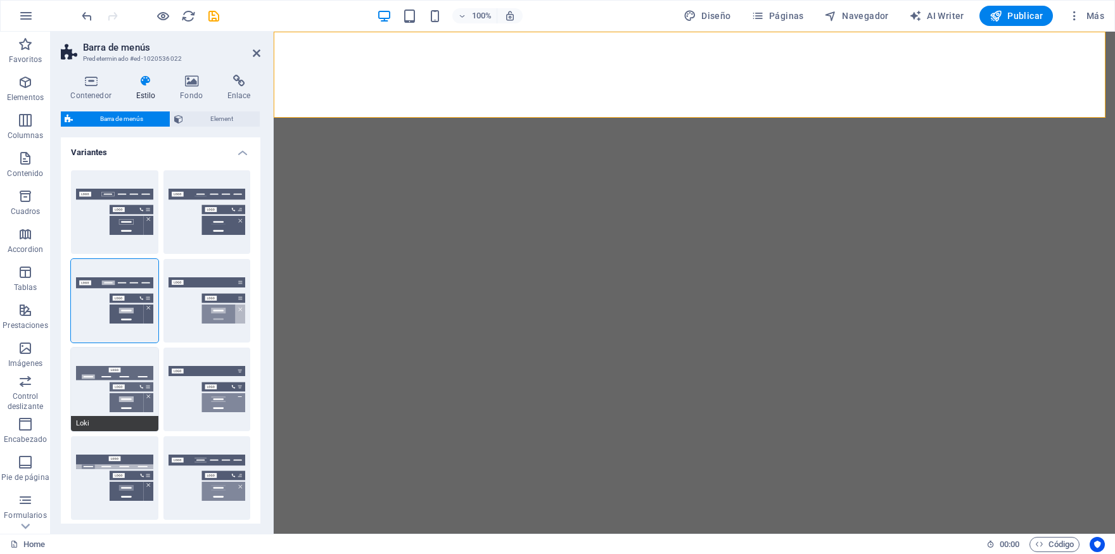
click at [149, 374] on button "Loki" at bounding box center [114, 390] width 87 height 84
type input "0"
select select "DISABLED_OPTION_VALUE"
type input "2"
type input "1"
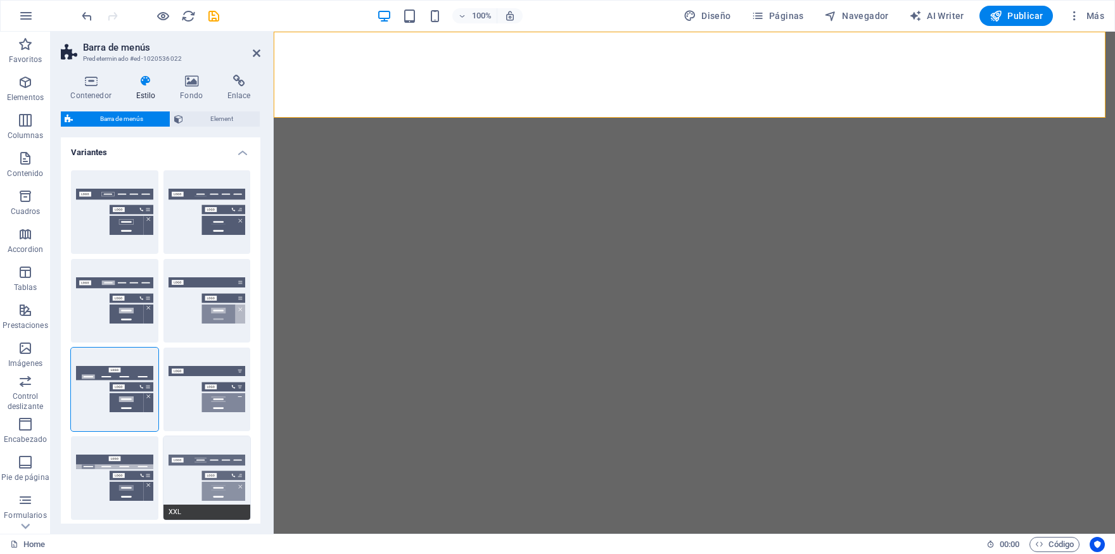
click at [196, 443] on button "XXL" at bounding box center [206, 479] width 87 height 84
type input "1"
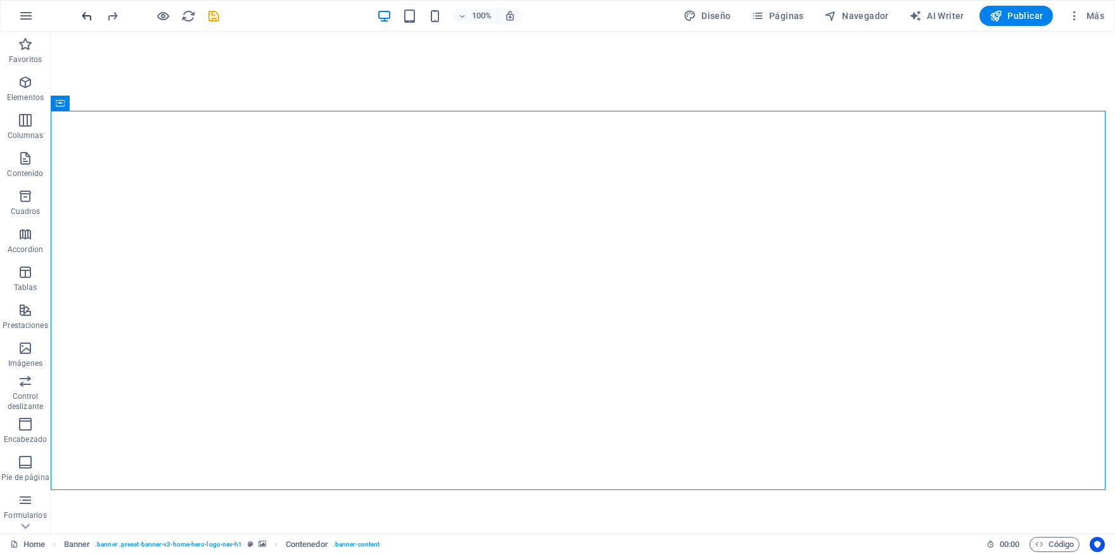
click at [84, 16] on icon "undo" at bounding box center [87, 16] width 15 height 15
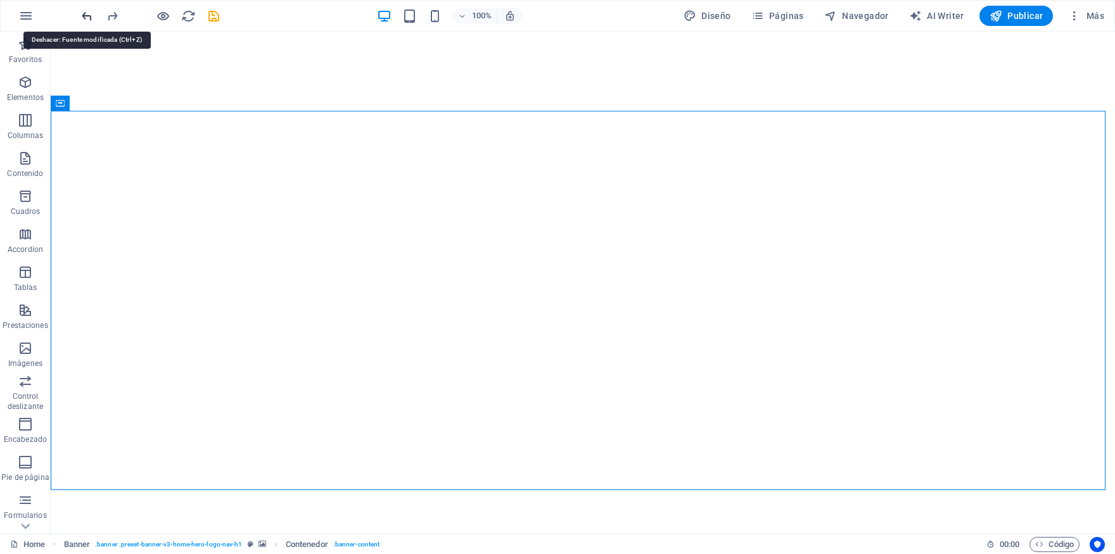
click at [84, 16] on icon "undo" at bounding box center [87, 16] width 15 height 15
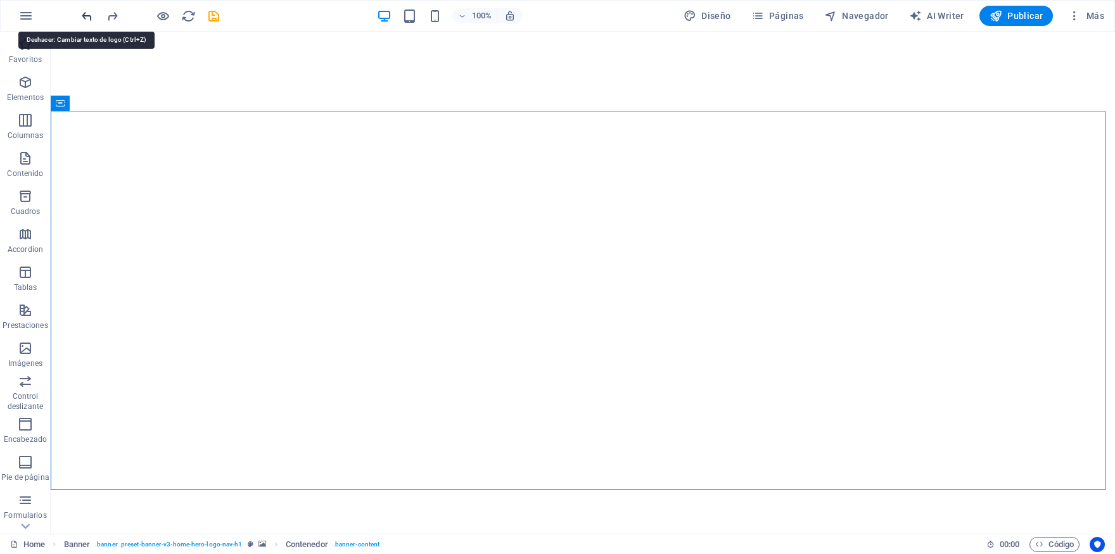
click at [84, 16] on icon "undo" at bounding box center [87, 16] width 15 height 15
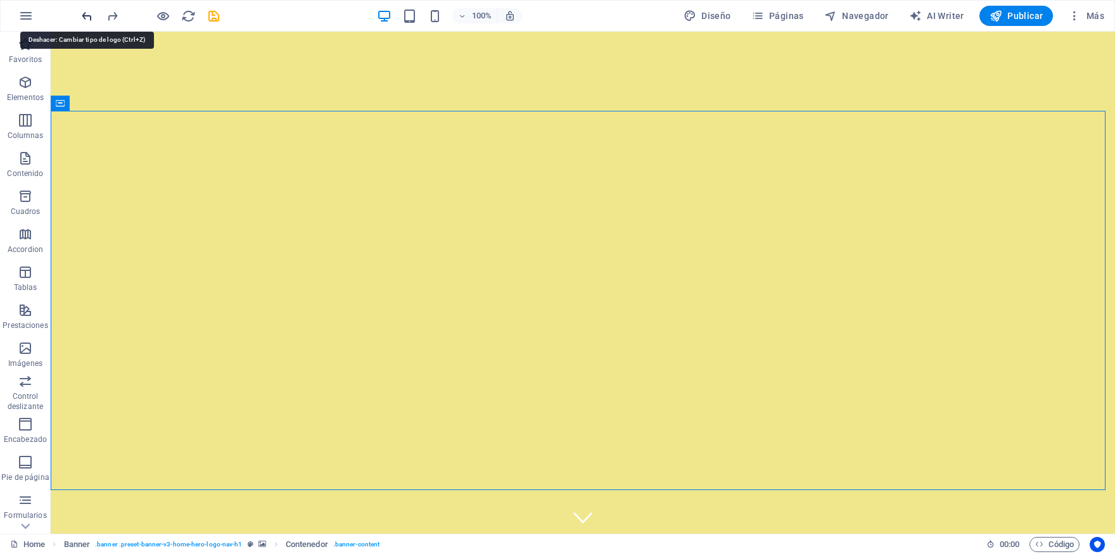
click at [84, 16] on icon "undo" at bounding box center [87, 16] width 15 height 15
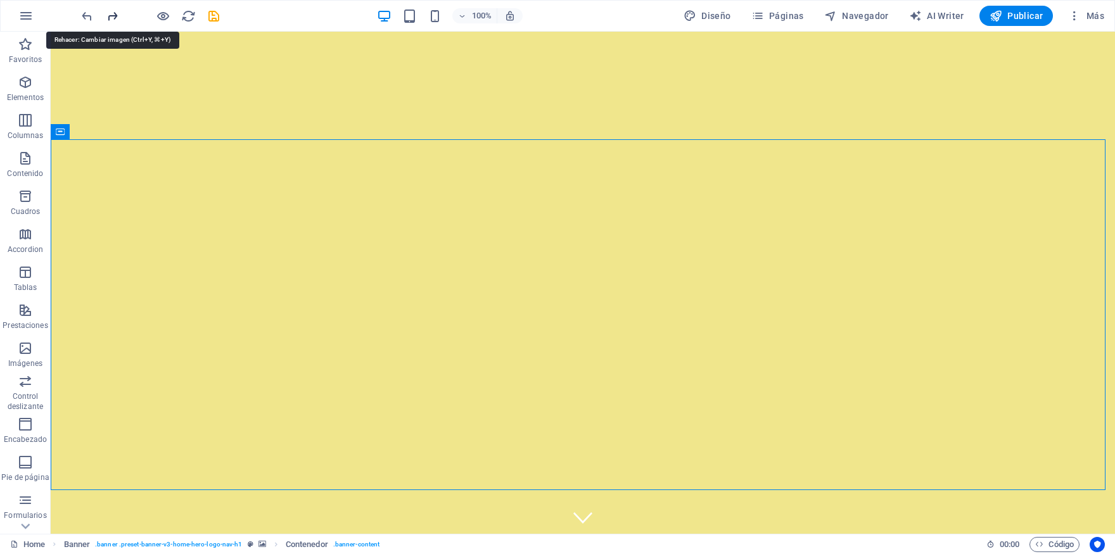
click at [107, 17] on icon "redo" at bounding box center [112, 16] width 15 height 15
click at [108, 16] on icon "redo" at bounding box center [112, 16] width 15 height 15
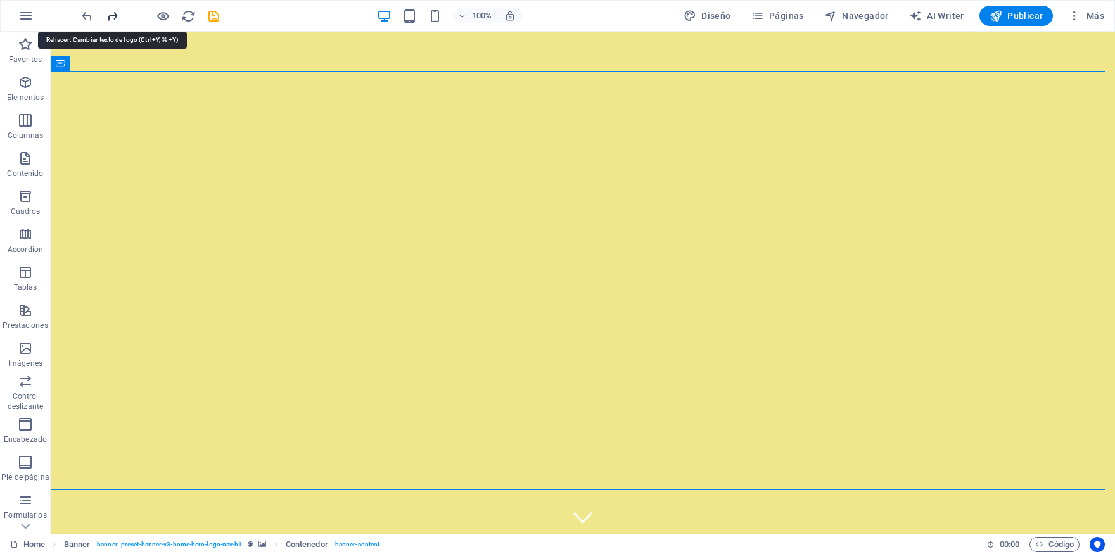
click at [110, 16] on icon "redo" at bounding box center [112, 16] width 15 height 15
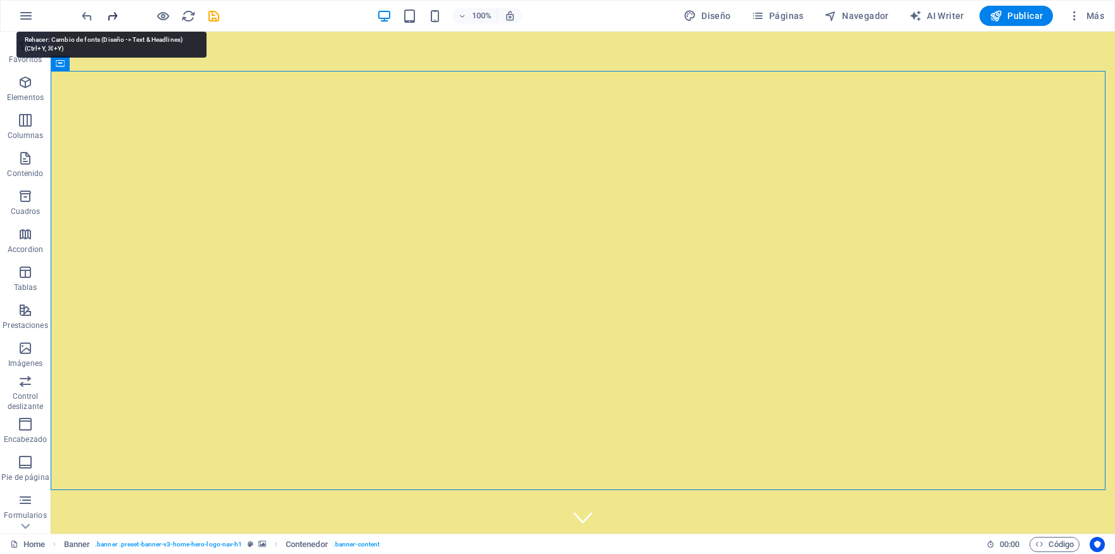
click at [110, 16] on icon "redo" at bounding box center [112, 16] width 15 height 15
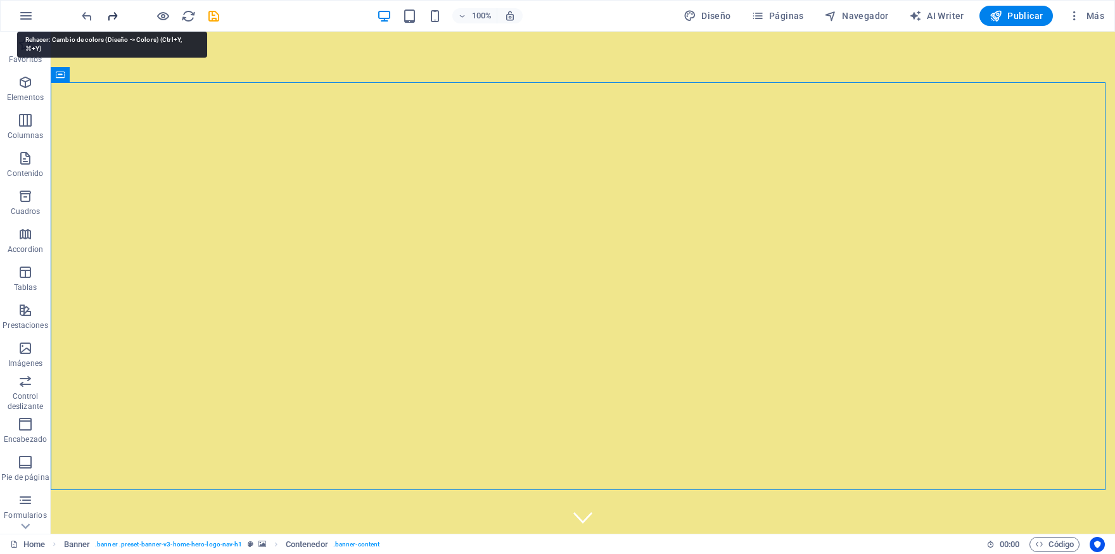
click at [110, 16] on icon "redo" at bounding box center [112, 16] width 15 height 15
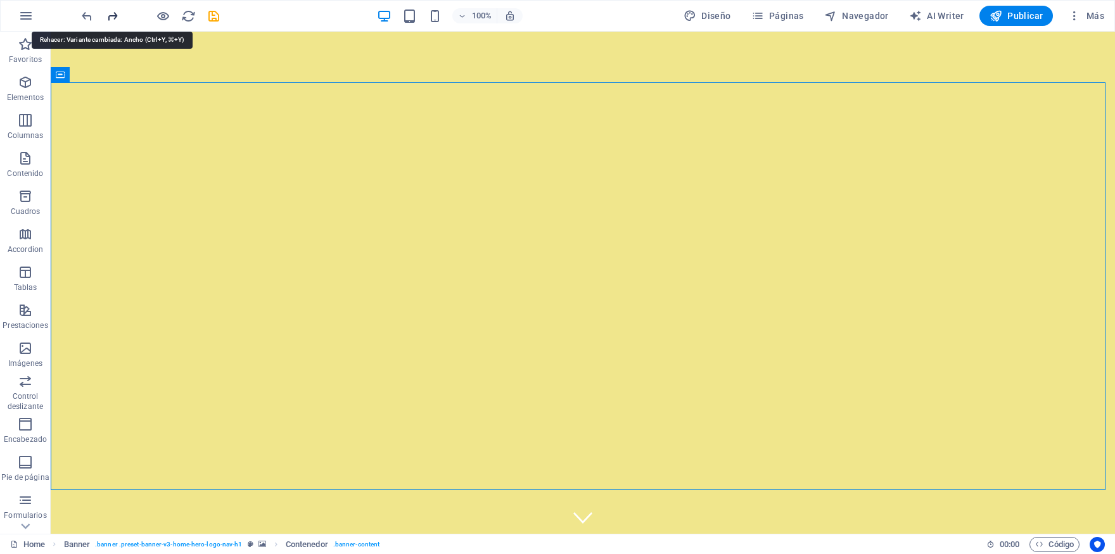
click at [110, 16] on icon "redo" at bounding box center [112, 16] width 15 height 15
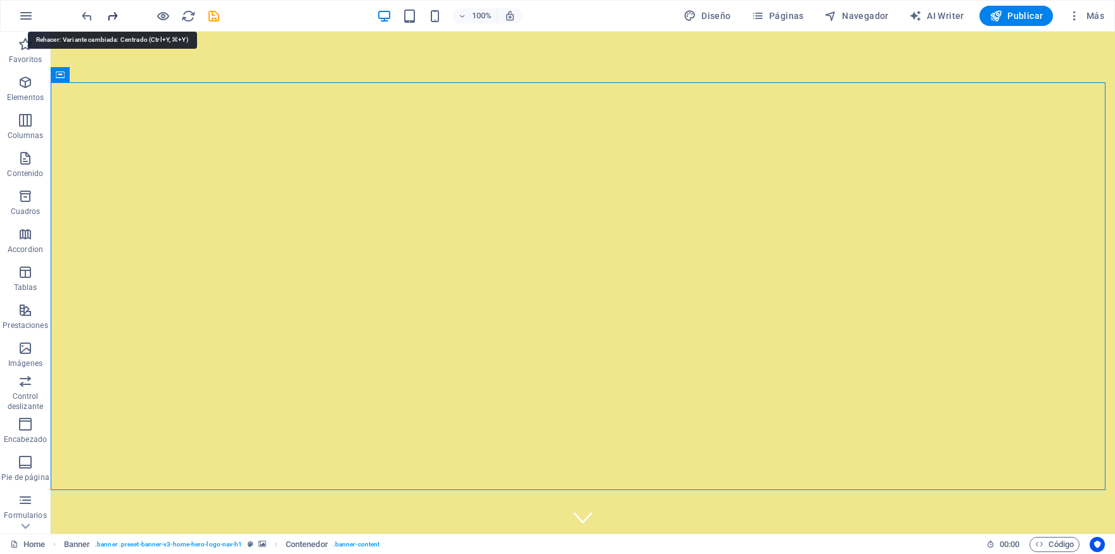
click at [110, 16] on icon "redo" at bounding box center [112, 16] width 15 height 15
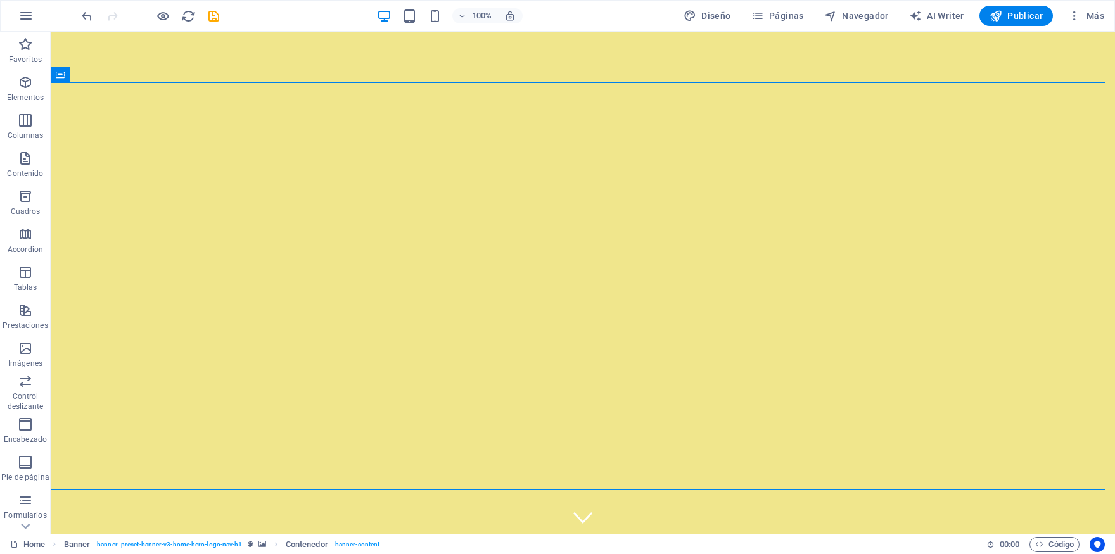
click at [110, 16] on div at bounding box center [150, 16] width 142 height 20
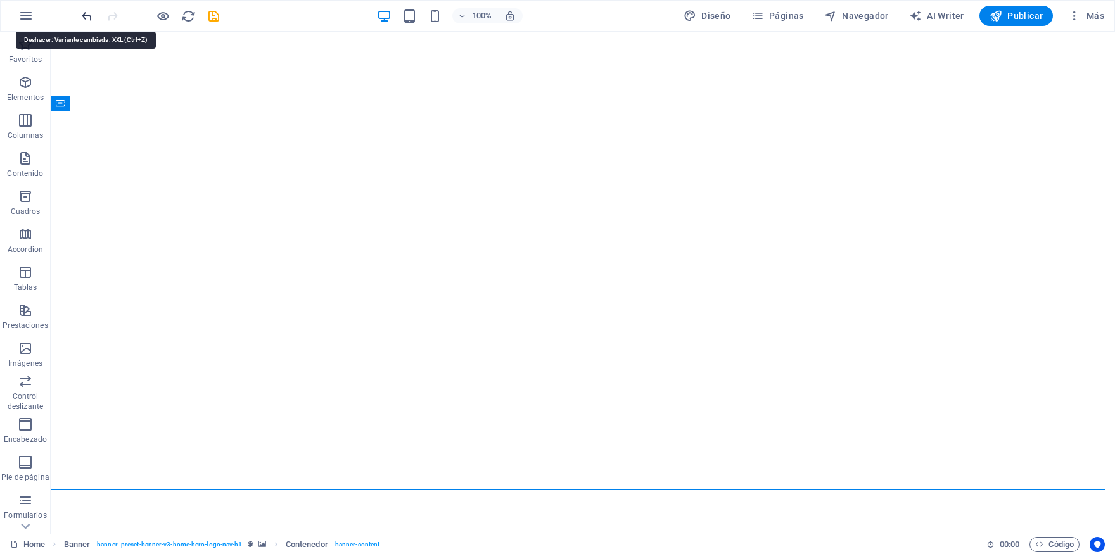
click at [89, 16] on icon "undo" at bounding box center [87, 16] width 15 height 15
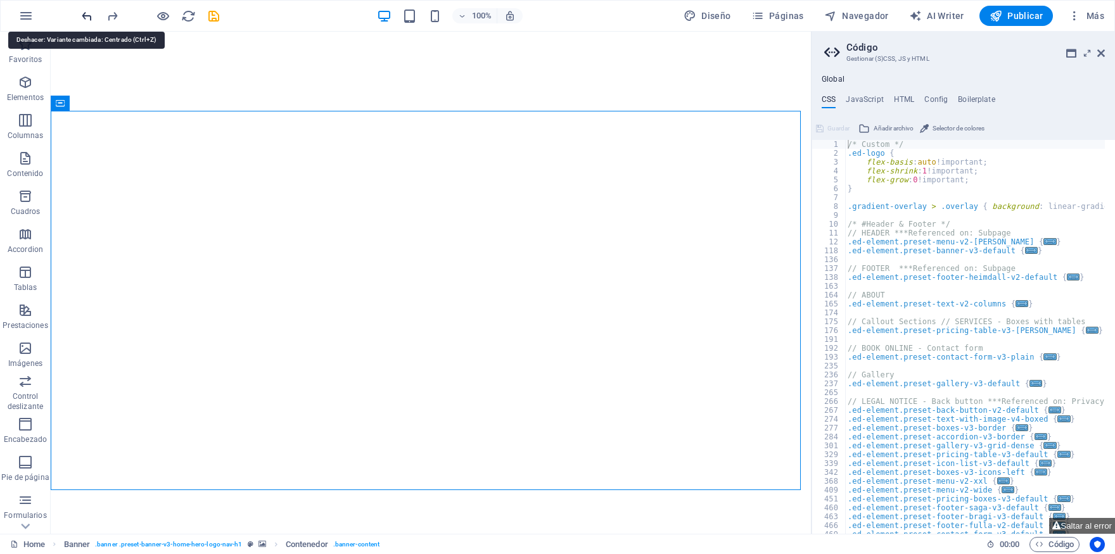
click at [89, 16] on icon "undo" at bounding box center [87, 16] width 15 height 15
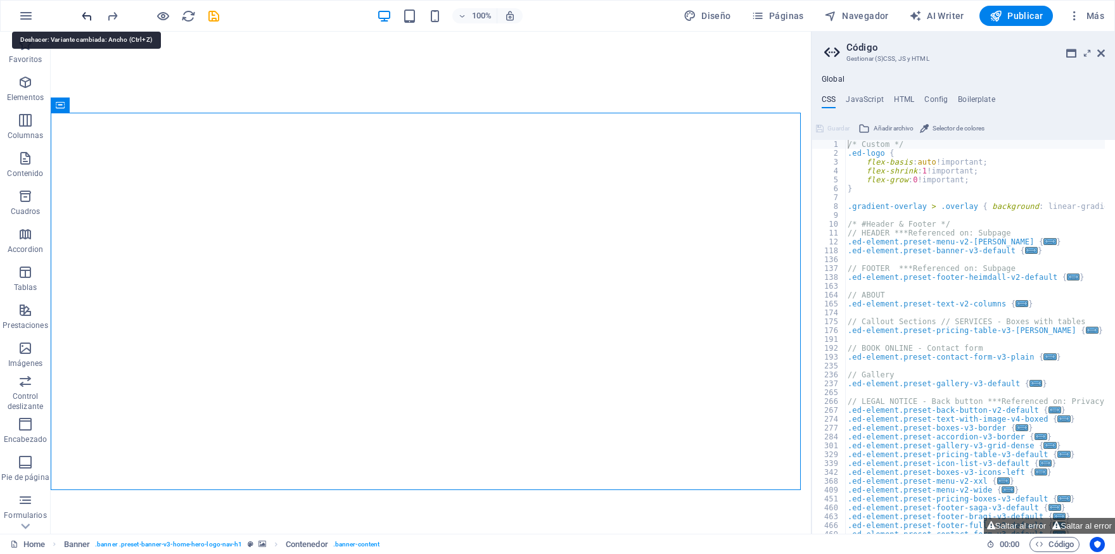
click at [89, 16] on icon "undo" at bounding box center [87, 16] width 15 height 15
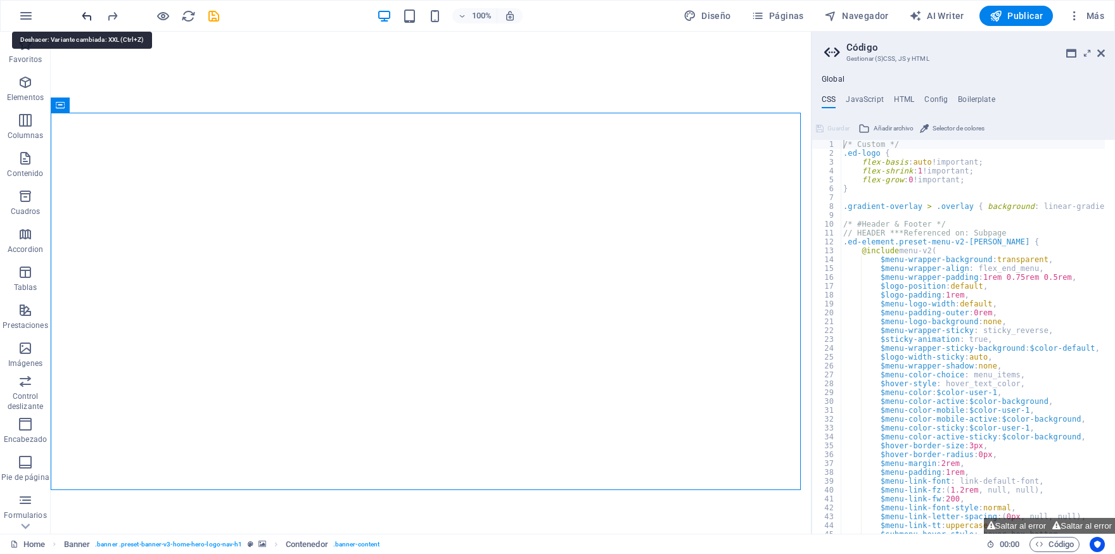
click at [89, 16] on icon "undo" at bounding box center [87, 16] width 15 height 15
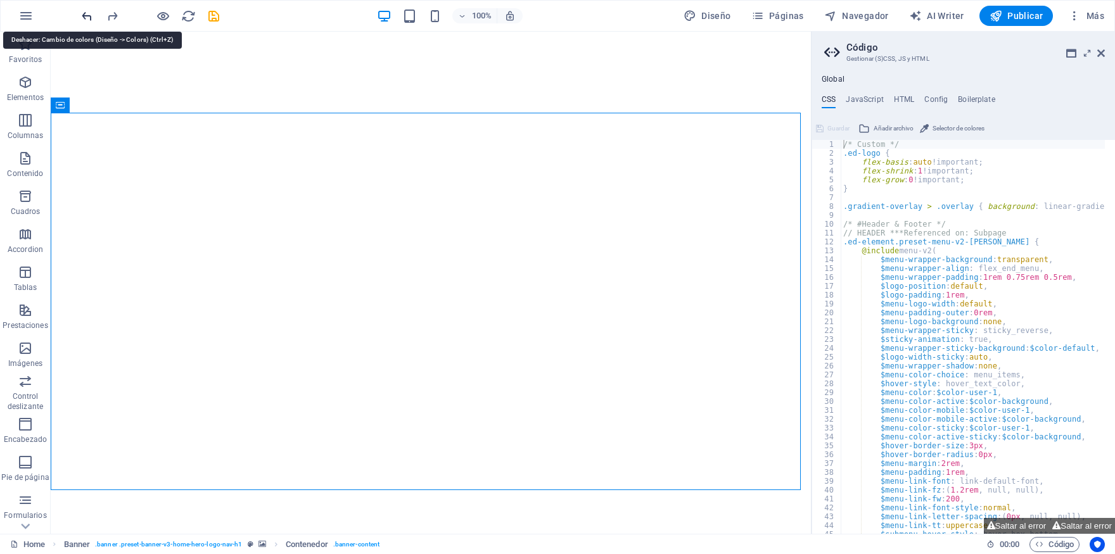
click at [89, 16] on icon "undo" at bounding box center [87, 16] width 15 height 15
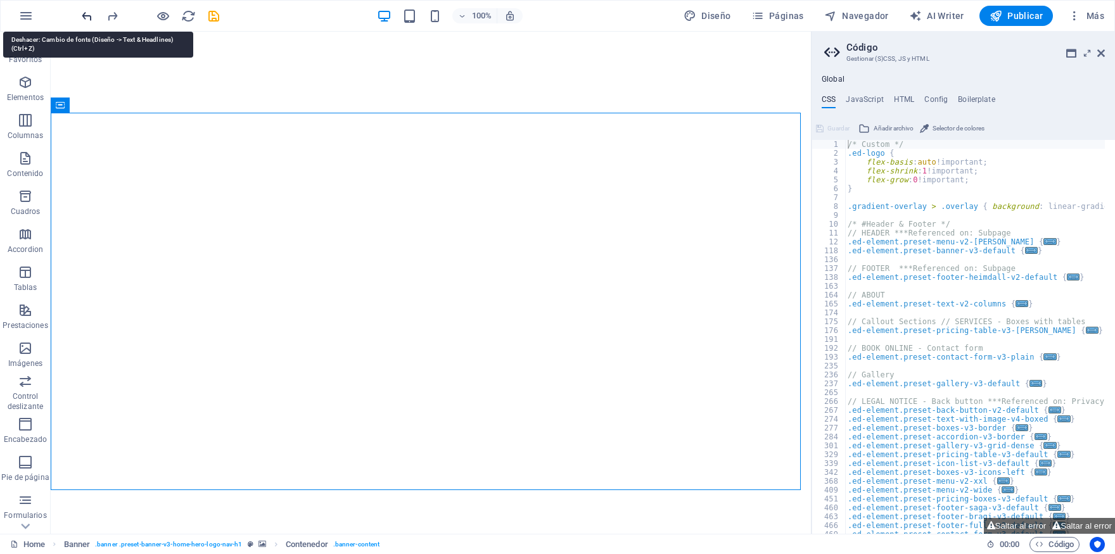
click at [89, 16] on icon "undo" at bounding box center [87, 16] width 15 height 15
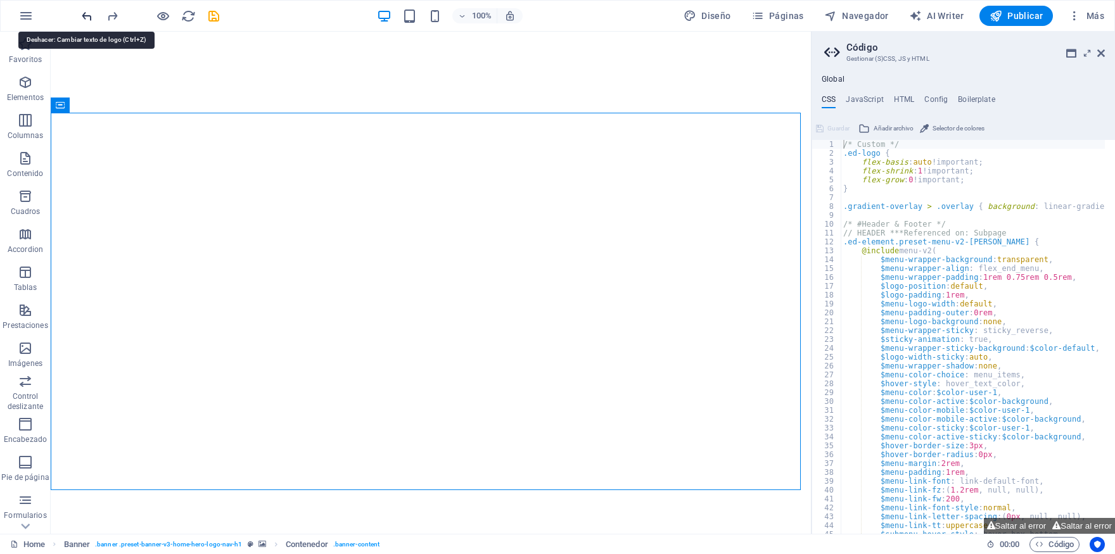
click at [89, 16] on icon "undo" at bounding box center [87, 16] width 15 height 15
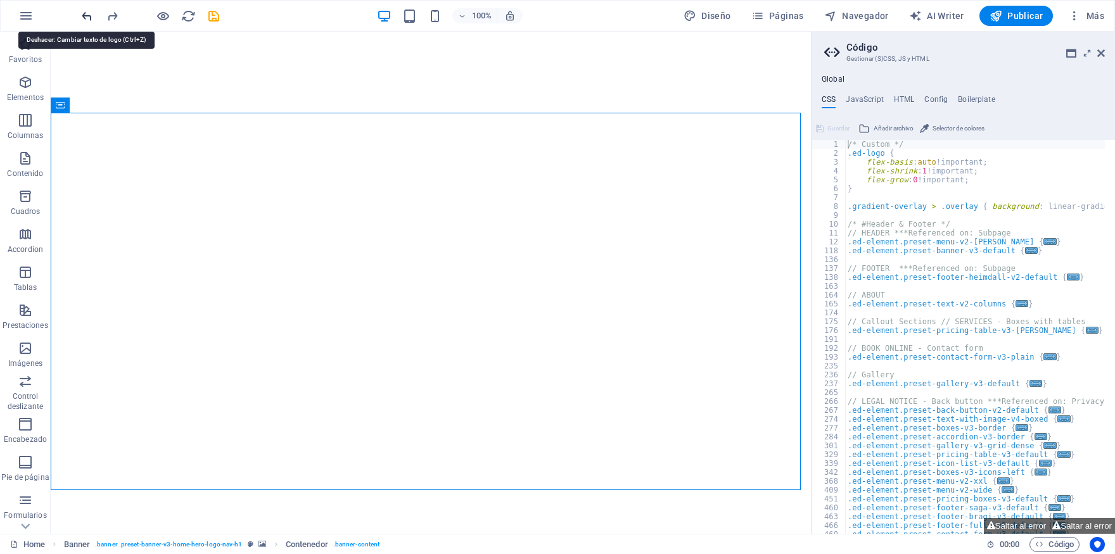
click at [89, 16] on icon "undo" at bounding box center [87, 16] width 15 height 15
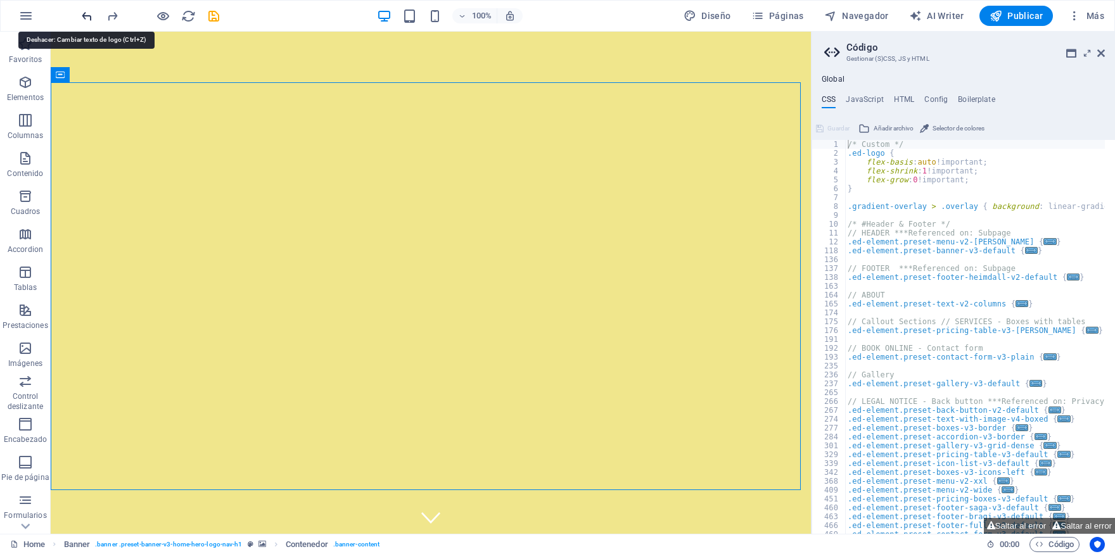
click at [89, 16] on icon "undo" at bounding box center [87, 16] width 15 height 15
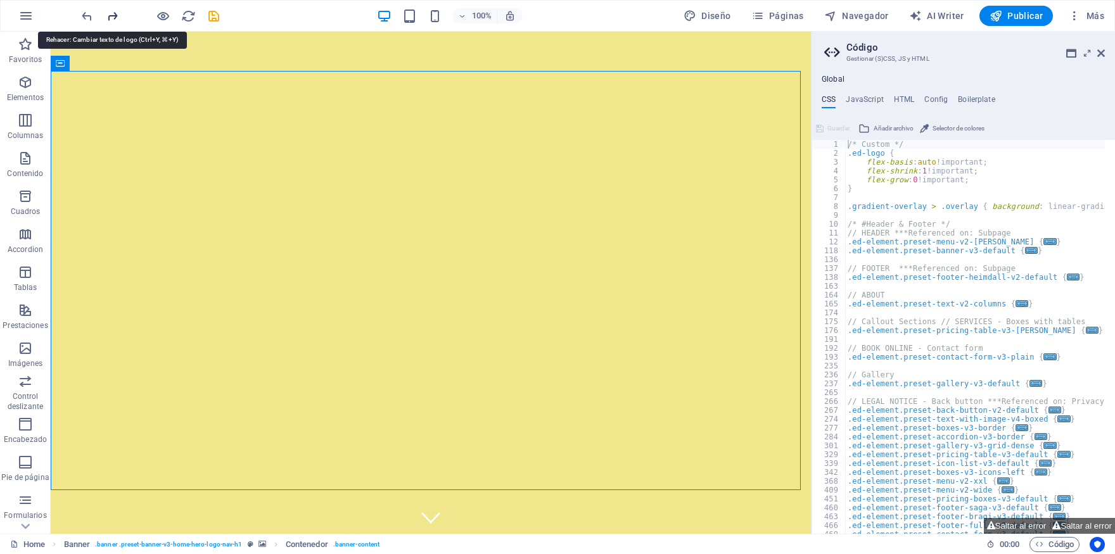
click at [112, 18] on icon "redo" at bounding box center [112, 16] width 15 height 15
click at [114, 11] on icon "redo" at bounding box center [112, 16] width 15 height 15
click at [238, 535] on div "INVERSATEA Inicio Sobre nosotros Servicios Actúa Galería" at bounding box center [431, 562] width 760 height 55
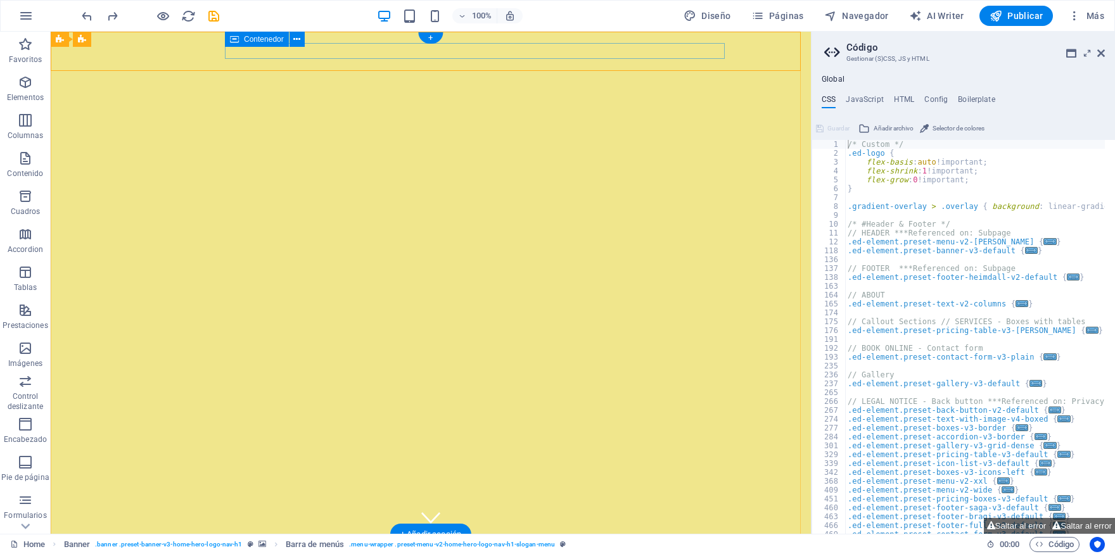
click at [214, 545] on div "INVERSATEA" at bounding box center [431, 554] width 598 height 19
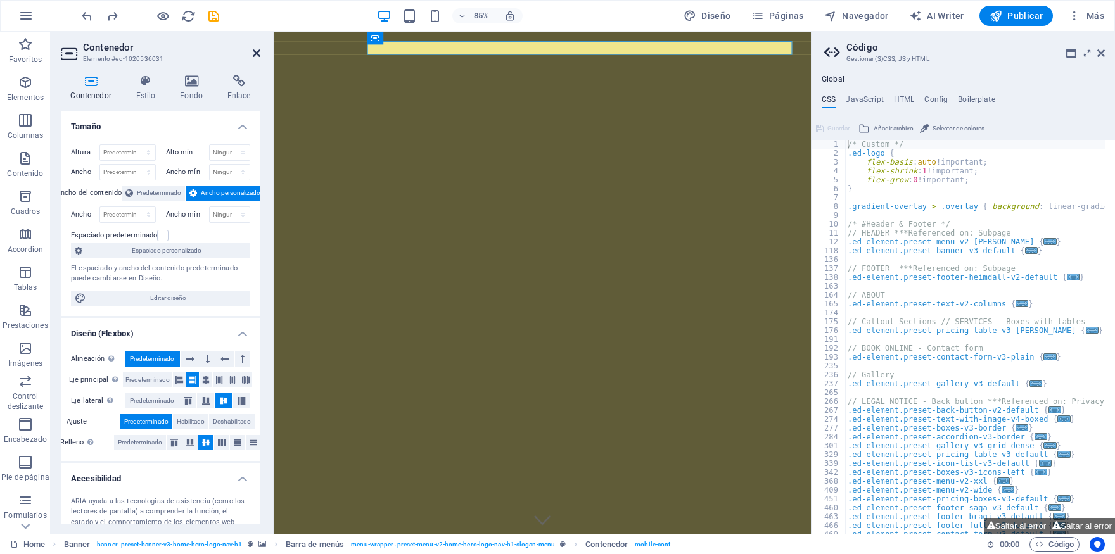
click at [260, 50] on icon at bounding box center [257, 53] width 8 height 10
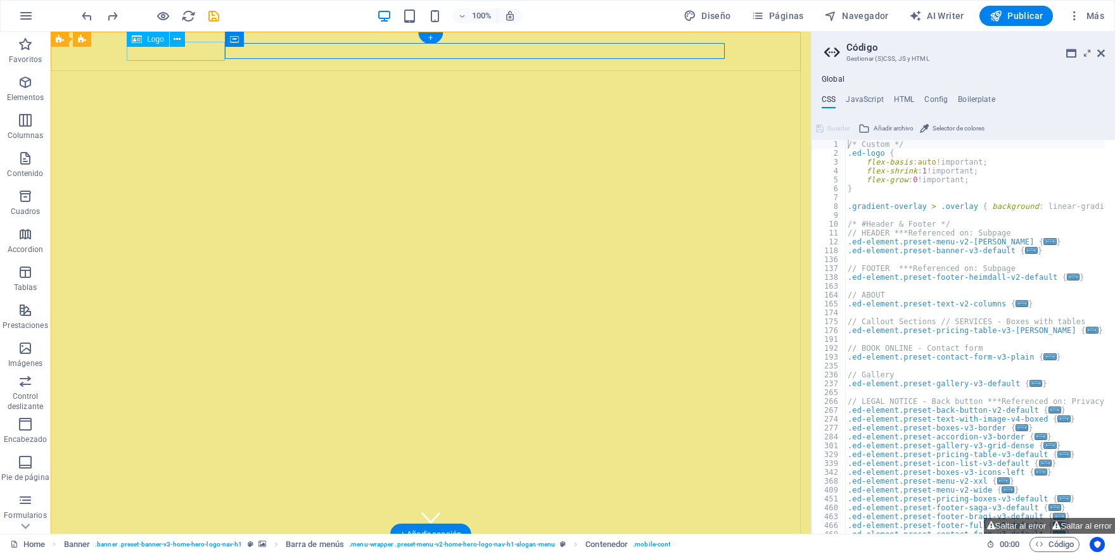
click at [210, 545] on div "INVERSATEA" at bounding box center [431, 554] width 598 height 19
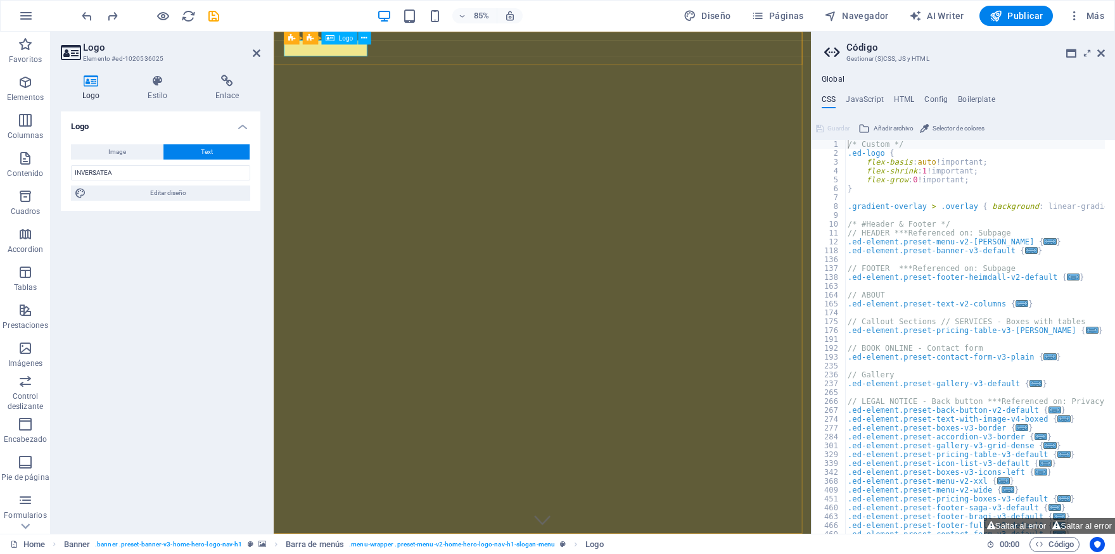
click at [26, 16] on icon "button" at bounding box center [25, 15] width 15 height 15
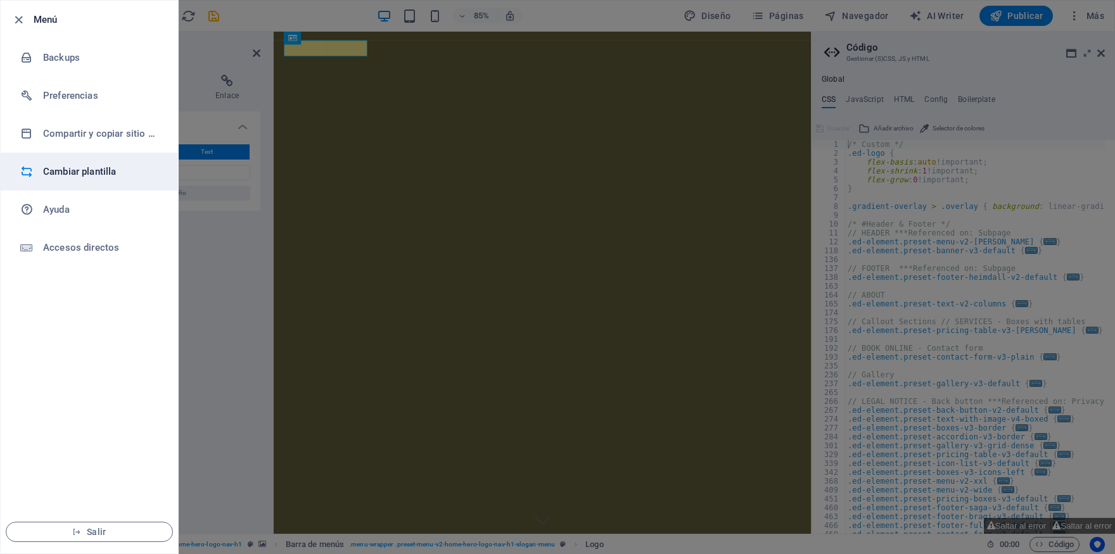
click at [83, 175] on h6 "Cambiar plantilla" at bounding box center [101, 171] width 117 height 15
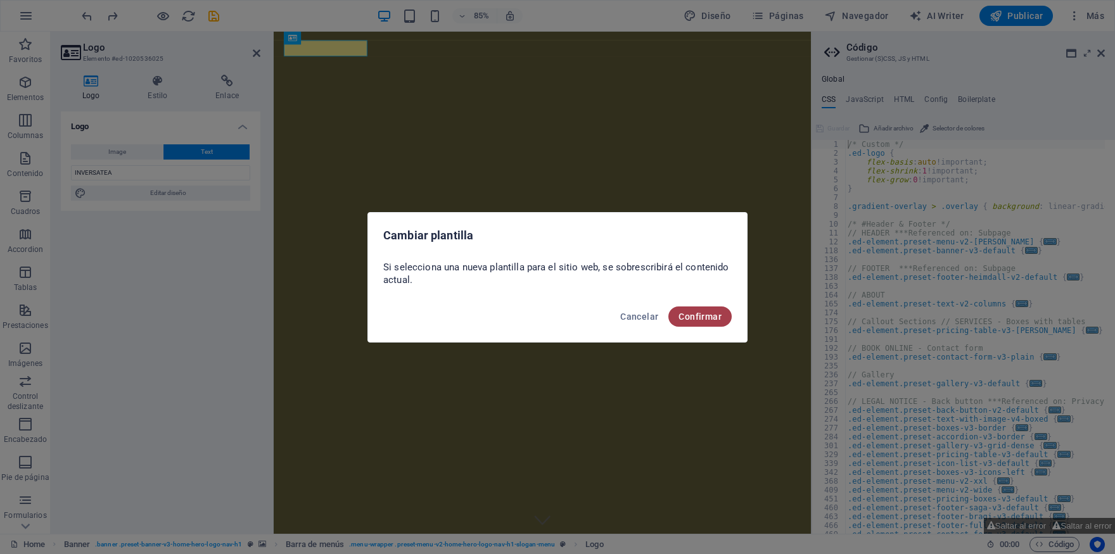
click at [694, 316] on span "Confirmar" at bounding box center [700, 317] width 43 height 10
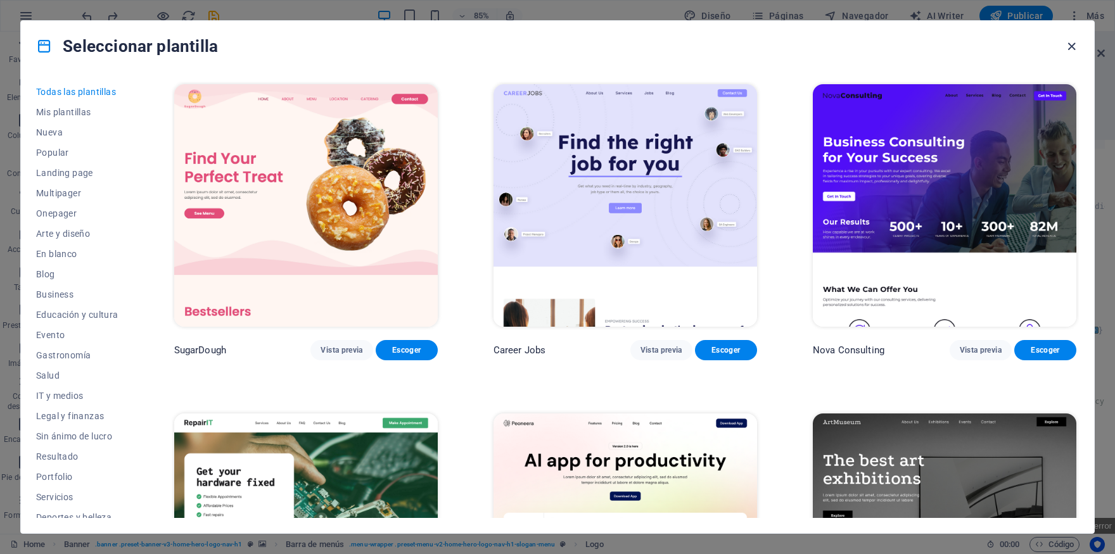
click at [1070, 41] on icon "button" at bounding box center [1072, 46] width 15 height 15
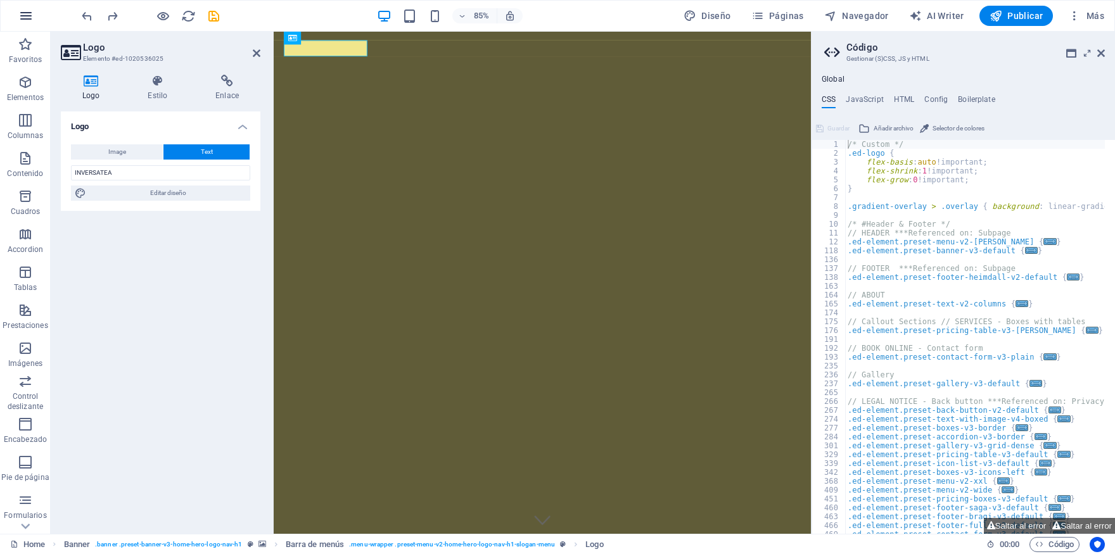
click at [32, 19] on icon "button" at bounding box center [25, 15] width 15 height 15
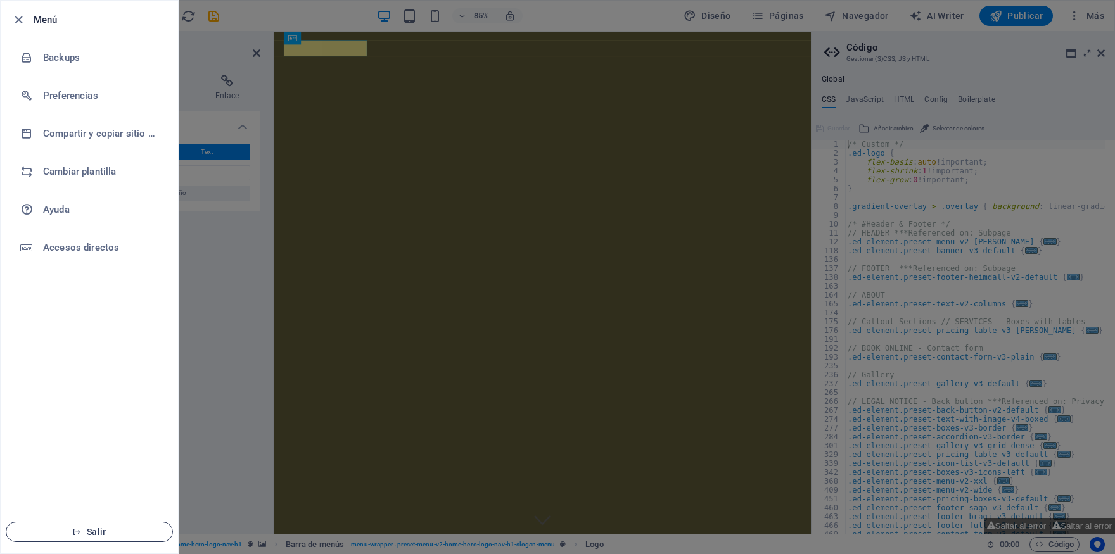
click at [117, 526] on button "Salir" at bounding box center [89, 532] width 167 height 20
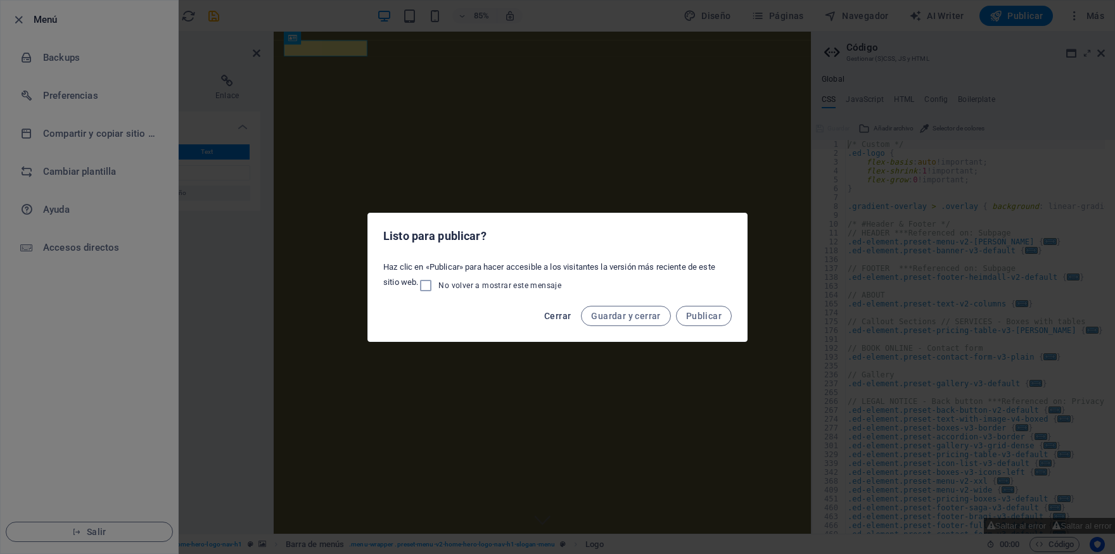
click at [566, 319] on span "Cerrar" at bounding box center [557, 316] width 27 height 10
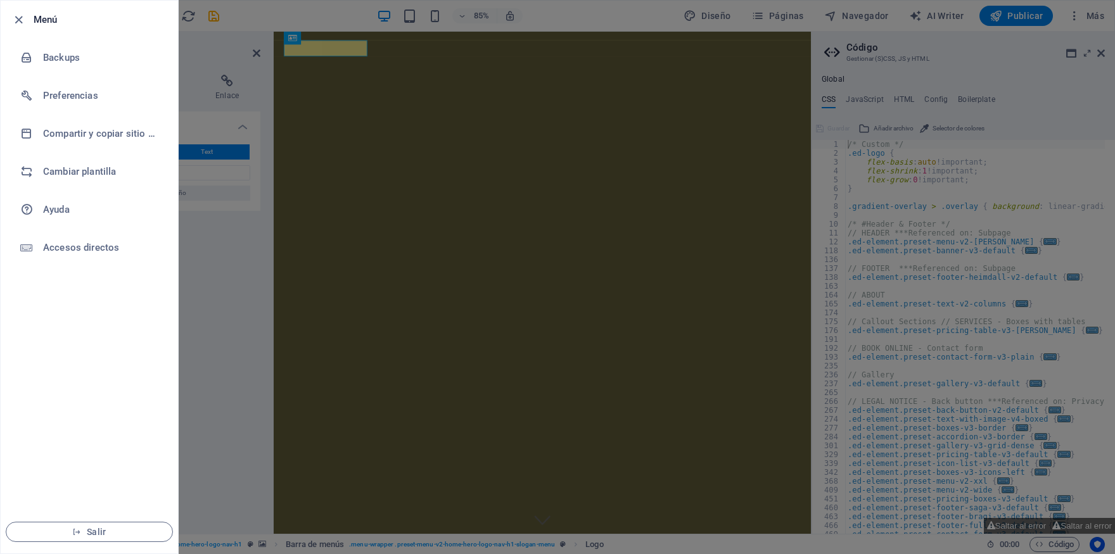
click at [68, 359] on ul "Menú Backups Preferencias Compartir y copiar sitio web Cambiar plantilla Ayuda …" at bounding box center [89, 277] width 177 height 553
click at [20, 19] on icon "button" at bounding box center [18, 20] width 15 height 15
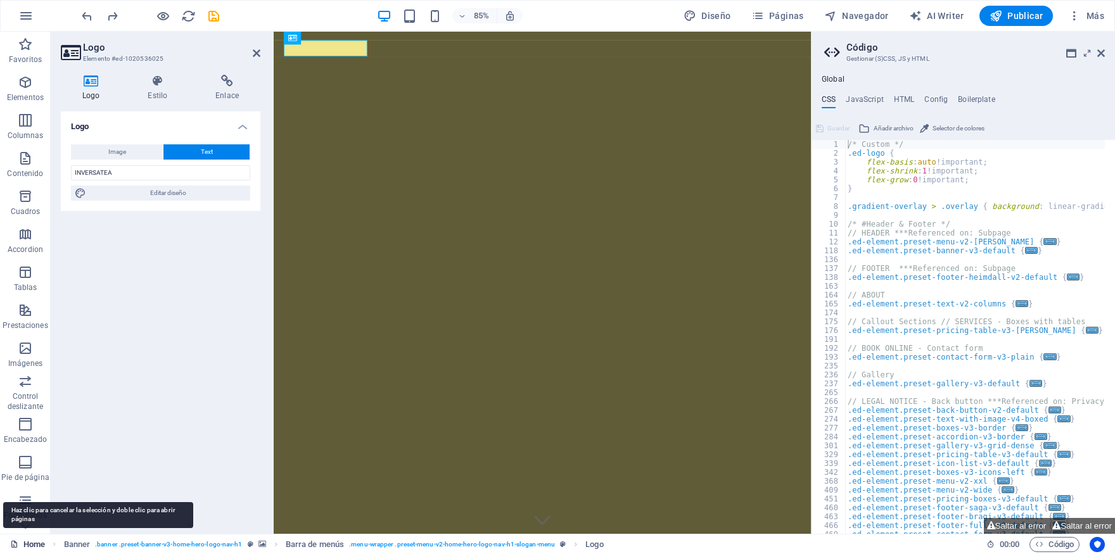
click at [26, 544] on link "Home" at bounding box center [27, 544] width 35 height 15
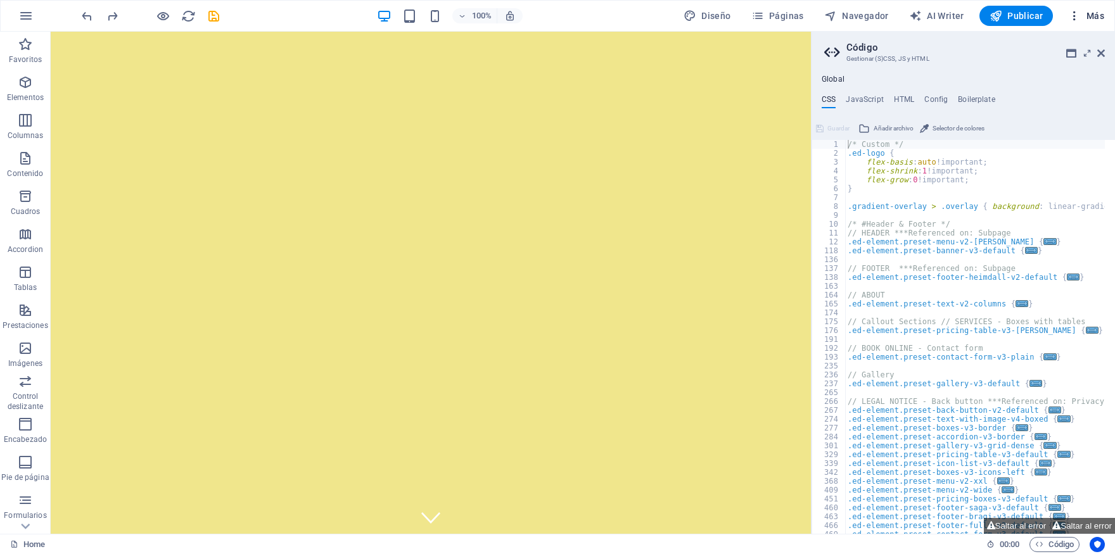
click at [1091, 18] on span "Más" at bounding box center [1086, 16] width 36 height 13
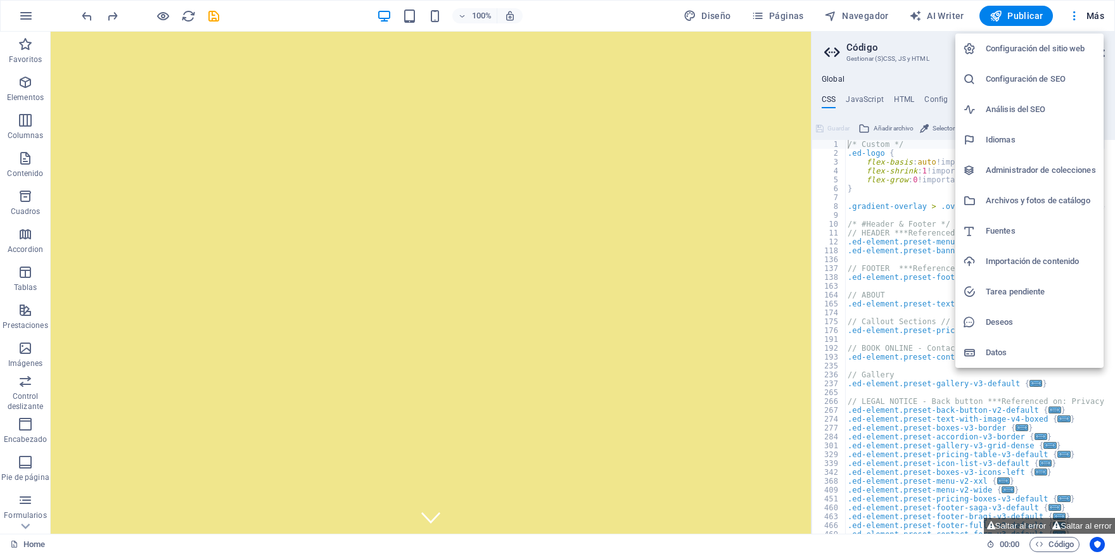
click at [29, 18] on div at bounding box center [557, 277] width 1115 height 554
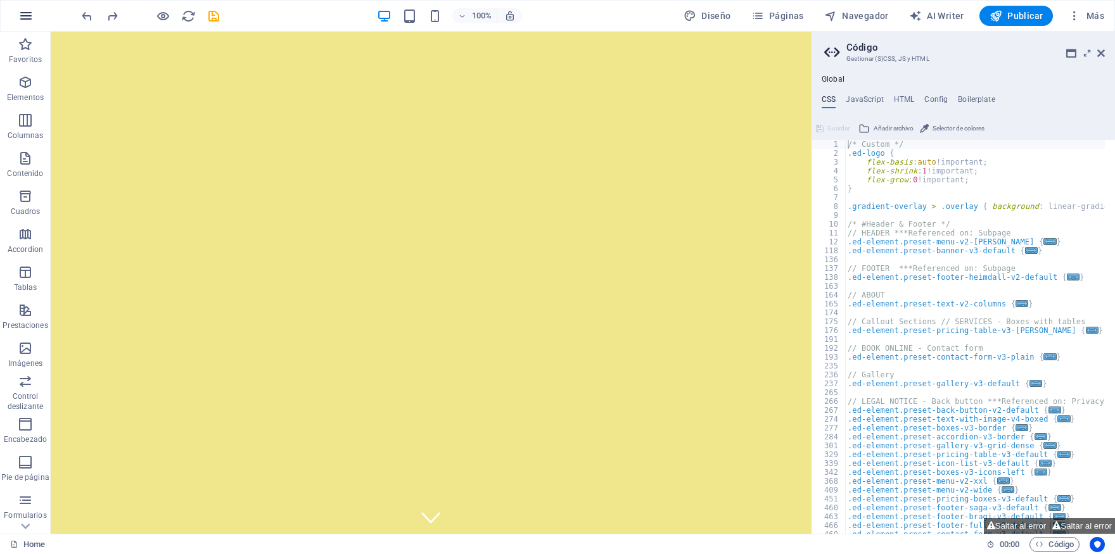
click at [27, 17] on icon "button" at bounding box center [25, 15] width 15 height 15
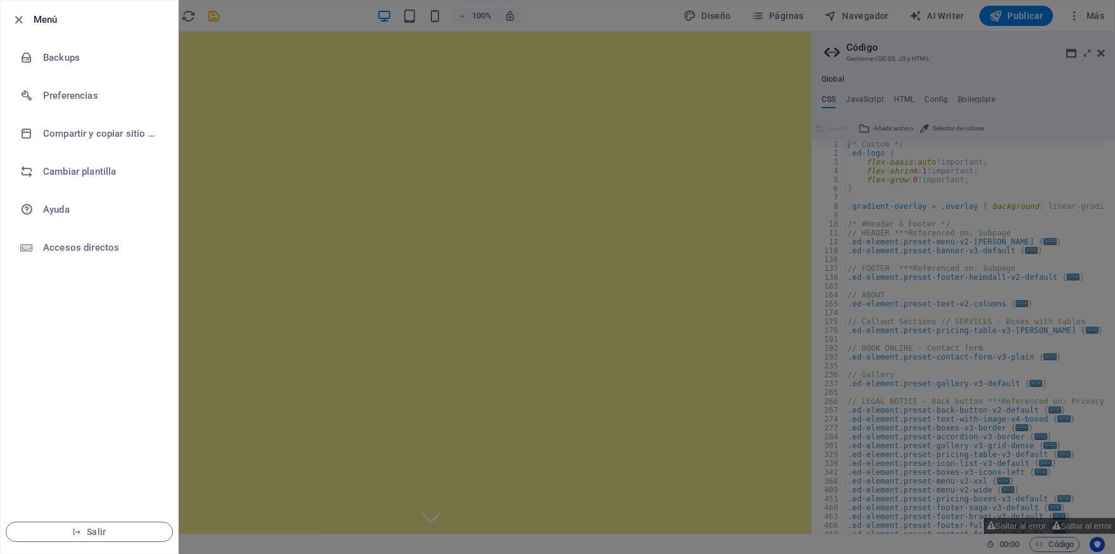
click at [87, 509] on ul "Menú Backups Preferencias Compartir y copiar sitio web Cambiar plantilla Ayuda …" at bounding box center [89, 277] width 177 height 553
click at [87, 513] on li "Salir" at bounding box center [89, 532] width 177 height 43
click at [89, 525] on button "Salir" at bounding box center [89, 532] width 167 height 20
